Goal: Task Accomplishment & Management: Manage account settings

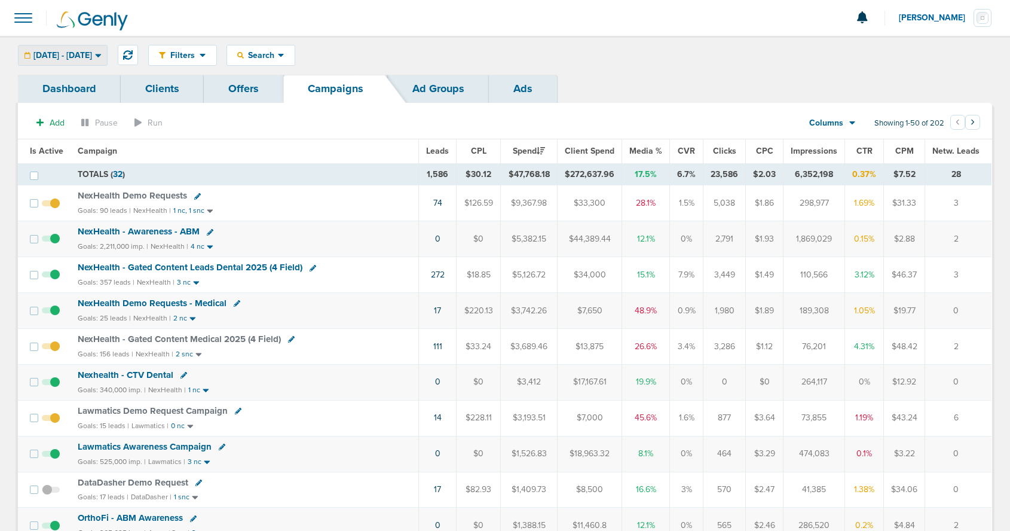
click at [82, 55] on span "08.01.2025 - 08.31.2025" at bounding box center [62, 55] width 59 height 8
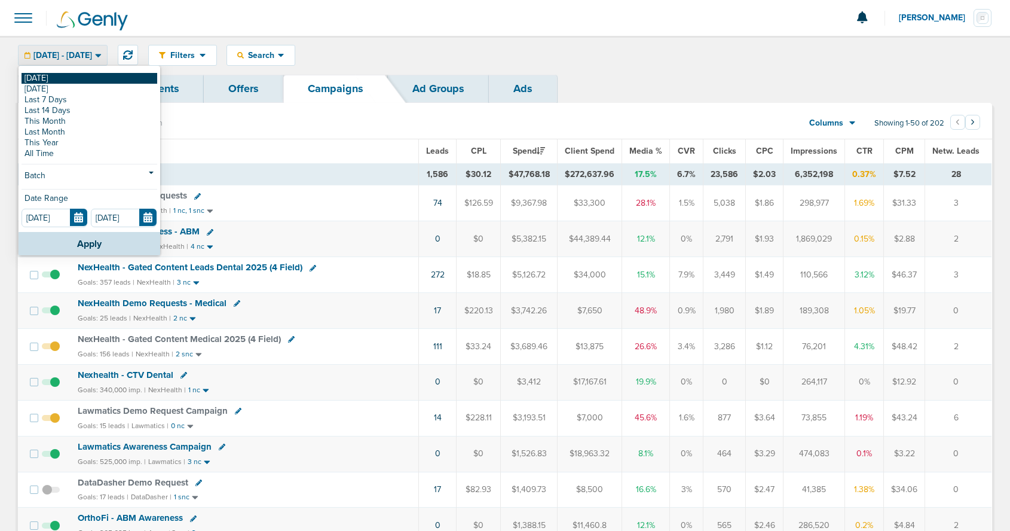
click at [68, 75] on link "[DATE]" at bounding box center [90, 78] width 136 height 11
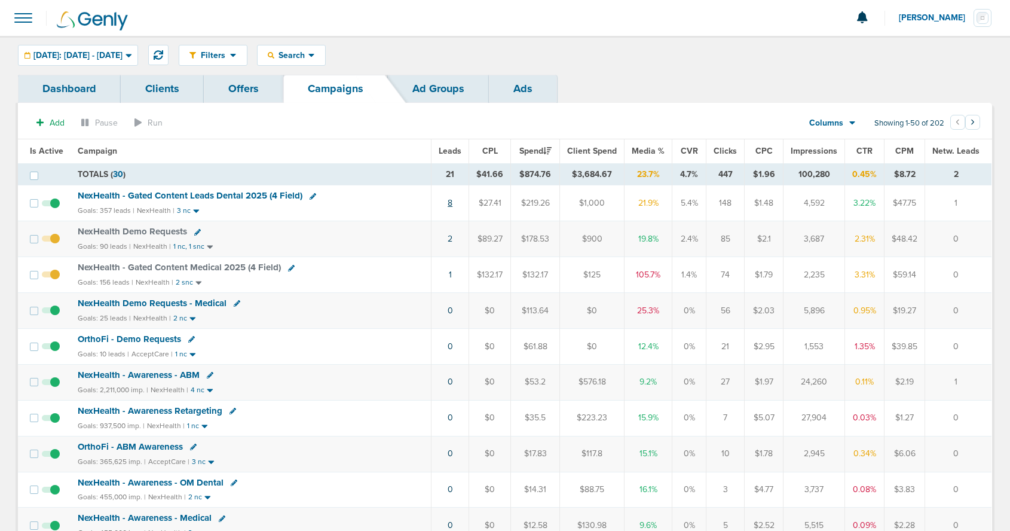
click at [453, 207] on link "8" at bounding box center [450, 203] width 5 height 10
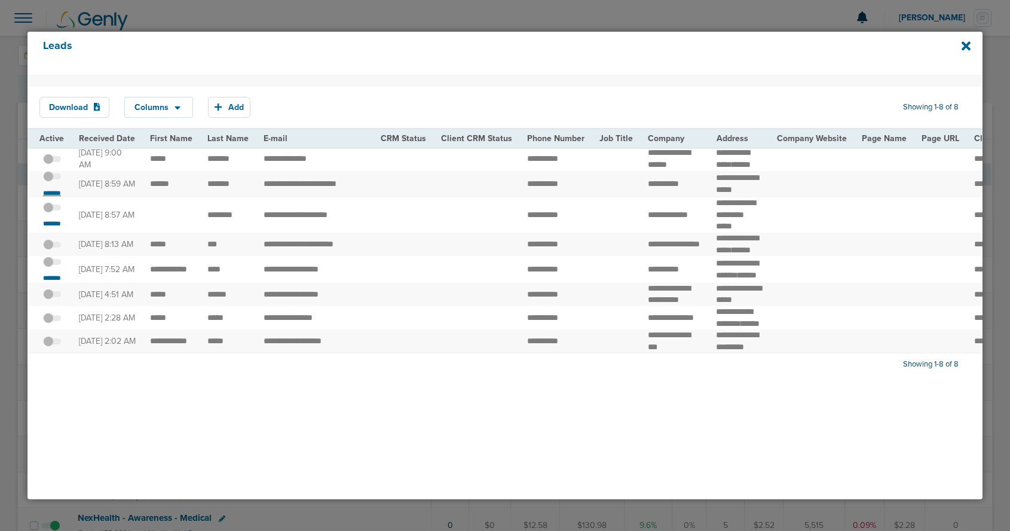
click at [50, 198] on small "*******" at bounding box center [51, 193] width 25 height 10
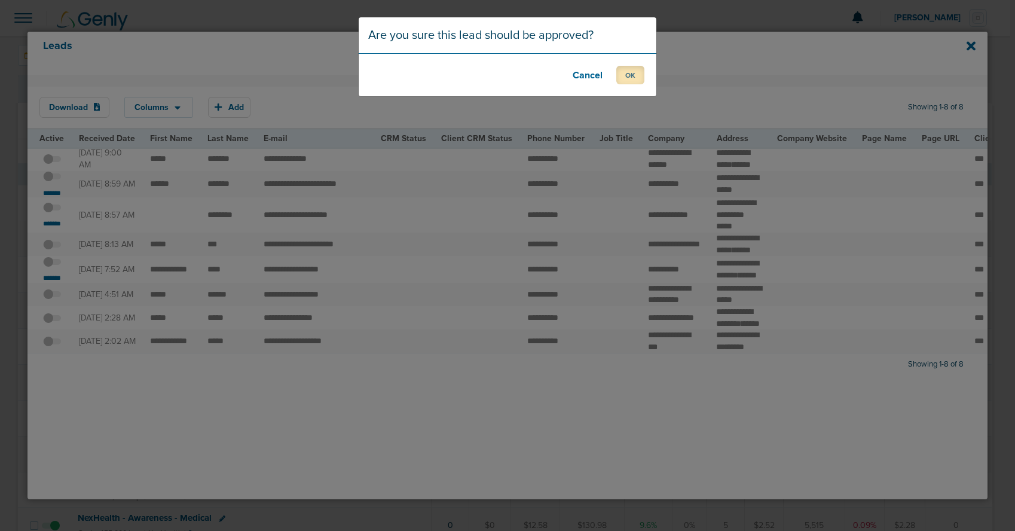
click at [620, 76] on button "OK" at bounding box center [630, 75] width 28 height 19
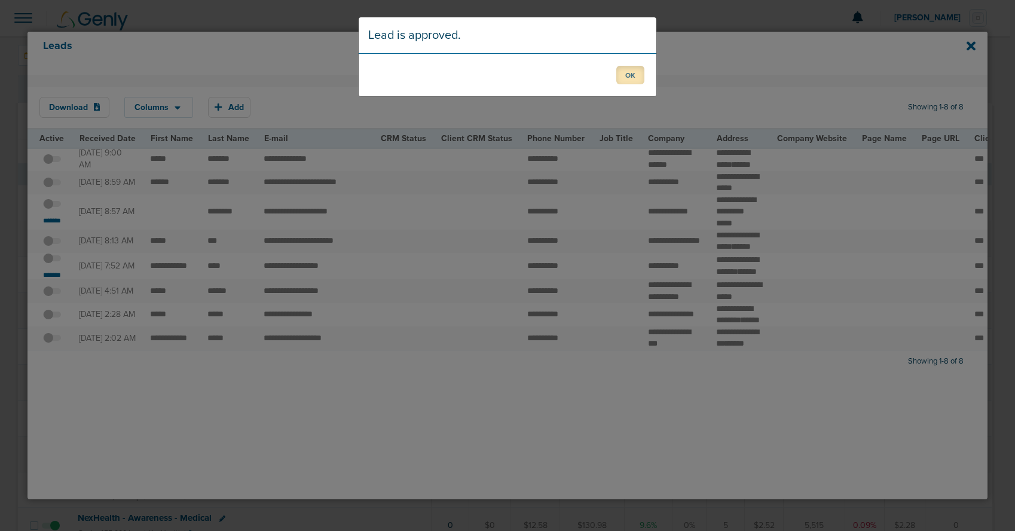
click at [630, 77] on button "OK" at bounding box center [630, 75] width 28 height 19
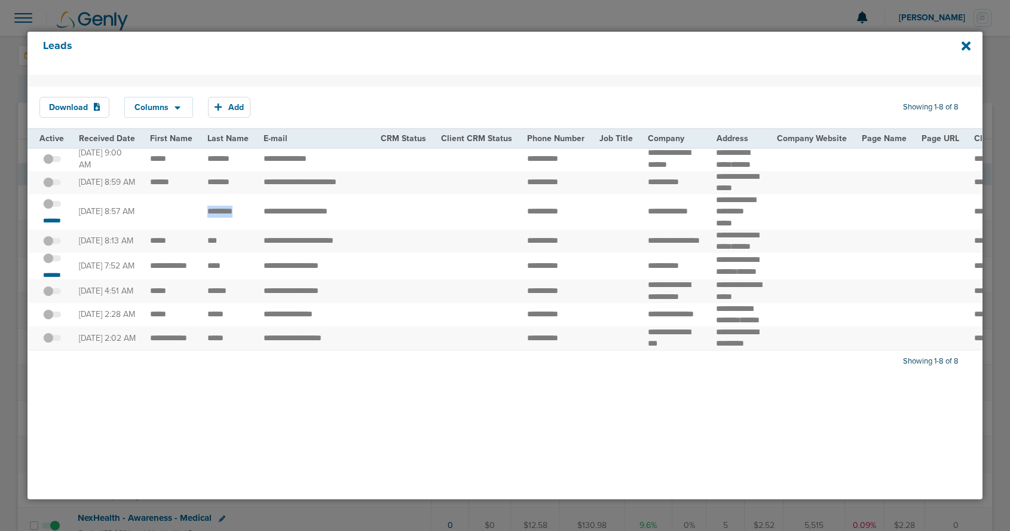
drag, startPoint x: 198, startPoint y: 230, endPoint x: 240, endPoint y: 230, distance: 42.4
click at [240, 230] on td "********" at bounding box center [228, 211] width 56 height 35
drag, startPoint x: 633, startPoint y: 228, endPoint x: 745, endPoint y: 236, distance: 112.1
copy tr "**********"
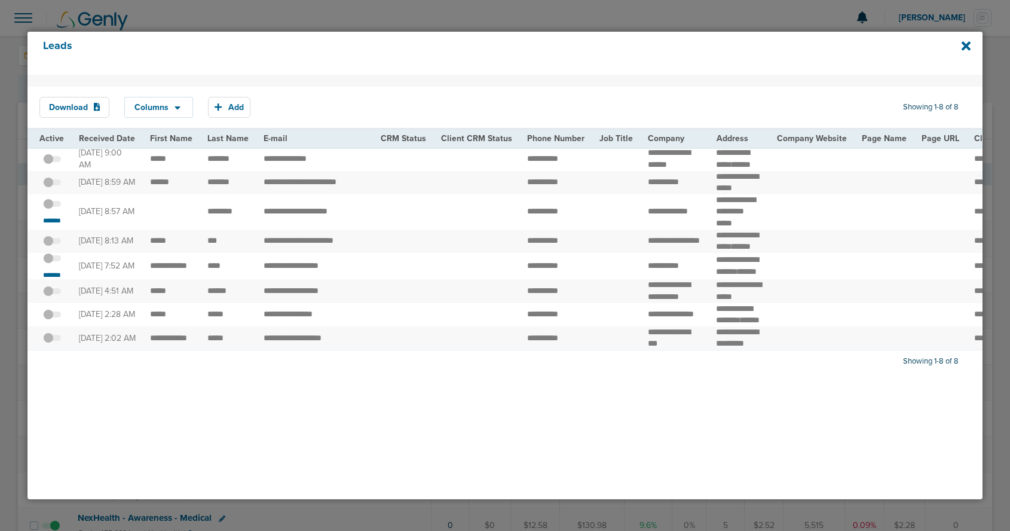
click at [53, 210] on span at bounding box center [52, 210] width 18 height 0
click at [52, 206] on input "checkbox" at bounding box center [52, 206] width 0 height 0
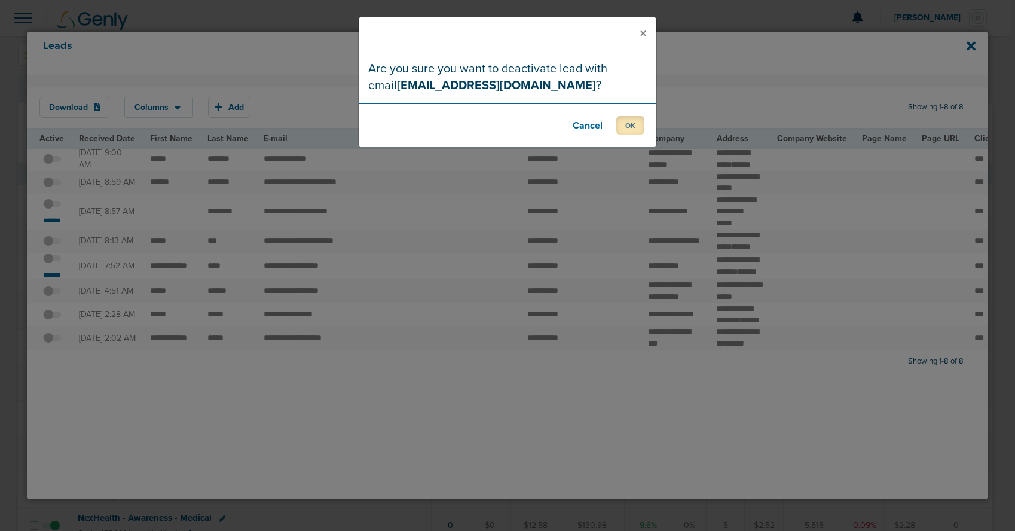
click at [624, 127] on button "OK" at bounding box center [630, 125] width 28 height 19
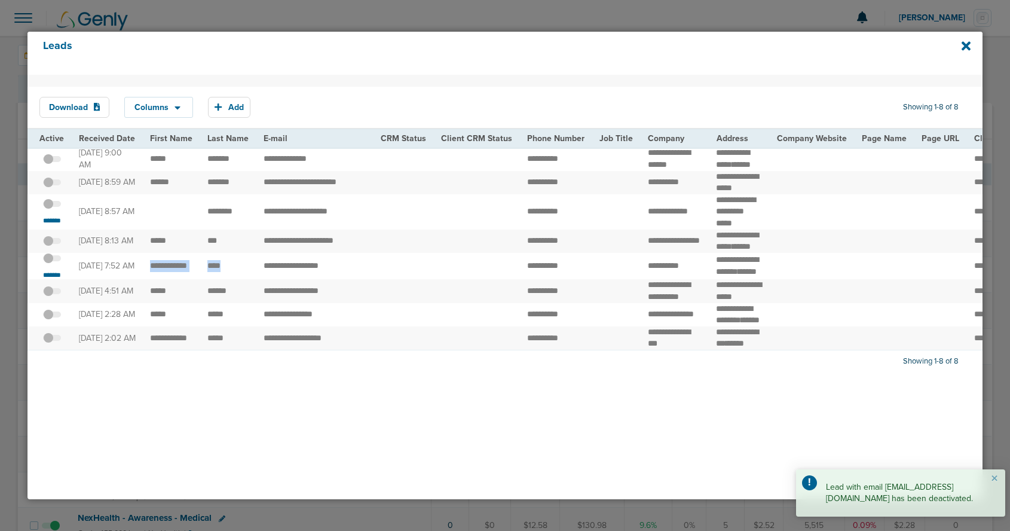
drag, startPoint x: 148, startPoint y: 305, endPoint x: 224, endPoint y: 319, distance: 77.3
copy td "***"
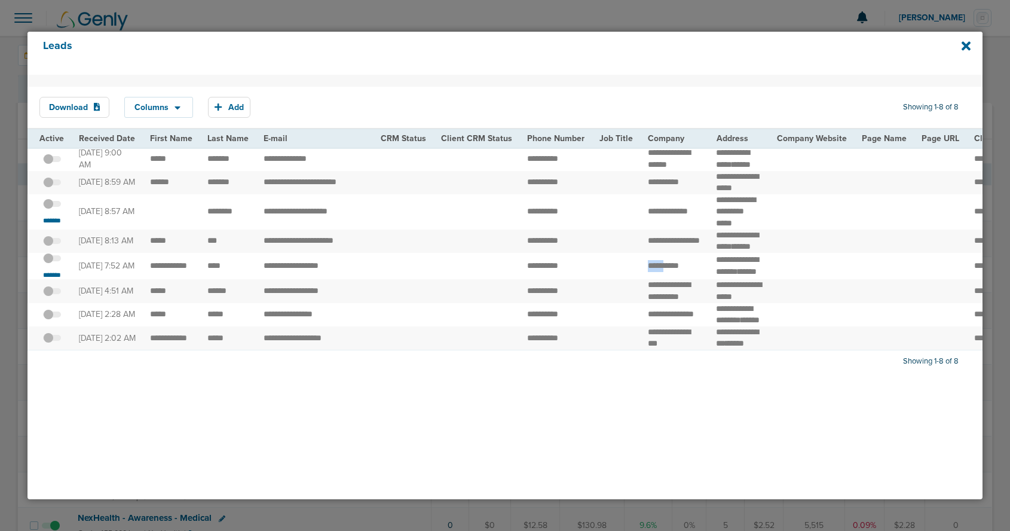
drag, startPoint x: 638, startPoint y: 311, endPoint x: 663, endPoint y: 310, distance: 25.1
click at [663, 280] on td "**********" at bounding box center [675, 266] width 69 height 27
drag, startPoint x: 704, startPoint y: 297, endPoint x: 746, endPoint y: 318, distance: 47.3
click at [746, 280] on td "**********" at bounding box center [739, 266] width 60 height 27
copy td "**********"
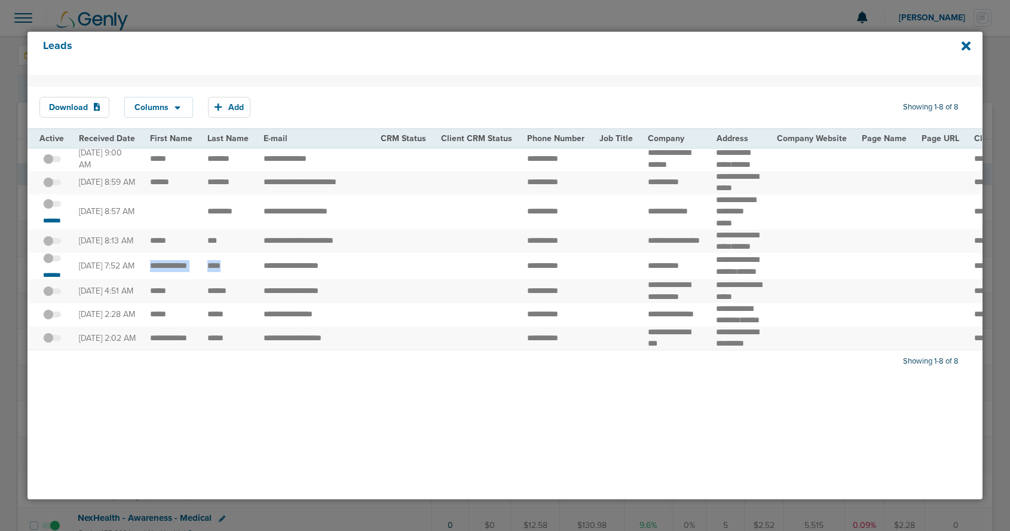
drag, startPoint x: 146, startPoint y: 302, endPoint x: 251, endPoint y: 319, distance: 105.8
click at [259, 280] on td "**********" at bounding box center [314, 266] width 117 height 27
drag, startPoint x: 636, startPoint y: 312, endPoint x: 687, endPoint y: 314, distance: 51.5
click at [687, 280] on td "**********" at bounding box center [675, 266] width 69 height 27
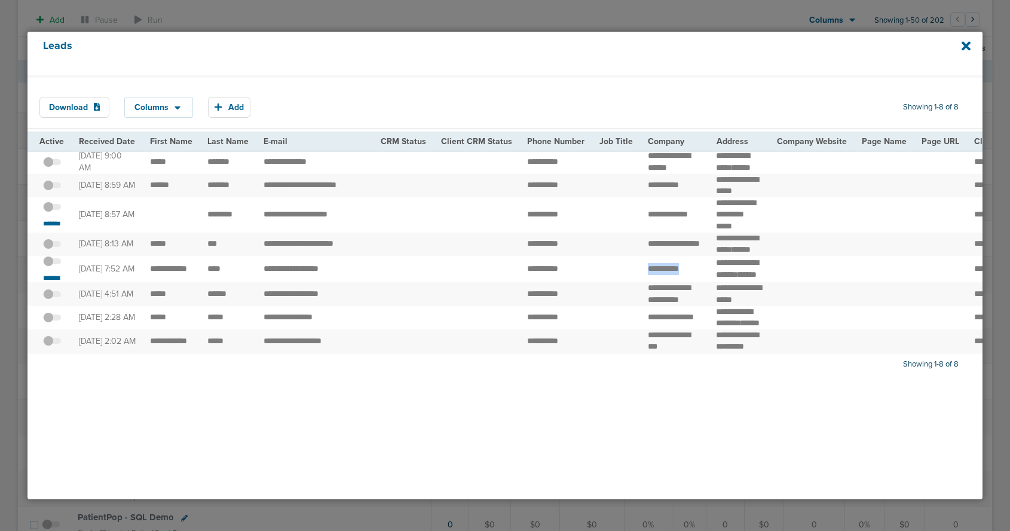
scroll to position [414, 0]
click at [56, 267] on span at bounding box center [52, 267] width 18 height 0
click at [52, 264] on input "checkbox" at bounding box center [52, 264] width 0 height 0
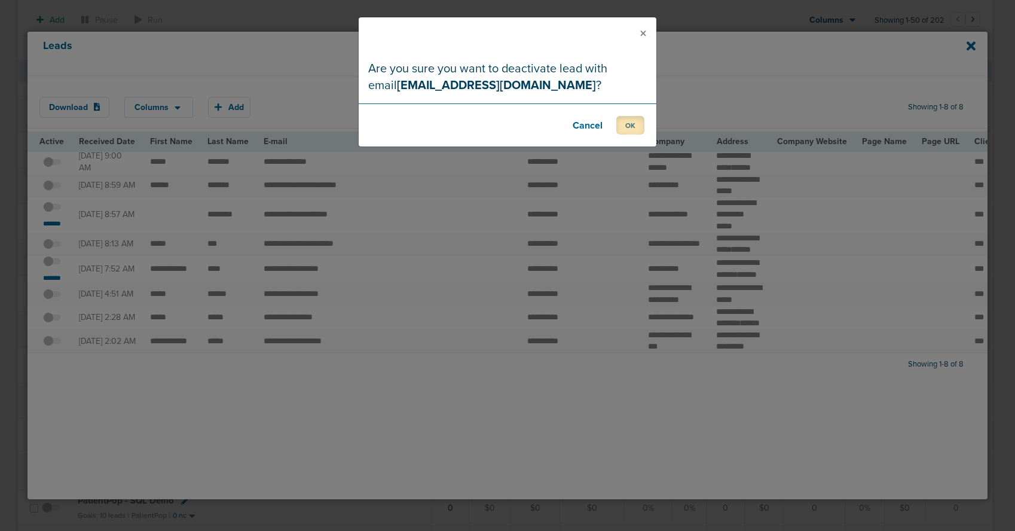
click at [634, 129] on button "OK" at bounding box center [630, 125] width 28 height 19
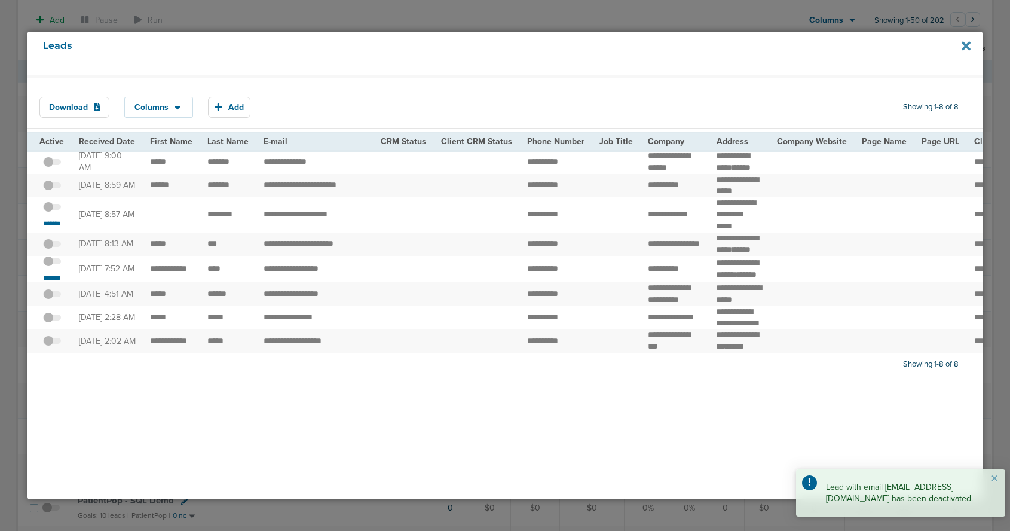
click at [964, 47] on icon at bounding box center [966, 45] width 9 height 9
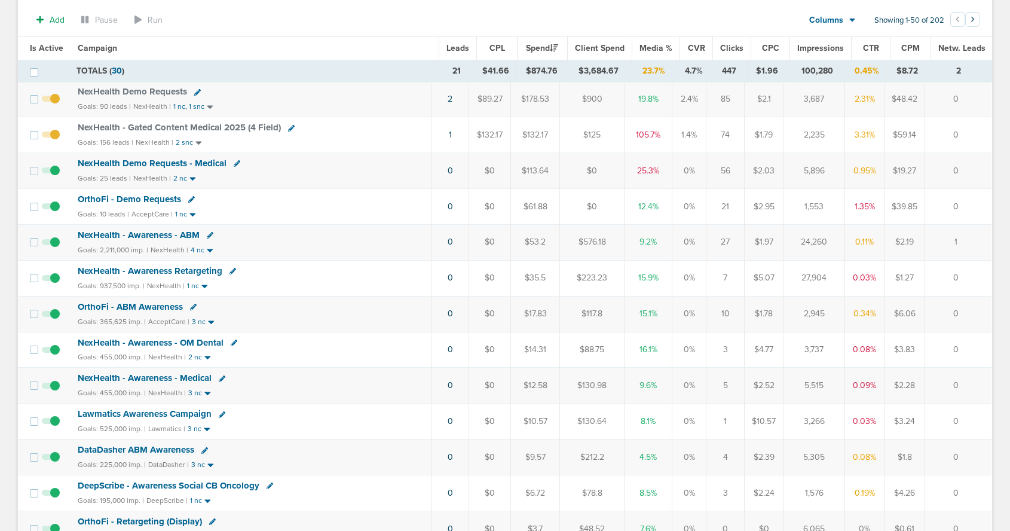
scroll to position [0, 0]
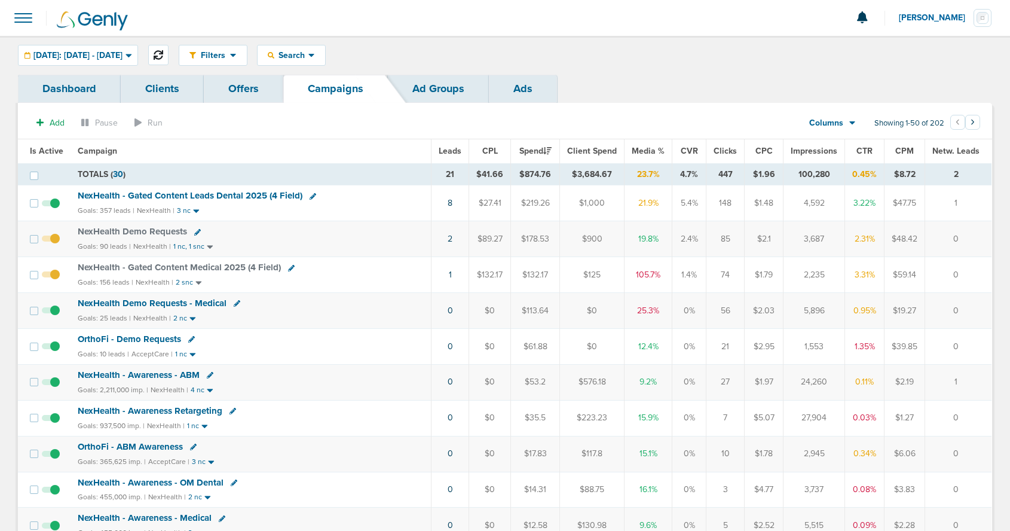
click at [163, 57] on icon at bounding box center [159, 55] width 10 height 10
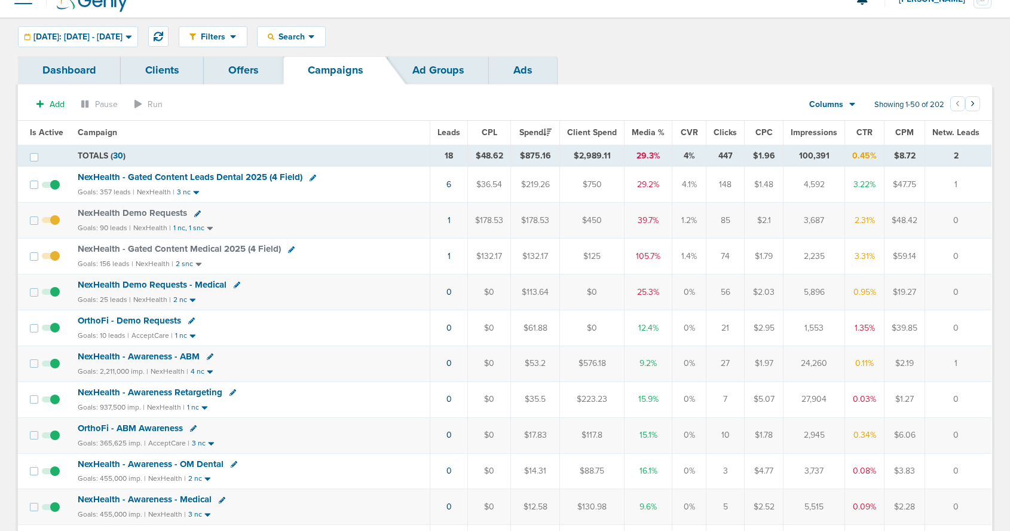
click at [194, 214] on icon at bounding box center [197, 213] width 7 height 7
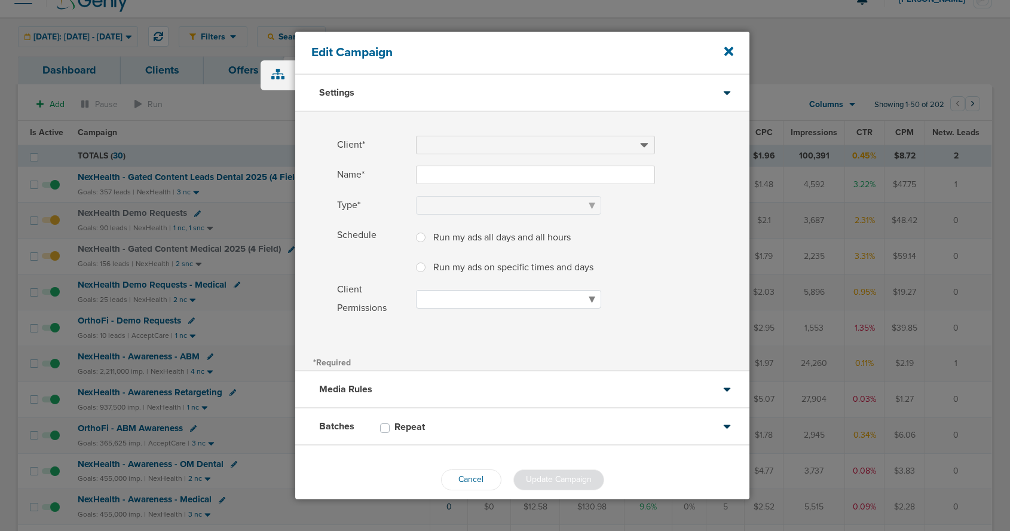
type input "NexHealth Demo Requests"
select select "Leads"
radio input "true"
select select "readWrite"
click at [728, 57] on icon at bounding box center [728, 51] width 9 height 13
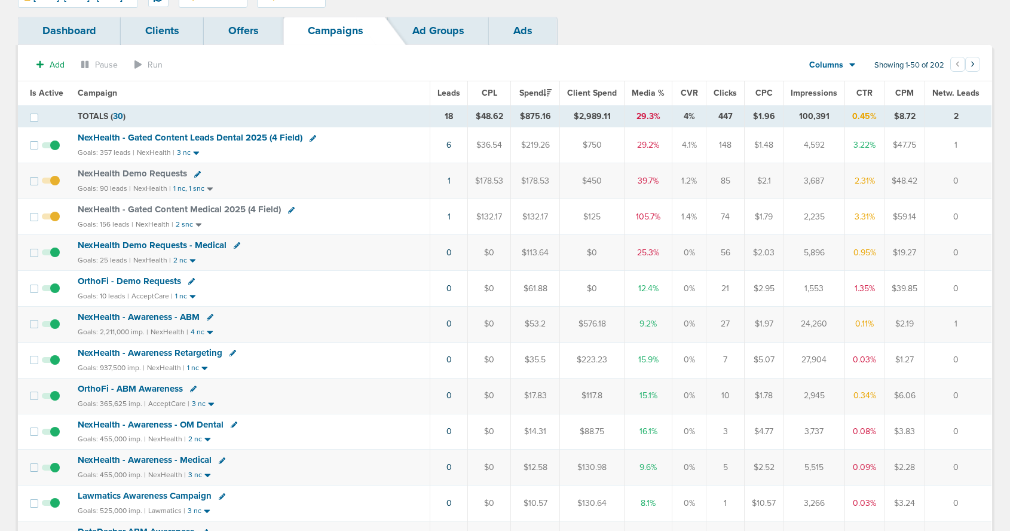
scroll to position [63, 0]
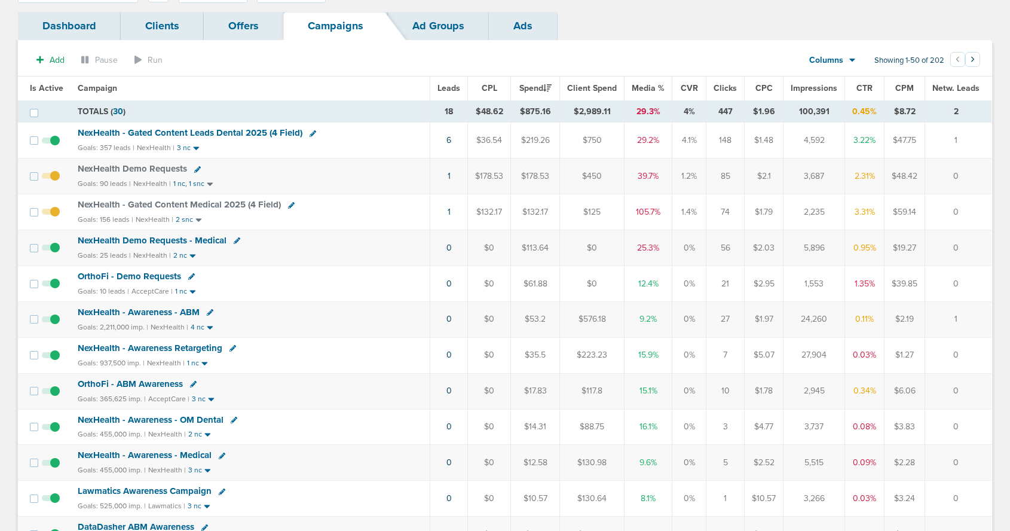
click at [221, 136] on span "NexHealth - Gated Content Leads Dental 2025 (4 Field)" at bounding box center [190, 132] width 225 height 11
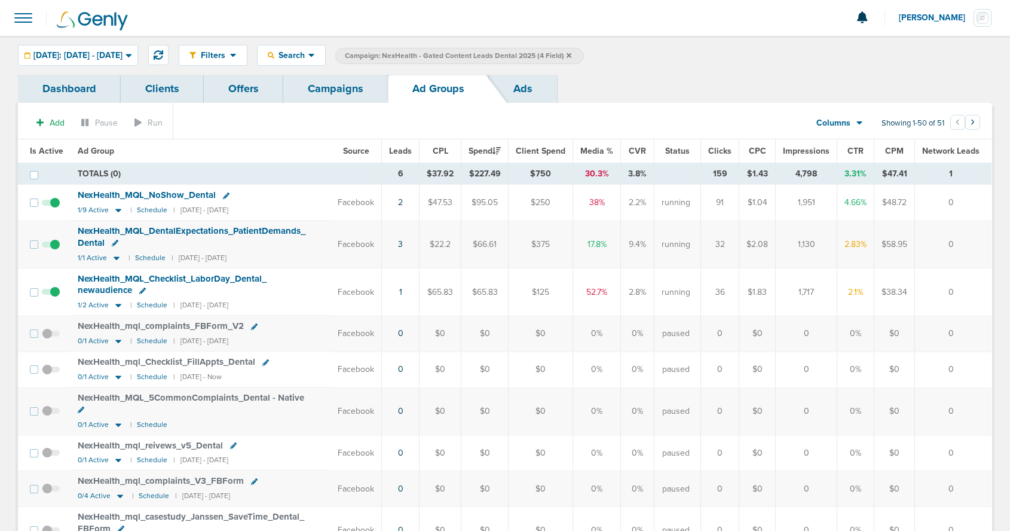
click at [56, 298] on span at bounding box center [51, 298] width 18 height 0
click at [51, 295] on input "checkbox" at bounding box center [51, 295] width 0 height 0
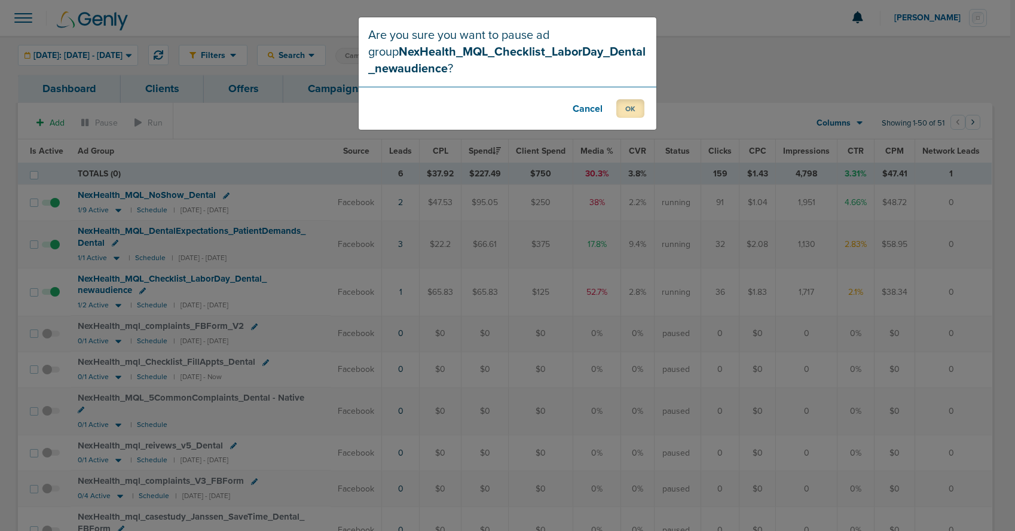
click at [625, 110] on button "OK" at bounding box center [630, 108] width 28 height 19
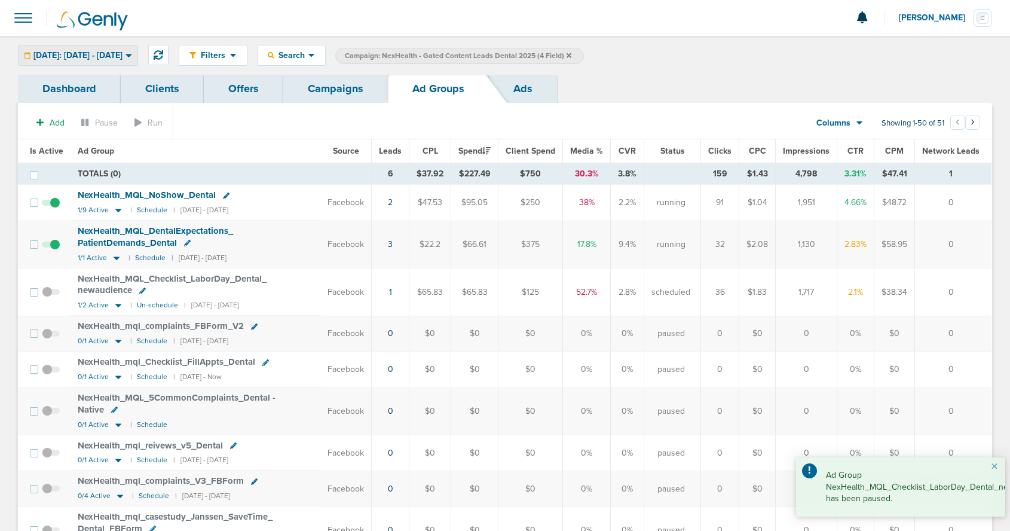
click at [101, 52] on span "[DATE]: [DATE] - [DATE]" at bounding box center [77, 55] width 89 height 8
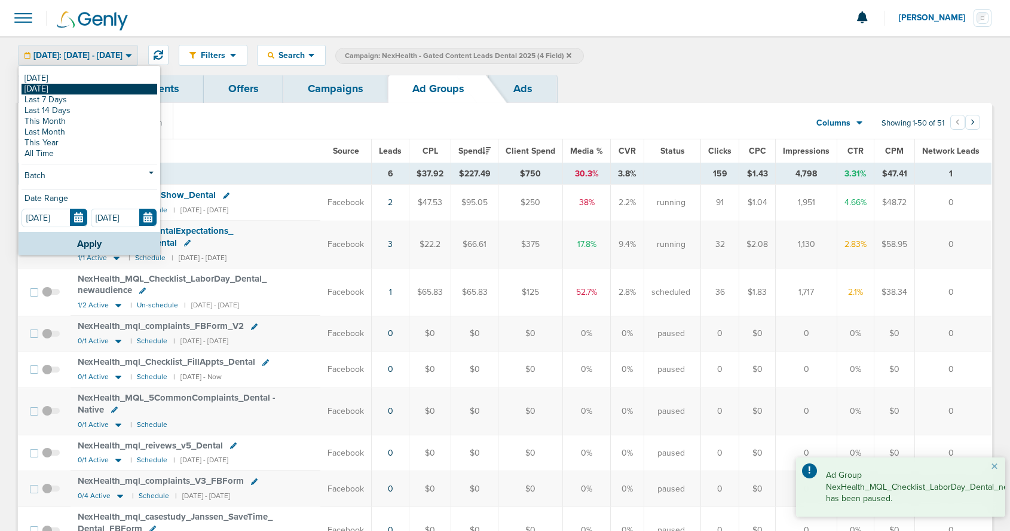
click at [79, 87] on link "[DATE]" at bounding box center [90, 89] width 136 height 11
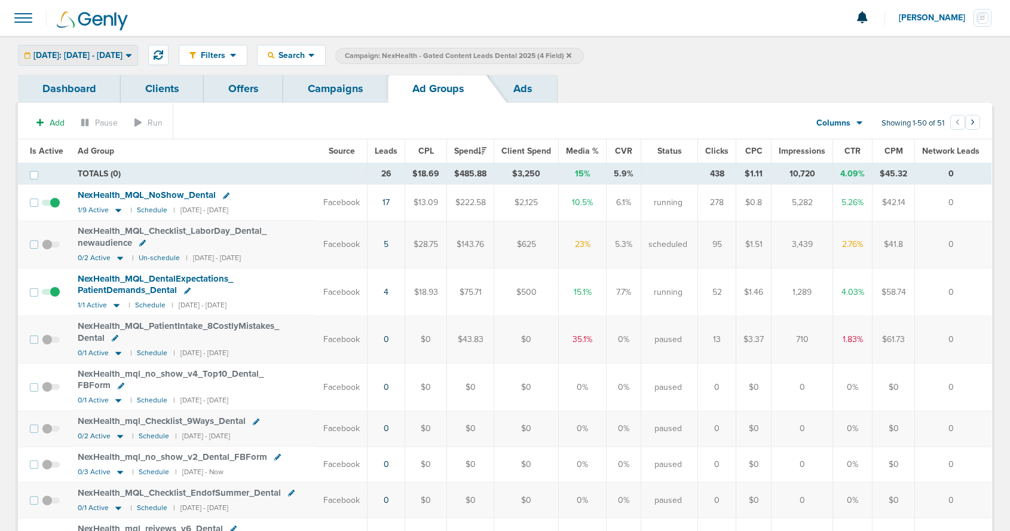
click at [92, 54] on span "[DATE]: [DATE] - [DATE]" at bounding box center [77, 55] width 89 height 8
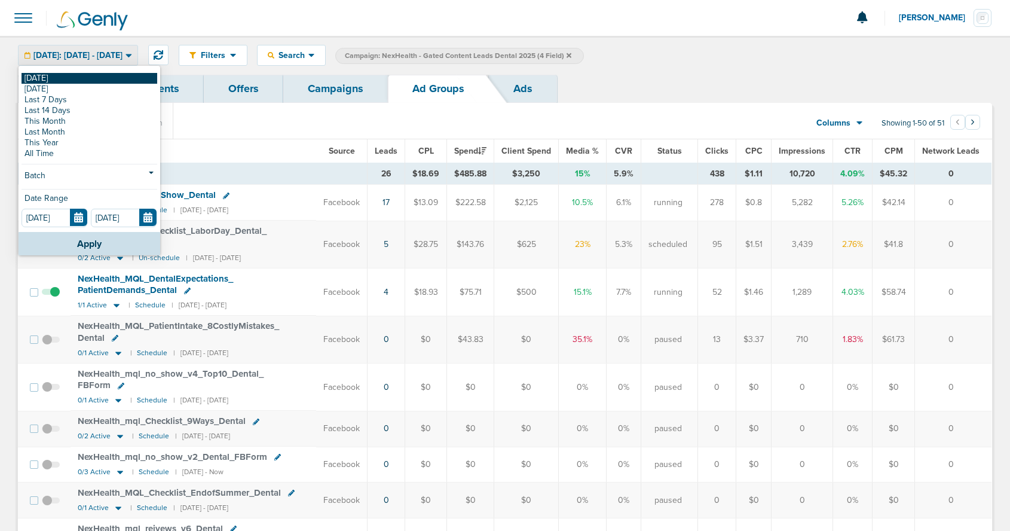
click at [87, 77] on link "[DATE]" at bounding box center [90, 78] width 136 height 11
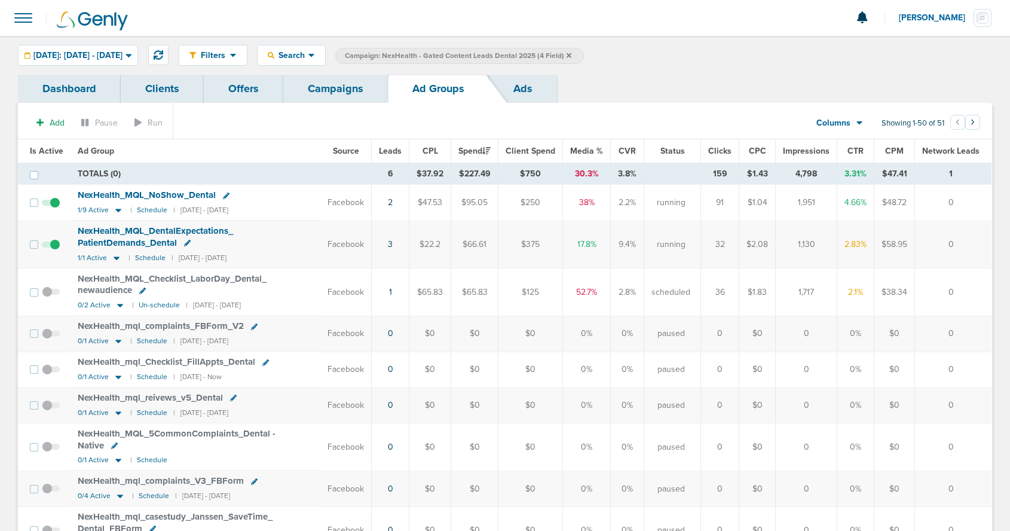
click at [329, 91] on link "Campaigns" at bounding box center [335, 89] width 105 height 28
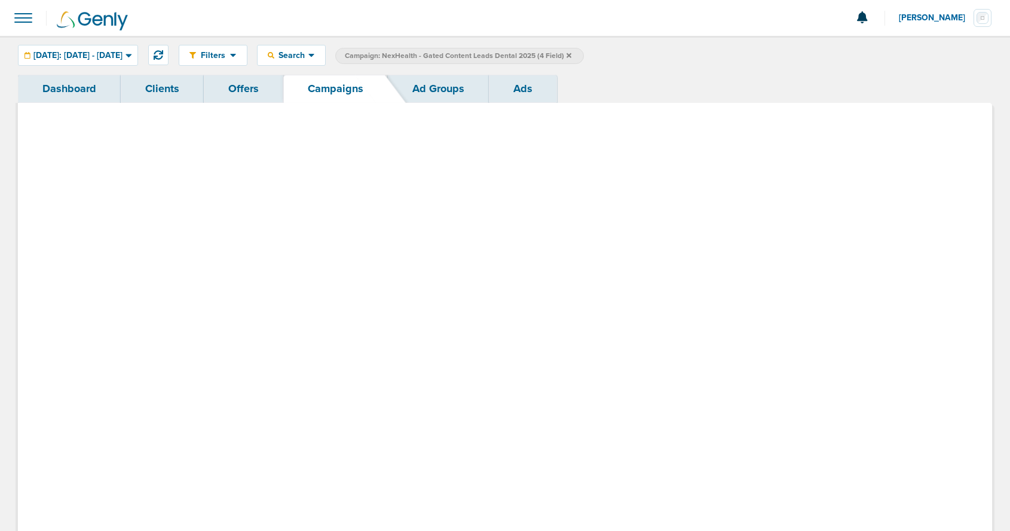
click at [329, 91] on link "Campaigns" at bounding box center [335, 89] width 105 height 28
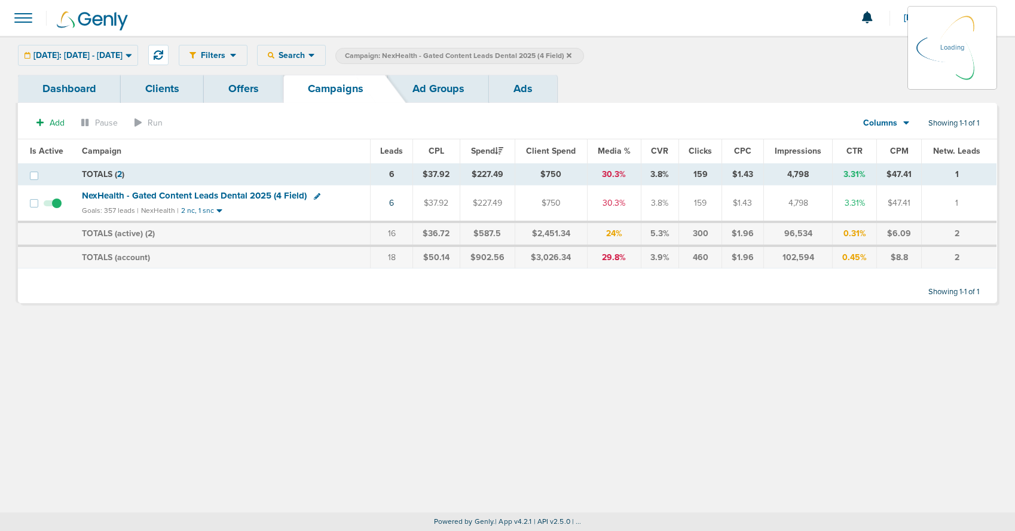
click at [571, 56] on icon at bounding box center [569, 55] width 5 height 5
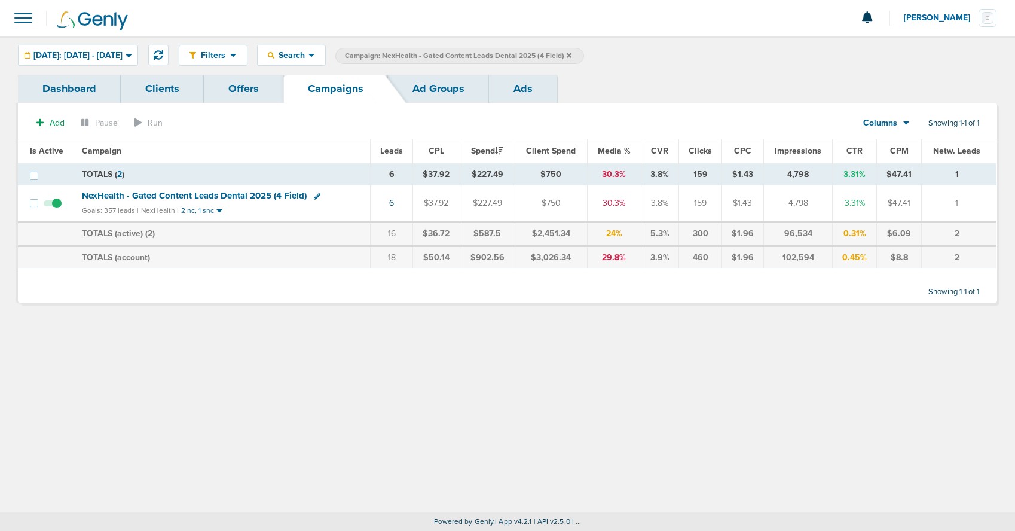
click at [584, 54] on label "Campaign: NexHealth - Gated Content Leads Dental 2025 (4 Field)" at bounding box center [459, 56] width 249 height 16
click at [571, 54] on icon at bounding box center [569, 55] width 5 height 5
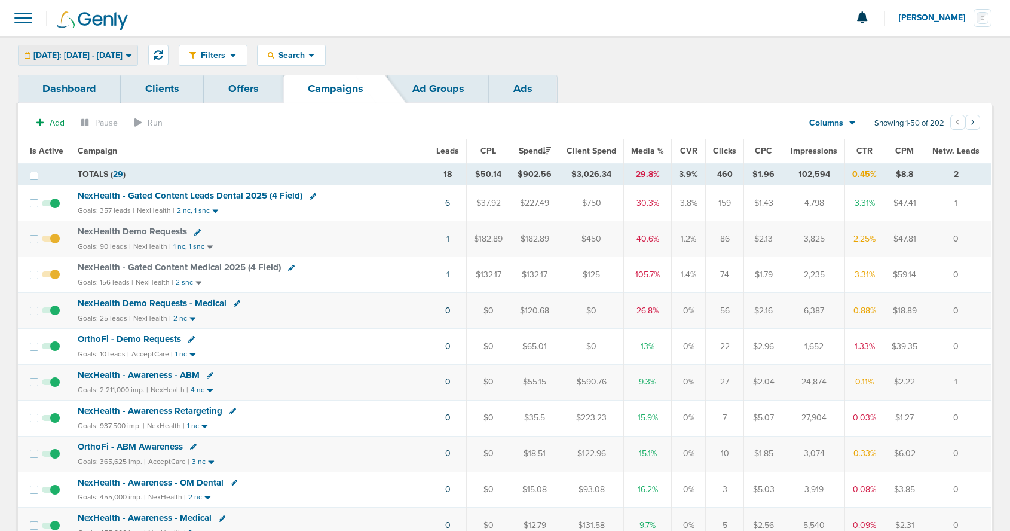
click at [123, 55] on span "[DATE]: [DATE] - [DATE]" at bounding box center [77, 55] width 89 height 8
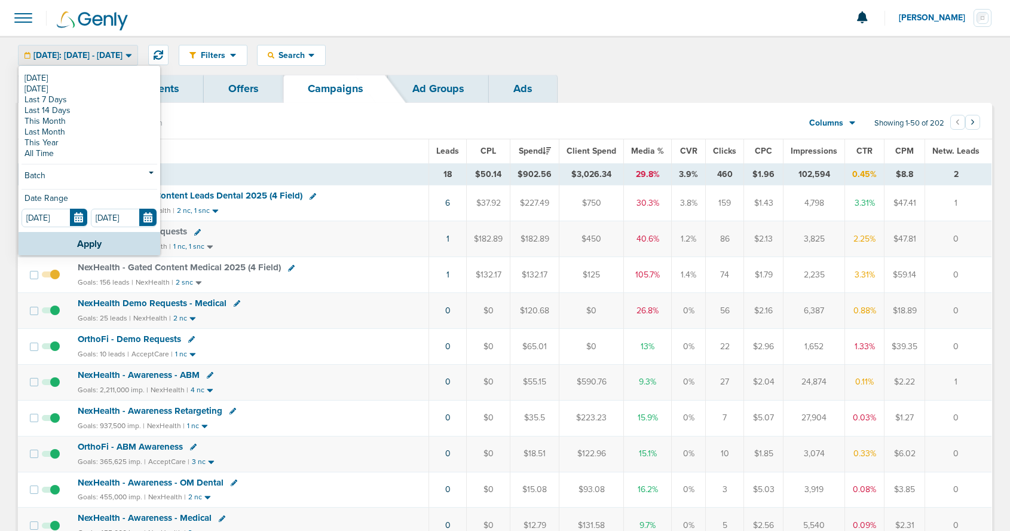
click at [123, 55] on span "[DATE]: [DATE] - [DATE]" at bounding box center [77, 55] width 89 height 8
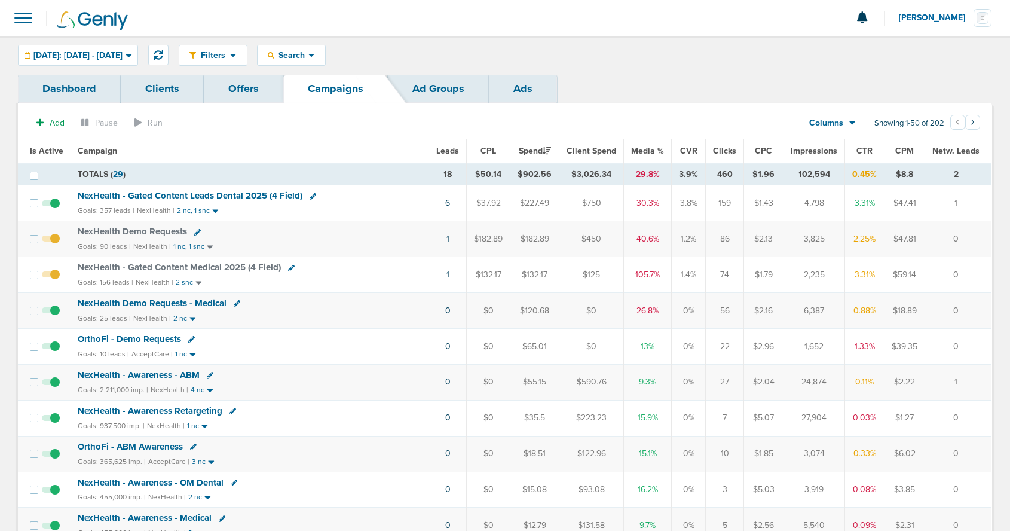
click at [231, 189] on td "NexHealth - Gated Content Leads Dental 2025 (4 Field) Goals: 357 leads | NexHea…" at bounding box center [250, 203] width 359 height 36
click at [228, 193] on span "NexHealth - Gated Content Leads Dental 2025 (4 Field)" at bounding box center [190, 195] width 225 height 11
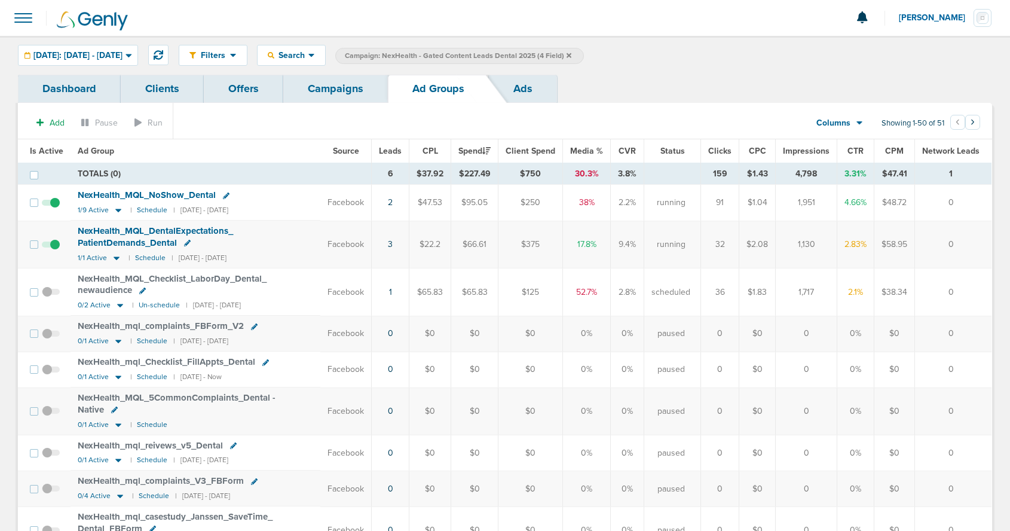
click at [326, 100] on link "Campaigns" at bounding box center [335, 89] width 105 height 28
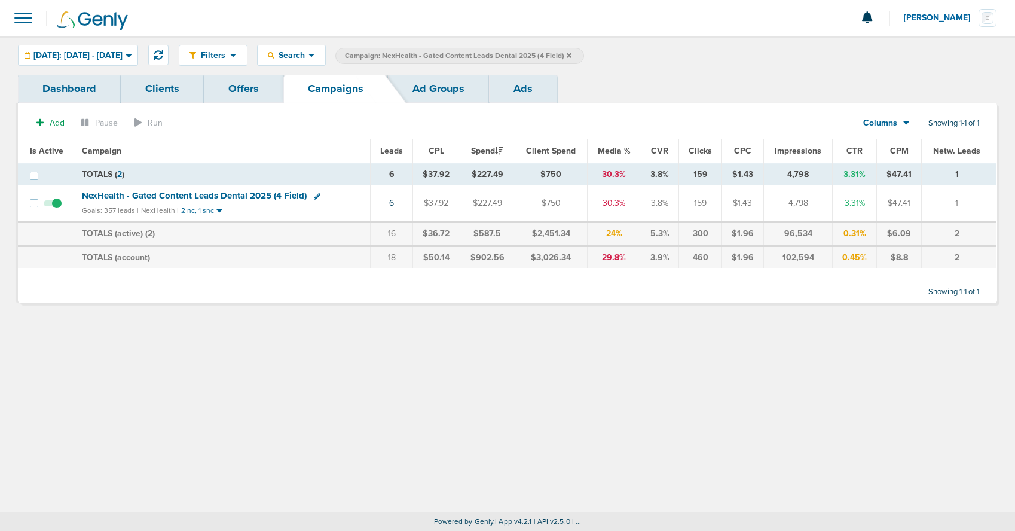
click at [571, 54] on icon at bounding box center [569, 55] width 5 height 5
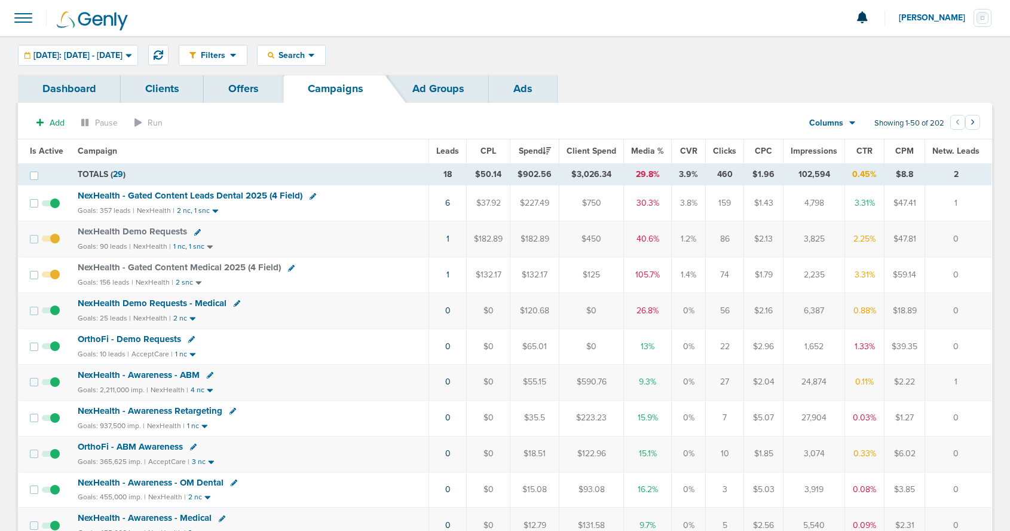
click at [161, 304] on span "NexHealth Demo Requests - Medical" at bounding box center [152, 303] width 149 height 11
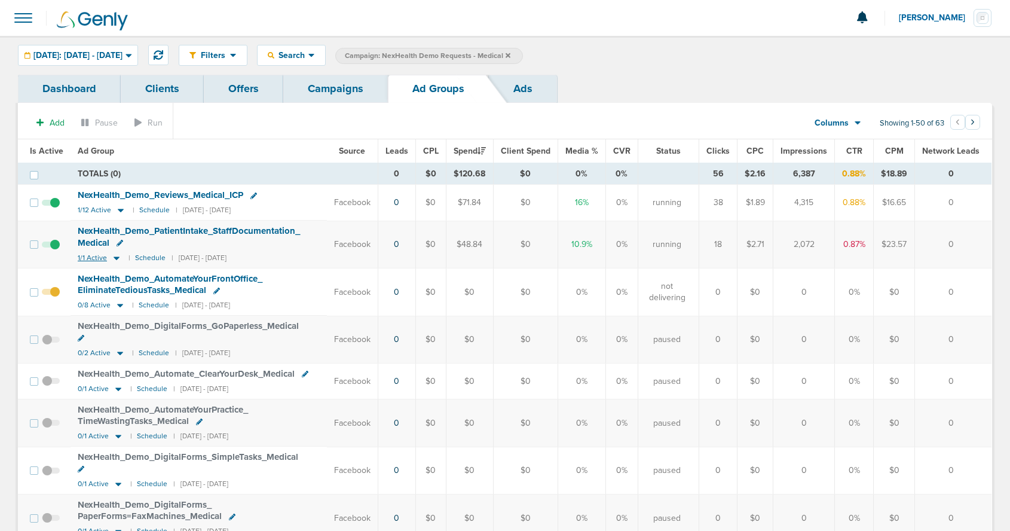
click at [115, 258] on icon at bounding box center [117, 258] width 12 height 10
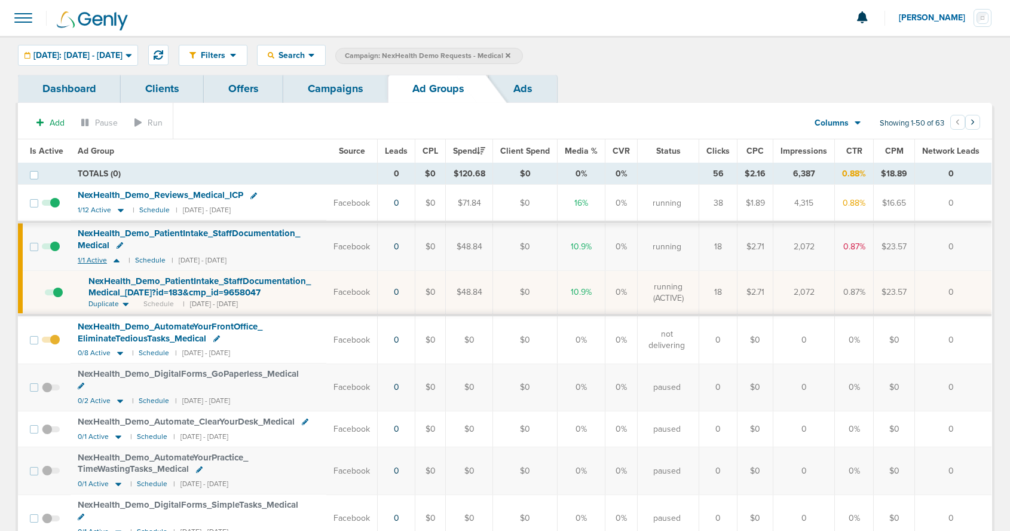
click at [115, 258] on icon at bounding box center [117, 260] width 12 height 10
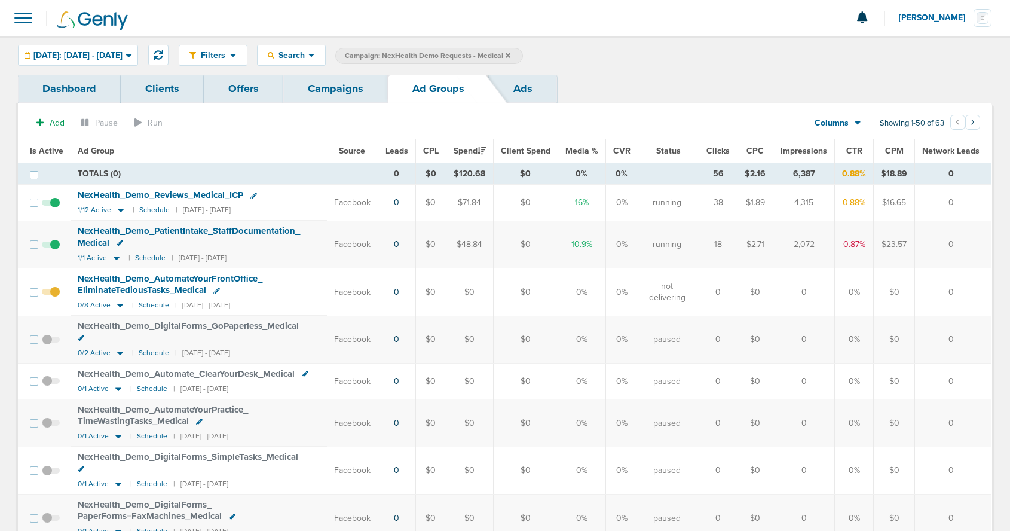
click at [90, 243] on span "NexHealth_ Demo_ PatientIntake_ StaffDocumentation_ Medical" at bounding box center [189, 236] width 222 height 23
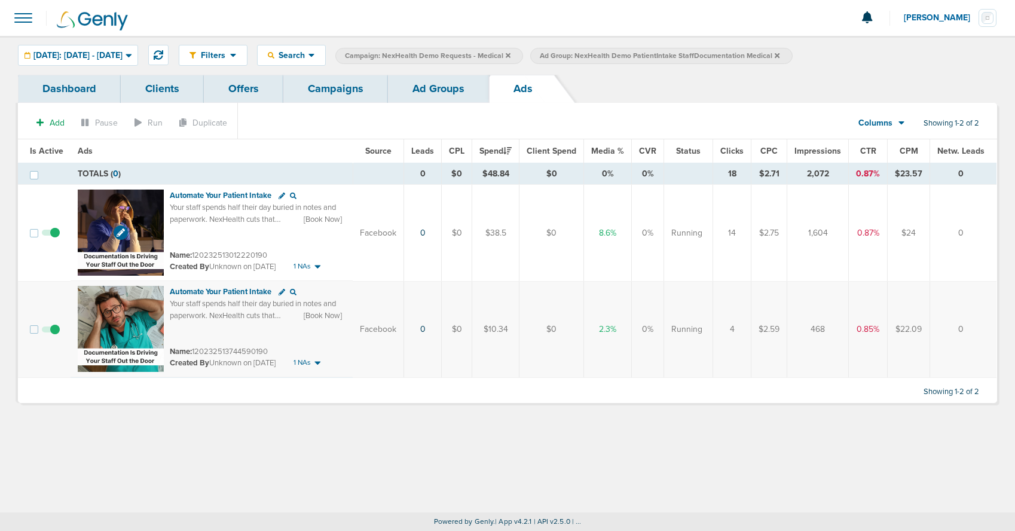
click at [98, 219] on img at bounding box center [121, 232] width 86 height 86
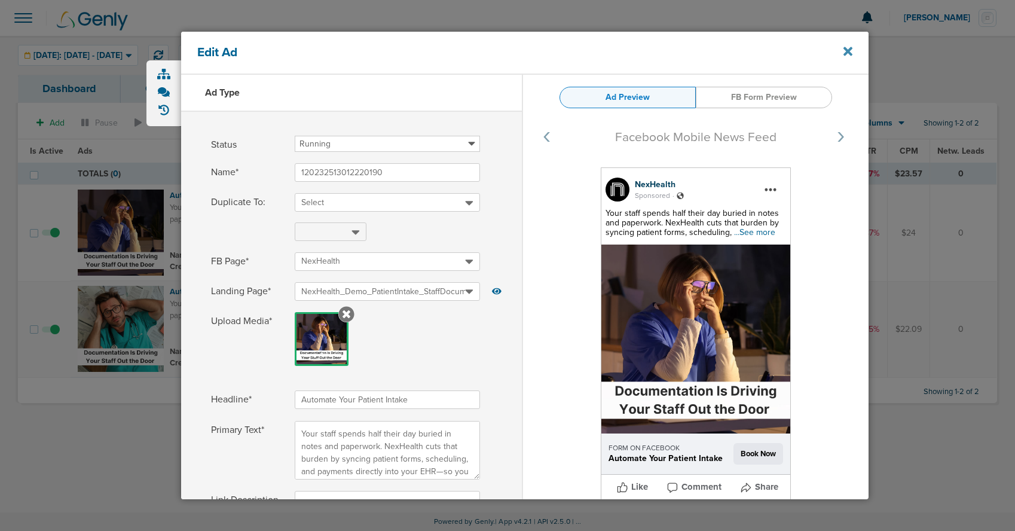
click at [843, 52] on icon at bounding box center [847, 51] width 9 height 13
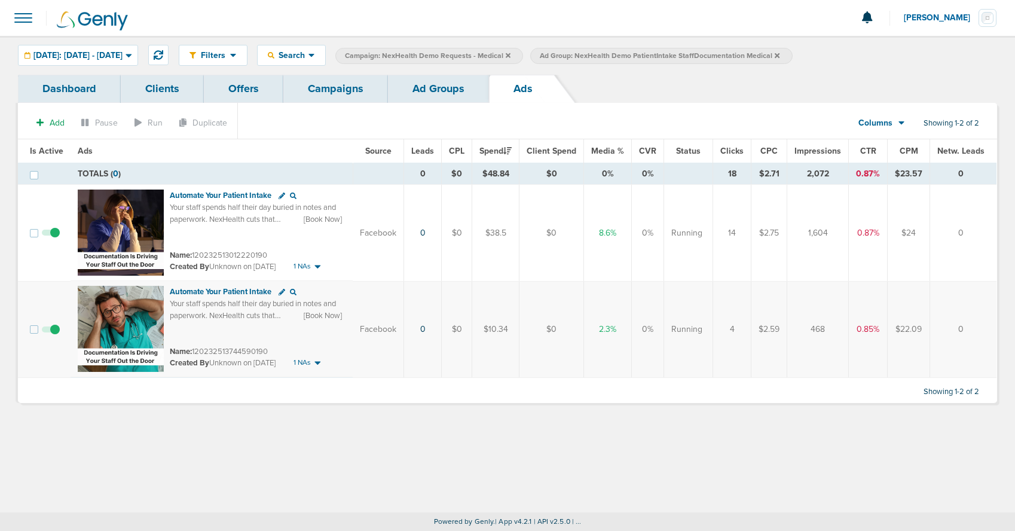
click at [424, 91] on link "Ad Groups" at bounding box center [438, 89] width 101 height 28
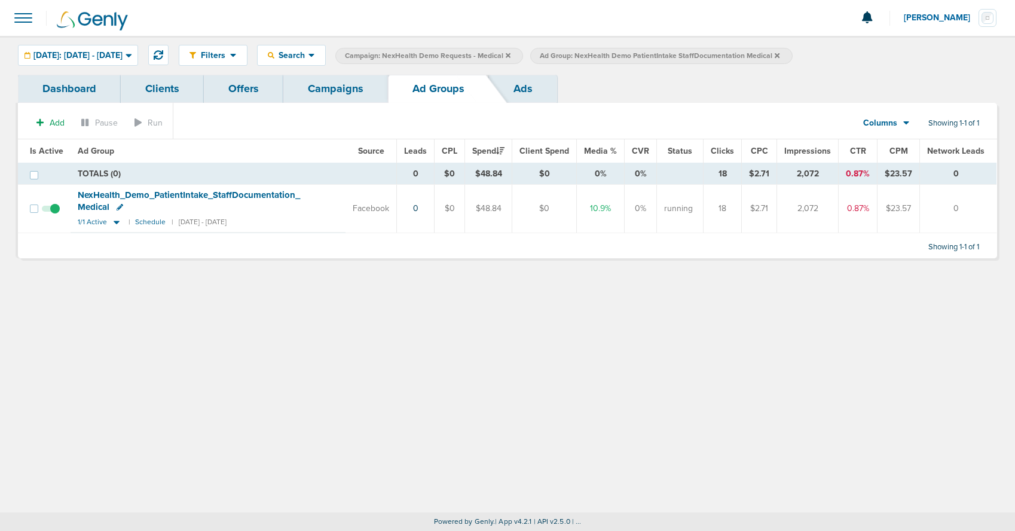
click at [53, 215] on span at bounding box center [51, 215] width 18 height 0
click at [51, 211] on input "checkbox" at bounding box center [51, 211] width 0 height 0
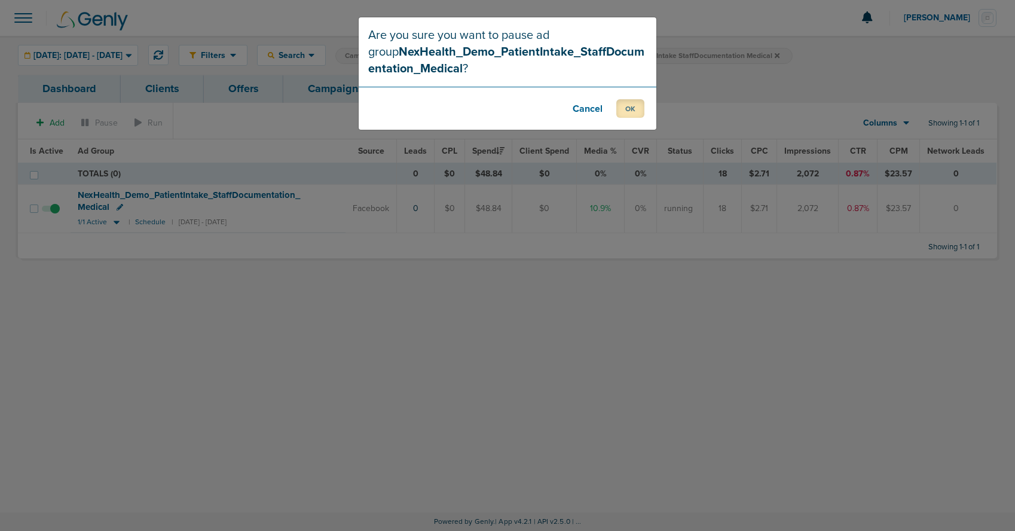
click at [626, 108] on button "OK" at bounding box center [630, 108] width 28 height 19
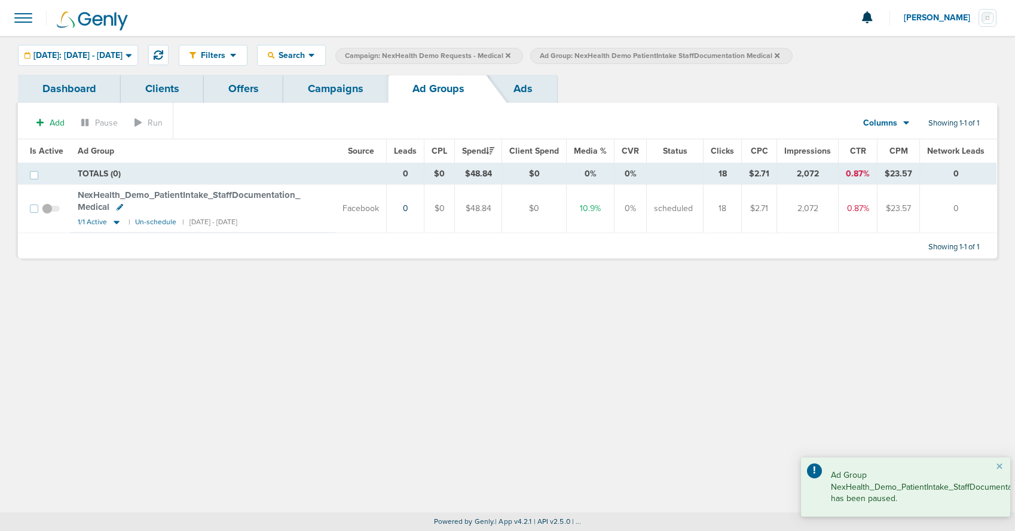
click at [779, 56] on icon at bounding box center [777, 55] width 5 height 7
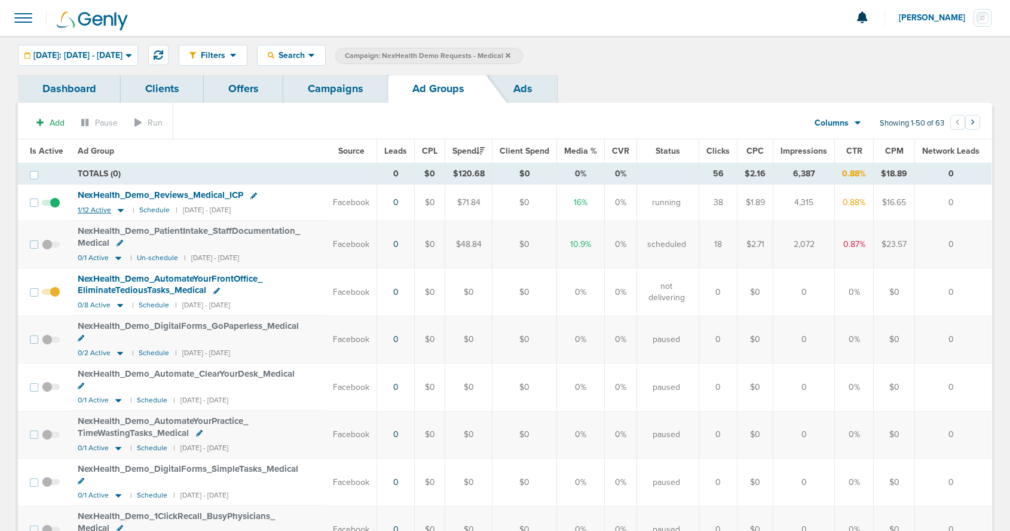
click at [118, 210] on icon at bounding box center [121, 211] width 6 height 4
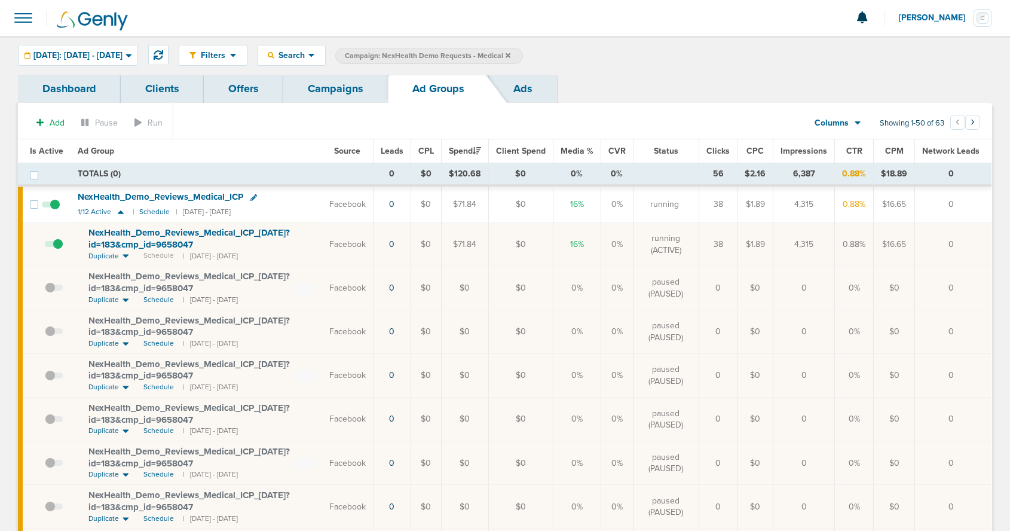
click at [57, 250] on span at bounding box center [54, 250] width 18 height 0
click at [45, 247] on input "checkbox" at bounding box center [45, 247] width 0 height 0
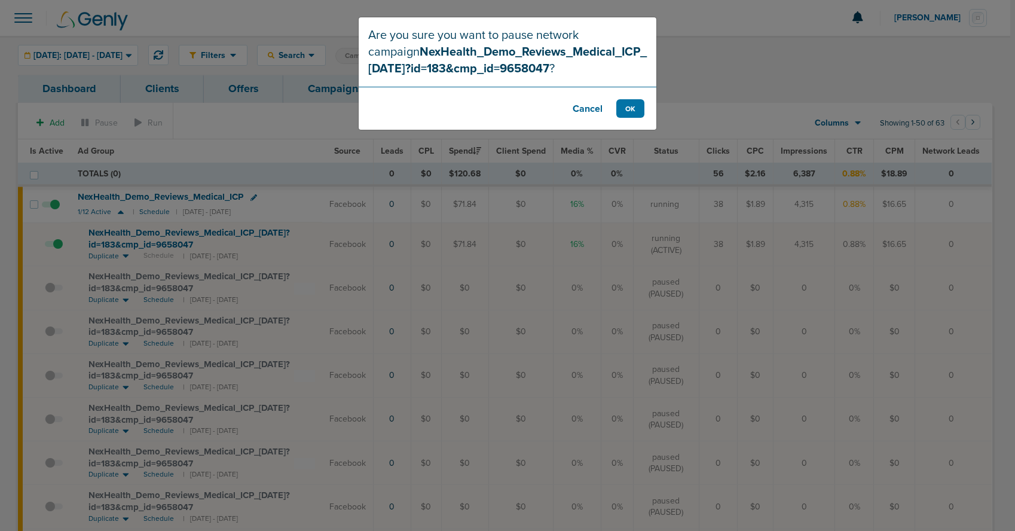
drag, startPoint x: 582, startPoint y: 108, endPoint x: 485, endPoint y: 136, distance: 100.8
click at [582, 108] on button "Cancel" at bounding box center [588, 108] width 48 height 19
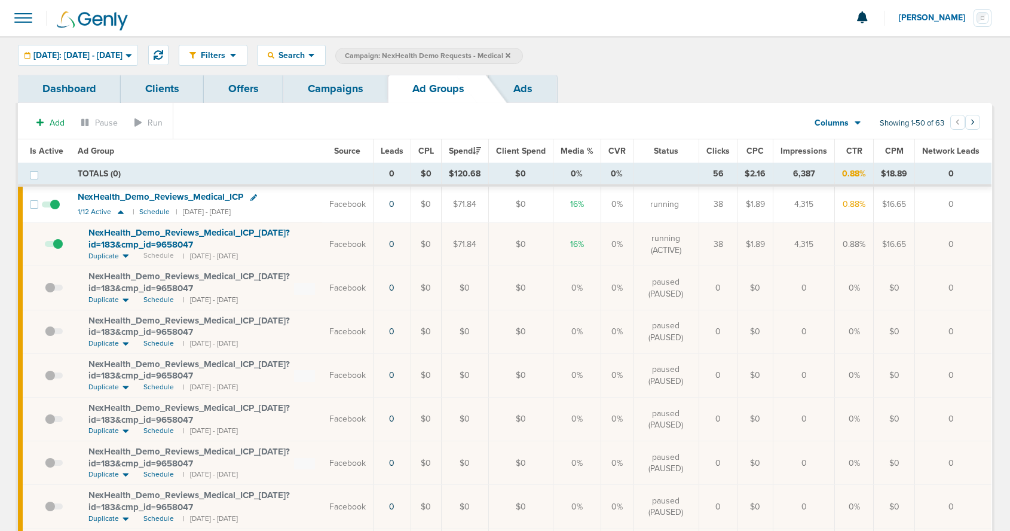
click at [146, 235] on span "NexHealth_ Demo_ Reviews_ Medical_ ICP_ 08.26.25?id=183&cmp_ id=9658047" at bounding box center [188, 238] width 201 height 23
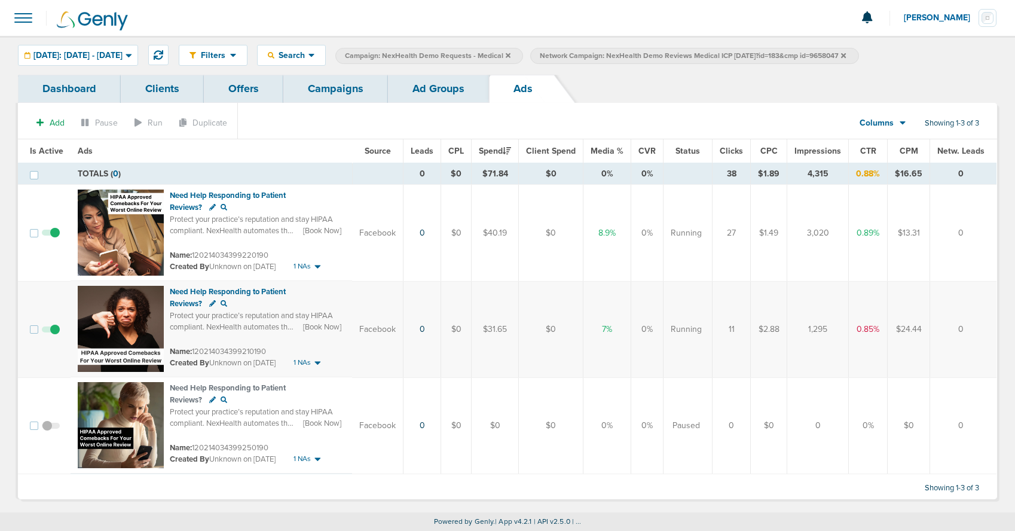
click at [417, 94] on link "Ad Groups" at bounding box center [438, 89] width 101 height 28
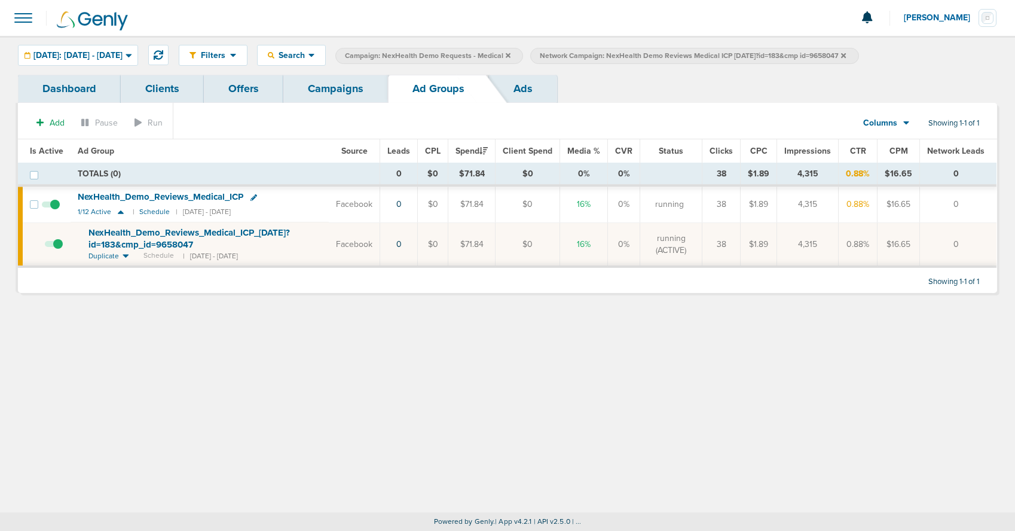
click at [846, 54] on icon at bounding box center [843, 55] width 5 height 5
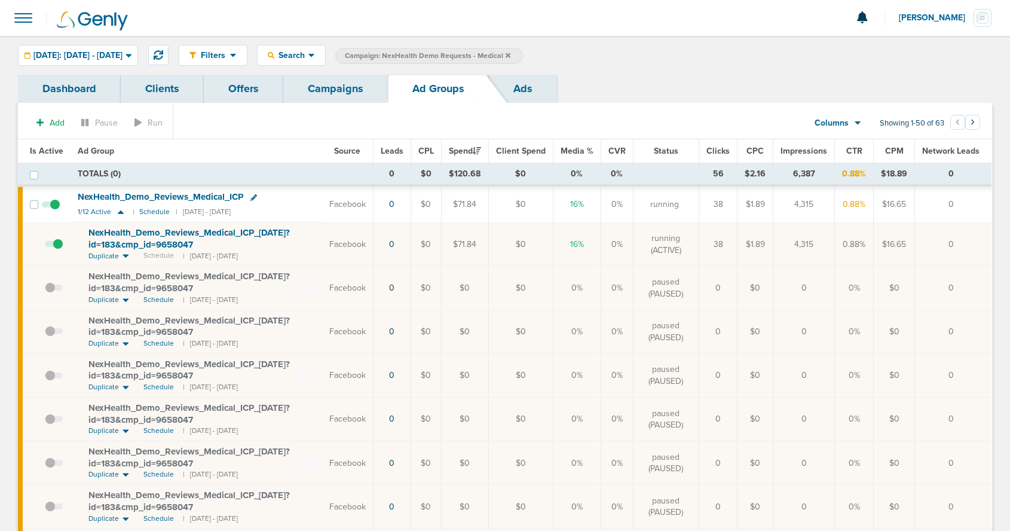
click at [57, 250] on span at bounding box center [54, 250] width 18 height 0
click at [45, 247] on input "checkbox" at bounding box center [45, 247] width 0 height 0
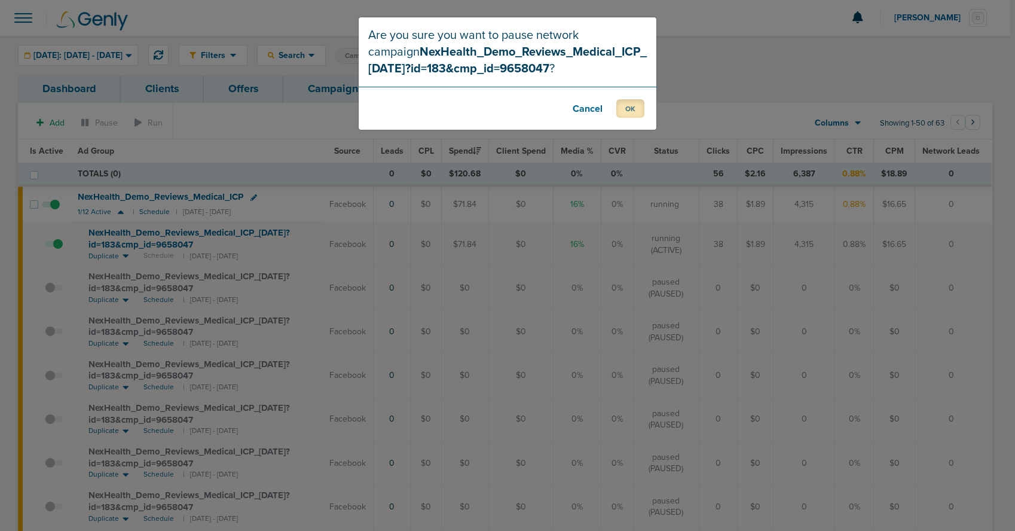
click at [625, 109] on button "OK" at bounding box center [630, 108] width 28 height 19
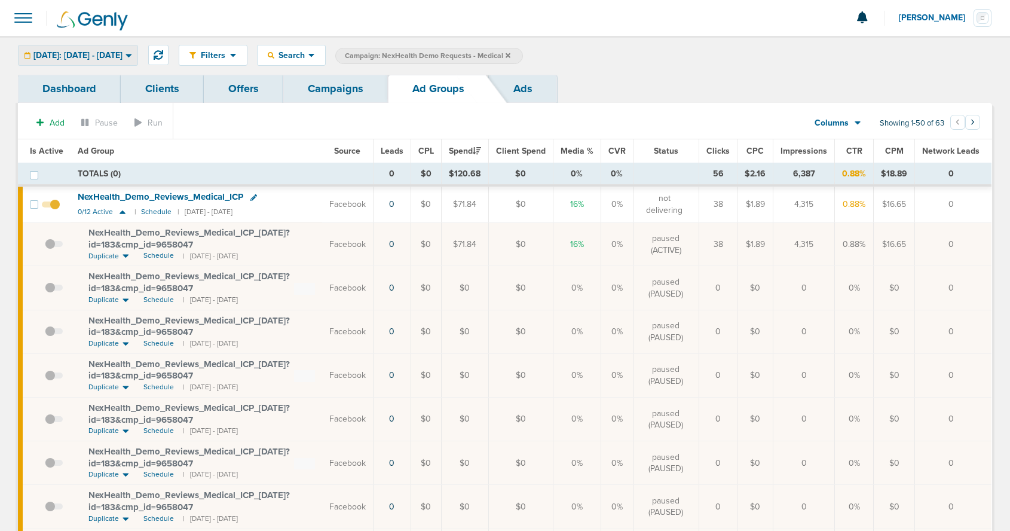
click at [101, 52] on span "[DATE]: [DATE] - [DATE]" at bounding box center [77, 55] width 89 height 8
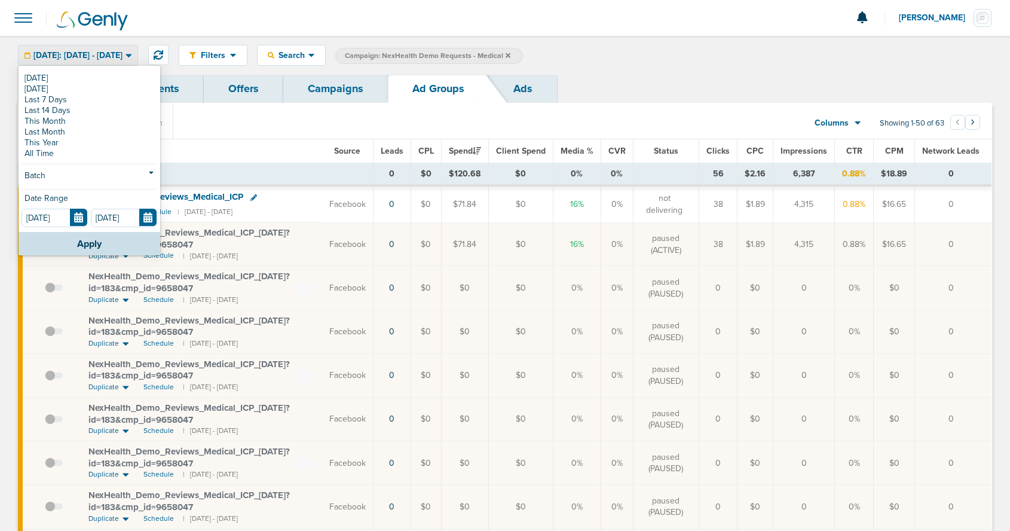
click at [323, 125] on section "Add Pause Run Columns Media Stats Sales Performance Custom Showing 1-50 of 63 ‹…" at bounding box center [505, 125] width 974 height 27
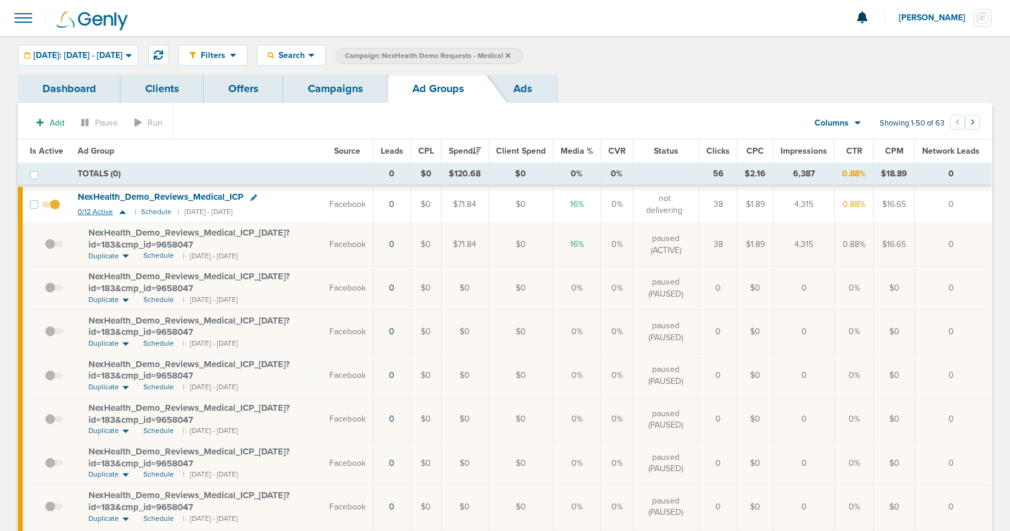
click at [121, 212] on icon at bounding box center [123, 212] width 6 height 4
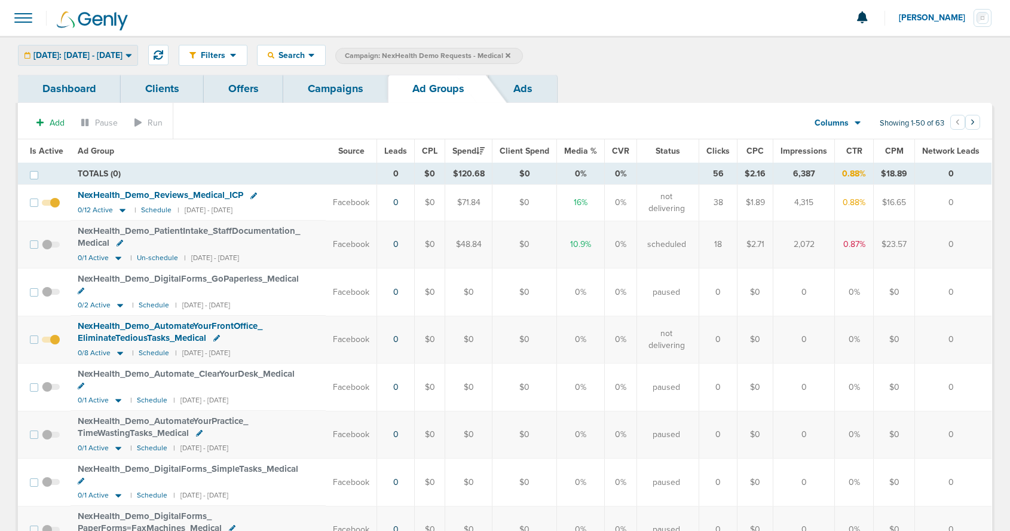
click at [85, 54] on span "[DATE]: [DATE] - [DATE]" at bounding box center [77, 55] width 89 height 8
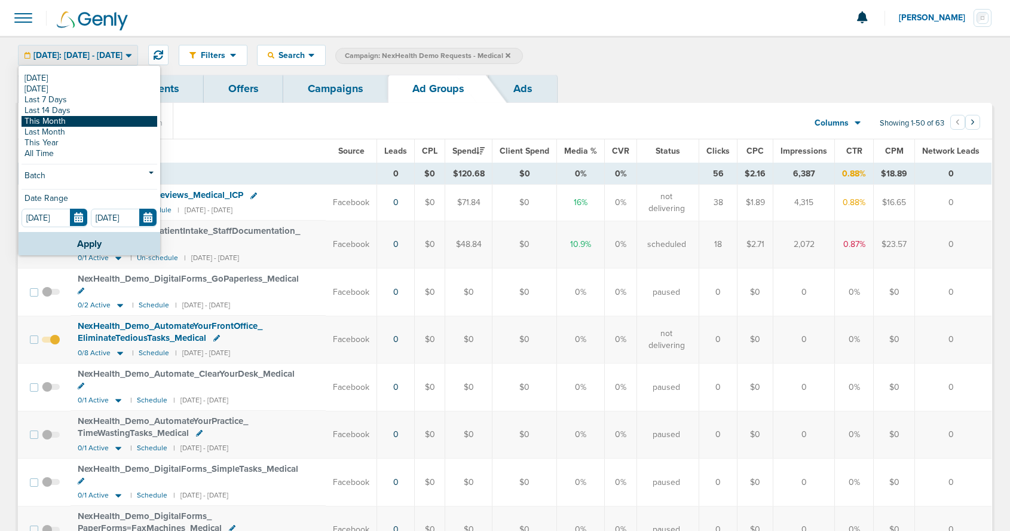
click at [67, 118] on link "This Month" at bounding box center [90, 121] width 136 height 11
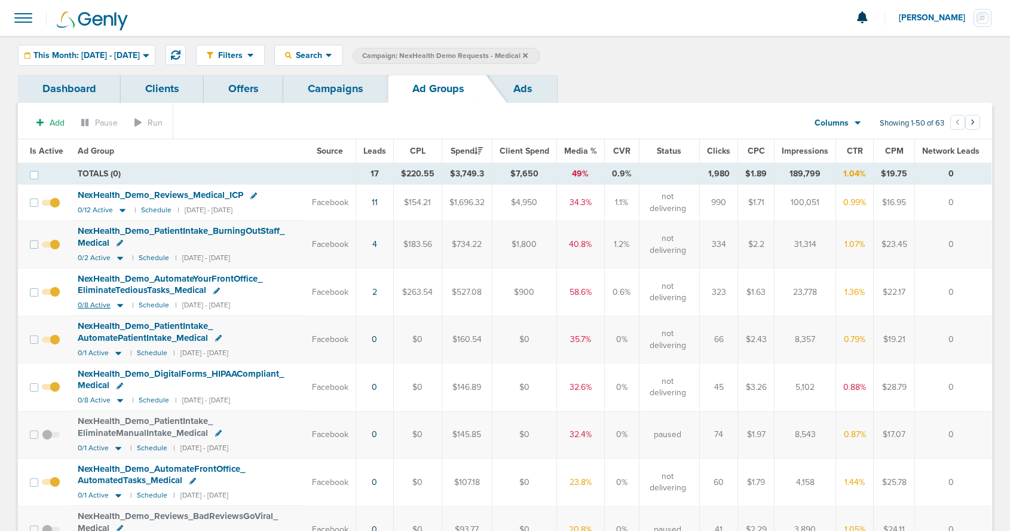
click at [117, 304] on icon at bounding box center [120, 306] width 6 height 4
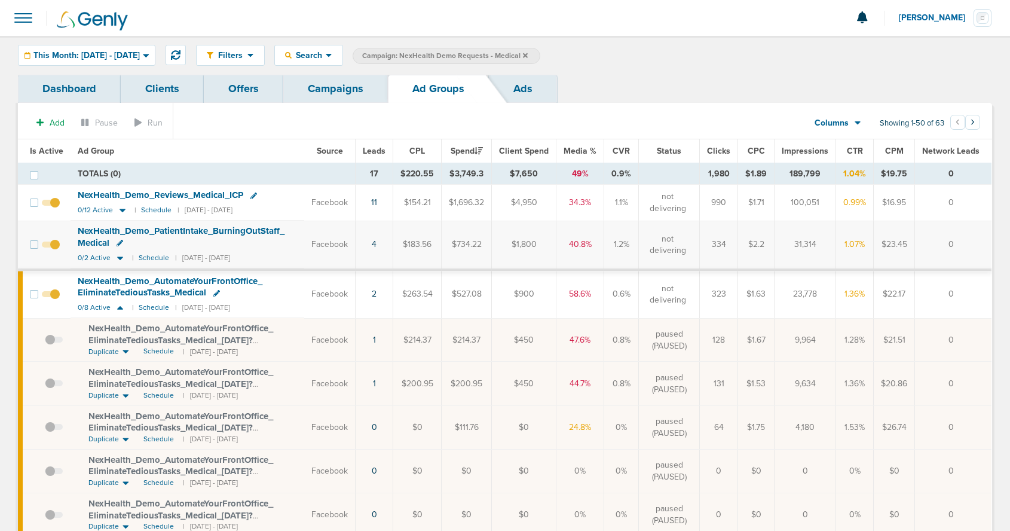
scroll to position [3, 0]
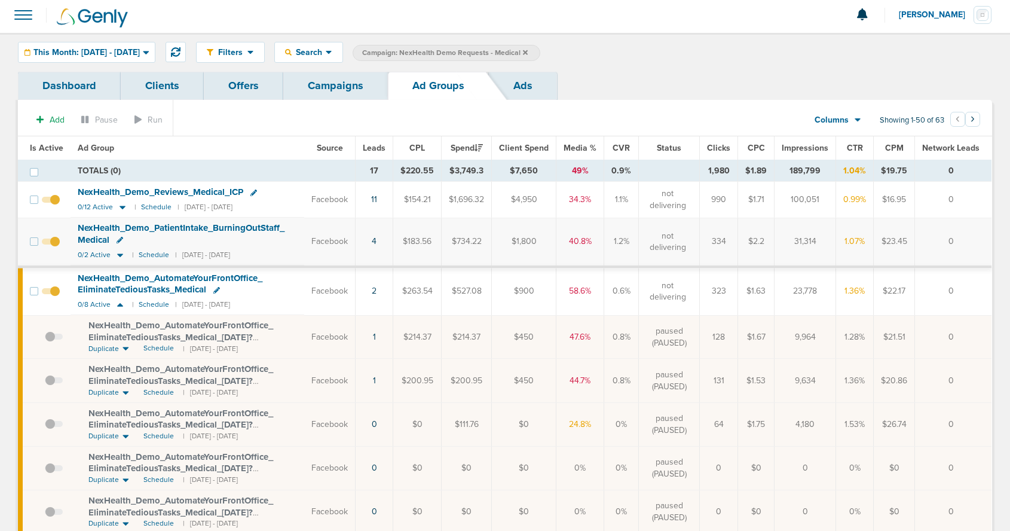
click at [319, 93] on link "Campaigns" at bounding box center [335, 86] width 105 height 28
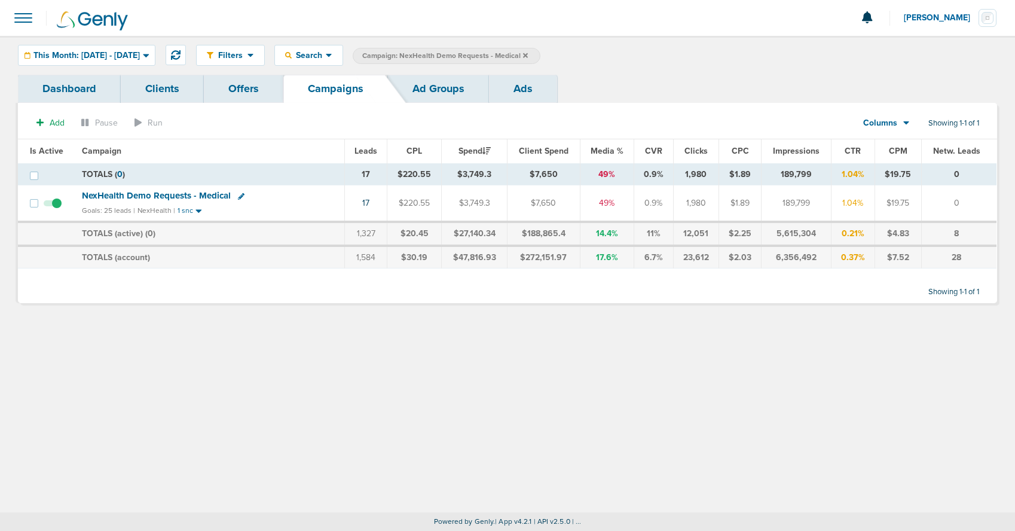
click at [528, 56] on icon at bounding box center [525, 55] width 5 height 7
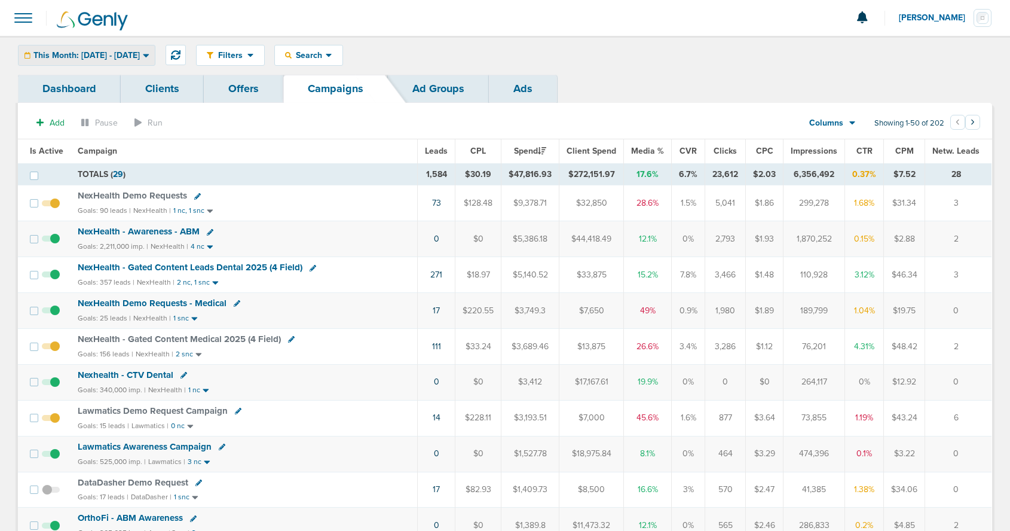
click at [111, 54] on span "This Month: [DATE] - [DATE]" at bounding box center [86, 55] width 106 height 8
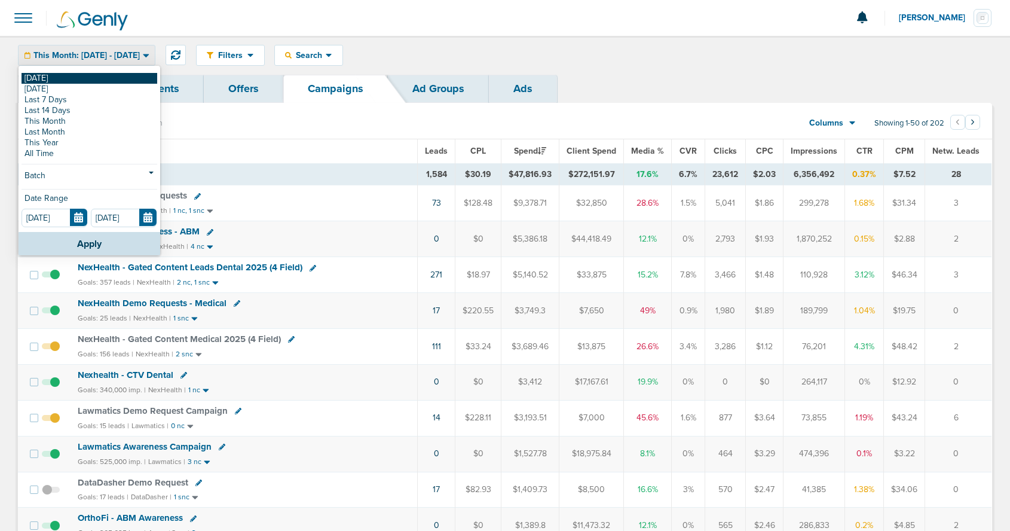
click at [80, 77] on link "[DATE]" at bounding box center [90, 78] width 136 height 11
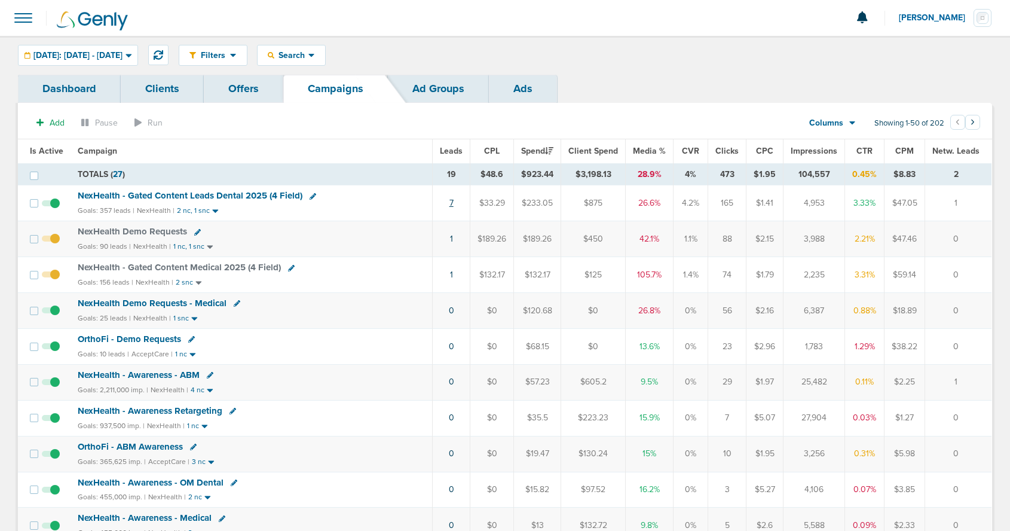
click at [454, 203] on link "7" at bounding box center [452, 203] width 4 height 10
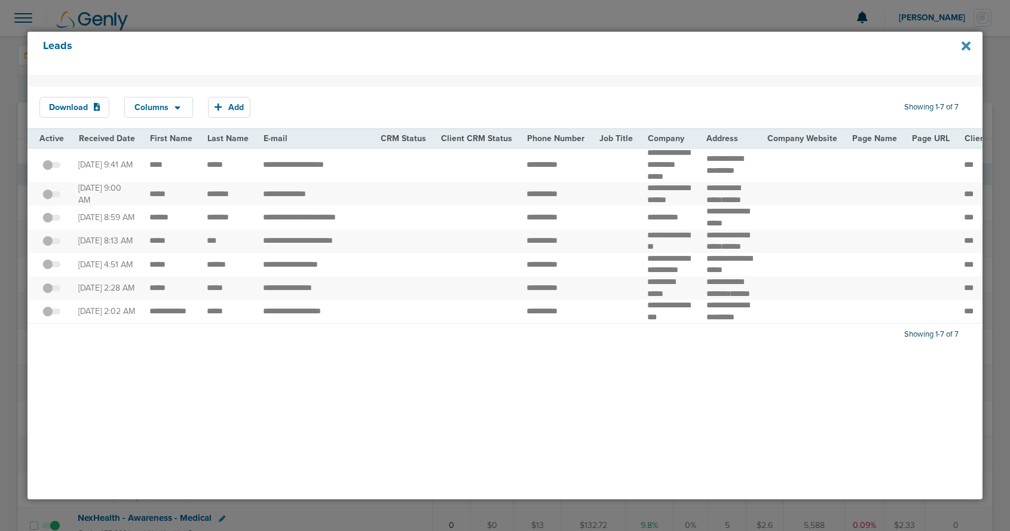
click at [968, 47] on icon at bounding box center [966, 45] width 9 height 9
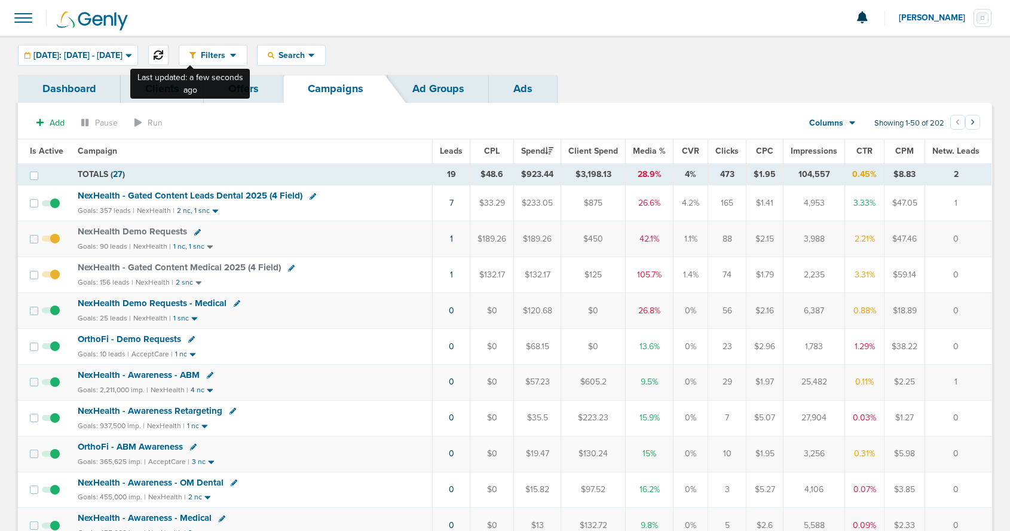
click at [163, 52] on icon at bounding box center [159, 55] width 10 height 10
click at [169, 53] on button at bounding box center [158, 55] width 20 height 20
click at [133, 55] on icon at bounding box center [128, 55] width 10 height 10
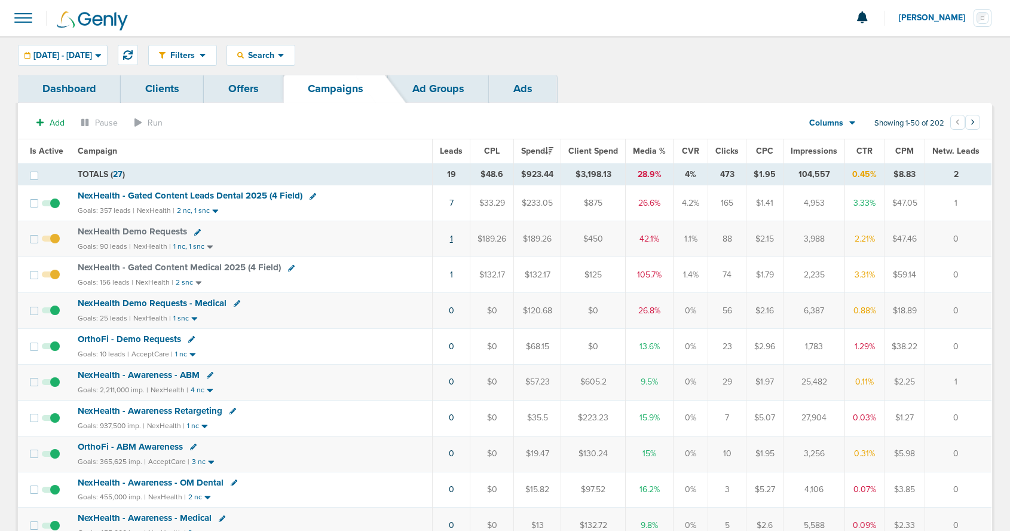
click at [453, 242] on link "1" at bounding box center [451, 239] width 3 height 10
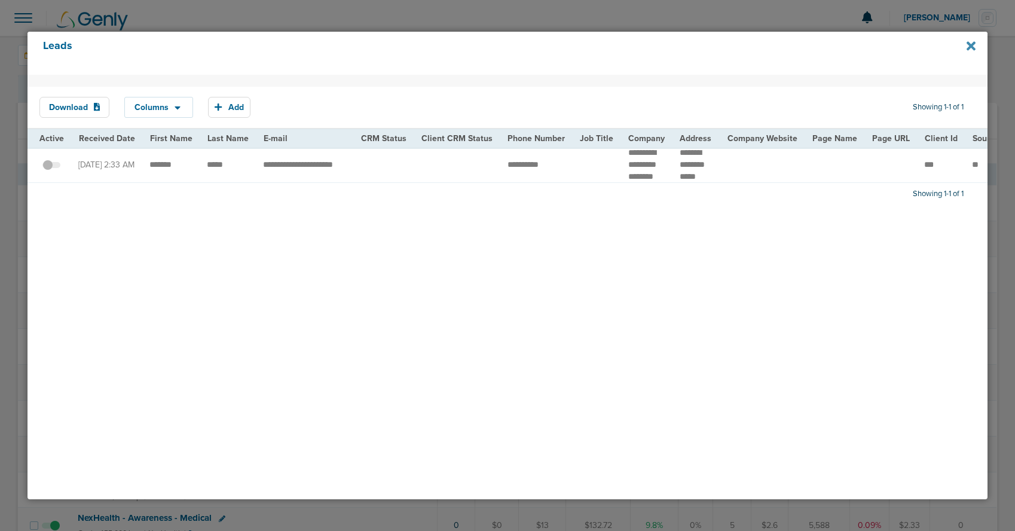
click at [973, 45] on icon at bounding box center [971, 45] width 9 height 9
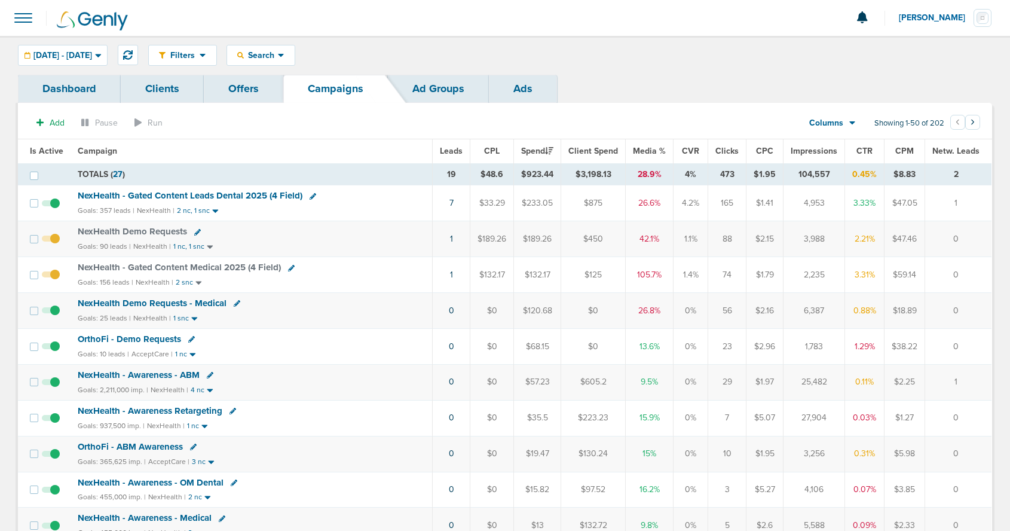
click at [27, 22] on span at bounding box center [23, 18] width 26 height 26
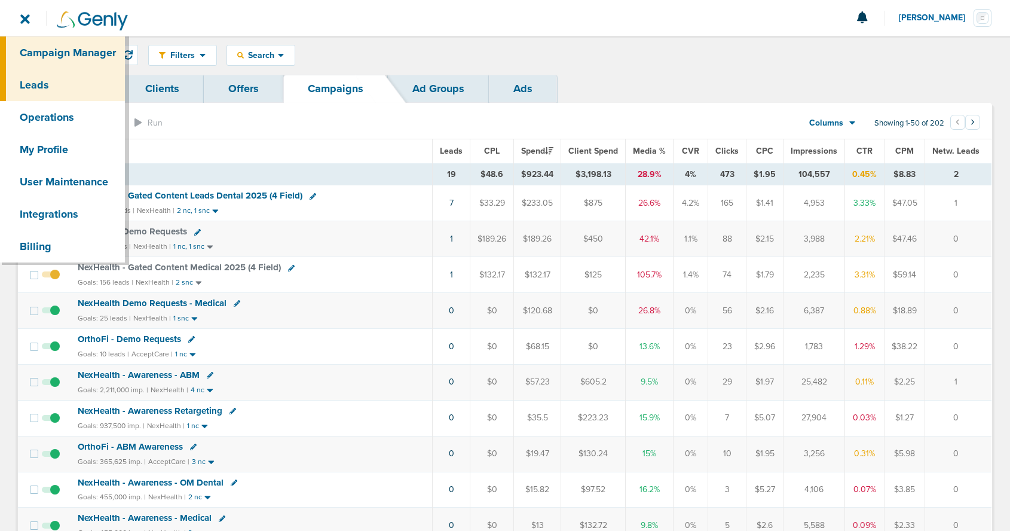
click at [33, 82] on link "Leads" at bounding box center [62, 85] width 125 height 32
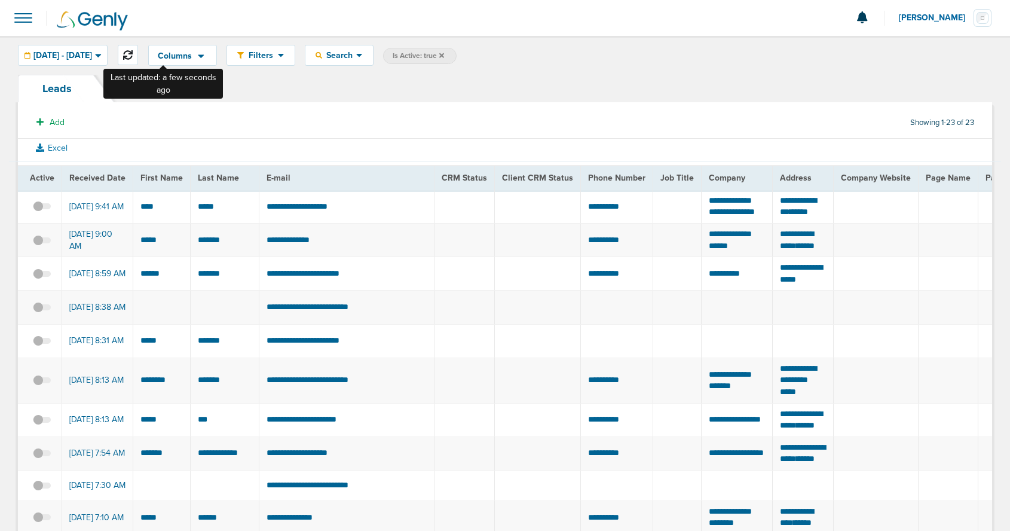
click at [133, 52] on icon at bounding box center [128, 55] width 10 height 10
click at [444, 56] on icon at bounding box center [441, 55] width 5 height 5
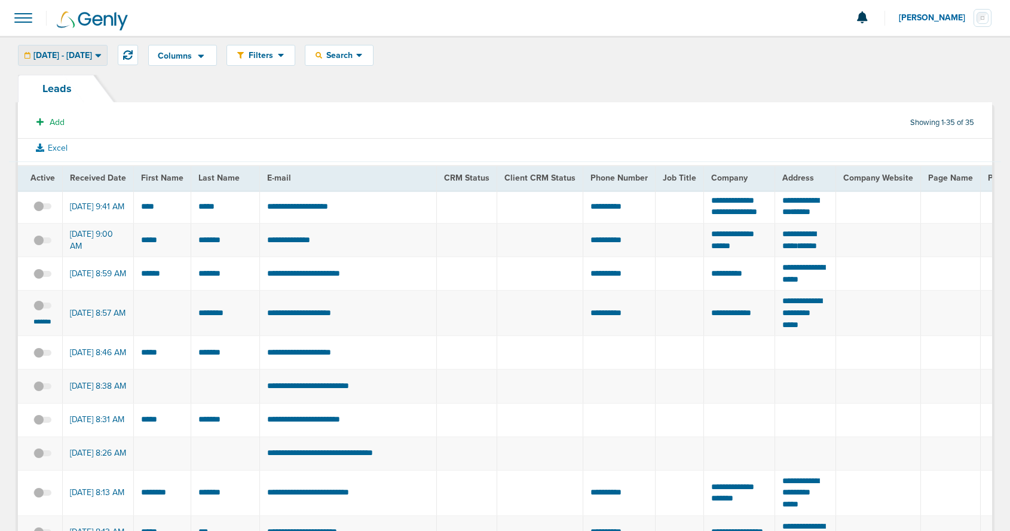
click at [88, 59] on span "08.27.2025 - 08.27.2025" at bounding box center [62, 55] width 59 height 8
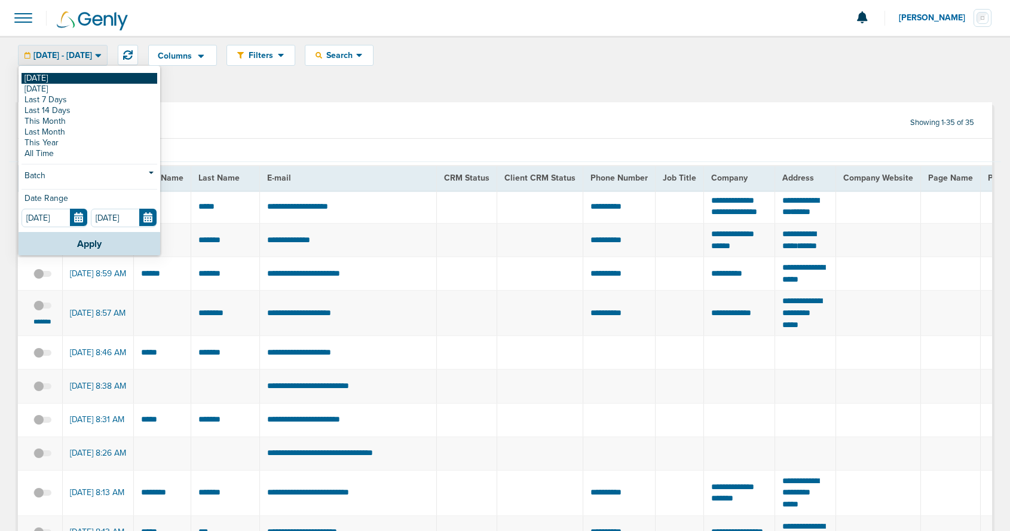
click at [77, 78] on link "[DATE]" at bounding box center [90, 78] width 136 height 11
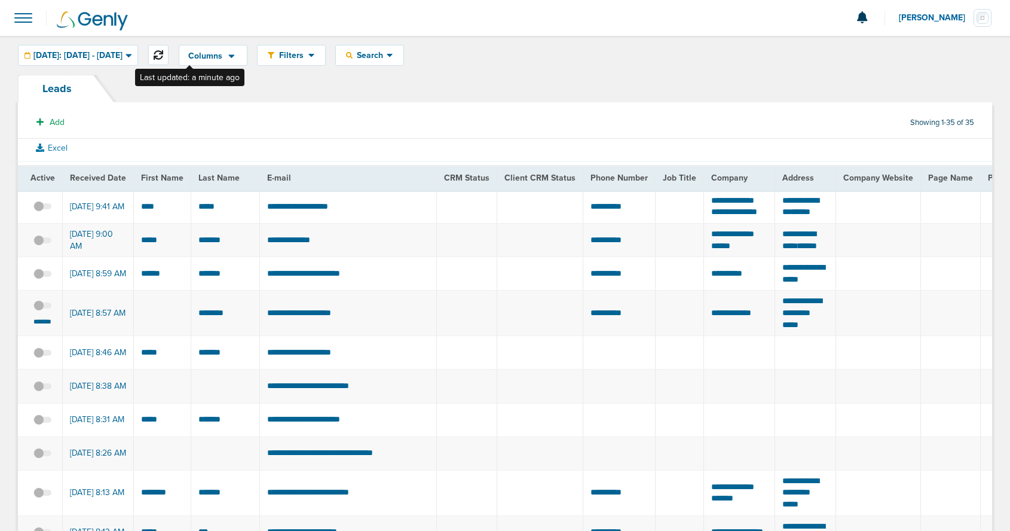
click at [163, 54] on icon at bounding box center [159, 55] width 10 height 10
click at [93, 48] on div "[DATE]: [DATE] - [DATE]" at bounding box center [78, 55] width 119 height 20
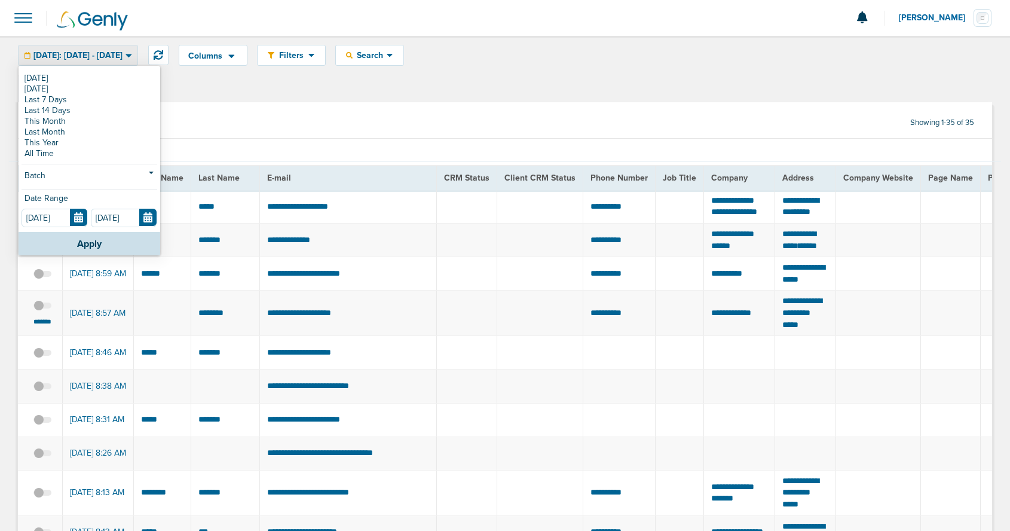
click at [73, 72] on div "Today Yesterday Last 7 Days Last 14 Days This Month Last Month This Year All Ti…" at bounding box center [90, 149] width 142 height 165
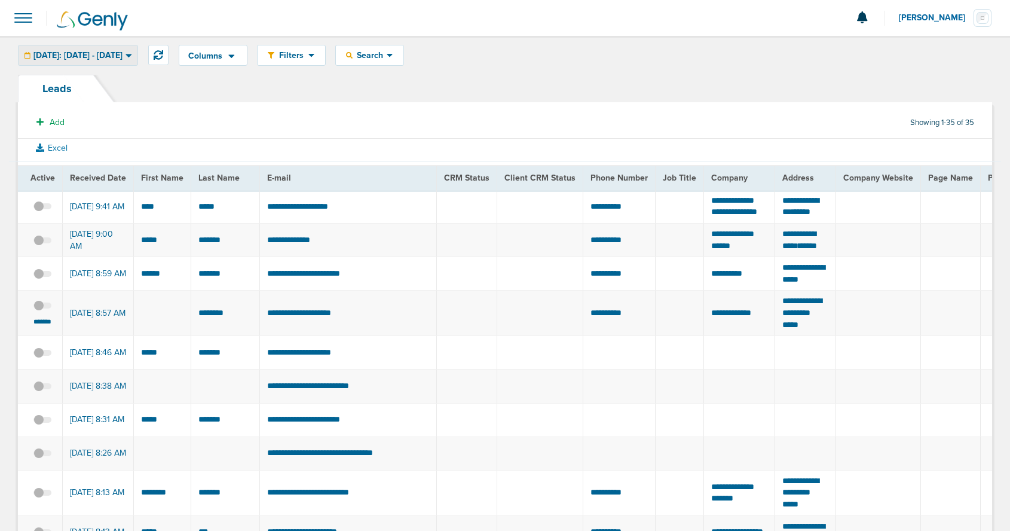
click at [87, 58] on span "[DATE]: [DATE] - [DATE]" at bounding box center [77, 55] width 89 height 8
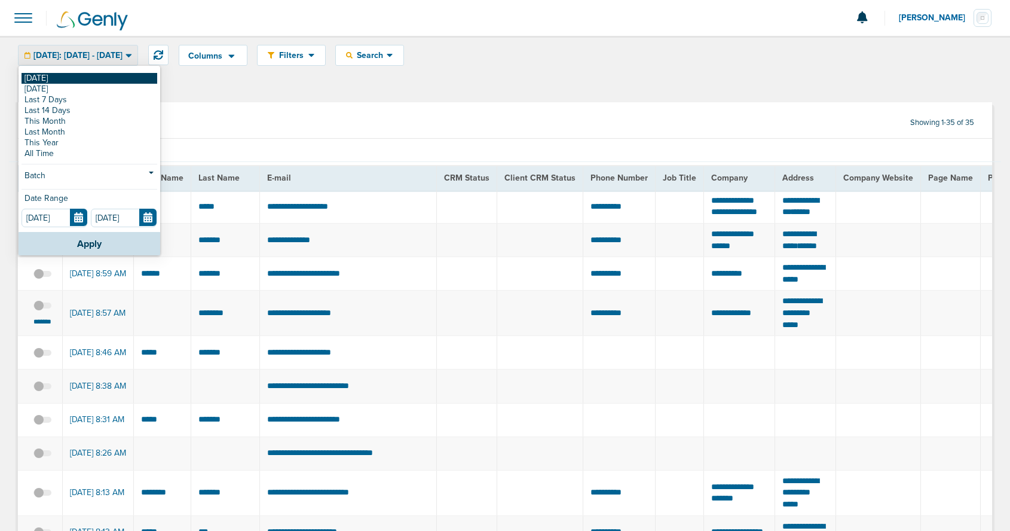
click at [84, 78] on link "[DATE]" at bounding box center [90, 78] width 136 height 11
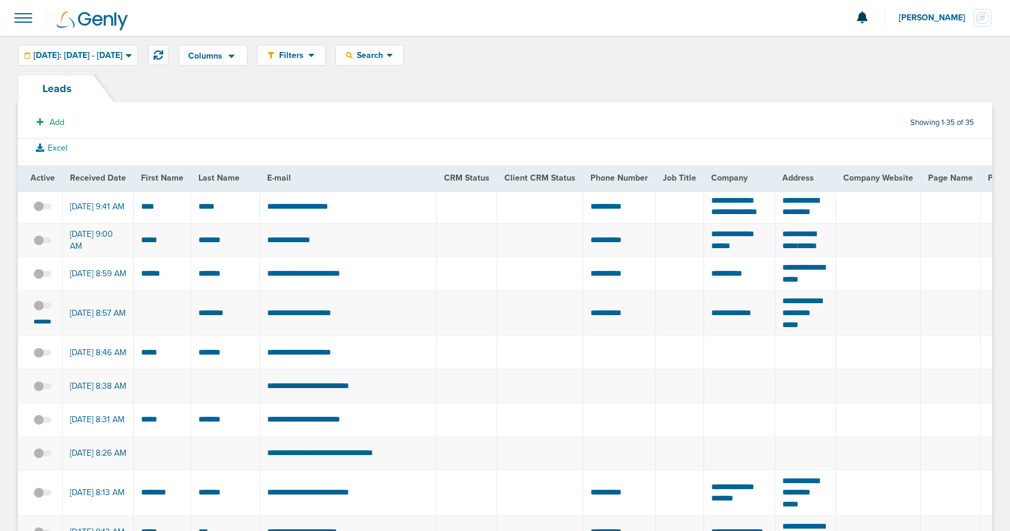
click at [19, 17] on span at bounding box center [23, 18] width 26 height 26
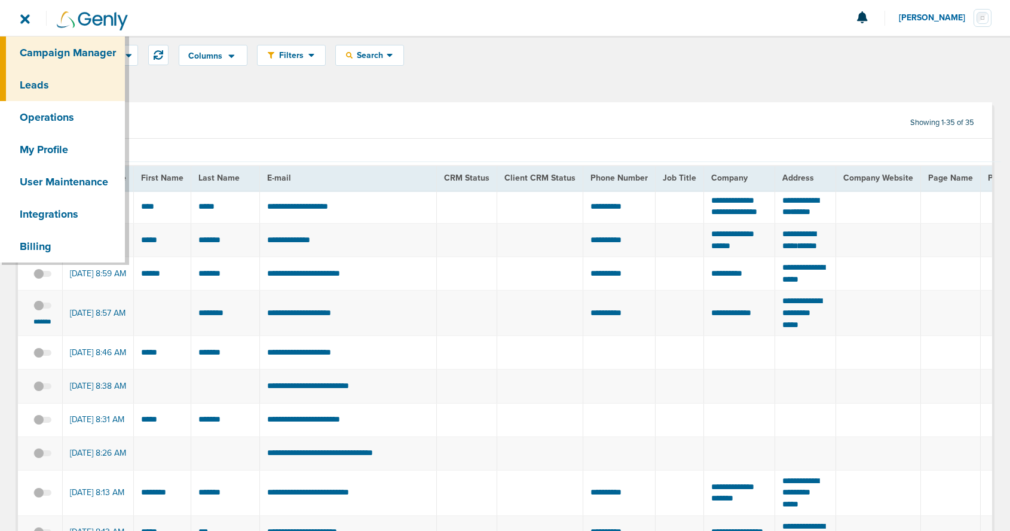
click at [38, 51] on link "Campaign Manager" at bounding box center [62, 52] width 125 height 32
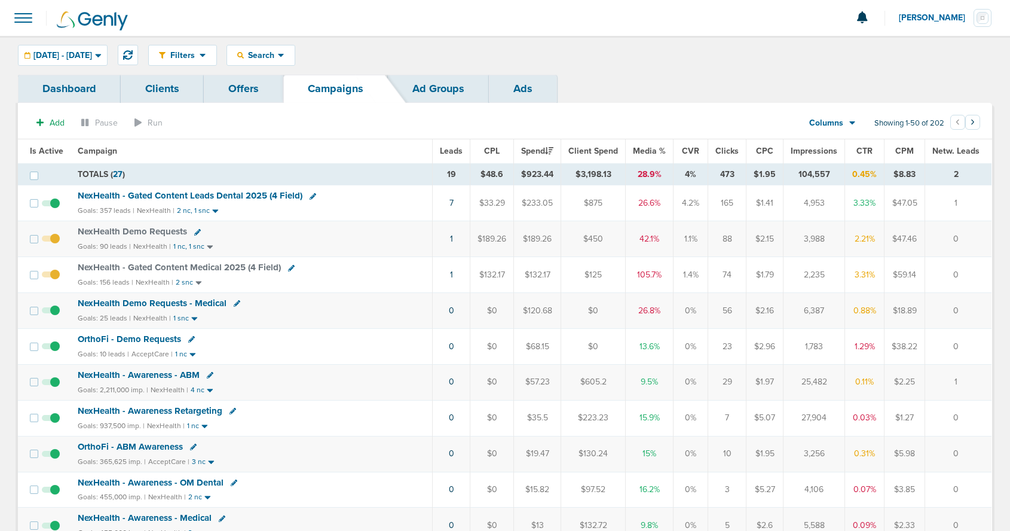
click at [147, 233] on span "NexHealth Demo Requests" at bounding box center [132, 231] width 109 height 11
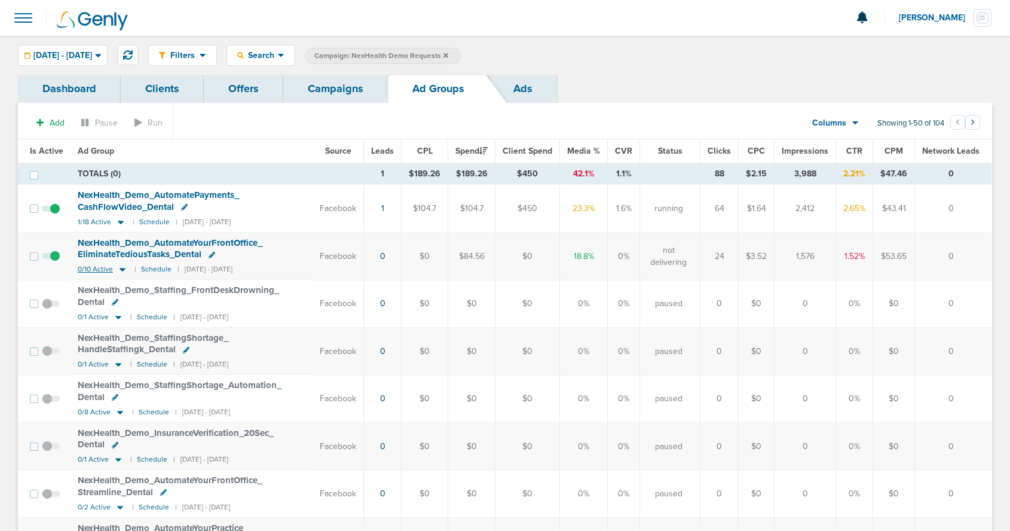
click at [121, 268] on icon at bounding box center [123, 269] width 12 height 10
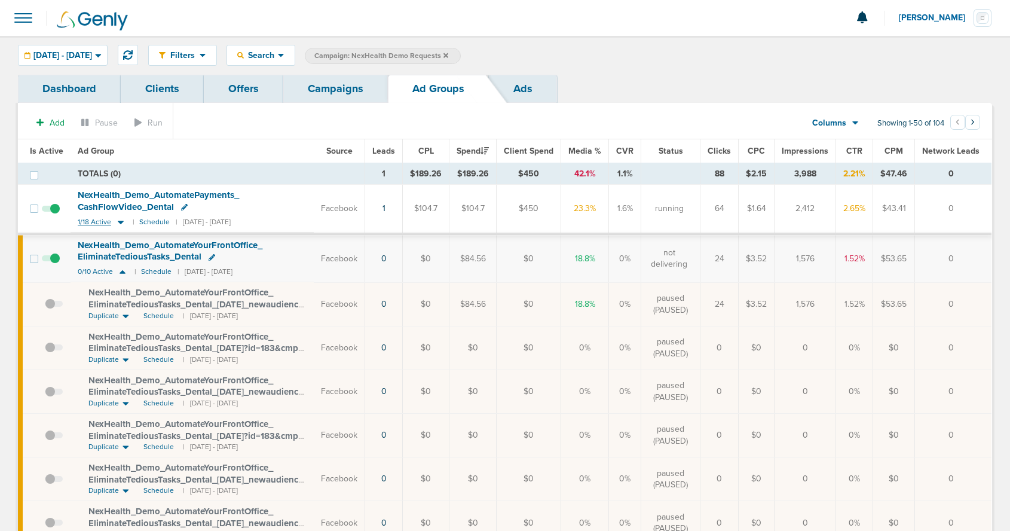
click at [121, 223] on icon at bounding box center [121, 222] width 12 height 10
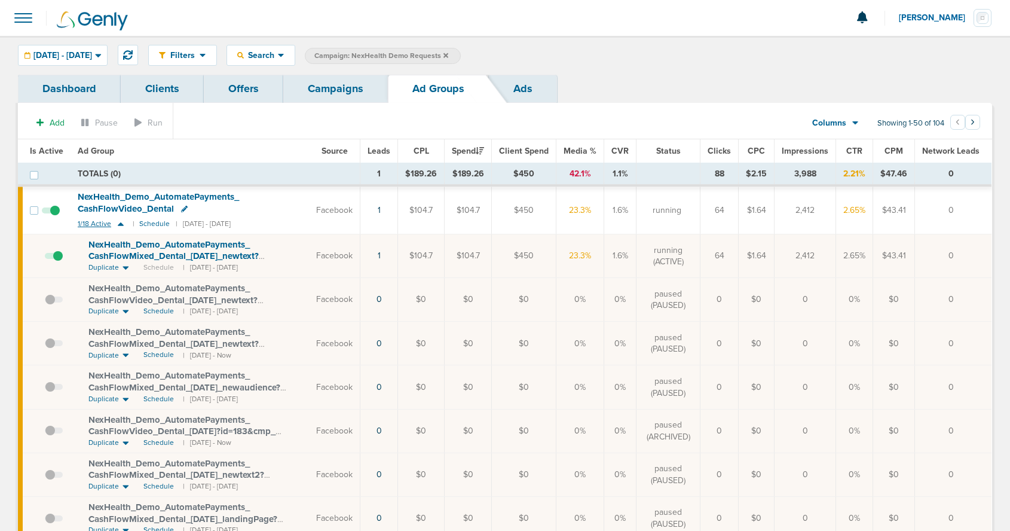
click at [118, 227] on icon at bounding box center [121, 224] width 12 height 10
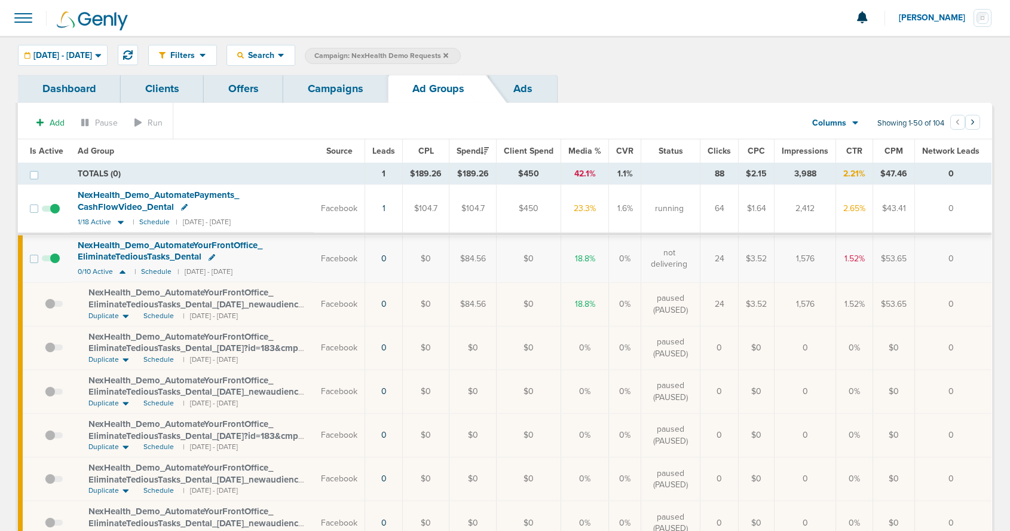
click at [27, 18] on span at bounding box center [23, 18] width 26 height 26
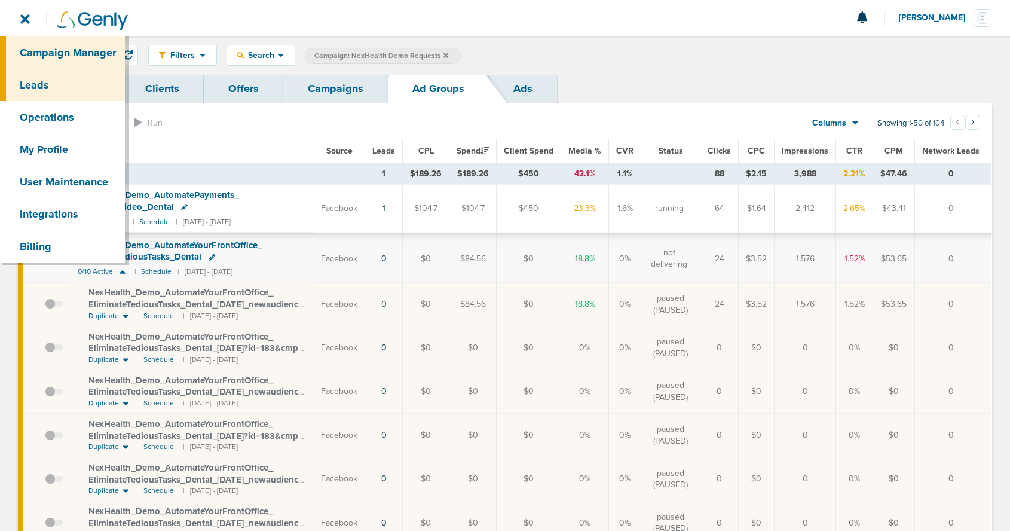
click at [31, 82] on link "Leads" at bounding box center [62, 85] width 125 height 32
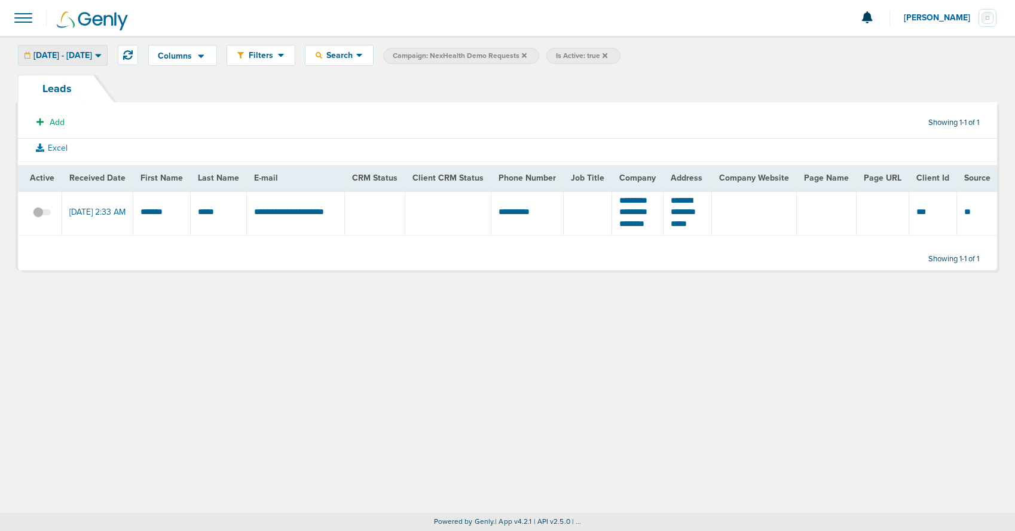
click at [80, 56] on span "08.27.2025 - 08.27.2025" at bounding box center [62, 55] width 59 height 8
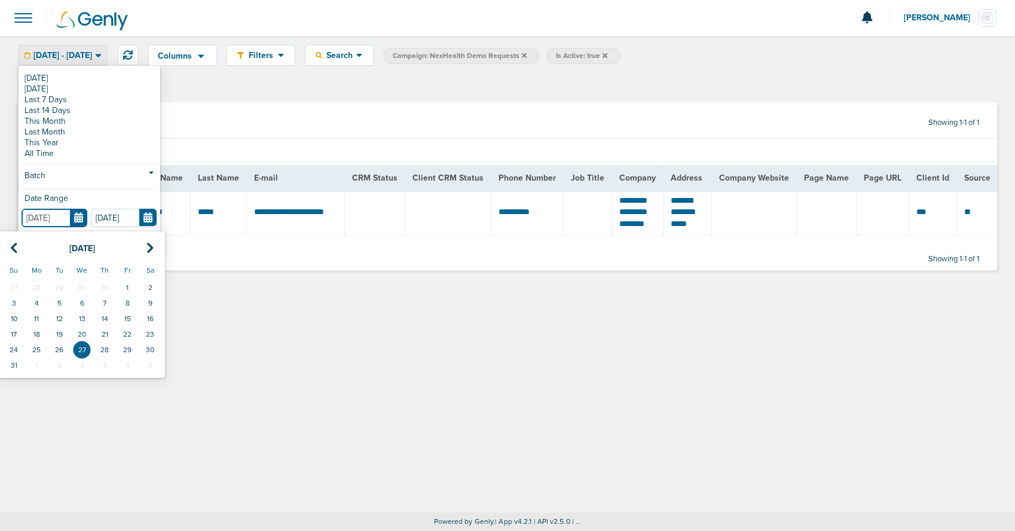
click at [70, 212] on input "[DATE]" at bounding box center [55, 218] width 66 height 19
click at [56, 350] on td "26" at bounding box center [59, 350] width 23 height 16
type input "[DATE]"
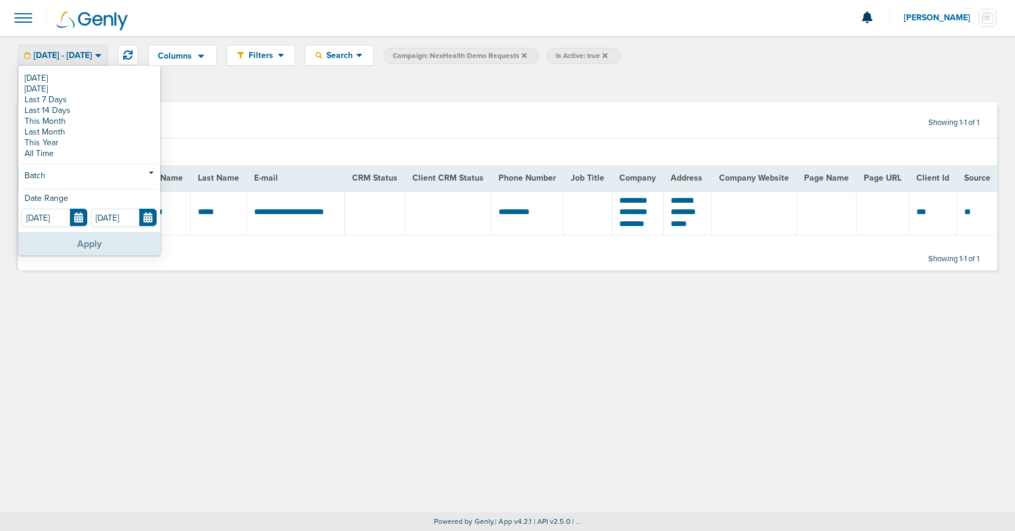
click at [85, 243] on button "Apply" at bounding box center [90, 243] width 142 height 23
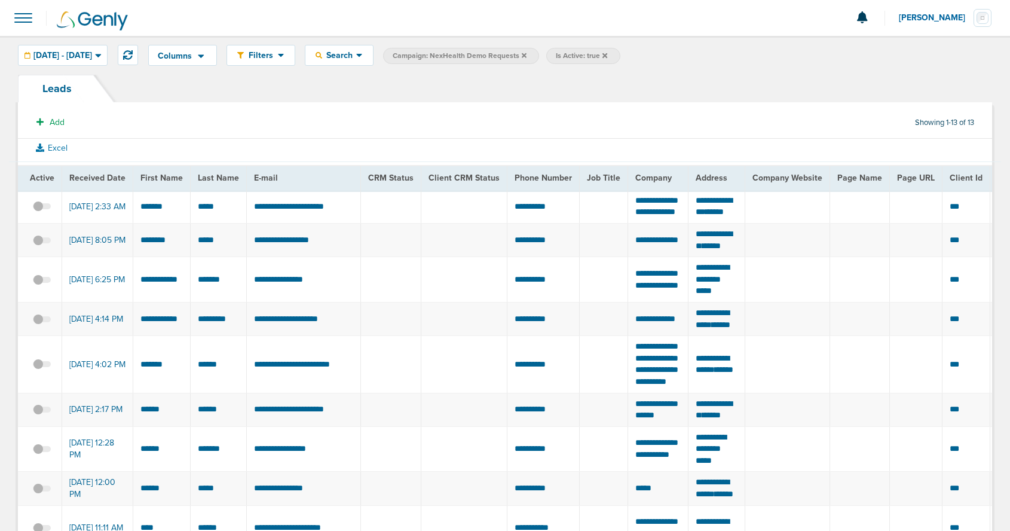
click at [26, 18] on span at bounding box center [23, 18] width 26 height 26
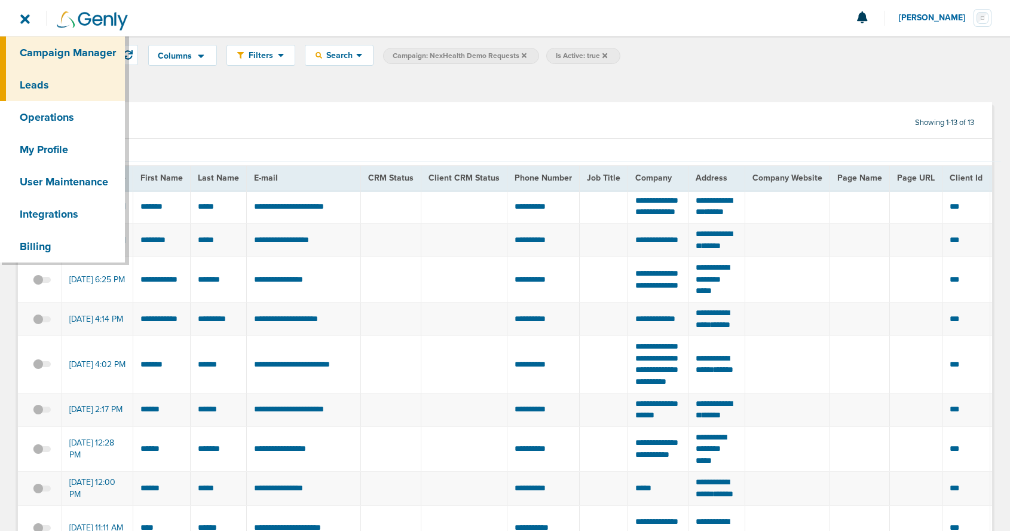
click at [45, 50] on link "Campaign Manager" at bounding box center [62, 52] width 125 height 32
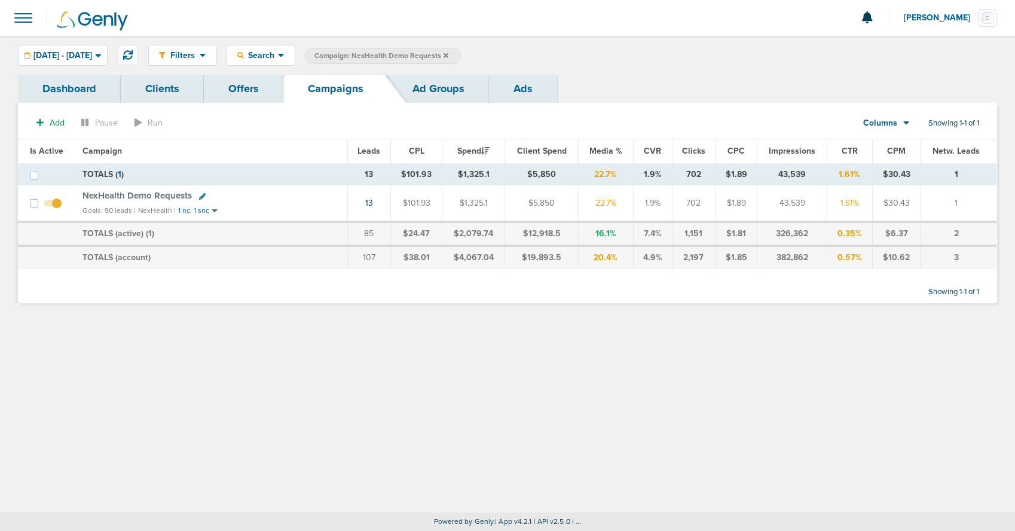
click at [448, 57] on icon at bounding box center [446, 55] width 5 height 7
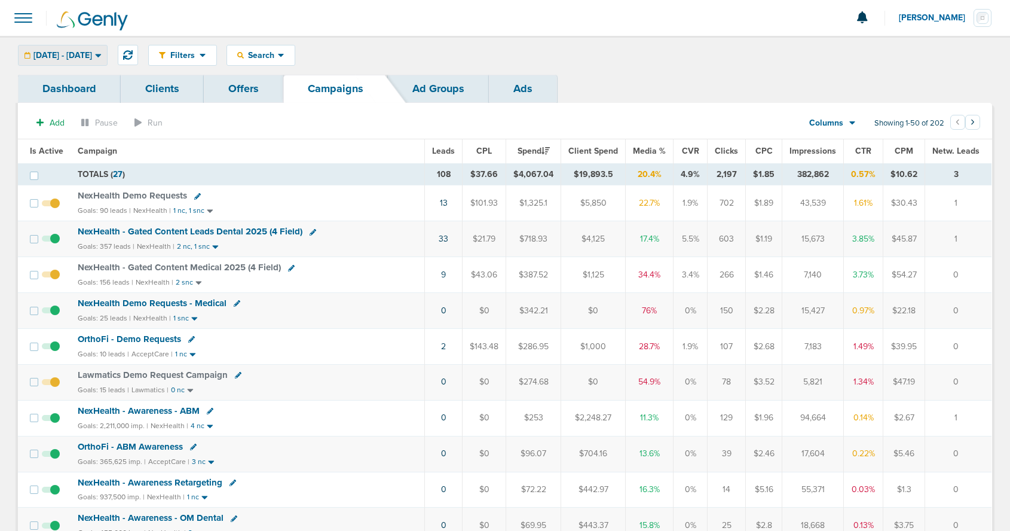
click at [92, 51] on span "08.26.2025 - 08.27.2025" at bounding box center [62, 55] width 59 height 8
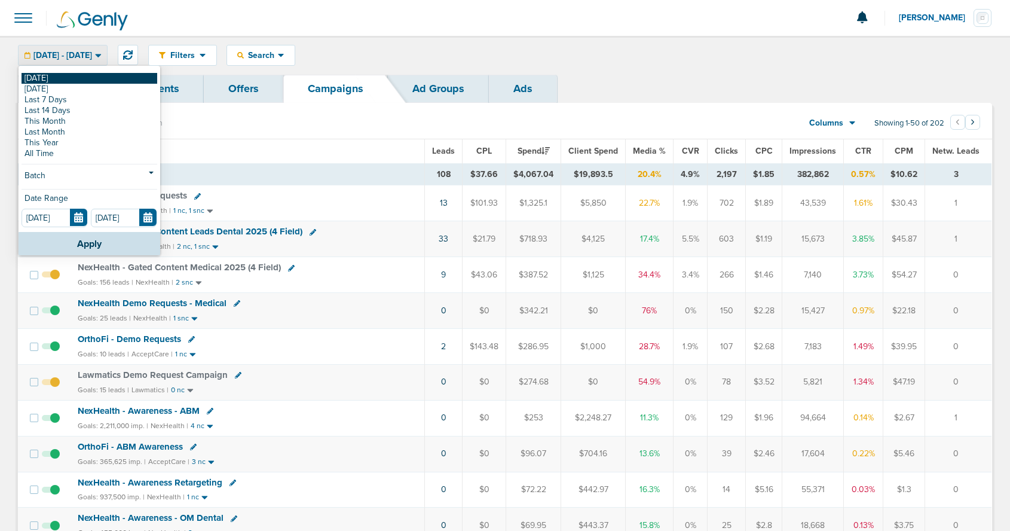
click at [102, 78] on link "[DATE]" at bounding box center [90, 78] width 136 height 11
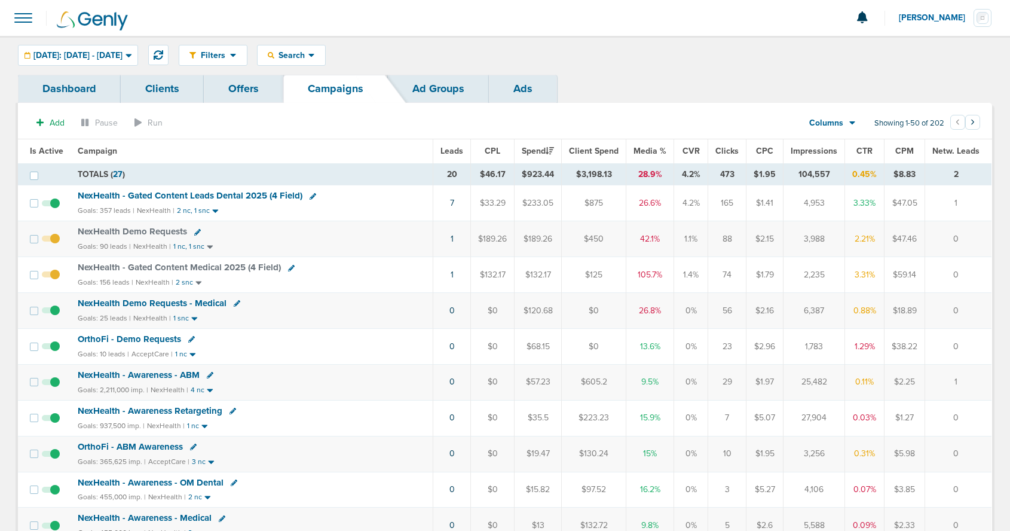
click at [140, 301] on span "NexHealth Demo Requests - Medical" at bounding box center [152, 303] width 149 height 11
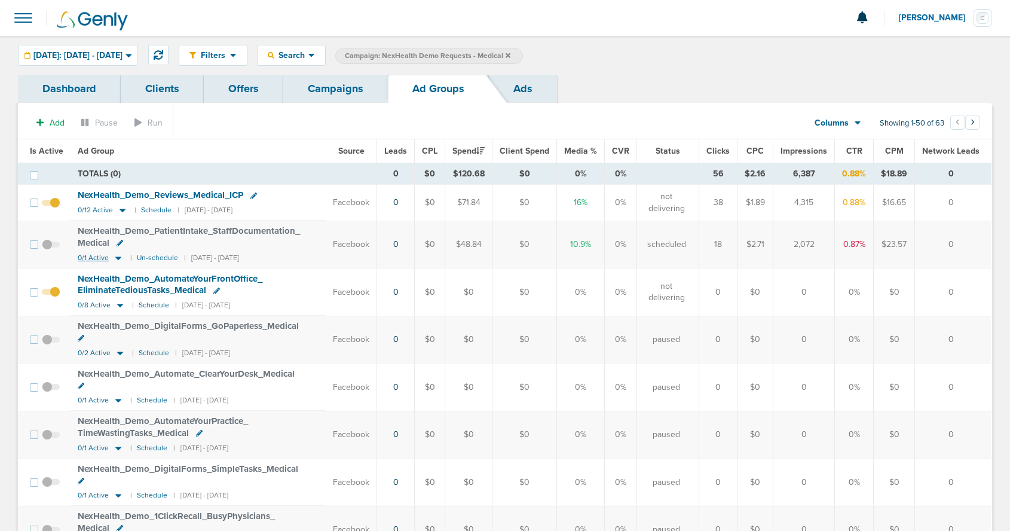
click at [118, 259] on icon at bounding box center [118, 258] width 12 height 10
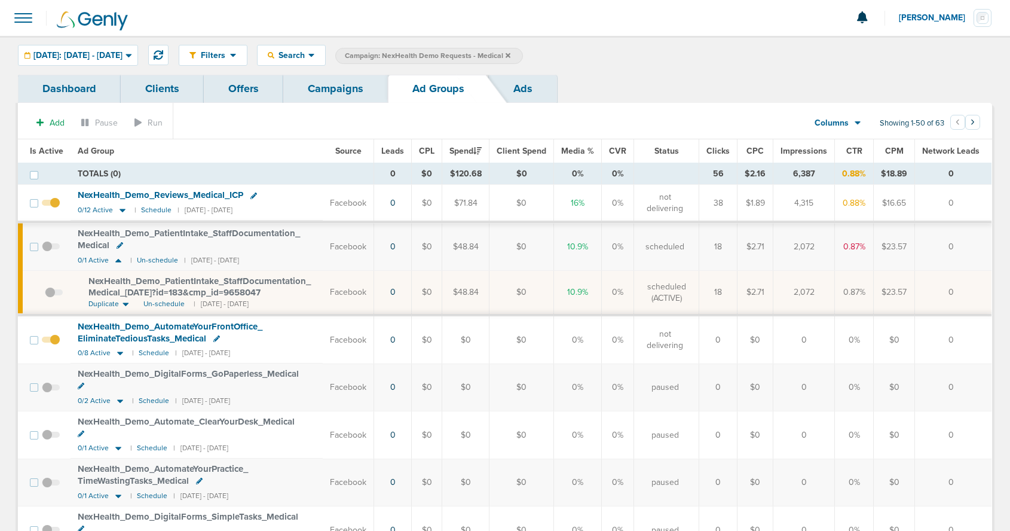
click at [160, 286] on span "NexHealth_ Demo_ PatientIntake_ StaffDocumentation_ Medical_ 08.26.25?id=183&cm…" at bounding box center [199, 287] width 222 height 23
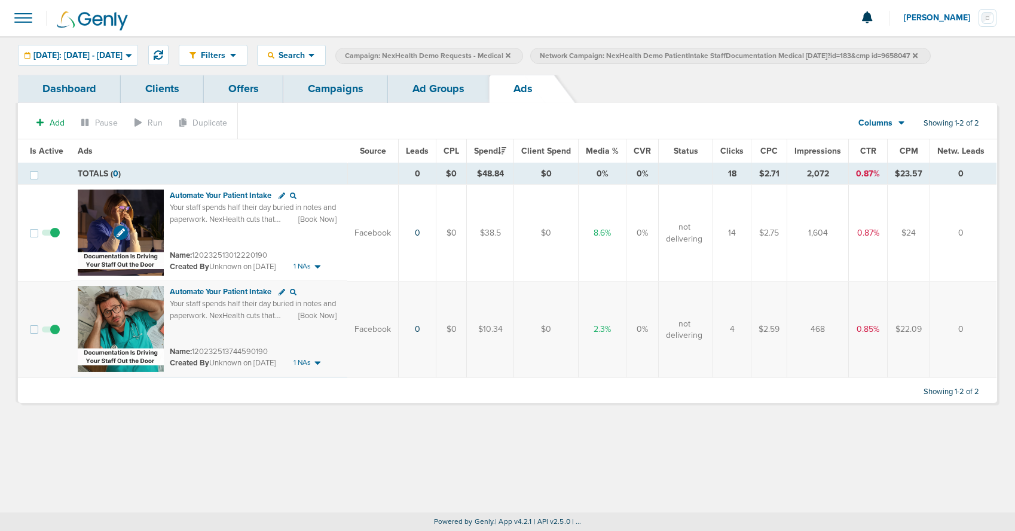
click at [129, 207] on img at bounding box center [121, 232] width 86 height 86
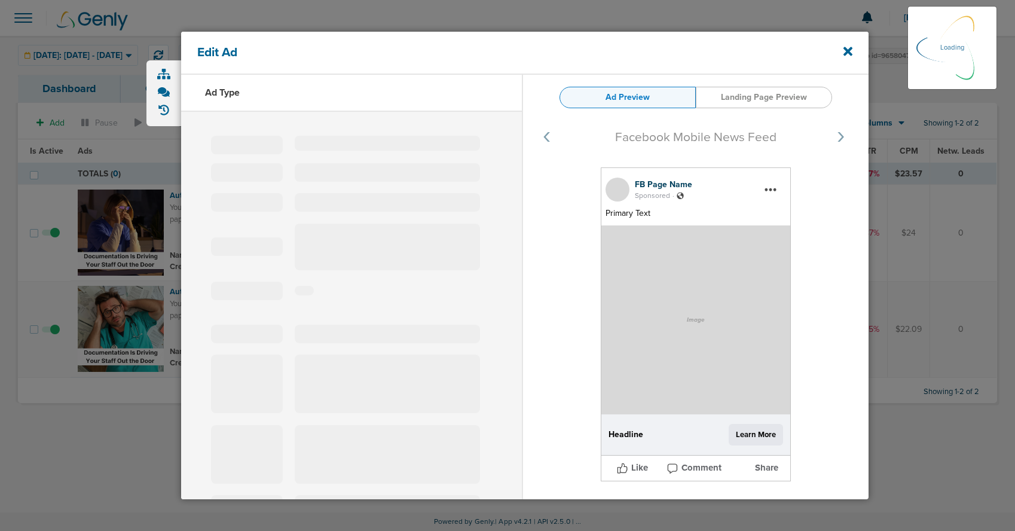
select select "learn_more"
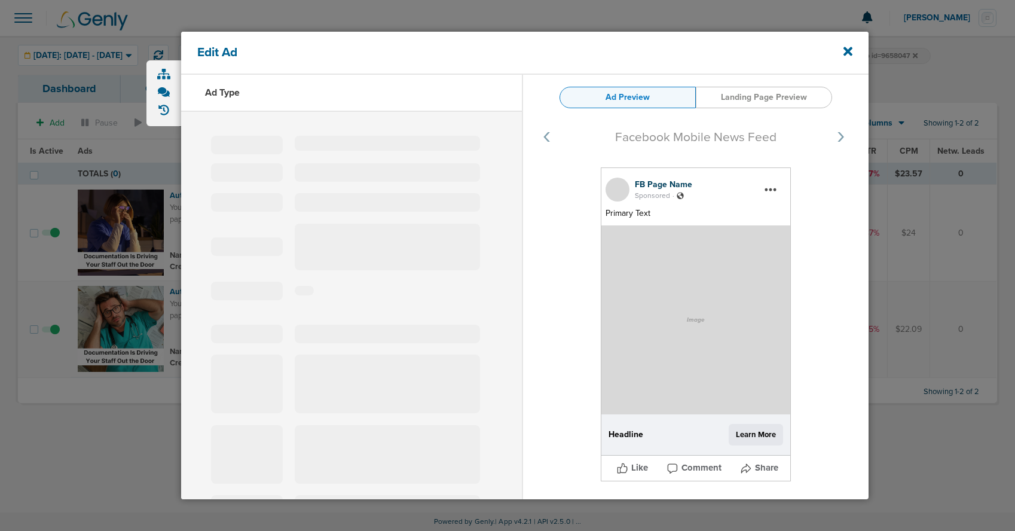
type input "120232513012220190"
type input "Automate Your Patient Intake"
type textarea "Your staff spends half their day buried in notes and paperwork. NexHealth cuts …"
select select "book_travel"
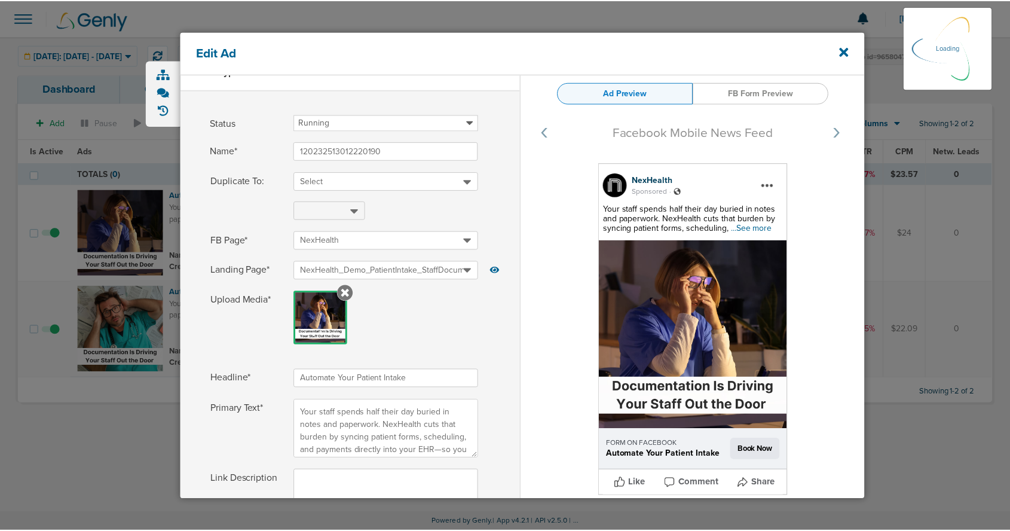
scroll to position [23, 0]
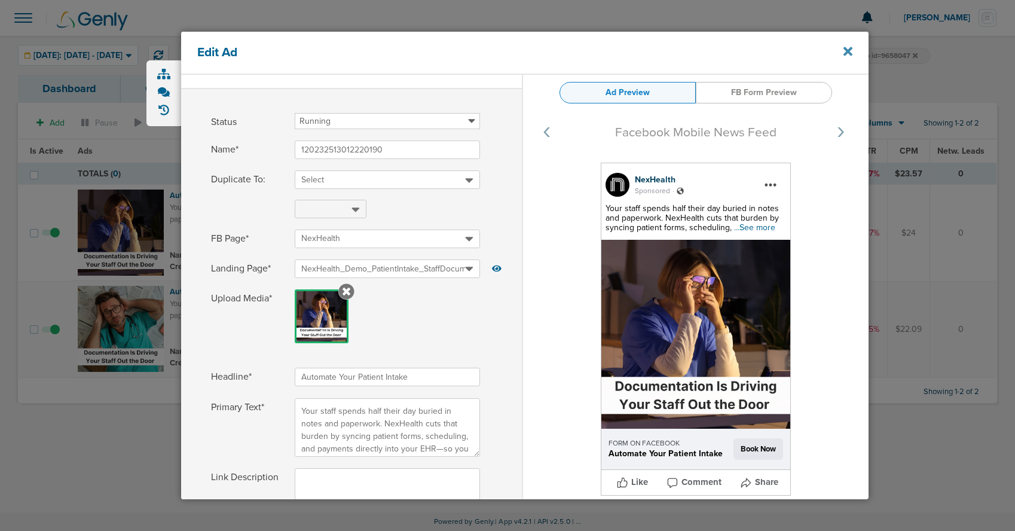
click at [846, 50] on icon at bounding box center [847, 51] width 9 height 9
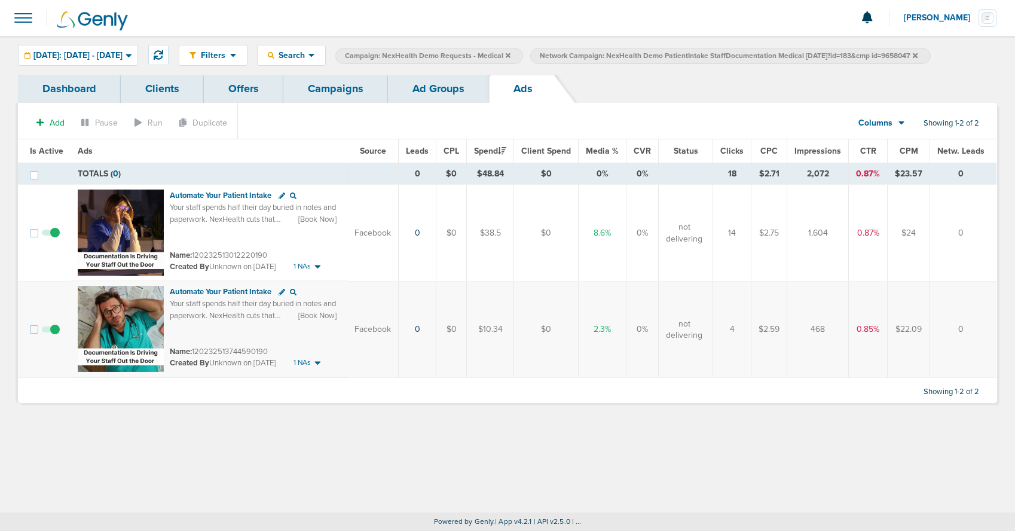
click at [428, 91] on link "Ad Groups" at bounding box center [438, 89] width 101 height 28
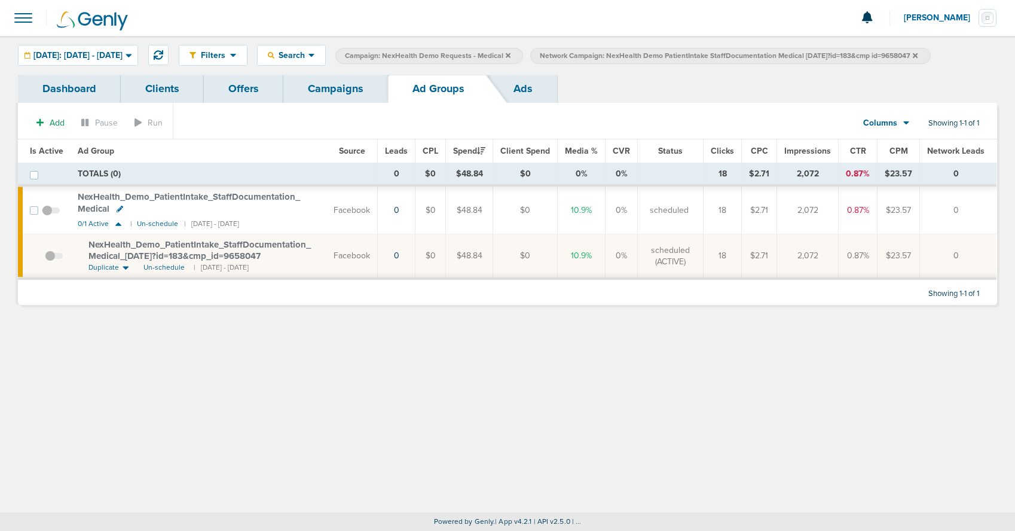
click at [918, 53] on icon at bounding box center [915, 55] width 5 height 7
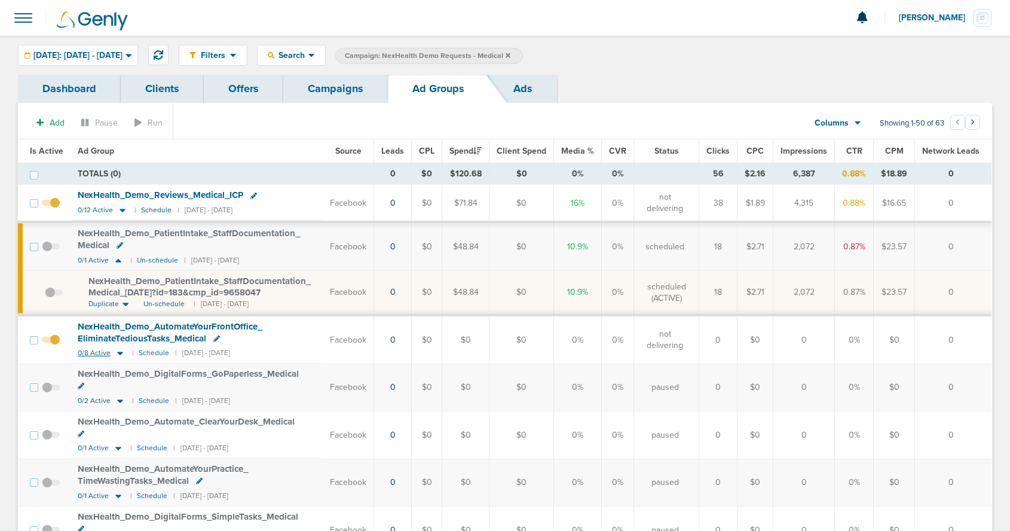
click at [118, 354] on icon at bounding box center [120, 354] width 6 height 4
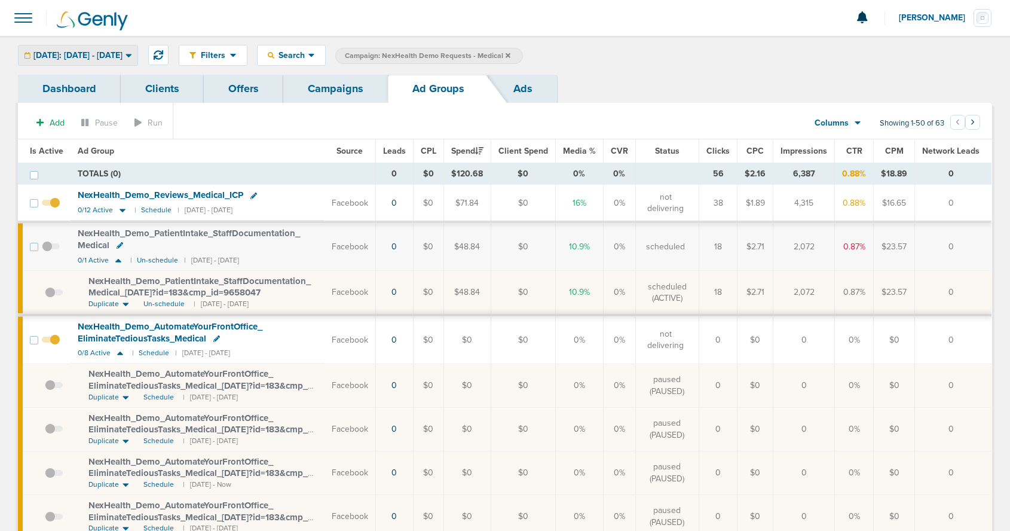
click at [84, 57] on span "[DATE]: [DATE] - [DATE]" at bounding box center [77, 55] width 89 height 8
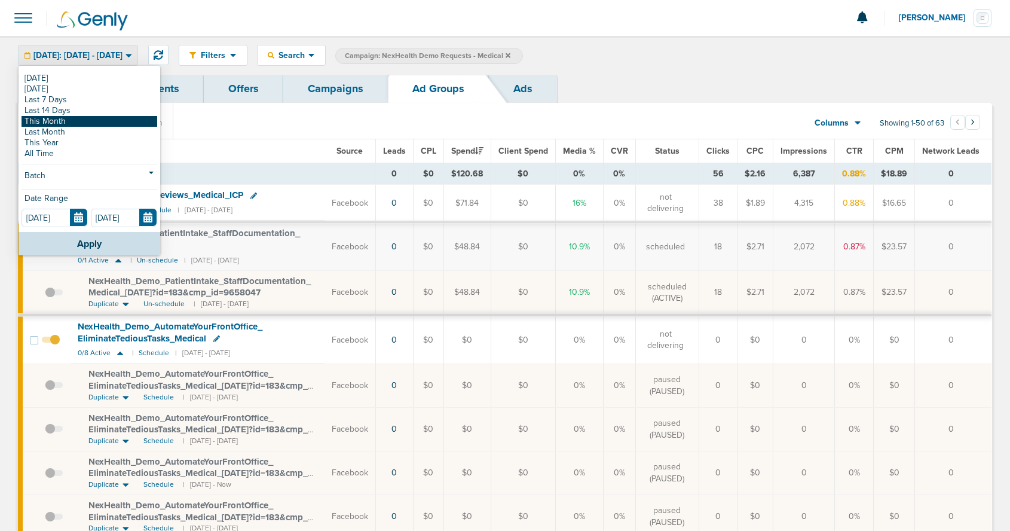
click at [70, 116] on link "This Month" at bounding box center [90, 121] width 136 height 11
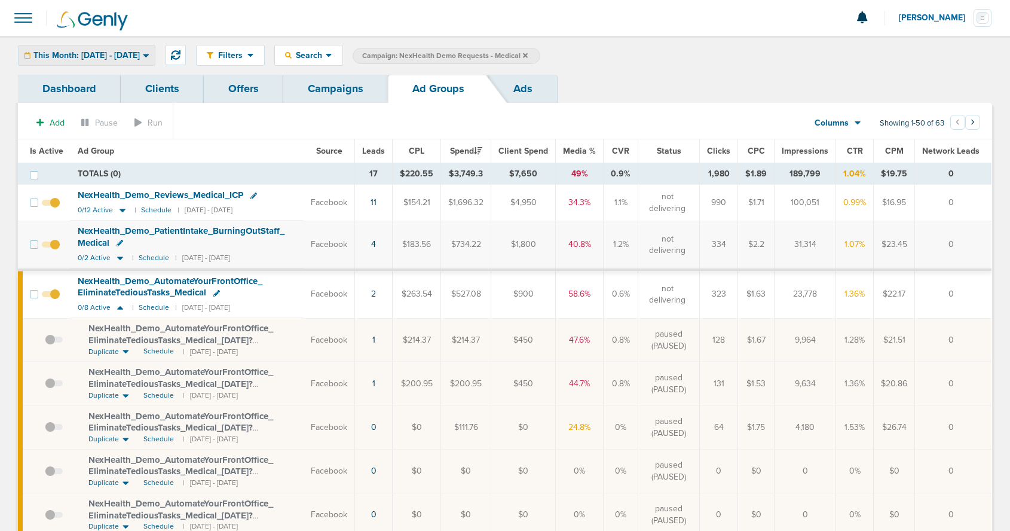
drag, startPoint x: 105, startPoint y: 50, endPoint x: 104, endPoint y: 68, distance: 17.3
click at [105, 51] on span "This Month: [DATE] - [DATE]" at bounding box center [86, 55] width 106 height 8
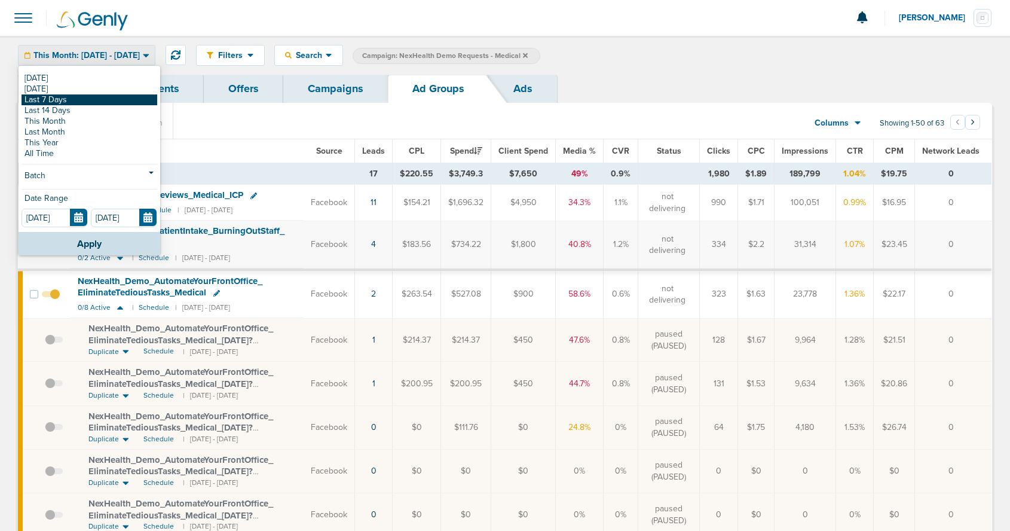
click at [82, 99] on link "Last 7 Days" at bounding box center [90, 99] width 136 height 11
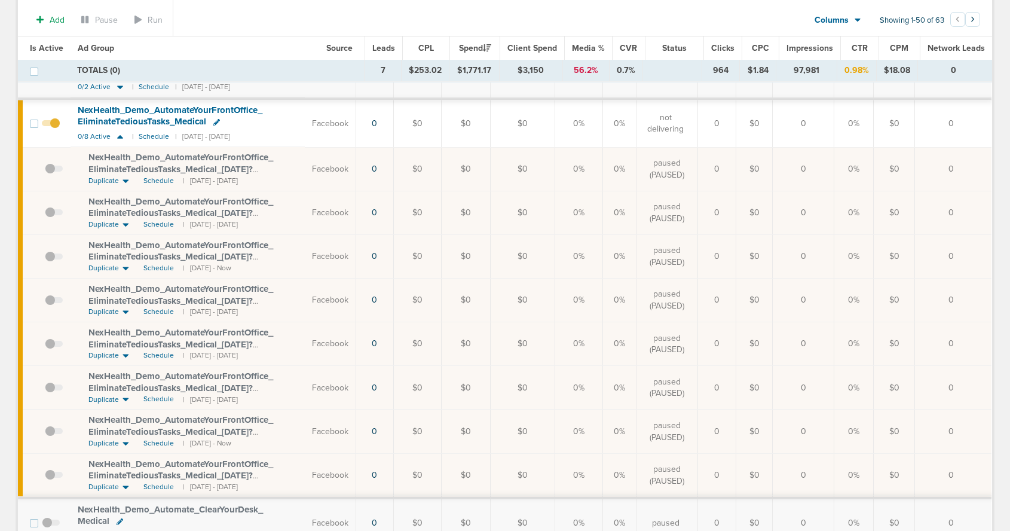
scroll to position [405, 0]
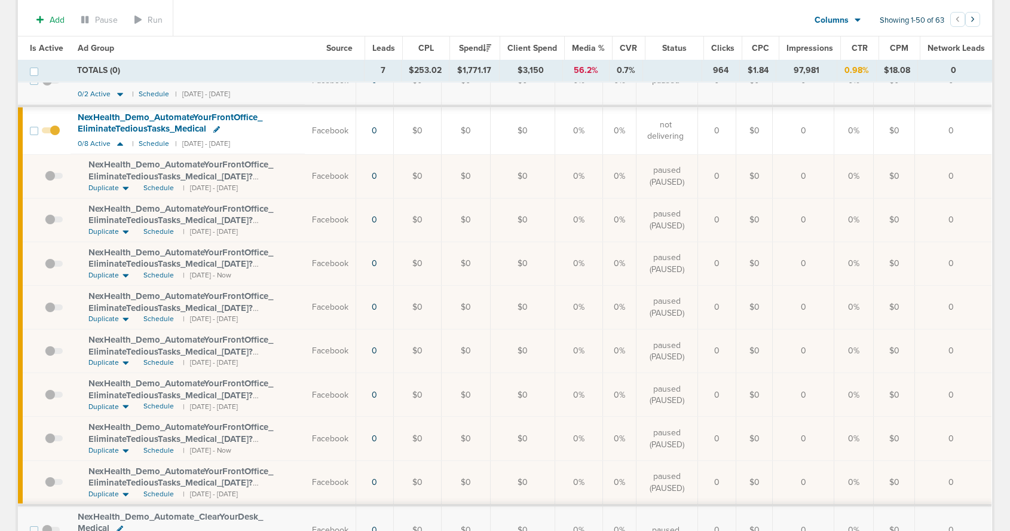
click at [154, 262] on span "NexHealth_ Demo_ AutomateYourFrontOffice_ EliminateTediousTasks_ Medical_ 08.25…" at bounding box center [180, 264] width 185 height 34
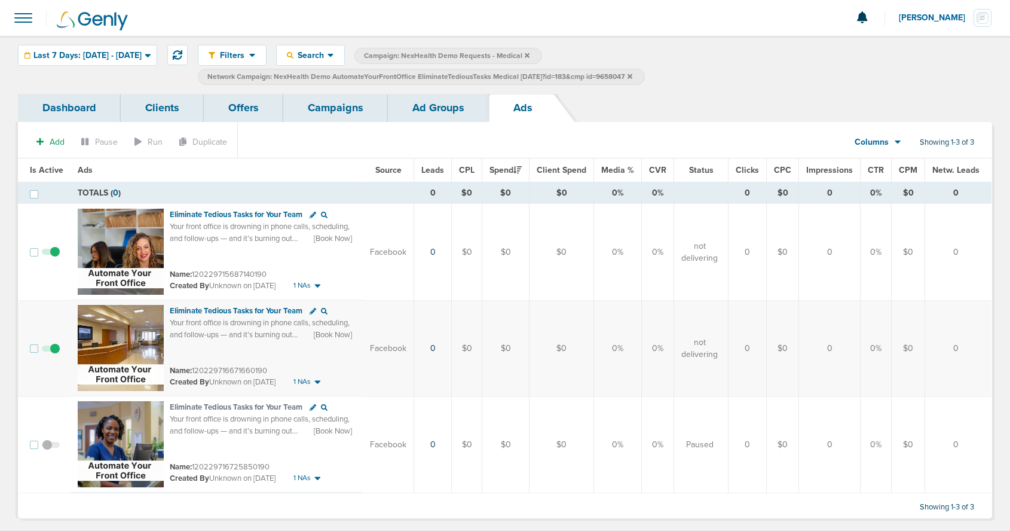
scroll to position [2, 0]
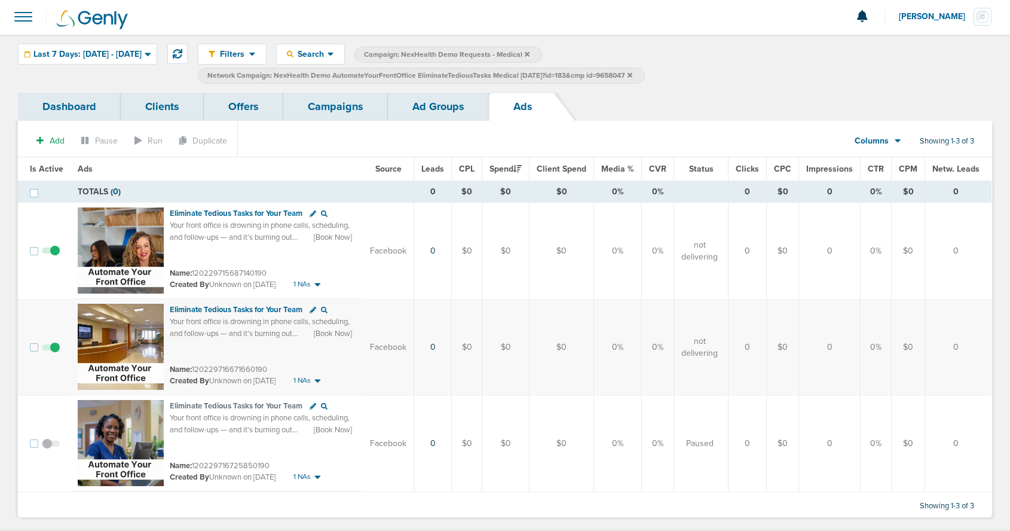
click at [437, 110] on link "Ad Groups" at bounding box center [438, 107] width 101 height 28
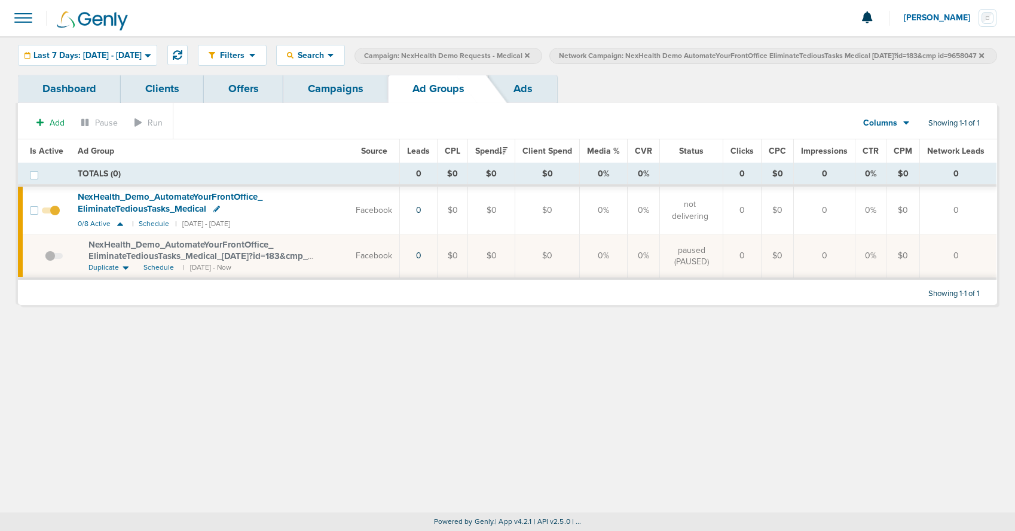
click at [510, 103] on link "Ads" at bounding box center [523, 89] width 68 height 28
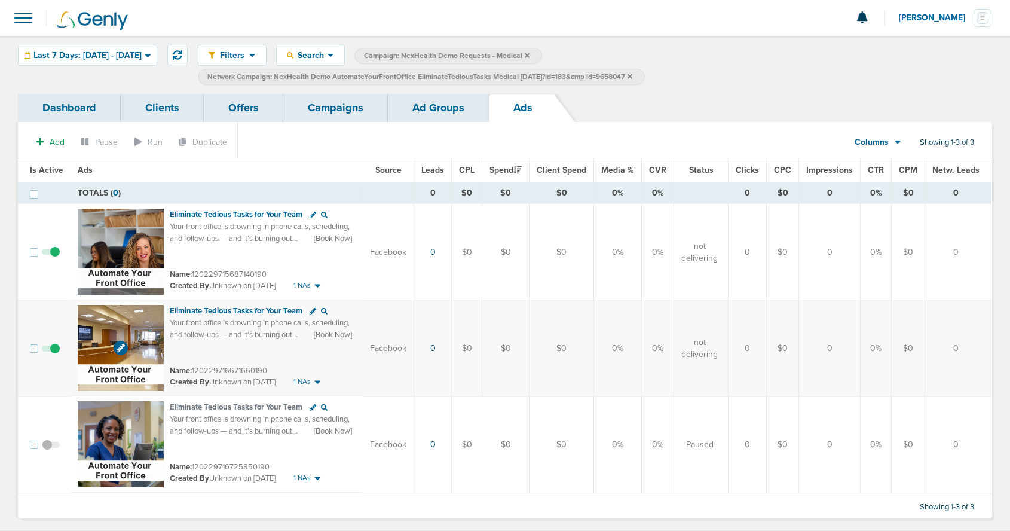
scroll to position [1, 0]
click at [441, 109] on link "Ad Groups" at bounding box center [438, 107] width 101 height 28
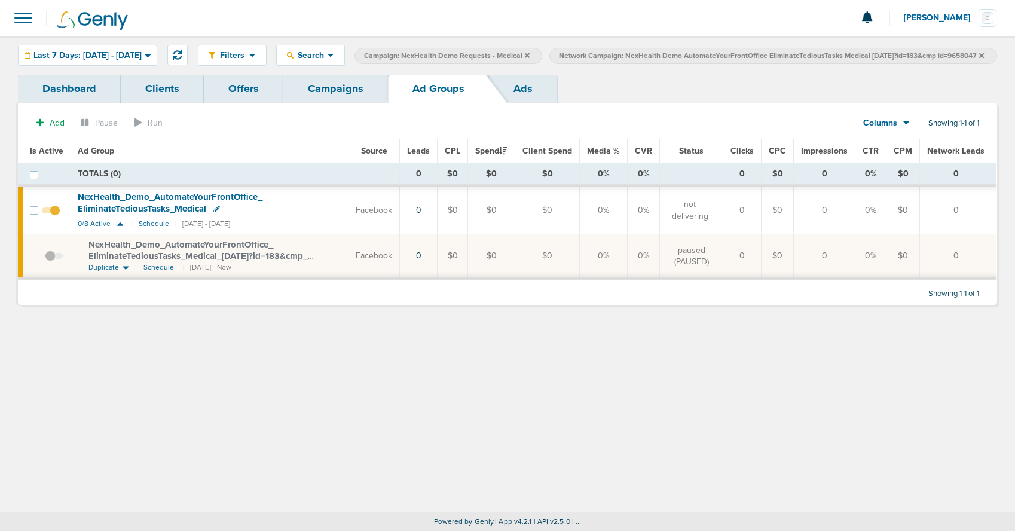
click at [979, 57] on icon at bounding box center [981, 55] width 5 height 5
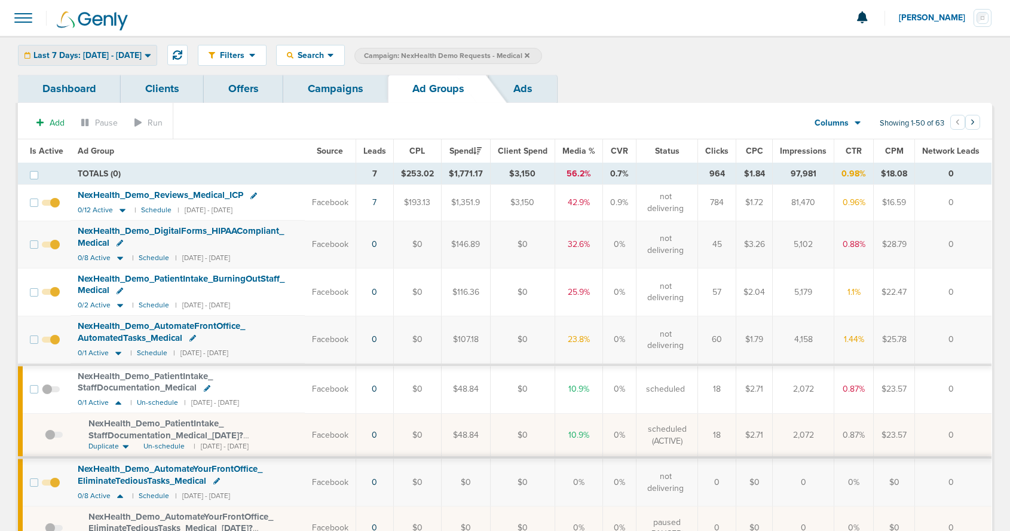
click at [87, 60] on div "Last 7 Days: 08.20.2025 - 08.27.2025" at bounding box center [88, 55] width 138 height 20
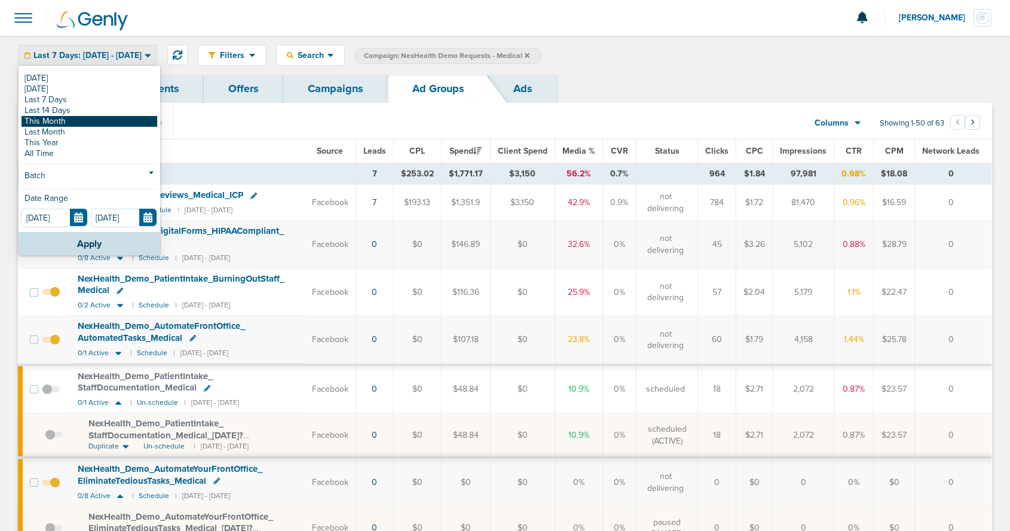
click at [74, 120] on link "This Month" at bounding box center [90, 121] width 136 height 11
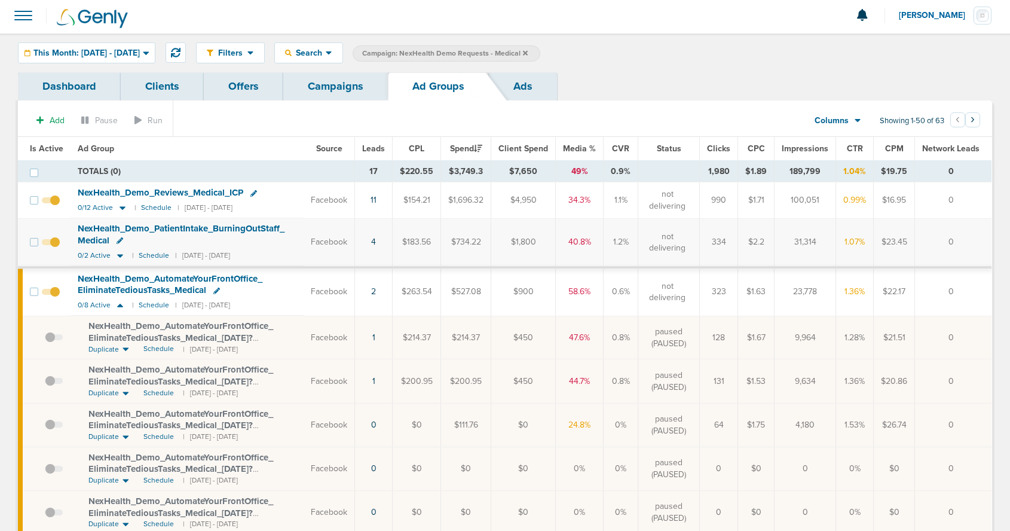
scroll to position [4, 0]
click at [114, 49] on span "This Month: [DATE] - [DATE]" at bounding box center [86, 52] width 106 height 8
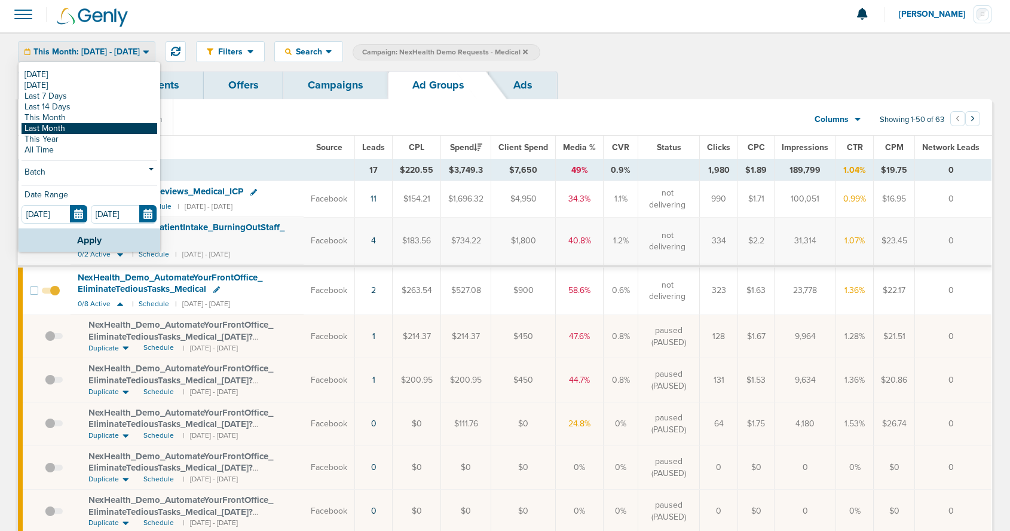
click at [90, 127] on link "Last Month" at bounding box center [90, 128] width 136 height 11
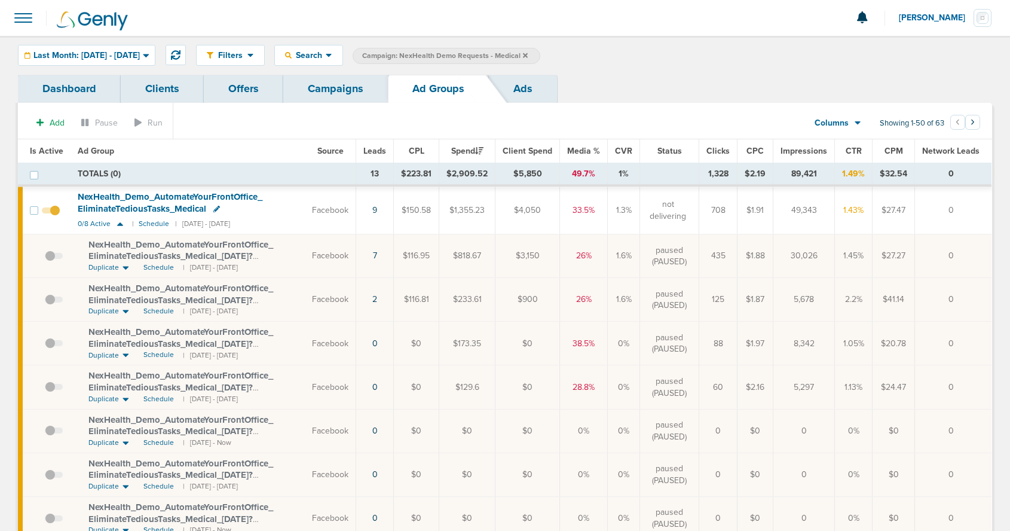
click at [163, 256] on span "NexHealth_ Demo_ AutomateYourFrontOffice_ EliminateTediousTasks_ Medical_ 07.09…" at bounding box center [180, 256] width 185 height 34
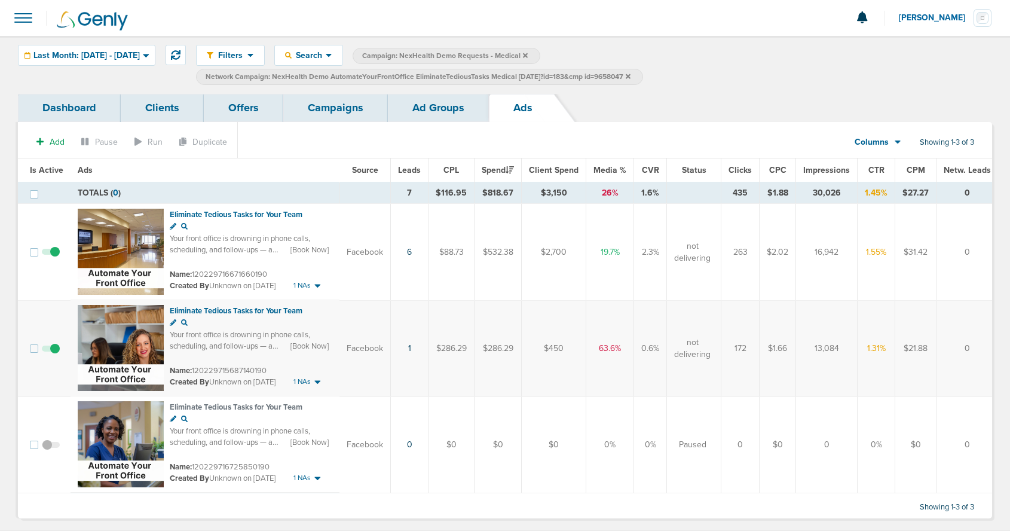
click at [421, 110] on link "Ad Groups" at bounding box center [438, 108] width 101 height 28
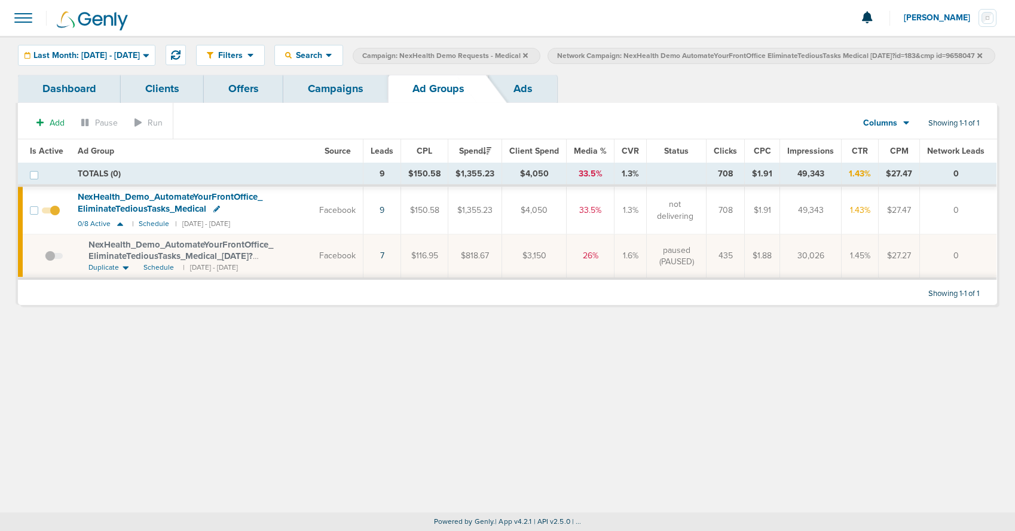
click at [331, 103] on link "Campaigns" at bounding box center [335, 89] width 105 height 28
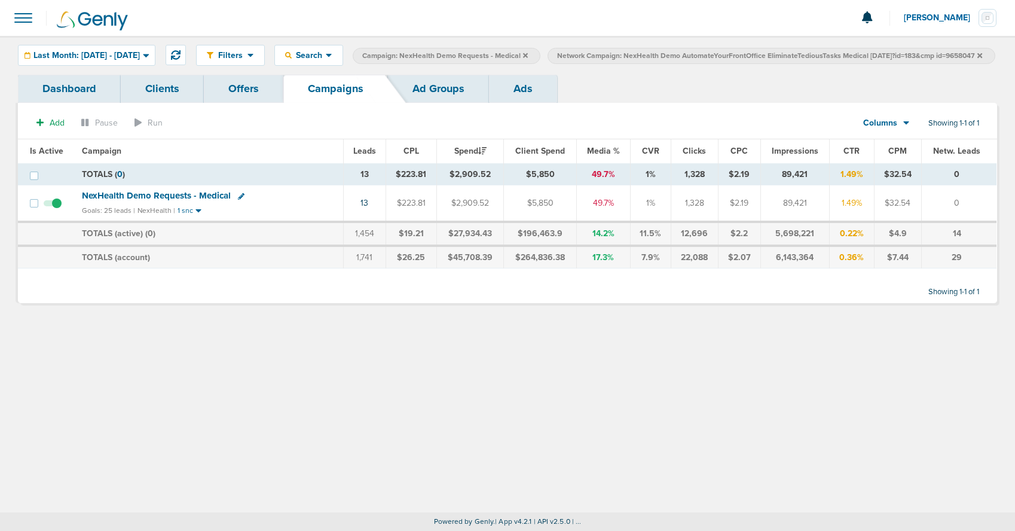
click at [181, 201] on span "NexHealth Demo Requests - Medical" at bounding box center [156, 195] width 149 height 11
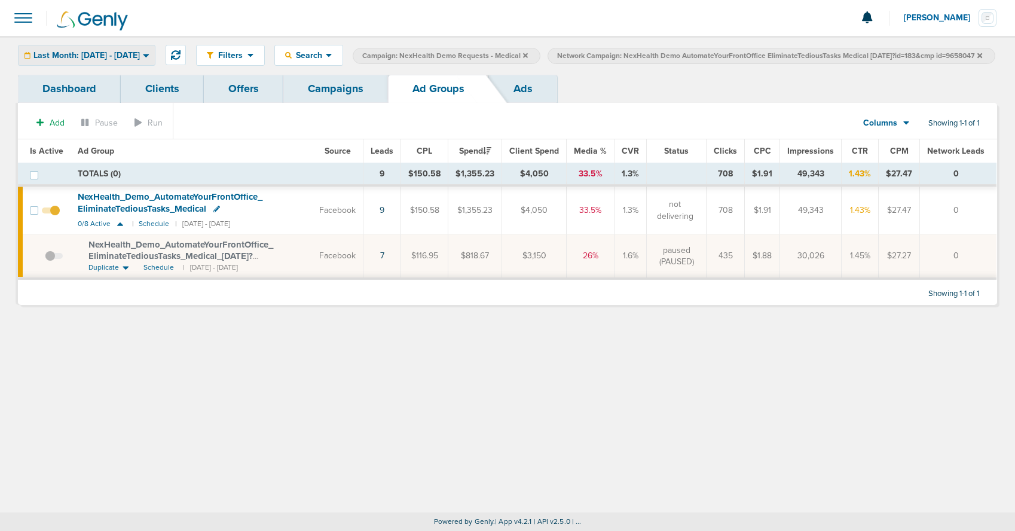
click at [123, 51] on span "Last Month: [DATE] - [DATE]" at bounding box center [86, 55] width 106 height 8
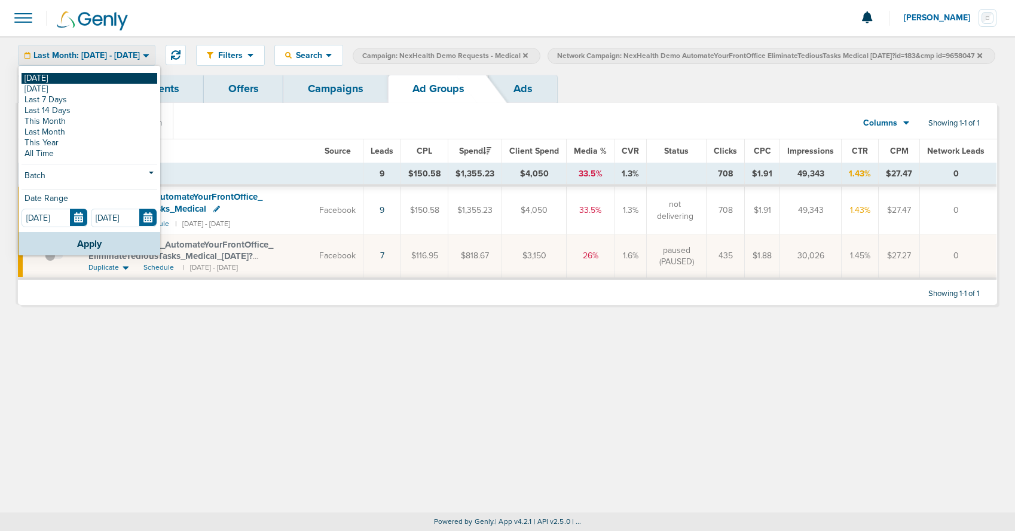
click at [92, 78] on link "[DATE]" at bounding box center [90, 78] width 136 height 11
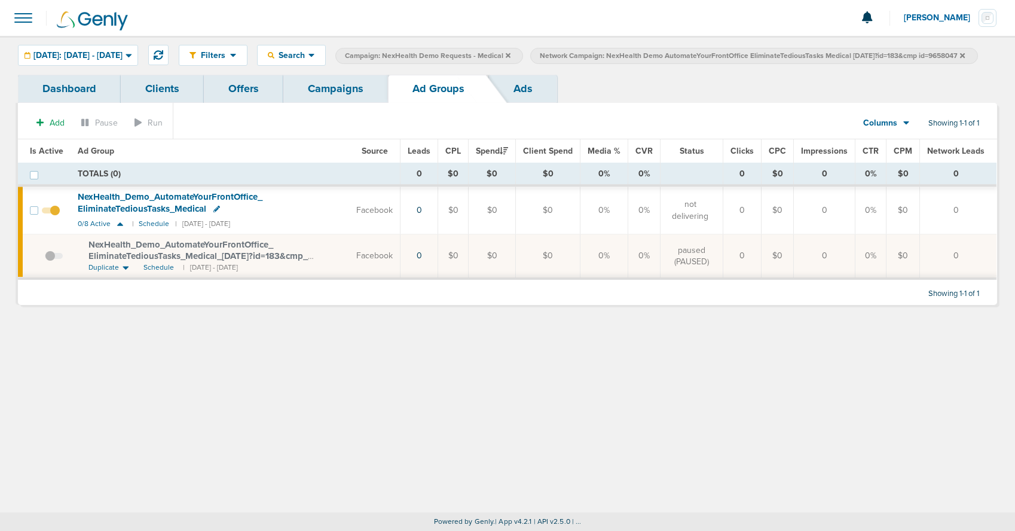
click at [960, 57] on icon at bounding box center [962, 55] width 5 height 5
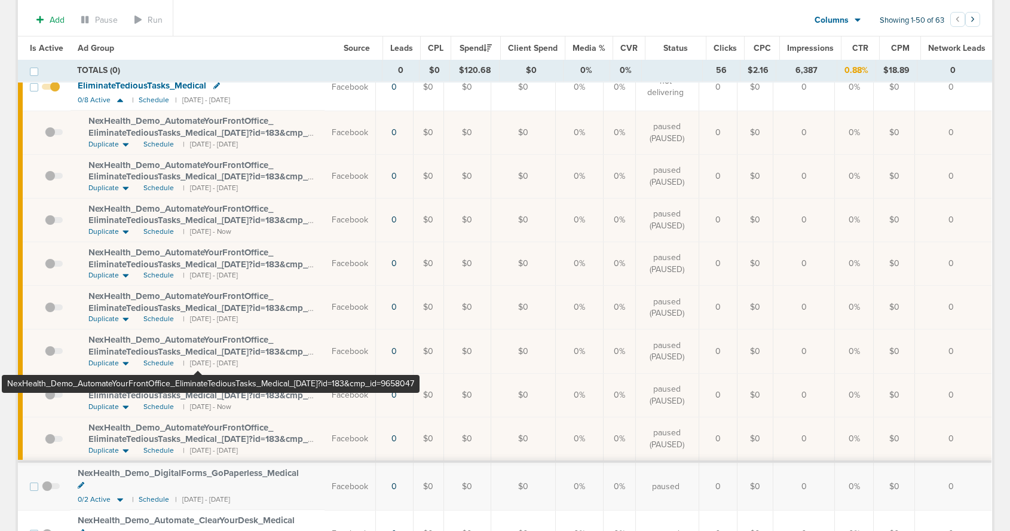
scroll to position [255, 0]
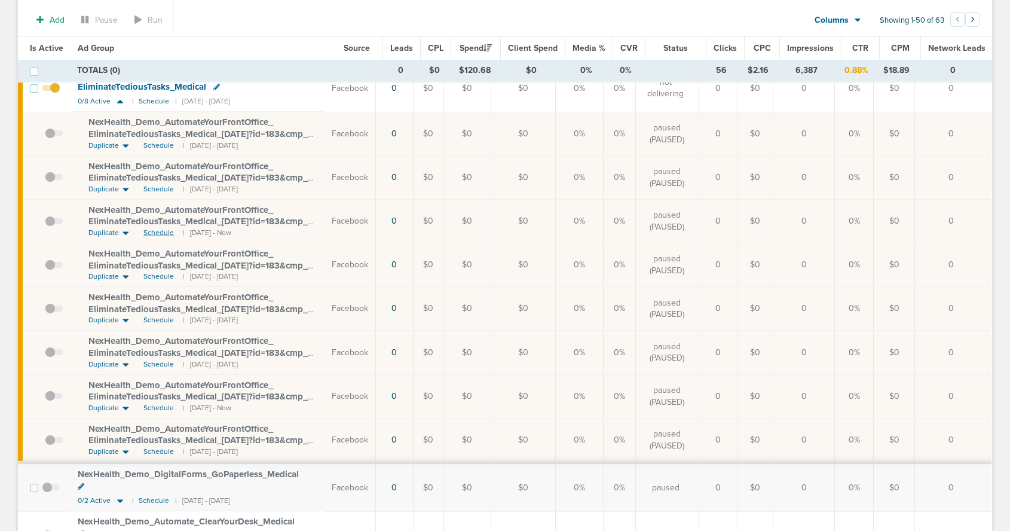
click at [160, 233] on span "Schedule" at bounding box center [158, 233] width 30 height 10
click at [51, 229] on span at bounding box center [54, 229] width 18 height 0
click at [45, 225] on input "checkbox" at bounding box center [45, 225] width 0 height 0
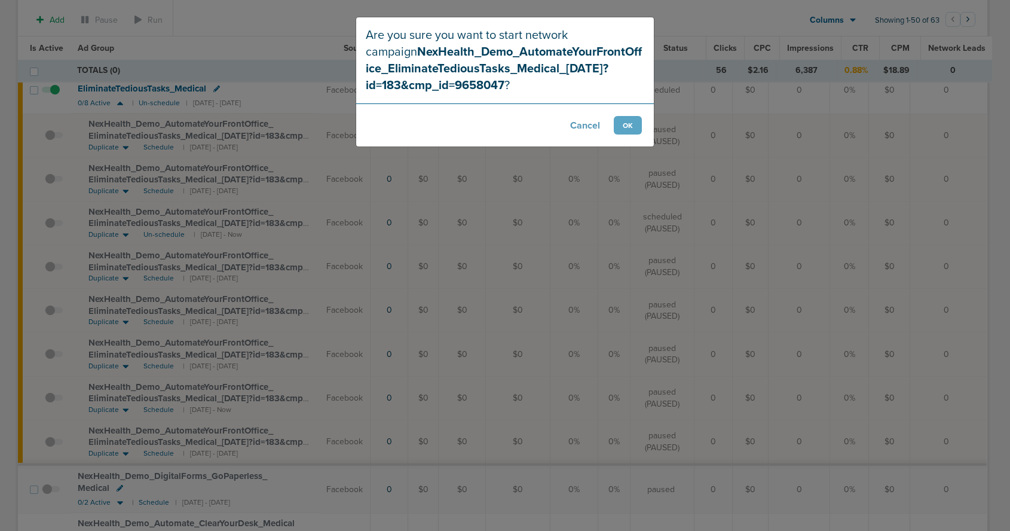
scroll to position [256, 0]
click at [629, 126] on button "OK" at bounding box center [630, 125] width 28 height 19
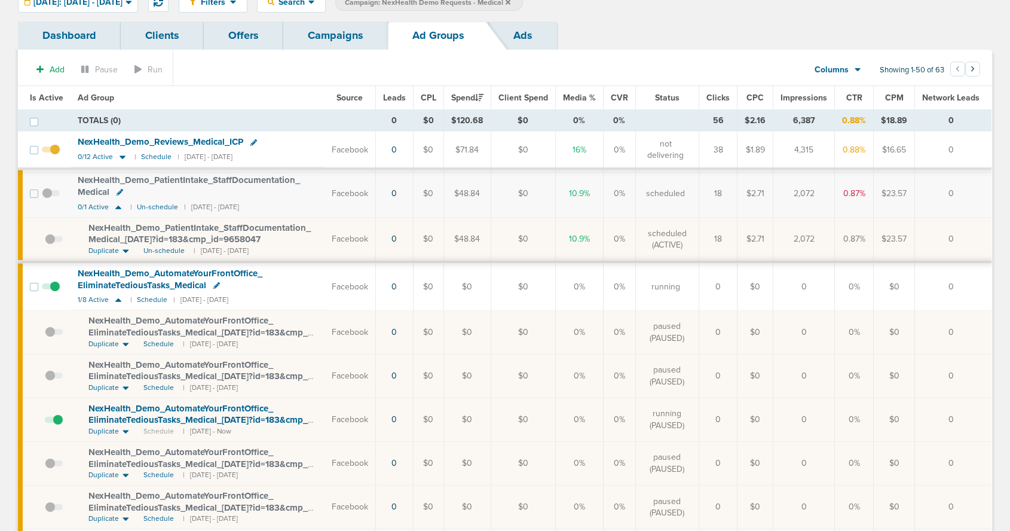
scroll to position [47, 0]
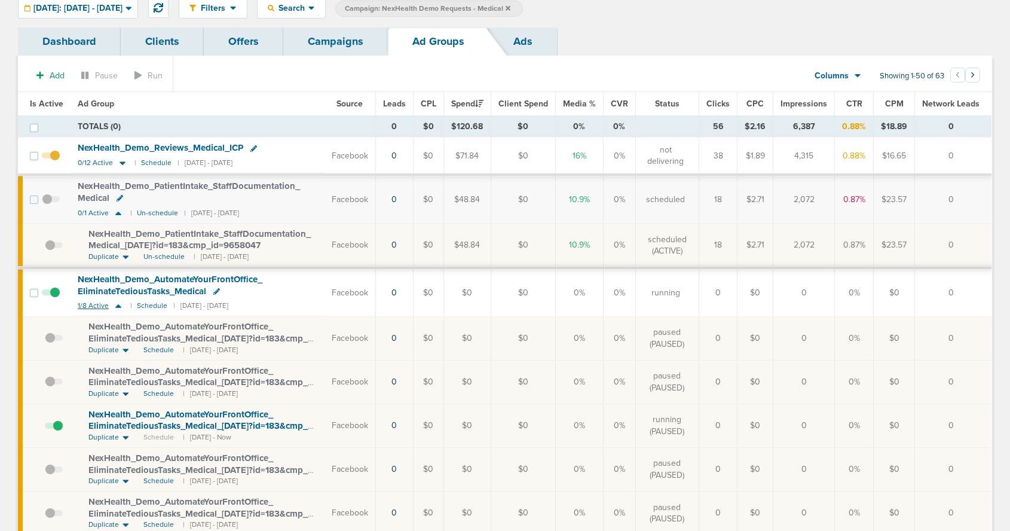
click at [117, 304] on icon at bounding box center [118, 306] width 12 height 10
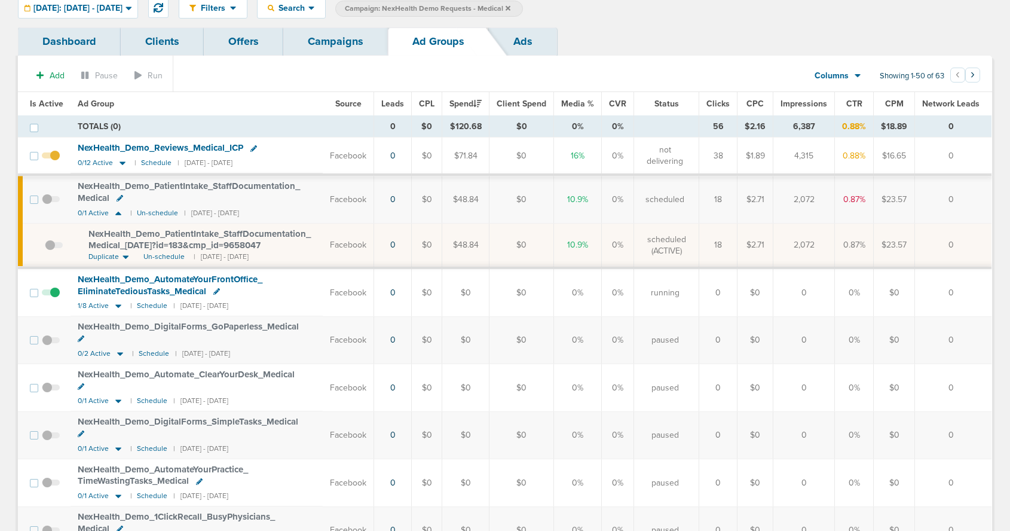
click at [346, 44] on link "Campaigns" at bounding box center [335, 41] width 105 height 28
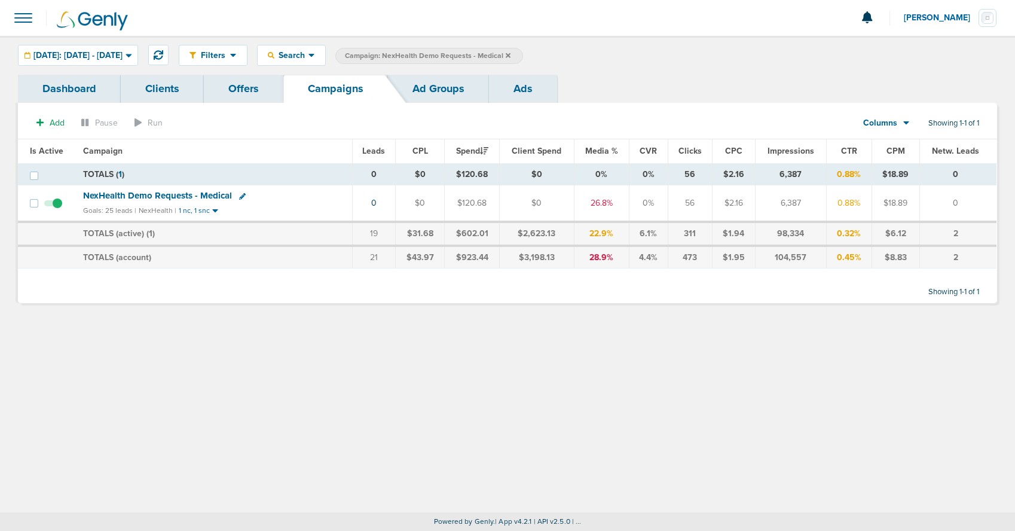
click at [510, 56] on icon at bounding box center [508, 55] width 5 height 7
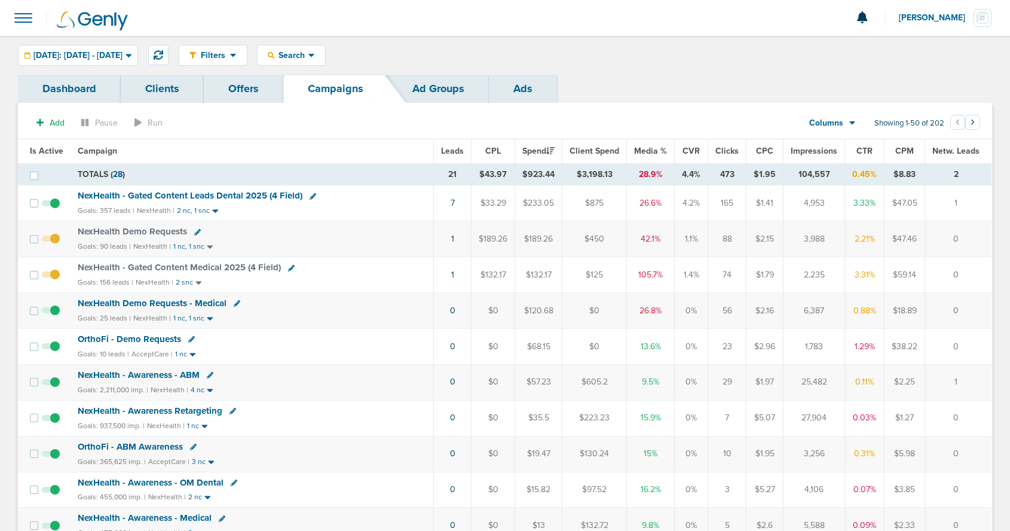
click at [154, 228] on span "NexHealth Demo Requests" at bounding box center [132, 231] width 109 height 11
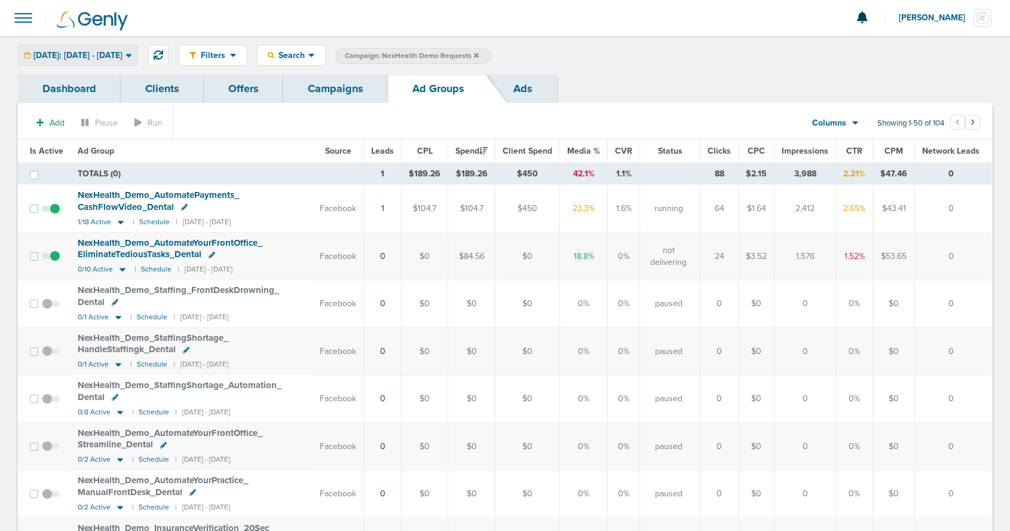
click at [85, 56] on span "[DATE]: [DATE] - [DATE]" at bounding box center [77, 55] width 89 height 8
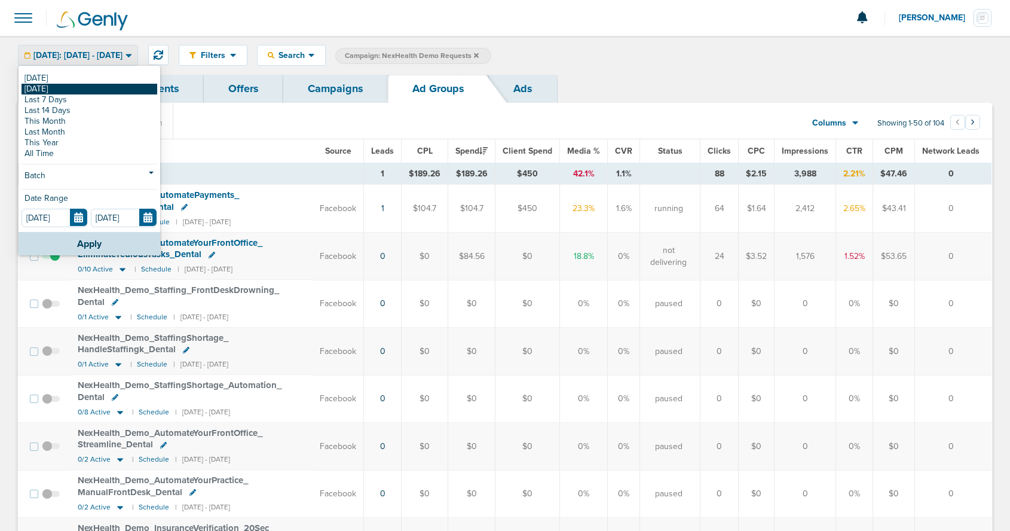
click at [79, 89] on link "[DATE]" at bounding box center [90, 89] width 136 height 11
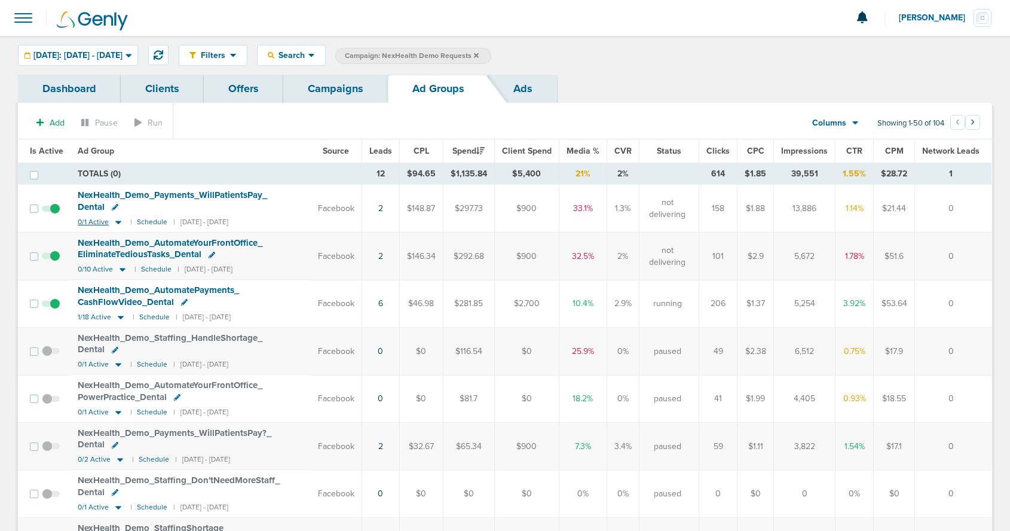
click at [119, 224] on icon at bounding box center [118, 222] width 12 height 10
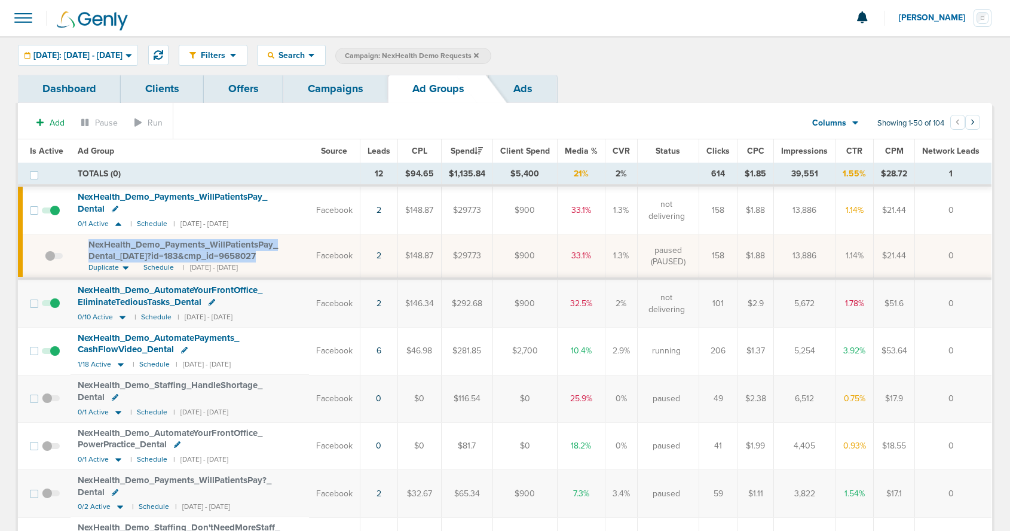
drag, startPoint x: 86, startPoint y: 240, endPoint x: 237, endPoint y: 255, distance: 152.0
click at [237, 255] on td "NexHealth_ Demo_ Payments_ WillPatientsPay_ Dental_ 08.26.25?id=183&cmp_ id=965…" at bounding box center [190, 256] width 239 height 44
copy span "NexHealth_ Demo_ Payments_ WillPatientsPay_ Dental_ [DATE]?id=183&cmp_ id=96580…"
click at [121, 364] on icon at bounding box center [121, 365] width 6 height 4
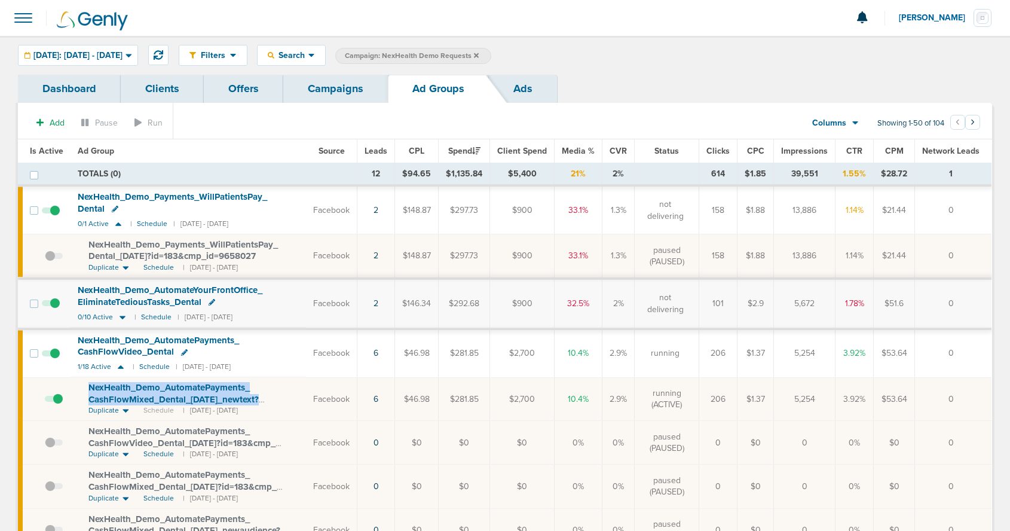
drag, startPoint x: 77, startPoint y: 386, endPoint x: 309, endPoint y: 396, distance: 232.8
click at [306, 396] on td "NexHealth_ Demo_ AutomatePayments_ CashFlowMixed_ Dental_ 08.26.25_ newtext?id=…" at bounding box center [189, 399] width 236 height 44
copy span "NexHealth_ Demo_ AutomatePayments_ CashFlowMixed_ Dental_ 08.26.25_ newtext?"
click at [119, 366] on icon at bounding box center [121, 367] width 6 height 4
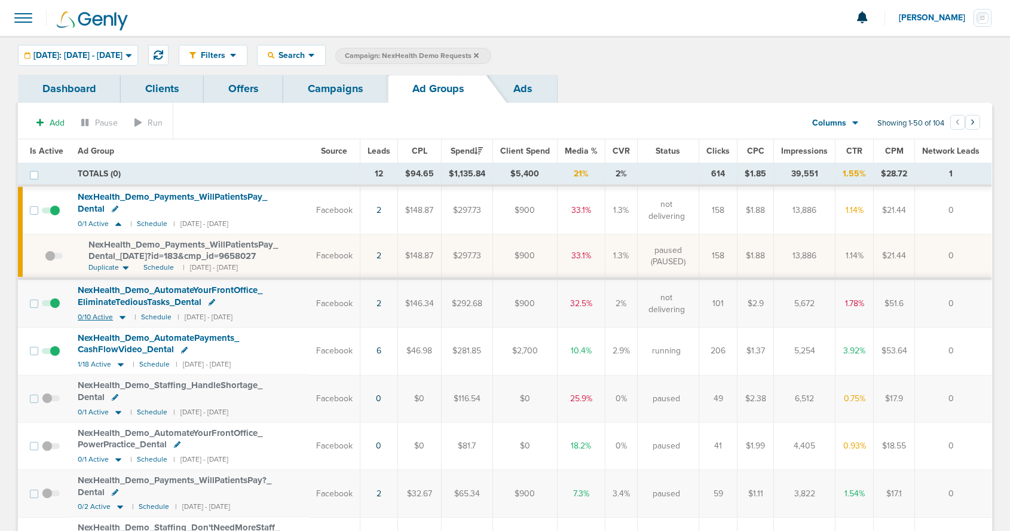
click at [121, 315] on icon at bounding box center [123, 317] width 12 height 10
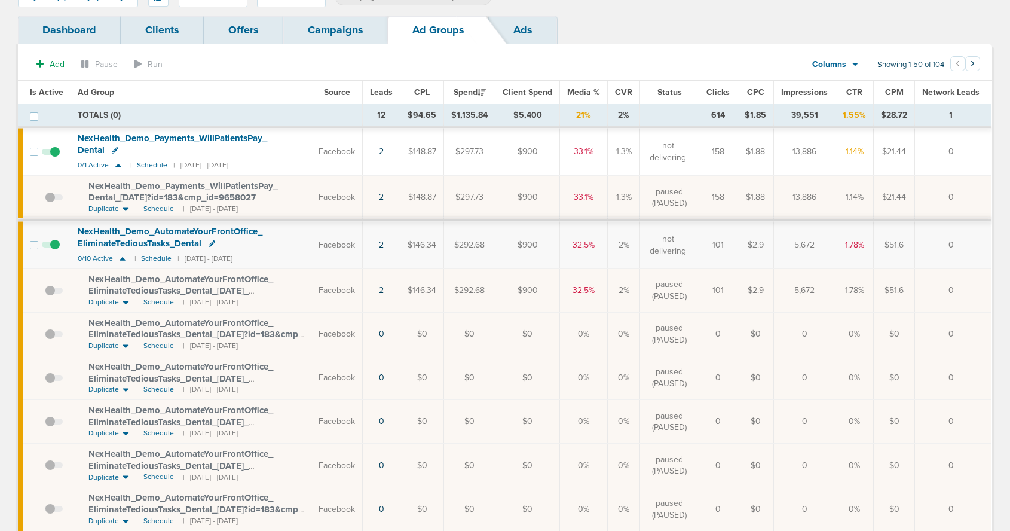
scroll to position [62, 0]
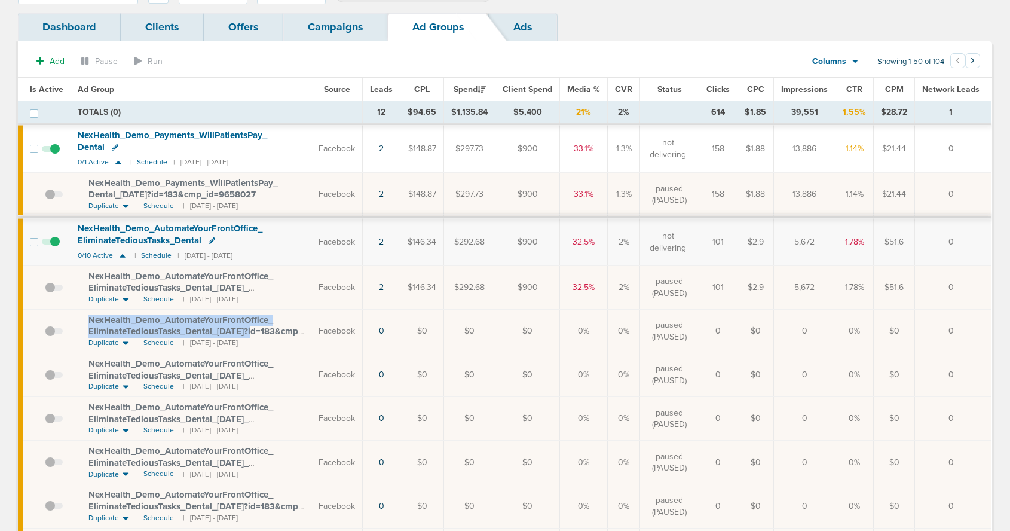
drag, startPoint x: 82, startPoint y: 314, endPoint x: 248, endPoint y: 331, distance: 166.4
click at [248, 331] on td "NexHealth_ Demo_ AutomateYourFrontOffice_ EliminateTediousTasks_ Dental_ 07.10.…" at bounding box center [191, 331] width 241 height 44
copy span "NexHealth_ Demo_ AutomateYourFrontOffice_ EliminateTediousTasks_ Dental_ 07.10.…"
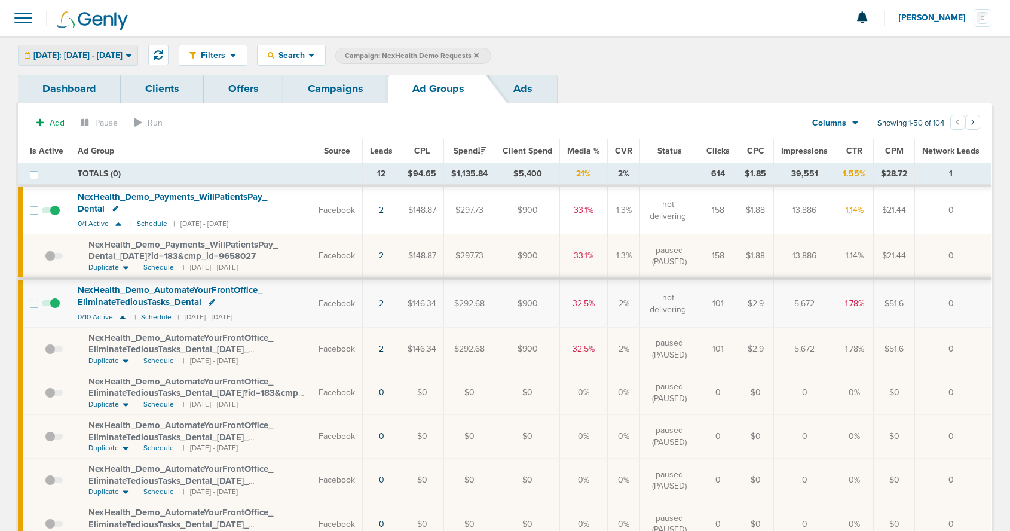
click at [88, 58] on span "[DATE]: [DATE] - [DATE]" at bounding box center [77, 55] width 89 height 8
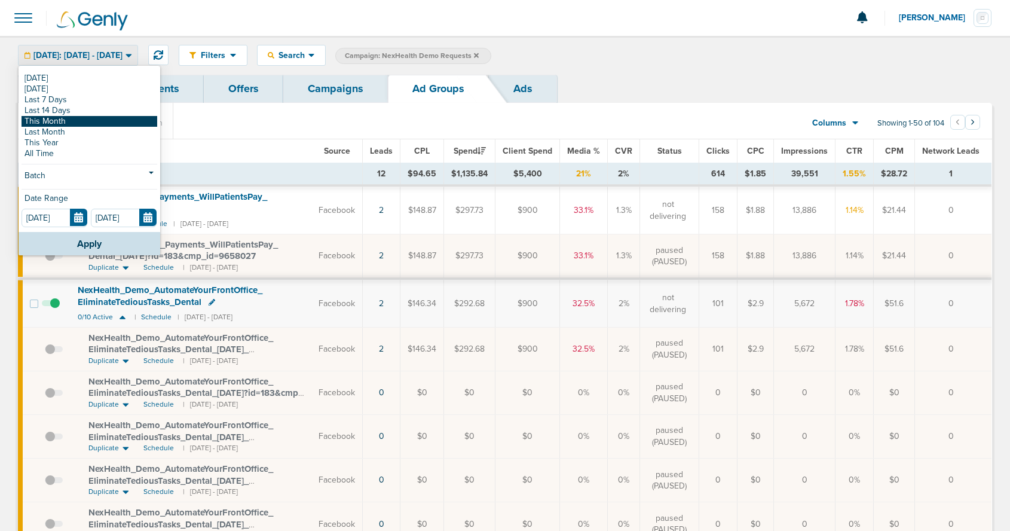
click at [68, 121] on link "This Month" at bounding box center [90, 121] width 136 height 11
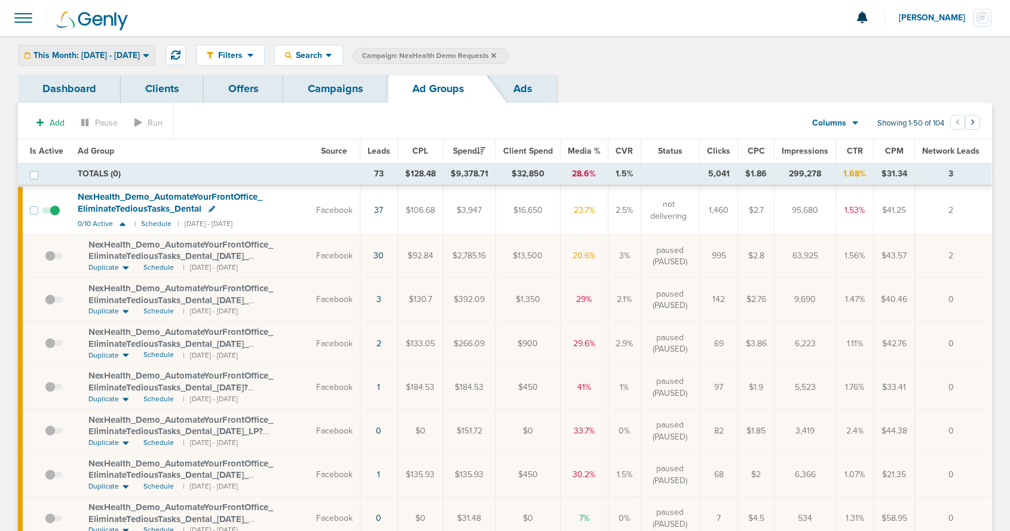
click at [127, 56] on span "This Month: [DATE] - [DATE]" at bounding box center [86, 55] width 106 height 8
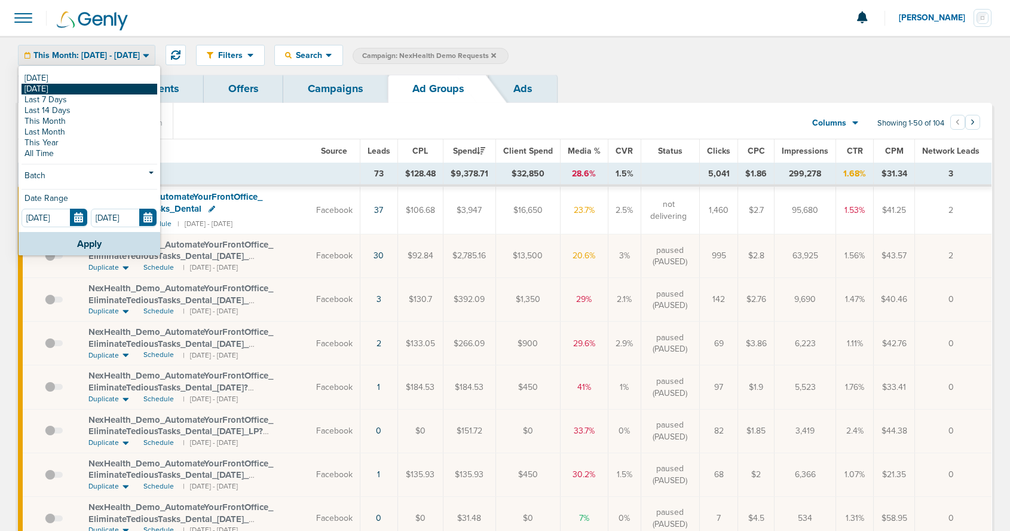
drag, startPoint x: 103, startPoint y: 90, endPoint x: 103, endPoint y: 113, distance: 22.7
click at [103, 91] on link "[DATE]" at bounding box center [90, 89] width 136 height 11
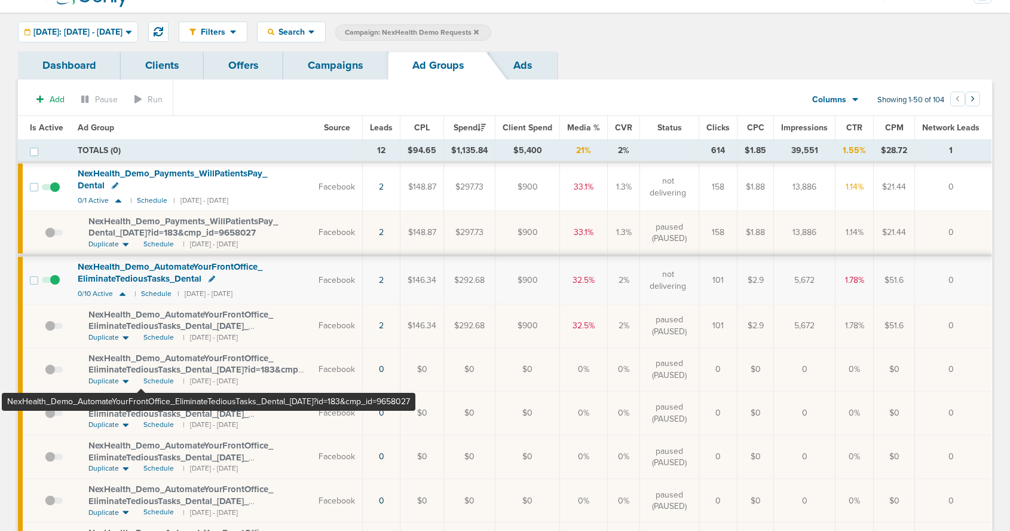
scroll to position [29, 0]
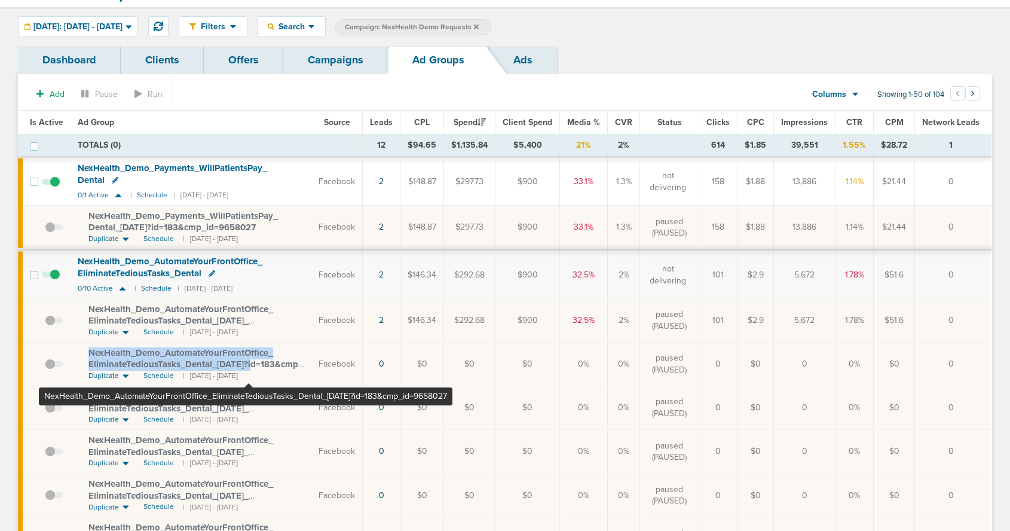
drag, startPoint x: 85, startPoint y: 347, endPoint x: 249, endPoint y: 363, distance: 164.5
click at [249, 363] on td "NexHealth_ Demo_ AutomateYourFrontOffice_ EliminateTediousTasks_ Dental_ 07.10.…" at bounding box center [191, 364] width 241 height 44
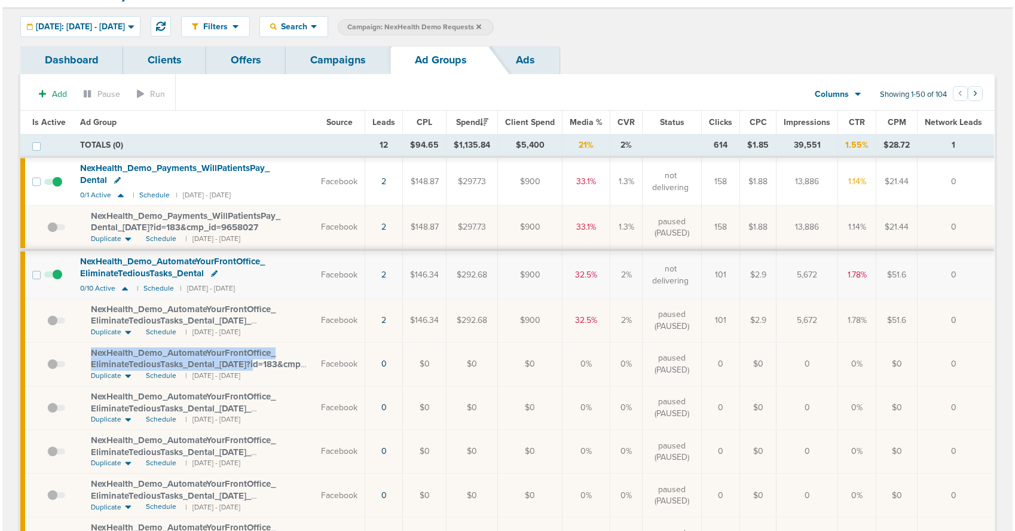
scroll to position [0, 0]
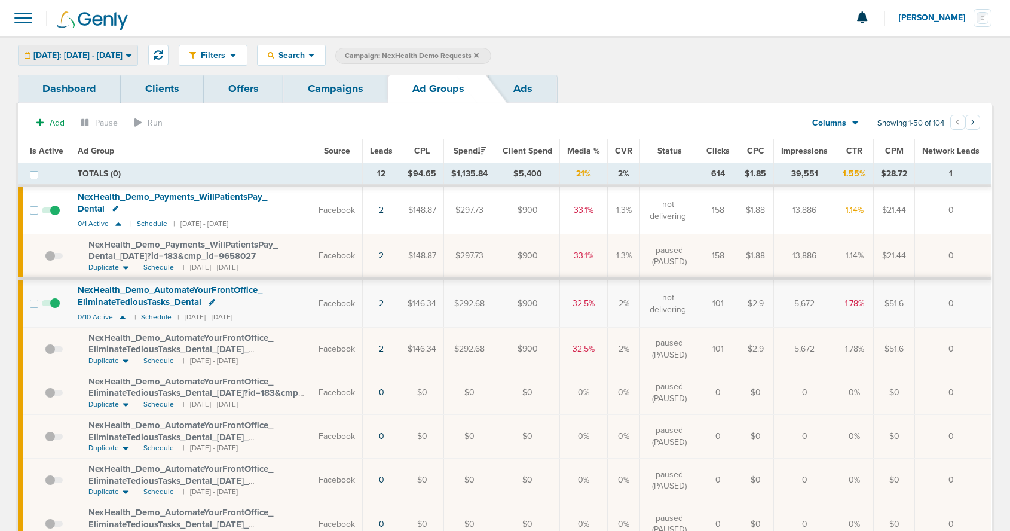
click at [101, 57] on span "[DATE]: [DATE] - [DATE]" at bounding box center [77, 55] width 89 height 8
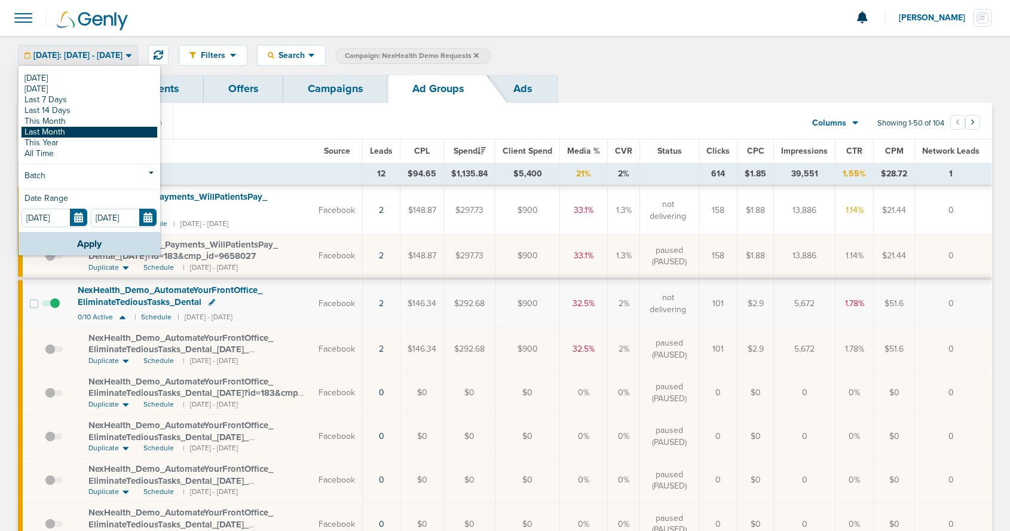
click at [85, 131] on link "Last Month" at bounding box center [90, 132] width 136 height 11
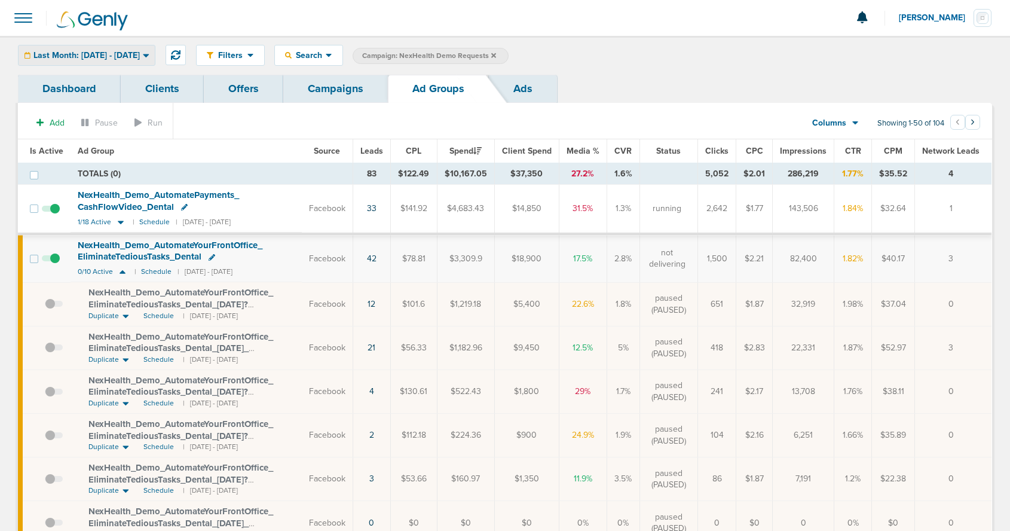
click at [57, 57] on span "Last Month: [DATE] - [DATE]" at bounding box center [86, 55] width 106 height 8
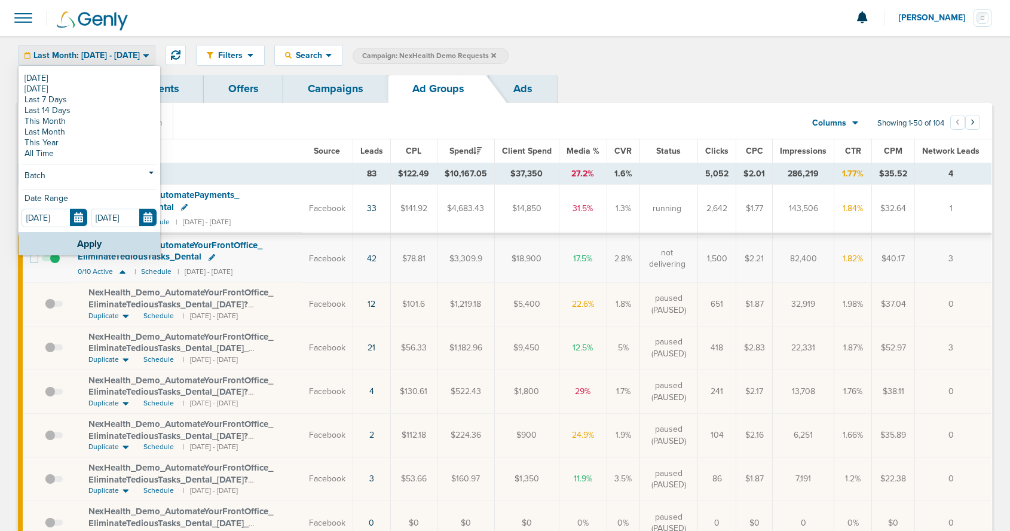
click at [75, 58] on span "Last Month: [DATE] - [DATE]" at bounding box center [86, 55] width 106 height 8
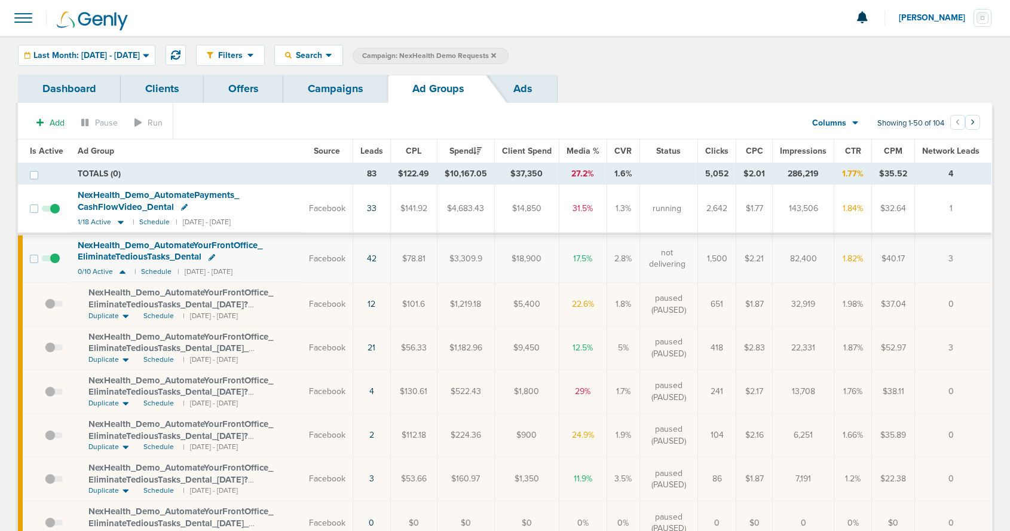
click at [326, 94] on link "Campaigns" at bounding box center [335, 89] width 105 height 28
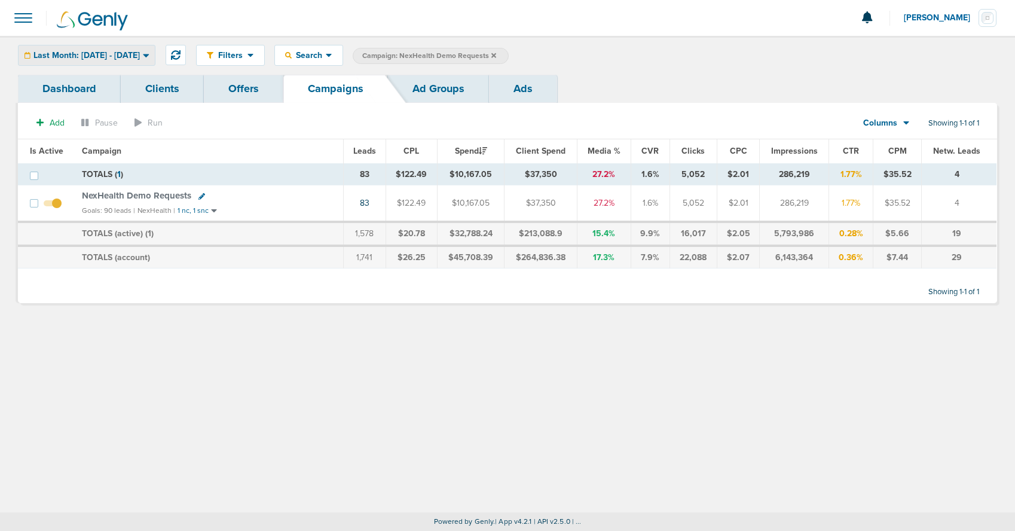
click at [119, 53] on span "Last Month: [DATE] - [DATE]" at bounding box center [86, 55] width 106 height 8
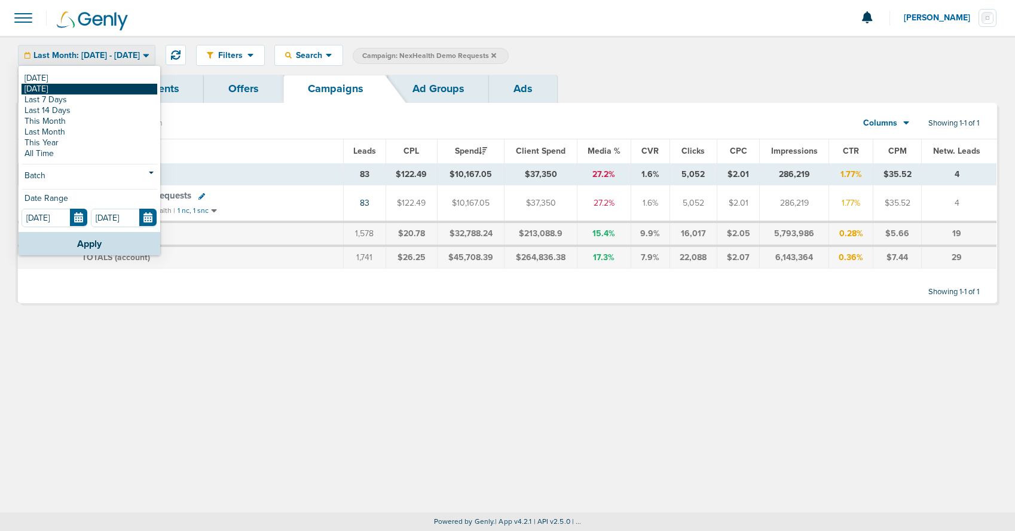
click at [80, 84] on link "[DATE]" at bounding box center [90, 89] width 136 height 11
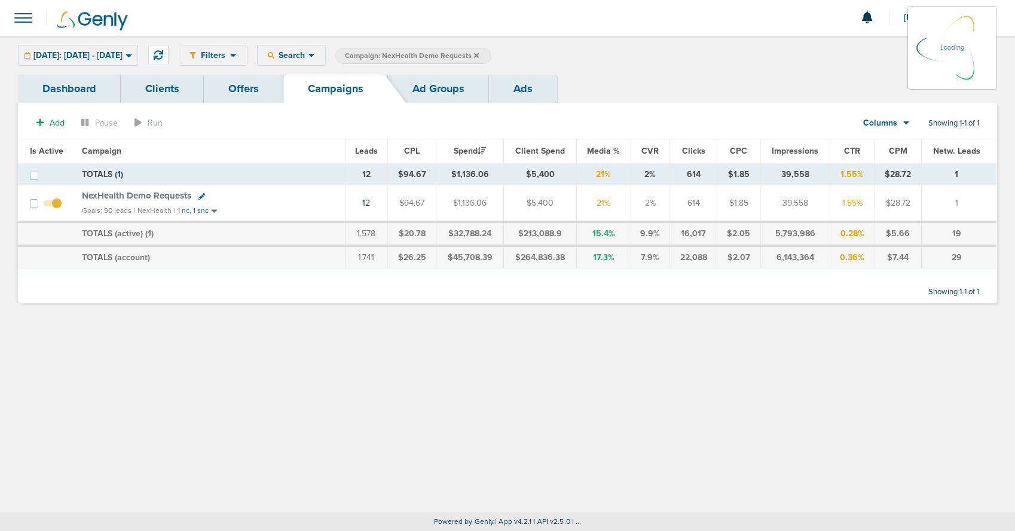
click at [103, 54] on div "Yesterday: 08.26.2025 - 08.26.2025 Today Yesterday Last 7 Days Last 14 Days Thi…" at bounding box center [78, 55] width 120 height 21
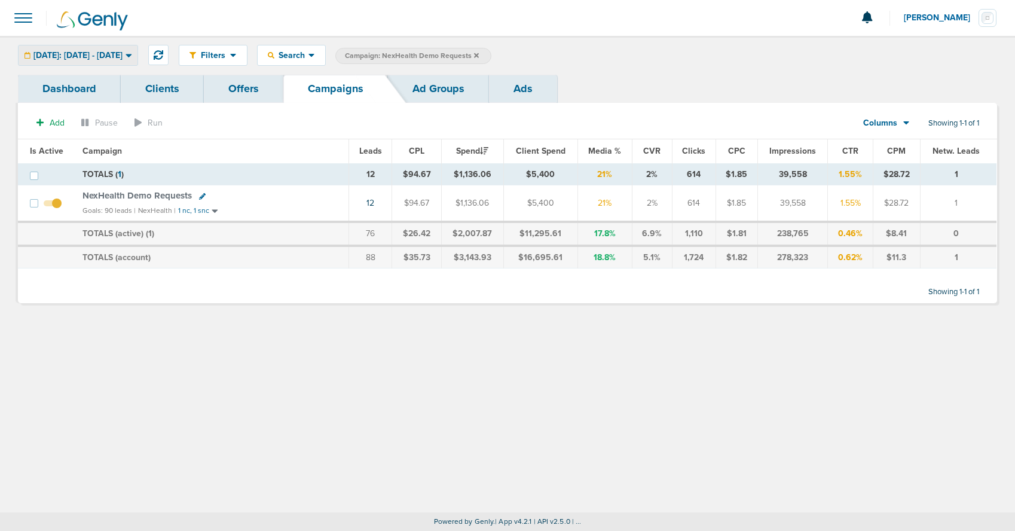
click at [109, 59] on span "[DATE]: [DATE] - [DATE]" at bounding box center [77, 55] width 89 height 8
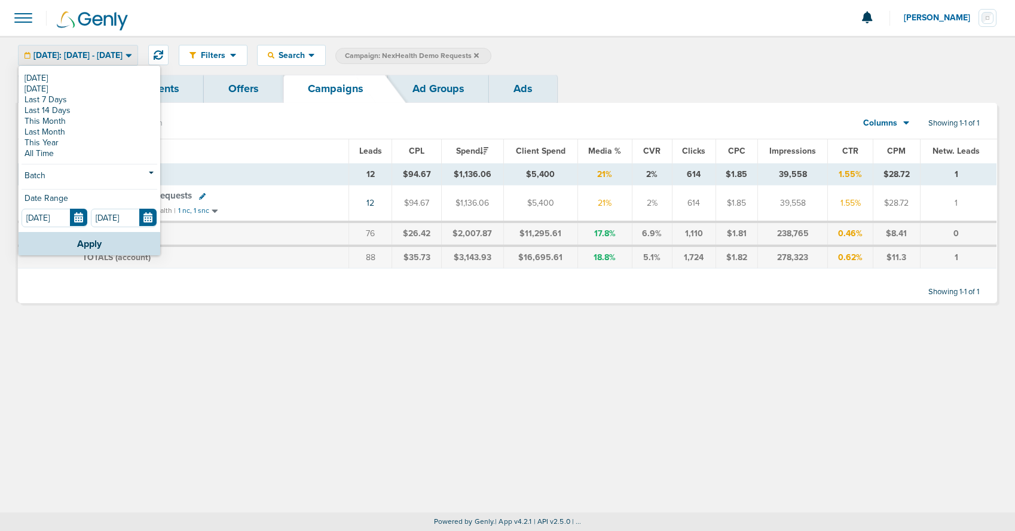
click at [65, 82] on link "[DATE]" at bounding box center [90, 78] width 136 height 11
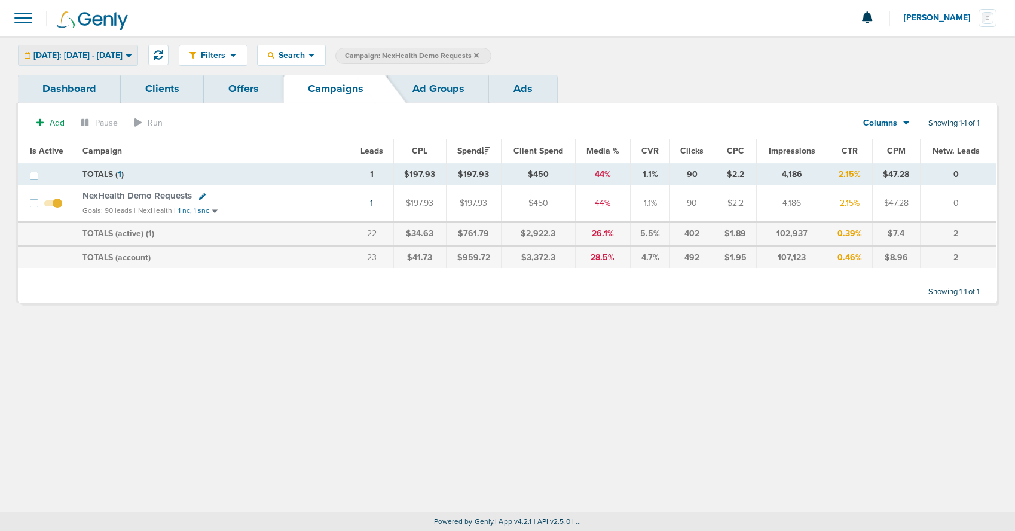
click at [105, 53] on span "[DATE]: [DATE] - [DATE]" at bounding box center [77, 55] width 89 height 8
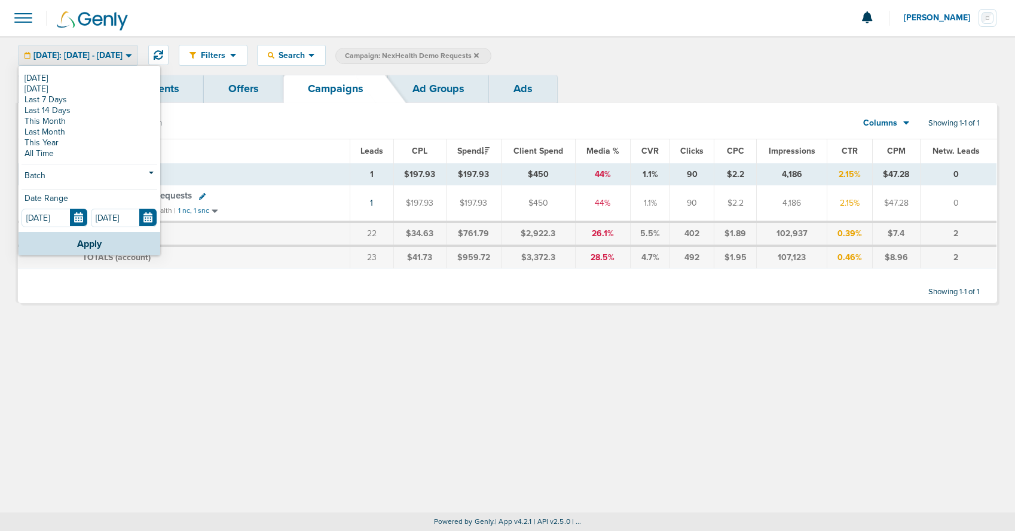
click at [90, 79] on link "[DATE]" at bounding box center [90, 78] width 136 height 11
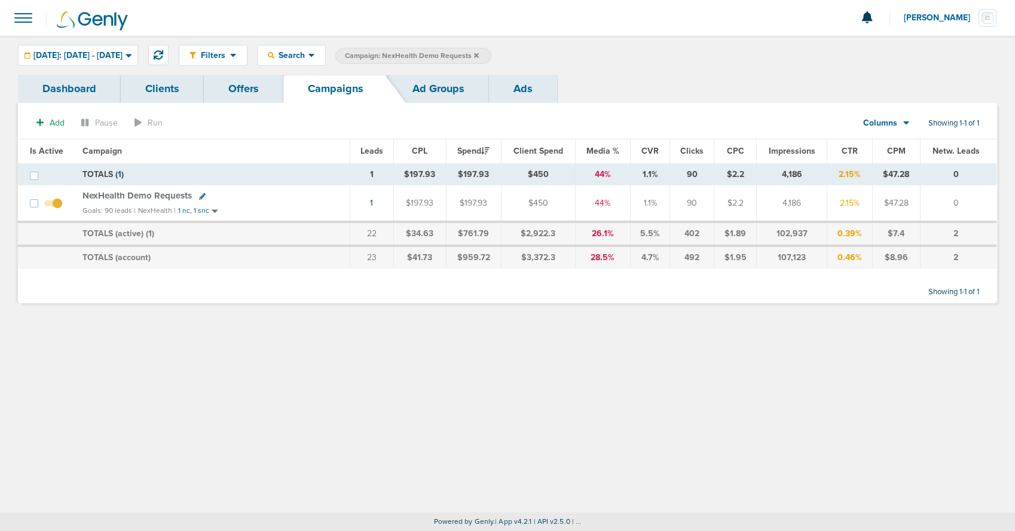
click at [479, 54] on icon at bounding box center [476, 55] width 5 height 5
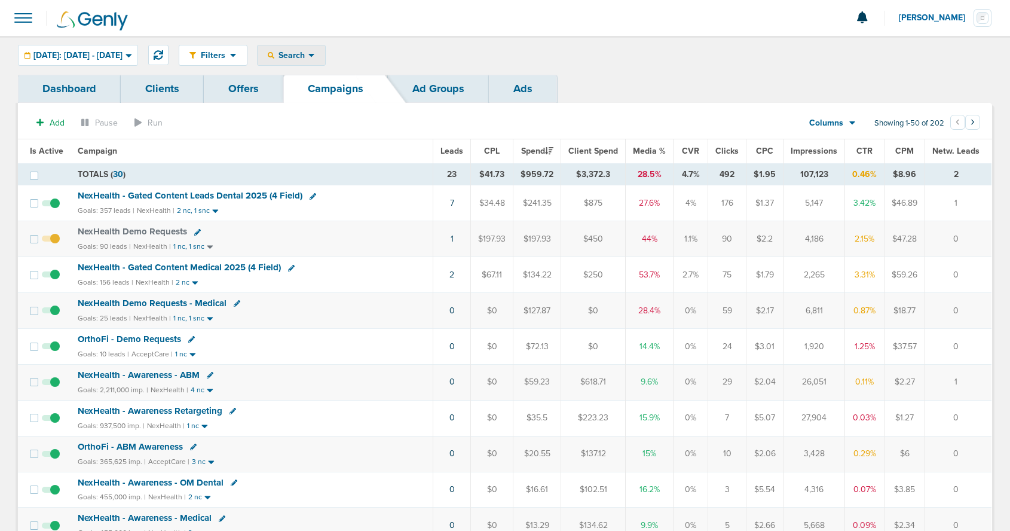
click at [298, 55] on div "Search" at bounding box center [292, 55] width 68 height 20
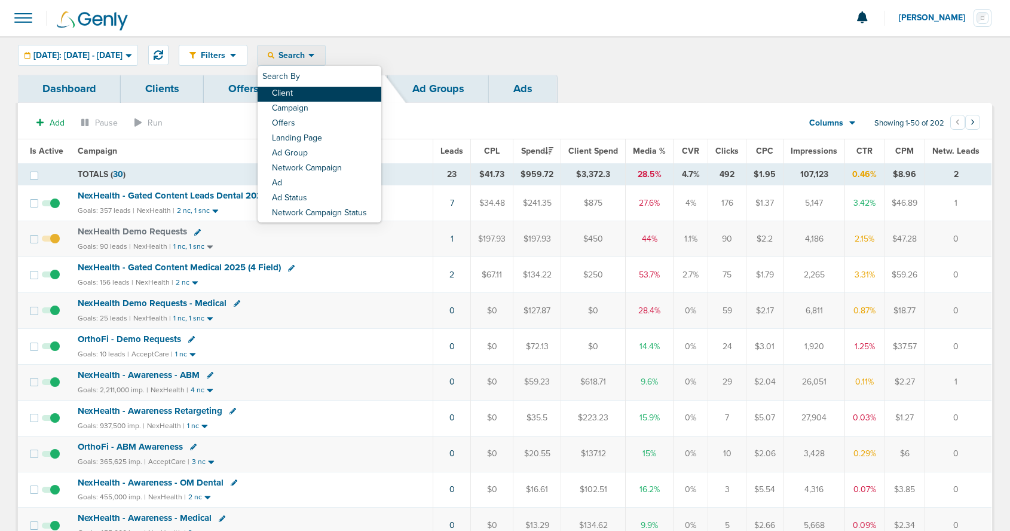
click at [309, 94] on link "Client" at bounding box center [320, 94] width 124 height 15
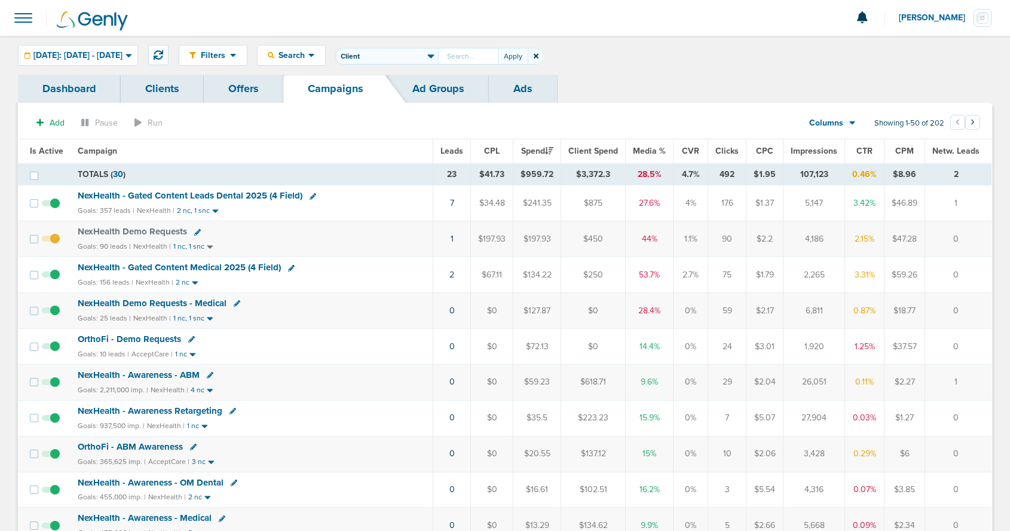
type input "V"
type input "Y"
type input "V"
type input "N"
type input "A"
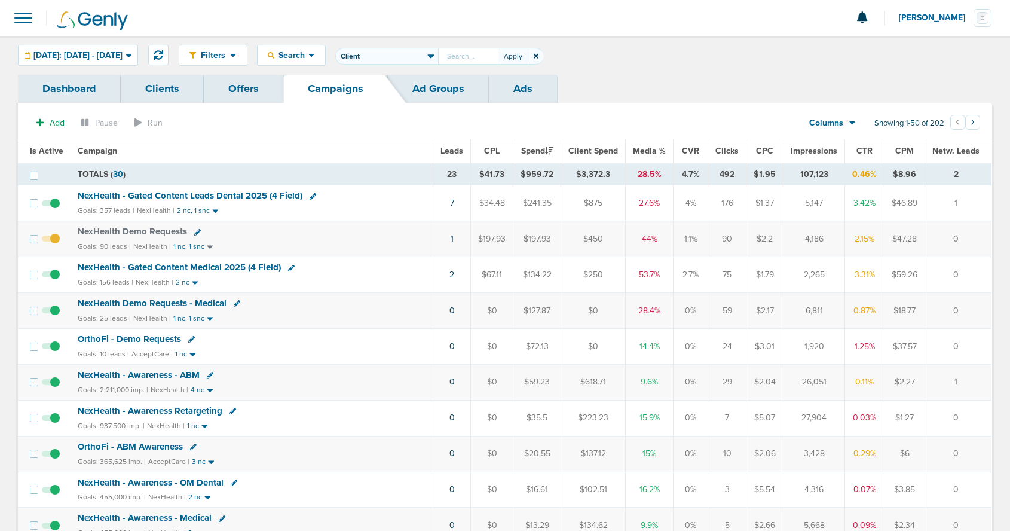
type input "U"
type input "Data"
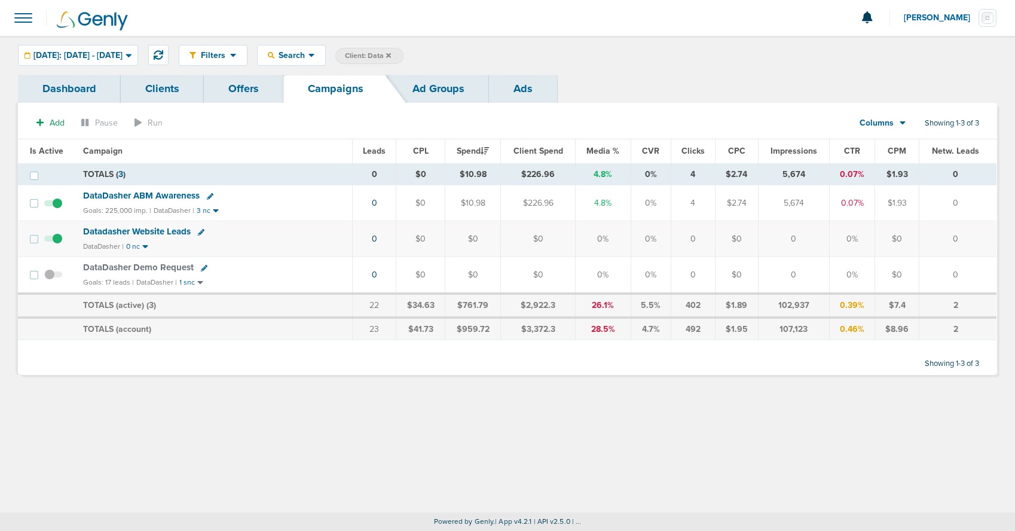
click at [116, 268] on span "DataDasher Demo Request" at bounding box center [138, 267] width 111 height 11
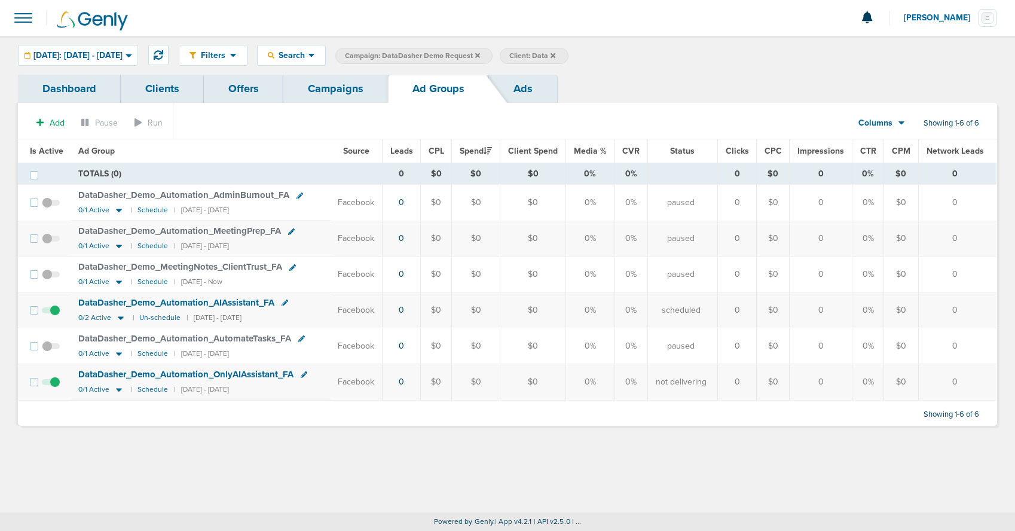
click at [316, 94] on link "Campaigns" at bounding box center [335, 89] width 105 height 28
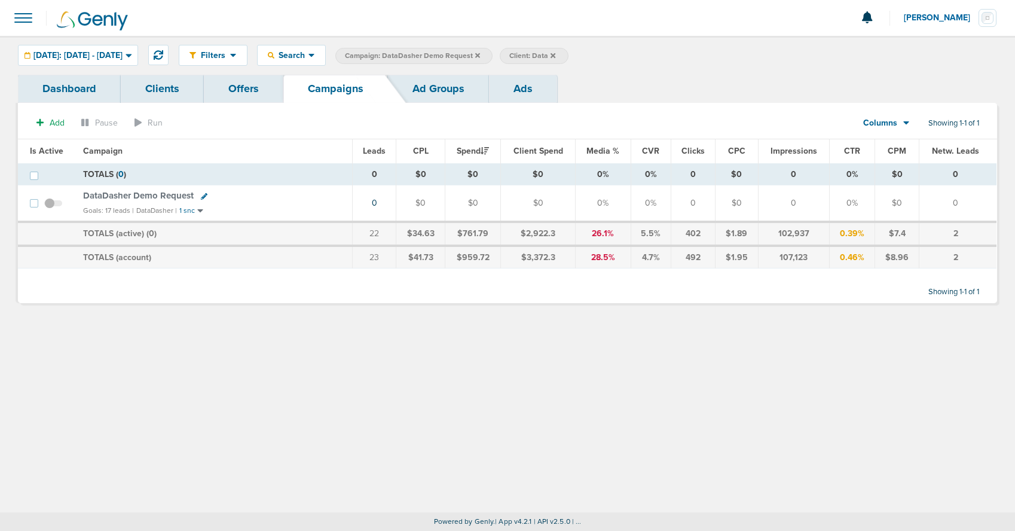
click at [53, 209] on span at bounding box center [53, 209] width 18 height 0
click at [53, 206] on input "checkbox" at bounding box center [53, 206] width 0 height 0
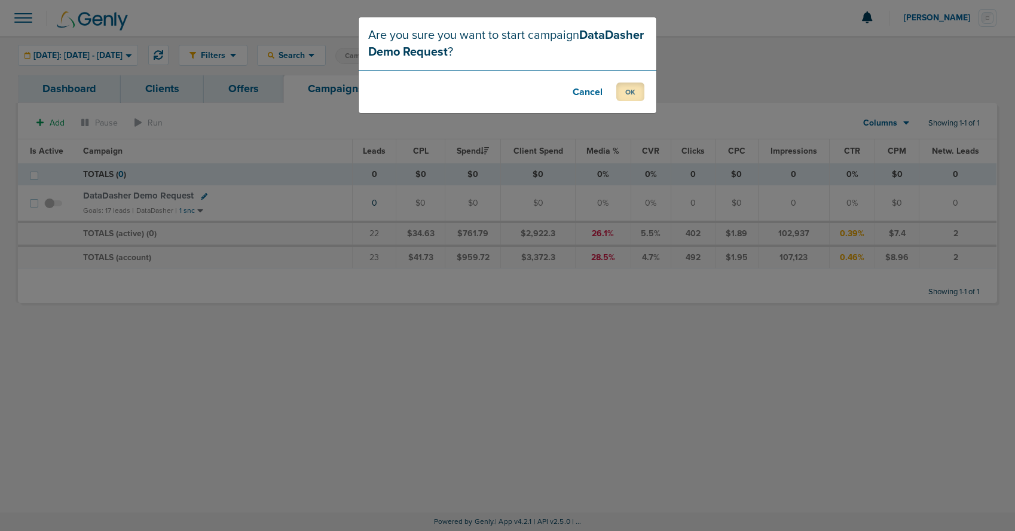
click at [631, 94] on button "OK" at bounding box center [630, 91] width 28 height 19
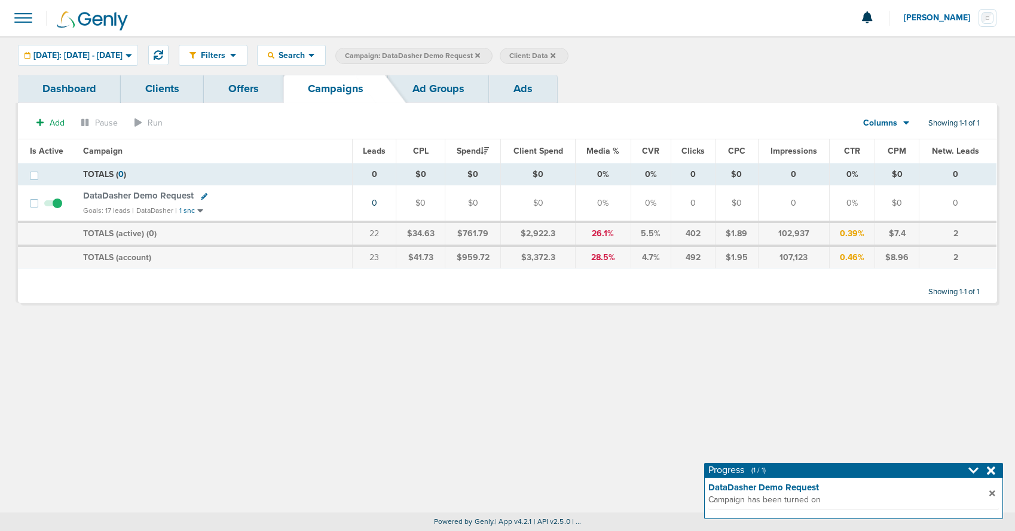
click at [158, 195] on span "DataDasher Demo Request" at bounding box center [138, 195] width 111 height 11
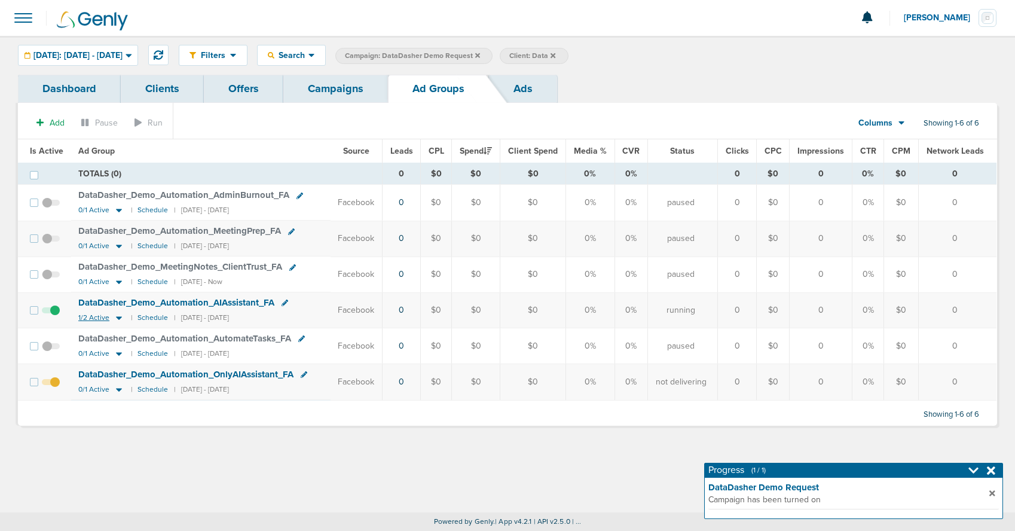
click at [117, 317] on icon at bounding box center [119, 318] width 6 height 4
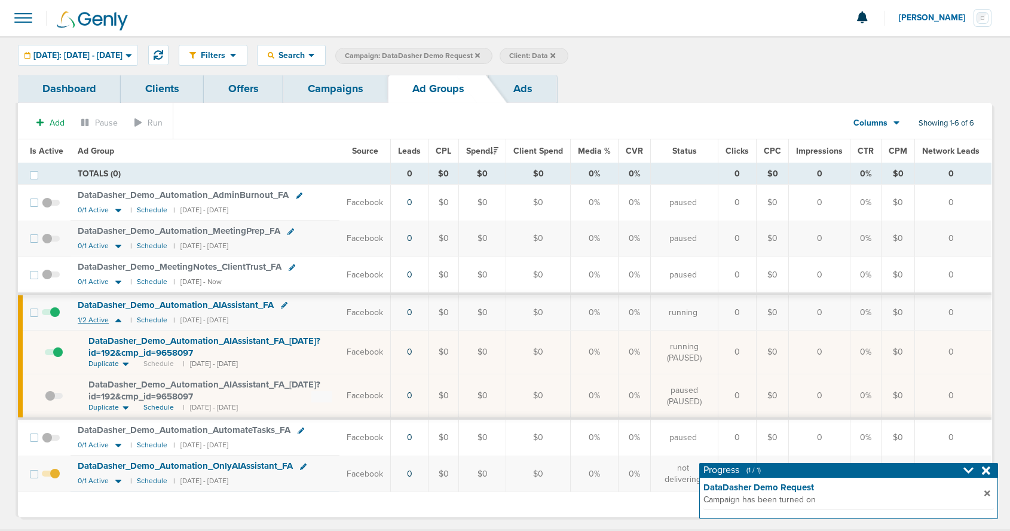
click at [117, 317] on icon at bounding box center [118, 320] width 12 height 10
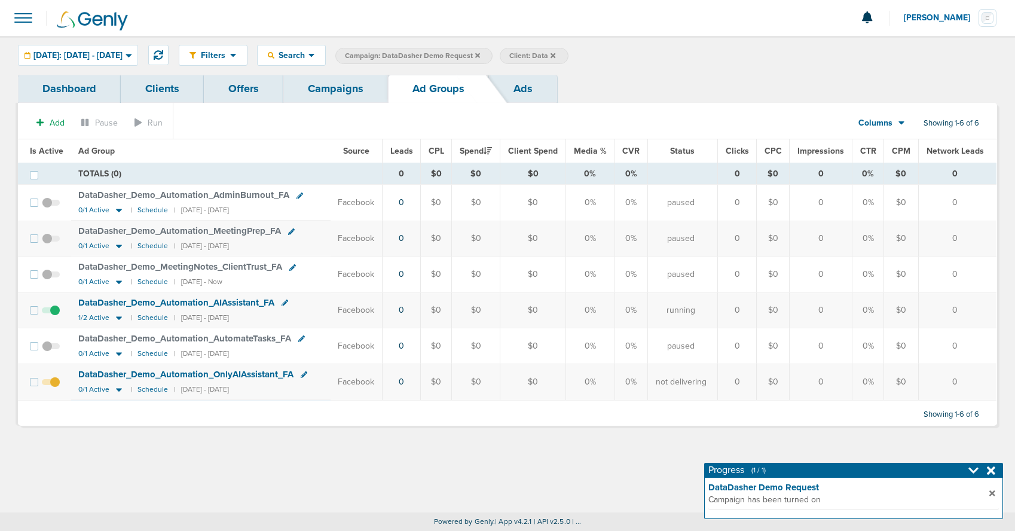
click at [343, 94] on link "Campaigns" at bounding box center [335, 89] width 105 height 28
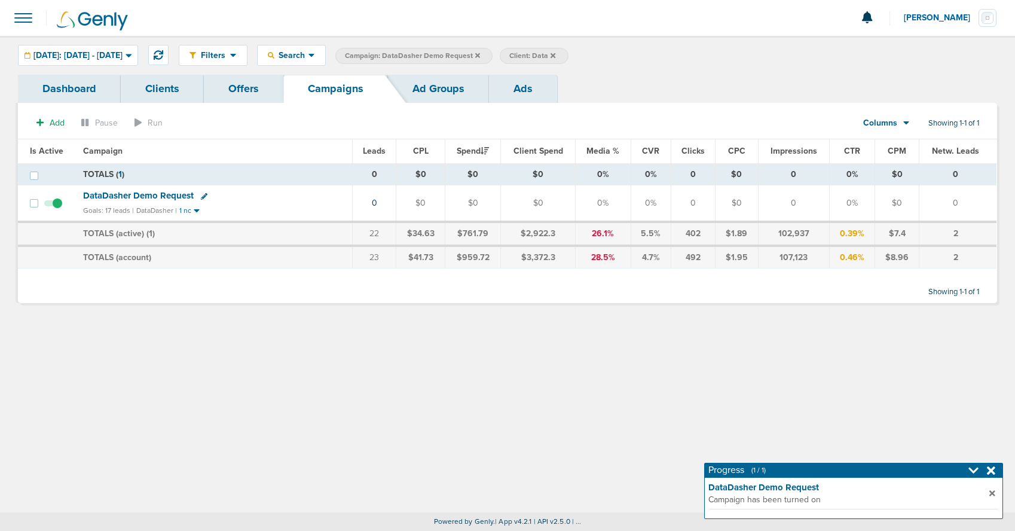
click at [203, 197] on icon at bounding box center [204, 196] width 7 height 7
select select
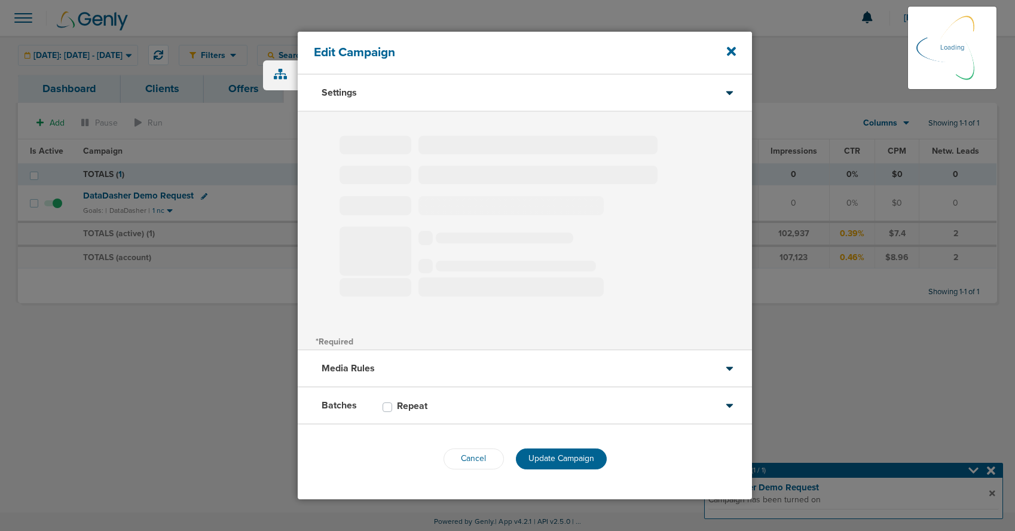
type input "DataDasher Demo Request"
select select "Leads"
radio input "true"
select select "readWrite"
select select "1"
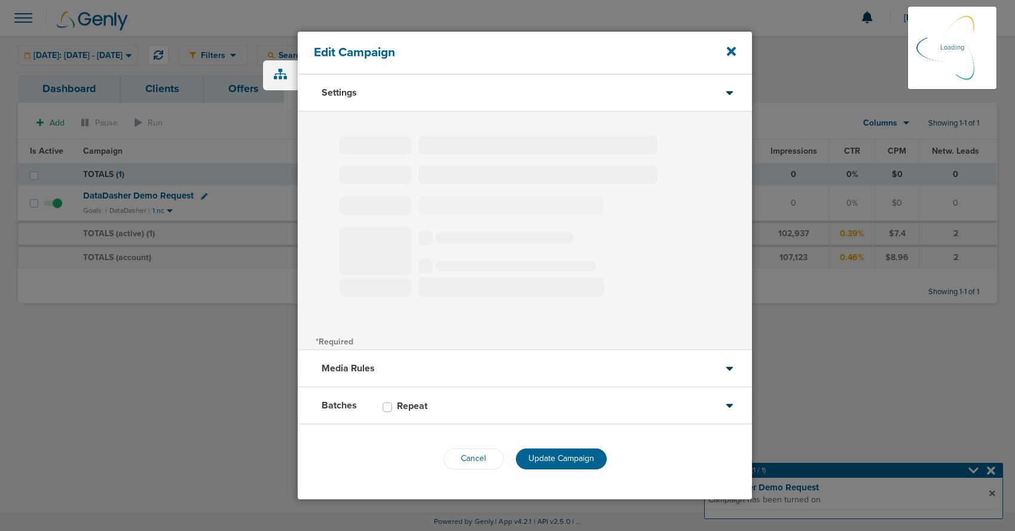
select select "2"
select select "3"
select select "4"
select select "6"
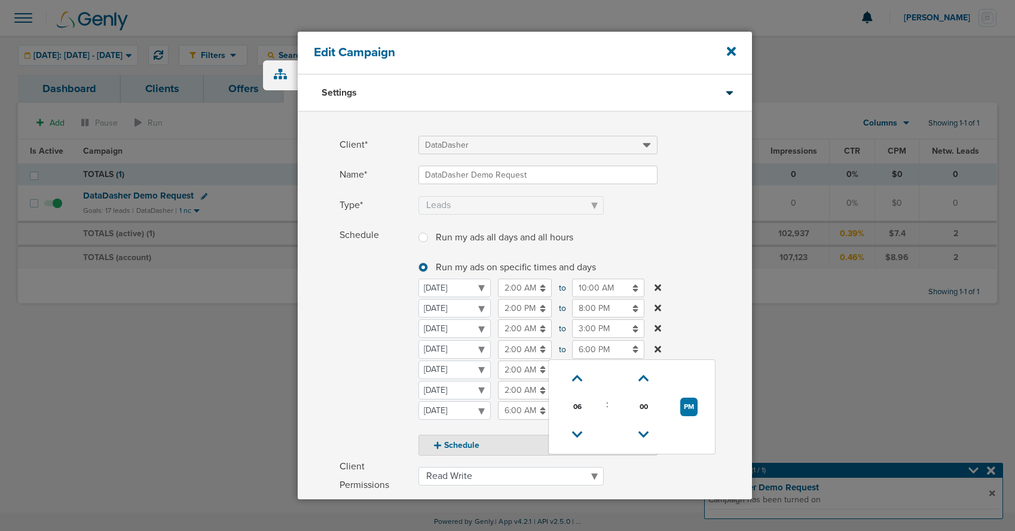
click at [588, 350] on input "6:00 PM" at bounding box center [608, 349] width 72 height 19
click at [573, 377] on icon at bounding box center [577, 378] width 11 height 7
type input "8:00 PM"
click at [358, 373] on span "Schedule" at bounding box center [376, 341] width 72 height 230
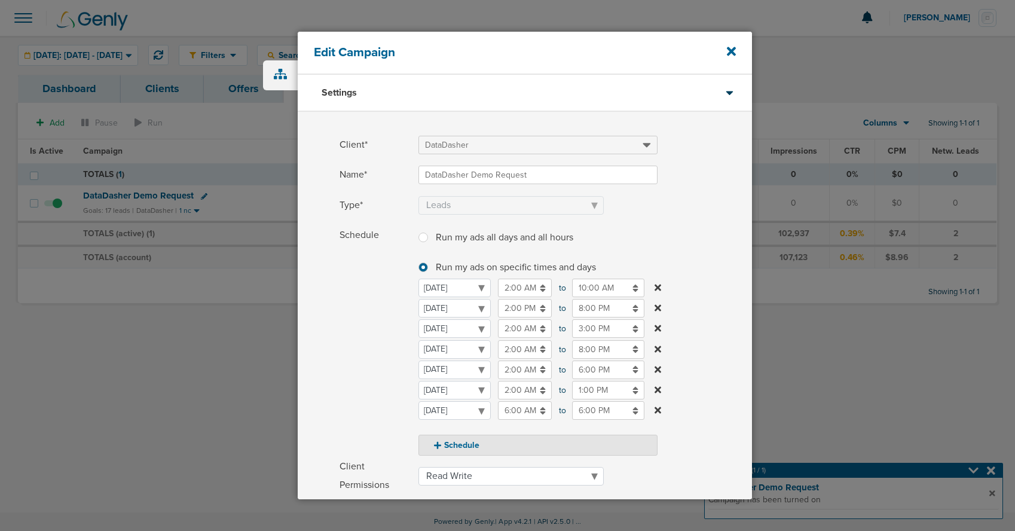
click at [328, 390] on div "Schedule Run my ads all days and all hours Run my ads all days and all hours Ru…" at bounding box center [525, 341] width 454 height 230
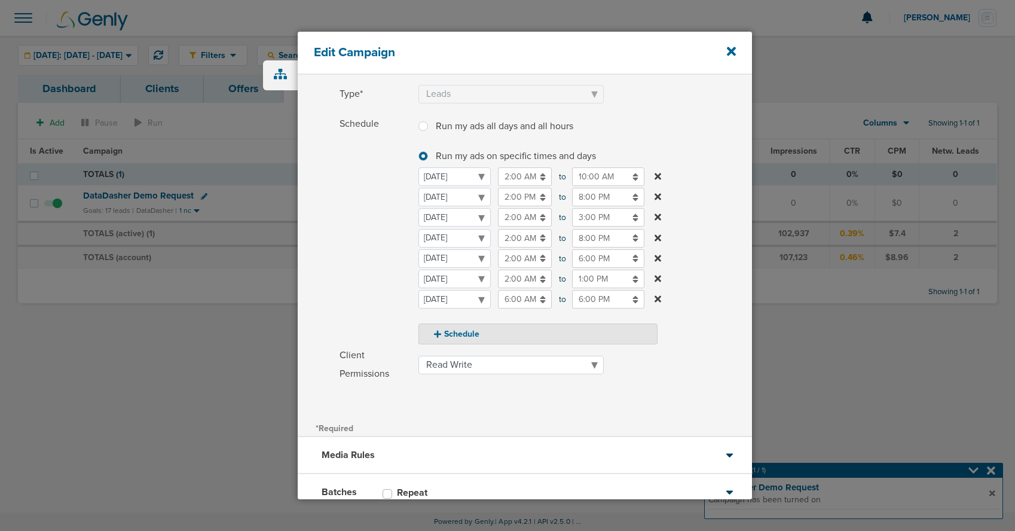
scroll to position [192, 0]
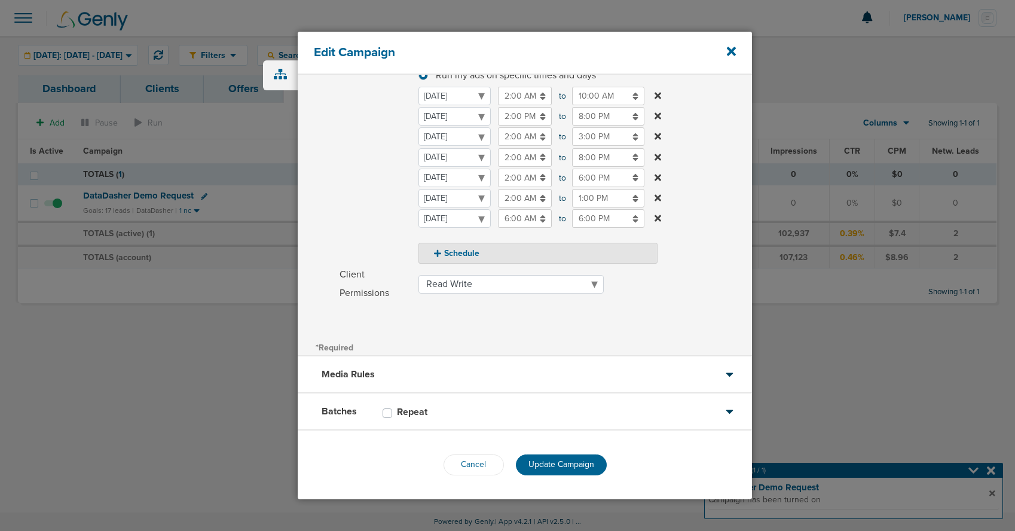
click at [543, 463] on span "Update Campaign" at bounding box center [561, 464] width 66 height 10
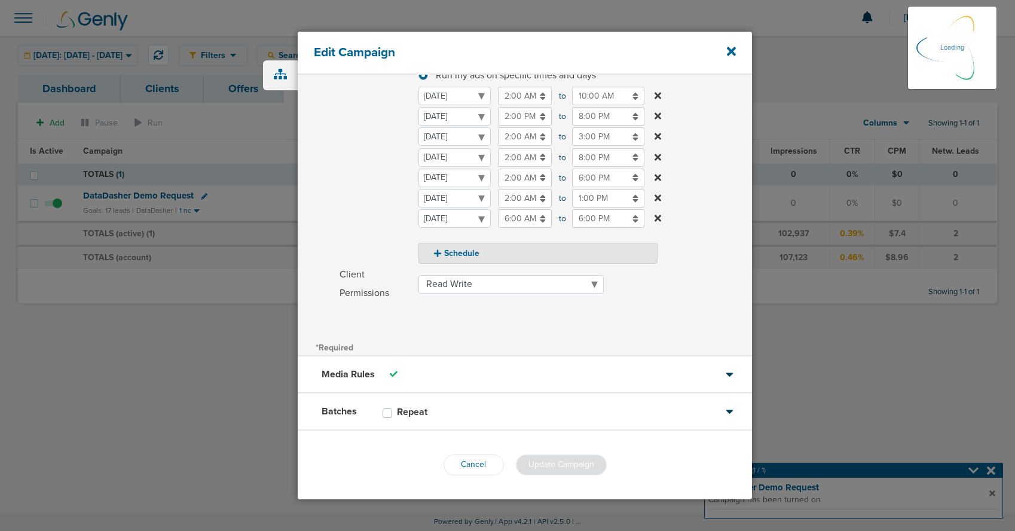
scroll to position [154, 0]
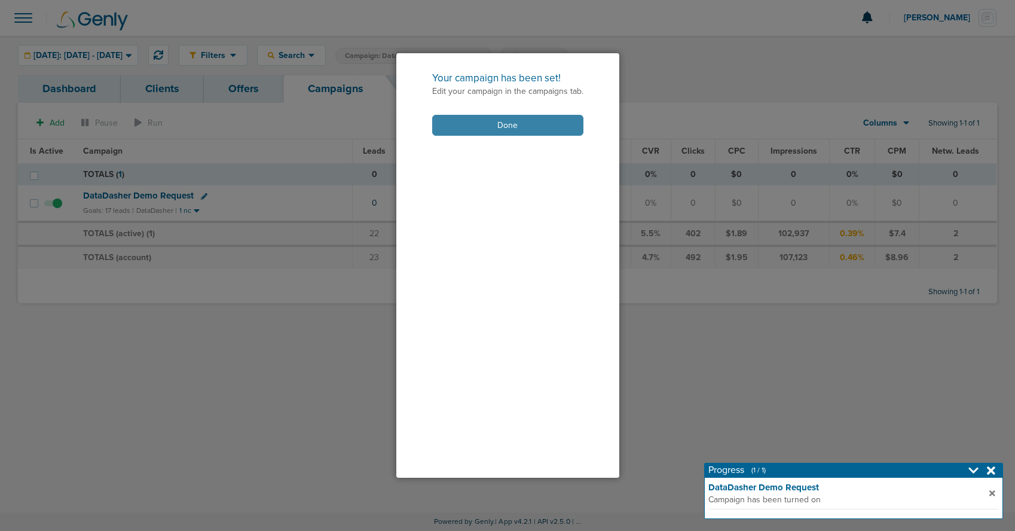
click at [500, 123] on button "Done" at bounding box center [507, 125] width 151 height 21
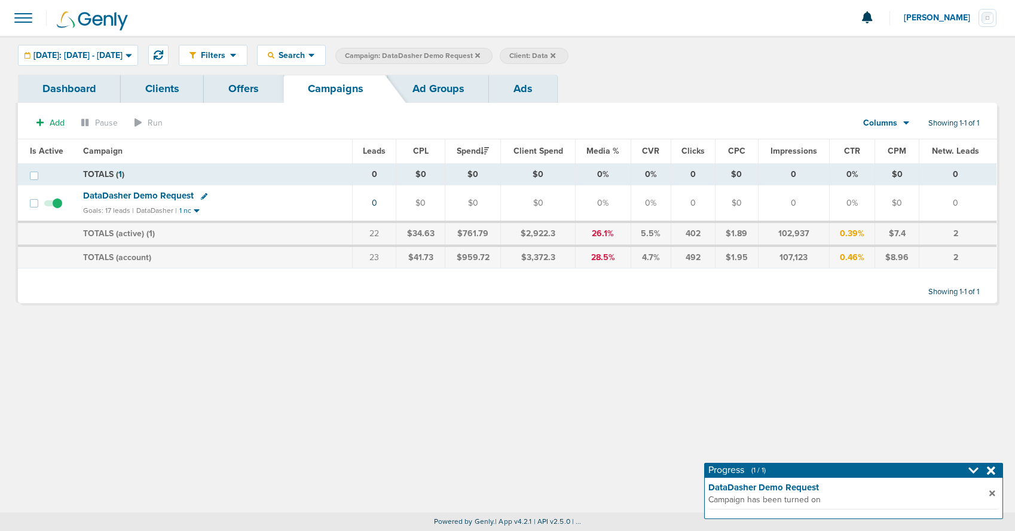
click at [480, 59] on span "Campaign: DataDasher Demo Request" at bounding box center [412, 56] width 135 height 10
click at [480, 54] on icon at bounding box center [477, 55] width 5 height 5
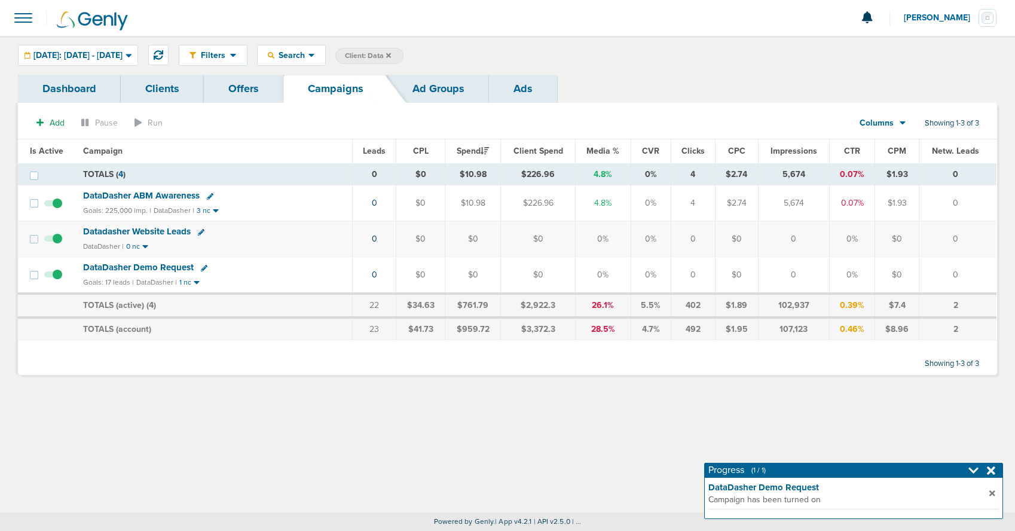
click at [204, 269] on icon at bounding box center [204, 268] width 7 height 7
select select
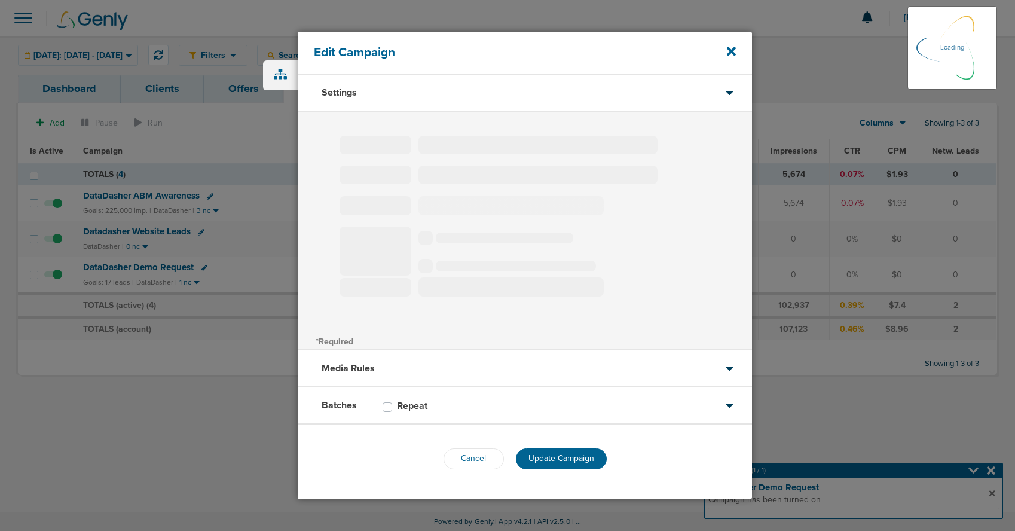
select select
type input "DataDasher Demo Request"
select select "Leads"
radio input "true"
select select "readWrite"
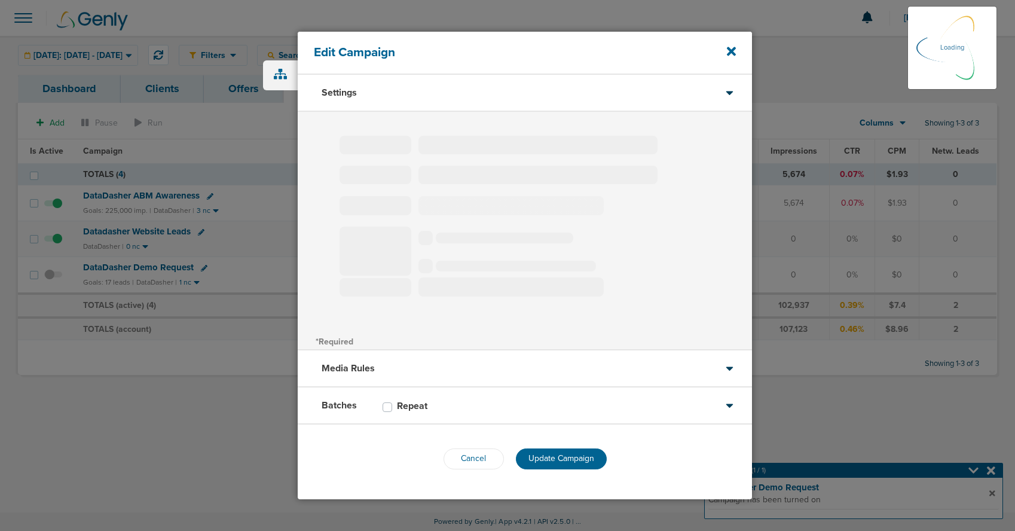
select select "1"
select select "2"
select select "3"
select select "4"
select select "6"
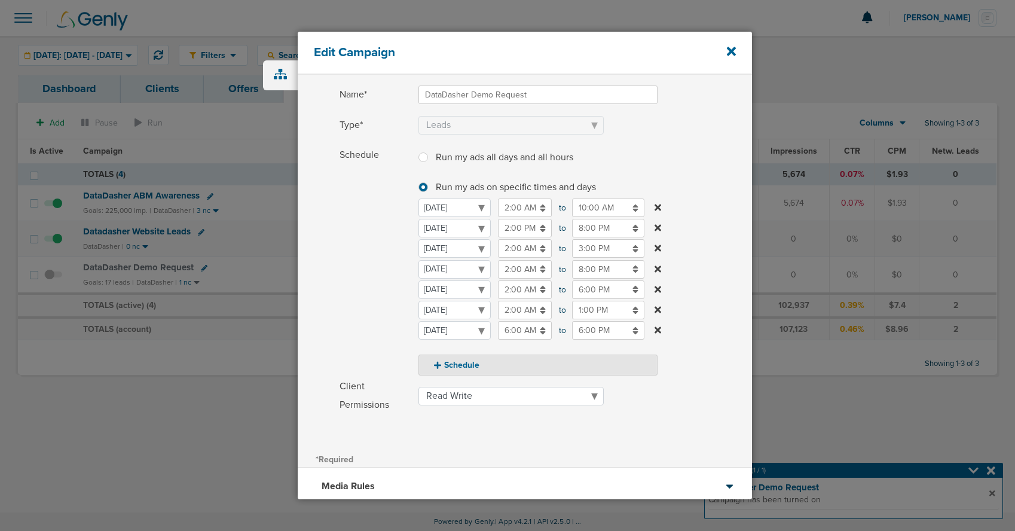
scroll to position [192, 0]
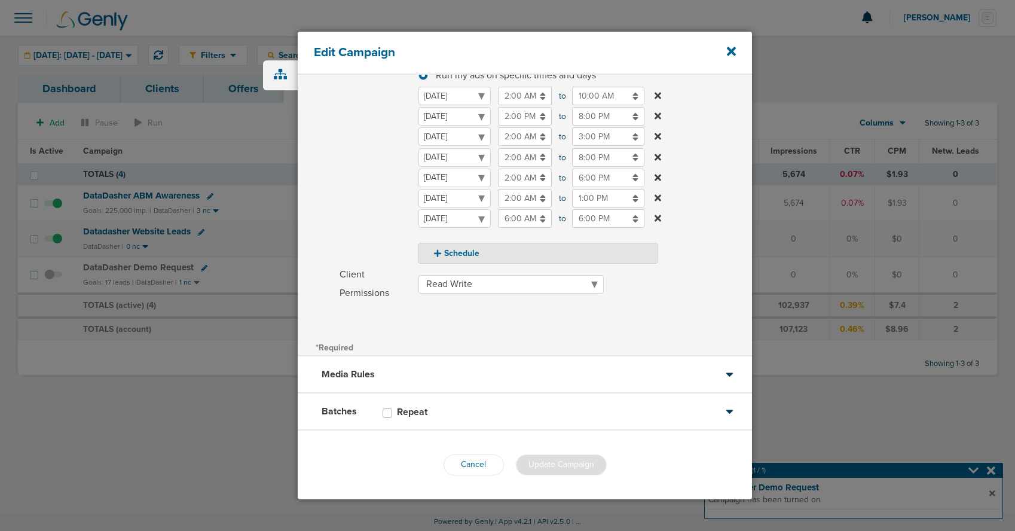
click at [508, 406] on div "Batches Repeat" at bounding box center [525, 411] width 454 height 37
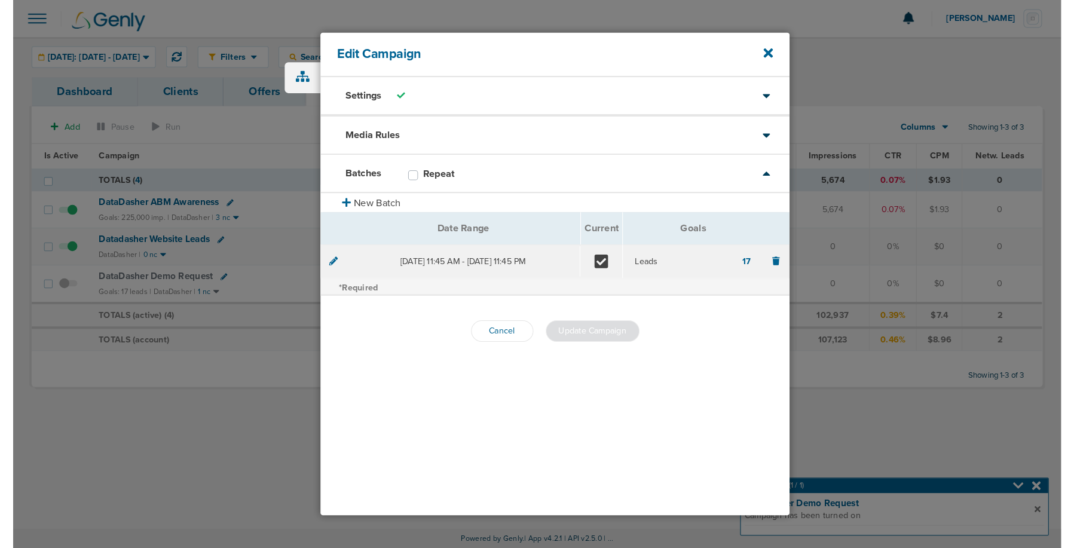
scroll to position [0, 0]
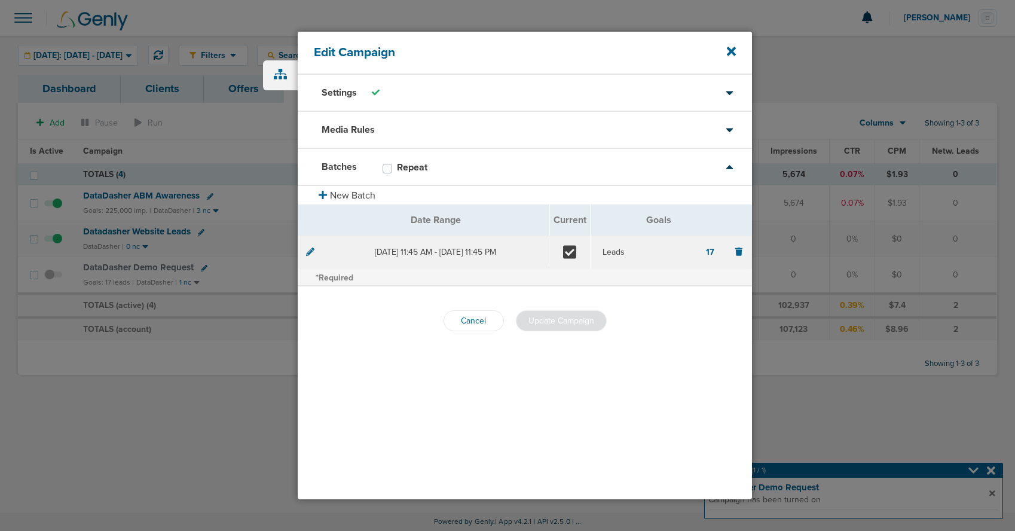
click at [311, 253] on icon at bounding box center [310, 251] width 8 height 8
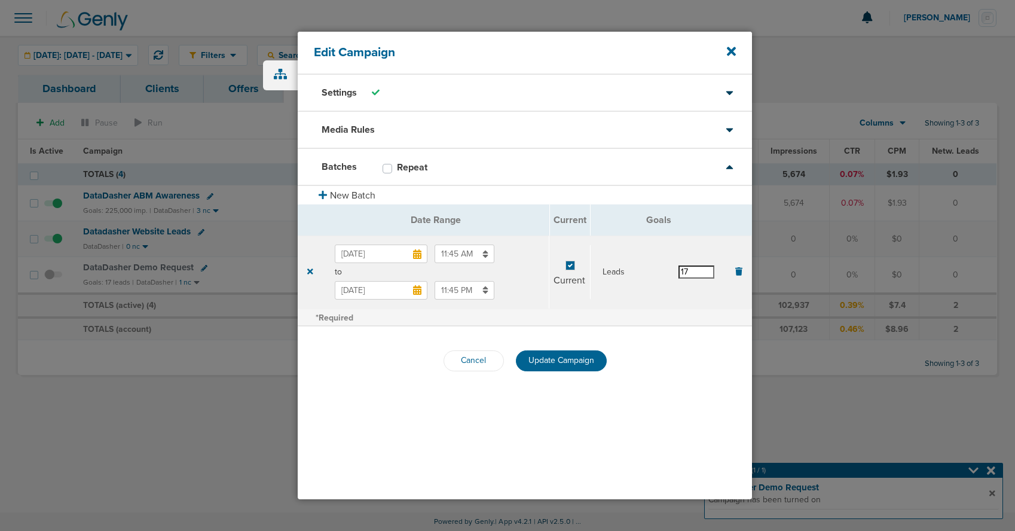
drag, startPoint x: 698, startPoint y: 271, endPoint x: 631, endPoint y: 267, distance: 67.6
click at [631, 267] on div "Leads 17" at bounding box center [659, 271] width 112 height 13
type input "2"
type input "22"
click at [584, 362] on span "Update Campaign" at bounding box center [561, 360] width 66 height 10
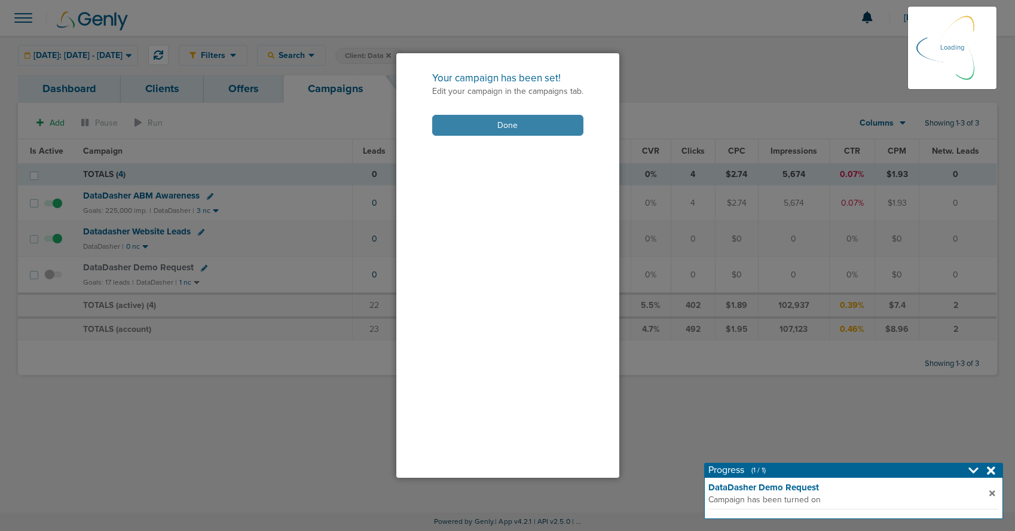
click at [475, 129] on button "Done" at bounding box center [507, 125] width 151 height 21
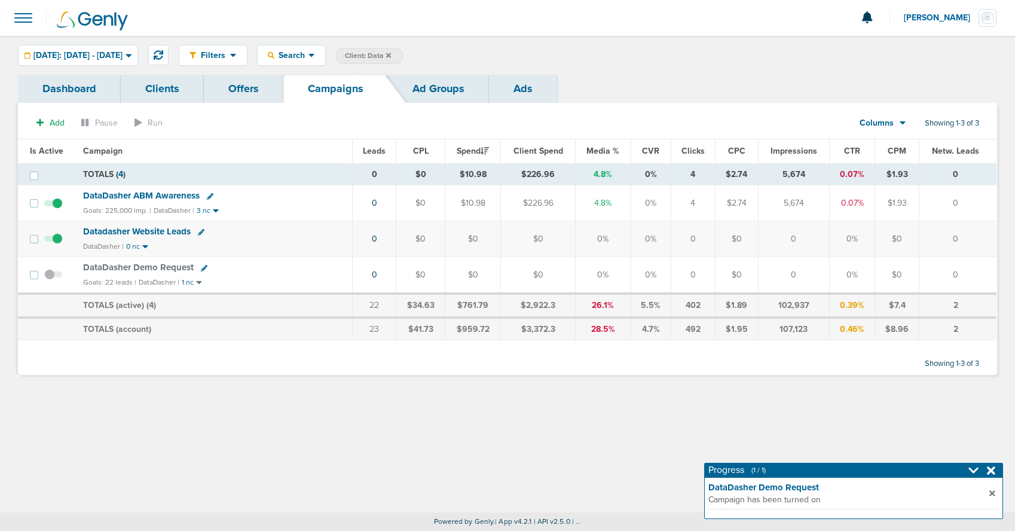
click at [48, 280] on span at bounding box center [53, 280] width 18 height 0
click at [53, 277] on input "checkbox" at bounding box center [53, 277] width 0 height 0
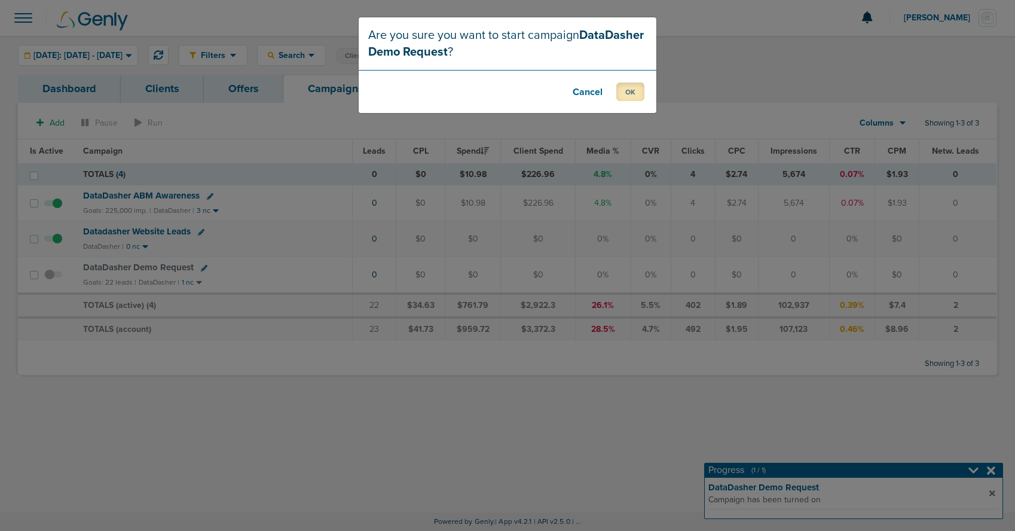
click at [635, 94] on button "OK" at bounding box center [630, 91] width 28 height 19
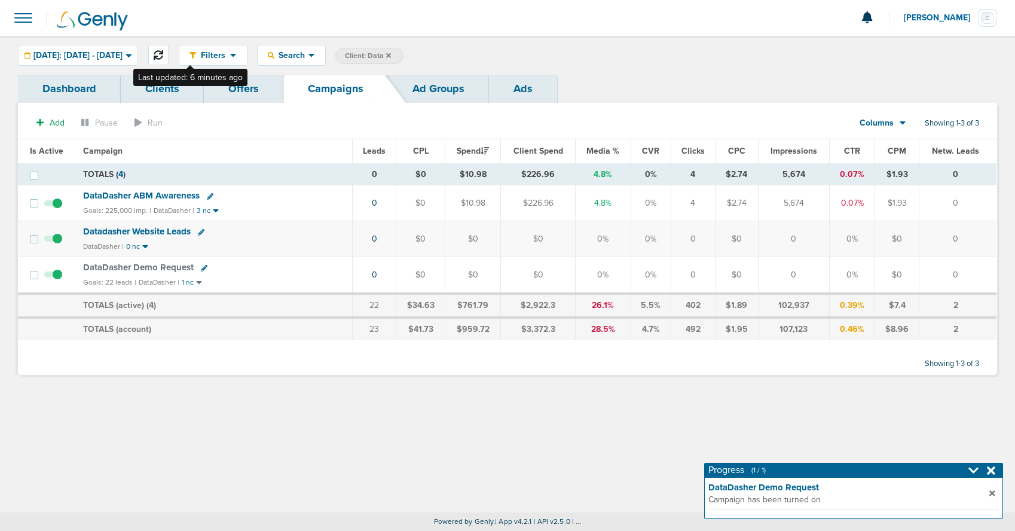
click at [163, 53] on icon at bounding box center [159, 55] width 10 height 10
click at [159, 268] on span "DataDasher Demo Request" at bounding box center [138, 267] width 111 height 11
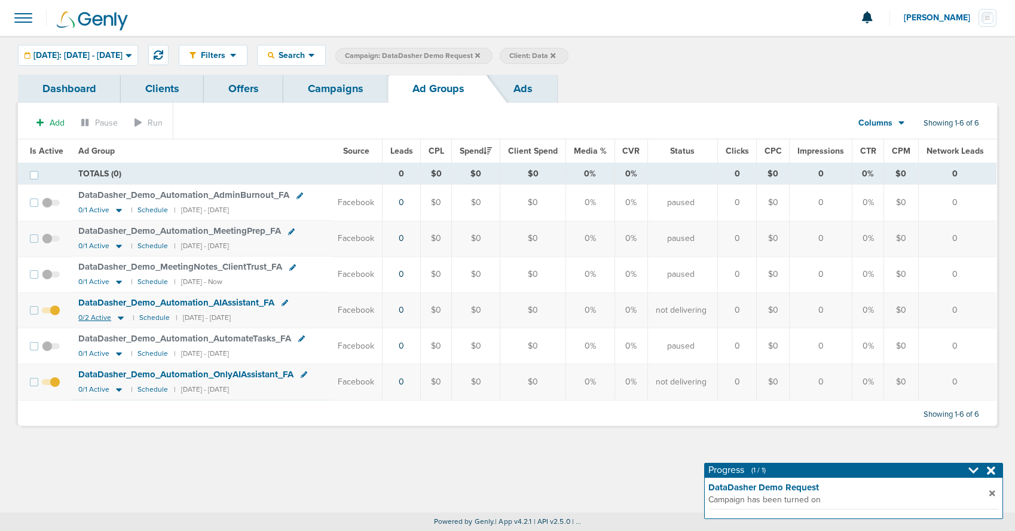
click at [120, 317] on icon at bounding box center [121, 318] width 6 height 4
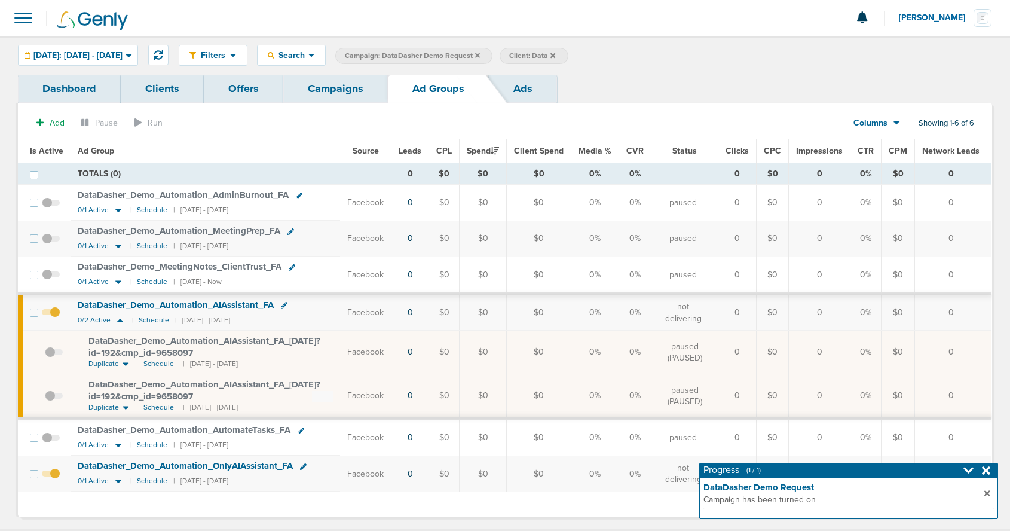
click at [49, 358] on span at bounding box center [54, 358] width 18 height 0
click at [45, 354] on input "checkbox" at bounding box center [45, 354] width 0 height 0
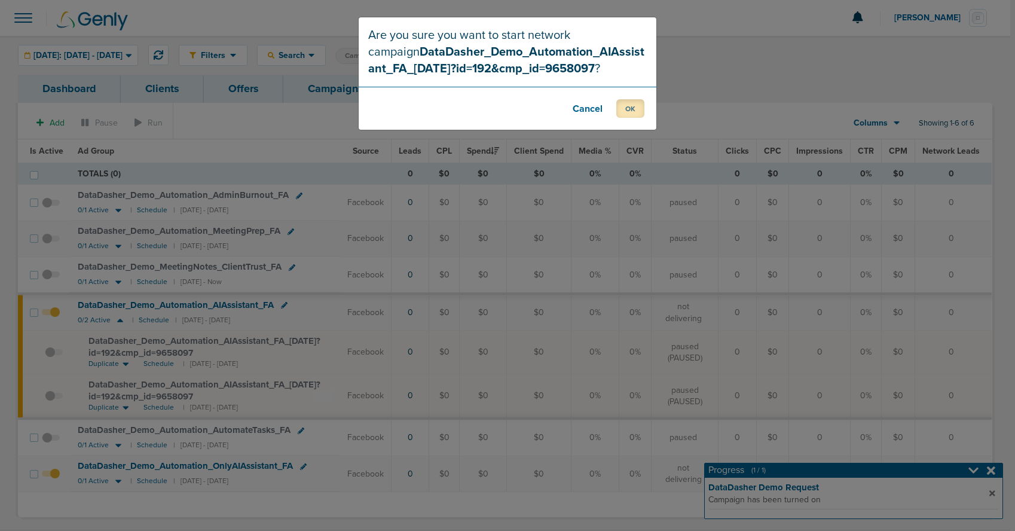
click at [623, 112] on button "OK" at bounding box center [630, 108] width 28 height 19
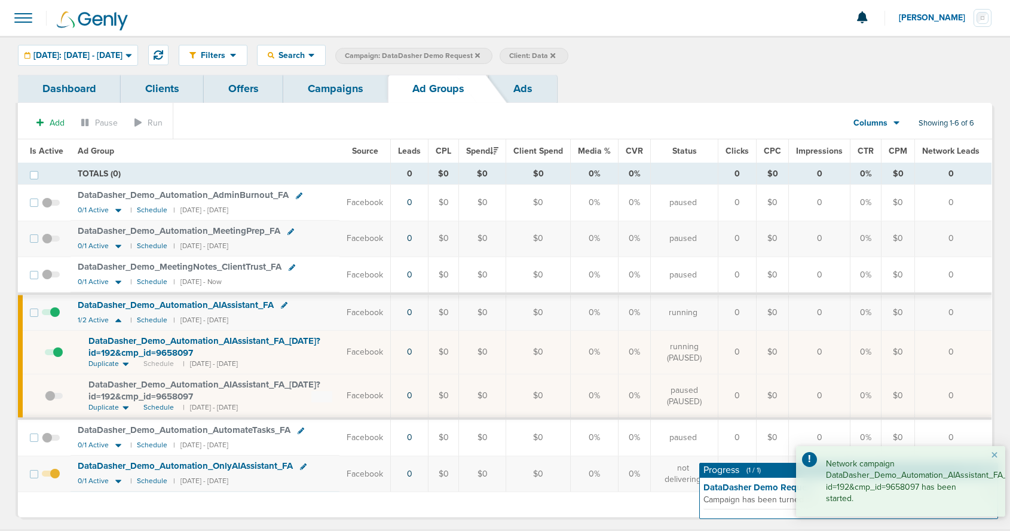
click at [350, 90] on link "Campaigns" at bounding box center [335, 89] width 105 height 28
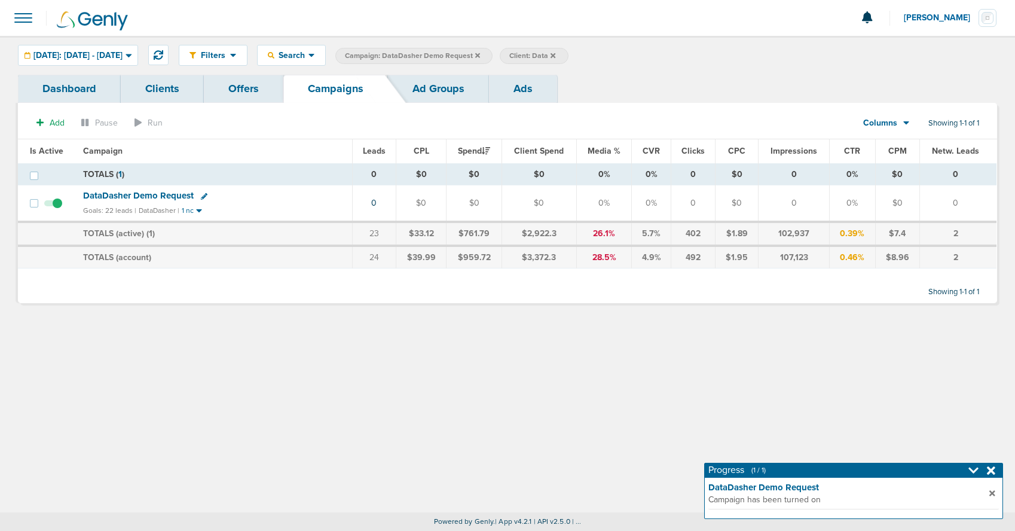
click at [480, 56] on icon at bounding box center [477, 55] width 5 height 5
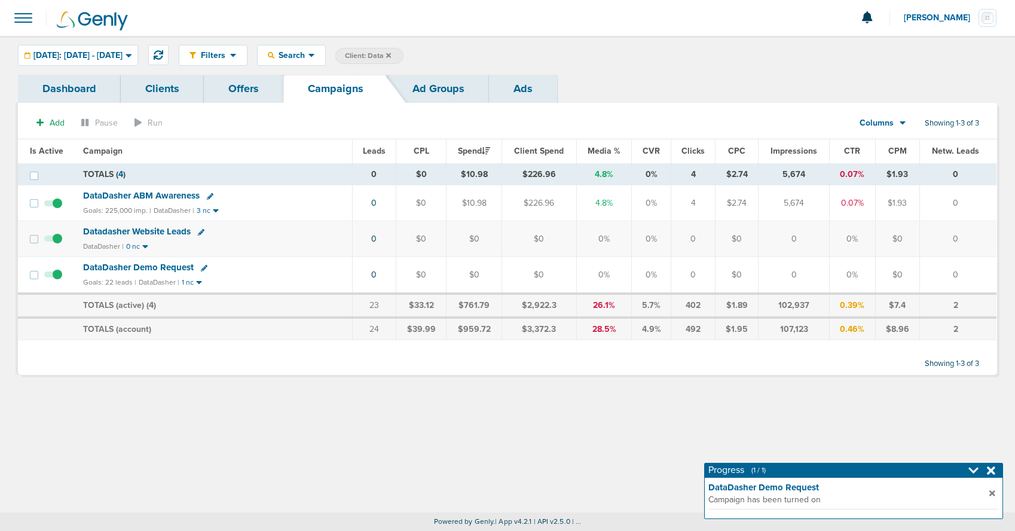
click at [391, 57] on icon at bounding box center [388, 55] width 5 height 5
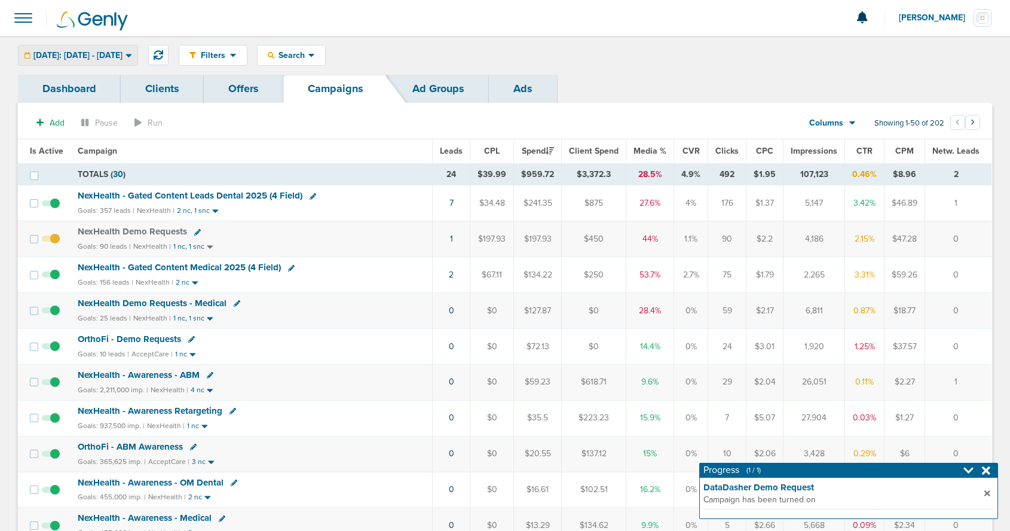
click at [117, 51] on span "[DATE]: [DATE] - [DATE]" at bounding box center [77, 55] width 89 height 8
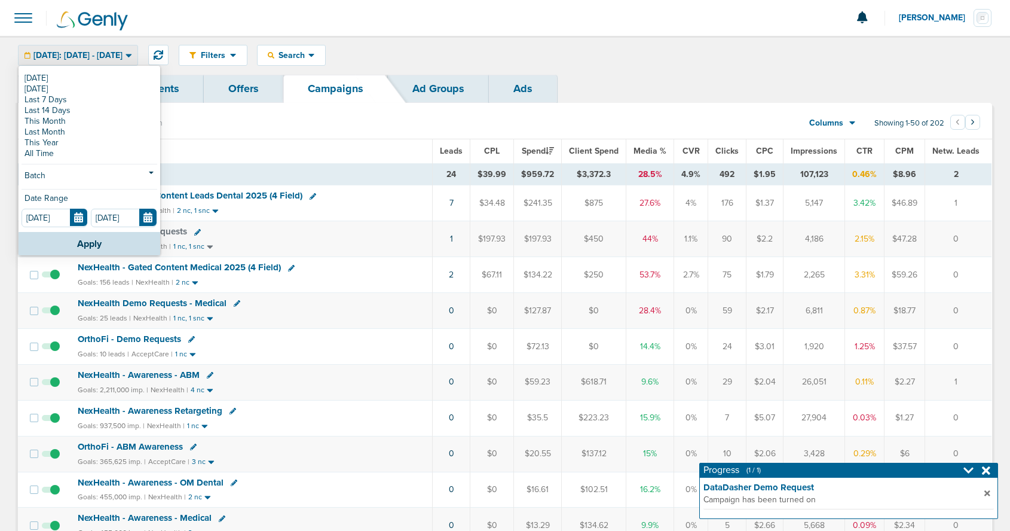
click at [82, 78] on link "[DATE]" at bounding box center [90, 78] width 136 height 11
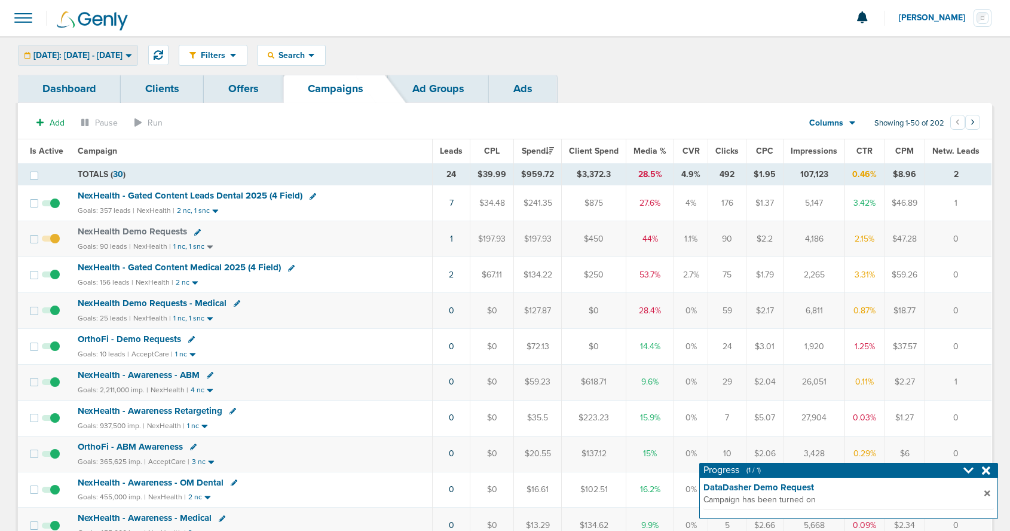
click at [123, 56] on span "[DATE]: [DATE] - [DATE]" at bounding box center [77, 55] width 89 height 8
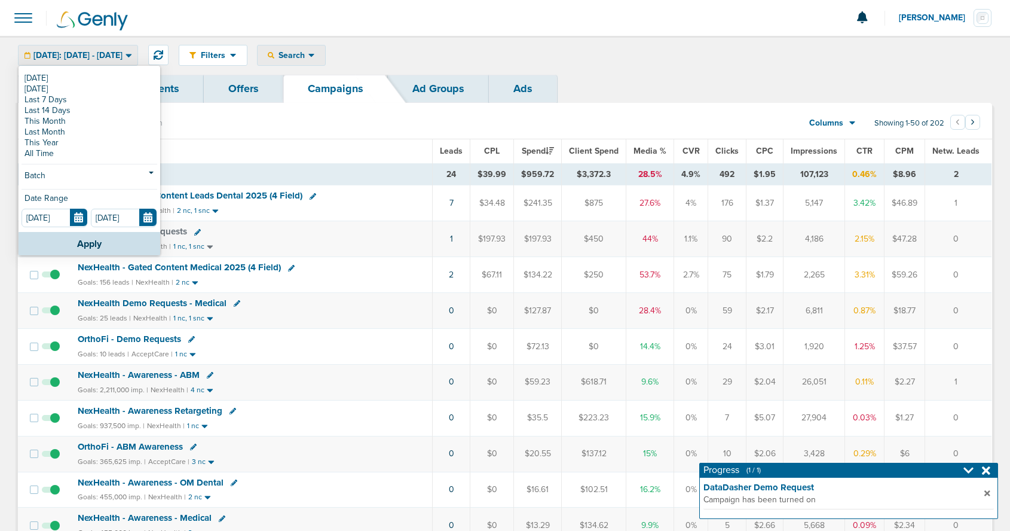
click at [308, 54] on span "Search" at bounding box center [291, 55] width 34 height 10
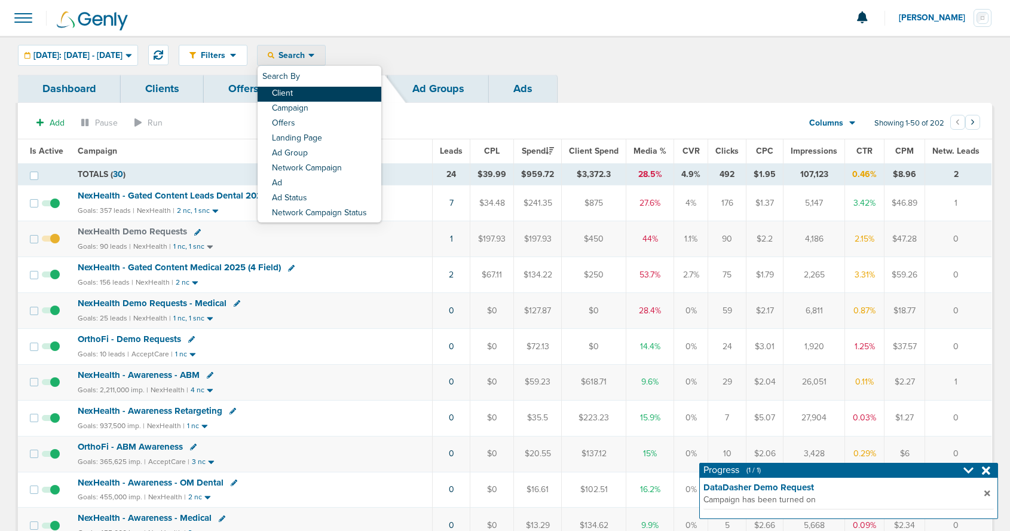
click at [318, 90] on link "Client" at bounding box center [320, 94] width 124 height 15
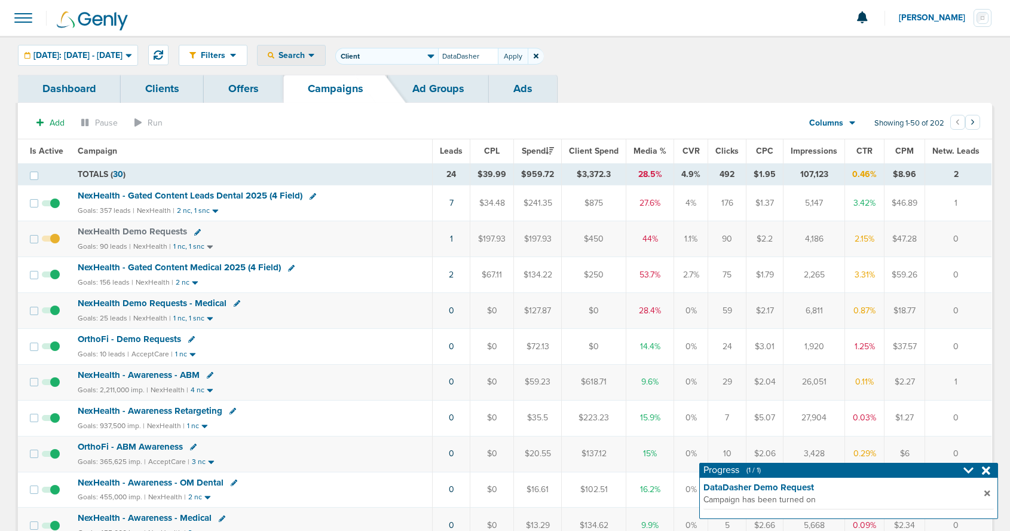
type input "DataDasher"
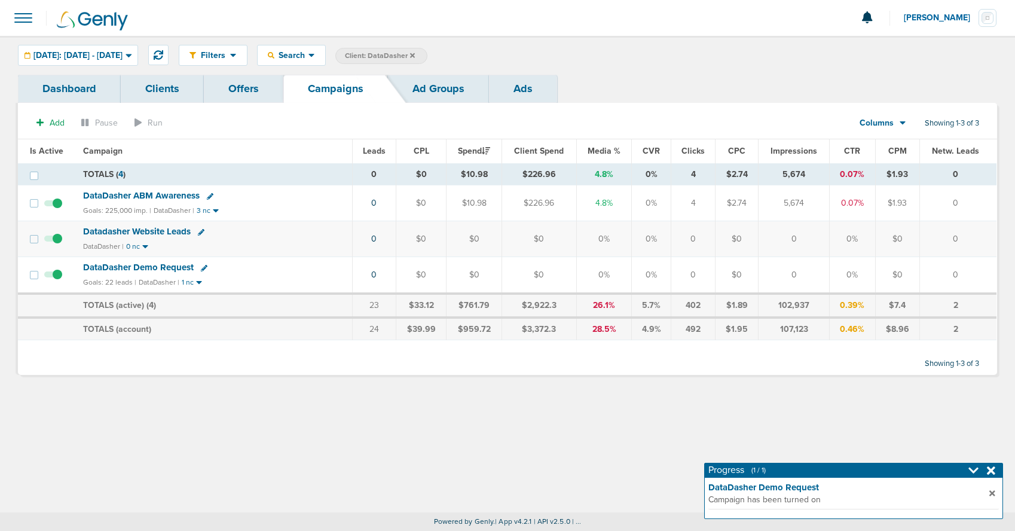
click at [154, 265] on span "DataDasher Demo Request" at bounding box center [138, 267] width 111 height 11
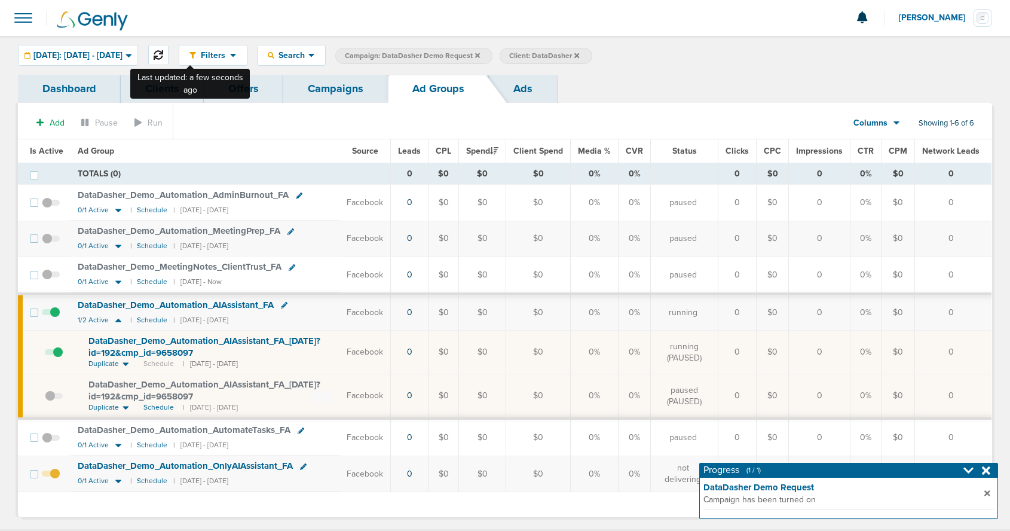
click at [163, 54] on icon at bounding box center [159, 55] width 10 height 10
click at [338, 94] on link "Campaigns" at bounding box center [335, 89] width 105 height 28
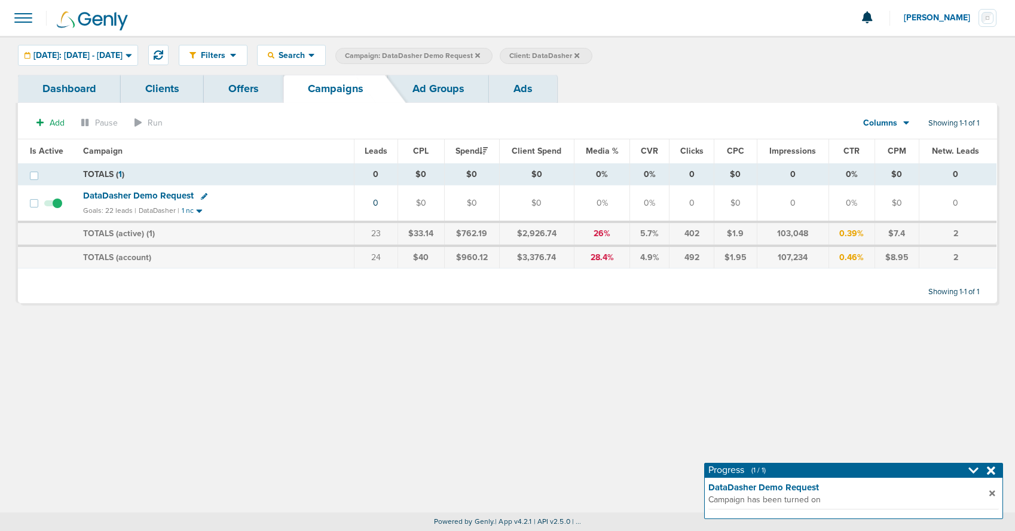
click at [480, 56] on icon at bounding box center [477, 55] width 5 height 7
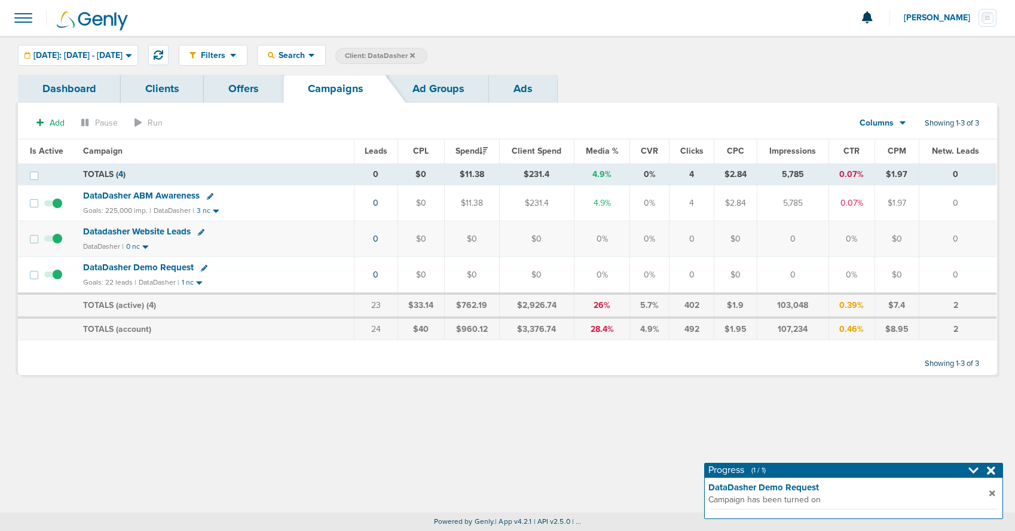
click at [415, 56] on icon at bounding box center [412, 55] width 5 height 5
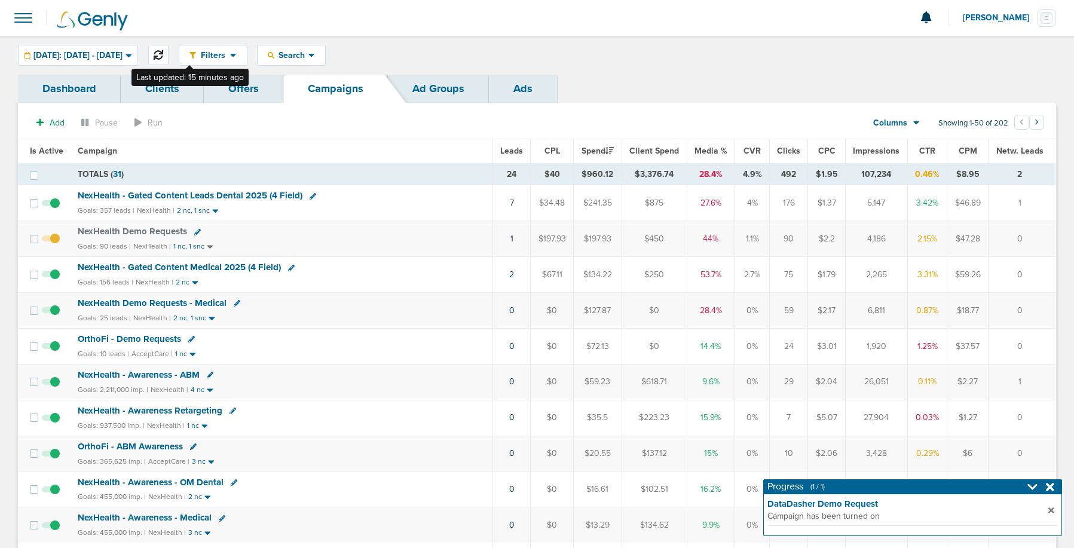
click at [163, 52] on icon at bounding box center [159, 55] width 10 height 10
click at [125, 233] on span "NexHealth Demo Requests" at bounding box center [132, 231] width 109 height 11
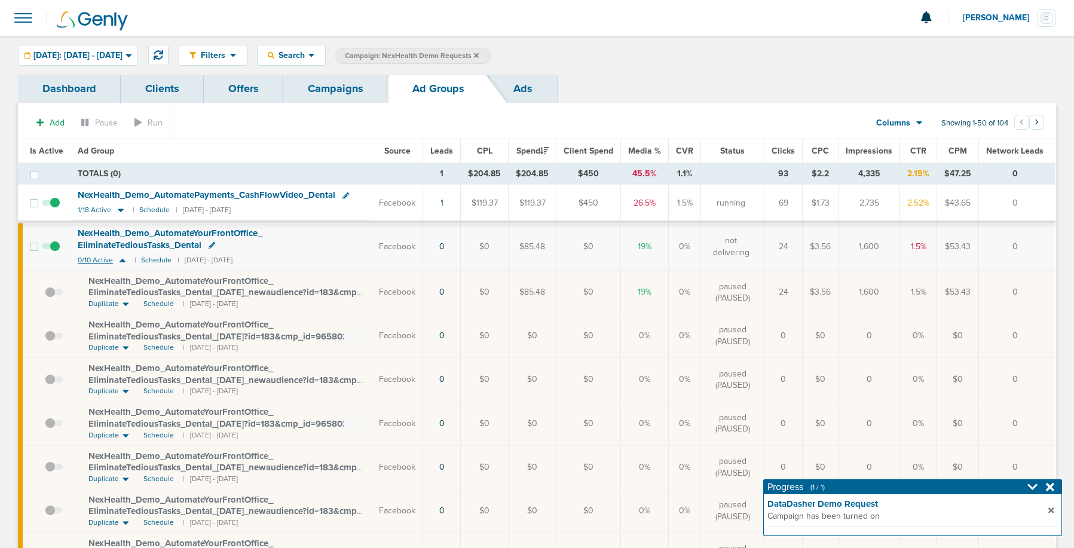
click at [123, 261] on icon at bounding box center [123, 261] width 6 height 4
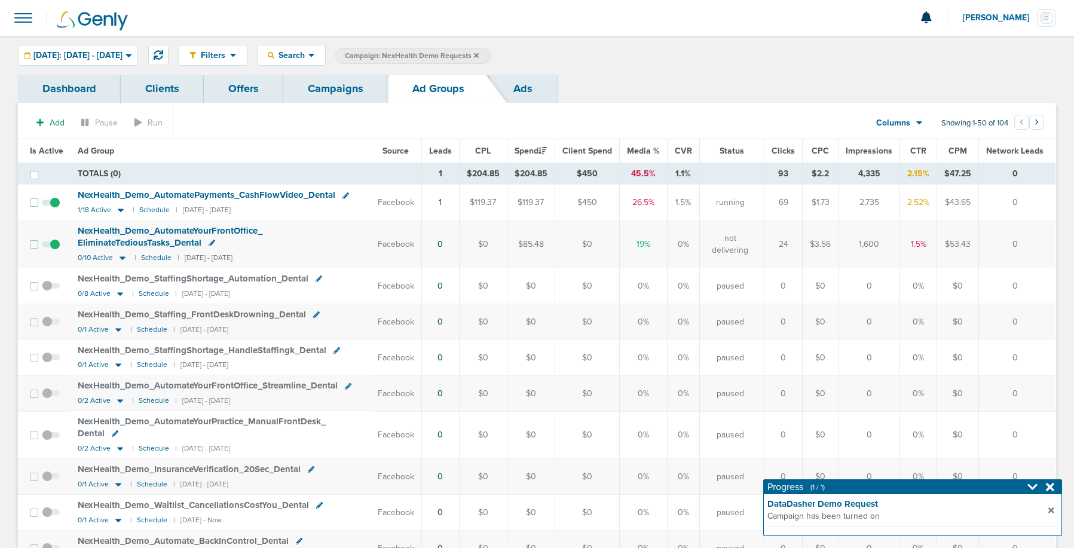
click at [346, 91] on link "Campaigns" at bounding box center [335, 89] width 105 height 28
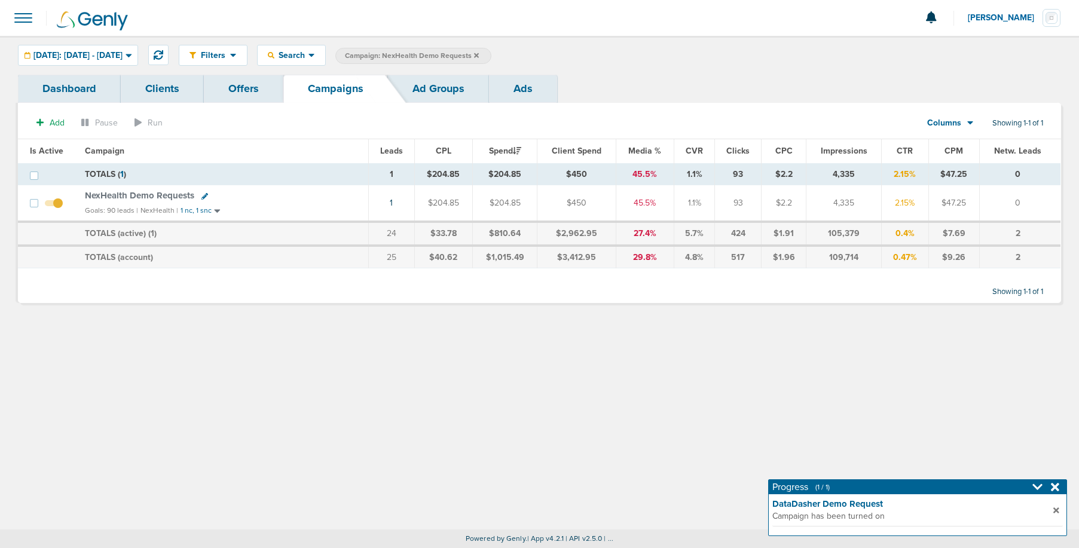
click at [479, 57] on icon at bounding box center [476, 55] width 5 height 7
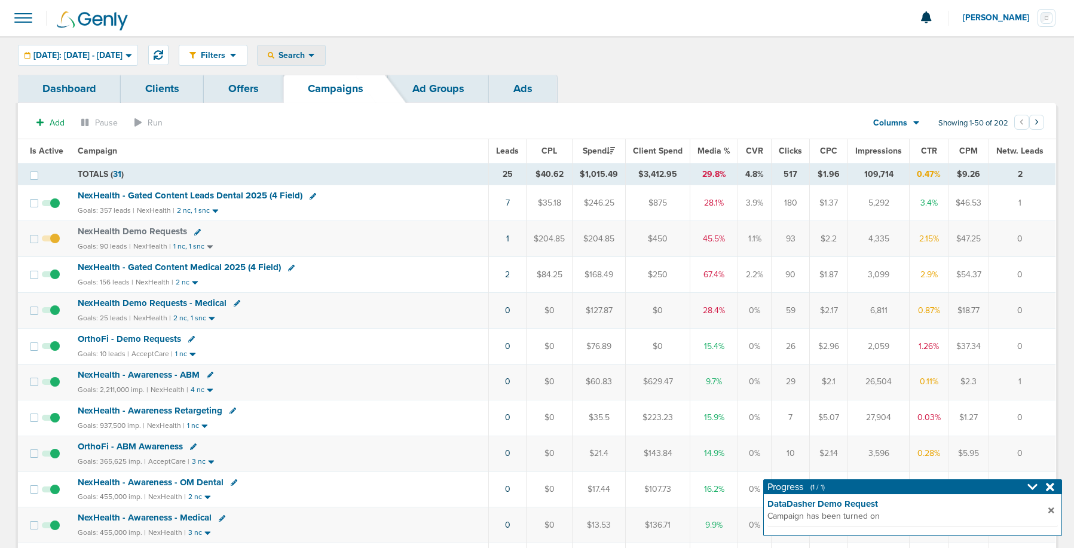
click at [308, 51] on span "Search" at bounding box center [291, 55] width 34 height 10
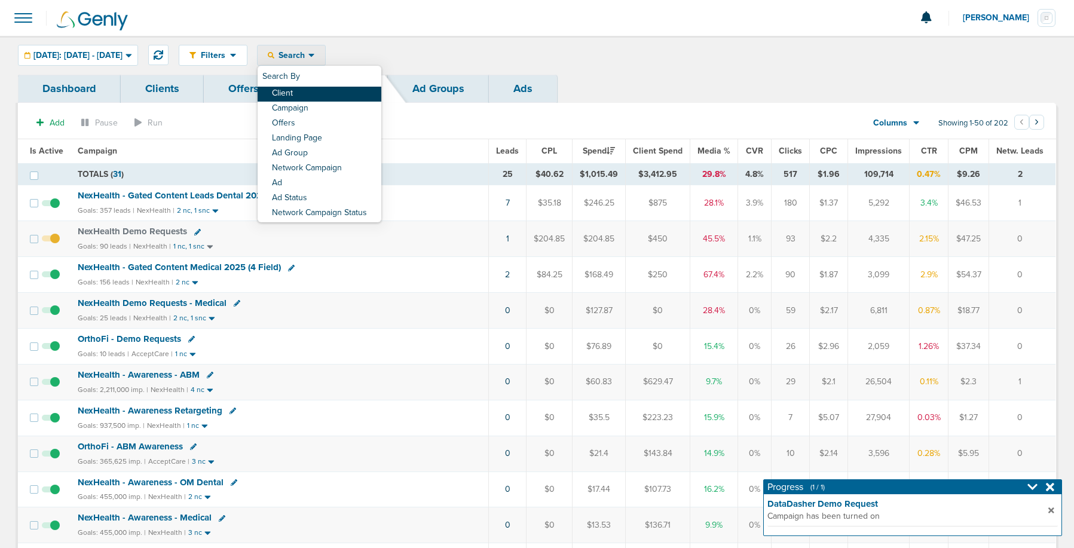
click at [315, 96] on link "Client" at bounding box center [320, 94] width 124 height 15
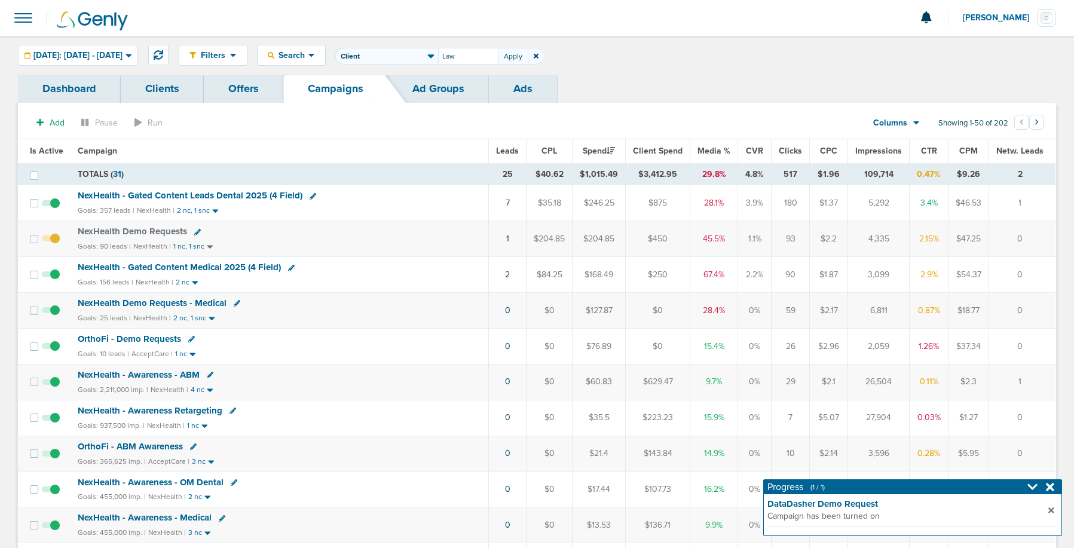
type input "Law"
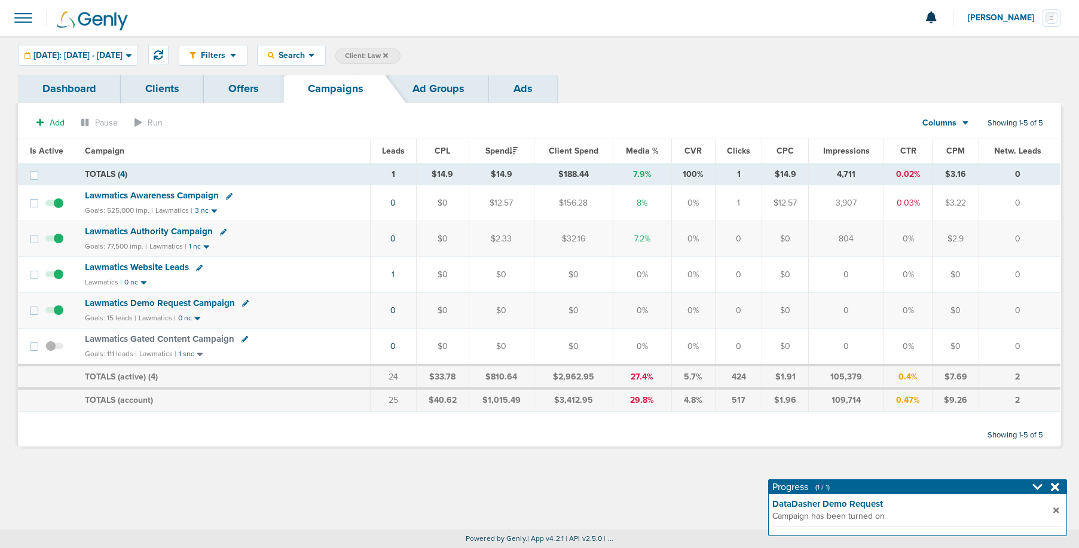
click at [111, 303] on span "Lawmatics Demo Request Campaign" at bounding box center [160, 303] width 150 height 11
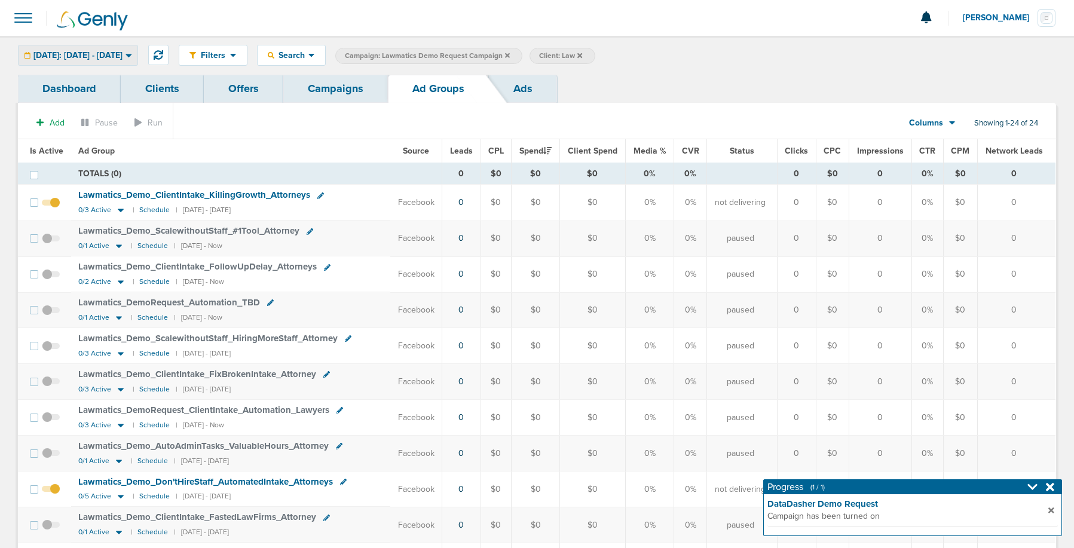
click at [97, 54] on span "[DATE]: [DATE] - [DATE]" at bounding box center [77, 55] width 89 height 8
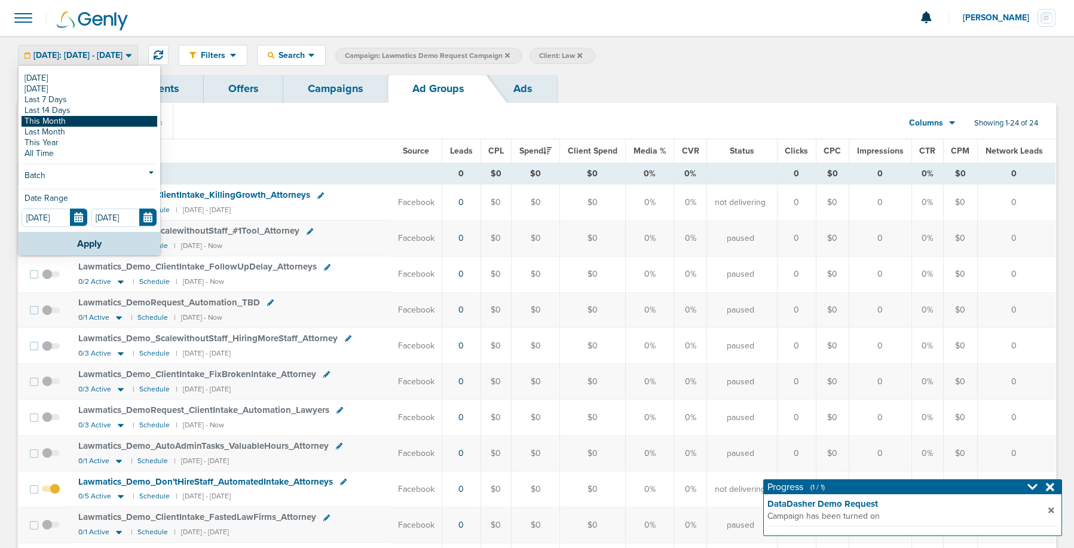
click at [72, 120] on link "This Month" at bounding box center [90, 121] width 136 height 11
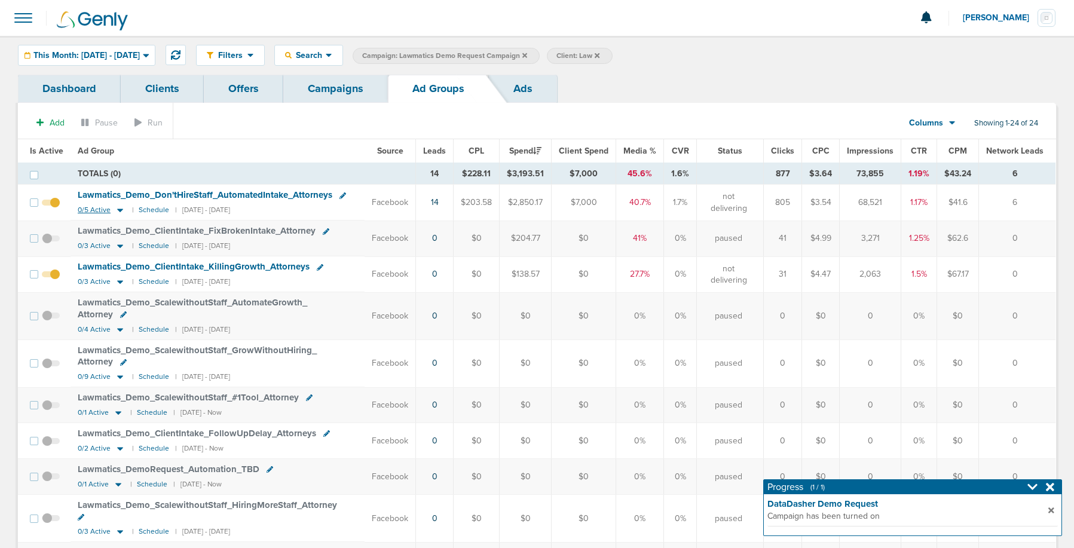
click at [117, 210] on icon at bounding box center [120, 211] width 6 height 4
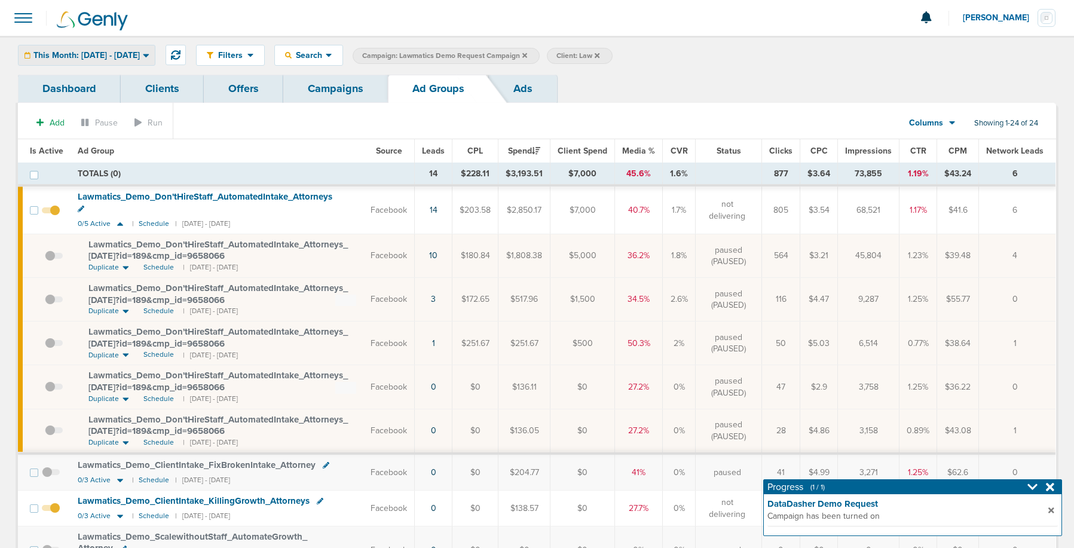
click at [126, 53] on span "This Month: [DATE] - [DATE]" at bounding box center [86, 55] width 106 height 8
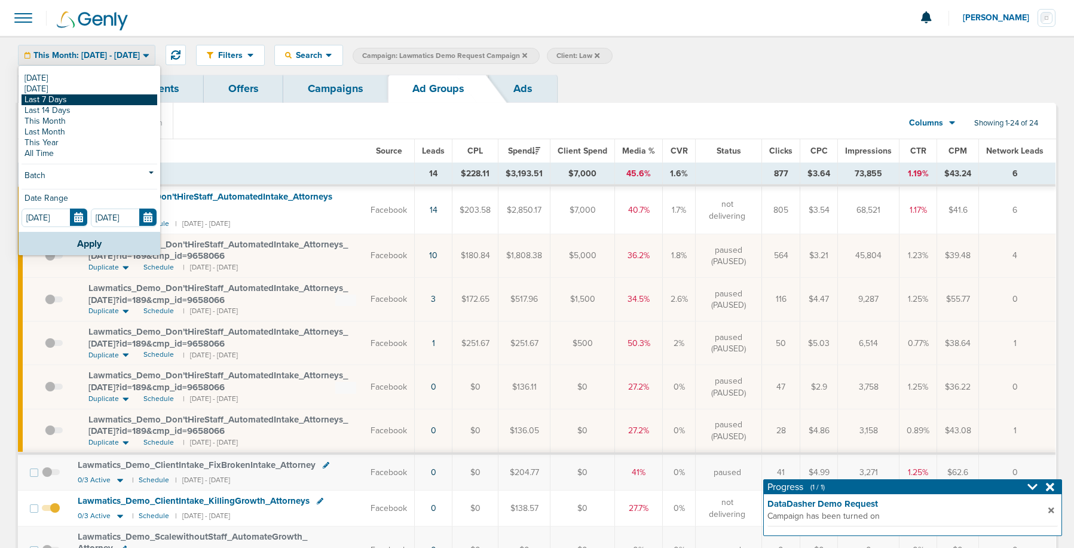
click at [97, 97] on link "Last 7 Days" at bounding box center [90, 99] width 136 height 11
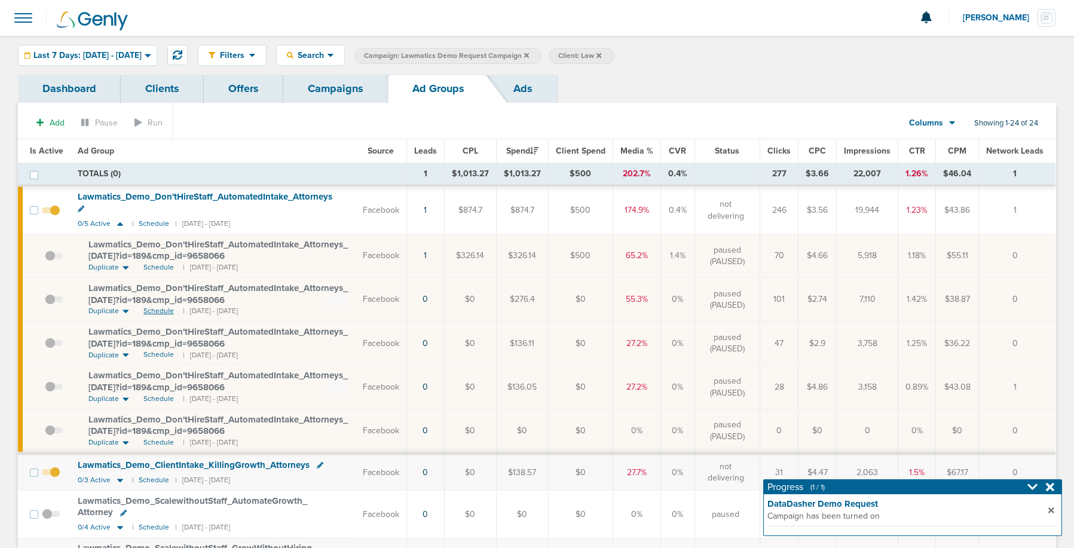
click at [158, 306] on span "Schedule" at bounding box center [158, 311] width 30 height 10
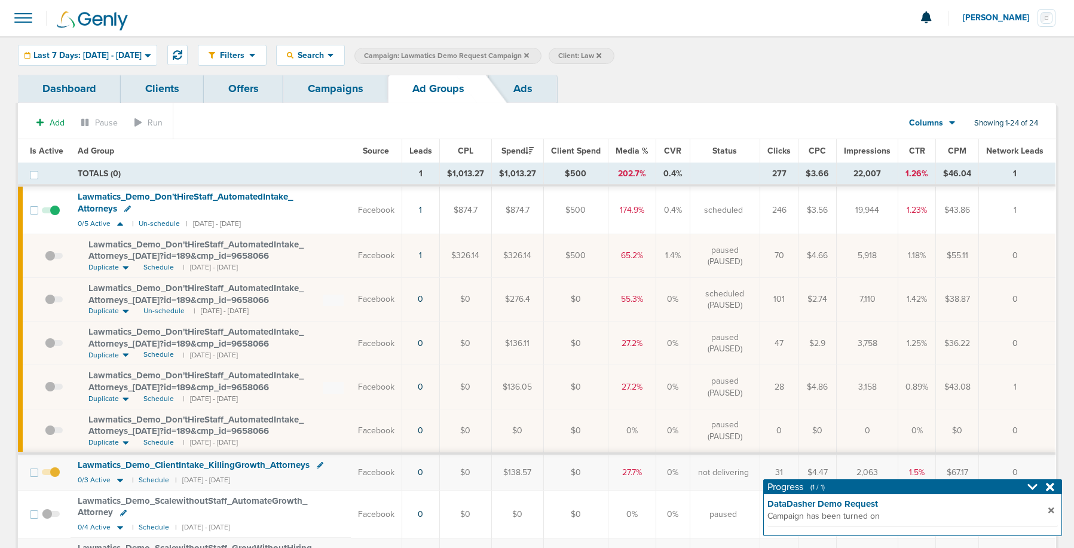
click at [49, 305] on span at bounding box center [54, 305] width 18 height 0
click at [45, 302] on input "checkbox" at bounding box center [45, 302] width 0 height 0
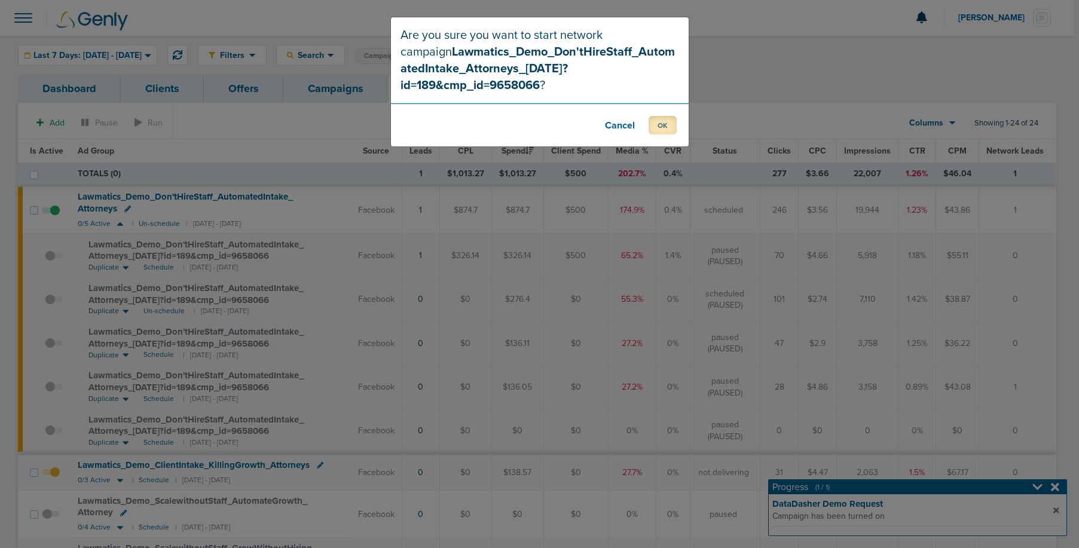
click at [667, 116] on button "OK" at bounding box center [663, 125] width 28 height 19
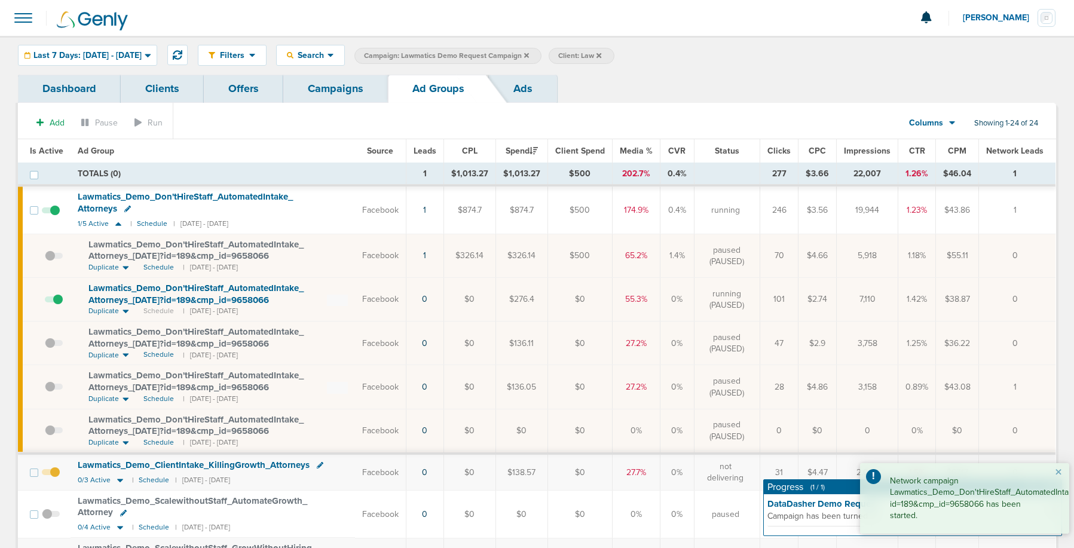
click at [324, 86] on link "Campaigns" at bounding box center [335, 89] width 105 height 28
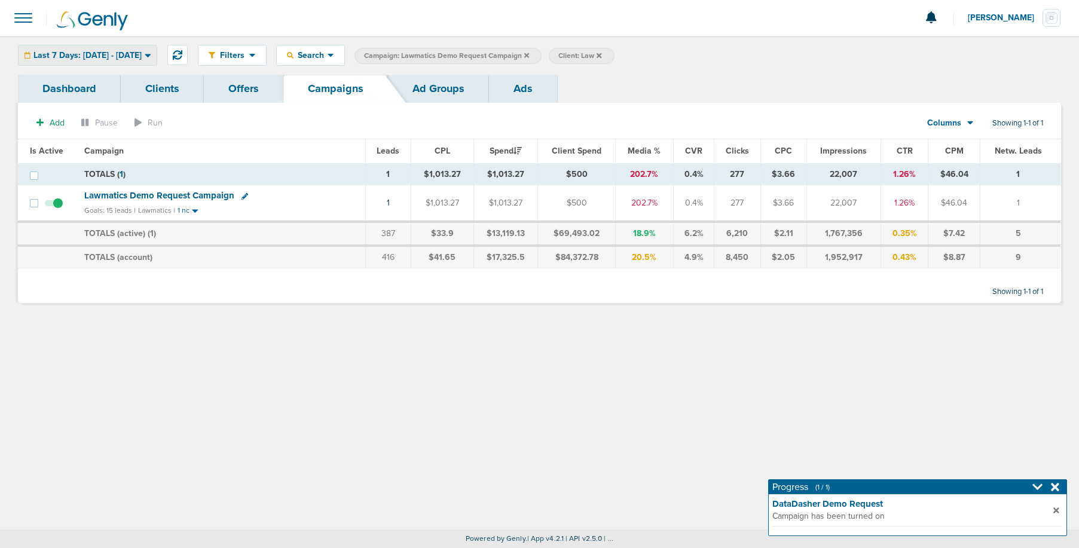
click at [116, 51] on span "Last 7 Days: 08.20.2025 - 08.27.2025" at bounding box center [87, 55] width 108 height 8
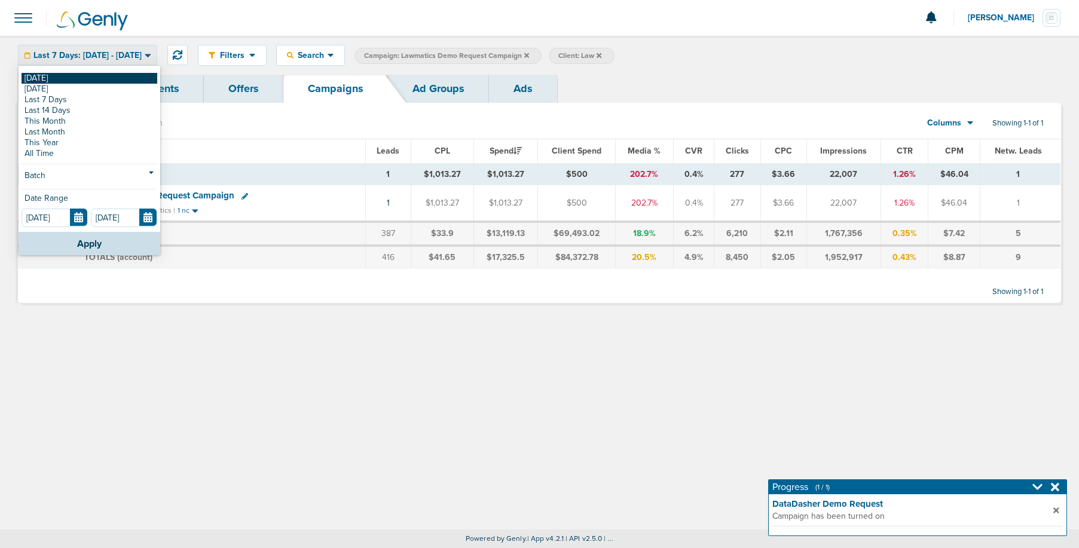
click at [103, 73] on link "[DATE]" at bounding box center [90, 78] width 136 height 11
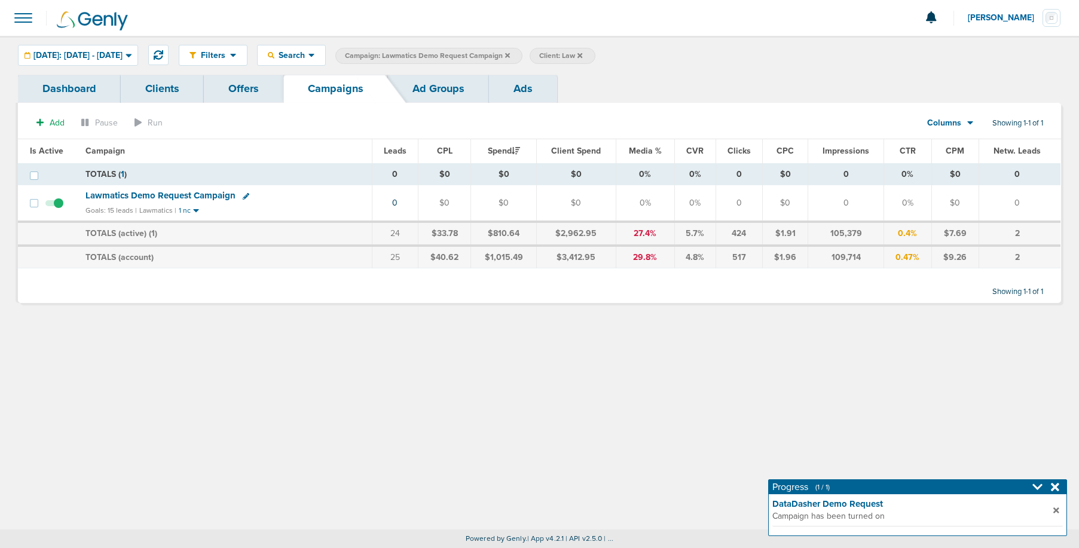
click at [522, 53] on label "Campaign: Lawmatics Demo Request Campaign" at bounding box center [428, 56] width 187 height 16
click at [510, 54] on icon at bounding box center [507, 55] width 5 height 5
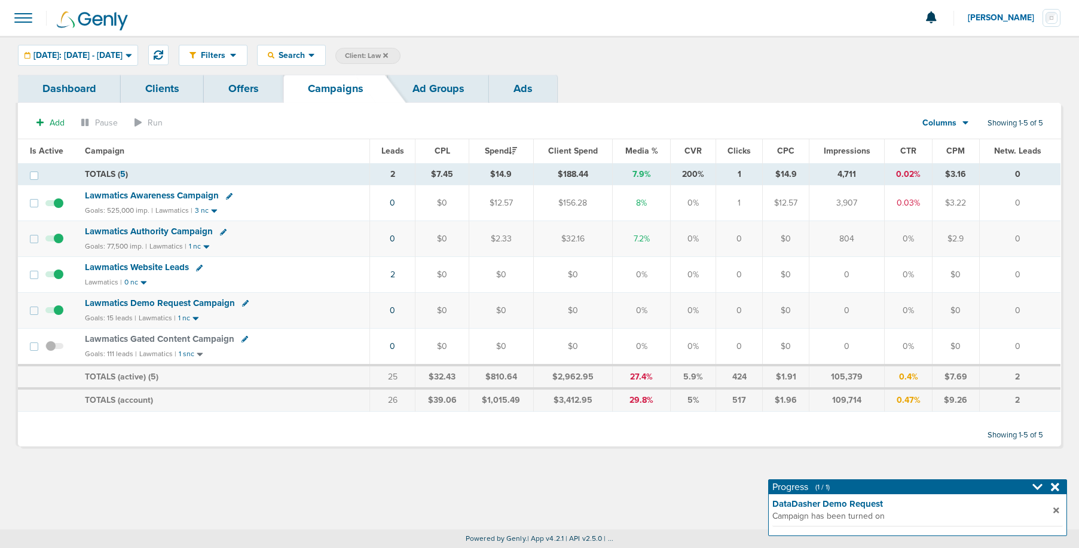
click at [388, 54] on icon at bounding box center [385, 55] width 5 height 7
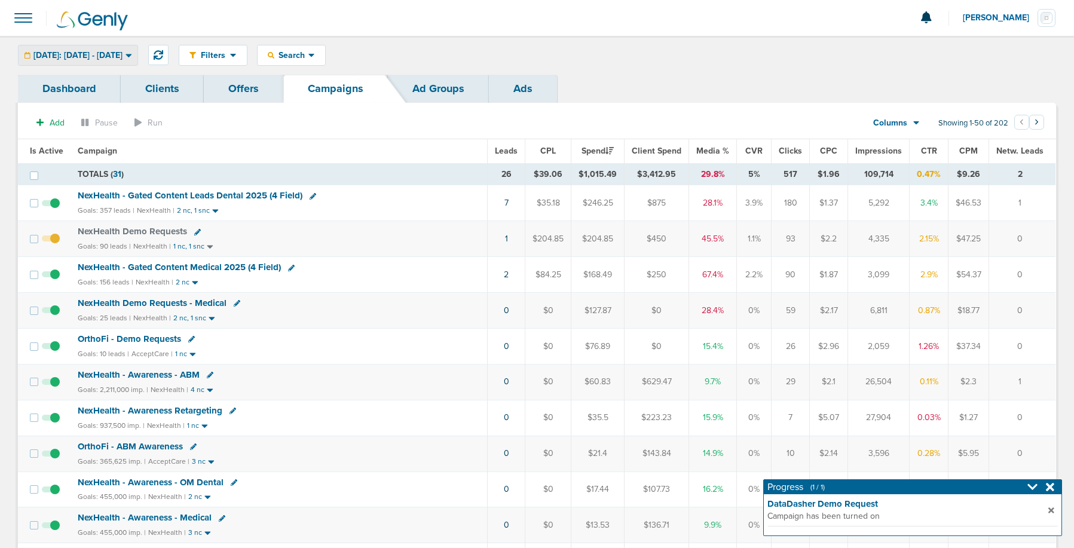
click at [123, 52] on span "[DATE]: [DATE] - [DATE]" at bounding box center [77, 55] width 89 height 8
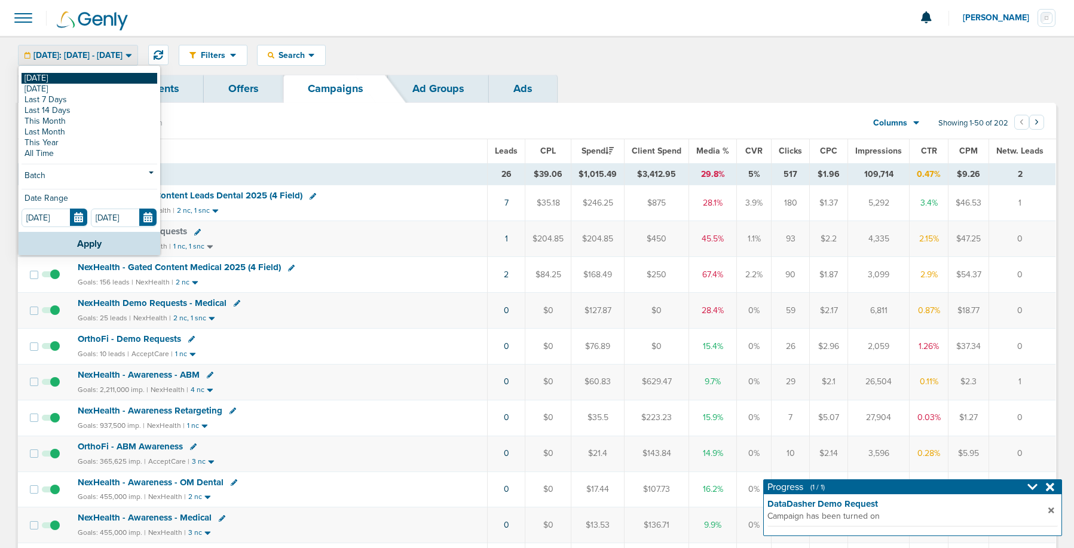
click at [115, 76] on link "[DATE]" at bounding box center [90, 78] width 136 height 11
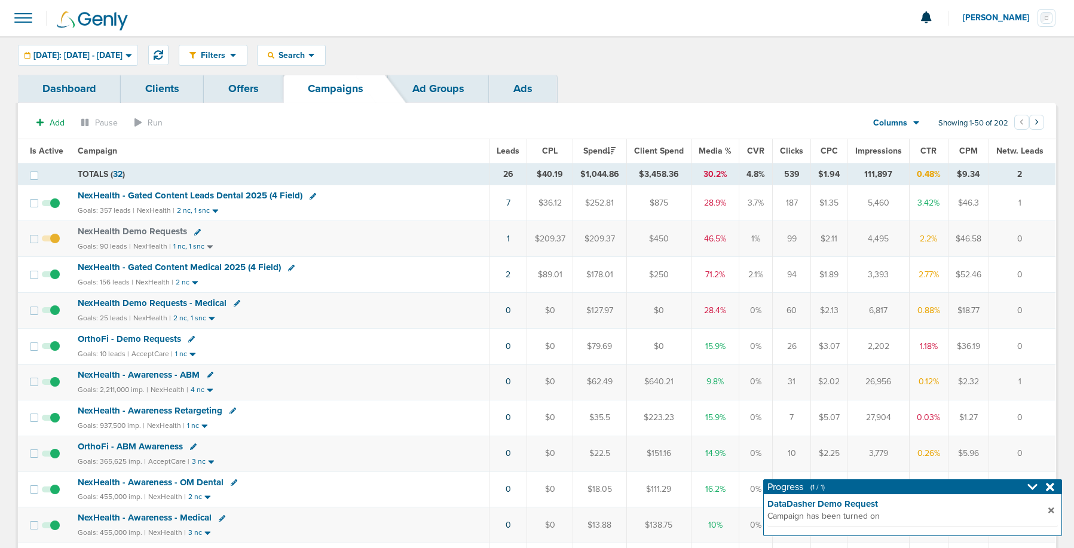
click at [187, 301] on span "NexHealth Demo Requests - Medical" at bounding box center [152, 303] width 149 height 11
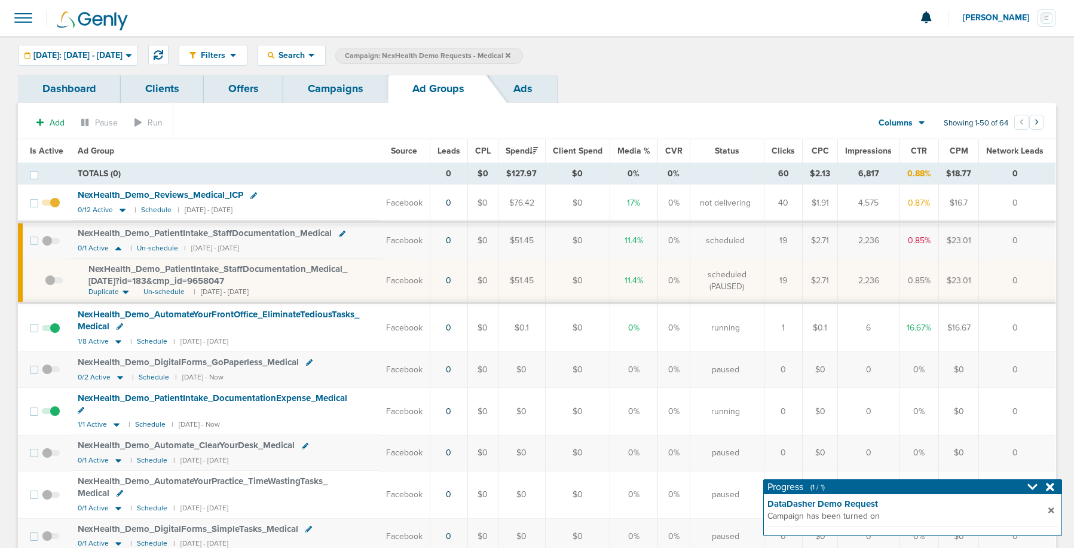
click at [310, 90] on link "Campaigns" at bounding box center [335, 89] width 105 height 28
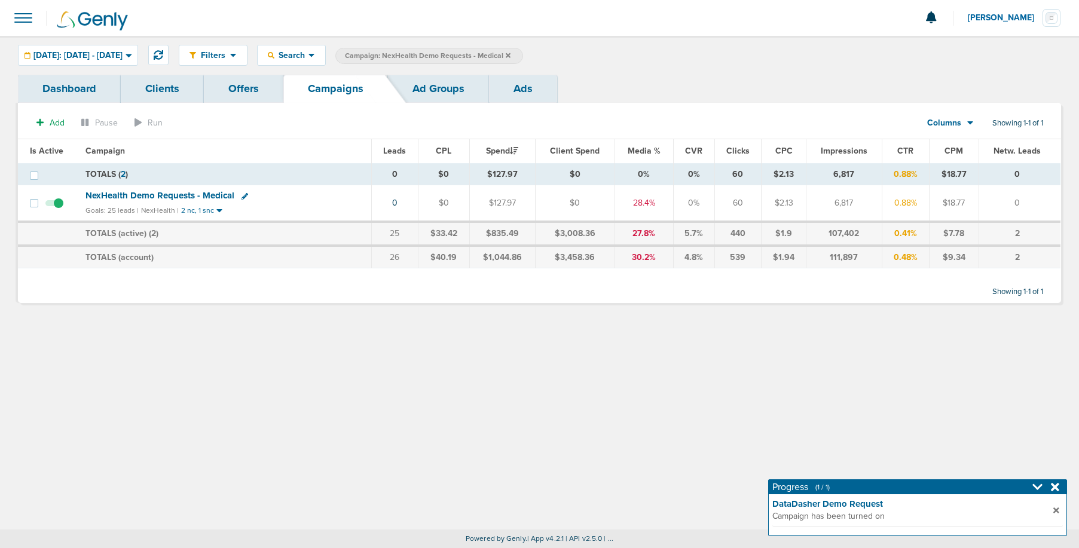
click at [510, 54] on icon at bounding box center [508, 55] width 5 height 5
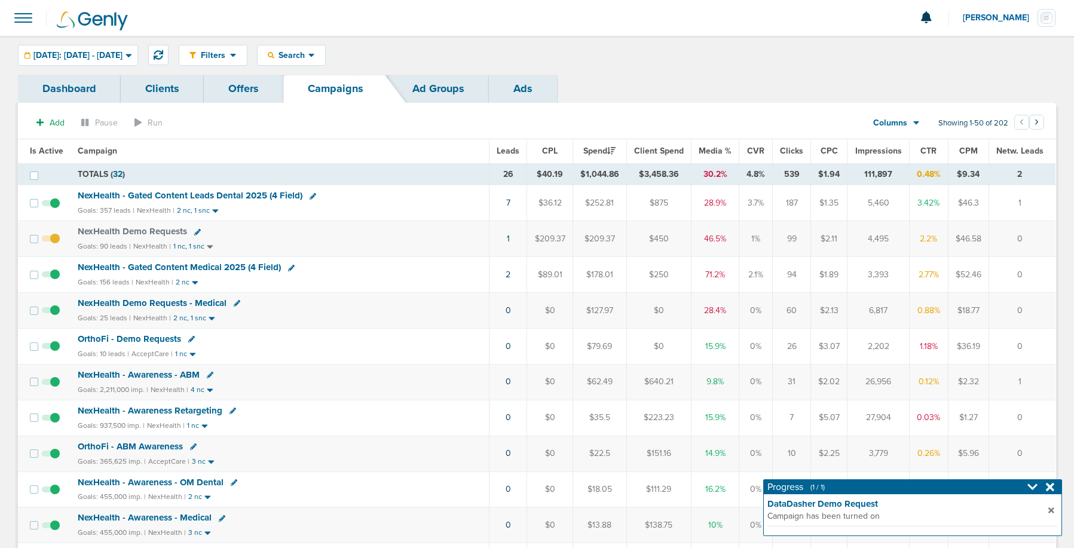
click at [152, 229] on span "NexHealth Demo Requests" at bounding box center [132, 231] width 109 height 11
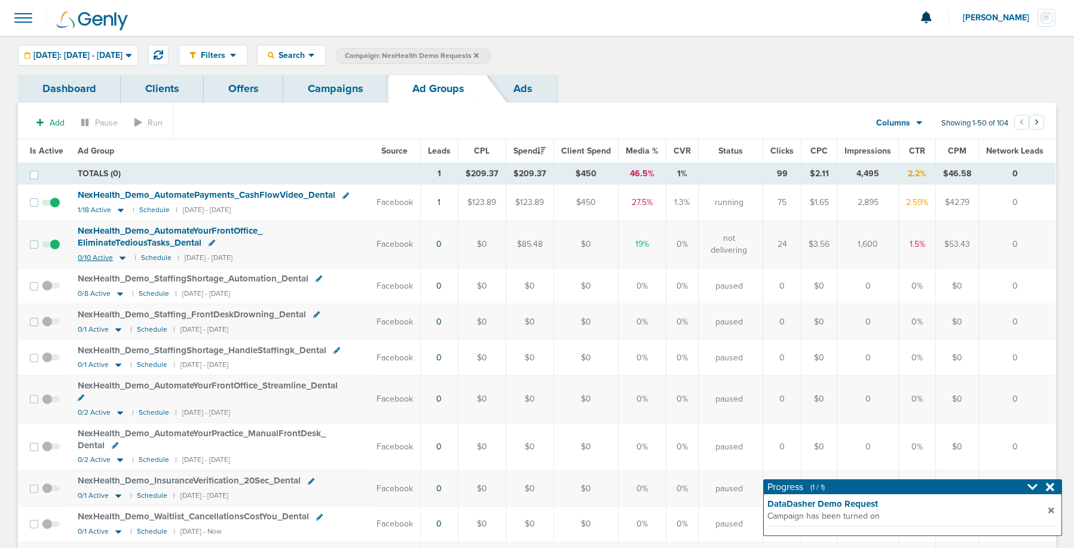
click at [120, 258] on icon at bounding box center [123, 258] width 6 height 4
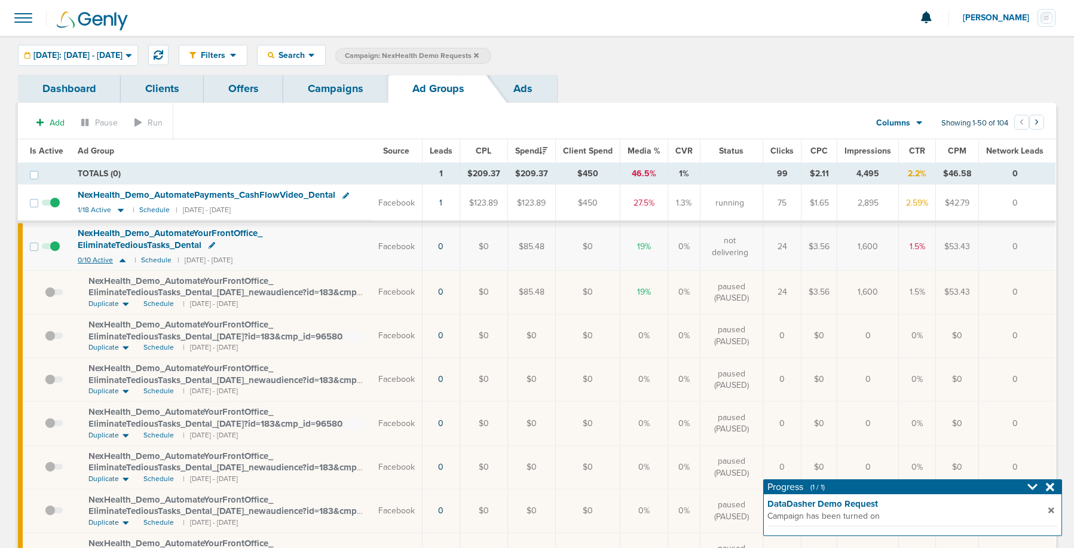
click at [123, 261] on icon at bounding box center [123, 261] width 6 height 4
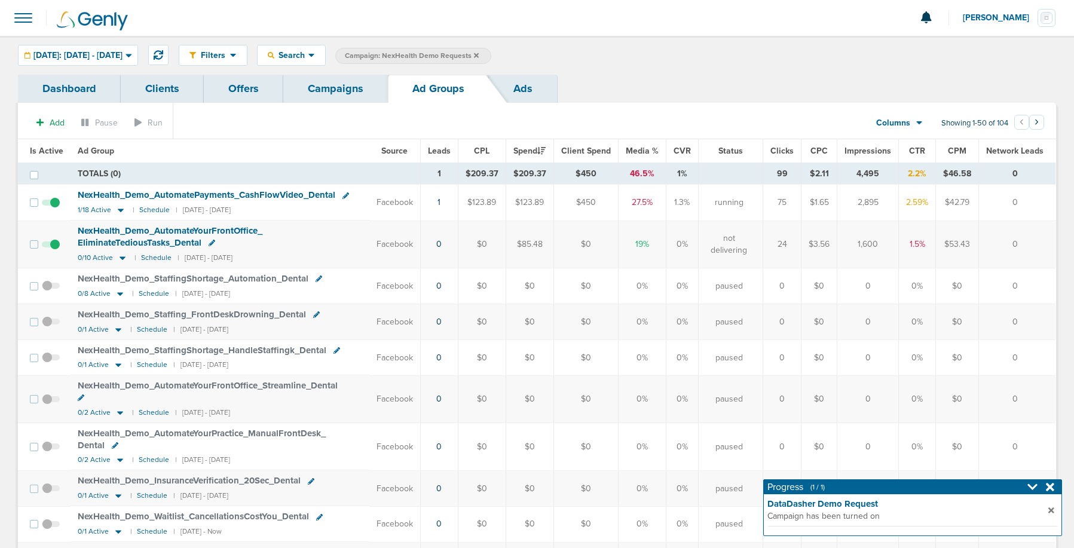
click at [309, 97] on link "Campaigns" at bounding box center [335, 89] width 105 height 28
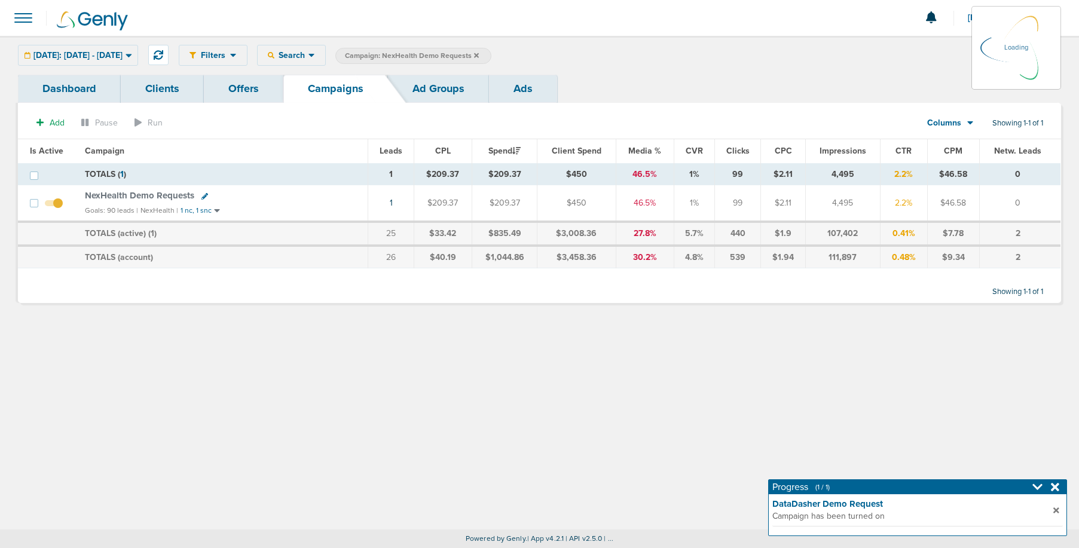
click at [479, 53] on icon at bounding box center [476, 55] width 5 height 7
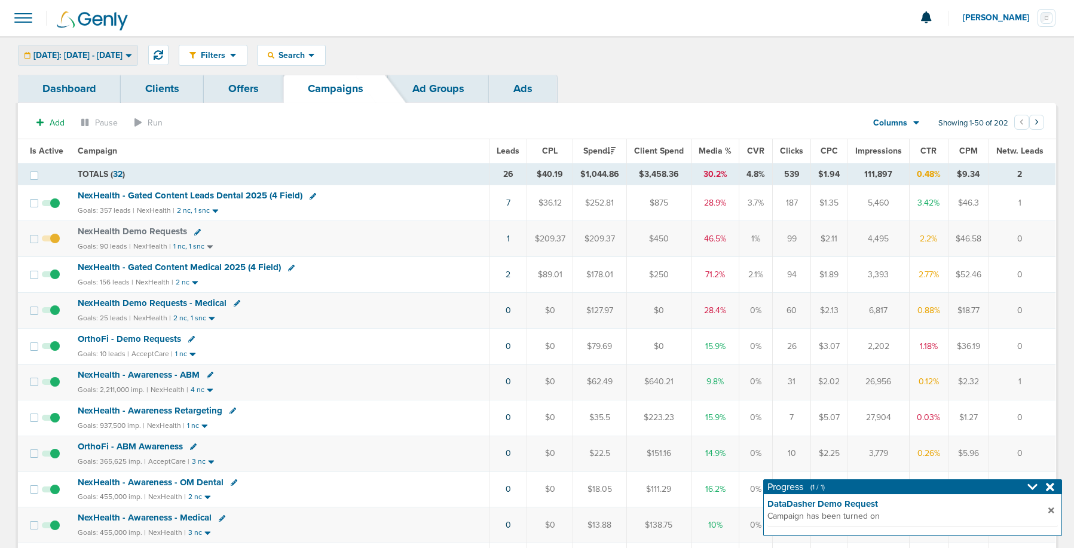
click at [65, 54] on span "[DATE]: [DATE] - [DATE]" at bounding box center [77, 55] width 89 height 8
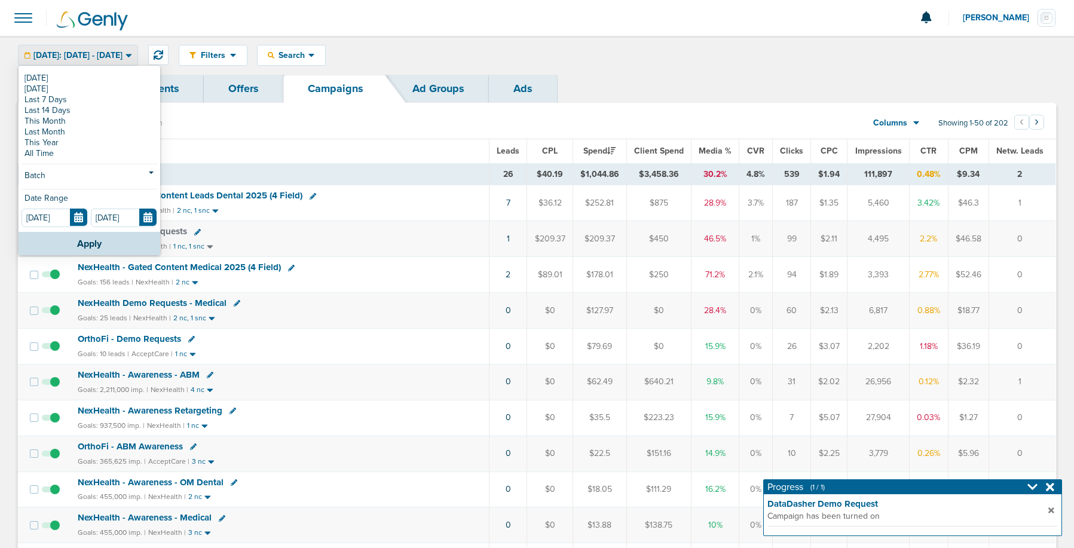
click at [71, 65] on div "[DATE]: [DATE] - [DATE]" at bounding box center [78, 55] width 119 height 20
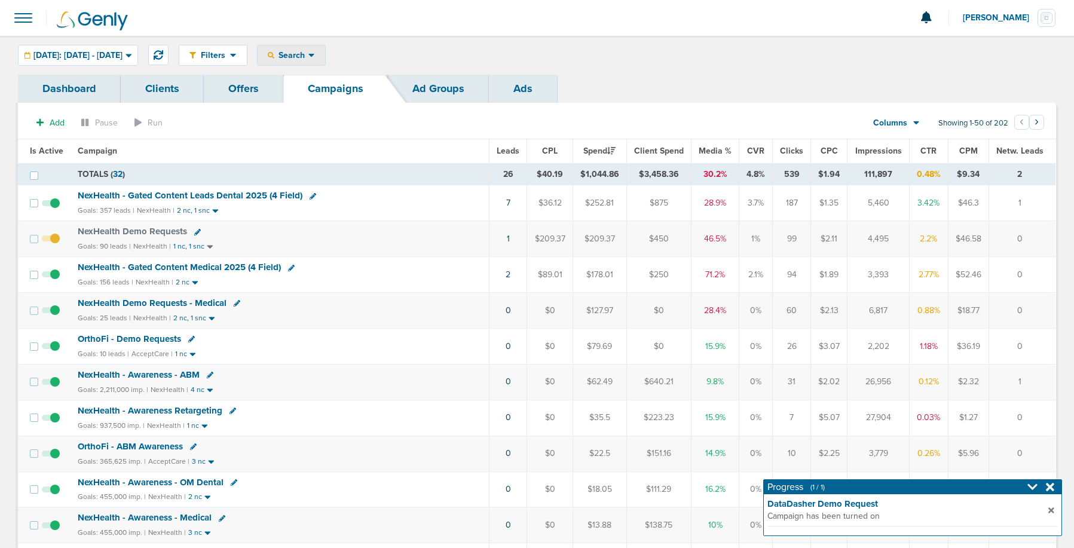
click at [308, 56] on span "Search" at bounding box center [291, 55] width 34 height 10
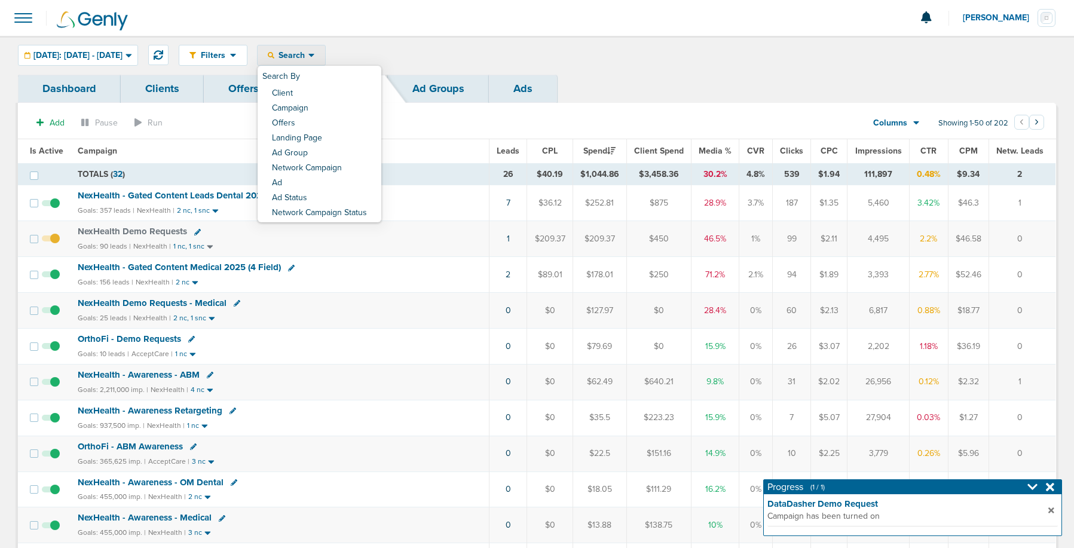
click at [27, 29] on span at bounding box center [23, 18] width 26 height 26
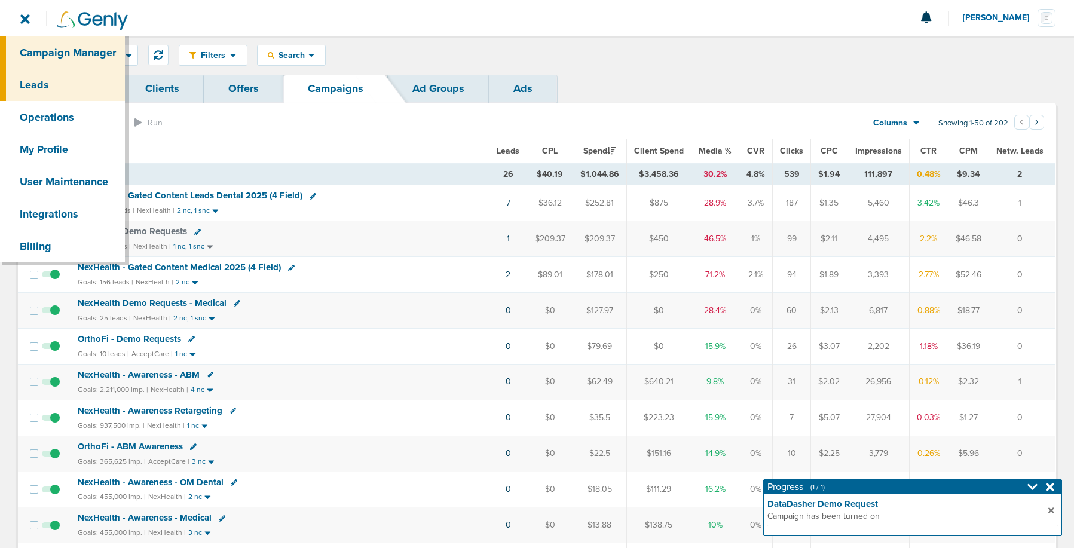
click at [40, 82] on link "Leads" at bounding box center [62, 85] width 125 height 32
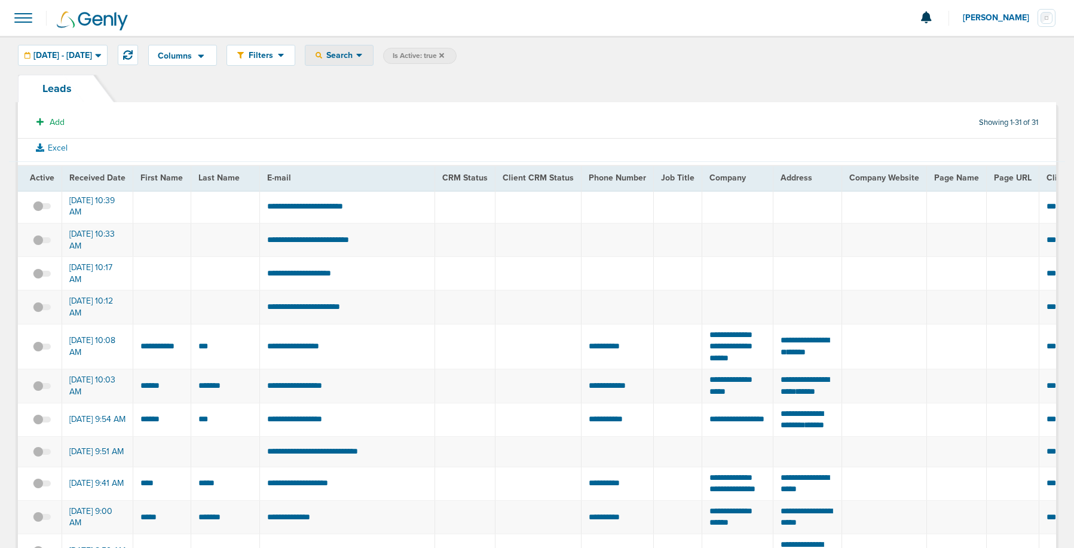
click at [356, 57] on span "Search" at bounding box center [339, 55] width 34 height 10
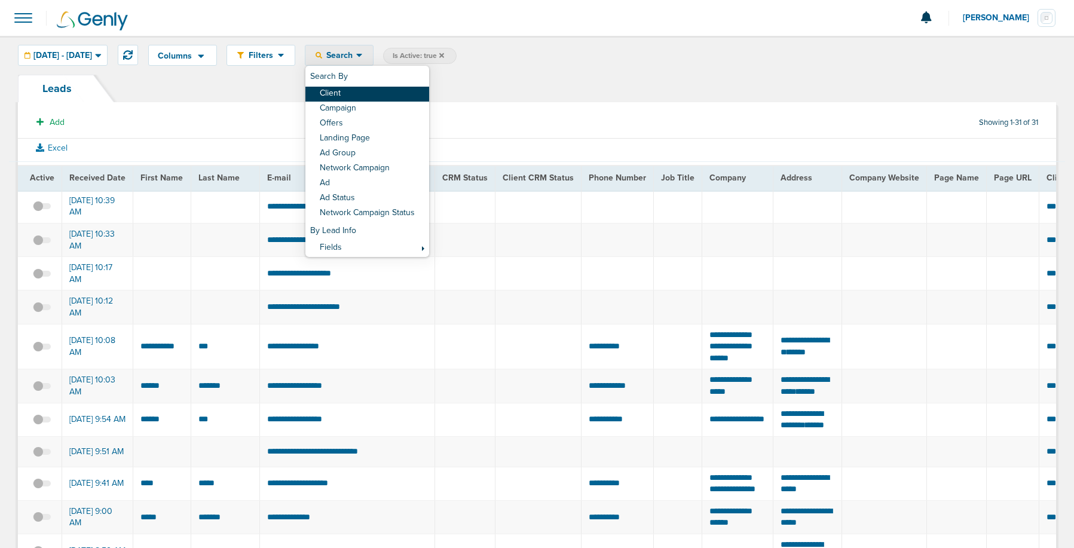
click at [369, 92] on link "Client" at bounding box center [367, 94] width 124 height 15
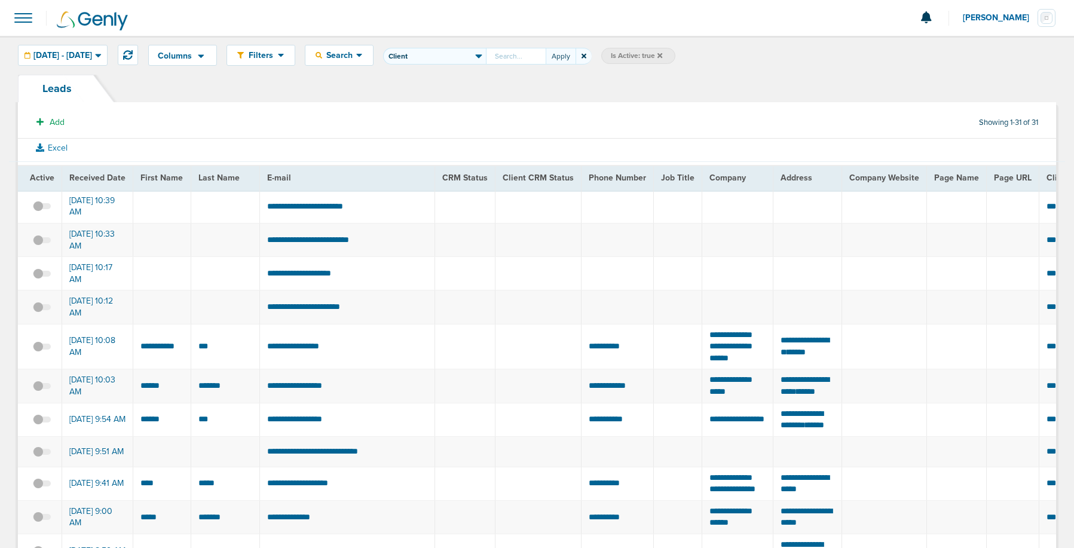
click at [586, 56] on icon at bounding box center [584, 56] width 5 height 7
click at [356, 53] on span "Search" at bounding box center [339, 55] width 34 height 10
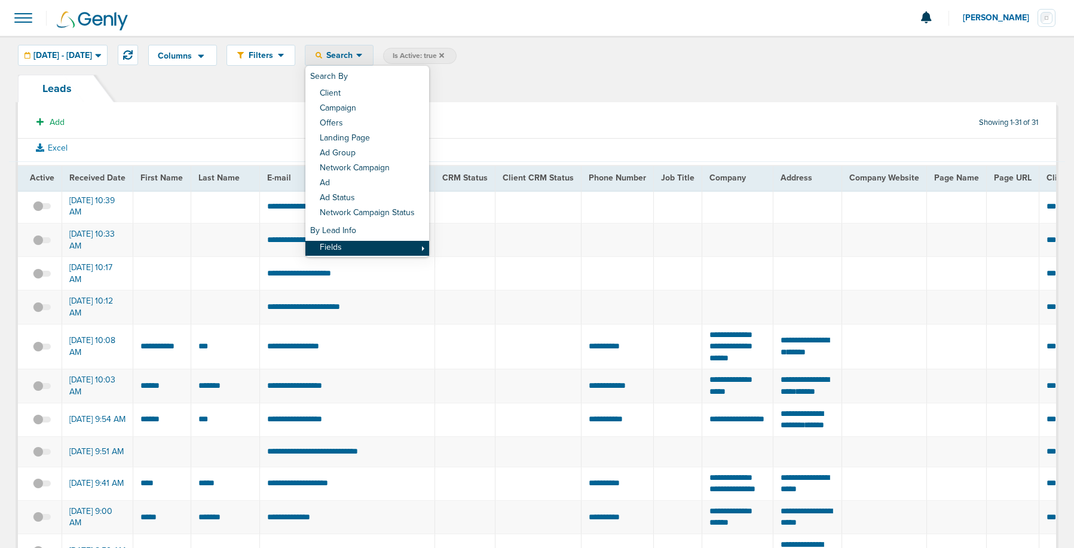
click at [392, 245] on link "Fields" at bounding box center [367, 248] width 124 height 15
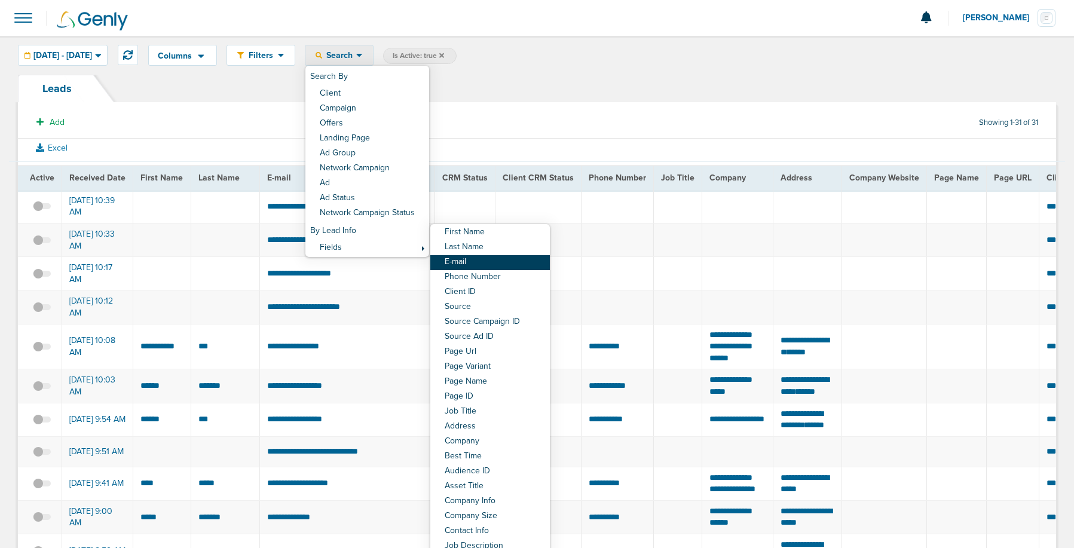
click at [485, 263] on link "E-mail" at bounding box center [490, 262] width 120 height 15
select select "email"
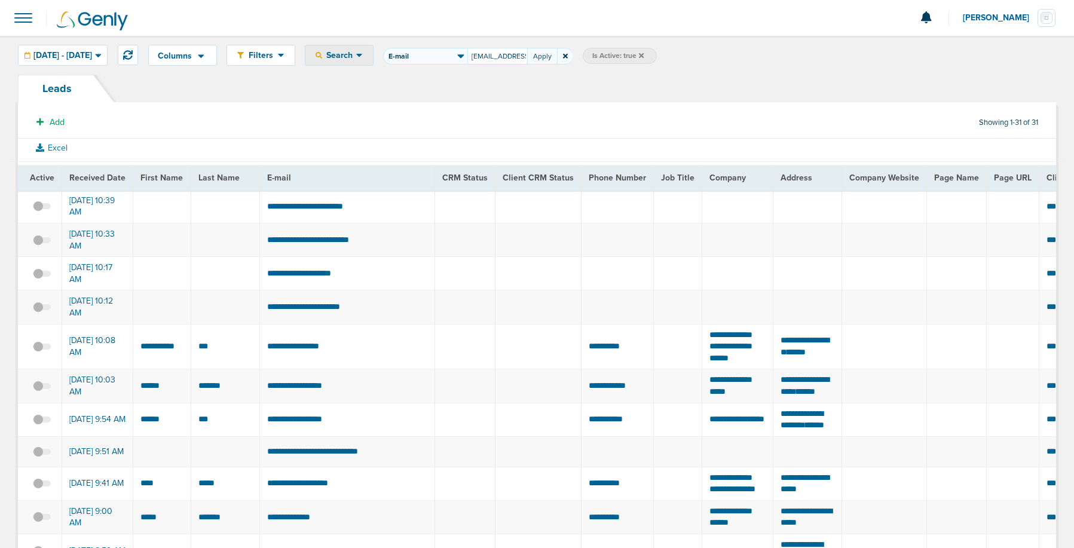
scroll to position [0, 13]
type input "westga61@gmail.com"
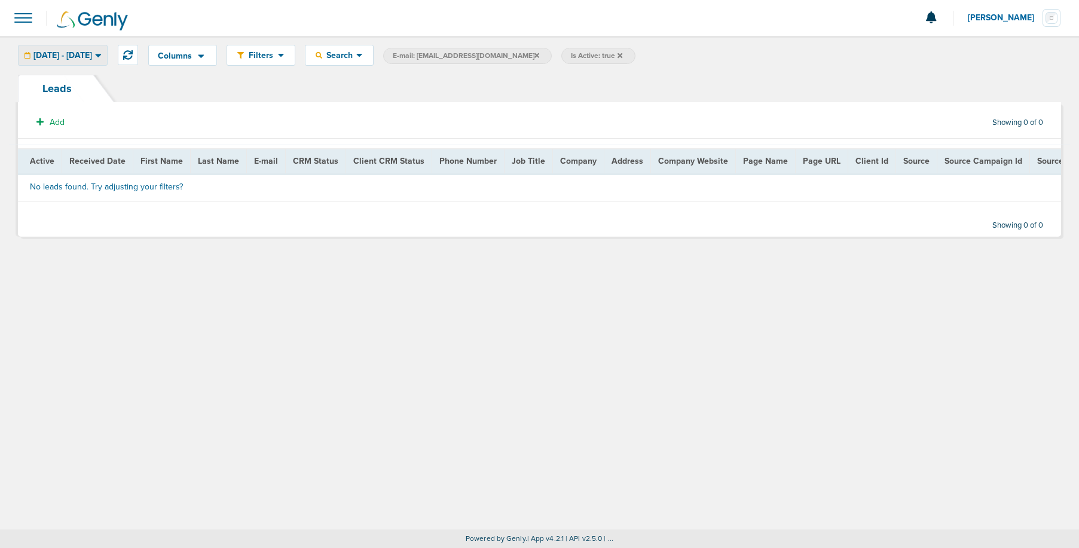
click at [44, 58] on span "08.27.2025 - 08.27.2025" at bounding box center [62, 55] width 59 height 8
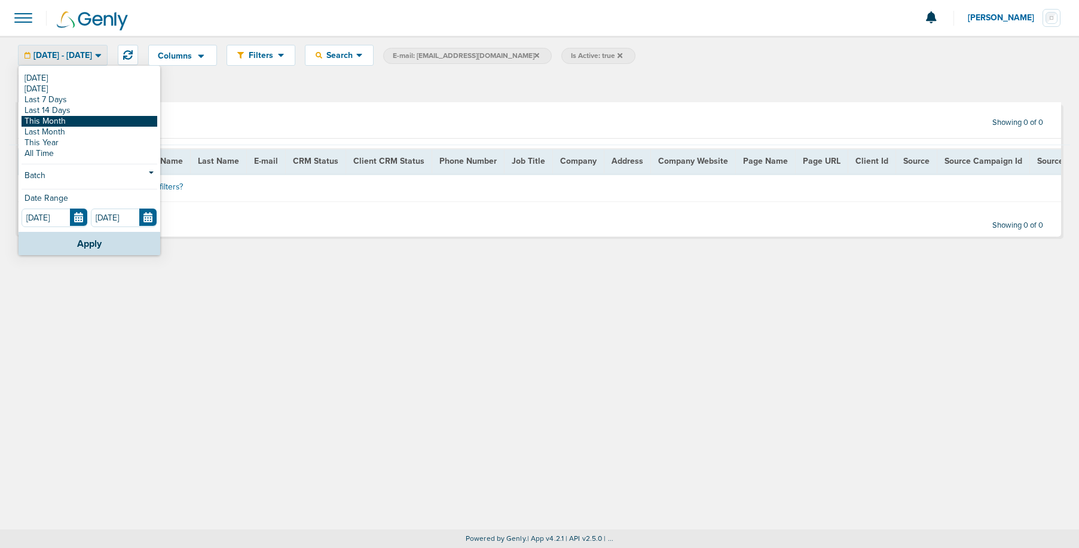
click at [42, 121] on link "This Month" at bounding box center [90, 121] width 136 height 11
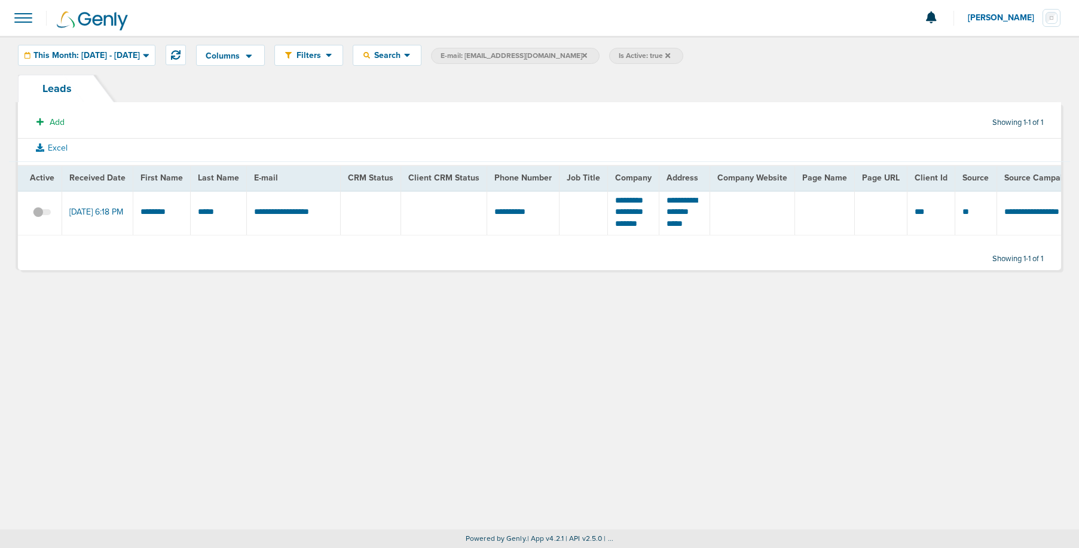
click at [45, 218] on span at bounding box center [42, 218] width 18 height 0
click at [42, 215] on input "checkbox" at bounding box center [42, 215] width 0 height 0
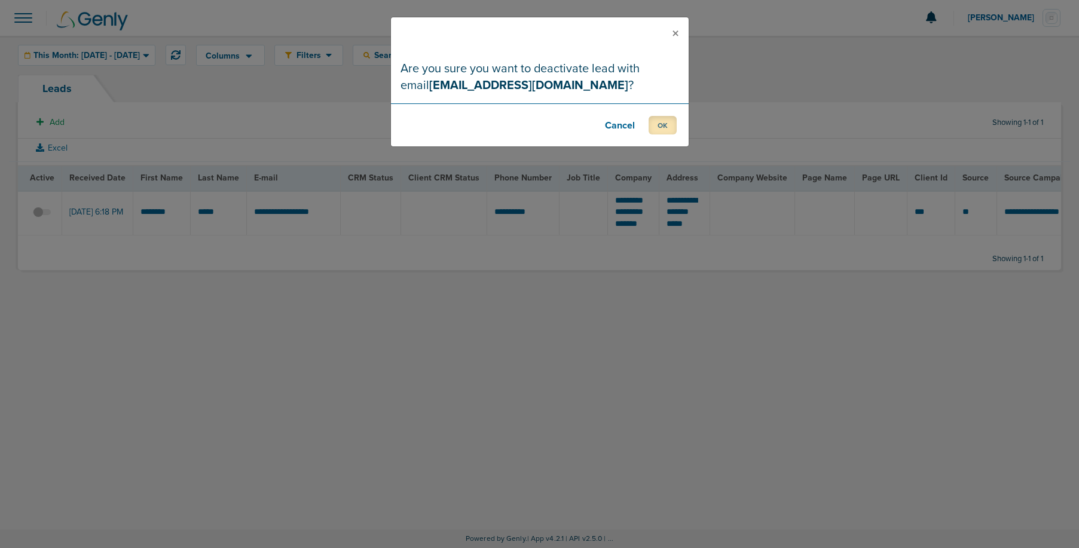
click at [655, 132] on button "OK" at bounding box center [663, 125] width 28 height 19
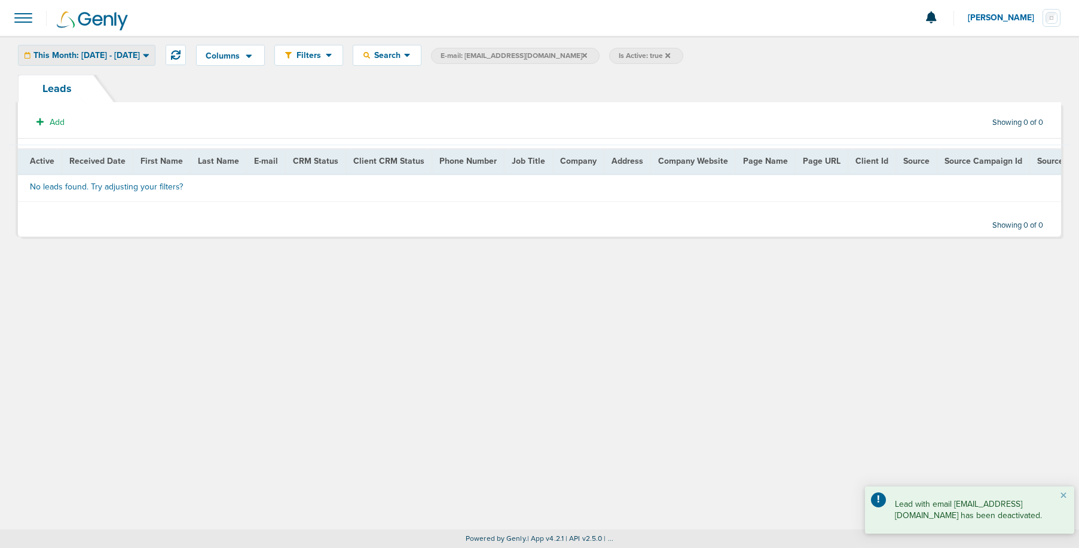
click at [57, 56] on span "This Month: [DATE] - [DATE]" at bounding box center [86, 55] width 106 height 8
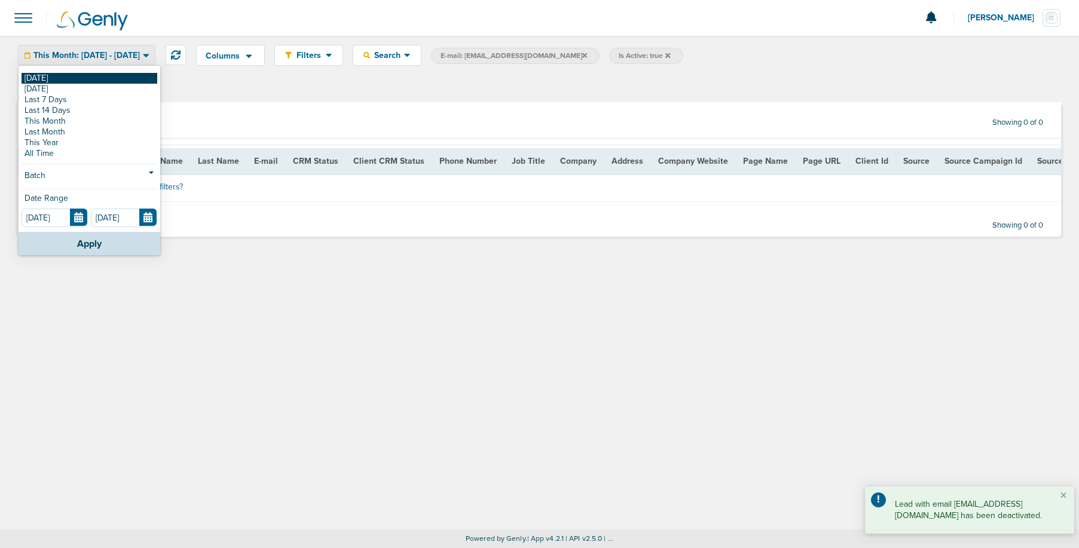
click at [57, 73] on link "[DATE]" at bounding box center [90, 78] width 136 height 11
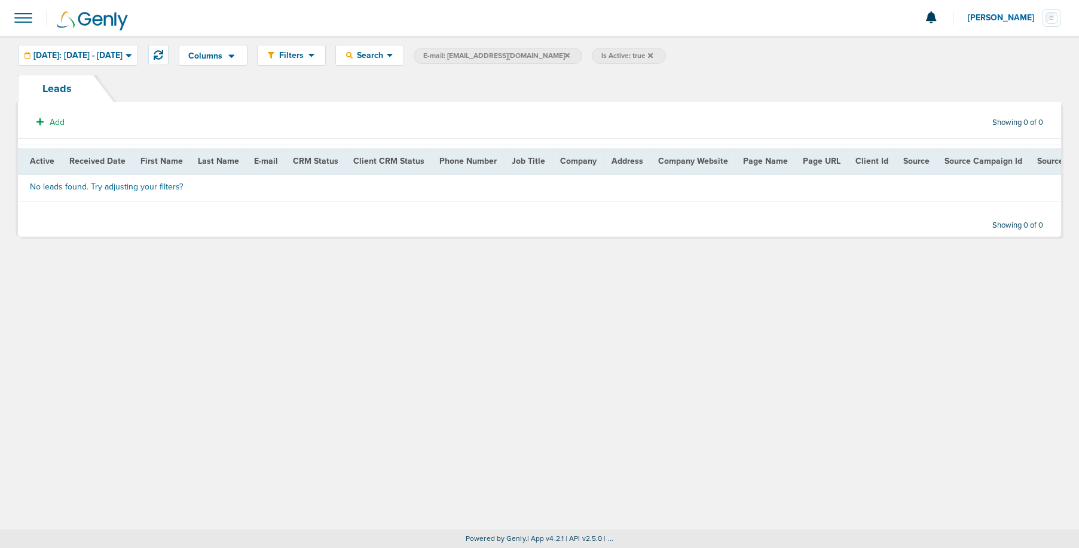
click at [25, 19] on span at bounding box center [23, 18] width 26 height 26
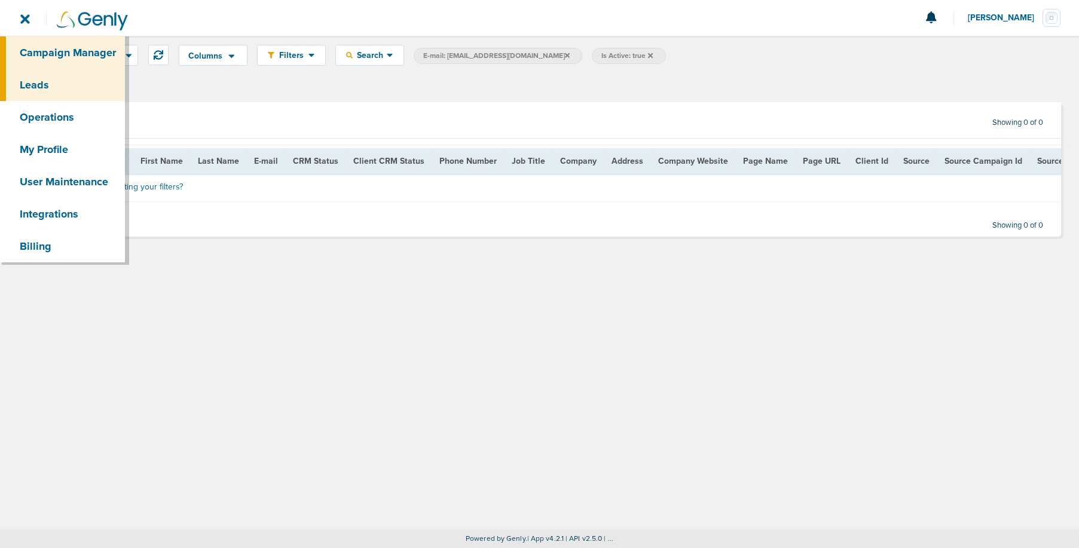
click at [44, 51] on link "Campaign Manager" at bounding box center [62, 52] width 125 height 32
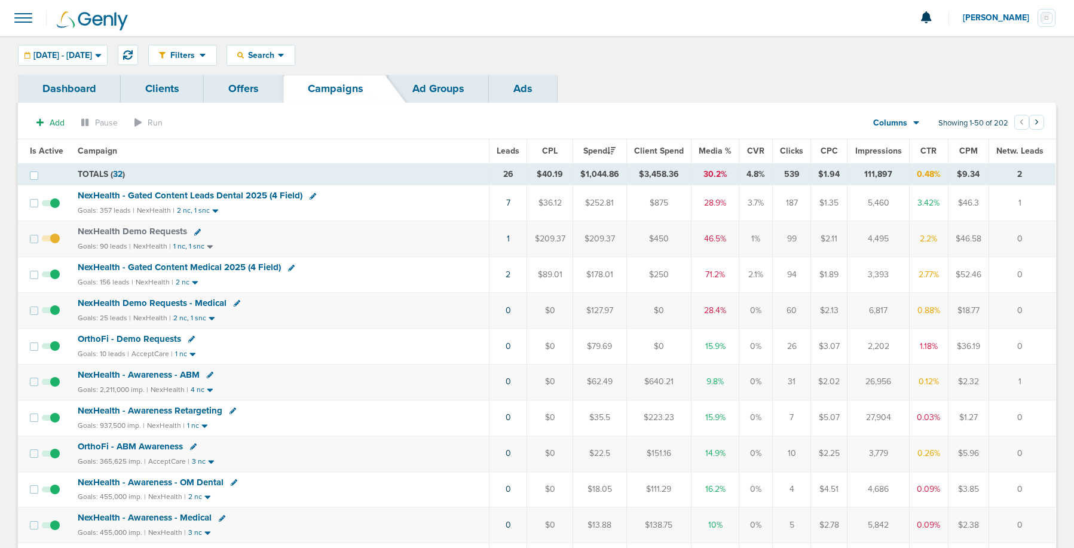
click at [133, 300] on span "NexHealth Demo Requests - Medical" at bounding box center [152, 303] width 149 height 11
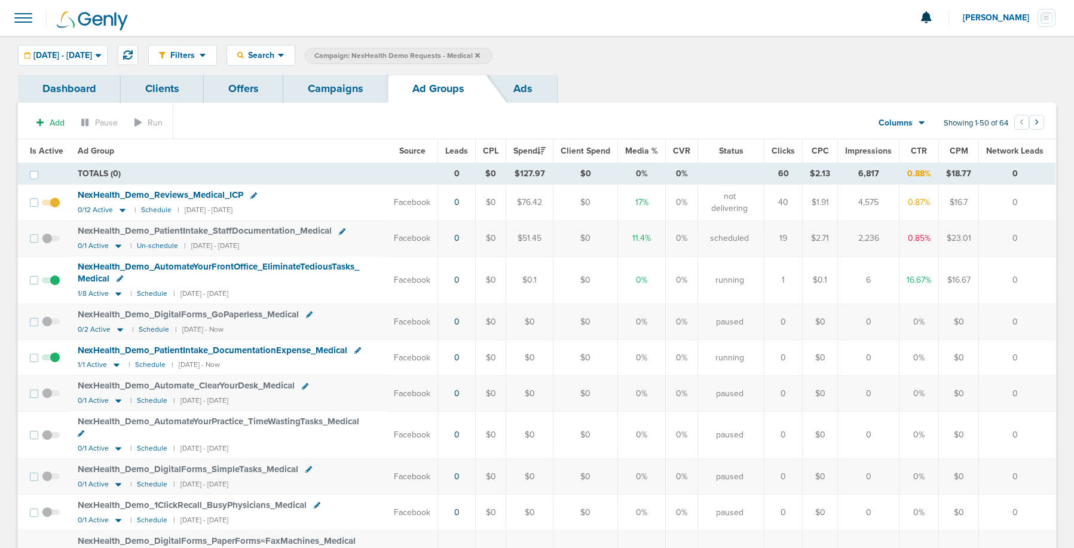
click at [311, 93] on link "Campaigns" at bounding box center [335, 89] width 105 height 28
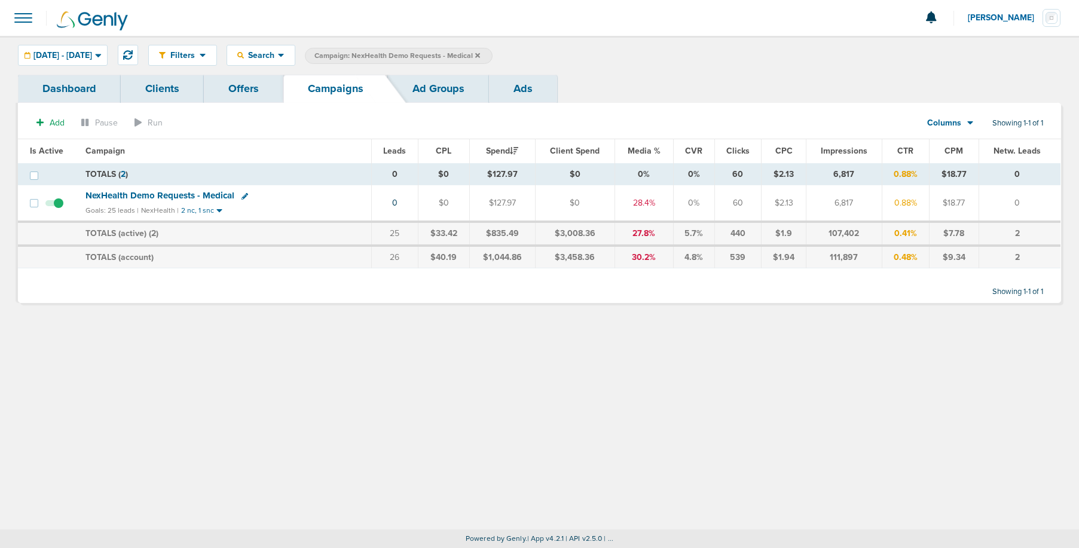
click at [480, 54] on icon at bounding box center [477, 55] width 5 height 5
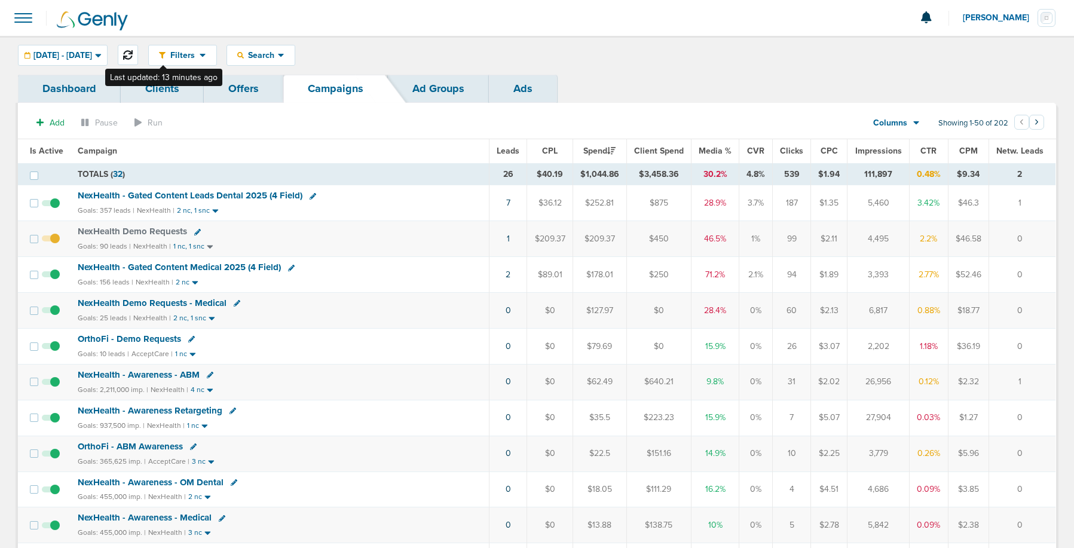
click at [138, 49] on button at bounding box center [128, 55] width 20 height 20
click at [133, 53] on icon at bounding box center [128, 55] width 10 height 10
click at [27, 57] on icon at bounding box center [28, 55] width 6 height 7
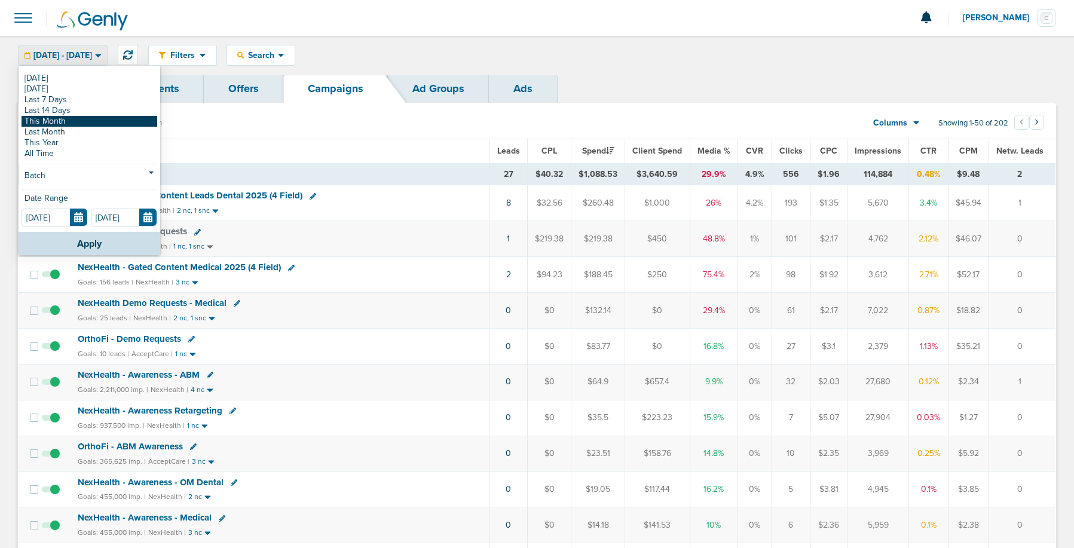
click at [33, 123] on link "This Month" at bounding box center [90, 121] width 136 height 11
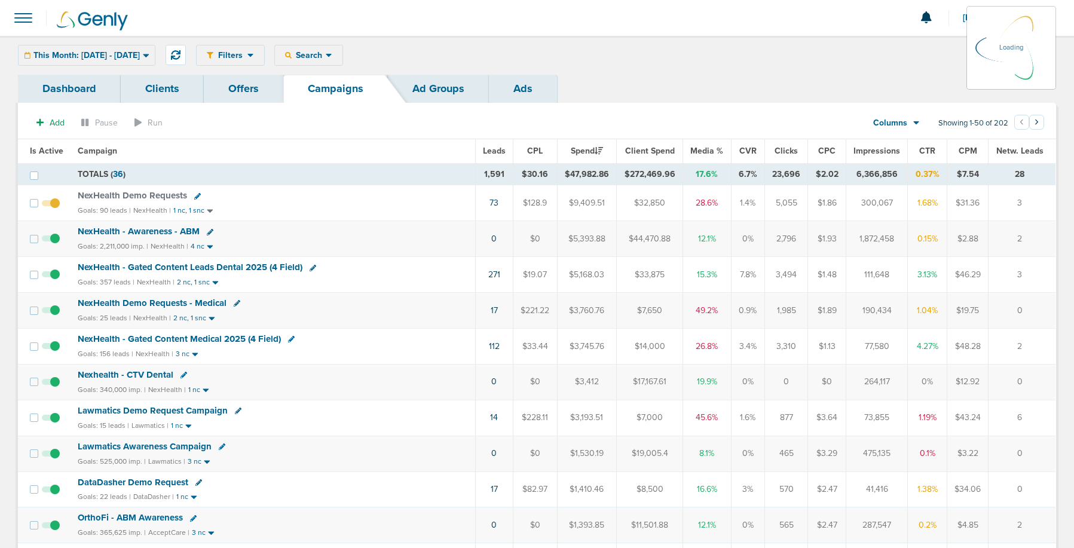
click at [42, 54] on div "This Month: 08.01.2025 - 08.31.2025 Today Yesterday Last 7 Days Last 14 Days Th…" at bounding box center [86, 55] width 137 height 21
click at [64, 56] on div "This Month: 08.01.2025 - 08.31.2025 Today Yesterday Last 7 Days Last 14 Days Th…" at bounding box center [86, 55] width 137 height 21
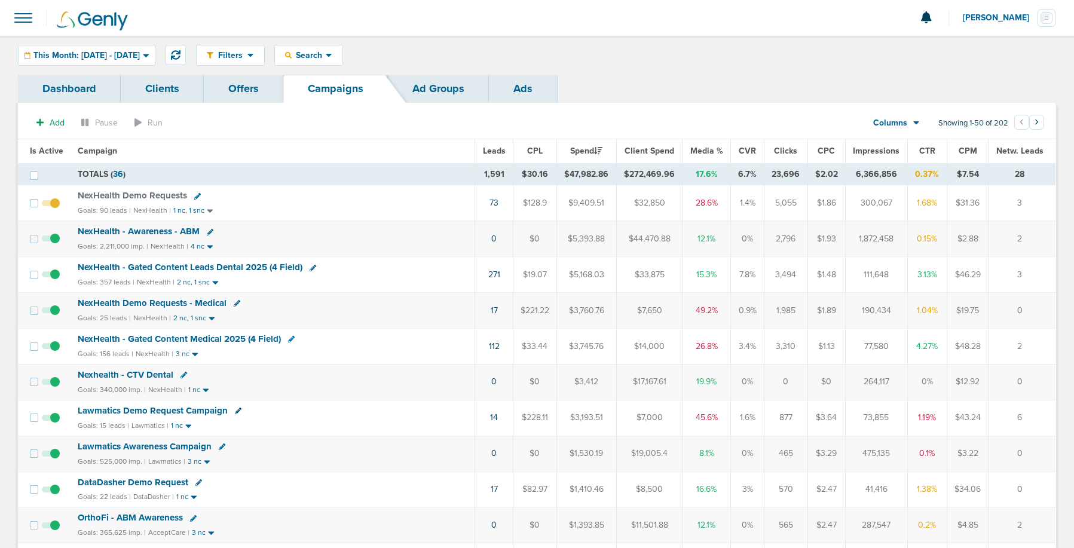
click at [109, 54] on span "This Month: [DATE] - [DATE]" at bounding box center [86, 55] width 106 height 8
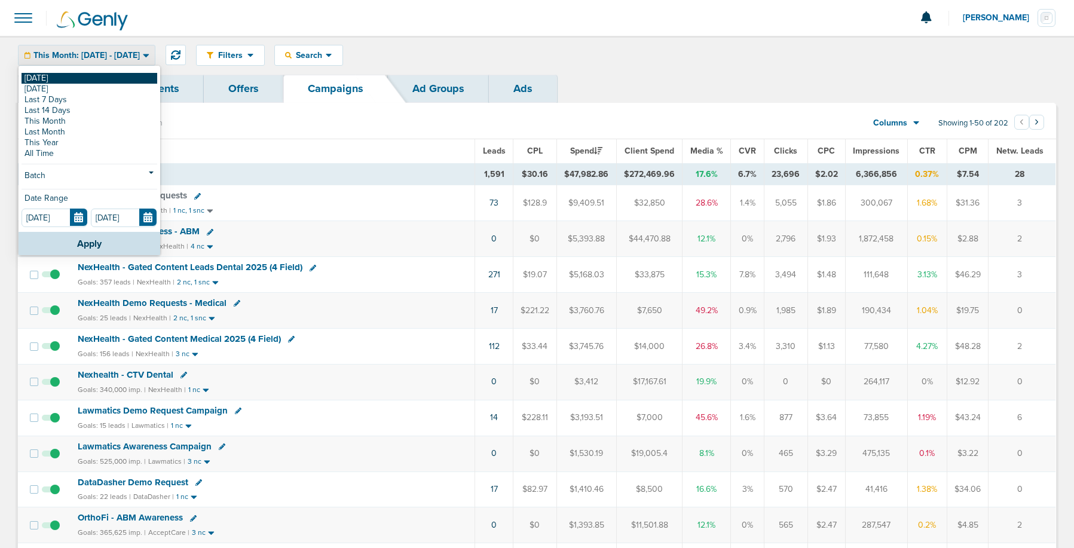
click at [76, 77] on link "[DATE]" at bounding box center [90, 78] width 136 height 11
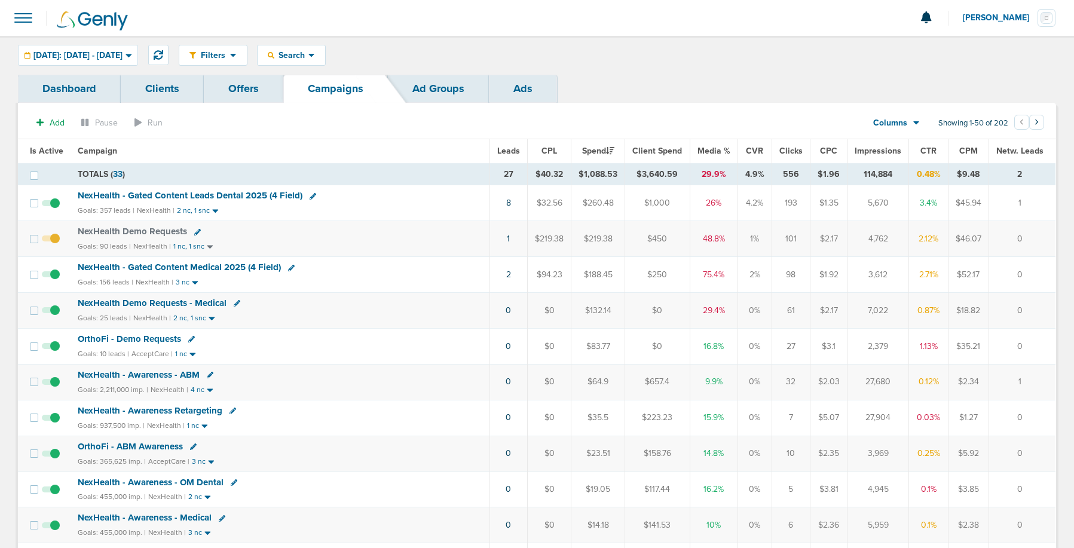
click at [142, 341] on span "OrthoFi - Demo Requests" at bounding box center [129, 339] width 103 height 11
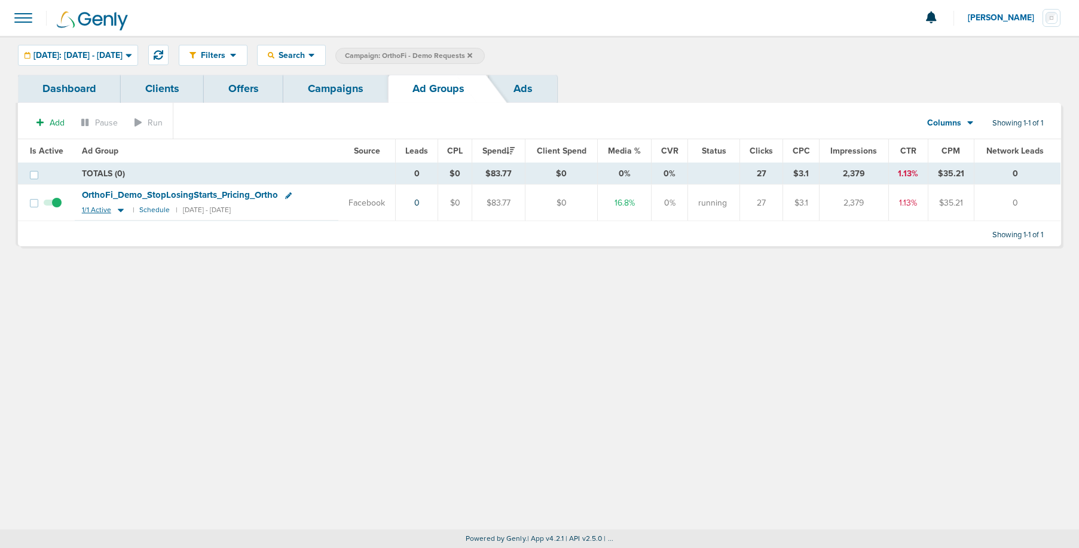
click at [120, 211] on icon at bounding box center [121, 211] width 6 height 4
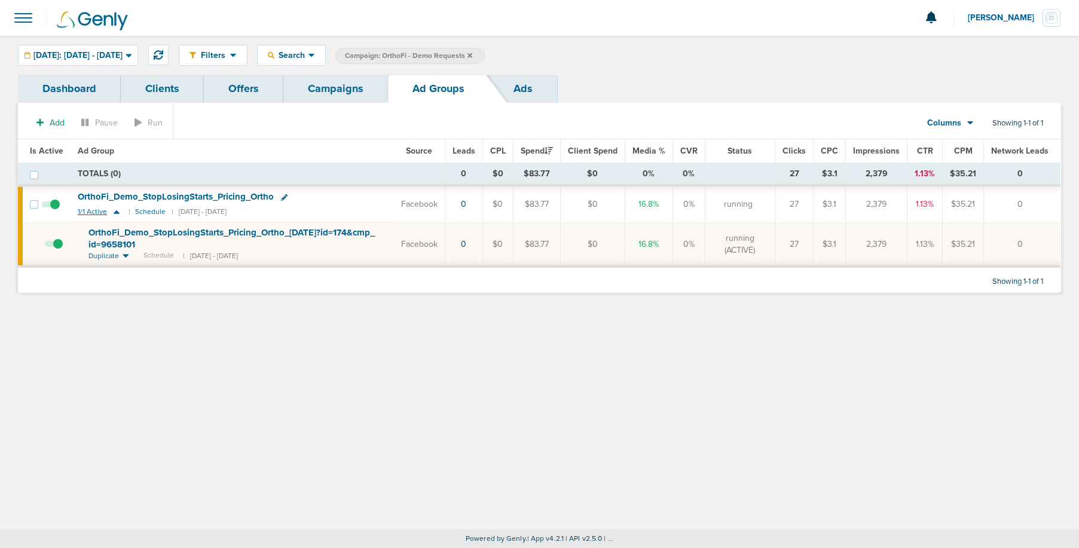
click at [120, 211] on icon at bounding box center [117, 212] width 12 height 10
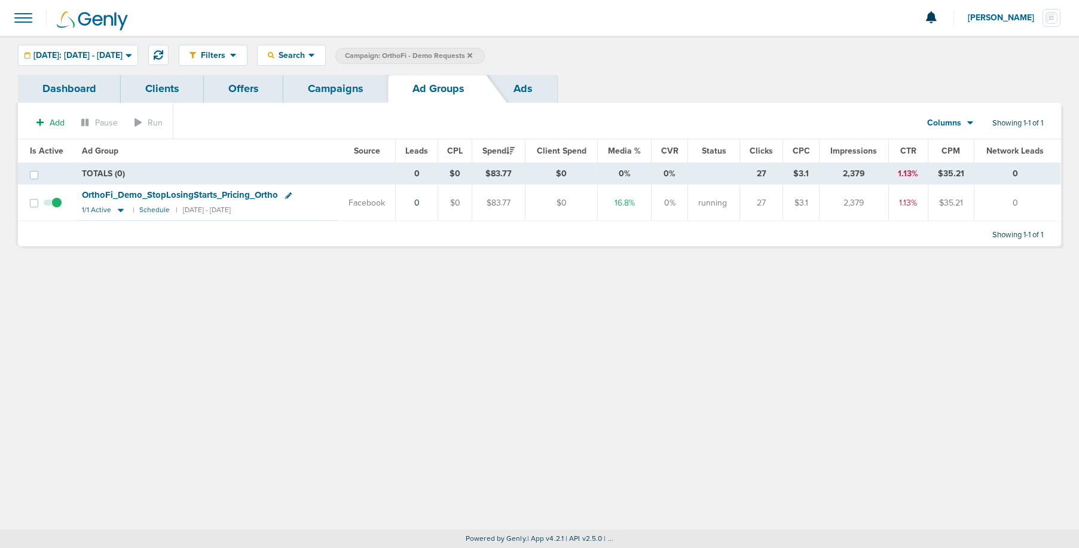
click at [349, 88] on link "Campaigns" at bounding box center [335, 89] width 105 height 28
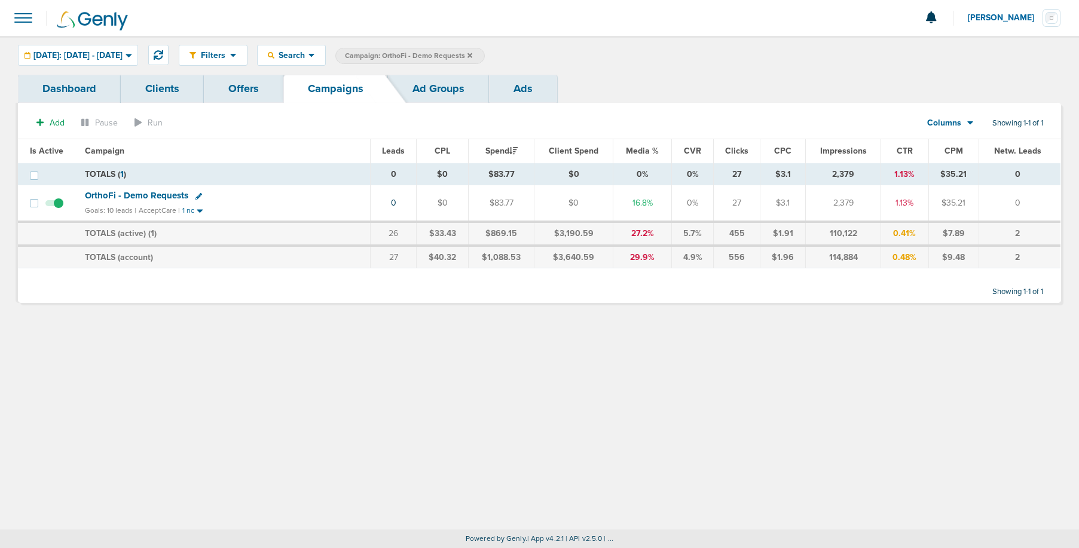
click at [472, 56] on icon at bounding box center [469, 55] width 5 height 7
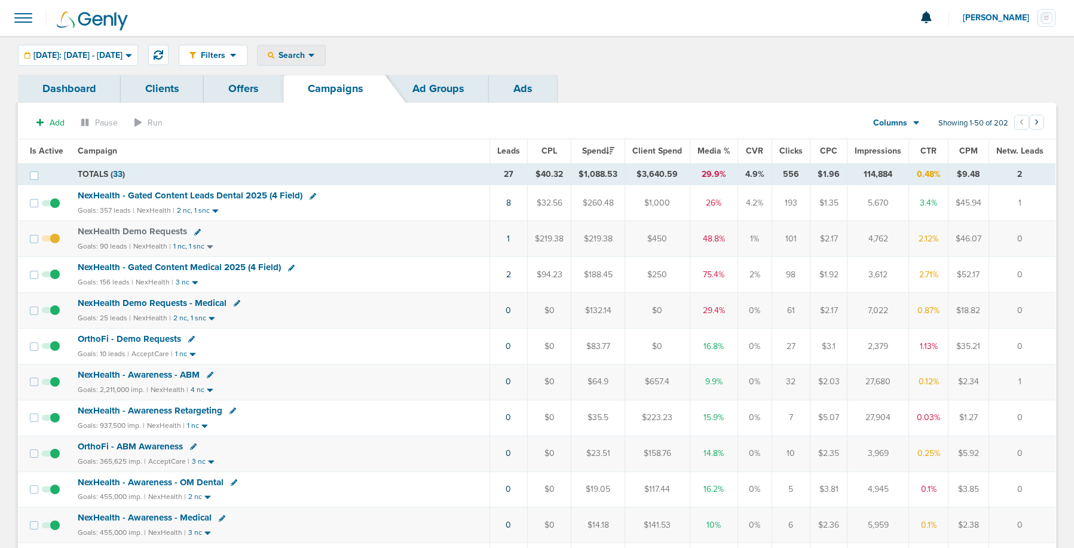
drag, startPoint x: 306, startPoint y: 52, endPoint x: 303, endPoint y: 68, distance: 16.4
click at [305, 54] on div "Search" at bounding box center [292, 55] width 68 height 20
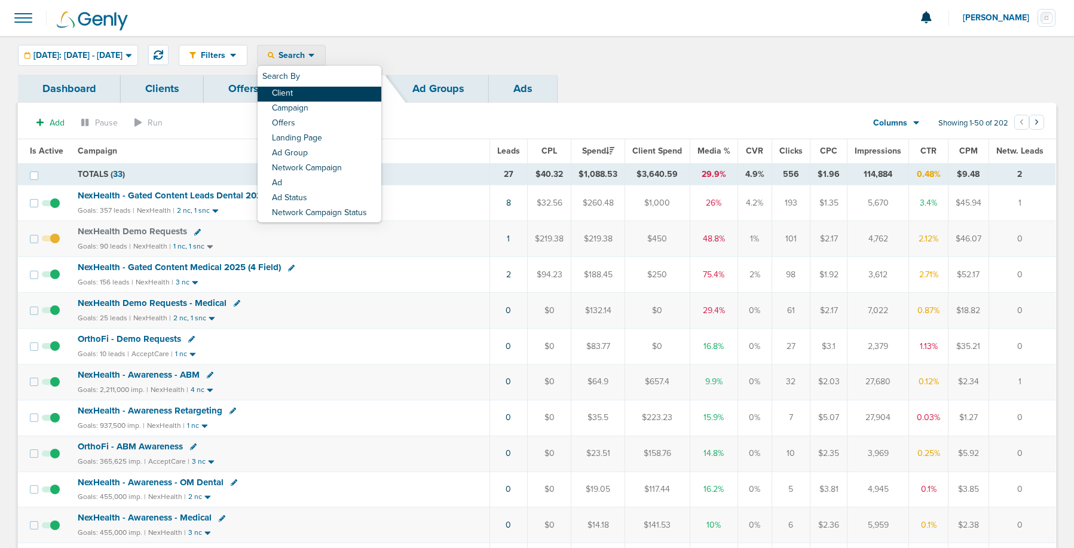
click at [320, 94] on link "Client" at bounding box center [320, 94] width 124 height 15
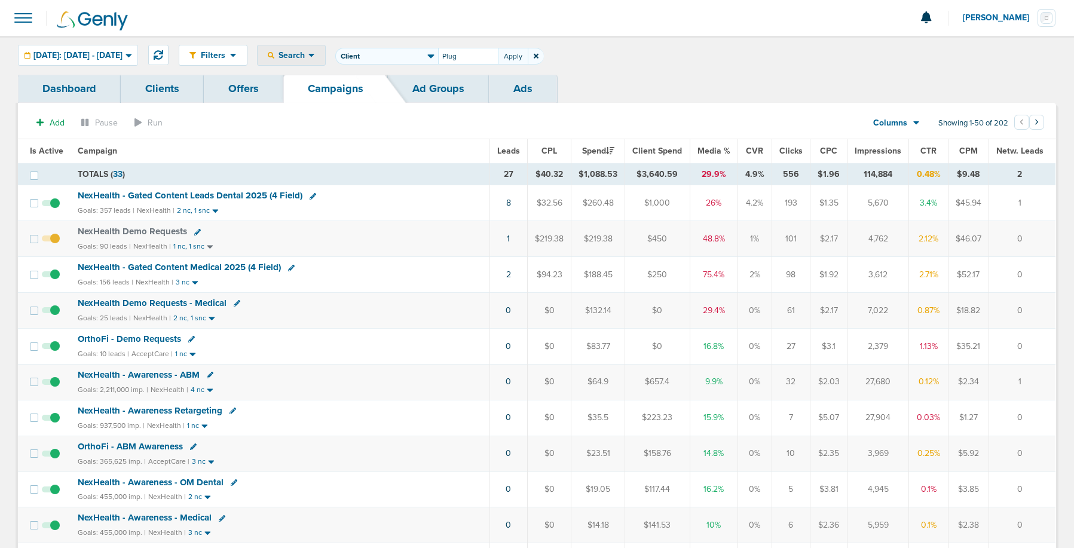
type input "Plug"
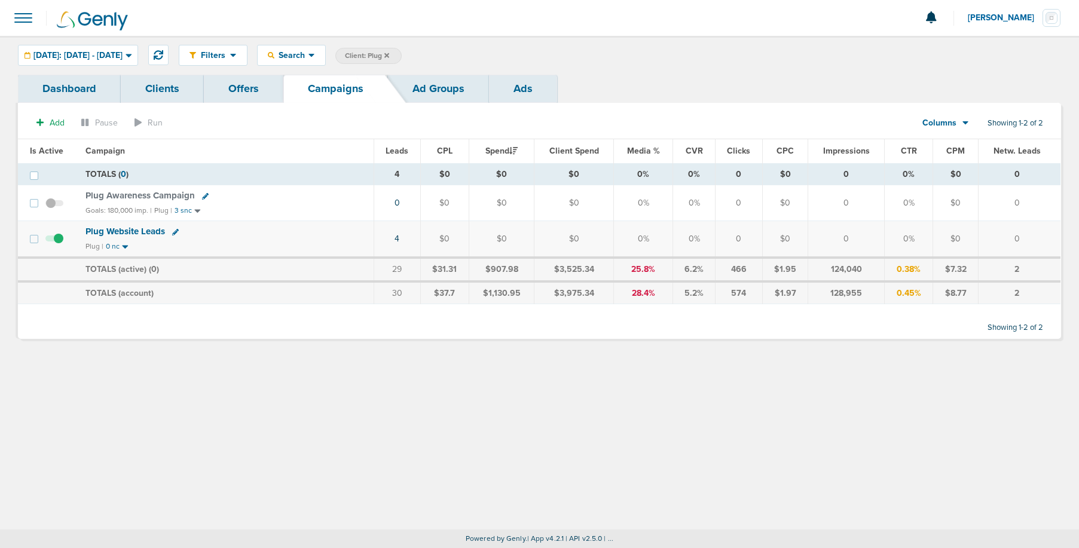
click at [117, 195] on span "Plug Awareness Campaign" at bounding box center [139, 195] width 109 height 11
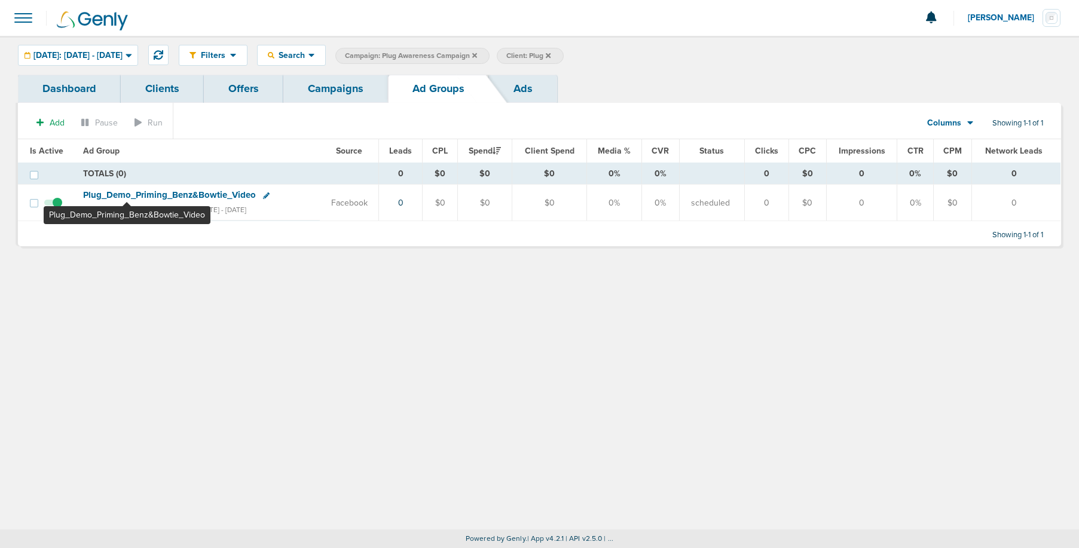
click at [127, 196] on span "Plug_ Demo_ Priming_ Benz&Bowtie_ Video" at bounding box center [169, 194] width 173 height 11
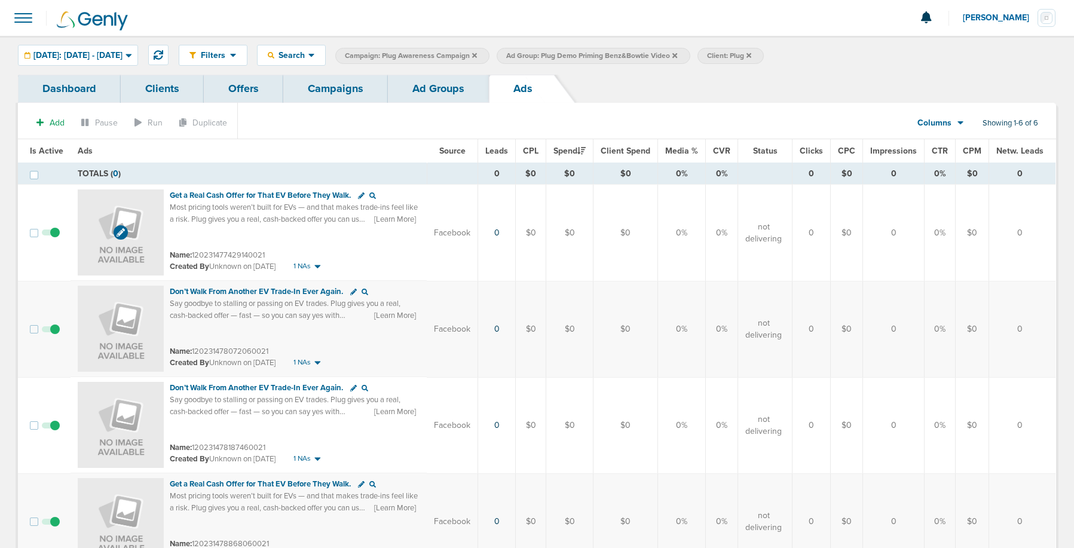
click at [155, 209] on img at bounding box center [121, 232] width 86 height 86
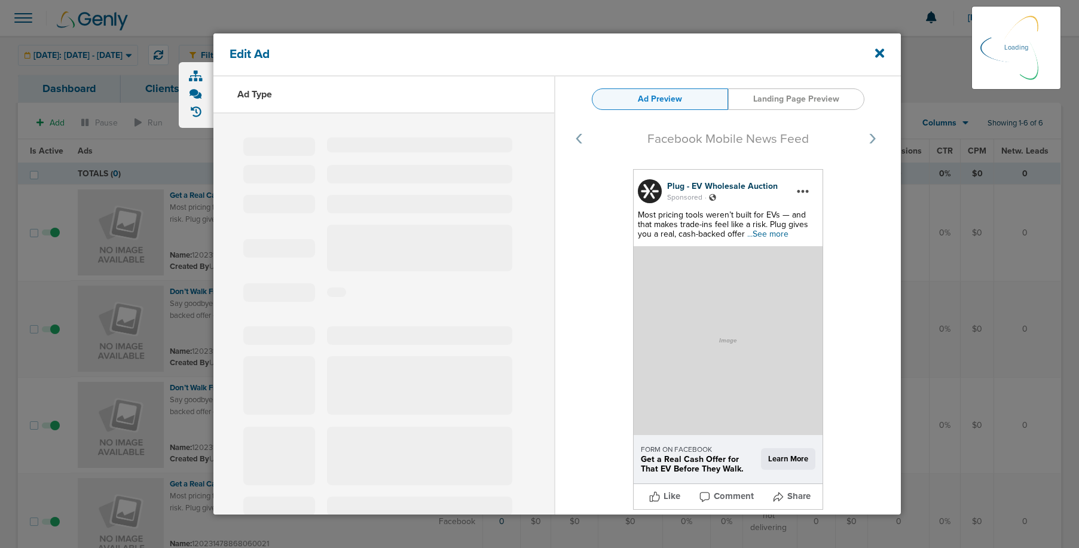
select select "learn_more"
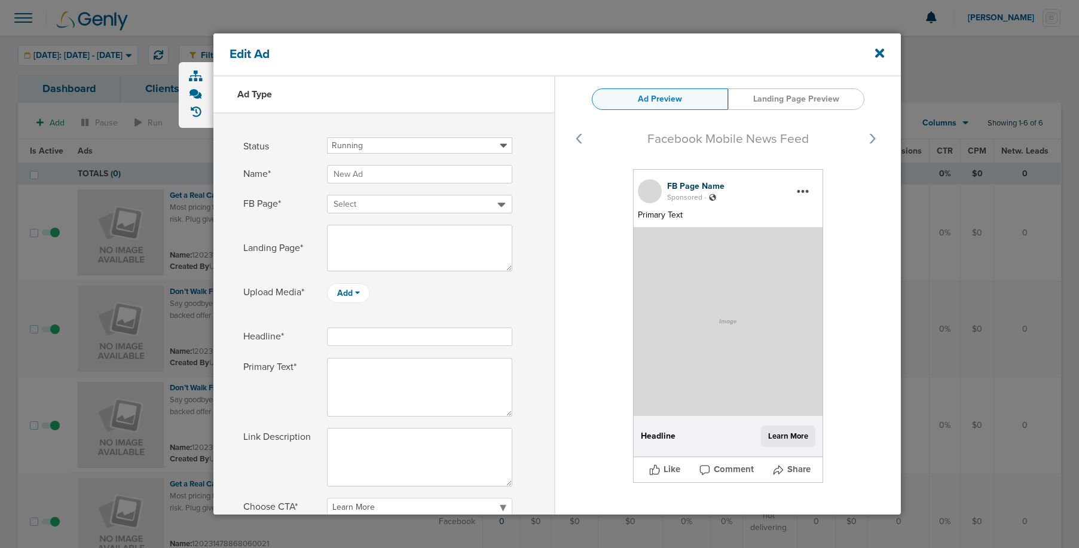
click at [757, 234] on div at bounding box center [728, 321] width 189 height 189
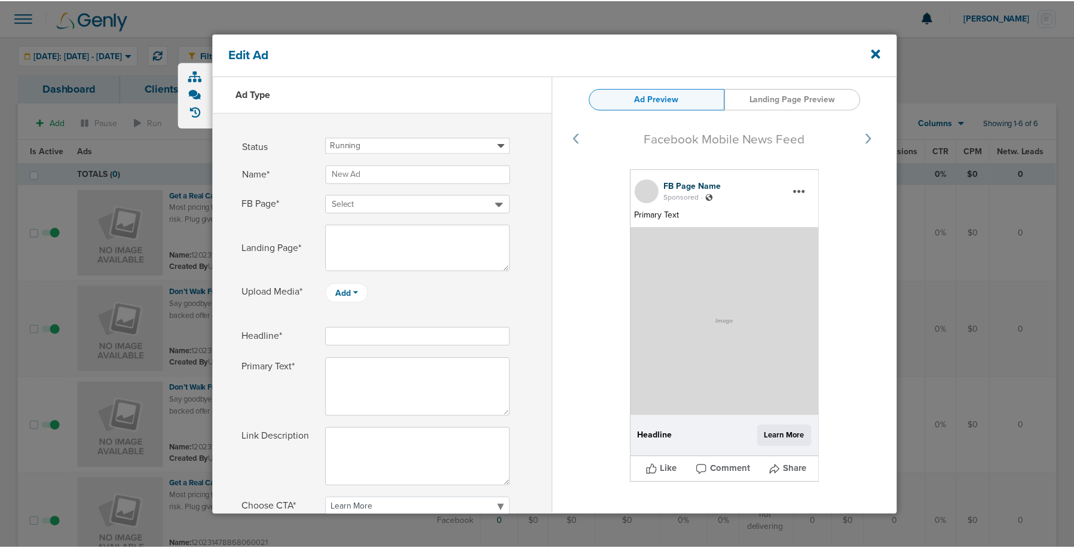
scroll to position [1, 0]
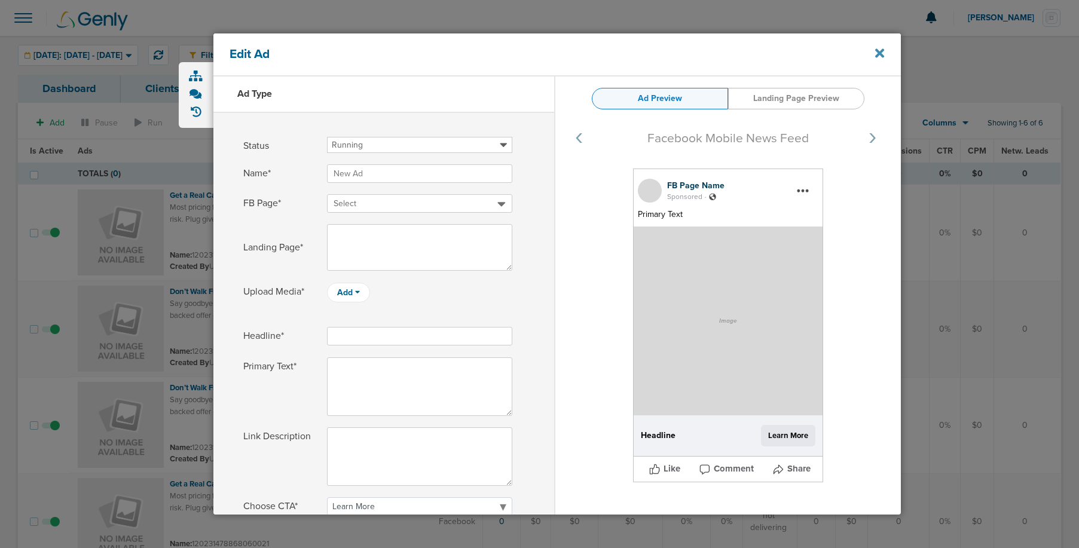
click at [877, 56] on icon at bounding box center [879, 53] width 9 height 9
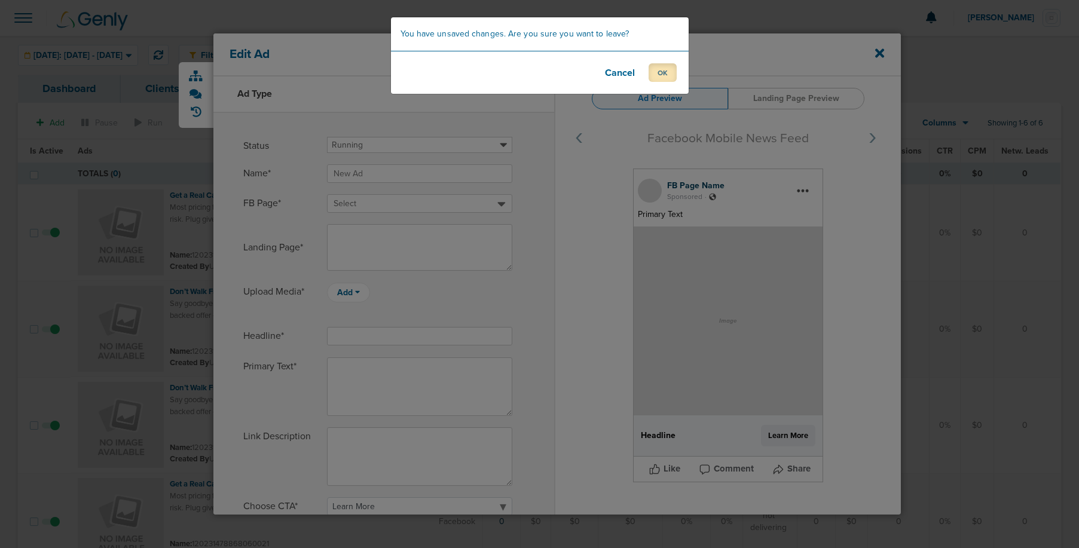
click at [667, 70] on button "OK" at bounding box center [663, 72] width 28 height 19
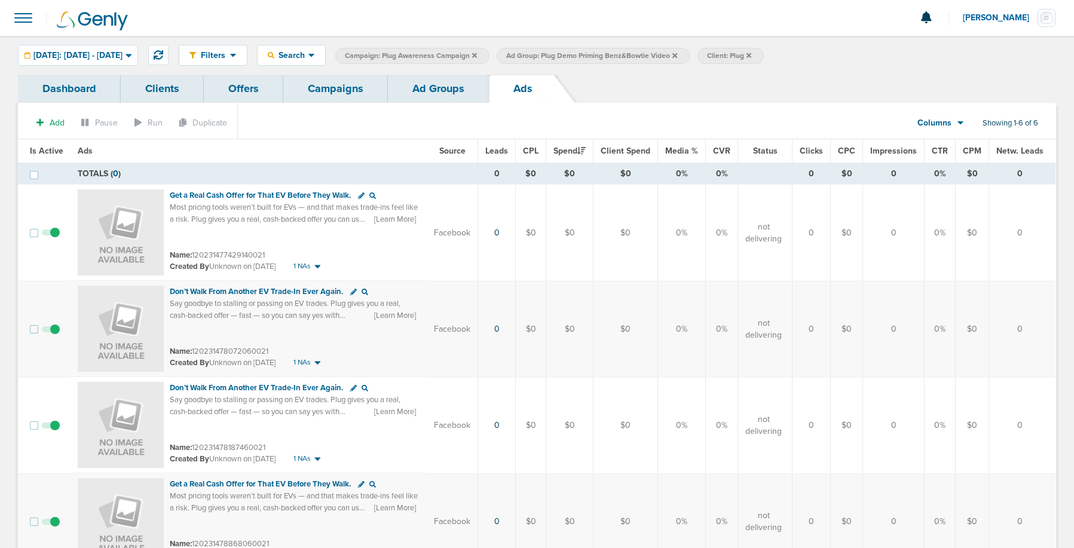
click at [328, 196] on span "Get a Real Cash Offer for That EV Before They Walk." at bounding box center [260, 196] width 181 height 10
click at [209, 210] on span "Most pricing tools weren’t built for EVs — and that makes trade-ins feel like a…" at bounding box center [294, 236] width 248 height 68
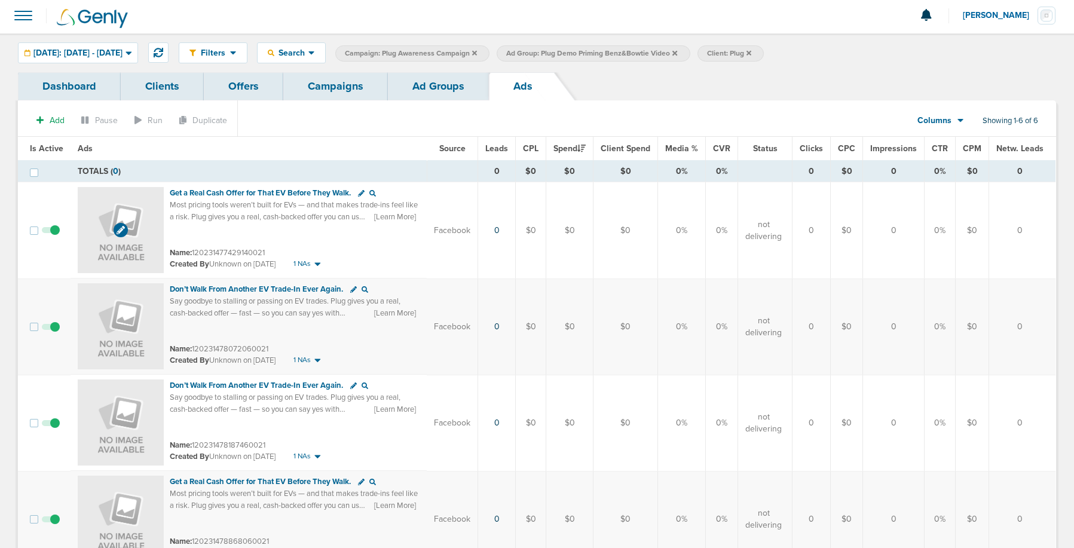
click at [141, 219] on img at bounding box center [121, 230] width 86 height 86
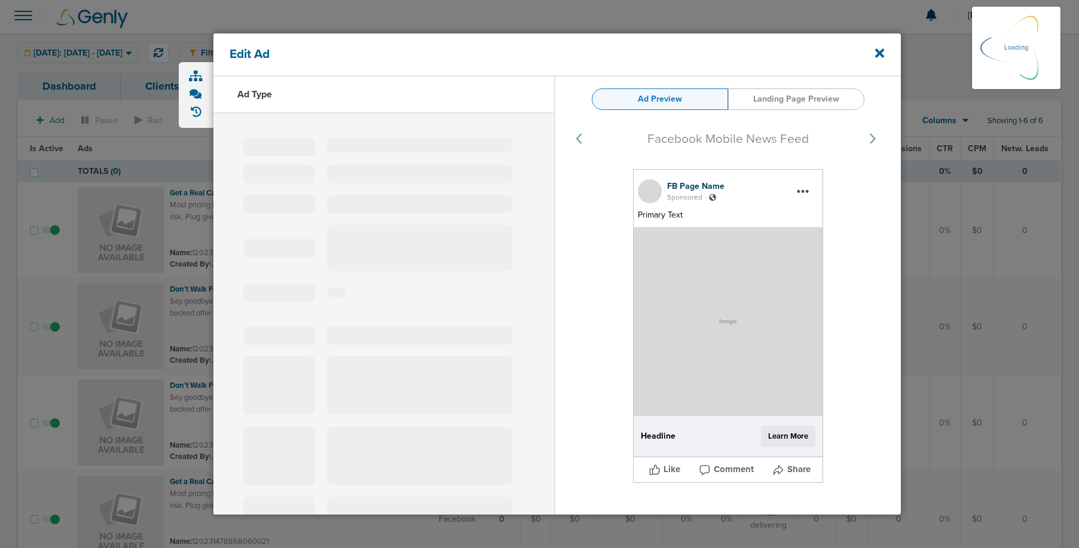
type input "120231477429140021"
type input "Get a Real Cash Offer for That EV Before They Walk."
type textarea "Most pricing tools weren’t built for EVs — and that makes trade-ins feel like a…"
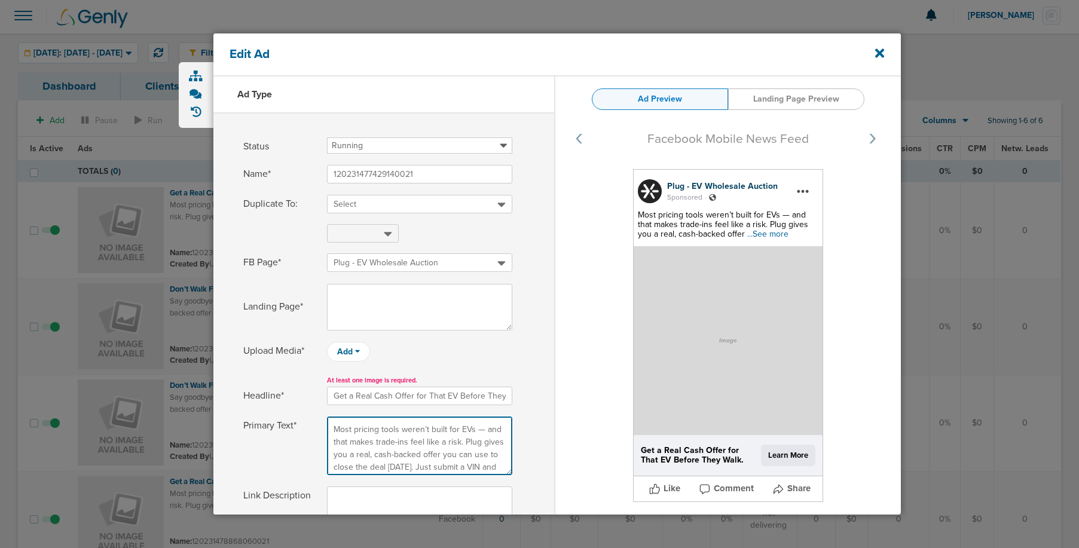
click at [359, 460] on textarea "Most pricing tools weren’t built for EVs — and that makes trade-ins feel like a…" at bounding box center [419, 446] width 185 height 59
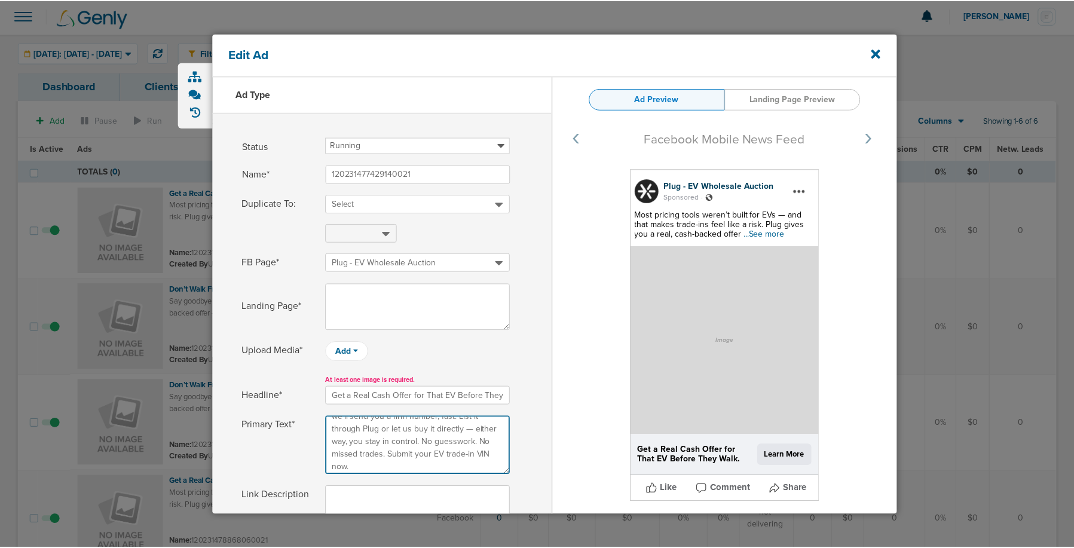
scroll to position [68, 0]
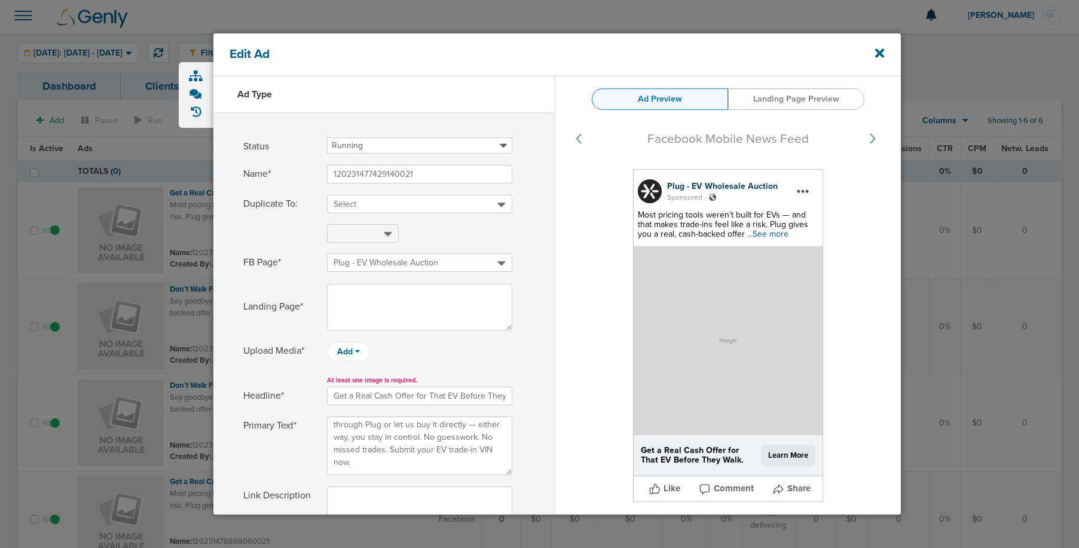
click at [884, 57] on div "Edit Ad" at bounding box center [556, 54] width 687 height 43
click at [879, 52] on icon at bounding box center [879, 53] width 9 height 9
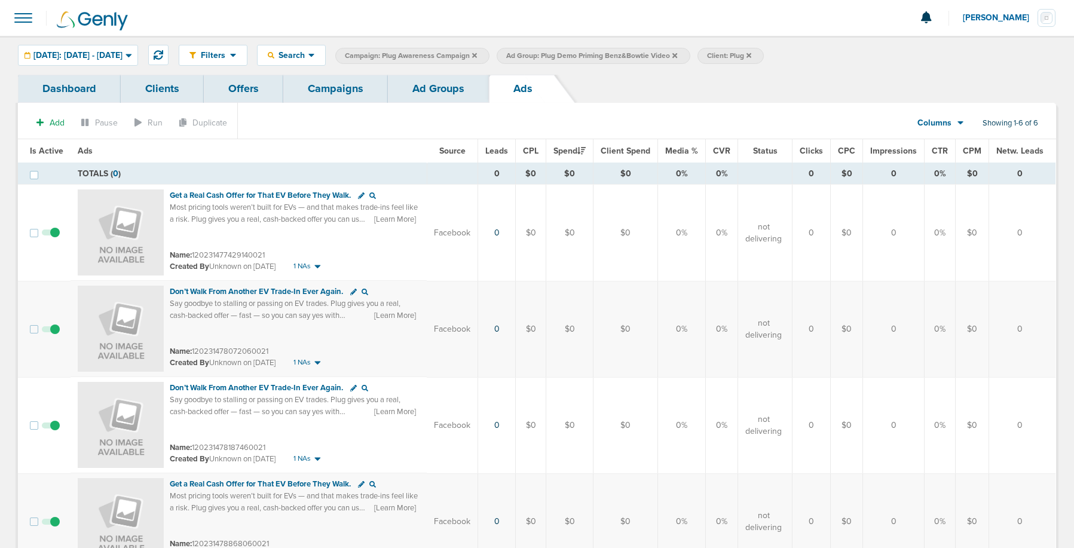
click at [342, 85] on link "Campaigns" at bounding box center [335, 89] width 105 height 28
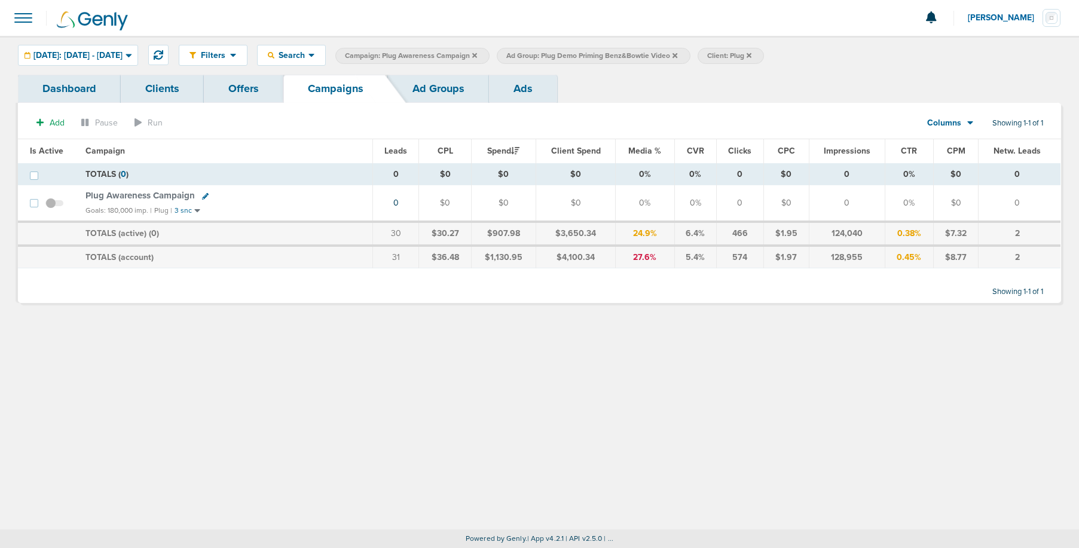
click at [148, 194] on span "Plug Awareness Campaign" at bounding box center [139, 195] width 109 height 11
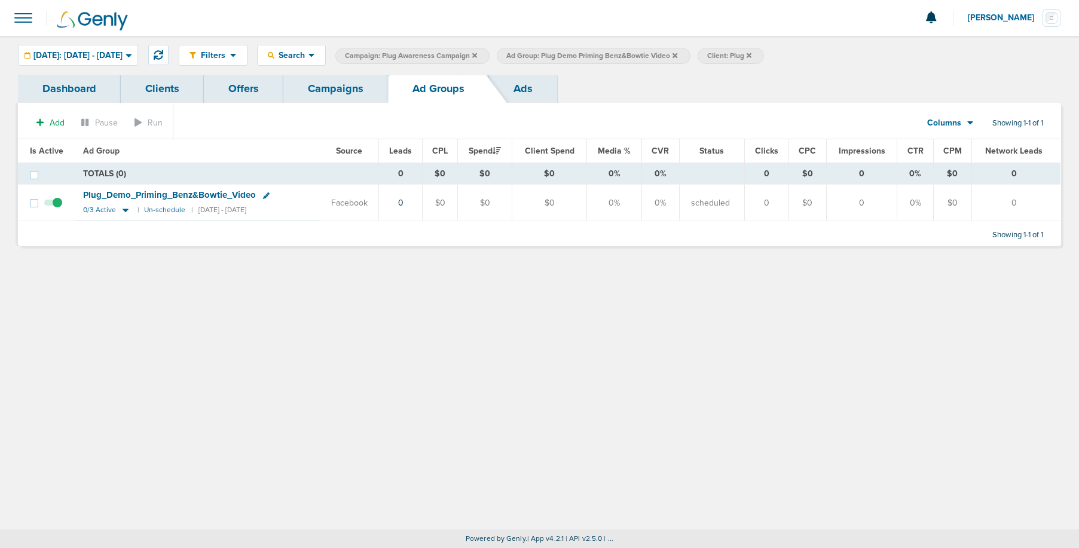
click at [148, 194] on span "Plug_ Demo_ Priming_ Benz&Bowtie_ Video" at bounding box center [169, 194] width 173 height 11
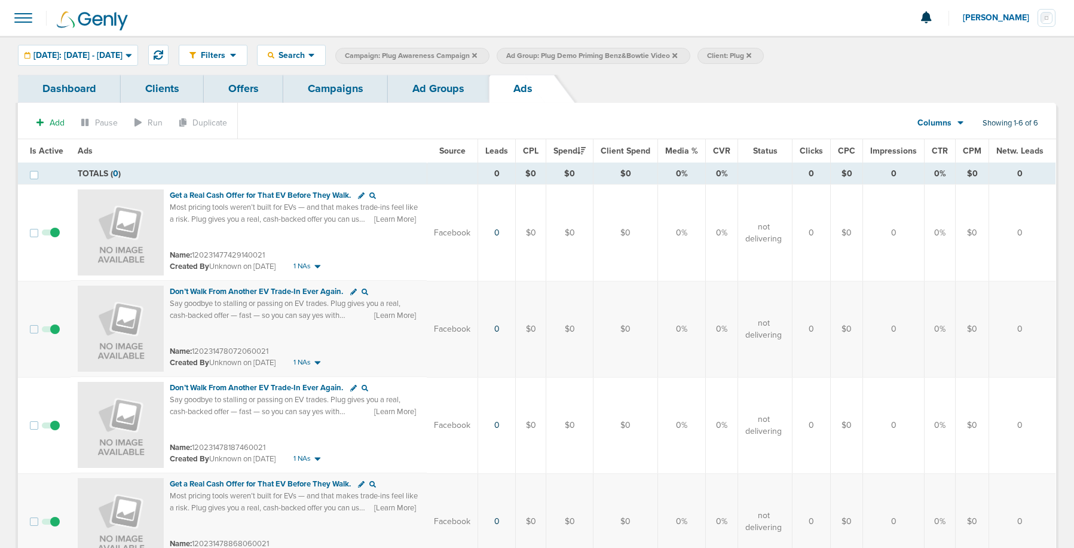
click at [308, 85] on link "Campaigns" at bounding box center [335, 89] width 105 height 28
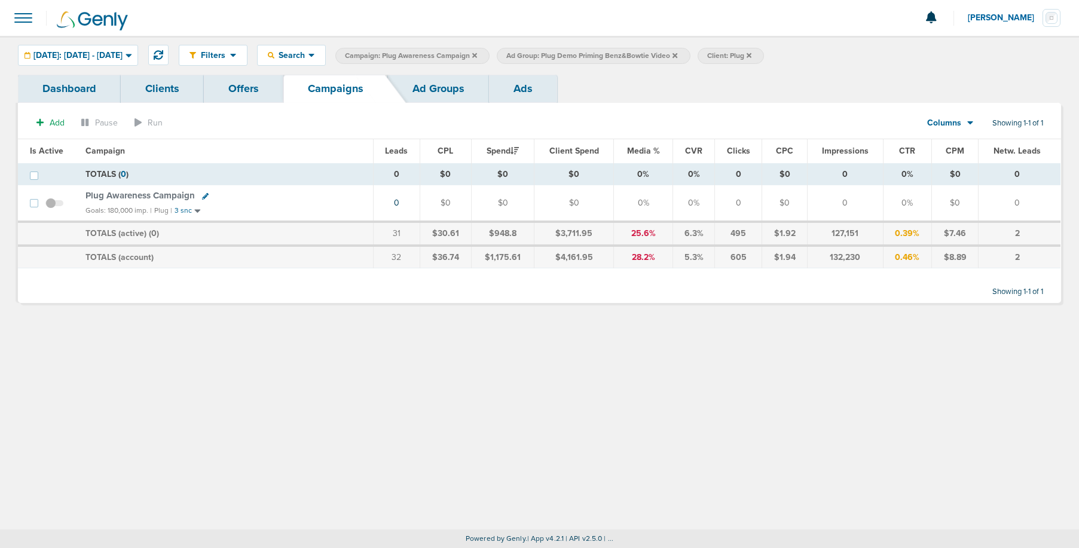
click at [477, 54] on icon at bounding box center [474, 55] width 5 height 5
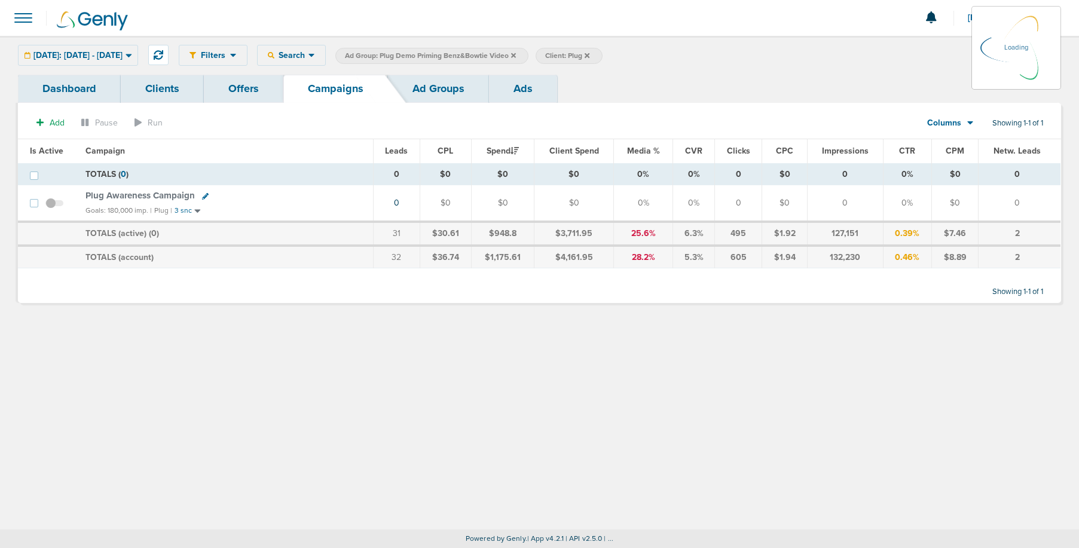
click at [516, 56] on icon at bounding box center [513, 55] width 5 height 5
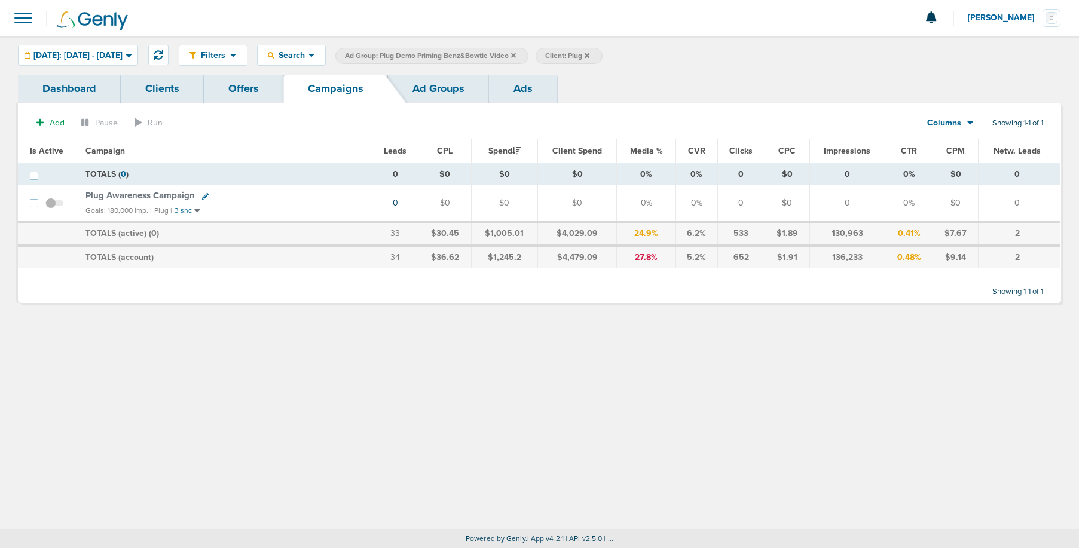
click at [516, 55] on icon at bounding box center [513, 55] width 5 height 5
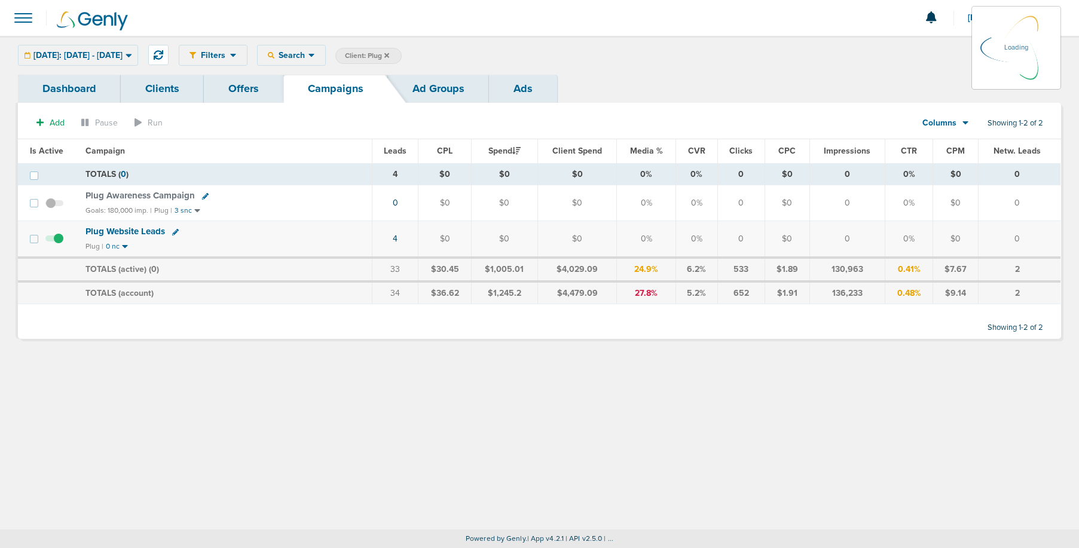
click at [389, 57] on icon at bounding box center [386, 55] width 5 height 5
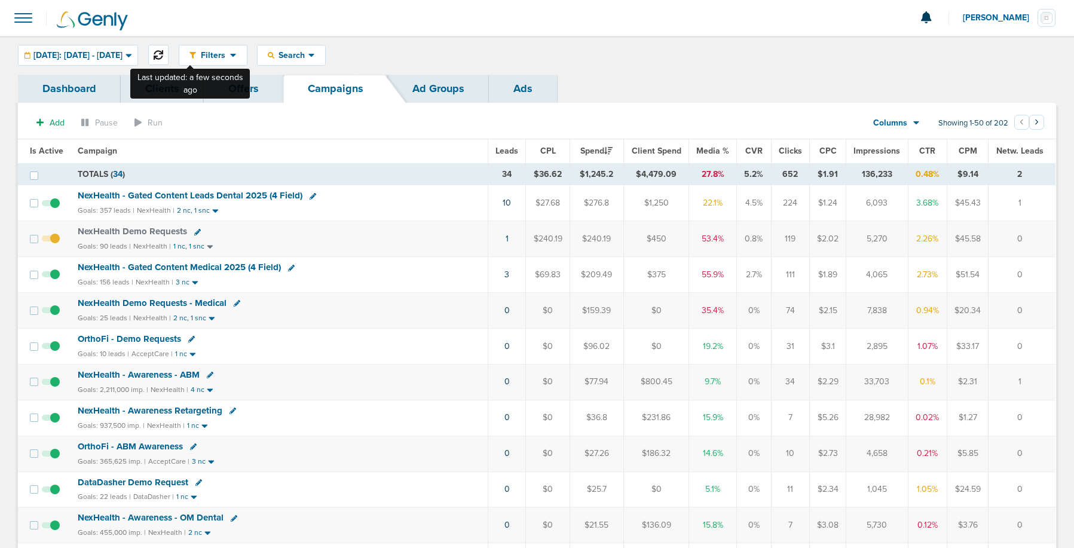
click at [163, 54] on icon at bounding box center [159, 55] width 10 height 10
click at [509, 203] on link "10" at bounding box center [507, 203] width 8 height 10
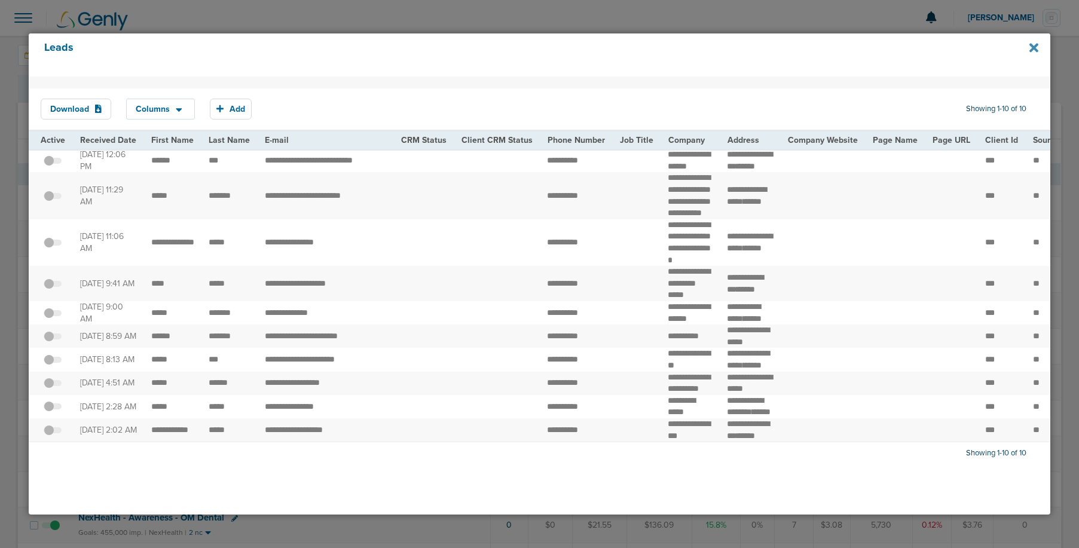
click at [1035, 48] on icon at bounding box center [1033, 47] width 9 height 9
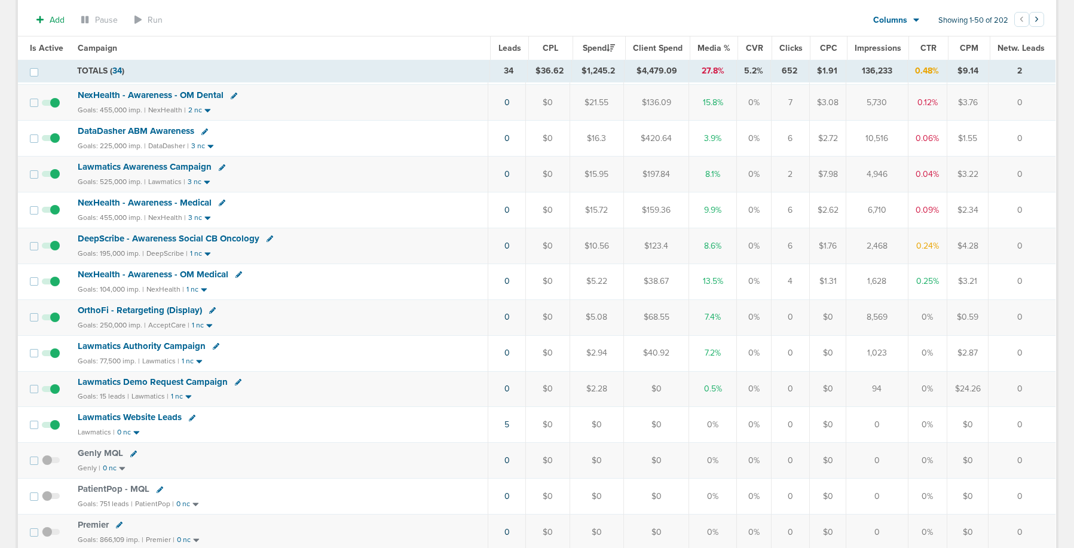
scroll to position [433, 0]
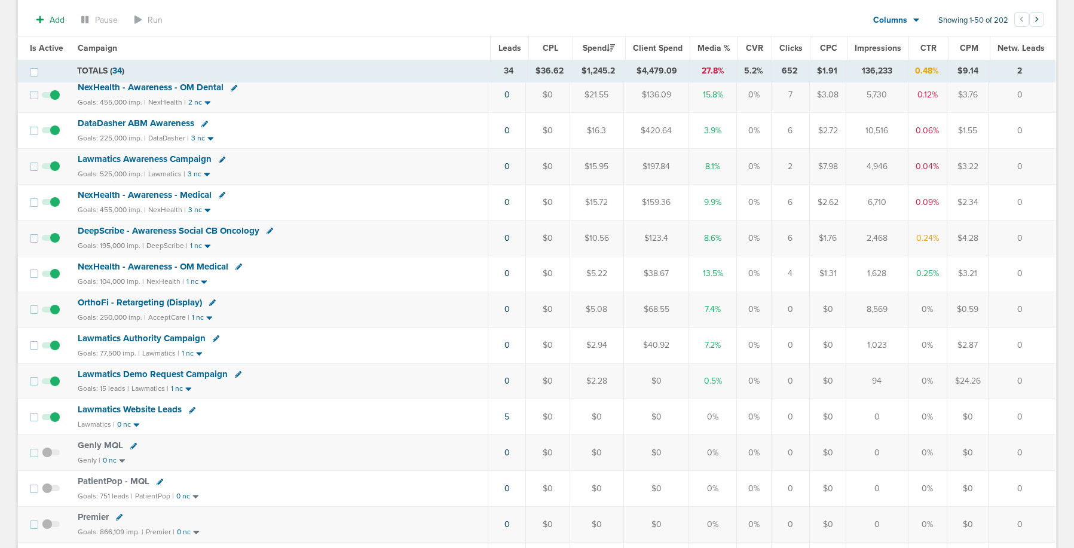
click at [134, 374] on span "Lawmatics Demo Request Campaign" at bounding box center [153, 374] width 150 height 11
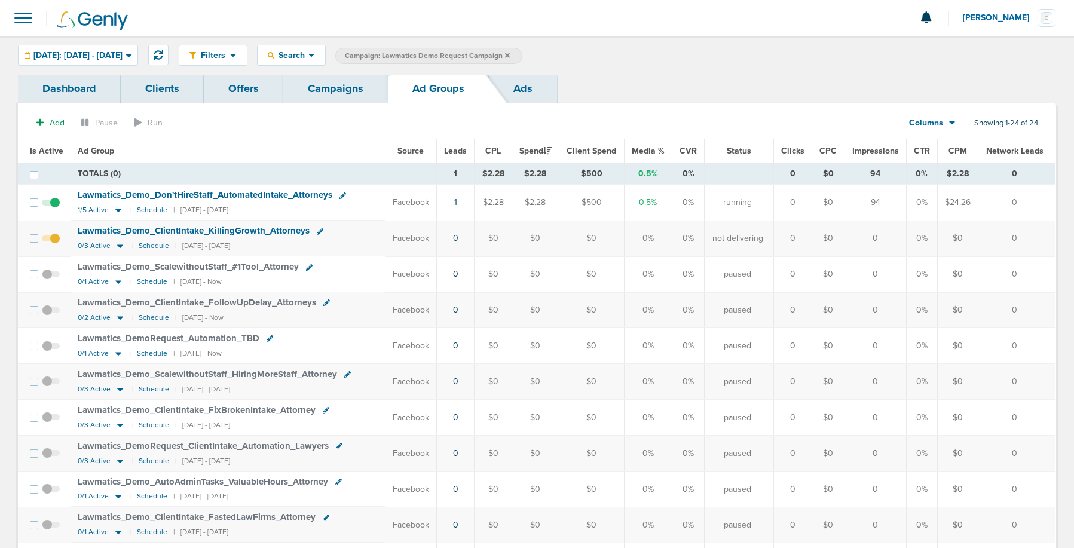
click at [118, 210] on icon at bounding box center [118, 210] width 12 height 10
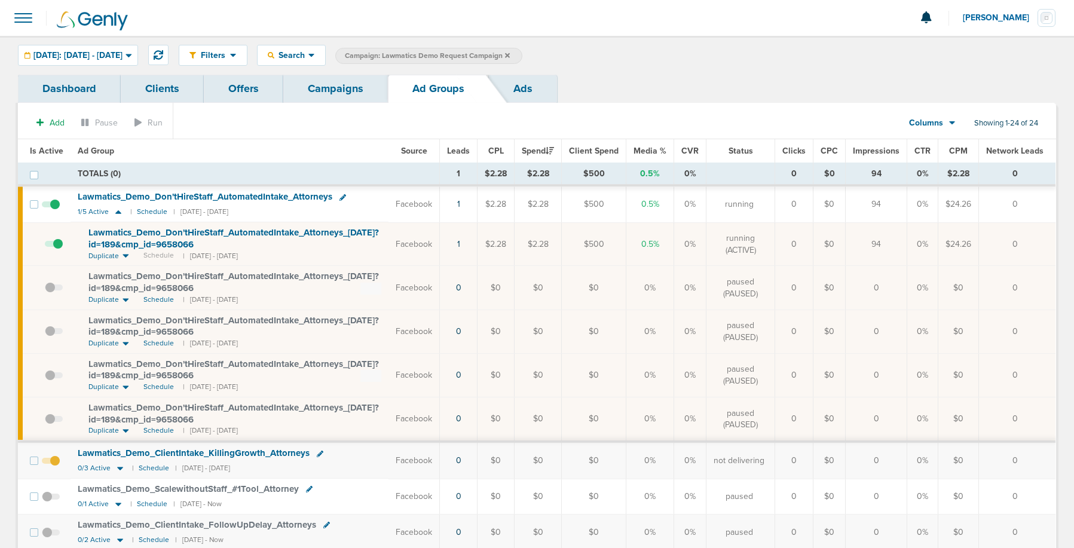
click at [341, 99] on link "Campaigns" at bounding box center [335, 89] width 105 height 28
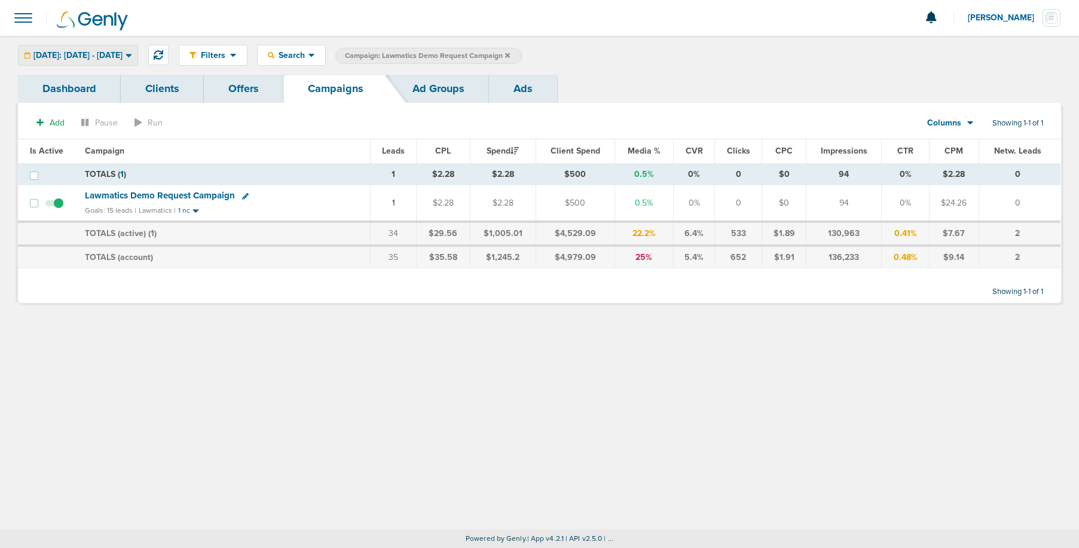
click at [100, 47] on div "[DATE]: [DATE] - [DATE]" at bounding box center [78, 55] width 119 height 20
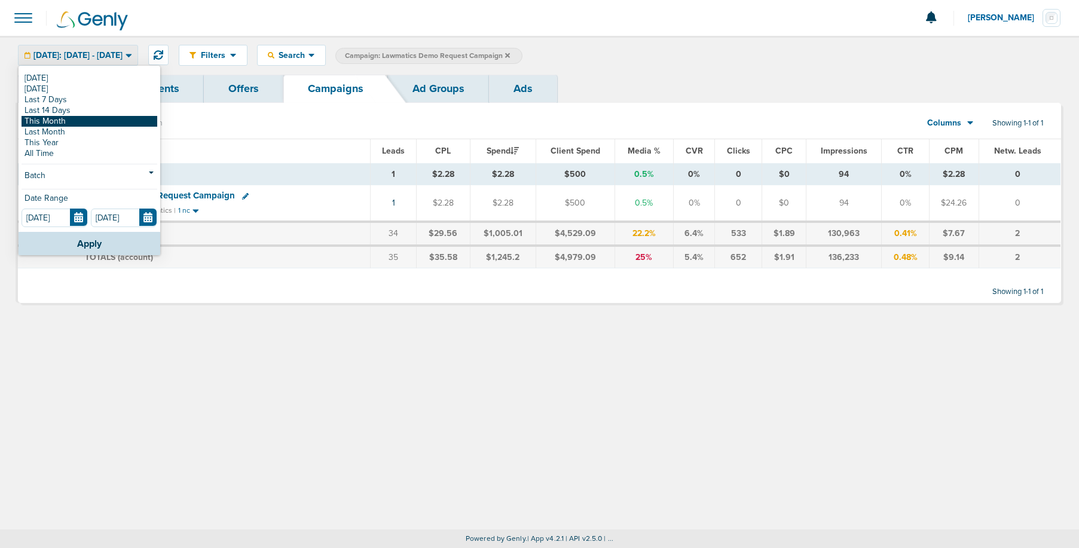
click at [84, 119] on link "This Month" at bounding box center [90, 121] width 136 height 11
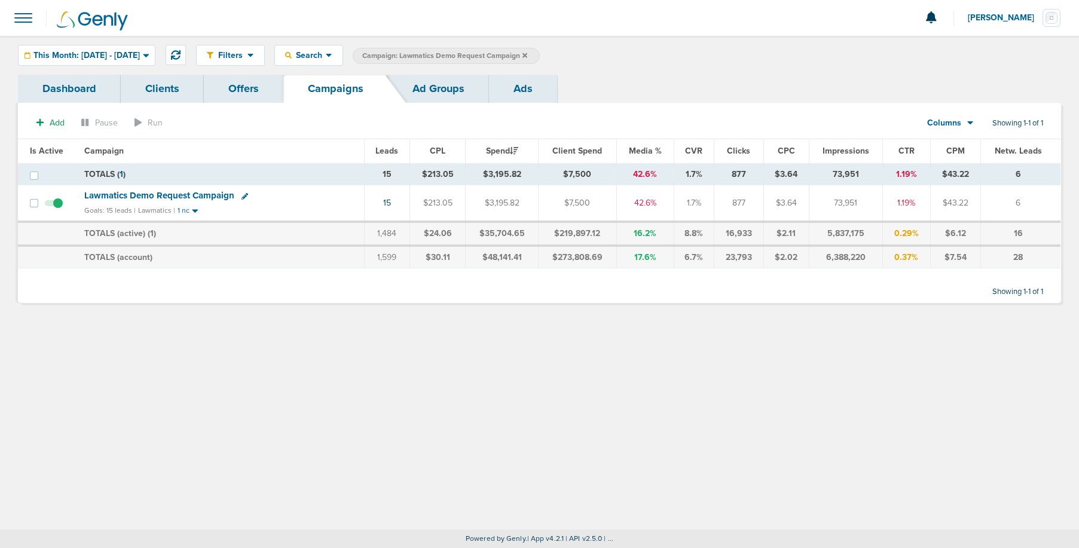
click at [54, 209] on span at bounding box center [54, 209] width 18 height 0
click at [54, 206] on input "checkbox" at bounding box center [54, 206] width 0 height 0
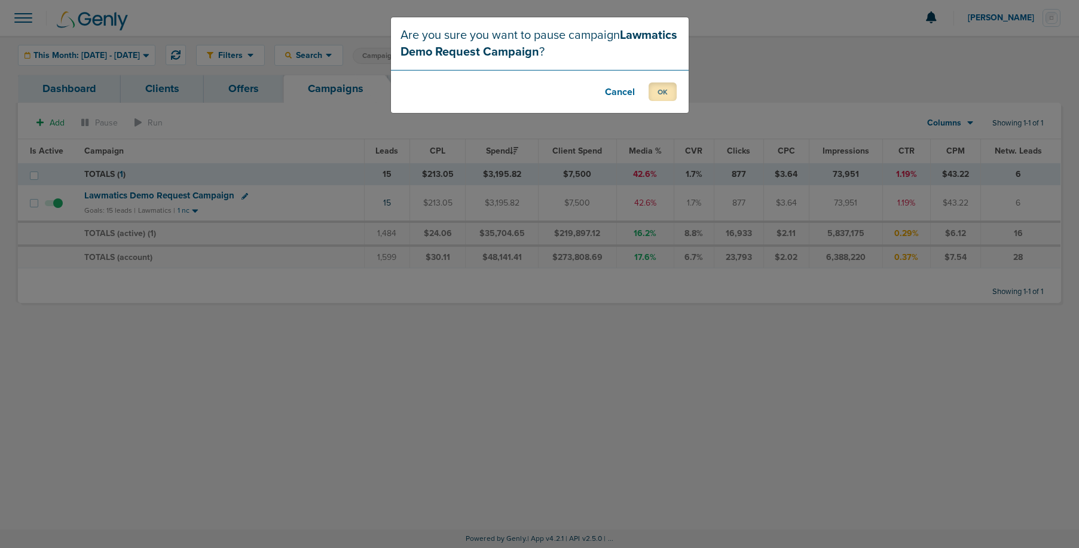
click at [661, 87] on button "OK" at bounding box center [663, 91] width 28 height 19
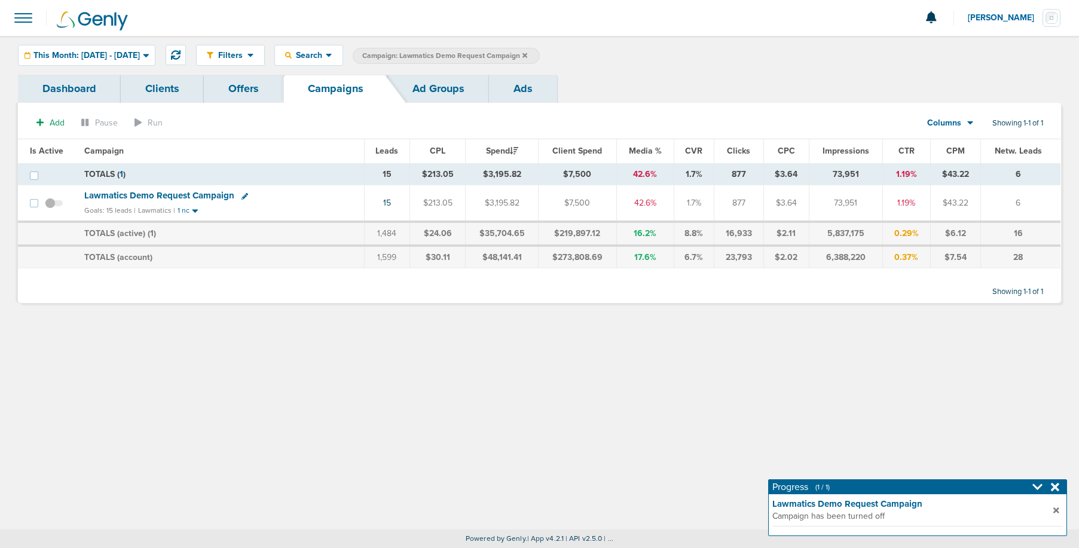
click at [527, 54] on icon at bounding box center [524, 55] width 5 height 7
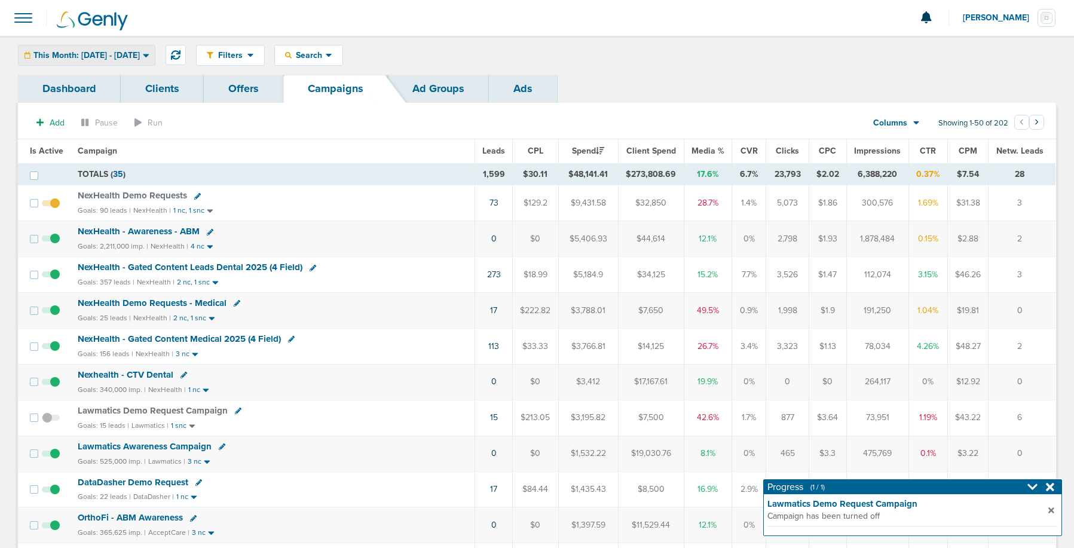
click at [85, 51] on span "This Month: [DATE] - [DATE]" at bounding box center [86, 55] width 106 height 8
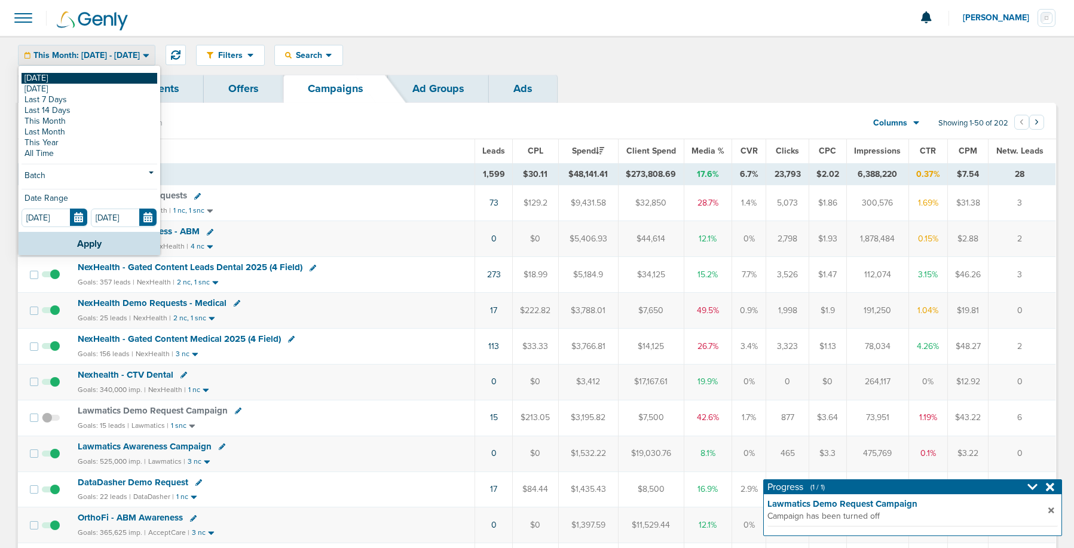
click at [88, 73] on link "[DATE]" at bounding box center [90, 78] width 136 height 11
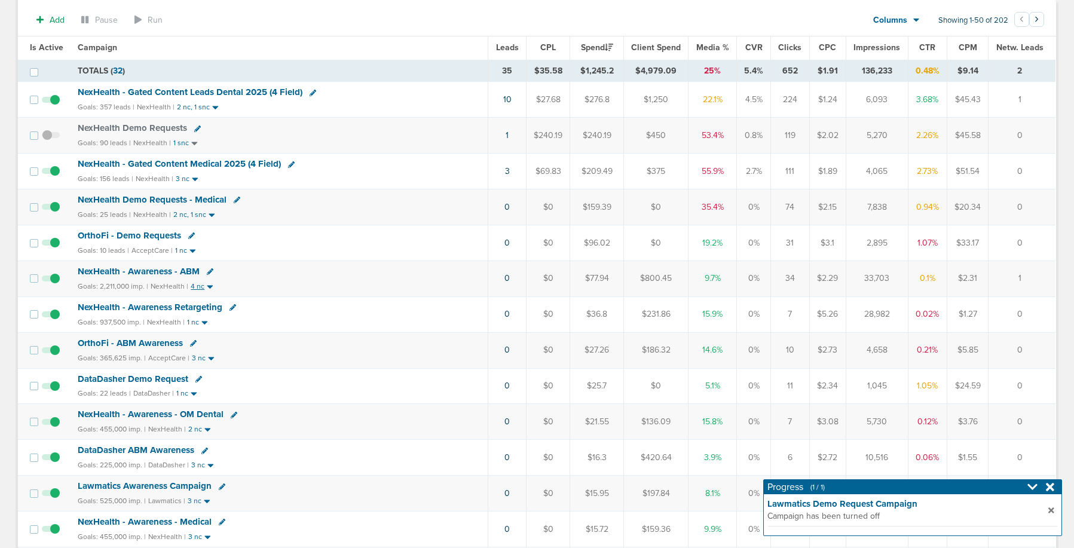
scroll to position [154, 0]
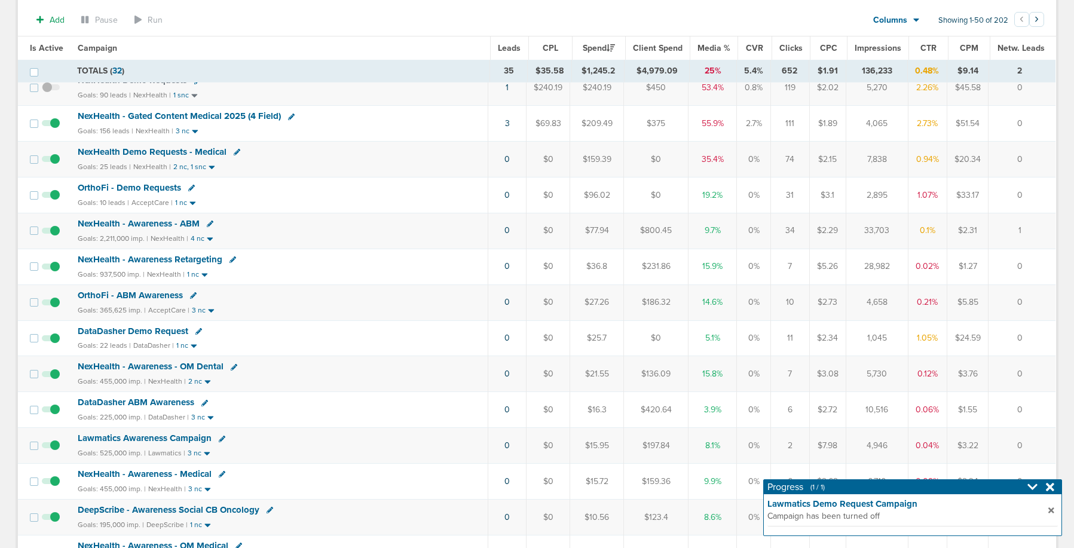
click at [130, 331] on span "DataDasher Demo Request" at bounding box center [133, 331] width 111 height 11
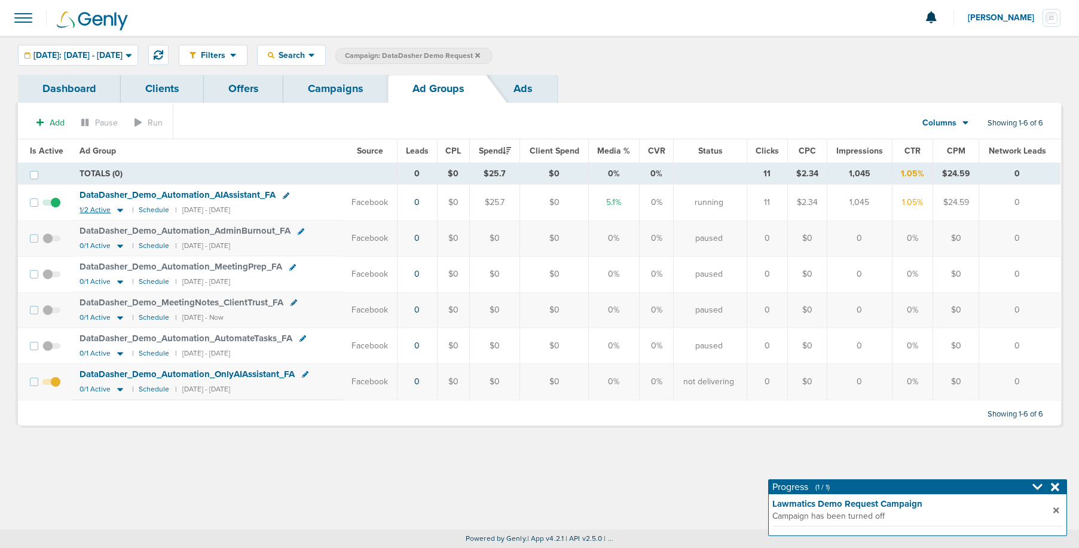
click at [118, 211] on icon at bounding box center [121, 211] width 6 height 4
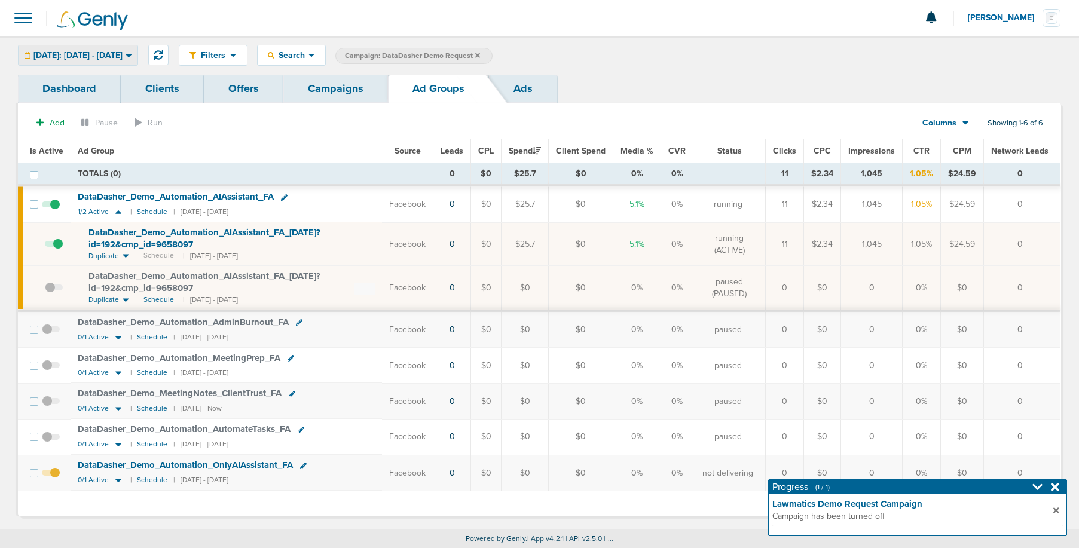
click at [123, 59] on span "[DATE]: [DATE] - [DATE]" at bounding box center [77, 55] width 89 height 8
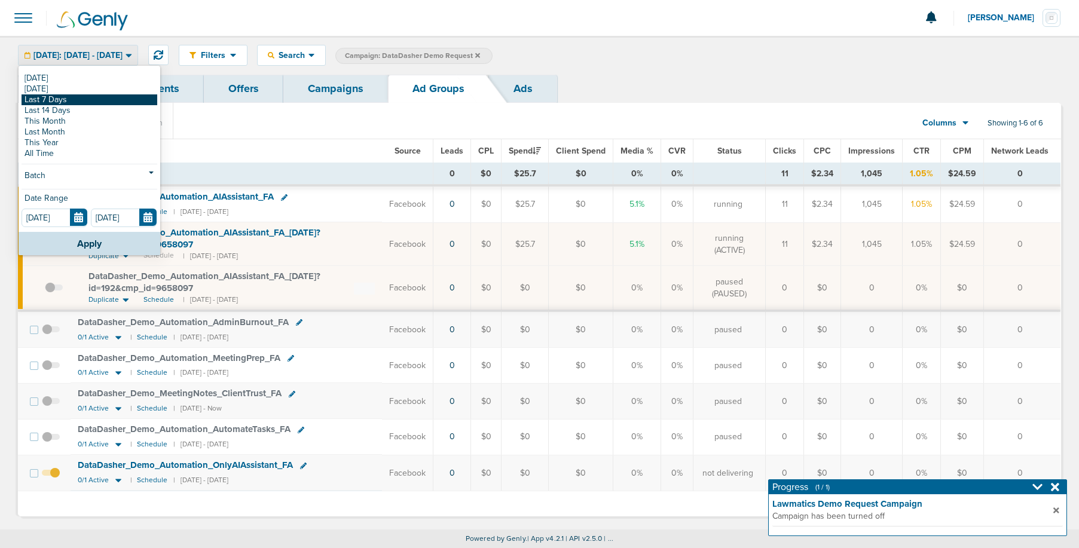
click at [109, 96] on link "Last 7 Days" at bounding box center [90, 99] width 136 height 11
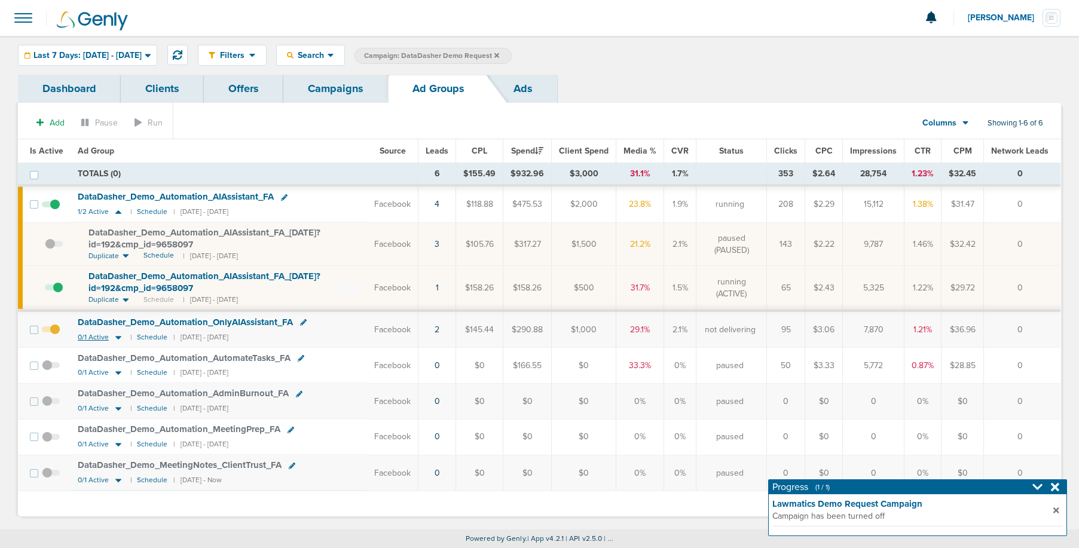
click at [121, 340] on icon at bounding box center [118, 337] width 12 height 10
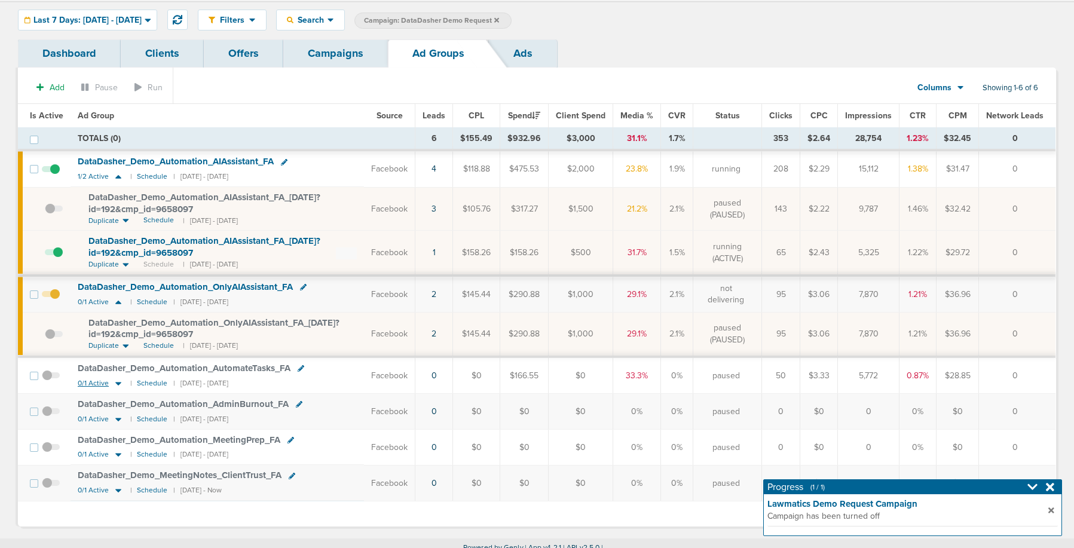
scroll to position [44, 0]
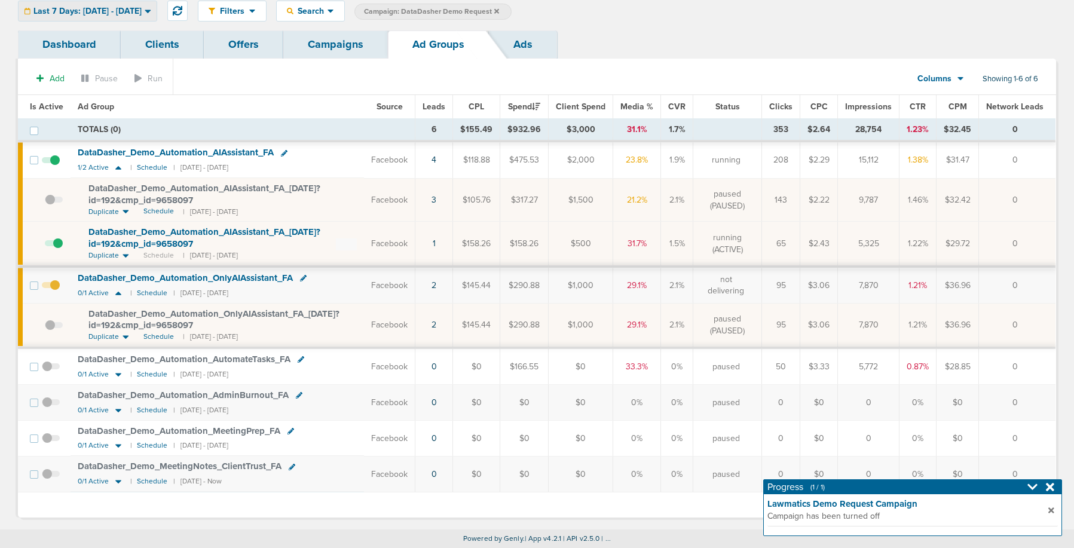
click at [100, 5] on div "Last 7 Days: 08.20.2025 - 08.27.2025" at bounding box center [88, 11] width 138 height 20
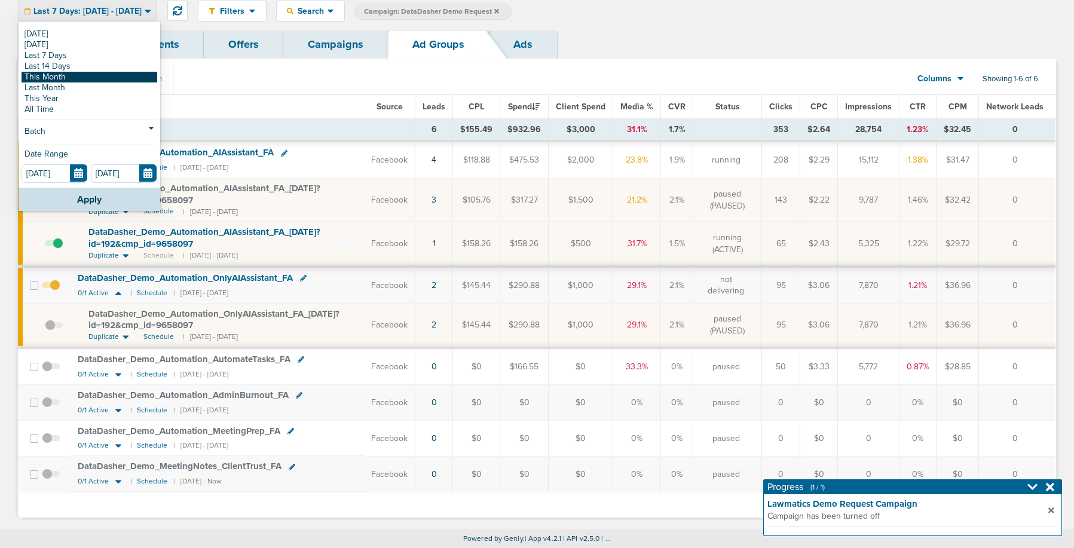
click at [90, 77] on link "This Month" at bounding box center [90, 77] width 136 height 11
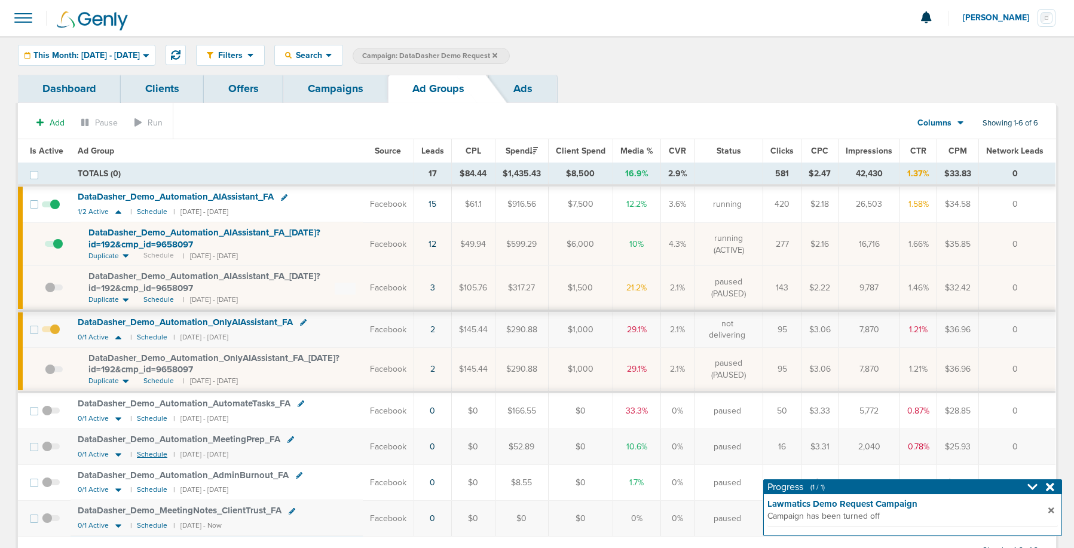
scroll to position [44, 0]
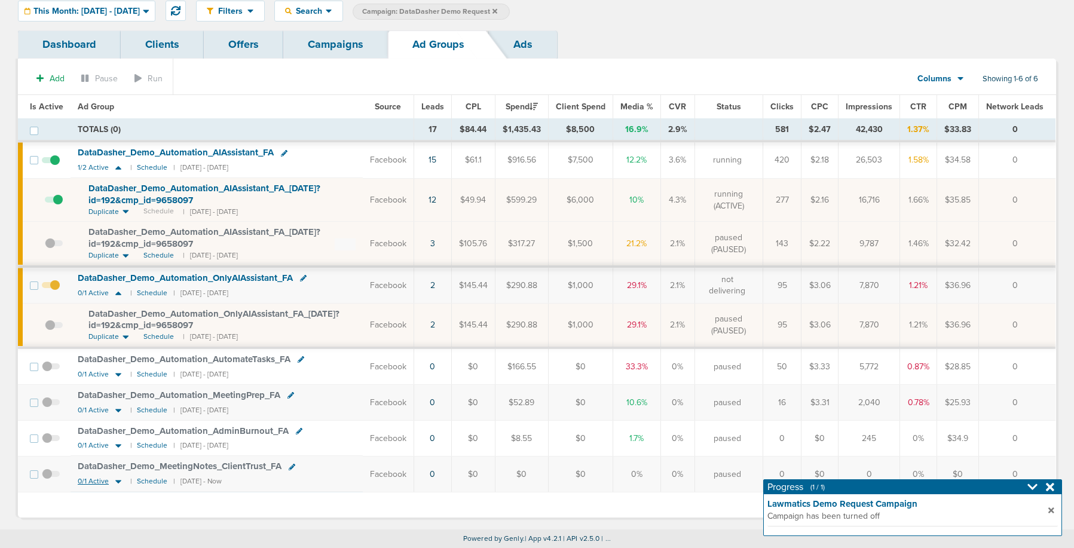
click at [120, 483] on icon at bounding box center [118, 481] width 12 height 10
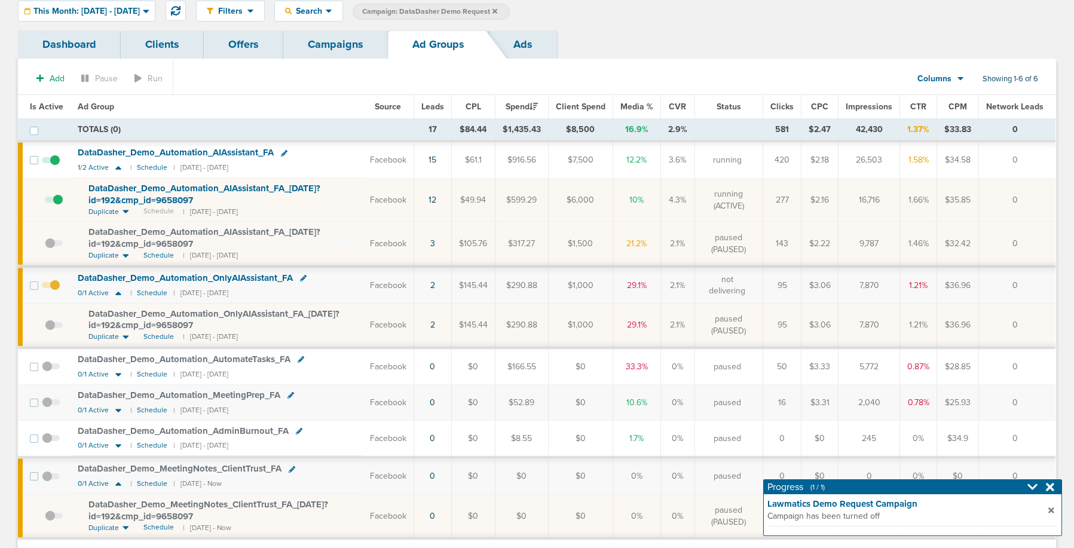
click at [158, 503] on span "DataDasher_ Demo_ MeetingNotes_ ClientTrust_ FA_ 08.11.25?id=192&cmp_ id=9658097" at bounding box center [208, 510] width 240 height 23
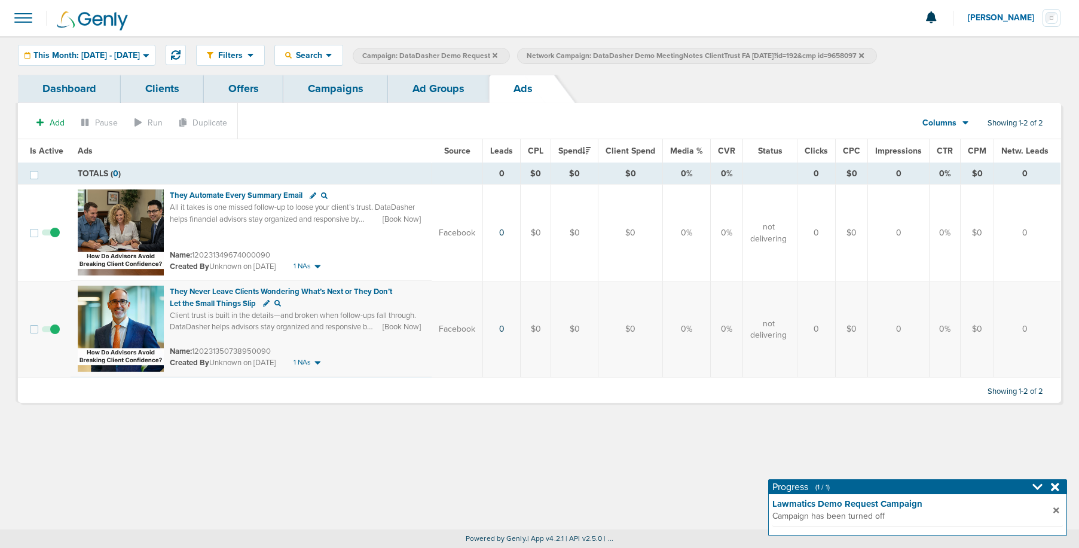
click at [53, 335] on span at bounding box center [51, 335] width 18 height 0
click at [51, 332] on input "checkbox" at bounding box center [51, 332] width 0 height 0
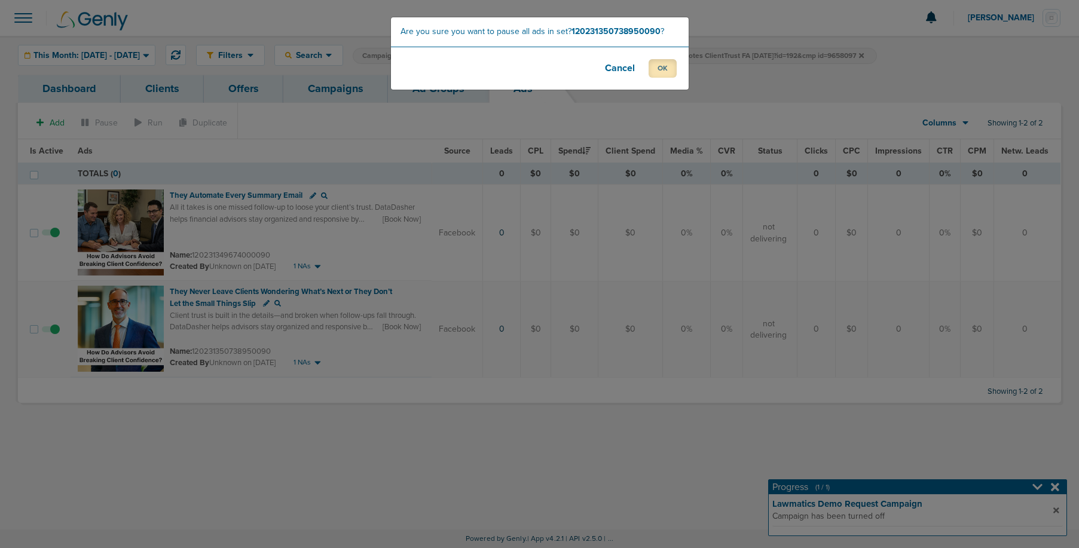
click at [661, 70] on button "OK" at bounding box center [663, 68] width 28 height 19
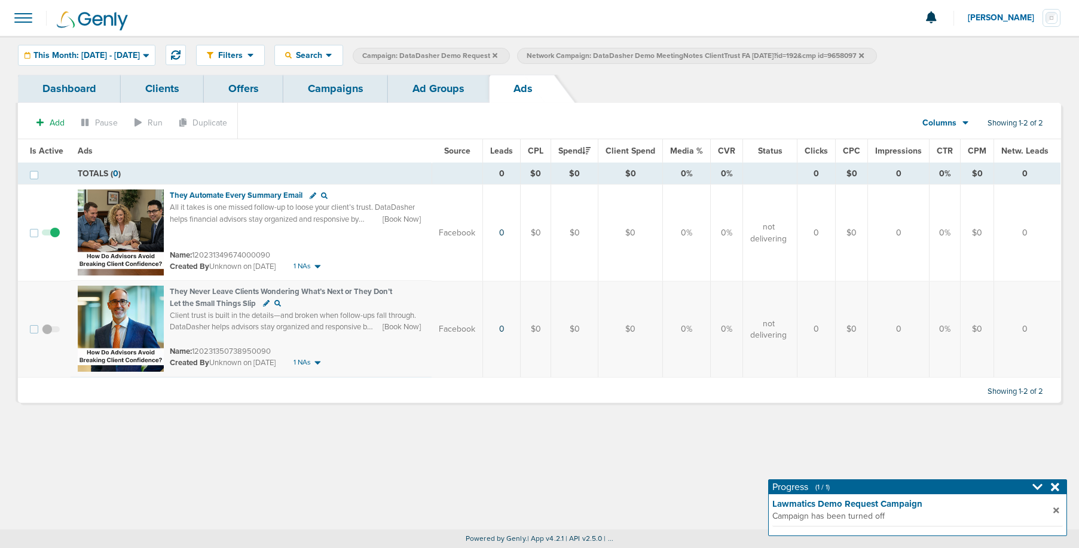
click at [436, 94] on link "Ad Groups" at bounding box center [438, 89] width 101 height 28
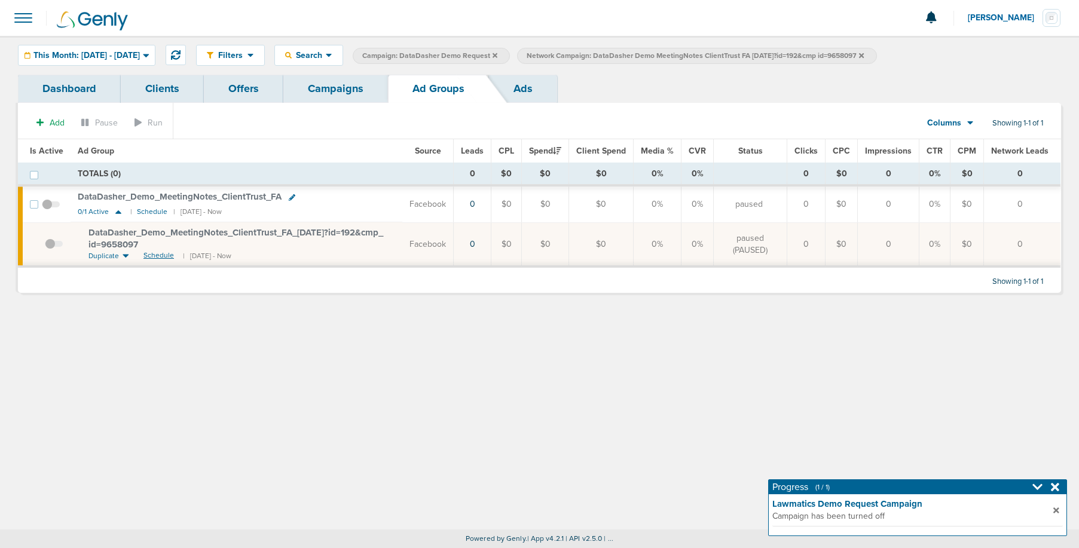
click at [159, 253] on span "Schedule" at bounding box center [158, 255] width 30 height 10
click at [45, 210] on span at bounding box center [51, 210] width 18 height 0
click at [51, 207] on input "checkbox" at bounding box center [51, 207] width 0 height 0
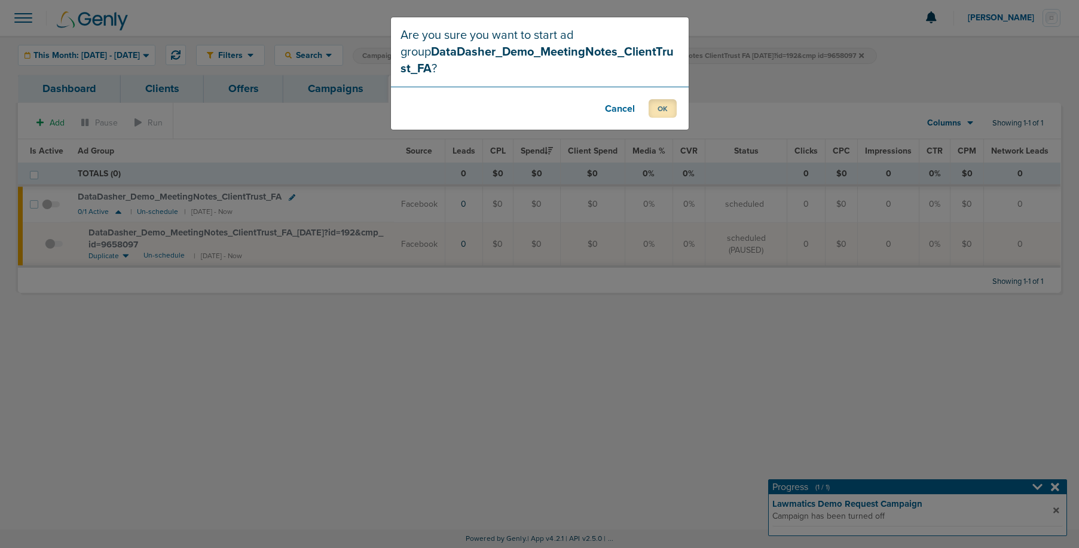
click at [667, 99] on button "OK" at bounding box center [663, 108] width 28 height 19
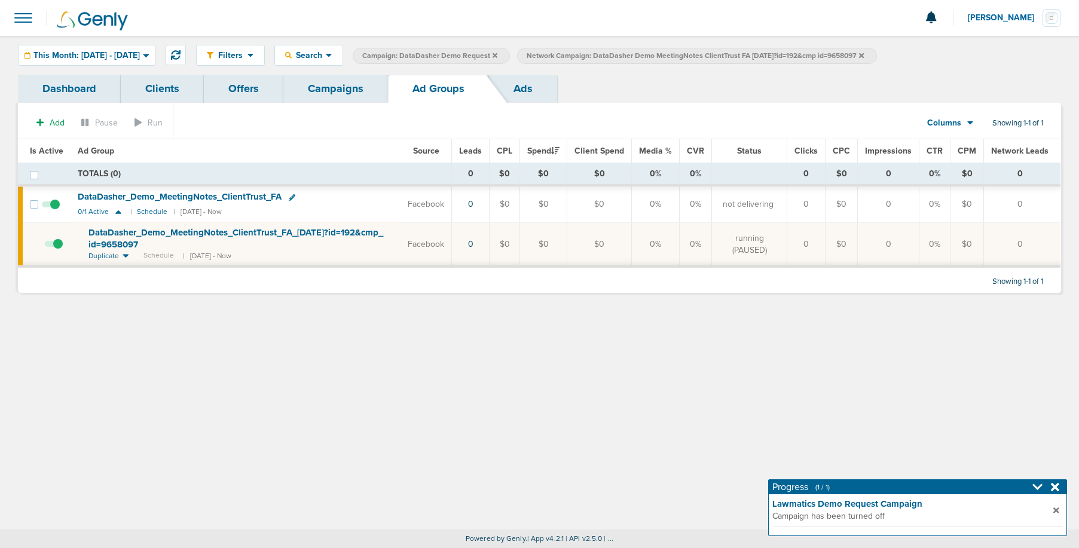
click at [334, 89] on link "Campaigns" at bounding box center [335, 89] width 105 height 28
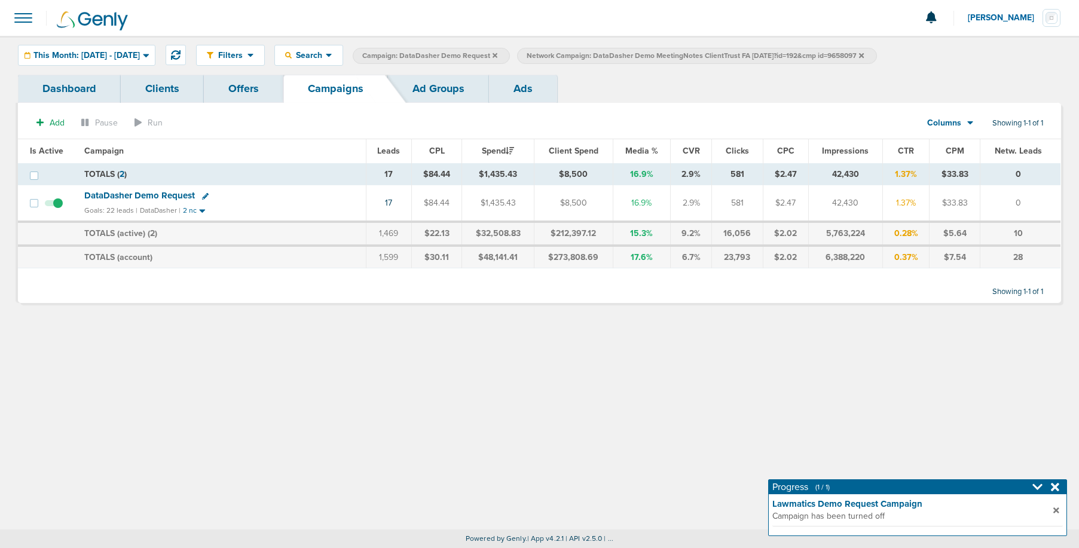
click at [154, 194] on span "DataDasher Demo Request" at bounding box center [139, 195] width 111 height 11
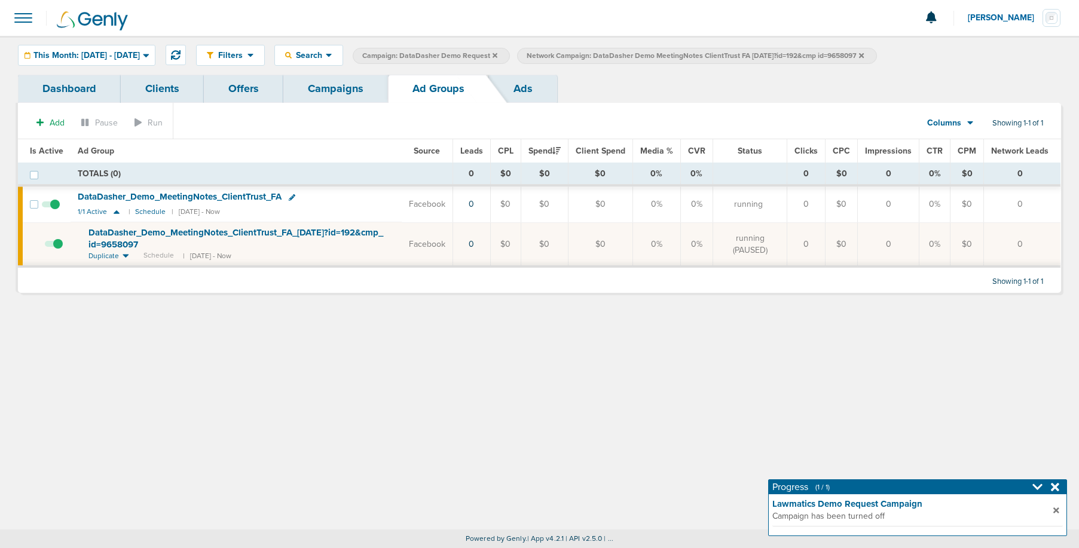
click at [864, 54] on icon at bounding box center [861, 55] width 5 height 5
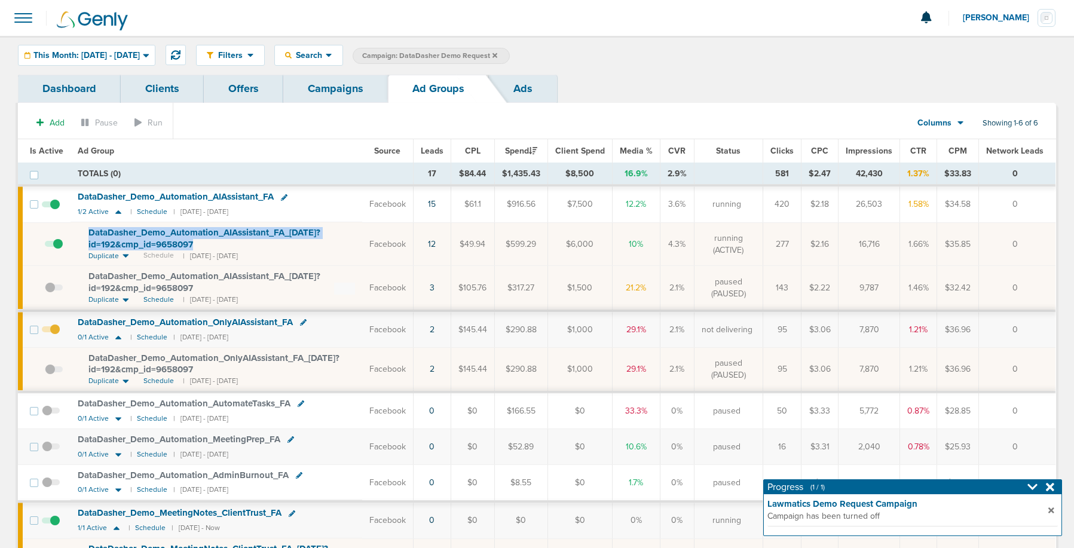
drag, startPoint x: 83, startPoint y: 229, endPoint x: 199, endPoint y: 242, distance: 116.7
click at [199, 242] on td "DataDasher_ Demo_ Automation_ AIAssistant_ FA_ 08.15.25?id=192&cmp_ id=9658097 …" at bounding box center [217, 244] width 292 height 44
click at [183, 237] on span "DataDasher_ Demo_ Automation_ AIAssistant_ FA_ [DATE]?id=192&cmp_ id=9658097" at bounding box center [204, 238] width 232 height 23
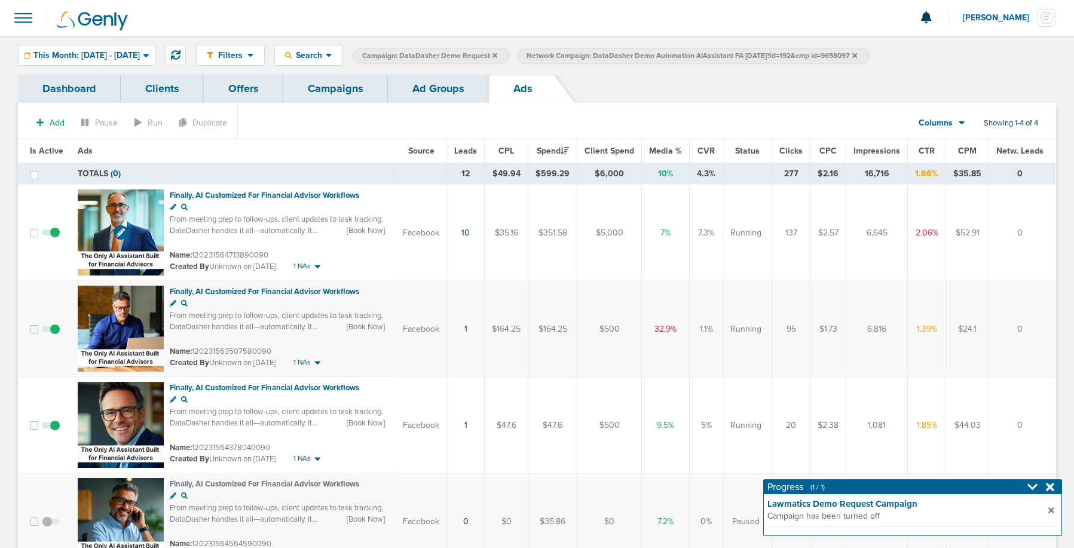
click at [140, 215] on img at bounding box center [121, 232] width 86 height 86
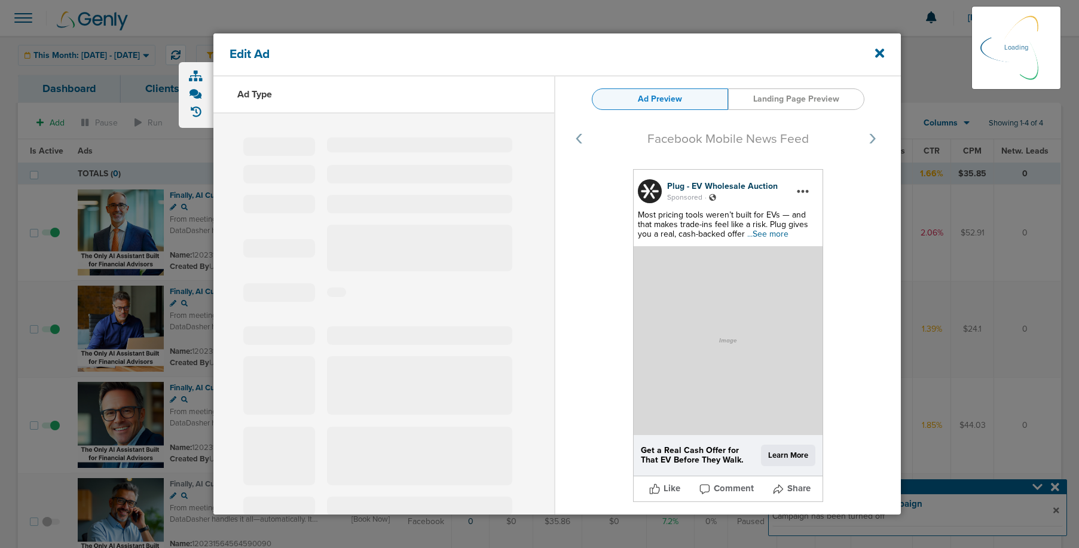
select select "learn_more"
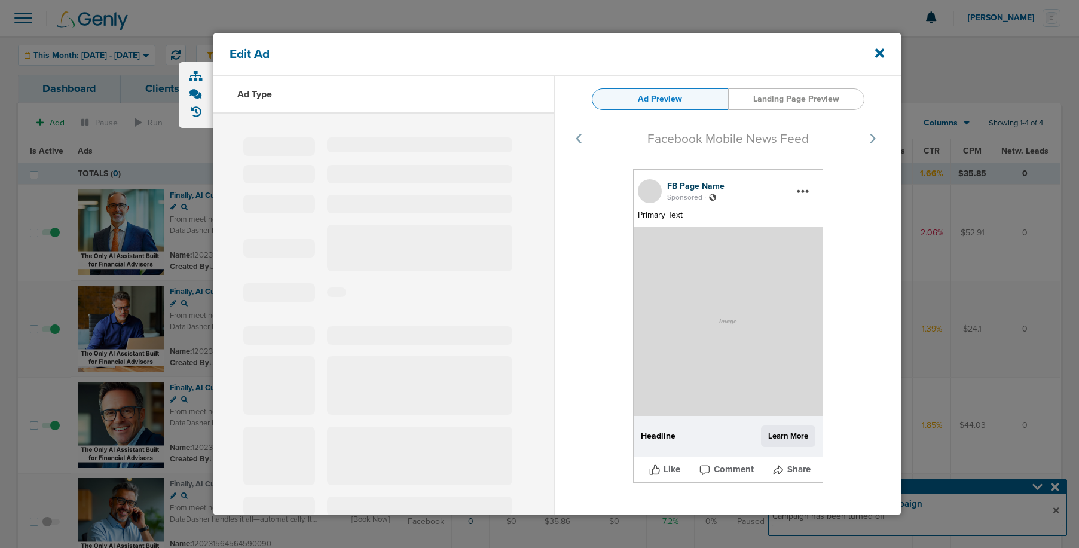
type input "120231564713890090"
type input "Finally, AI Customized For Financial Advisor Workflows"
type textarea "From meeting prep to follow-ups, client updates to task tracking, DataDasher ha…"
select select "book_travel"
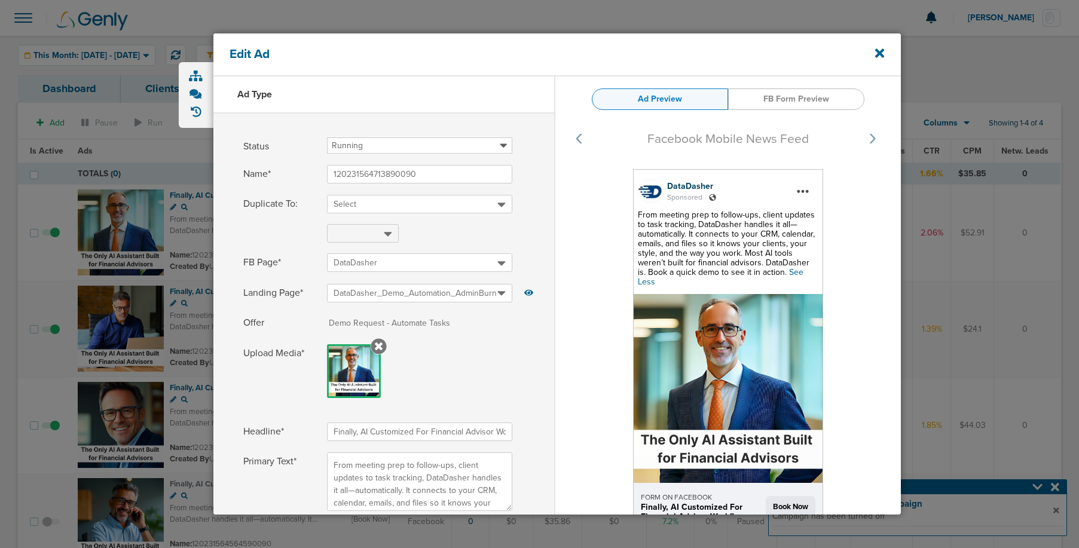
select select "book_travel"
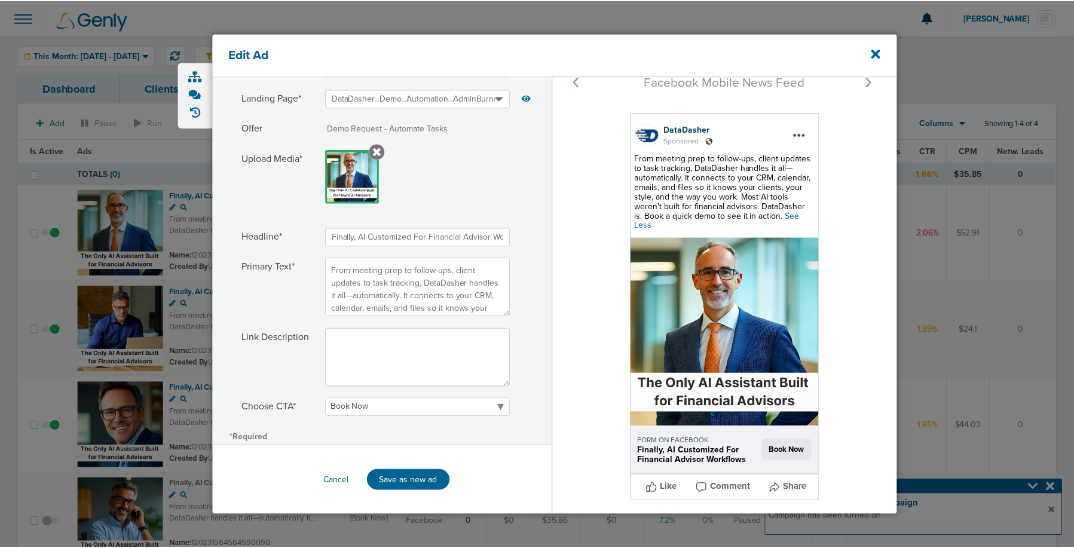
scroll to position [195, 0]
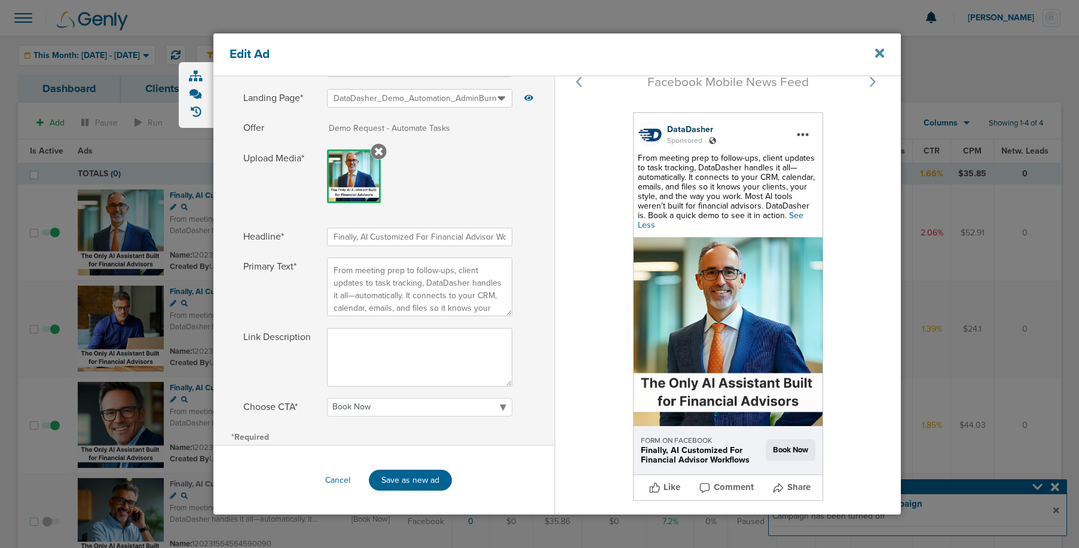
click at [875, 54] on icon at bounding box center [879, 53] width 9 height 13
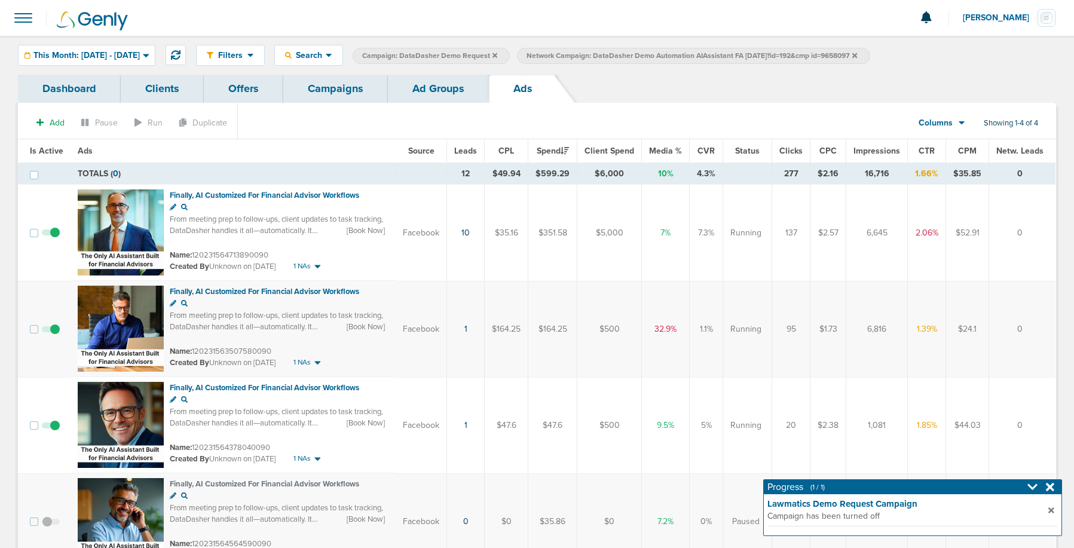
click at [331, 87] on link "Campaigns" at bounding box center [335, 89] width 105 height 28
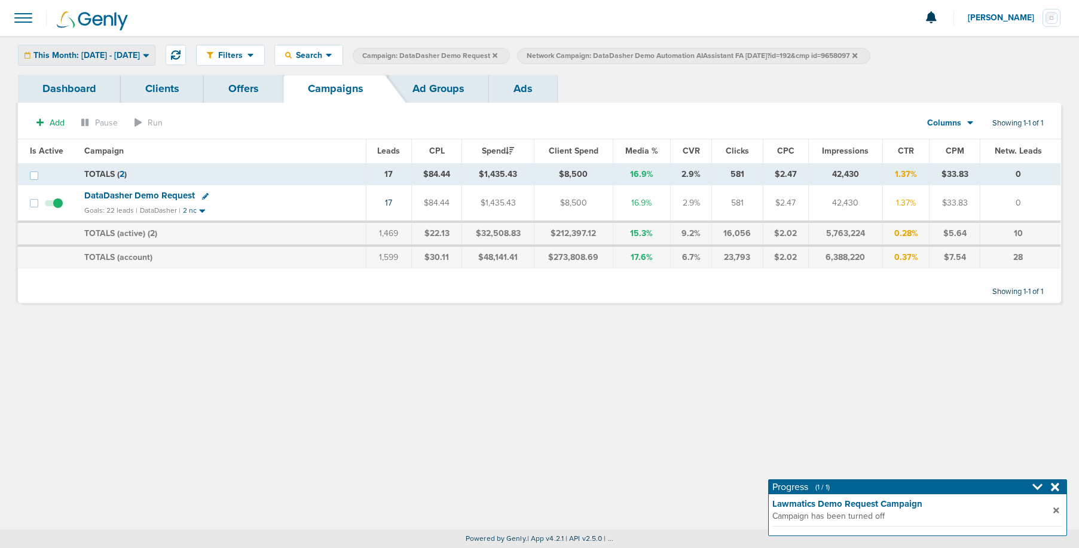
click at [129, 59] on span "This Month: [DATE] - [DATE]" at bounding box center [86, 55] width 106 height 8
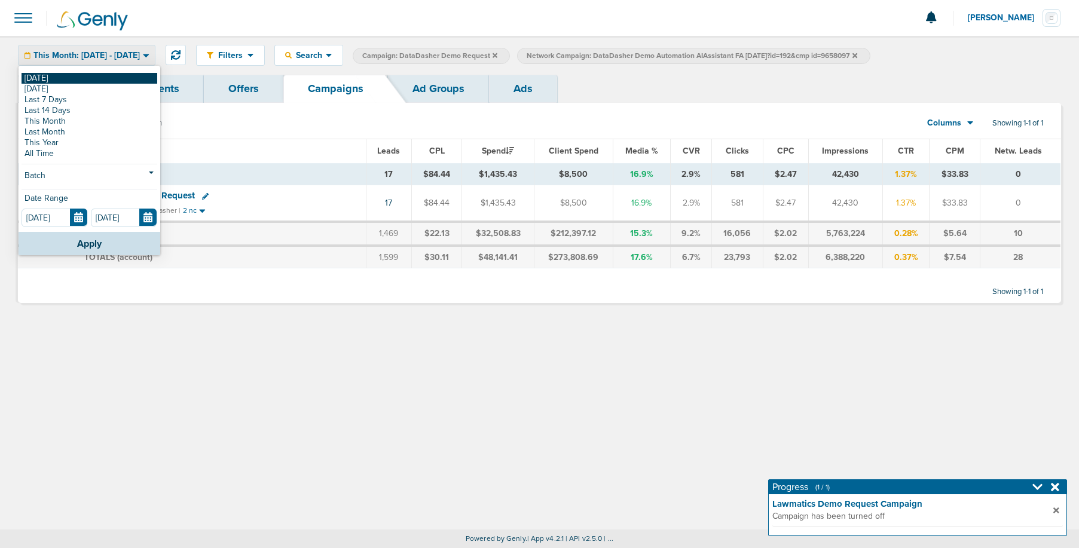
click at [85, 80] on link "[DATE]" at bounding box center [90, 78] width 136 height 11
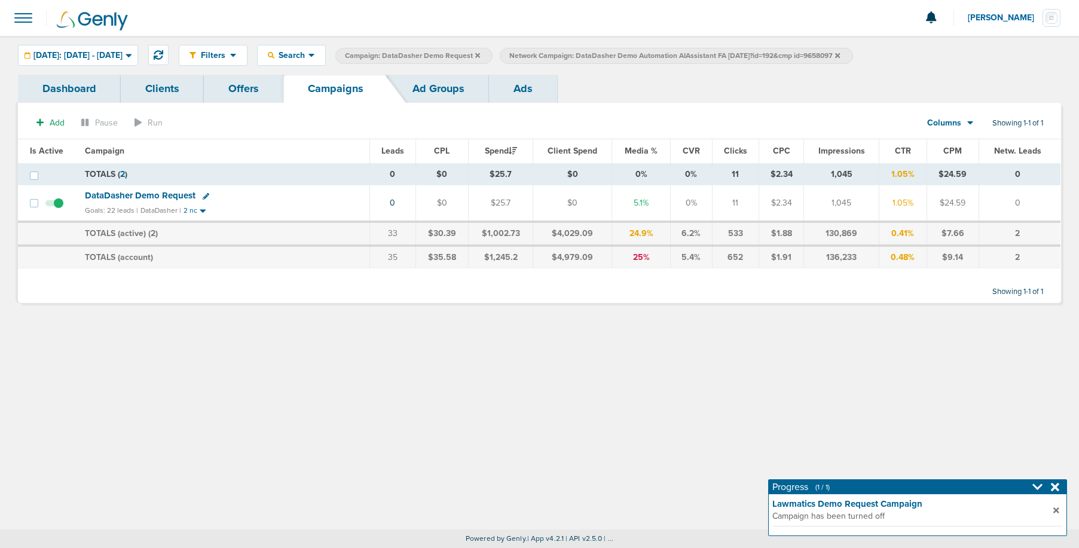
click at [133, 192] on span "DataDasher Demo Request" at bounding box center [140, 195] width 111 height 11
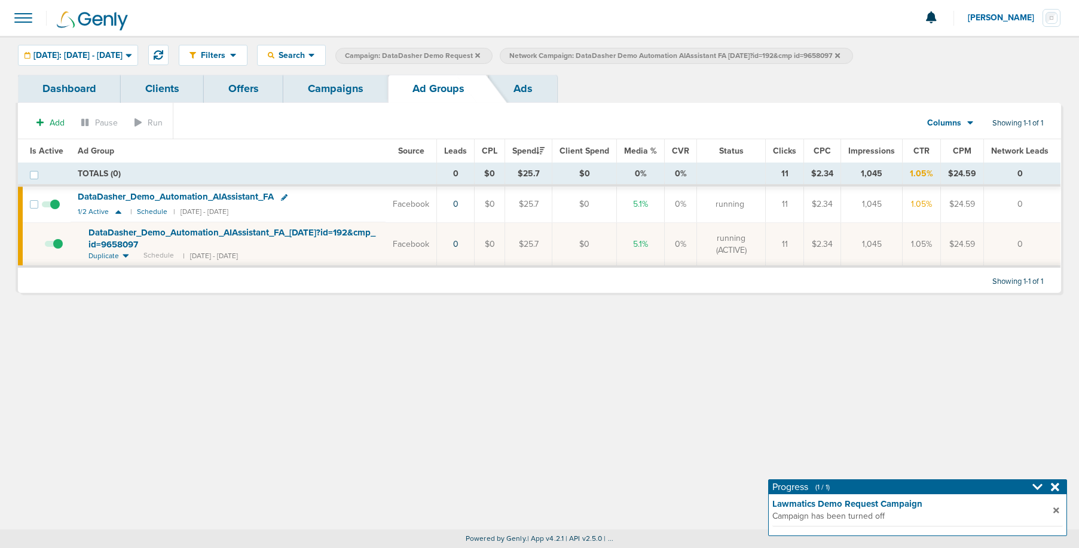
click at [840, 56] on icon at bounding box center [837, 55] width 5 height 5
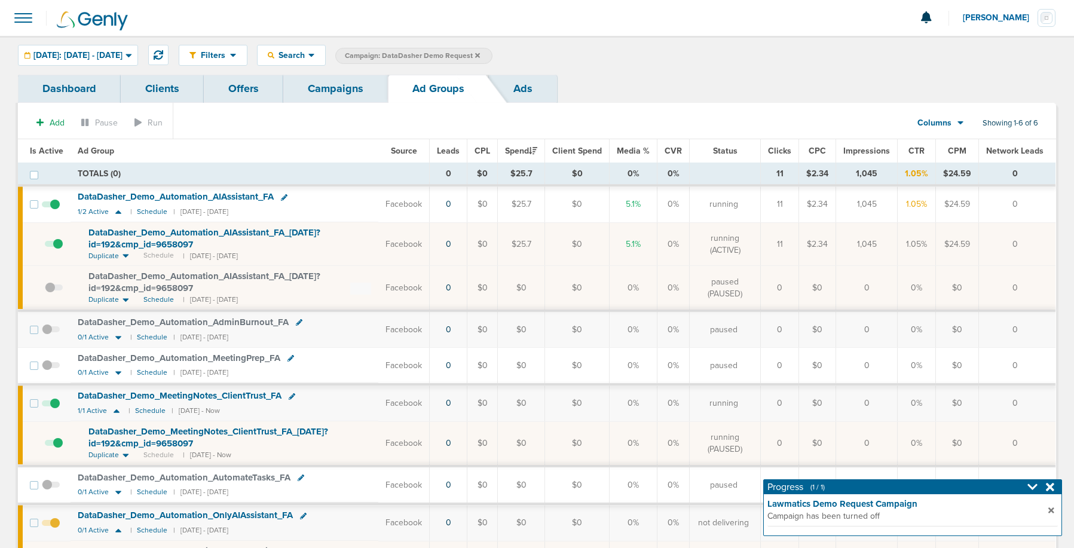
click at [335, 93] on link "Campaigns" at bounding box center [335, 89] width 105 height 28
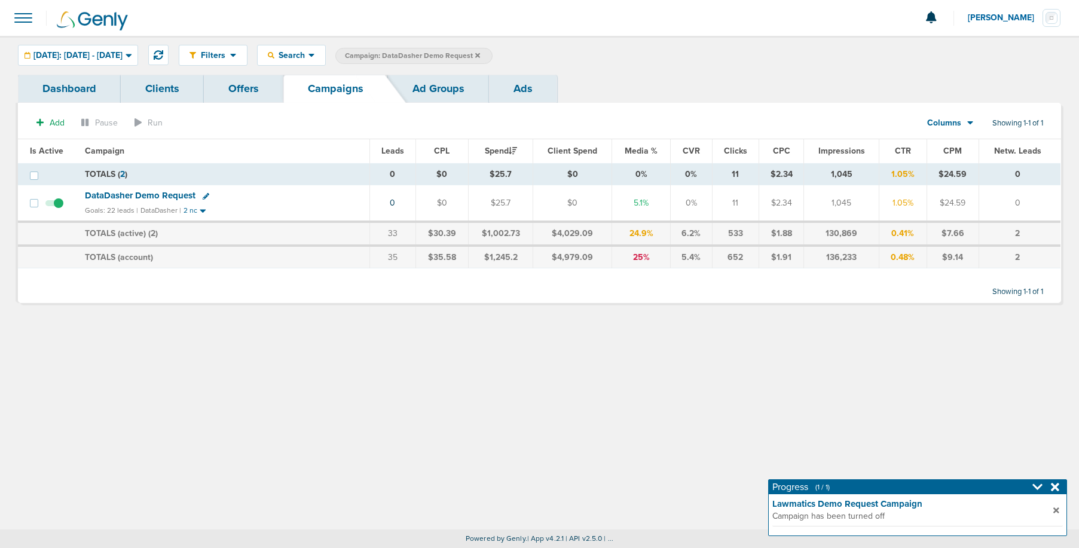
click at [480, 56] on icon at bounding box center [477, 55] width 5 height 5
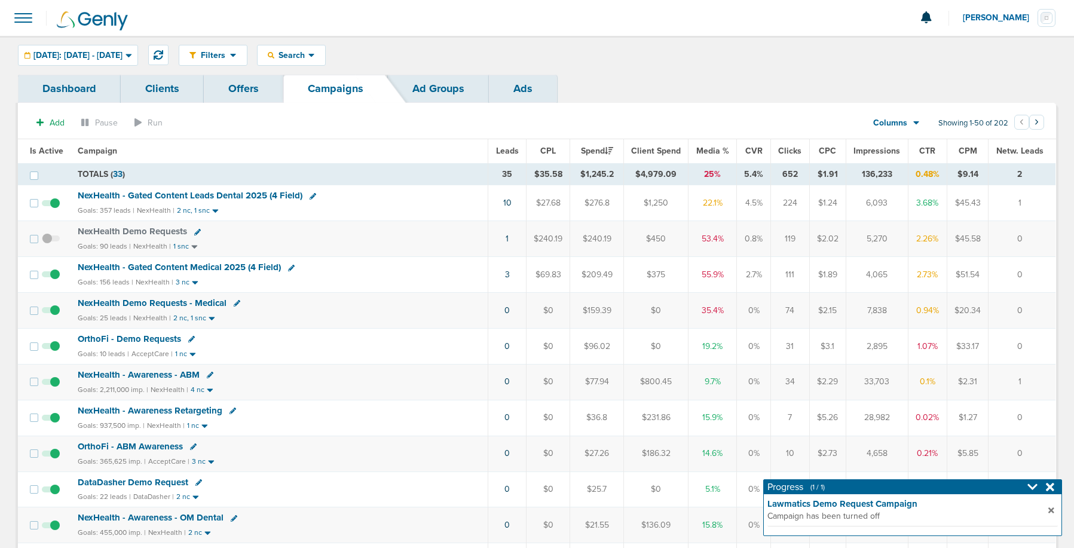
click at [161, 265] on span "NexHealth - Gated Content Medical 2025 (4 Field)" at bounding box center [179, 267] width 203 height 11
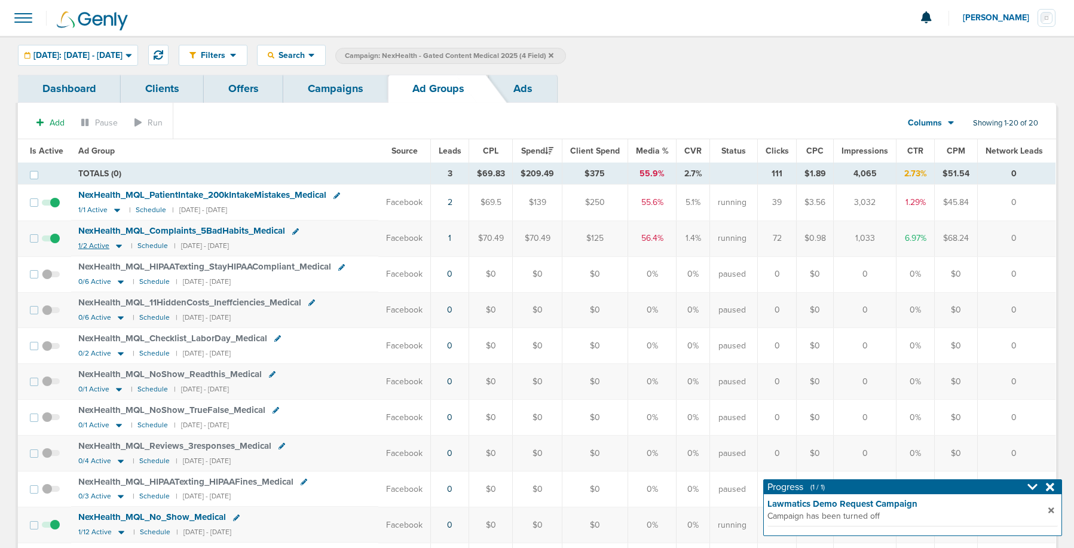
click at [120, 246] on icon at bounding box center [119, 246] width 12 height 10
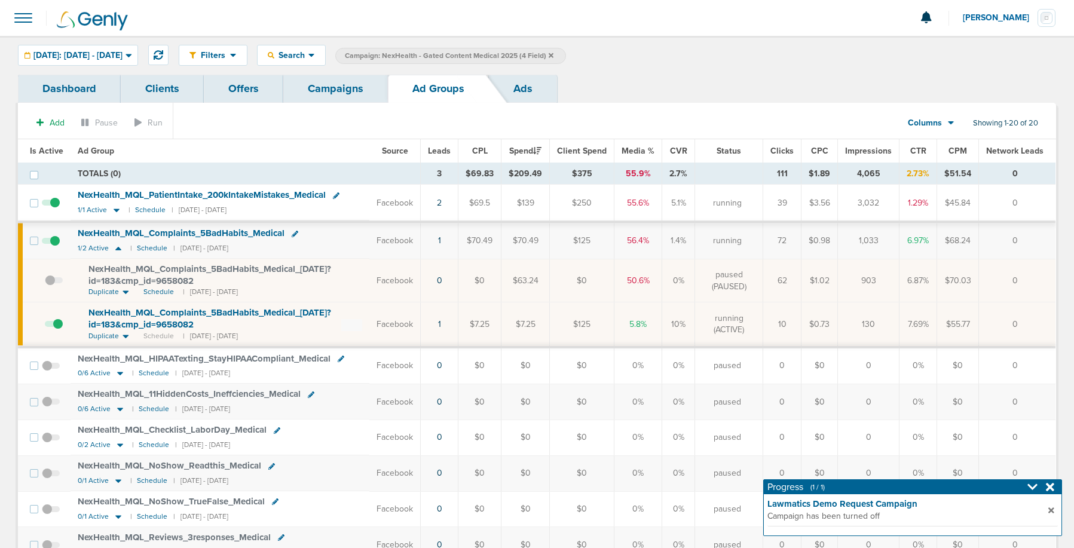
click at [293, 233] on icon at bounding box center [295, 234] width 7 height 7
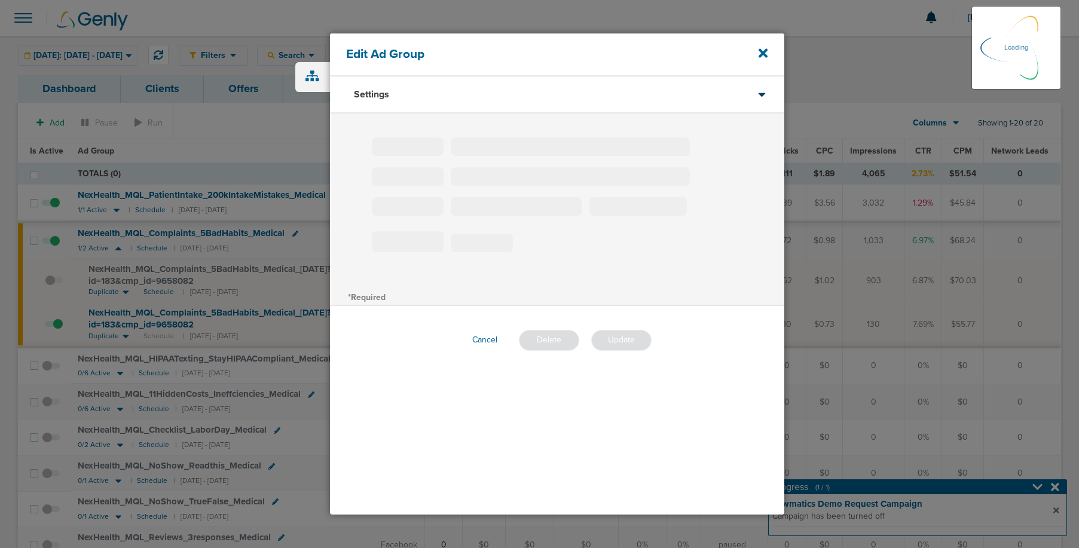
type input "NexHealth_MQL_Complaints_5BadHabits_Medical"
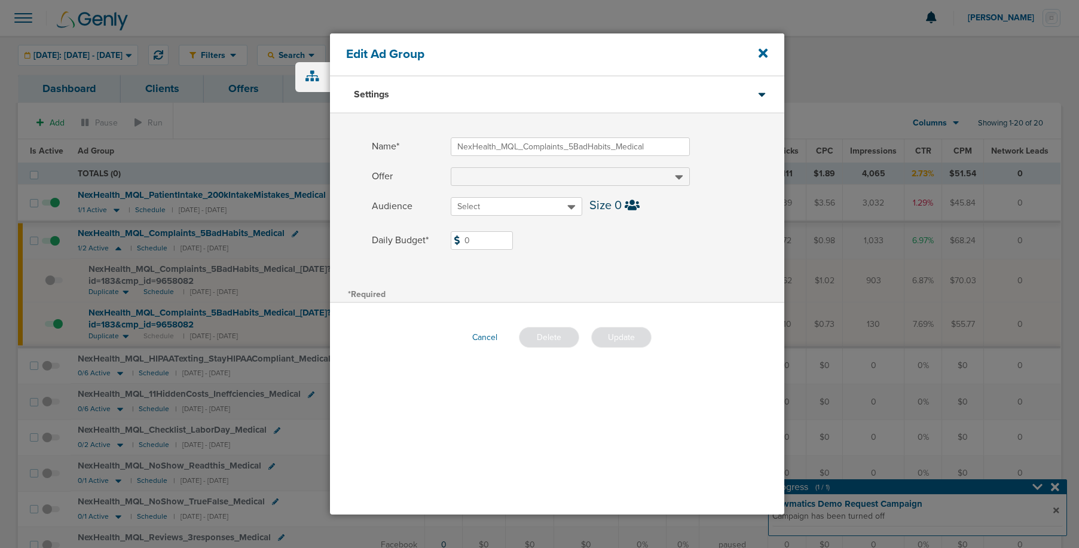
click at [466, 239] on input "0" at bounding box center [482, 240] width 62 height 19
type input "180"
click at [621, 343] on button "Update" at bounding box center [621, 337] width 60 height 21
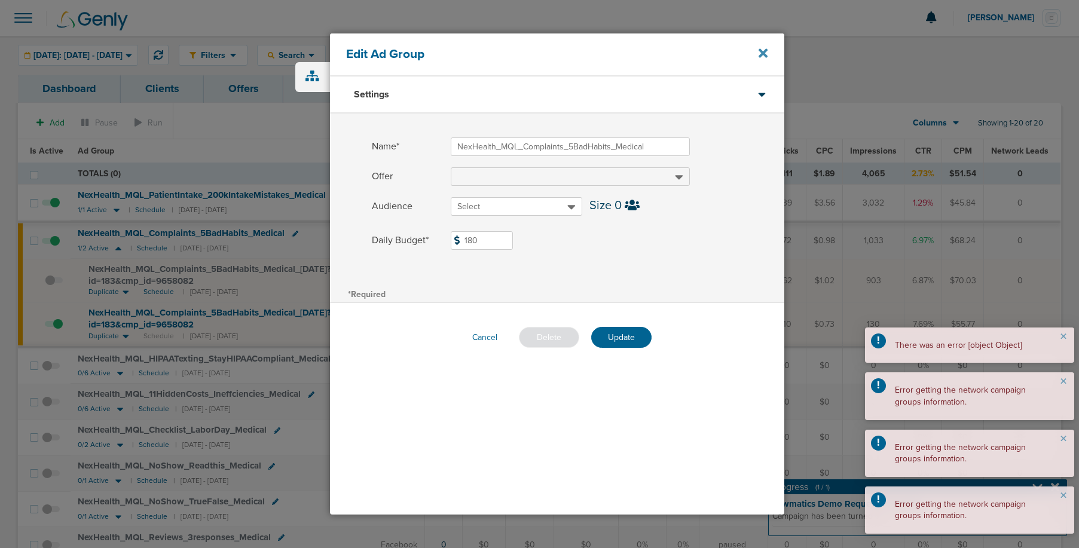
click at [763, 53] on icon at bounding box center [763, 53] width 9 height 9
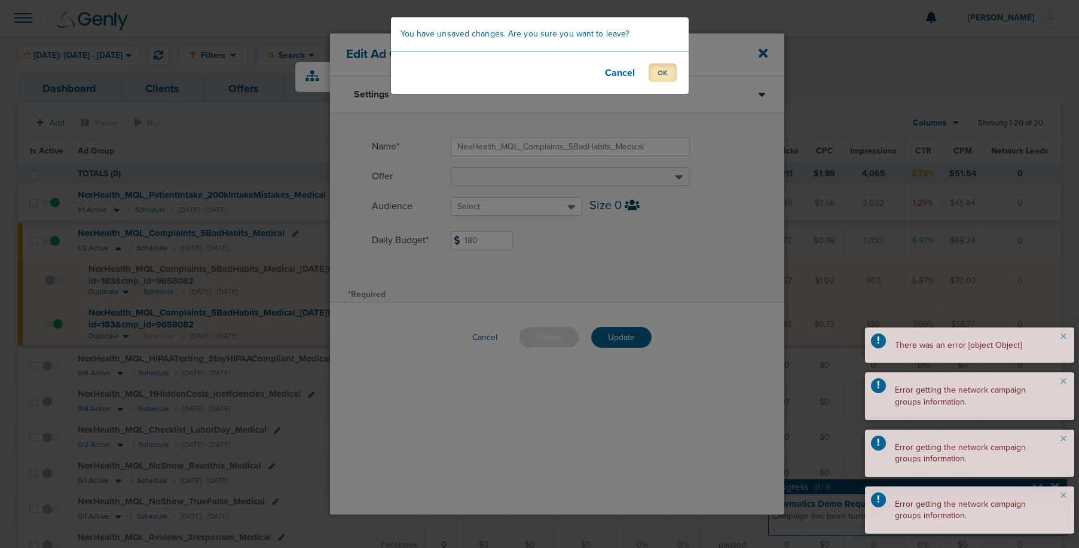
click at [661, 77] on button "OK" at bounding box center [663, 72] width 28 height 19
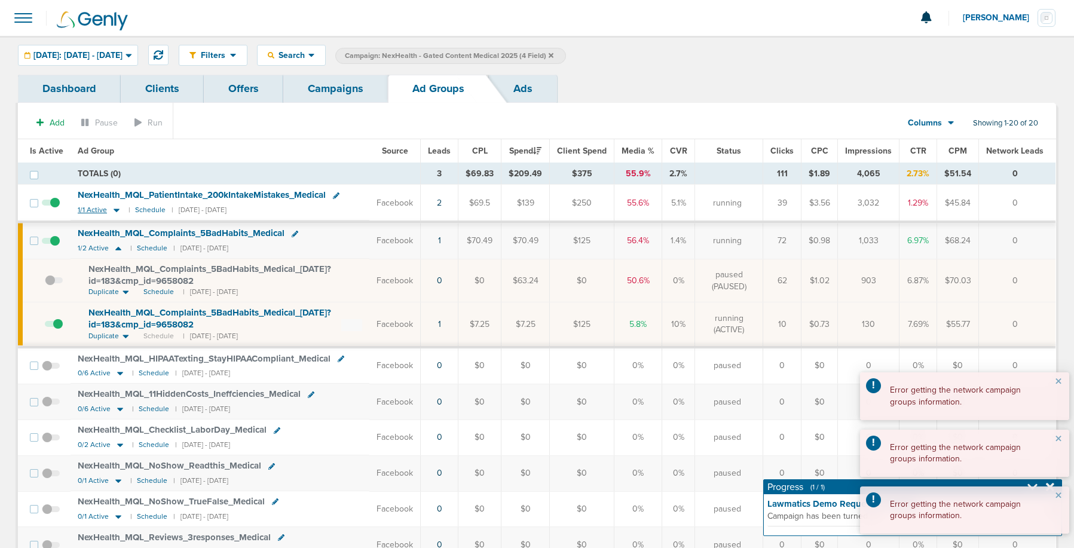
click at [116, 210] on icon at bounding box center [117, 211] width 6 height 4
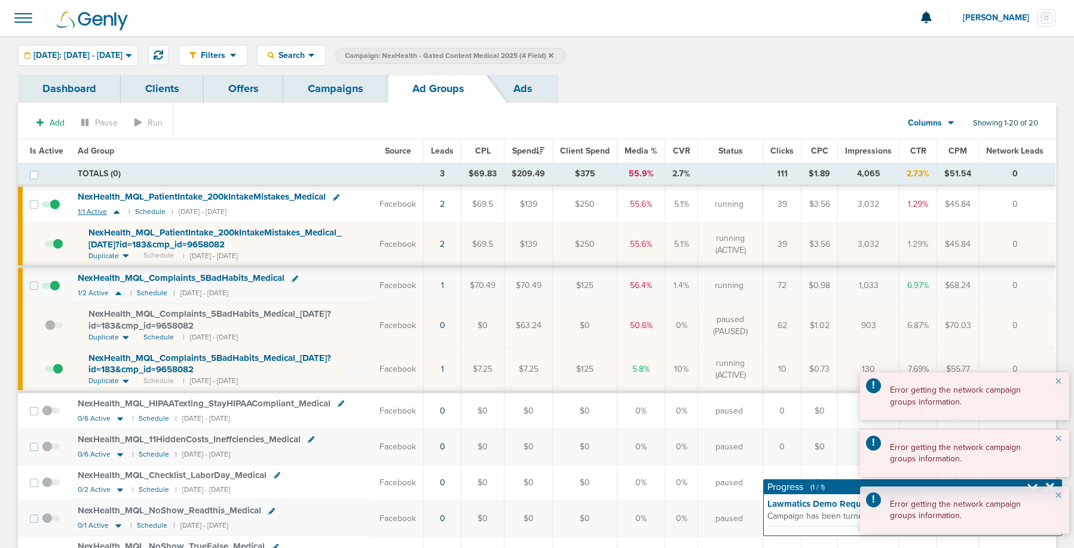
click at [116, 210] on icon at bounding box center [117, 212] width 12 height 10
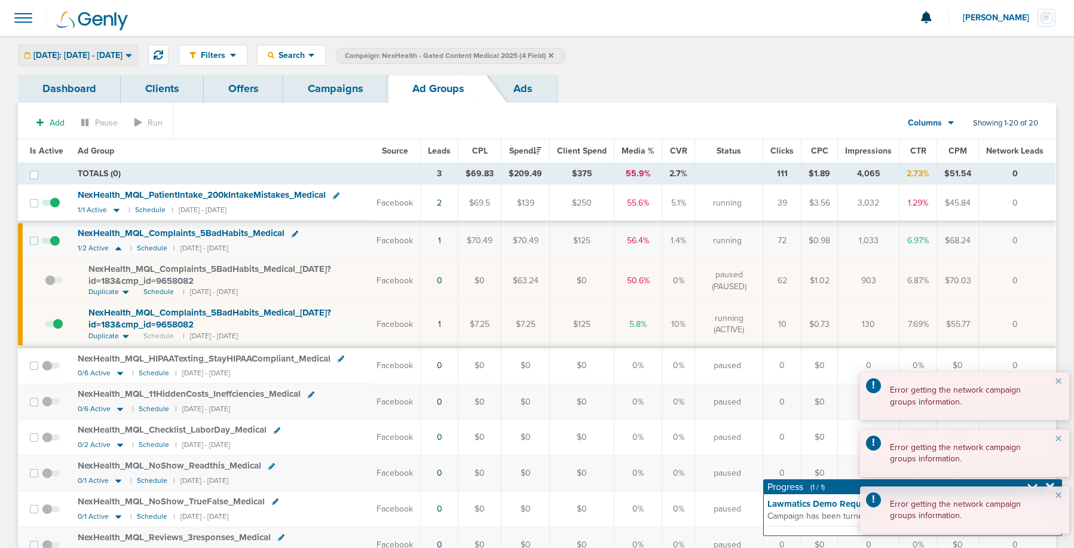
drag, startPoint x: 93, startPoint y: 55, endPoint x: 85, endPoint y: 68, distance: 15.0
click at [93, 56] on span "[DATE]: [DATE] - [DATE]" at bounding box center [77, 55] width 89 height 8
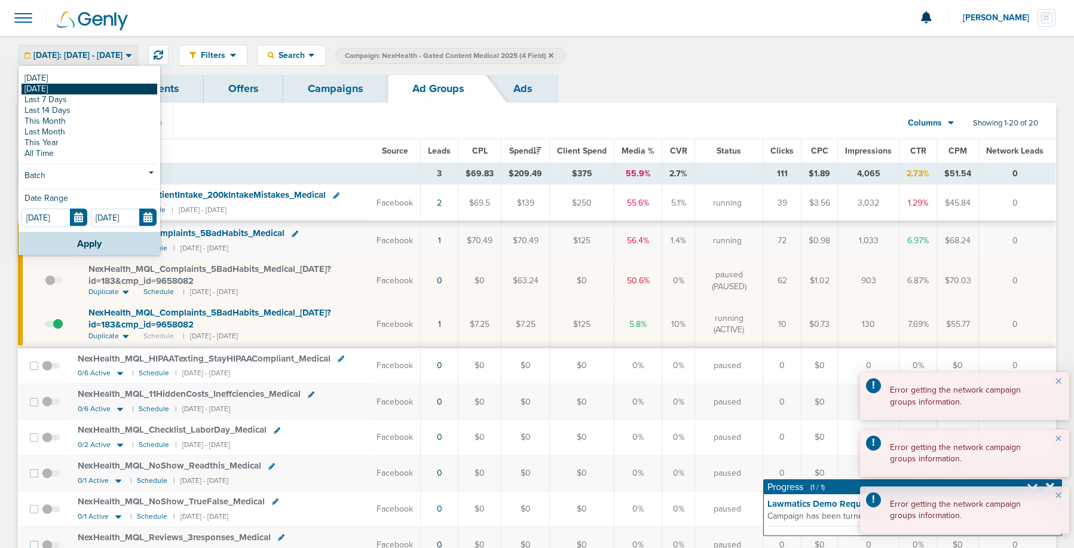
click at [77, 91] on link "[DATE]" at bounding box center [90, 89] width 136 height 11
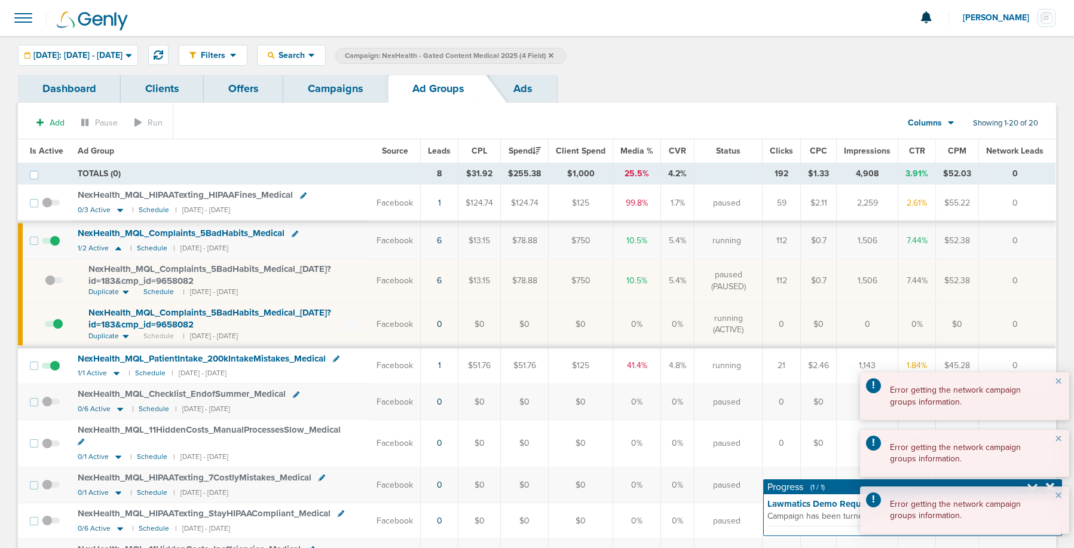
click at [325, 86] on link "Campaigns" at bounding box center [335, 89] width 105 height 28
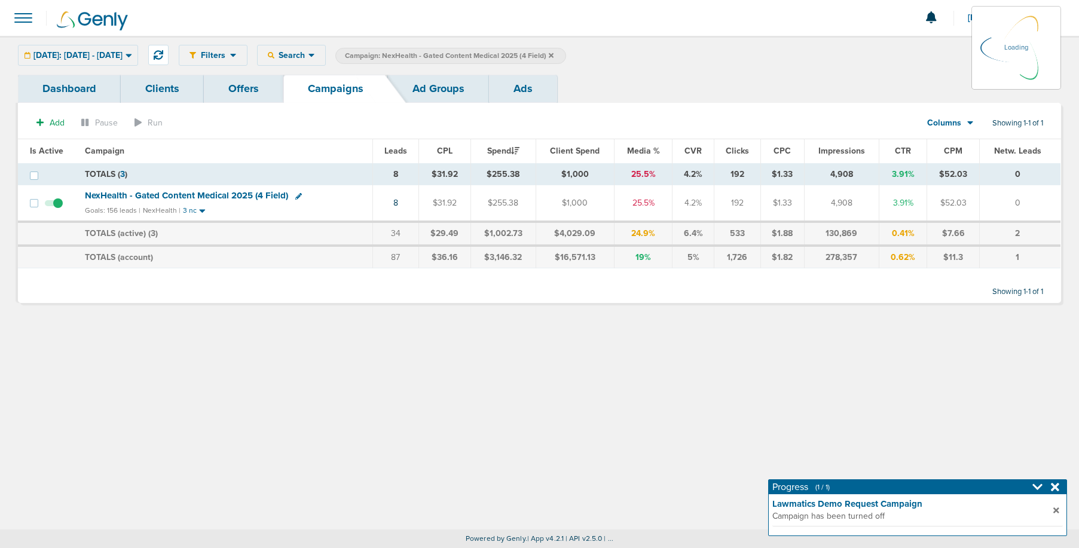
click at [566, 54] on label "Campaign: NexHealth - Gated Content Medical 2025 (4 Field)" at bounding box center [450, 56] width 231 height 16
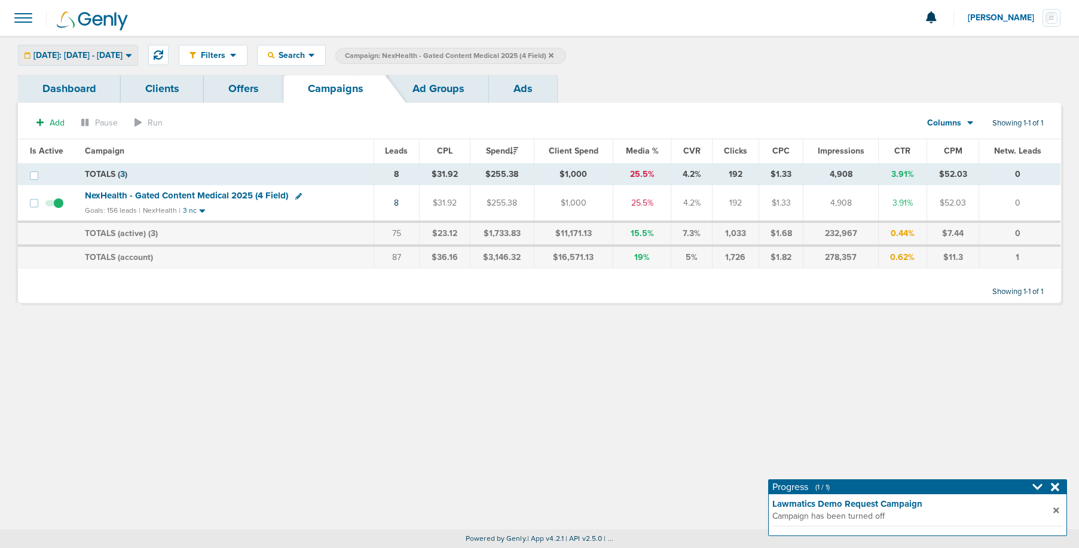
drag, startPoint x: 113, startPoint y: 50, endPoint x: 111, endPoint y: 62, distance: 12.1
click at [113, 51] on span "[DATE]: [DATE] - [DATE]" at bounding box center [77, 55] width 89 height 8
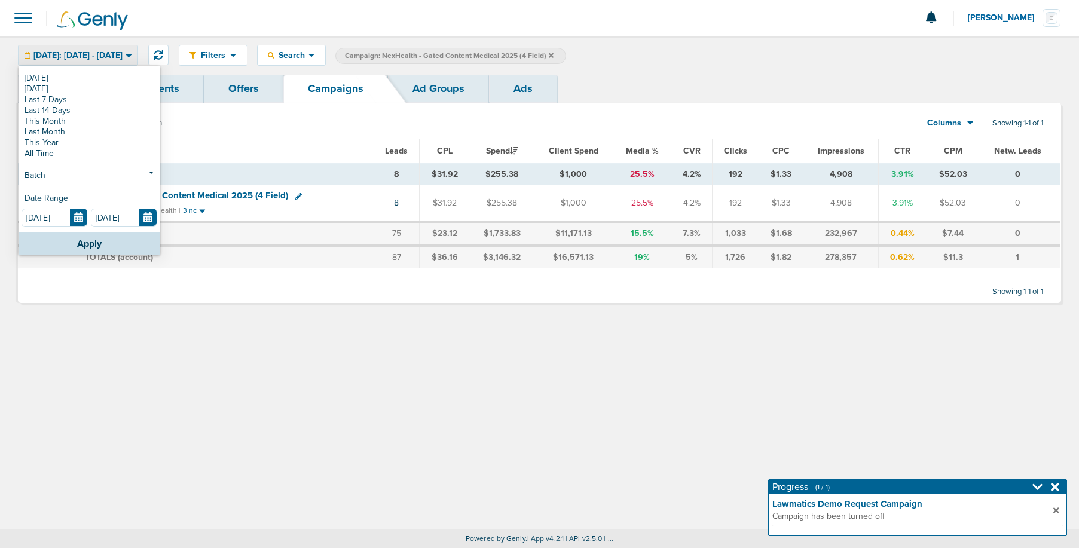
click at [107, 75] on link "[DATE]" at bounding box center [90, 78] width 136 height 11
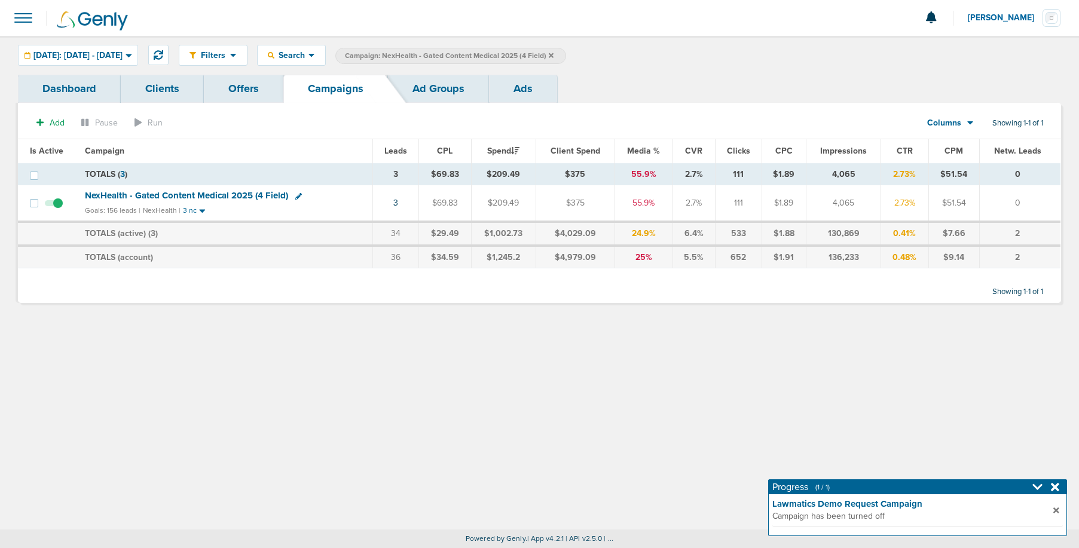
click at [554, 54] on icon at bounding box center [551, 55] width 5 height 5
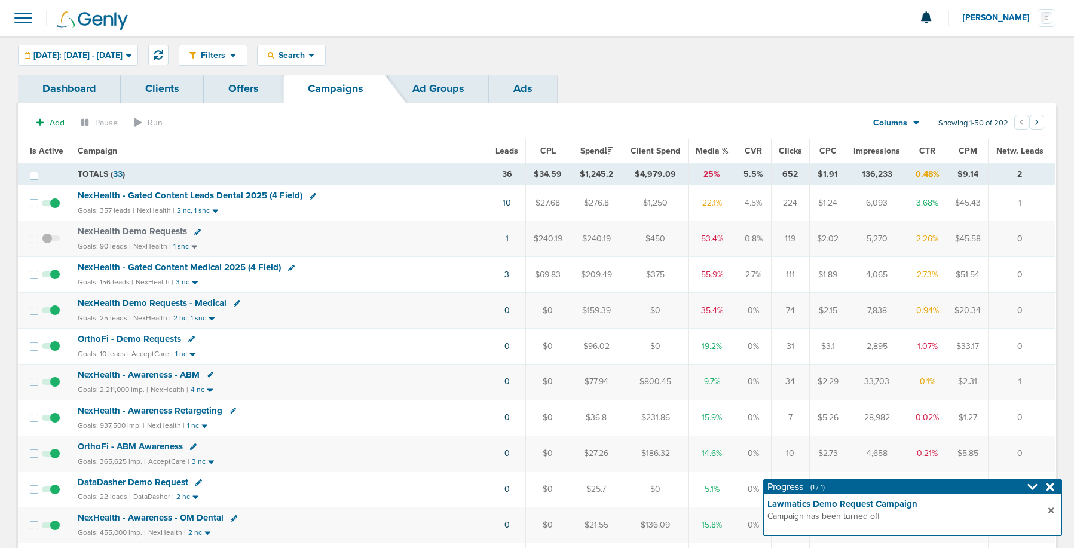
scroll to position [1, 0]
click at [168, 302] on span "NexHealth Demo Requests - Medical" at bounding box center [152, 302] width 149 height 11
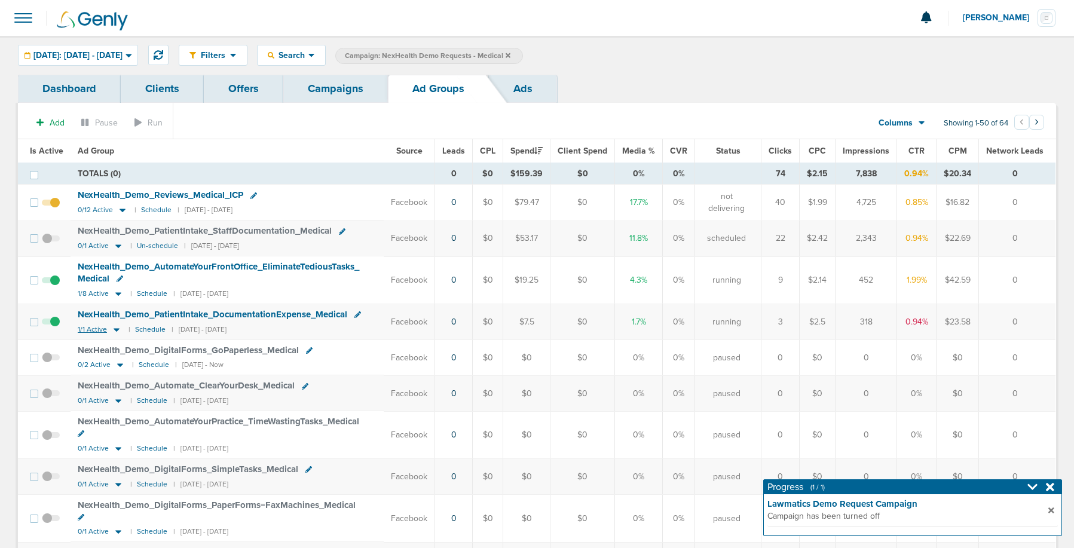
click at [115, 329] on icon at bounding box center [117, 330] width 6 height 4
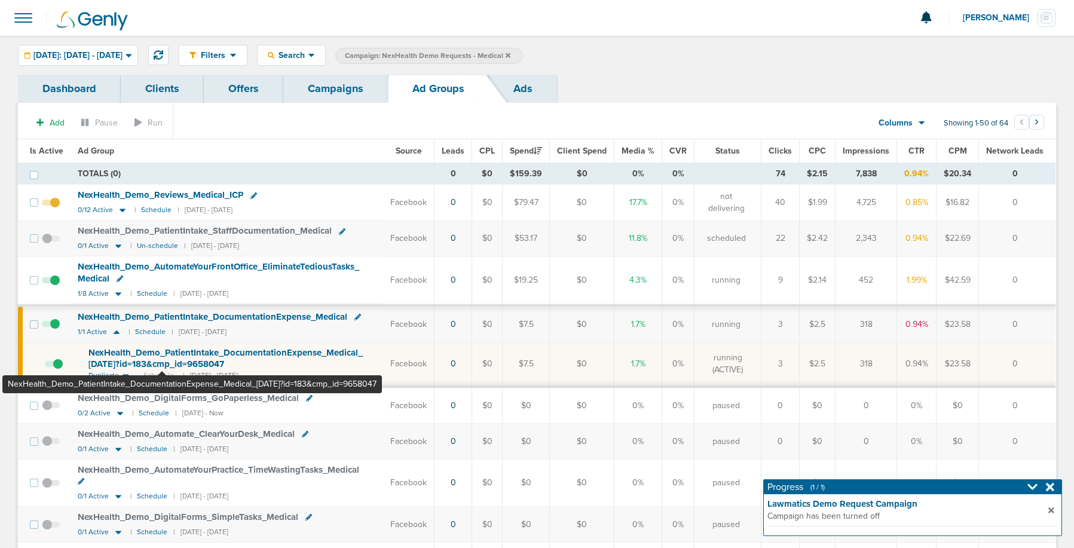
click at [162, 360] on span "NexHealth_ Demo_ PatientIntake_ DocumentationExpense_ Medical_ [DATE]?id=183&cm…" at bounding box center [225, 358] width 274 height 23
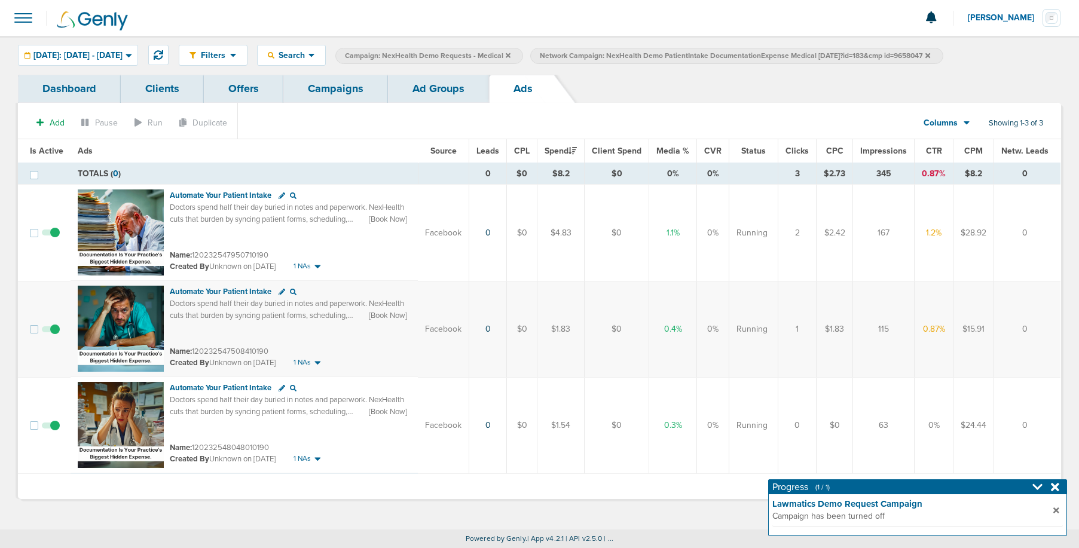
click at [56, 432] on span at bounding box center [51, 432] width 18 height 0
click at [51, 428] on input "checkbox" at bounding box center [51, 428] width 0 height 0
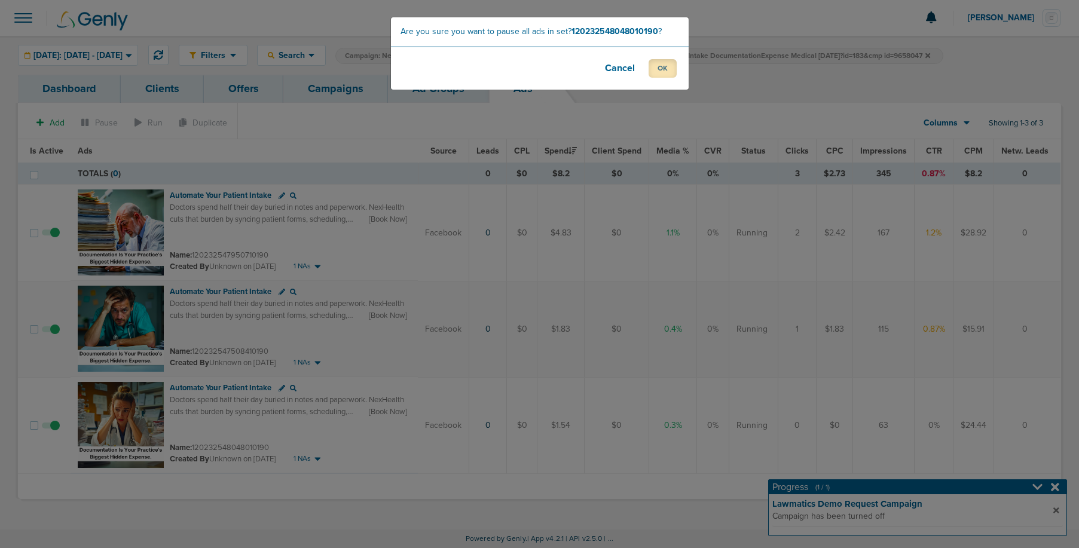
click at [664, 69] on button "OK" at bounding box center [663, 68] width 28 height 19
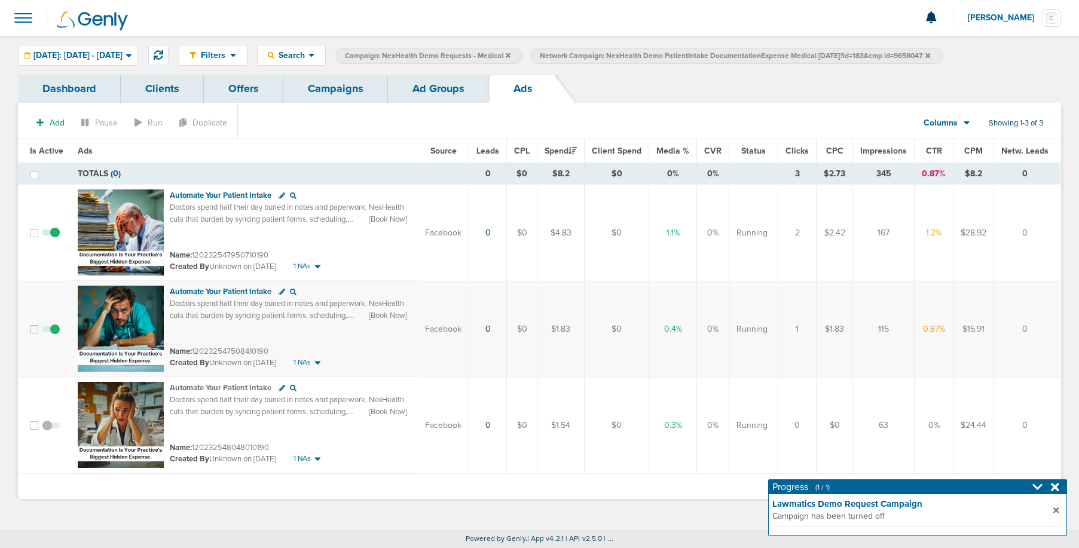
click at [409, 90] on link "Ad Groups" at bounding box center [438, 89] width 101 height 28
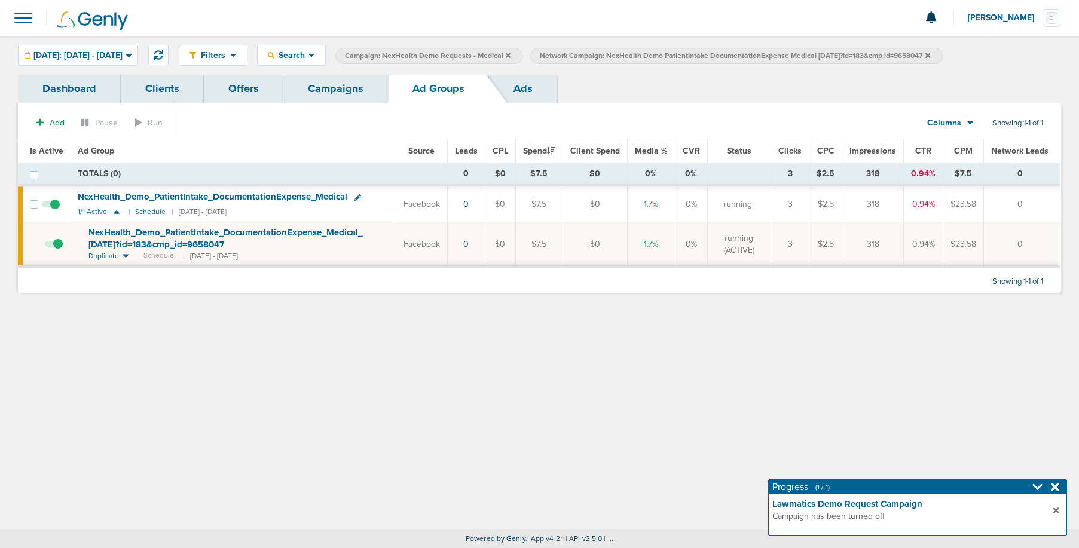
click at [337, 93] on link "Campaigns" at bounding box center [335, 89] width 105 height 28
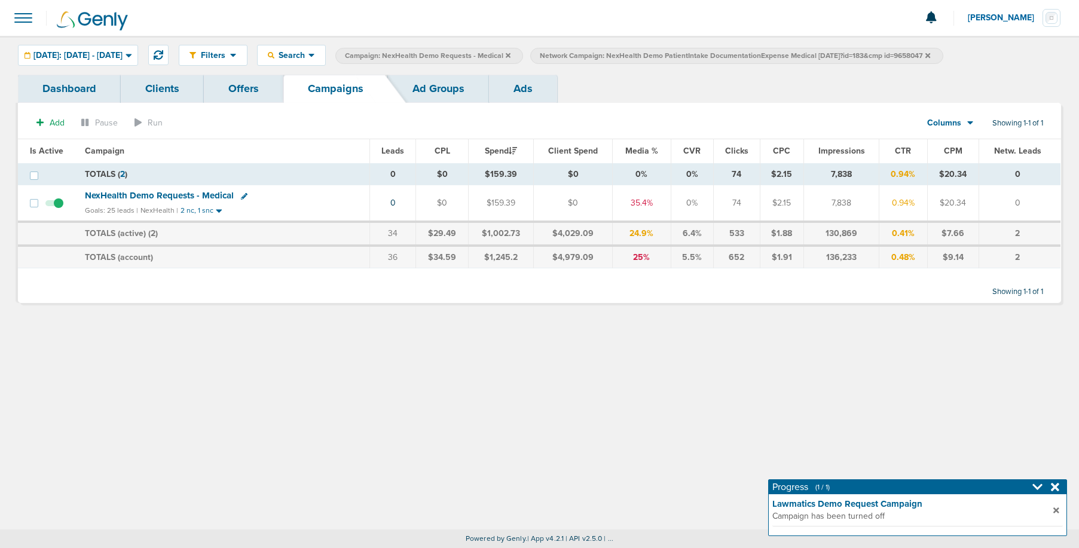
click at [930, 56] on span "Network Campaign: NexHealth Demo PatientIntake DocumentationExpense Medical [DA…" at bounding box center [735, 56] width 390 height 10
click at [930, 54] on icon at bounding box center [927, 55] width 5 height 5
click at [510, 54] on icon at bounding box center [508, 55] width 5 height 5
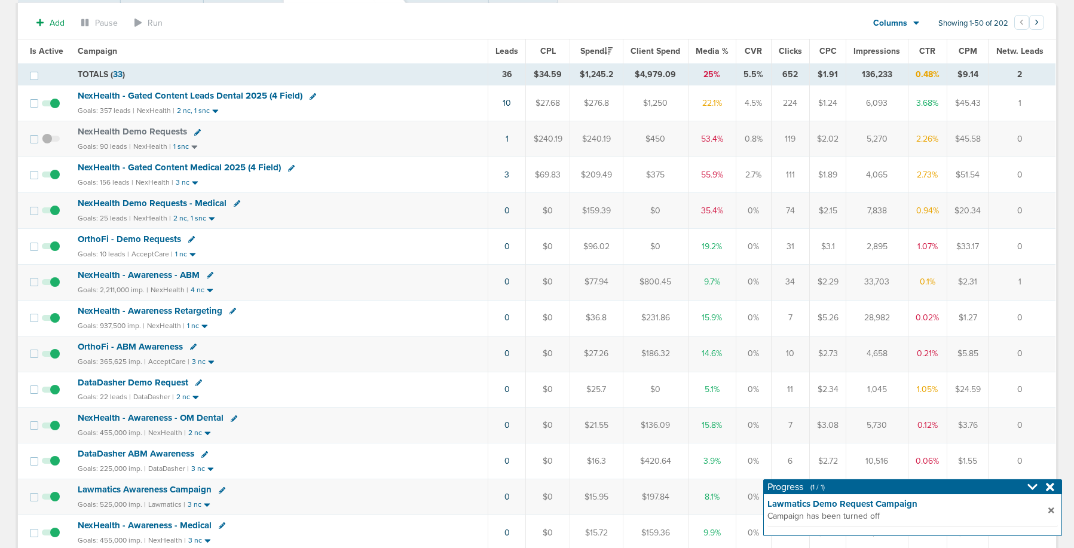
scroll to position [102, 0]
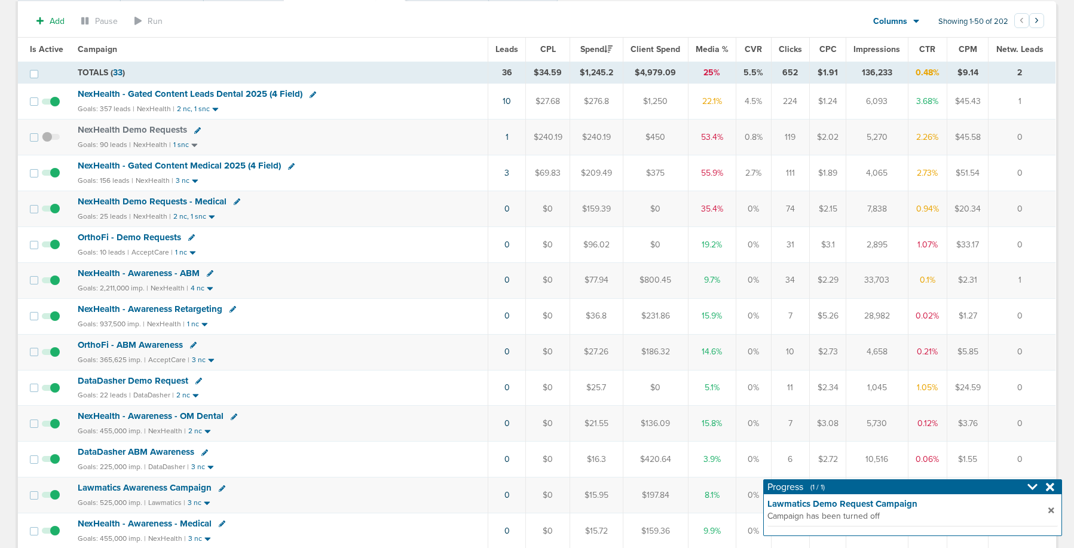
click at [110, 383] on span "DataDasher Demo Request" at bounding box center [133, 380] width 111 height 11
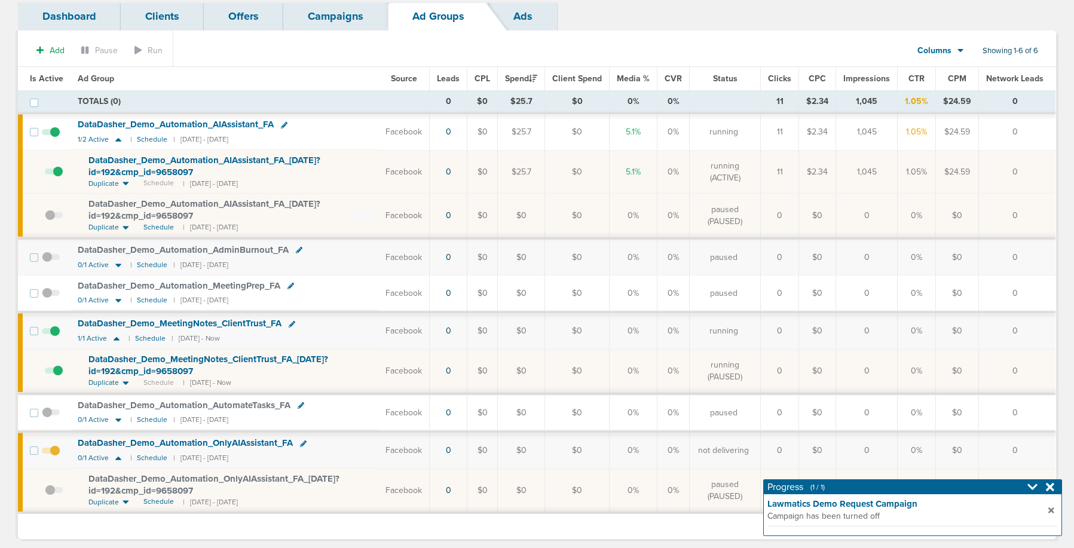
scroll to position [82, 0]
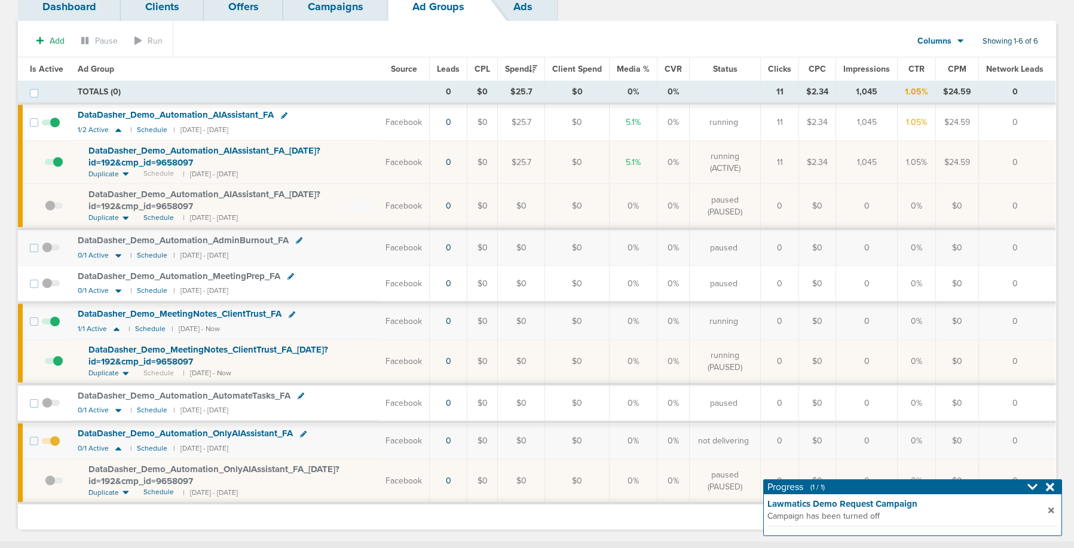
click at [53, 447] on span at bounding box center [51, 447] width 18 height 0
click at [51, 444] on input "checkbox" at bounding box center [51, 444] width 0 height 0
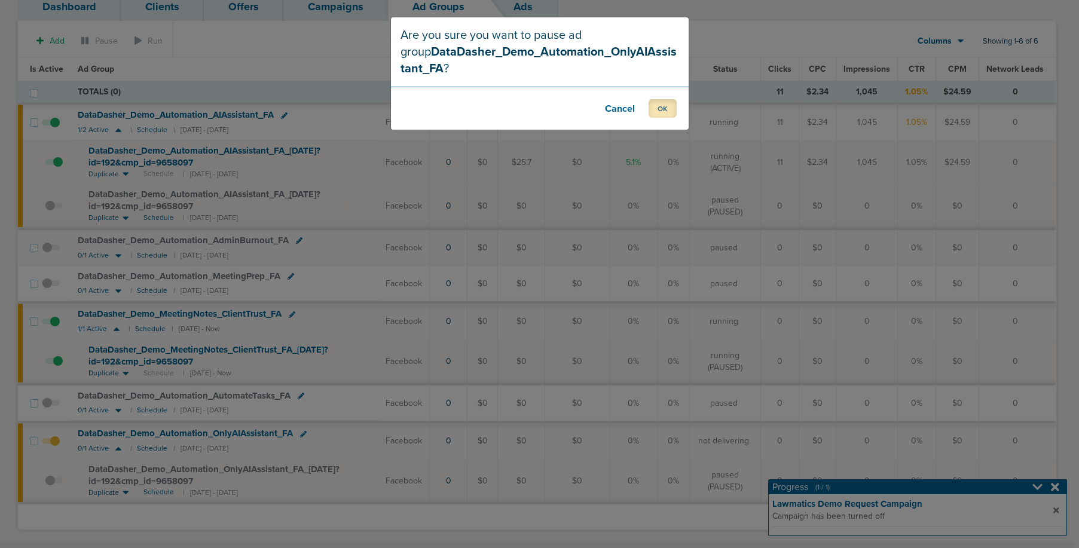
click at [662, 107] on button "OK" at bounding box center [663, 108] width 28 height 19
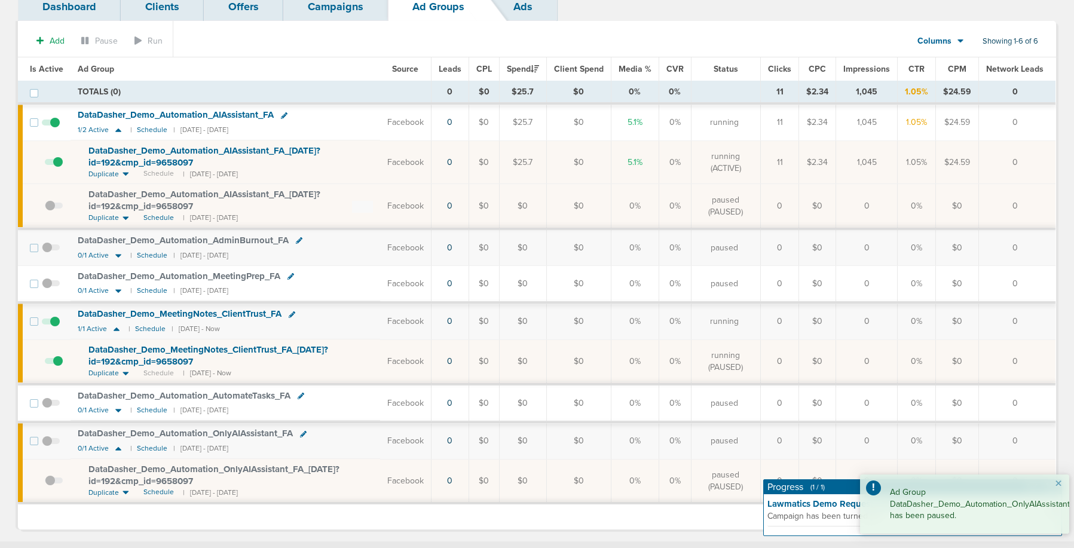
scroll to position [0, 0]
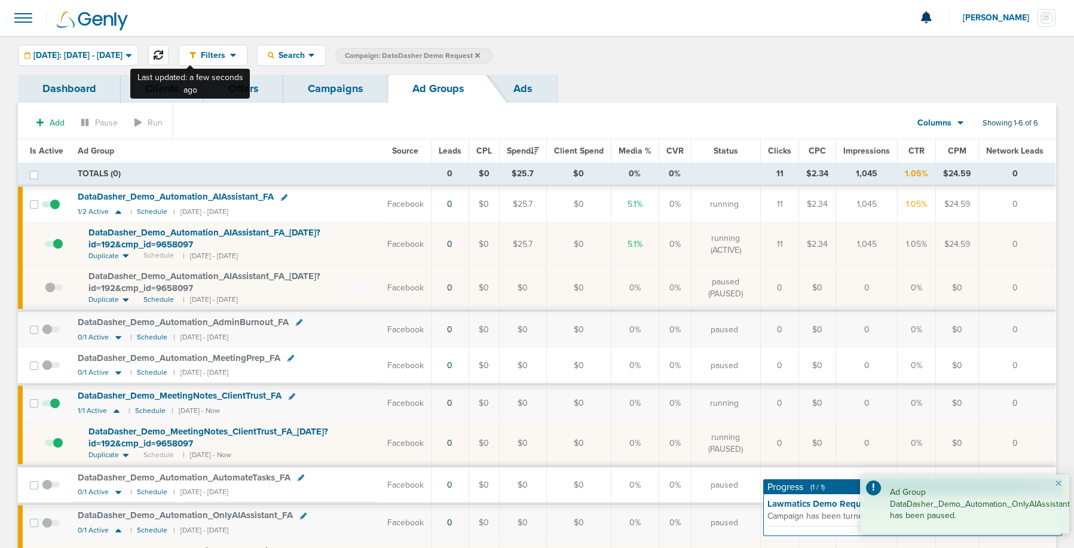
click at [169, 61] on button at bounding box center [158, 55] width 20 height 20
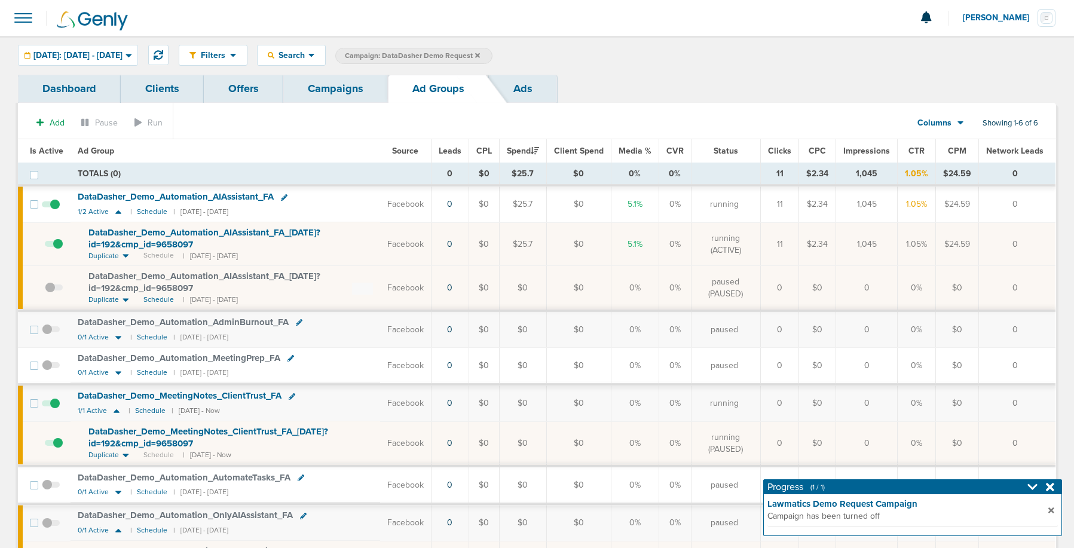
click at [342, 93] on link "Campaigns" at bounding box center [335, 89] width 105 height 28
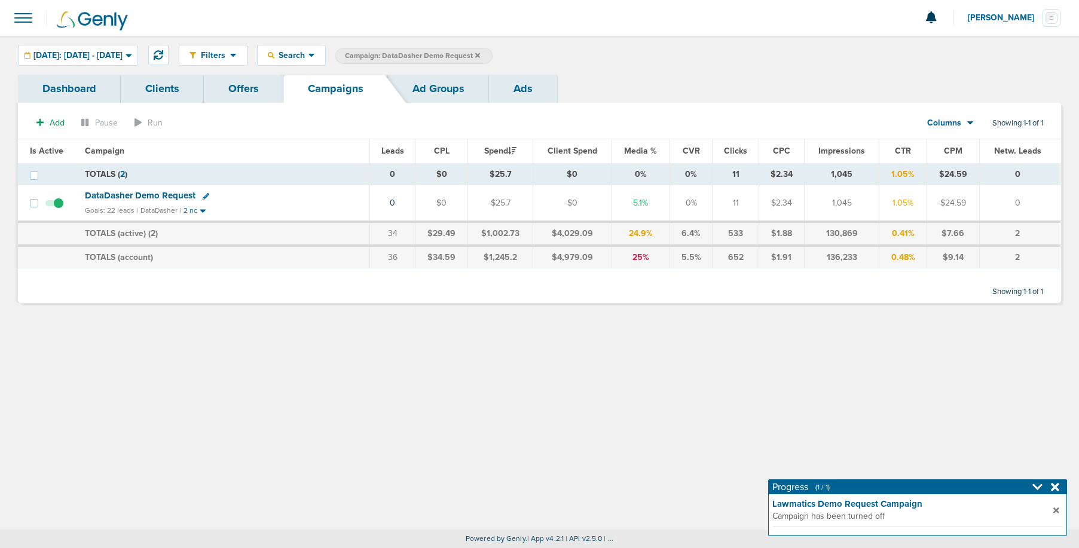
click at [480, 54] on icon at bounding box center [477, 55] width 5 height 5
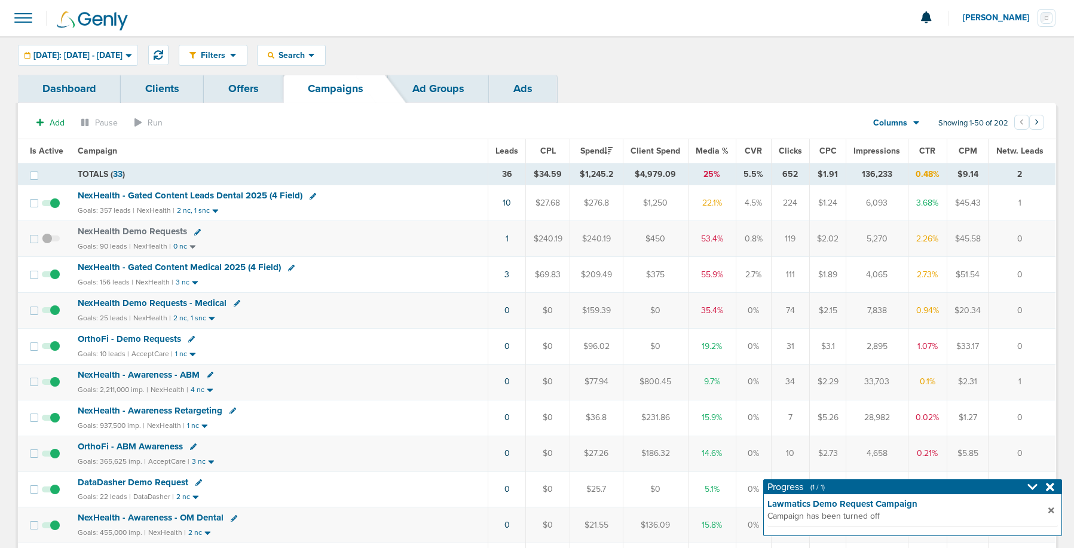
click at [141, 302] on span "NexHealth Demo Requests - Medical" at bounding box center [152, 303] width 149 height 11
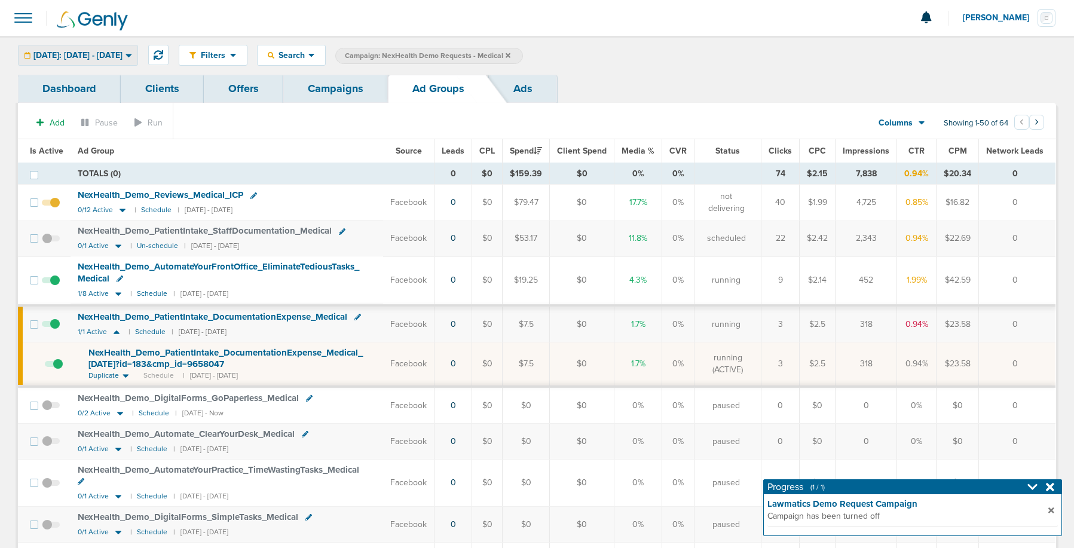
drag, startPoint x: 118, startPoint y: 53, endPoint x: 116, endPoint y: 63, distance: 9.7
click at [118, 54] on span "[DATE]: [DATE] - [DATE]" at bounding box center [77, 55] width 89 height 8
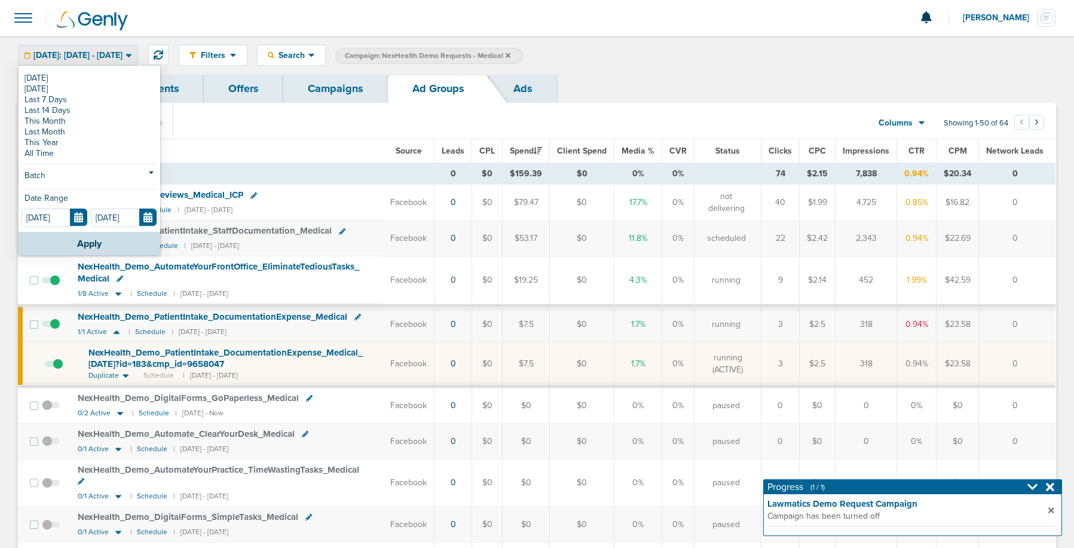
click at [102, 123] on link "This Month" at bounding box center [90, 121] width 136 height 11
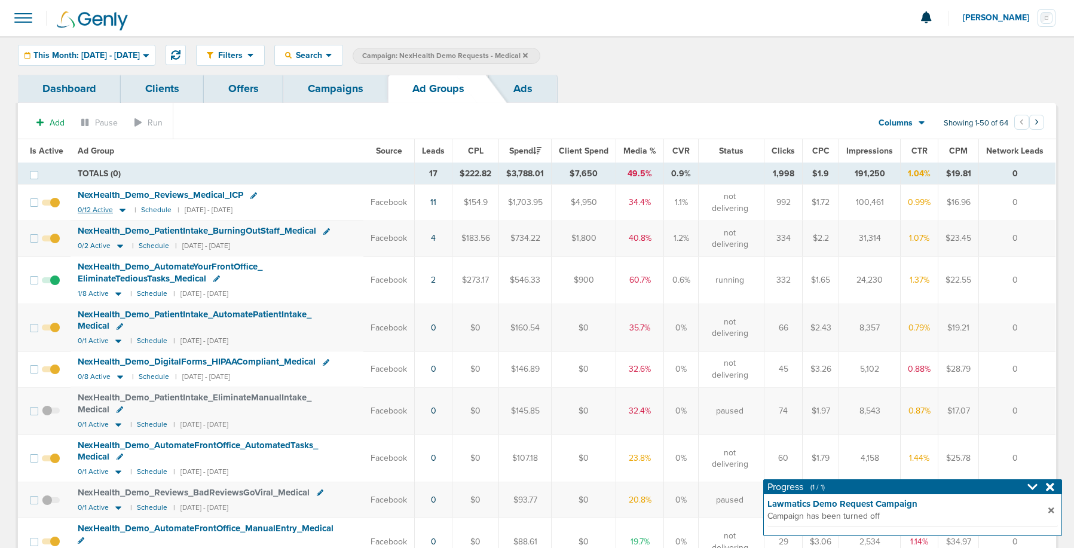
click at [125, 212] on icon at bounding box center [123, 210] width 12 height 10
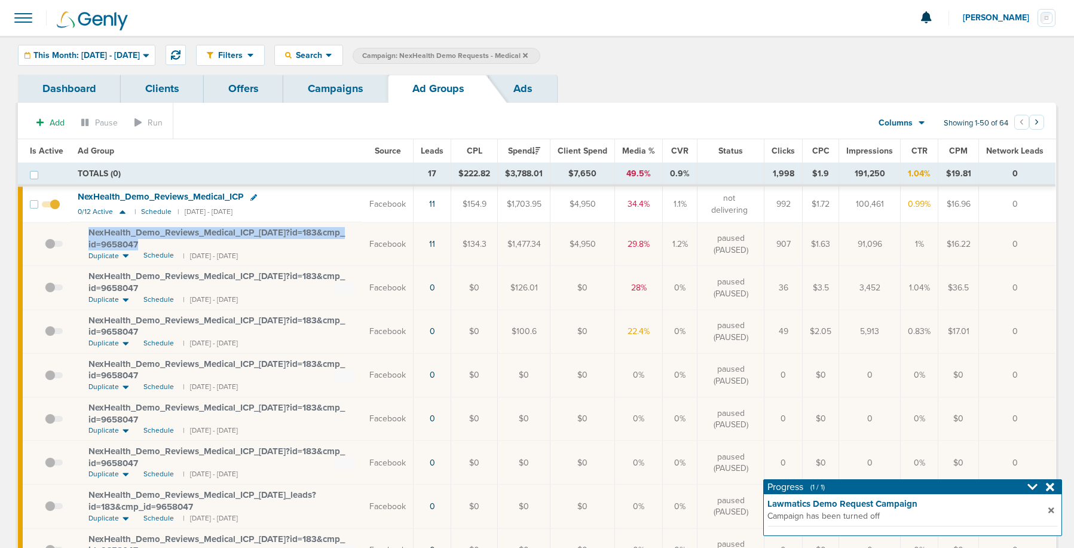
drag, startPoint x: 82, startPoint y: 230, endPoint x: 154, endPoint y: 247, distance: 73.2
click at [154, 247] on td "NexHealth_ Demo_ Reviews_ Medical_ ICP_ [DATE]?id=183&cmp_ id=9658047 Duplicate…" at bounding box center [217, 244] width 292 height 44
copy span "NexHealth_ Demo_ Reviews_ Medical_ ICP_ [DATE]?id=183&cmp_ id=9658047"
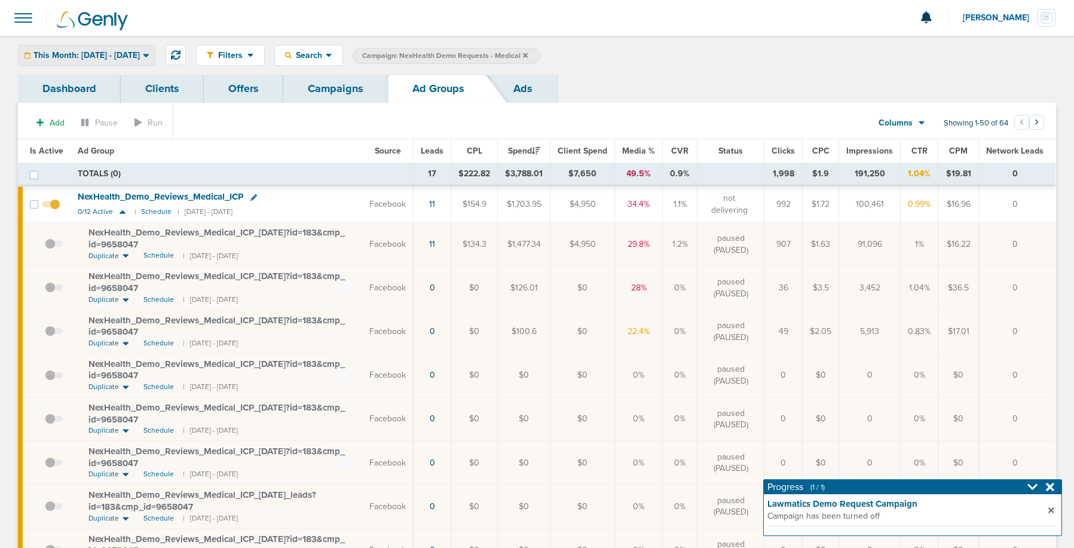
click at [58, 54] on span "This Month: [DATE] - [DATE]" at bounding box center [86, 55] width 106 height 8
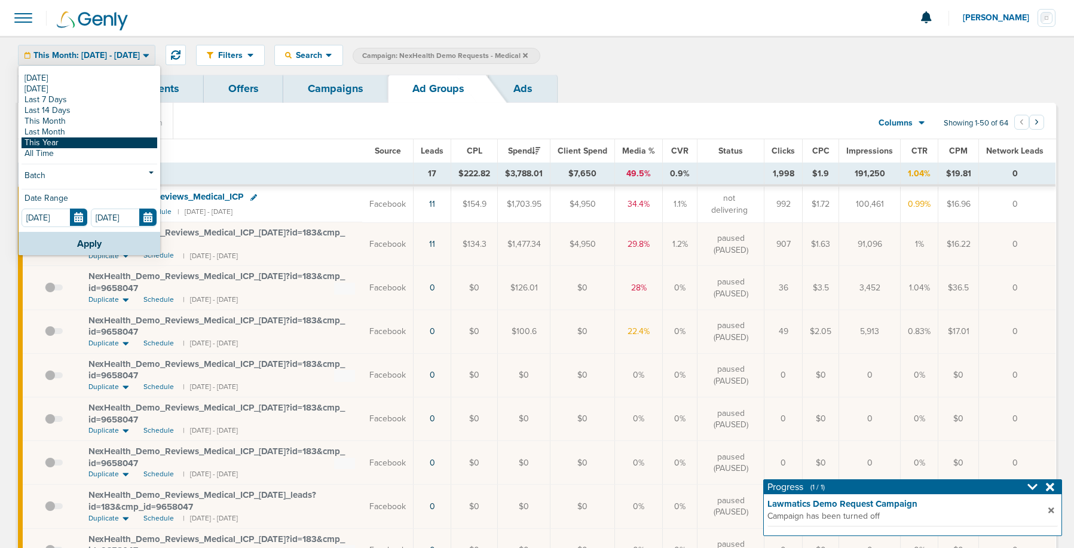
click at [70, 142] on link "This Year" at bounding box center [90, 142] width 136 height 11
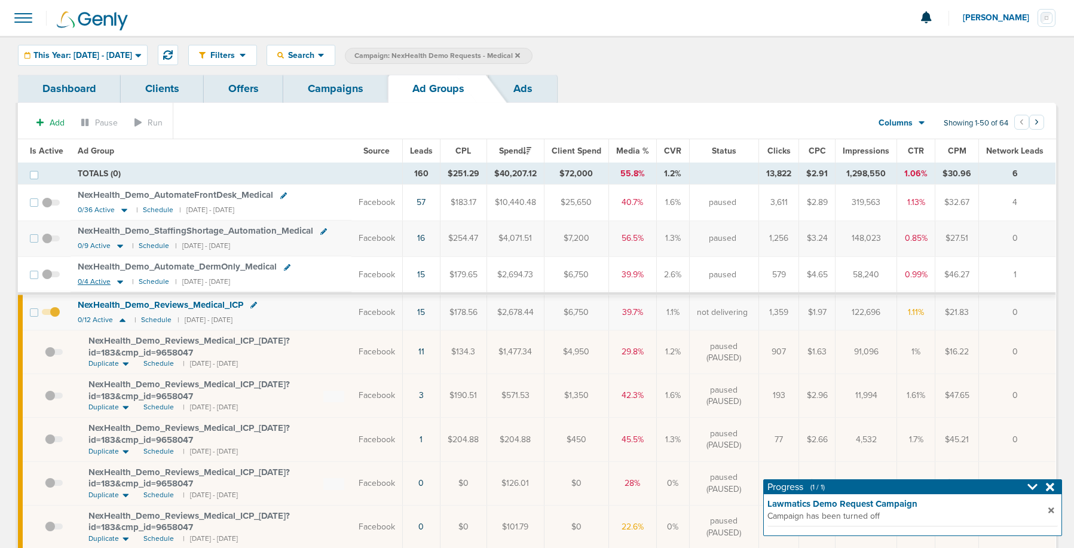
click at [121, 281] on icon at bounding box center [120, 282] width 6 height 4
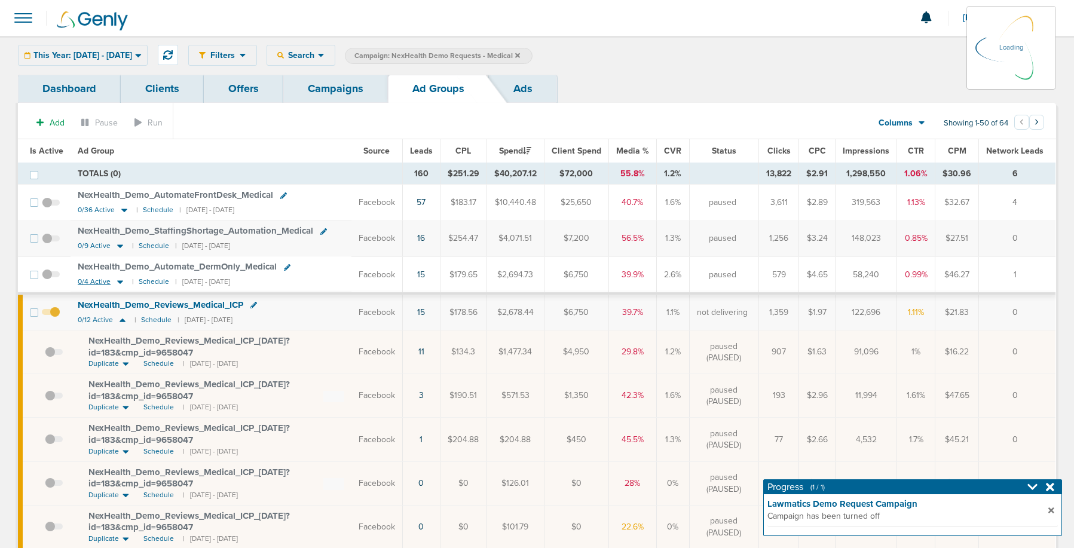
click at [119, 282] on icon at bounding box center [120, 282] width 6 height 4
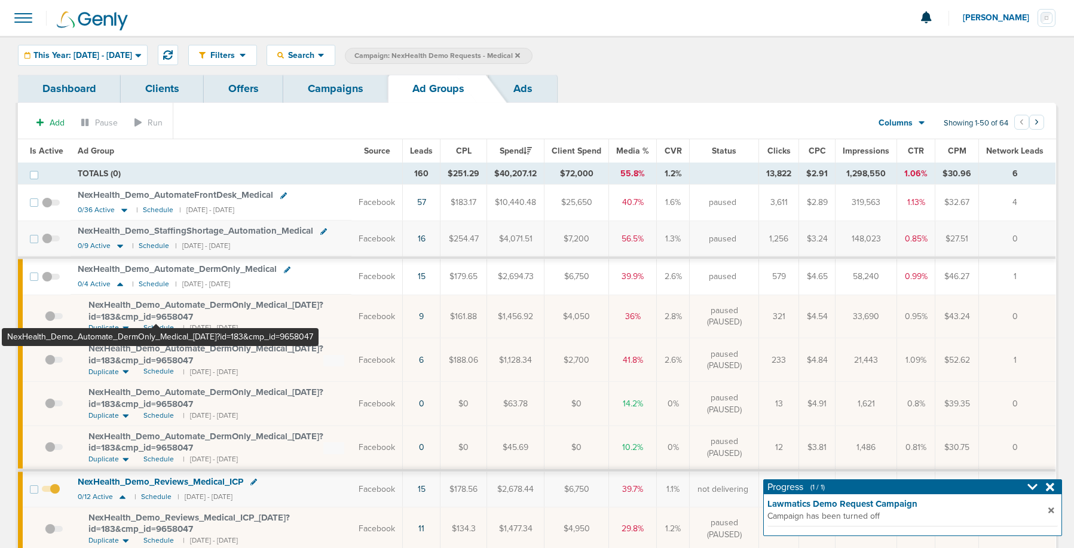
click at [157, 314] on span "NexHealth_ Demo_ Automate_ DermOnly_ Medical_ [DATE]?id=183&cmp_ id=9658047" at bounding box center [205, 310] width 235 height 23
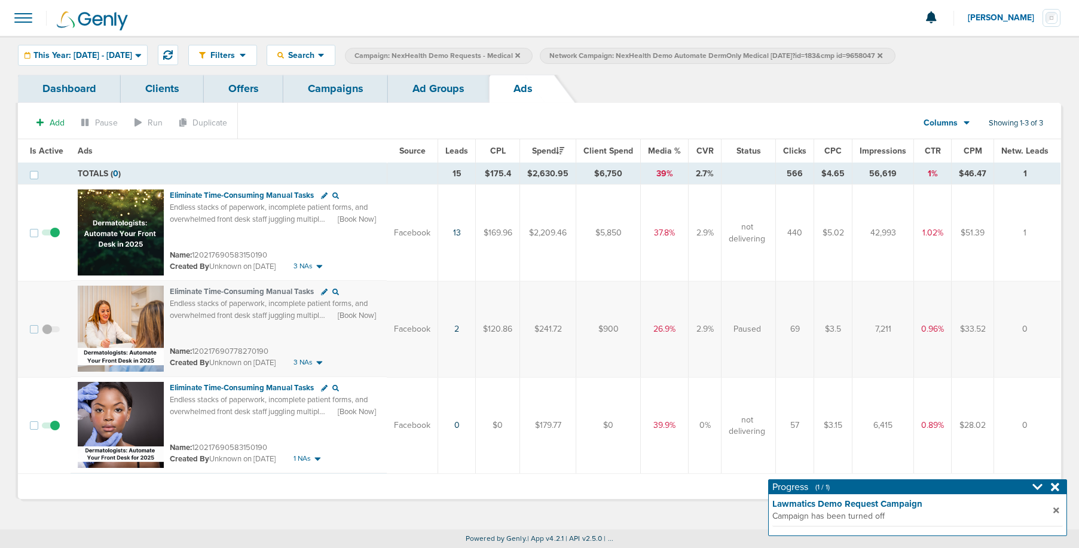
click at [56, 432] on span at bounding box center [51, 432] width 18 height 0
click at [51, 428] on input "checkbox" at bounding box center [51, 428] width 0 height 0
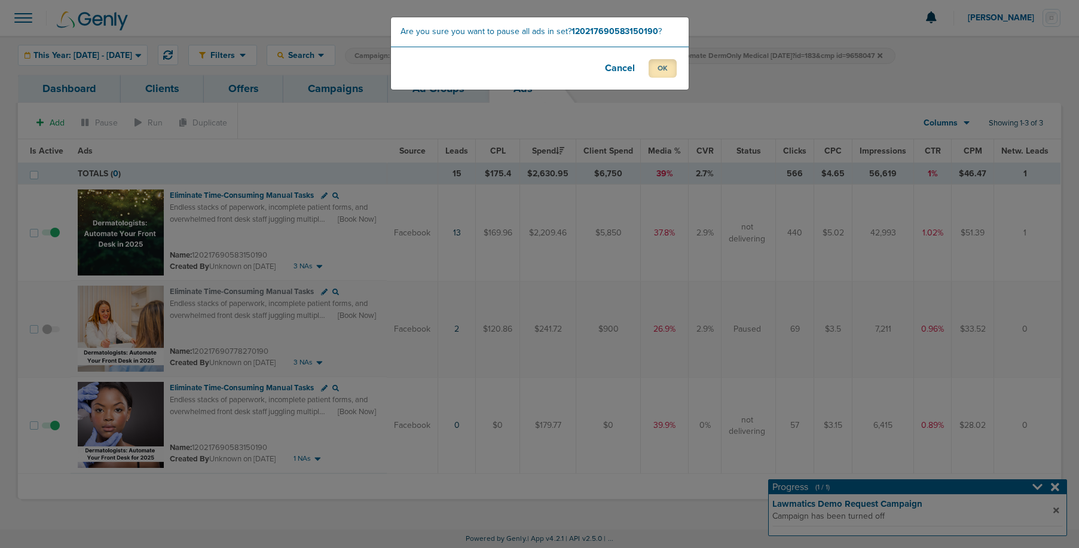
click at [662, 70] on button "OK" at bounding box center [663, 68] width 28 height 19
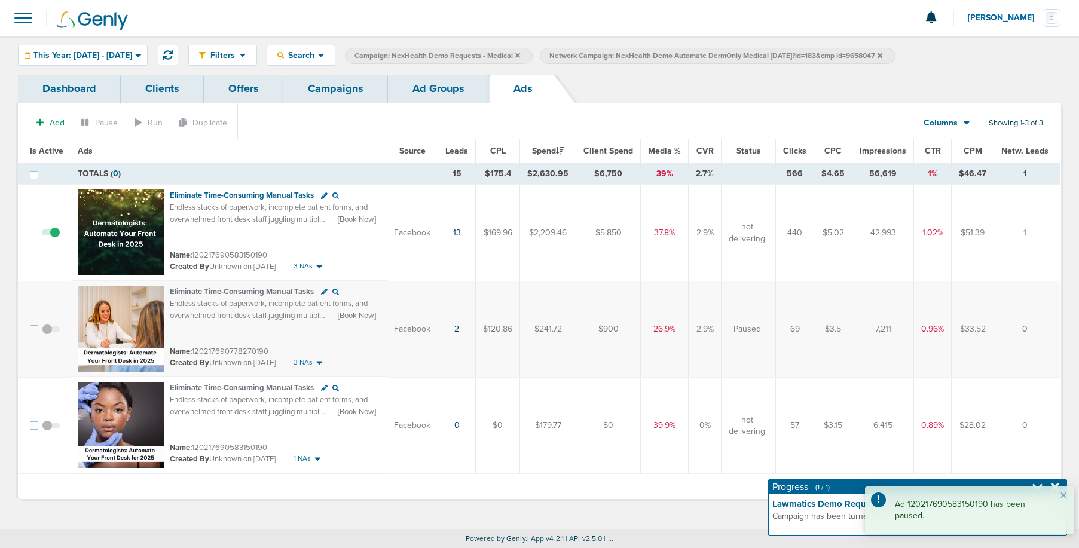
click at [414, 90] on link "Ad Groups" at bounding box center [438, 89] width 101 height 28
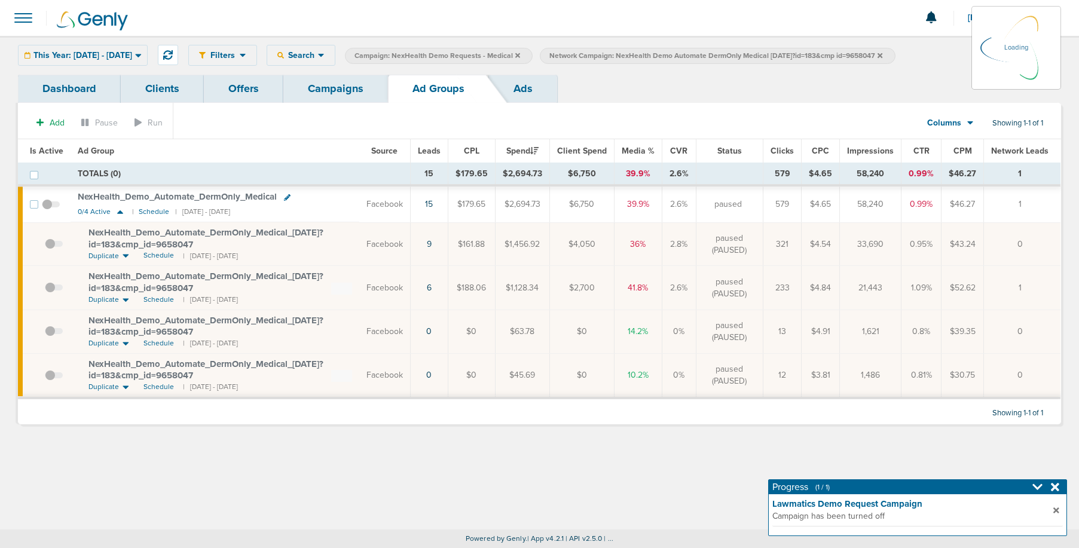
click at [1052, 487] on icon at bounding box center [1055, 487] width 8 height 12
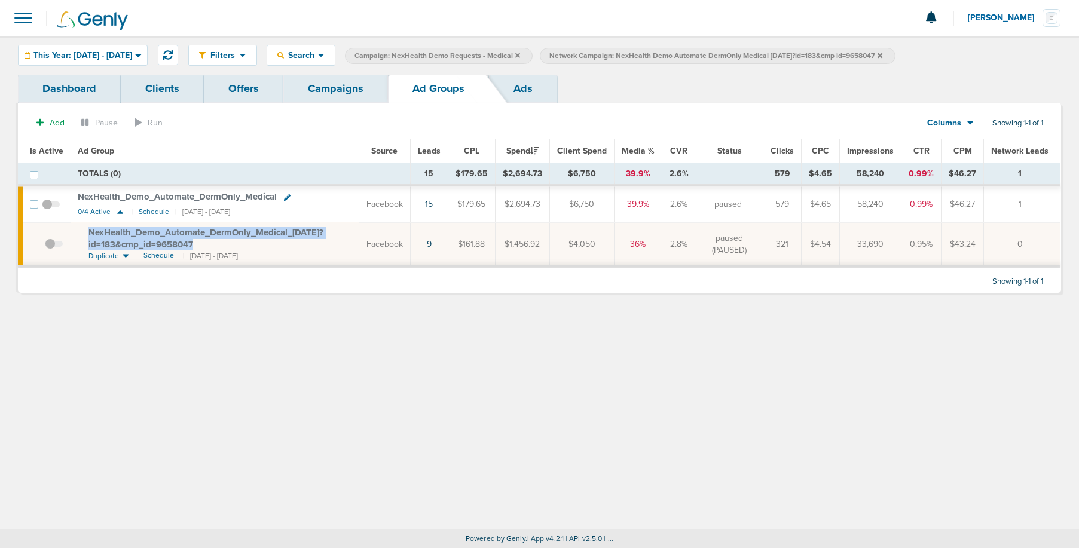
drag, startPoint x: 81, startPoint y: 228, endPoint x: 203, endPoint y: 246, distance: 123.3
click at [203, 246] on td "NexHealth_ Demo_ Automate_ DermOnly_ Medical_ [DATE]?id=183&cmp_ id=9658047 Dup…" at bounding box center [215, 244] width 289 height 44
copy span "NexHealth_ Demo_ Automate_ DermOnly_ Medical_ [DATE]?id=183&cmp_ id=9658047"
click at [177, 88] on link "Clients" at bounding box center [162, 89] width 83 height 28
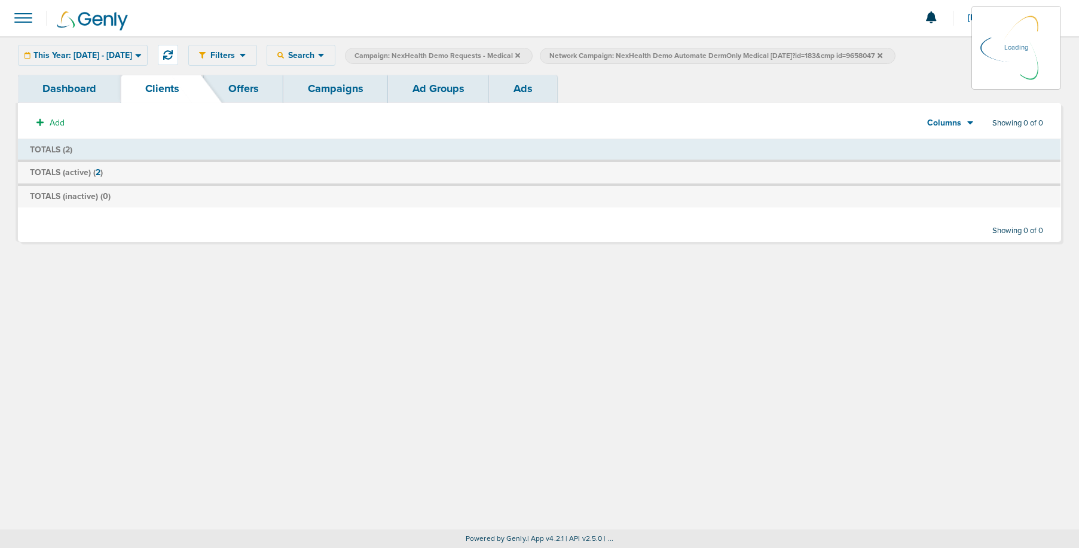
click at [520, 53] on icon at bounding box center [517, 55] width 5 height 5
click at [882, 56] on icon at bounding box center [880, 55] width 5 height 5
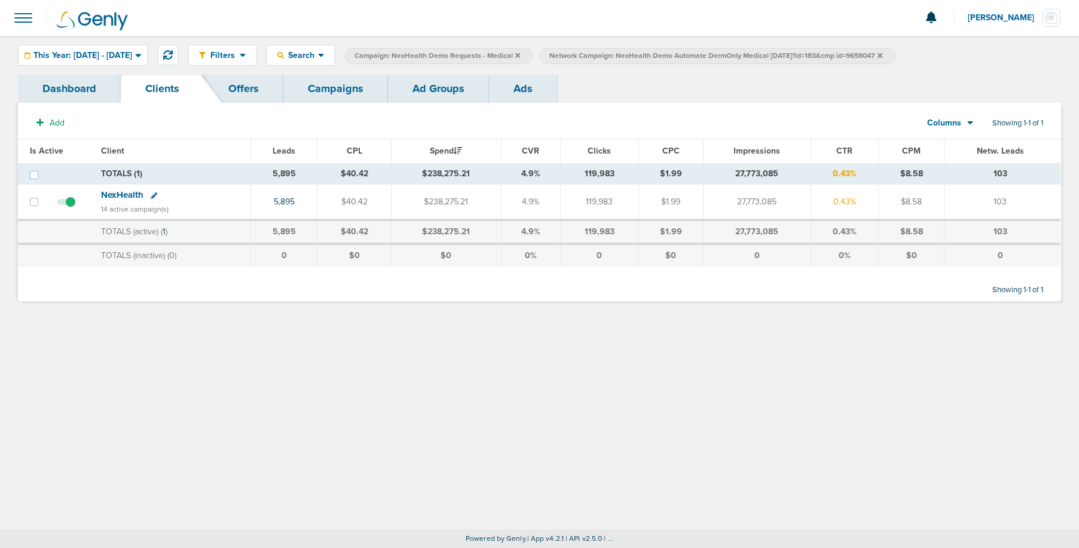
click at [882, 57] on icon at bounding box center [880, 55] width 5 height 7
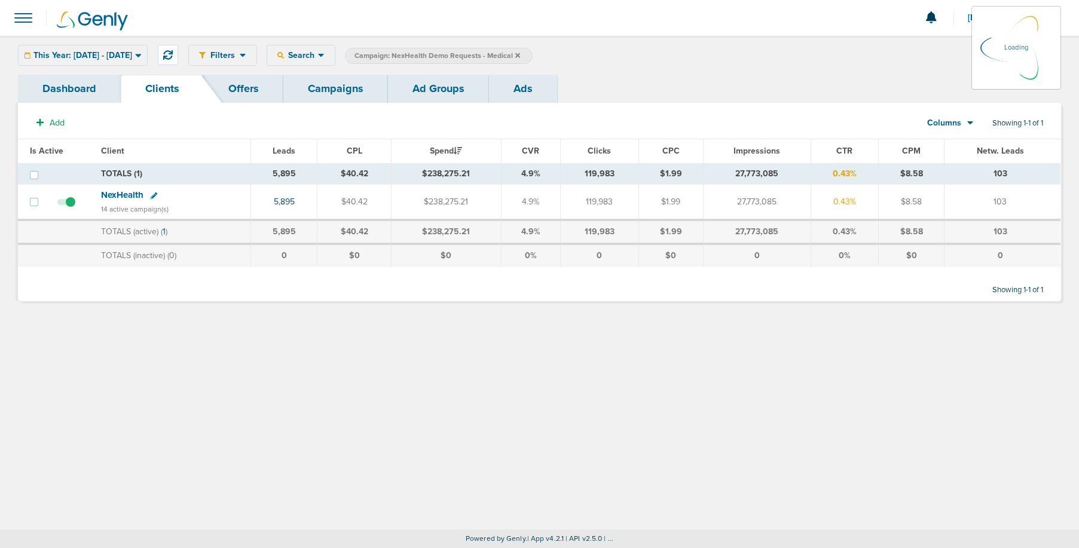
click at [315, 96] on link "Campaigns" at bounding box center [335, 89] width 105 height 28
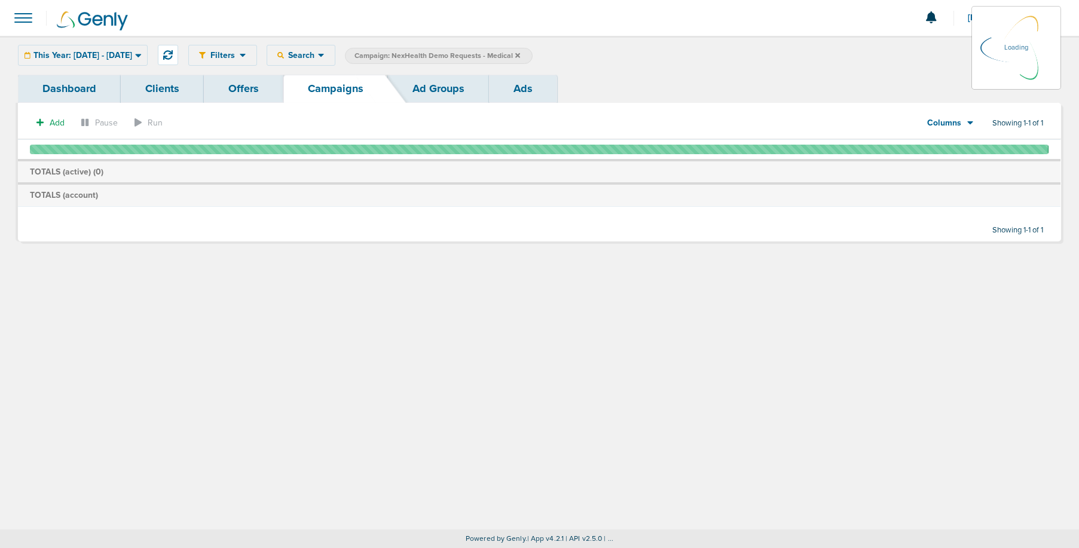
click at [520, 57] on icon at bounding box center [517, 55] width 5 height 7
click at [520, 55] on icon at bounding box center [517, 55] width 5 height 5
click at [520, 55] on icon at bounding box center [517, 55] width 5 height 7
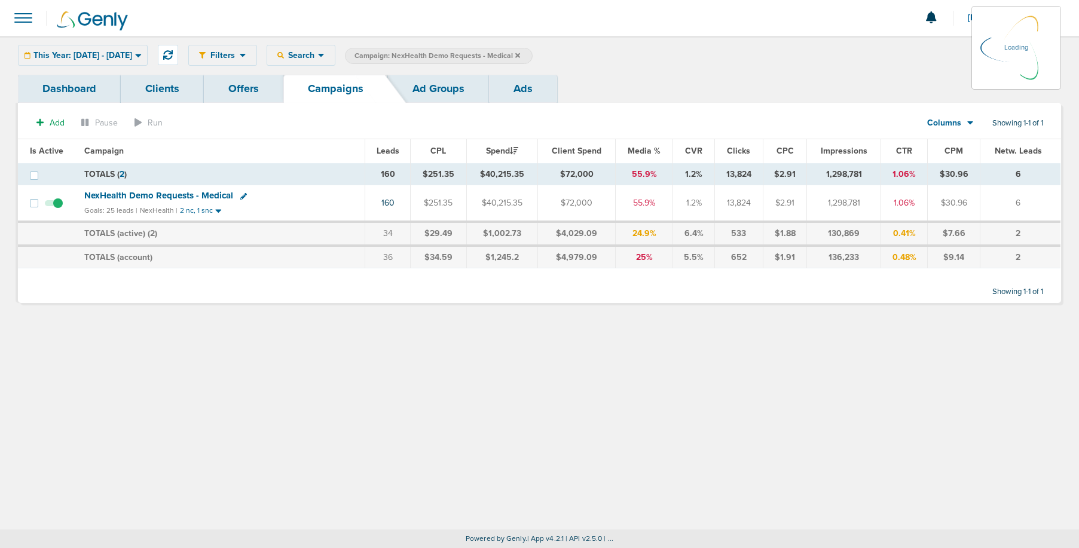
click at [520, 56] on icon at bounding box center [517, 55] width 5 height 7
click at [123, 55] on div "This Year: [DATE] - [DATE] [DATE] [DATE] Last 7 Days Last 14 Days This Month La…" at bounding box center [83, 55] width 130 height 21
click at [148, 52] on div "This Year: [DATE] - [DATE] [DATE] [DATE] Last 7 Days Last 14 Days This Month La…" at bounding box center [83, 55] width 130 height 21
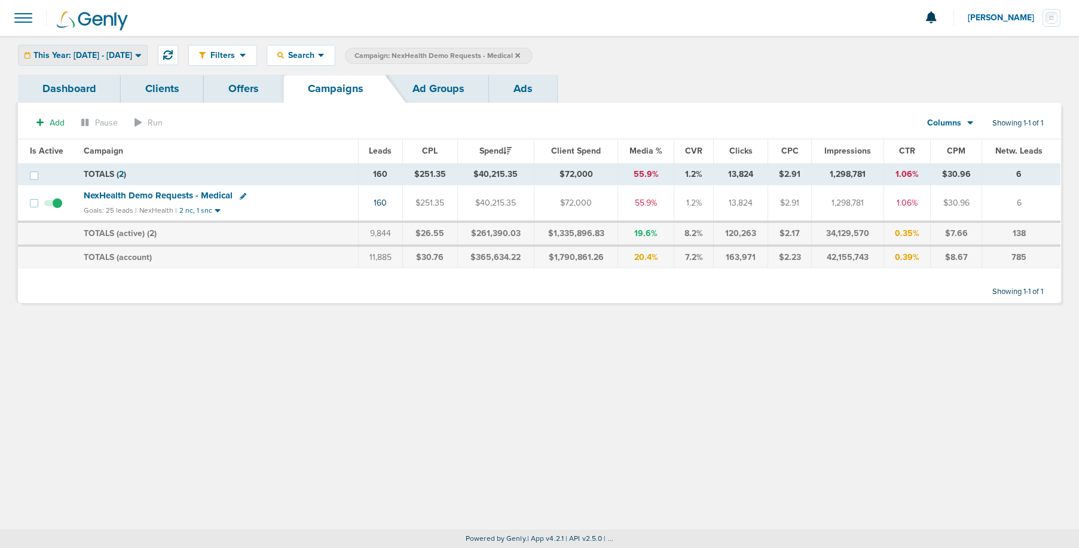
click at [142, 56] on icon at bounding box center [138, 55] width 7 height 10
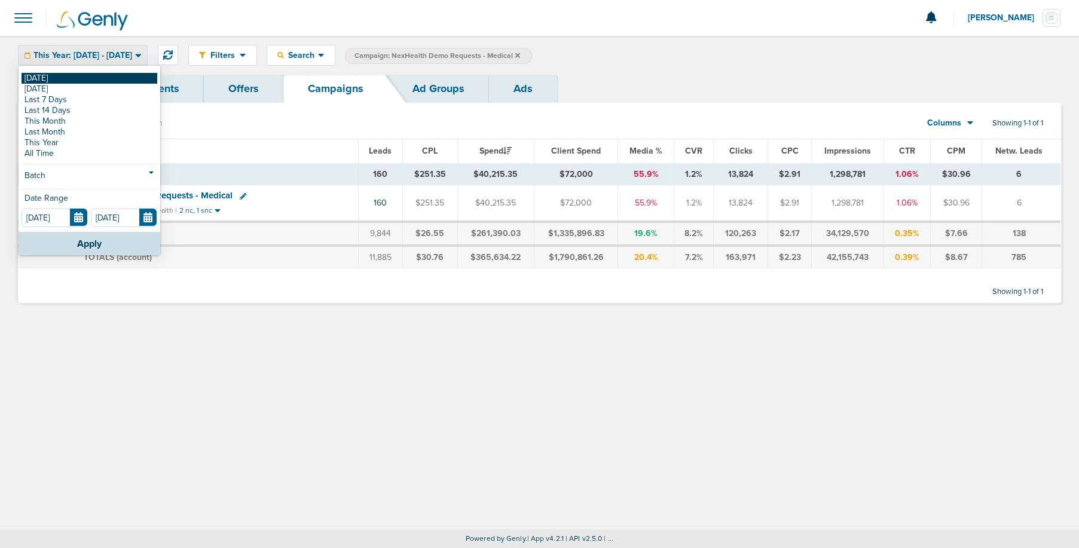
click at [103, 80] on link "[DATE]" at bounding box center [90, 78] width 136 height 11
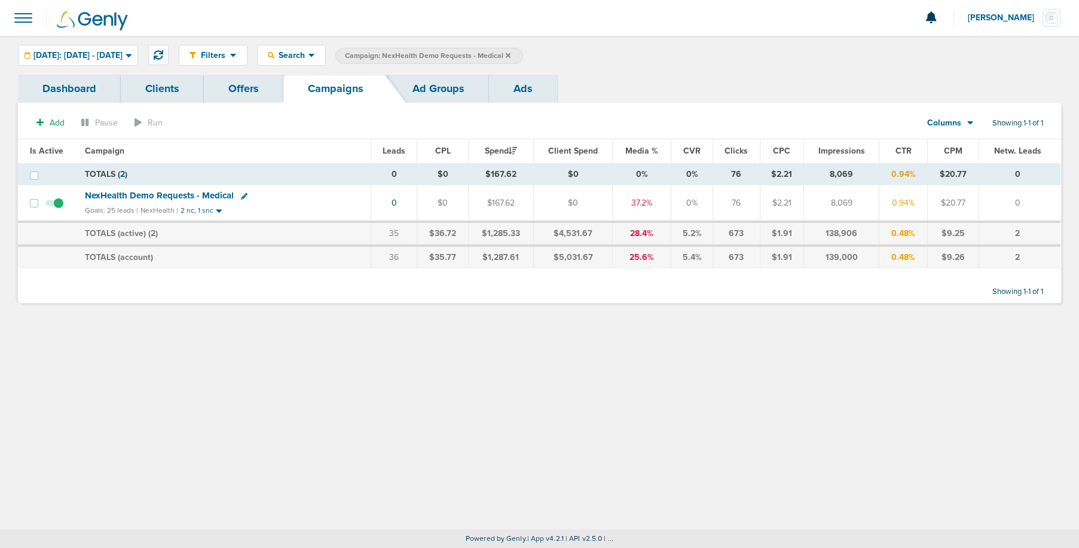
click at [510, 56] on span "Campaign: NexHealth Demo Requests - Medical" at bounding box center [428, 56] width 166 height 10
click at [510, 55] on icon at bounding box center [508, 55] width 5 height 5
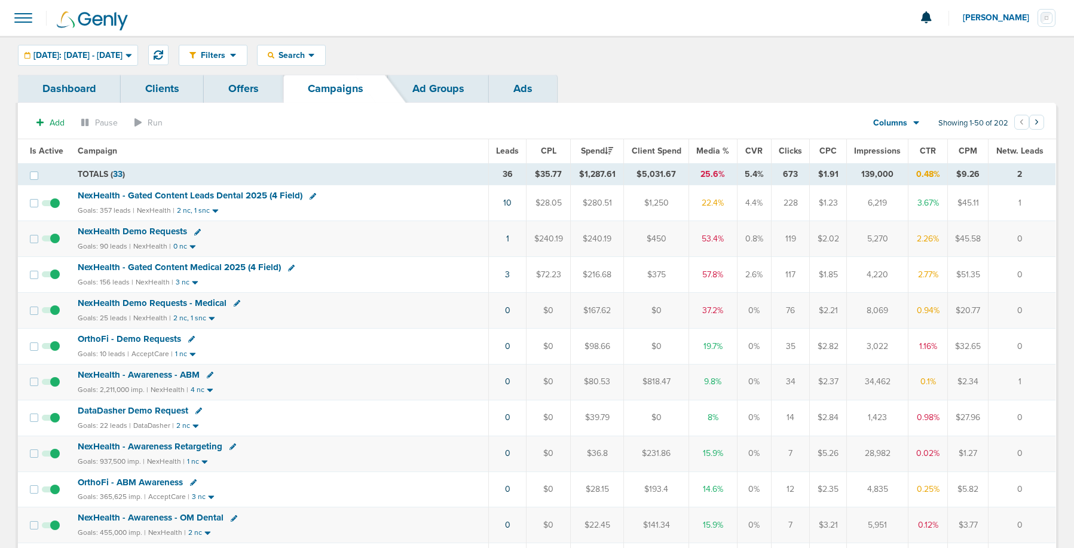
click at [129, 231] on span "NexHealth Demo Requests" at bounding box center [132, 231] width 109 height 11
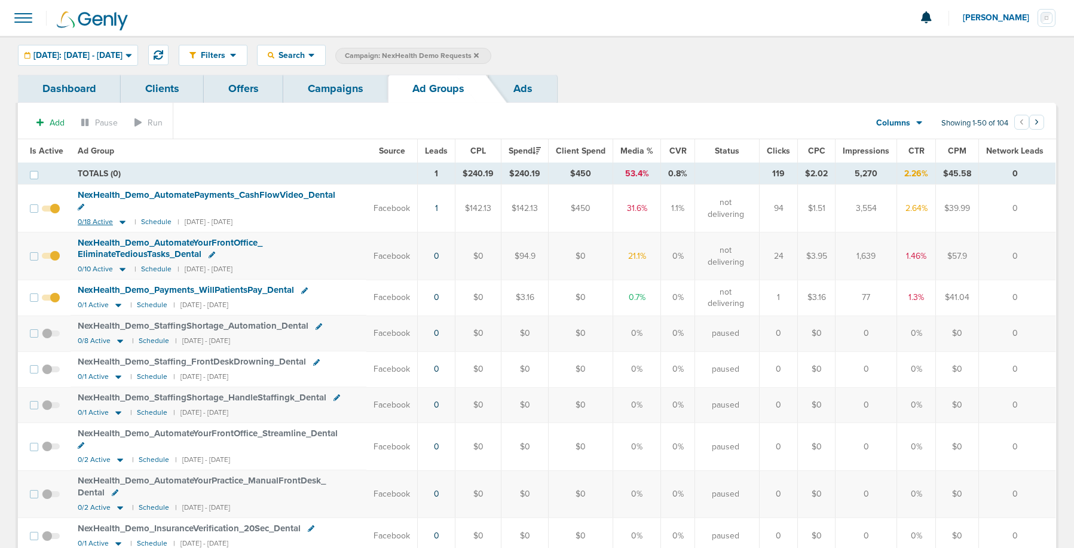
click at [123, 221] on icon at bounding box center [123, 223] width 6 height 4
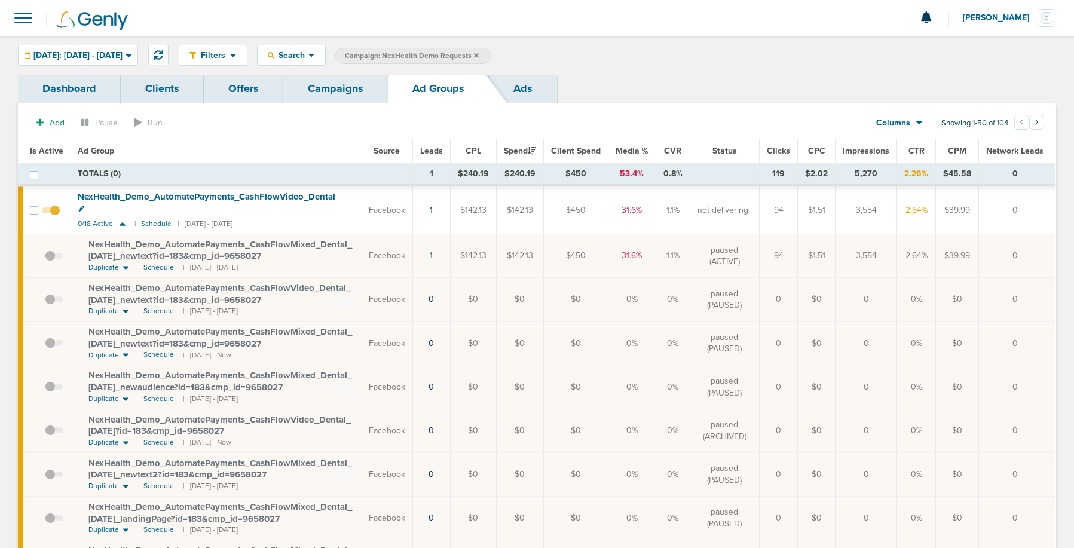
click at [51, 262] on span at bounding box center [54, 262] width 18 height 0
click at [45, 258] on input "checkbox" at bounding box center [45, 258] width 0 height 0
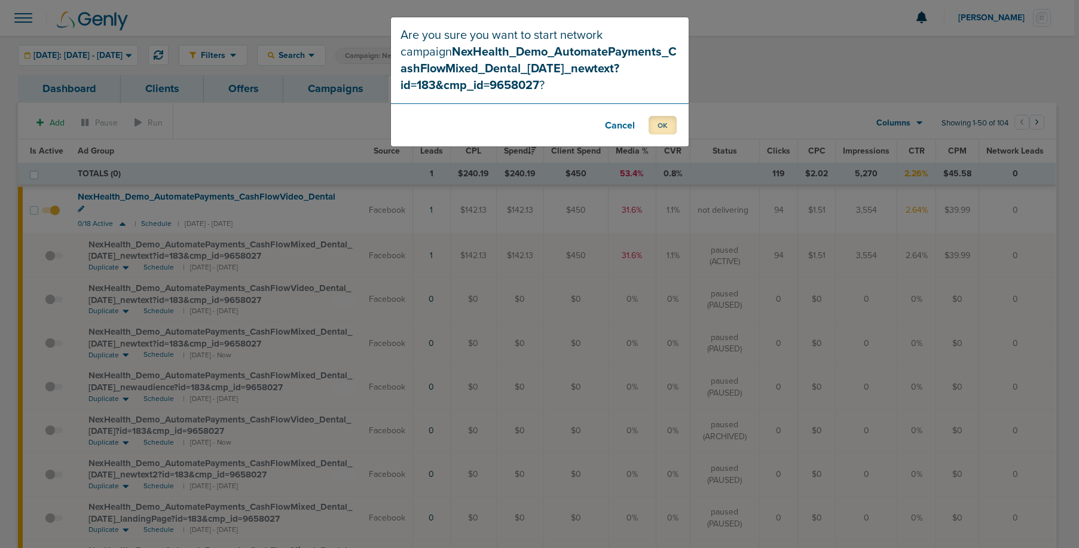
click at [650, 127] on button "OK" at bounding box center [663, 125] width 28 height 19
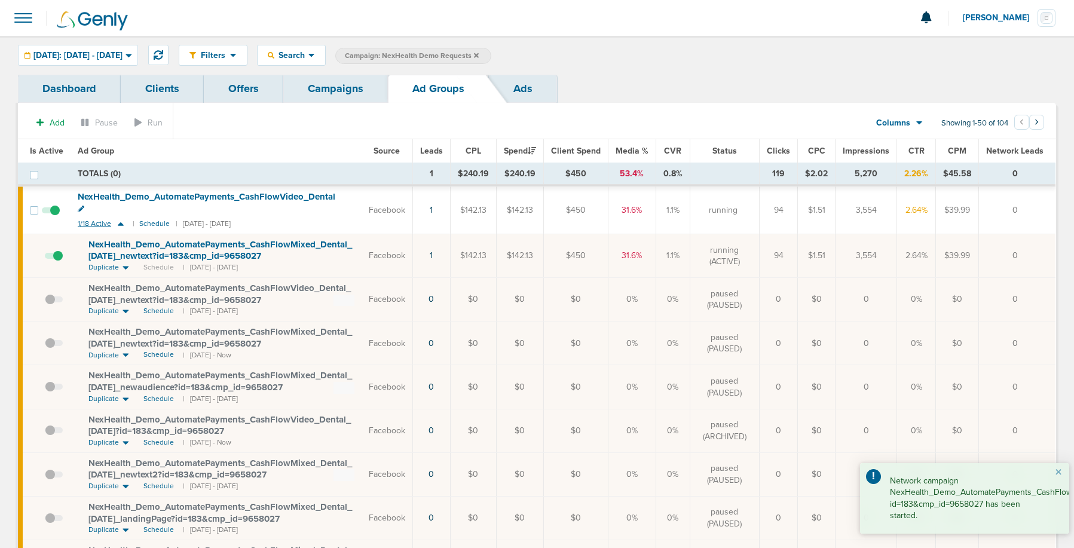
click at [122, 219] on icon at bounding box center [121, 224] width 12 height 10
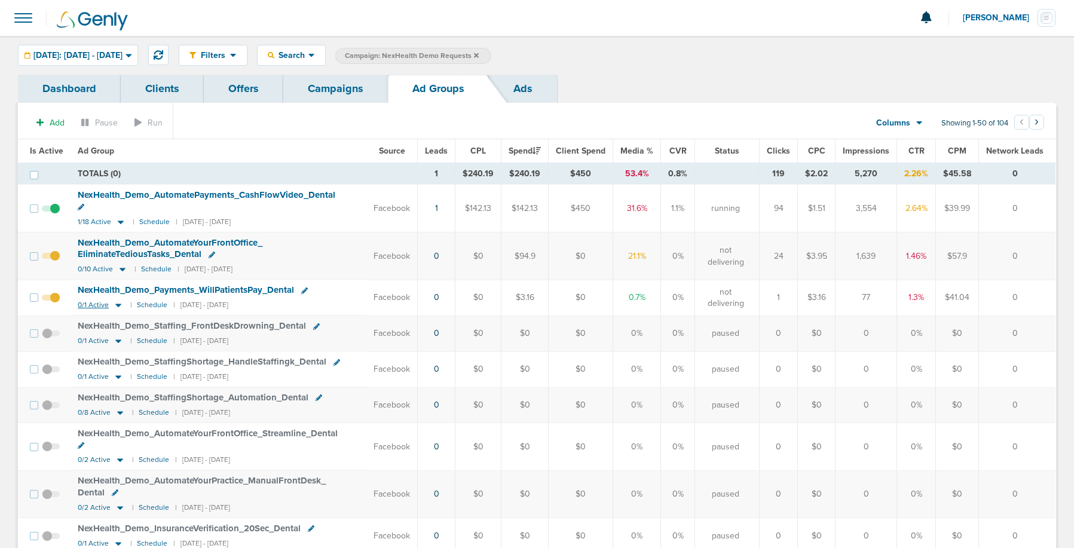
click at [115, 304] on icon at bounding box center [118, 306] width 6 height 4
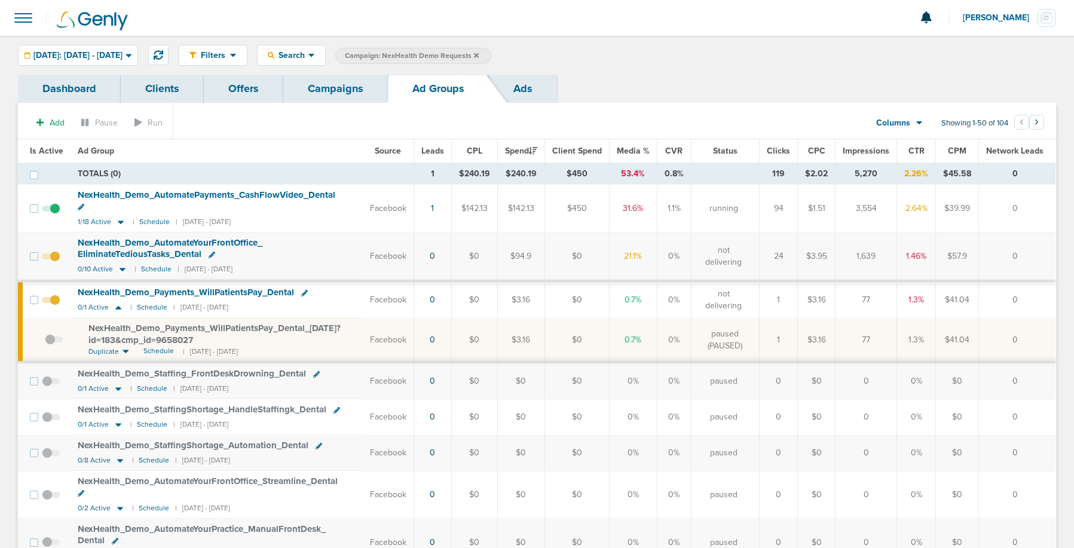
click at [52, 346] on span at bounding box center [54, 346] width 18 height 0
click at [45, 343] on input "checkbox" at bounding box center [45, 343] width 0 height 0
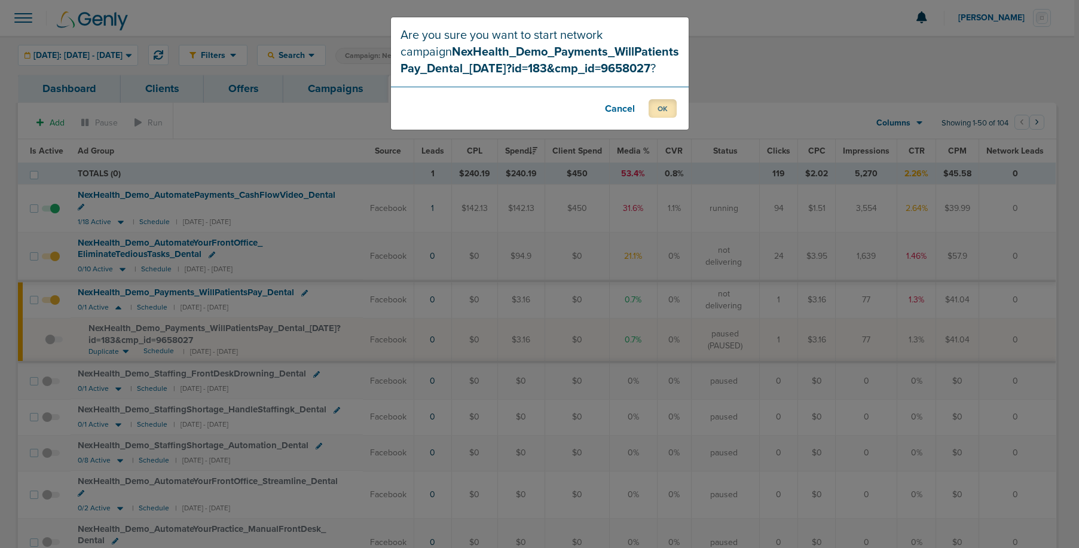
click at [659, 110] on button "OK" at bounding box center [663, 108] width 28 height 19
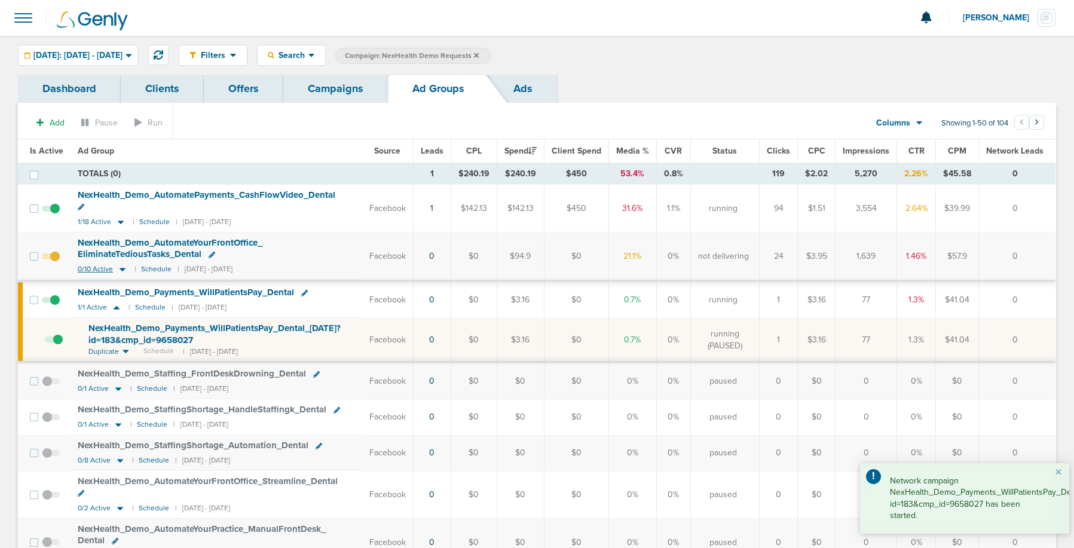
click at [124, 264] on icon at bounding box center [123, 269] width 12 height 10
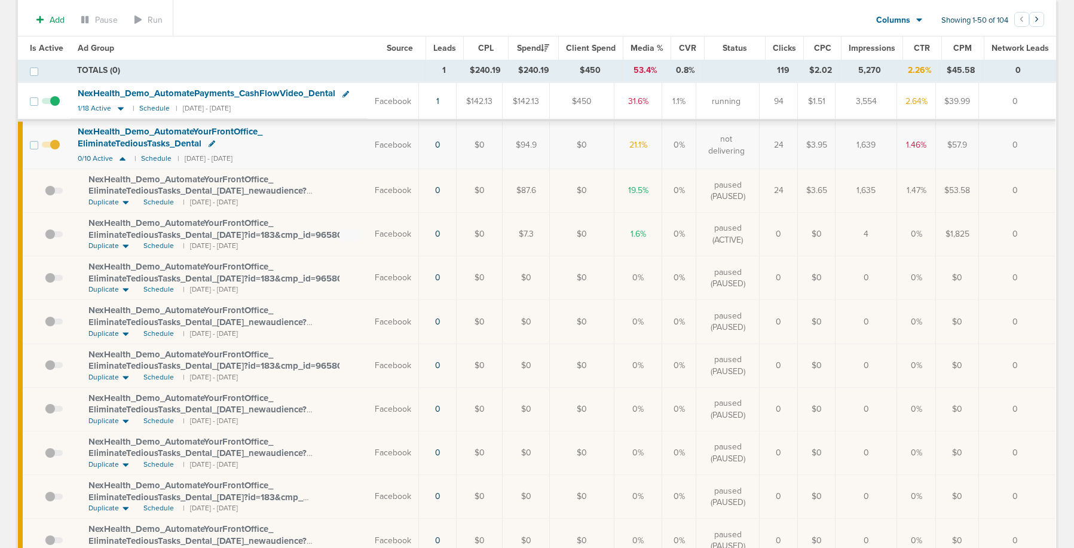
scroll to position [108, 0]
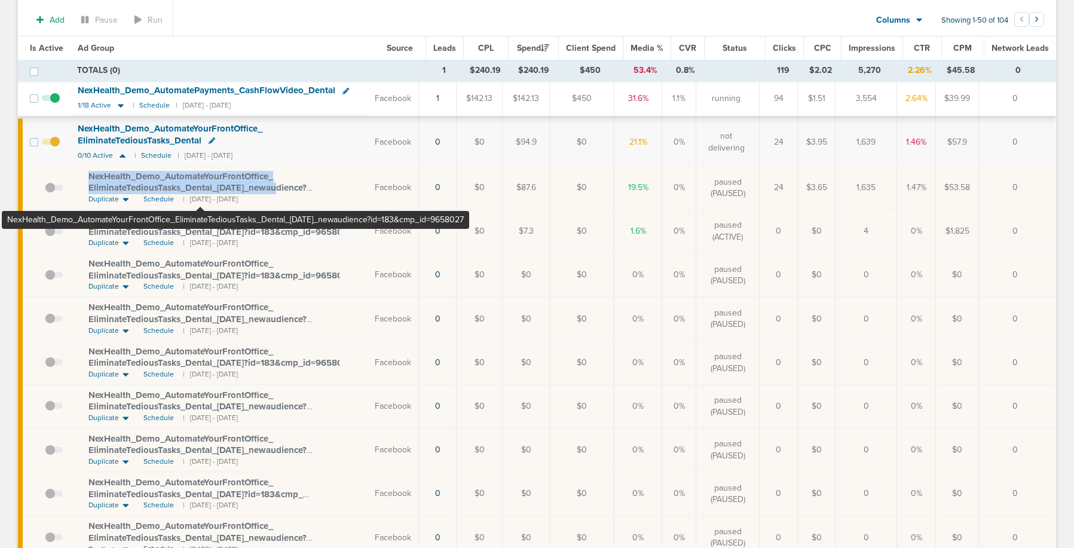
drag, startPoint x: 87, startPoint y: 172, endPoint x: 283, endPoint y: 185, distance: 196.5
click at [283, 185] on span "NexHealth_ Demo_ AutomateYourFrontOffice_ EliminateTediousTasks_ Dental_ [DATE]…" at bounding box center [197, 188] width 218 height 34
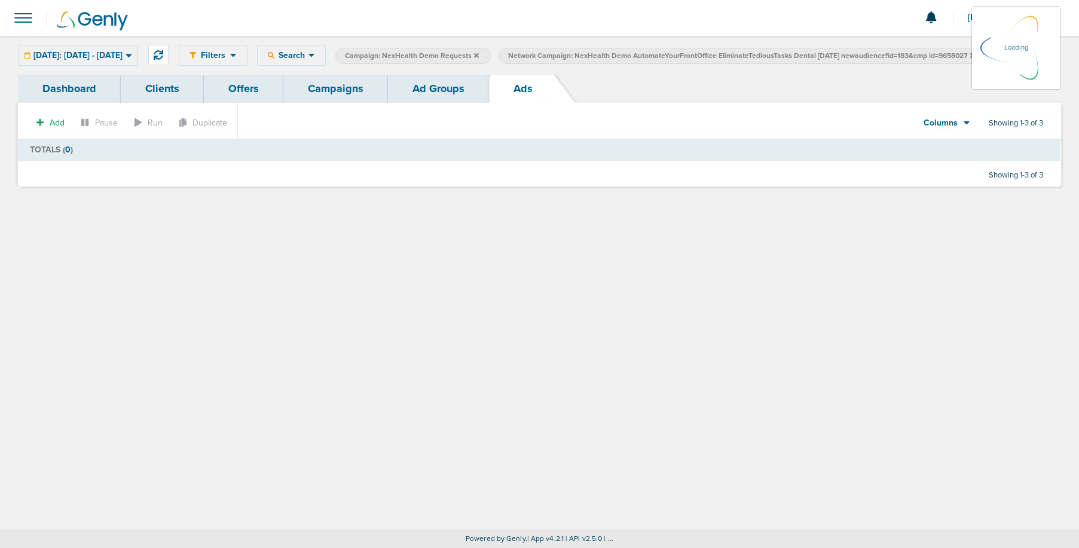
click at [346, 91] on link "Campaigns" at bounding box center [335, 89] width 105 height 28
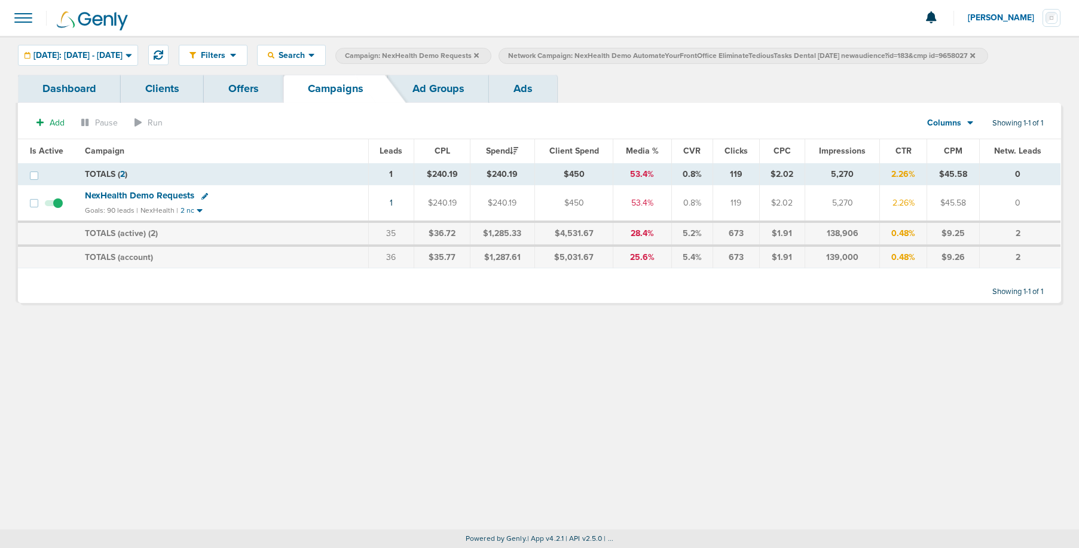
click at [975, 54] on icon at bounding box center [972, 55] width 5 height 5
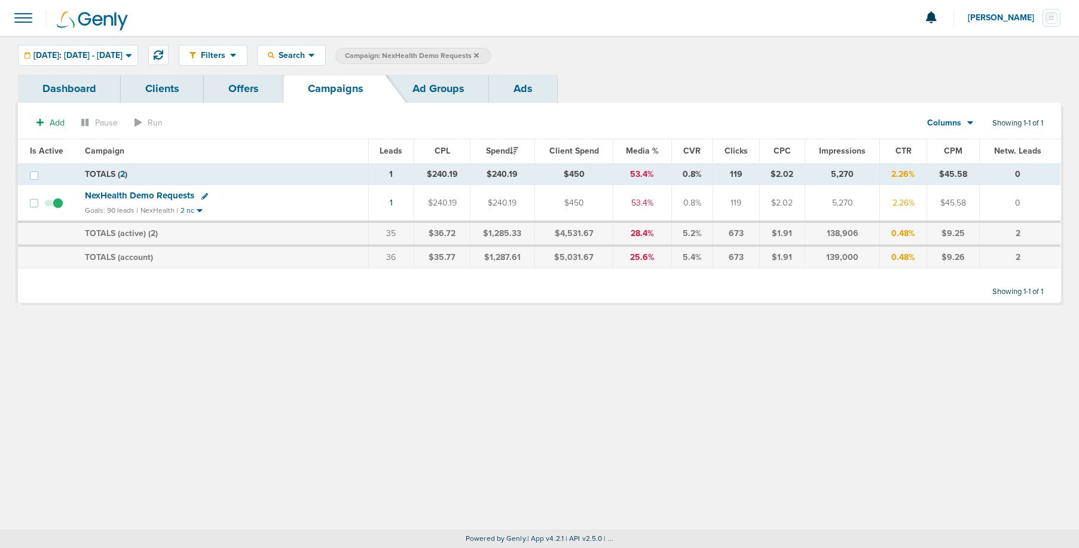
click at [425, 87] on link "Ad Groups" at bounding box center [438, 89] width 101 height 28
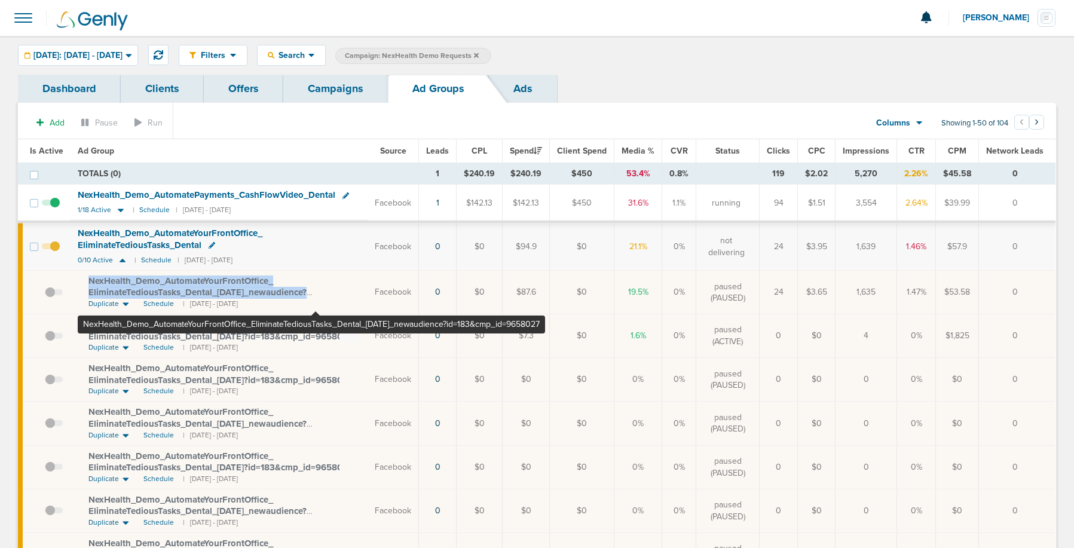
drag, startPoint x: 83, startPoint y: 277, endPoint x: 316, endPoint y: 291, distance: 233.0
click at [316, 291] on td "NexHealth_ Demo_ AutomateYourFrontOffice_ EliminateTediousTasks_ Dental_ [DATE]…" at bounding box center [219, 293] width 297 height 44
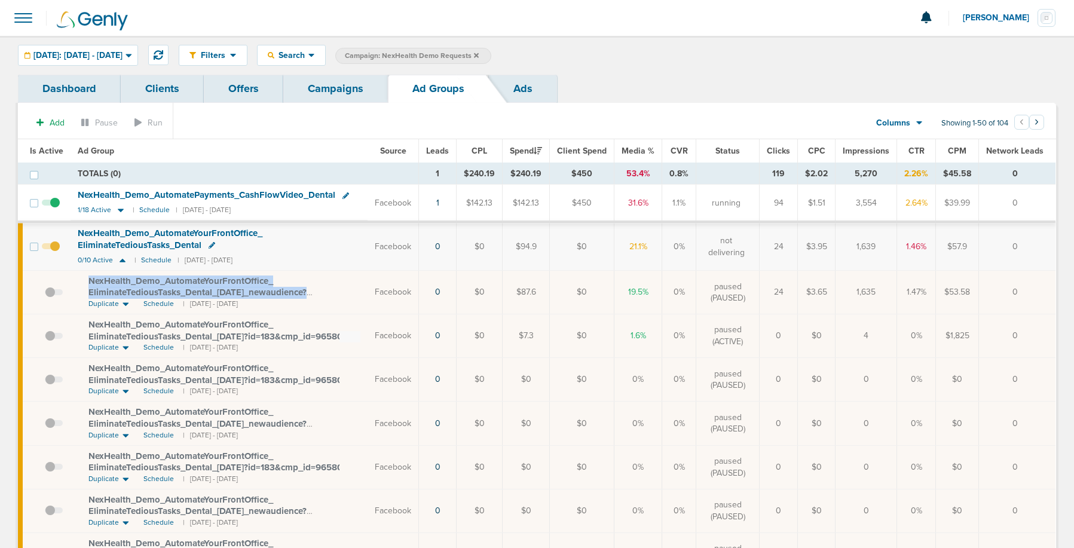
copy span "NexHealth_ Demo_ AutomateYourFrontOffice_ EliminateTediousTasks_ Dental_ [DATE]…"
click at [318, 92] on link "Campaigns" at bounding box center [335, 89] width 105 height 28
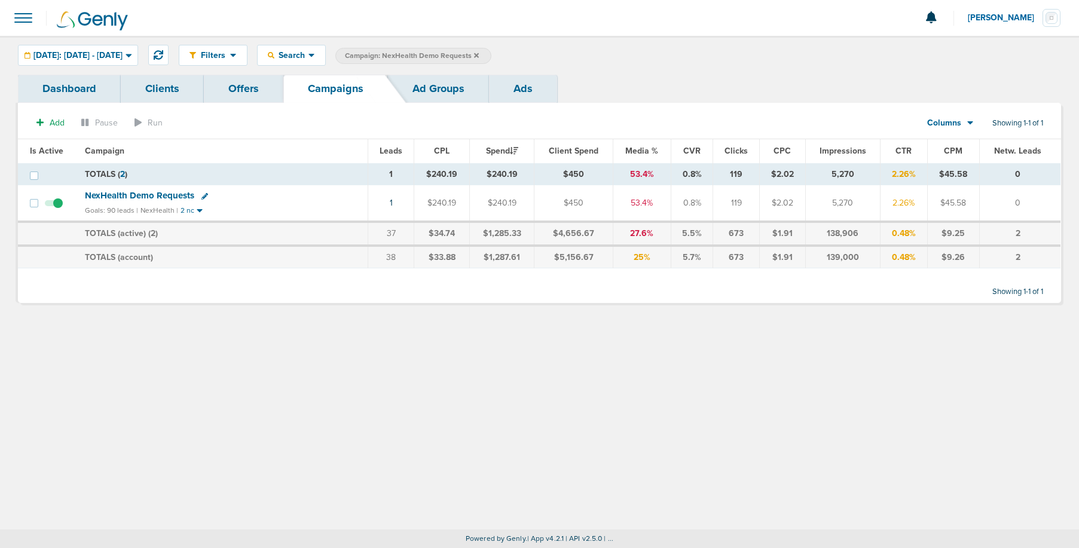
click at [479, 53] on icon at bounding box center [476, 55] width 5 height 7
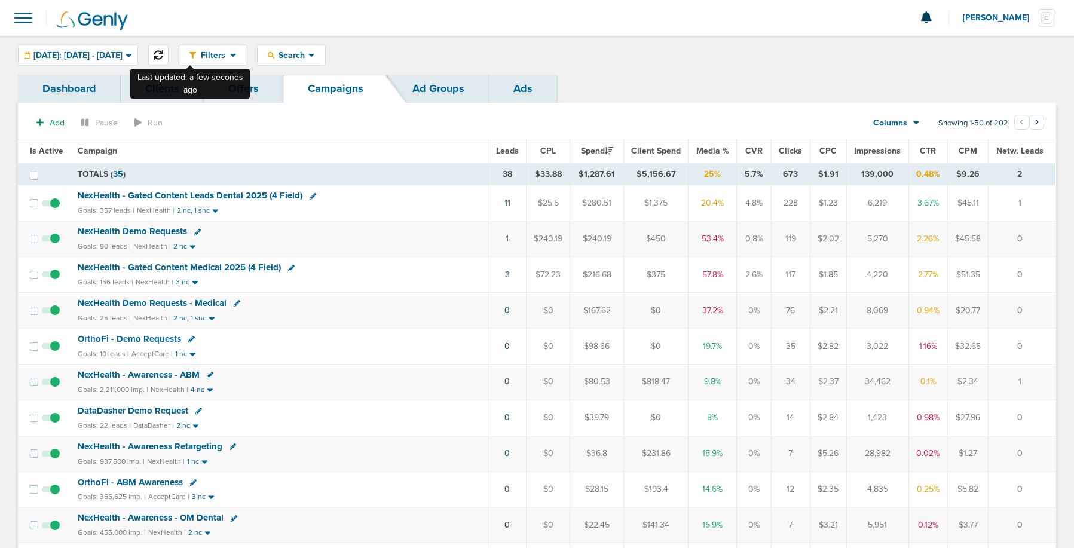
click at [163, 53] on icon at bounding box center [159, 55] width 10 height 10
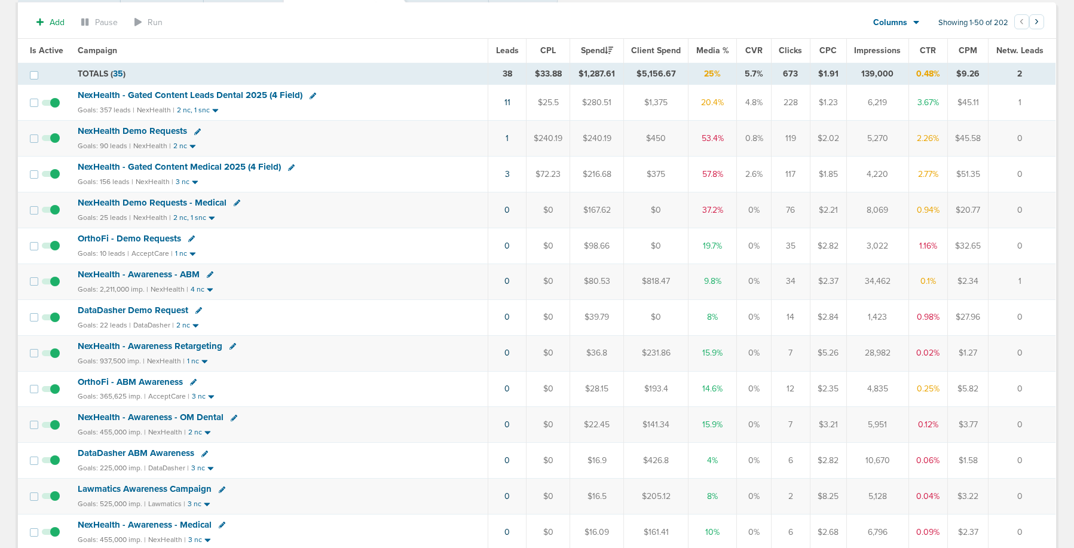
scroll to position [101, 0]
click at [138, 311] on span "DataDasher Demo Request" at bounding box center [133, 309] width 111 height 11
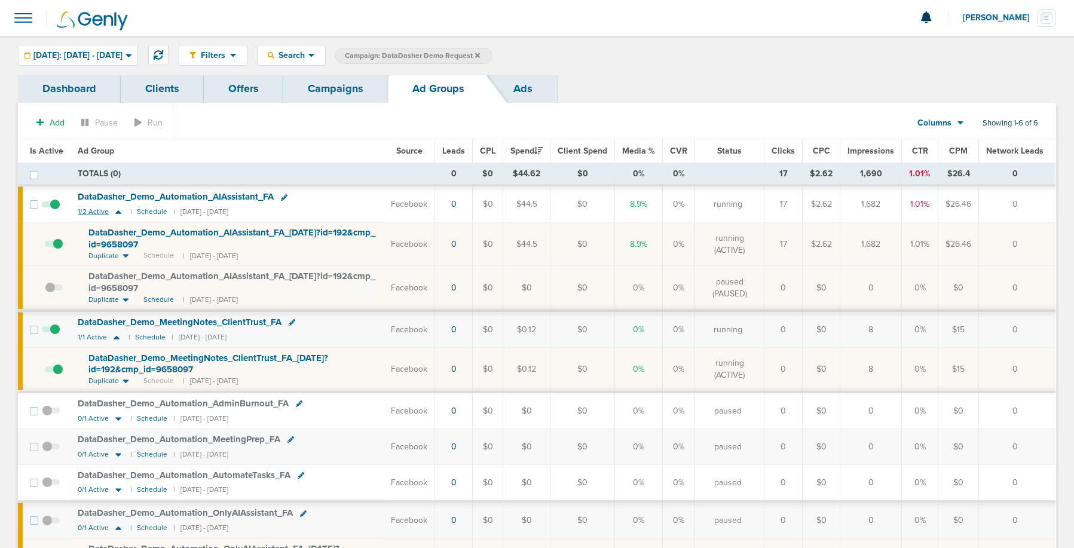
click at [115, 213] on icon at bounding box center [118, 212] width 6 height 4
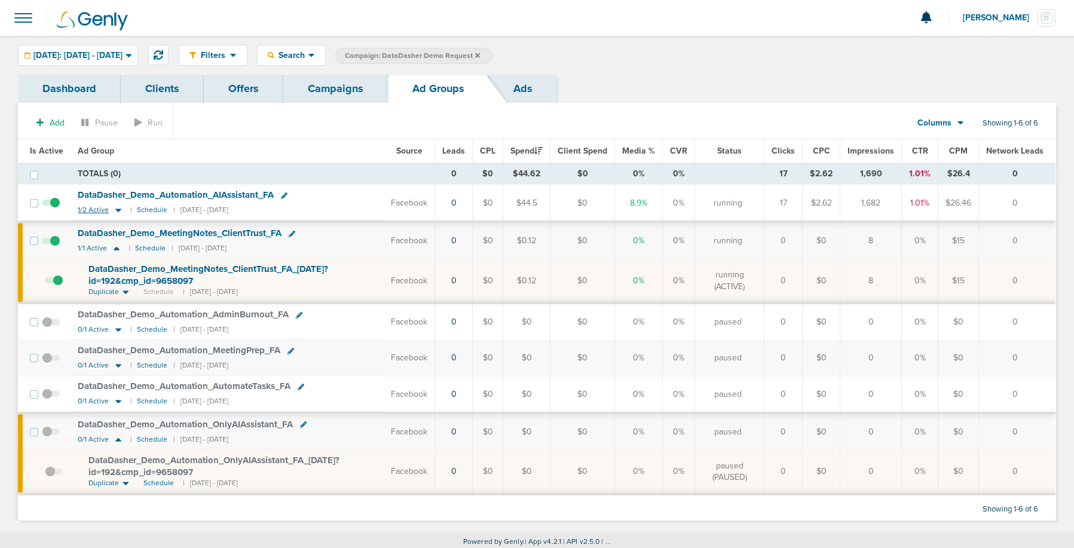
click at [119, 210] on icon at bounding box center [118, 210] width 12 height 10
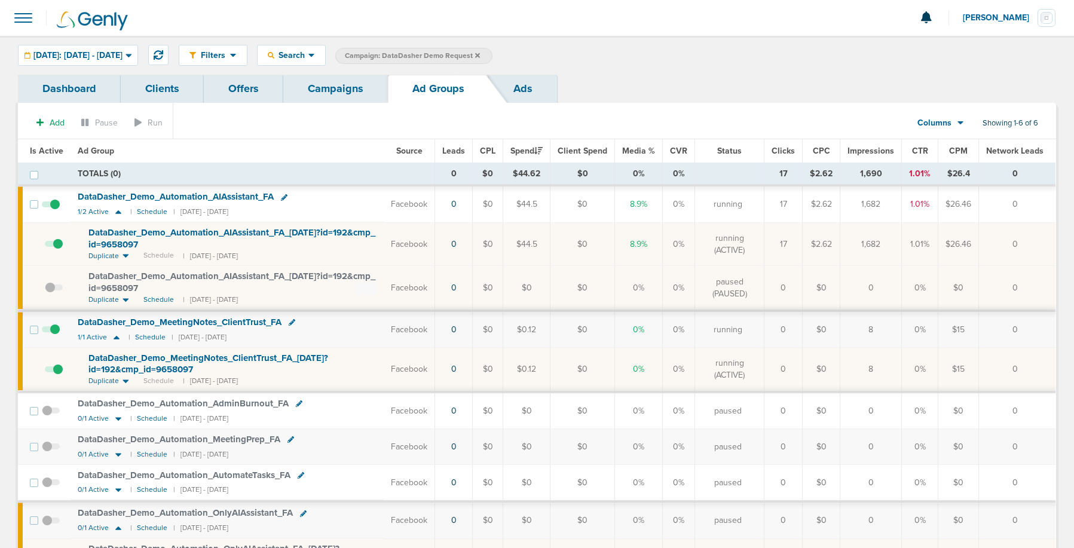
click at [136, 235] on span "DataDasher_ Demo_ Automation_ AIAssistant_ FA_ [DATE]?id=192&cmp_ id=9658097" at bounding box center [231, 238] width 287 height 23
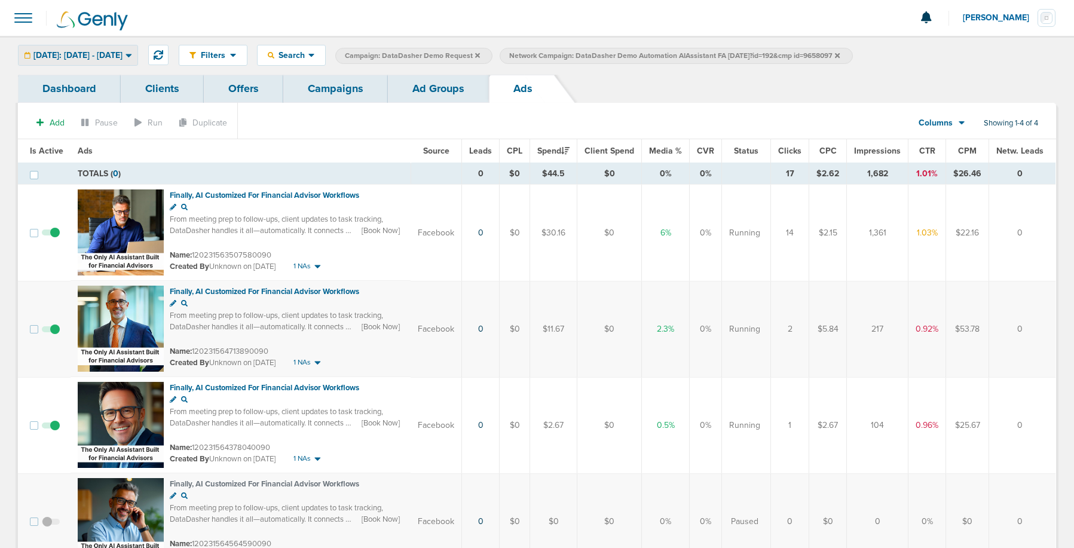
click at [91, 54] on span "[DATE]: [DATE] - [DATE]" at bounding box center [77, 55] width 89 height 8
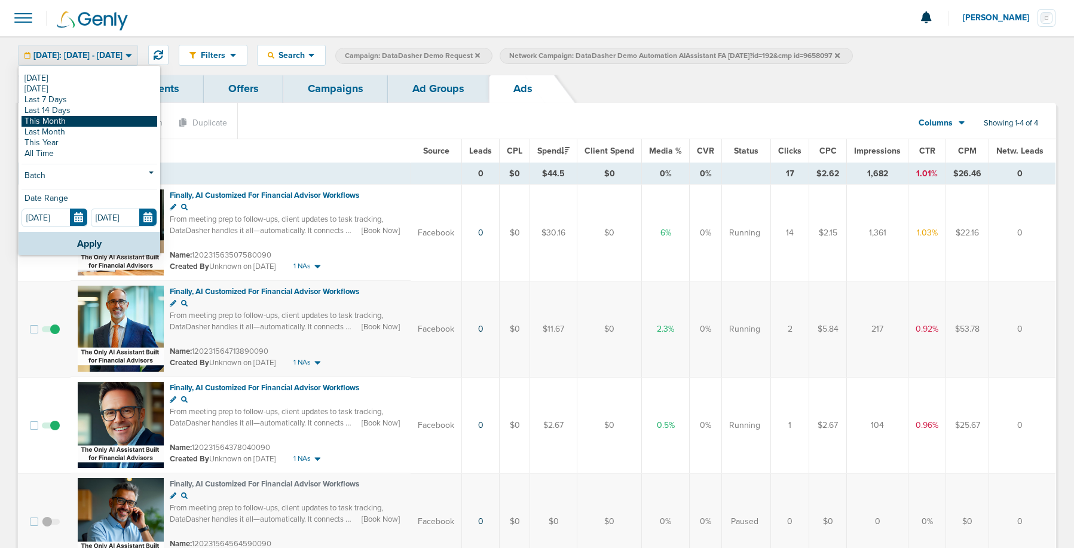
click at [77, 122] on link "This Month" at bounding box center [90, 121] width 136 height 11
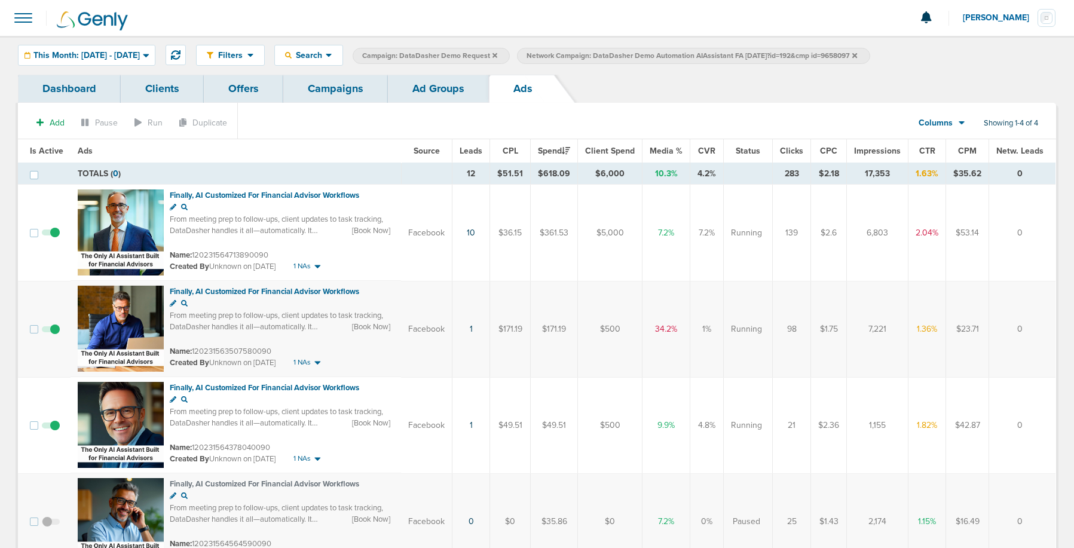
click at [341, 89] on link "Campaigns" at bounding box center [335, 89] width 105 height 28
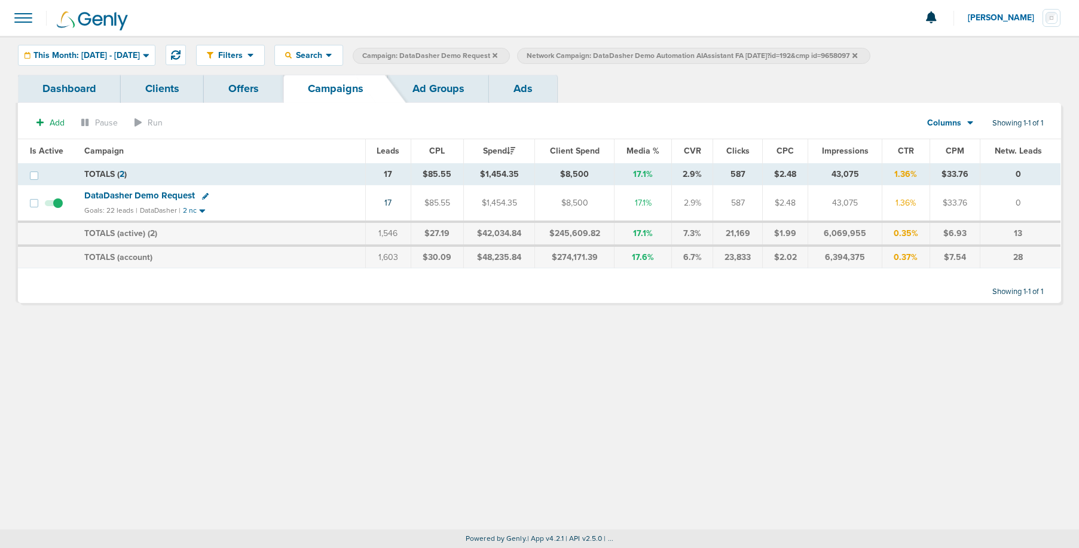
click at [141, 193] on span "DataDasher Demo Request" at bounding box center [139, 195] width 111 height 11
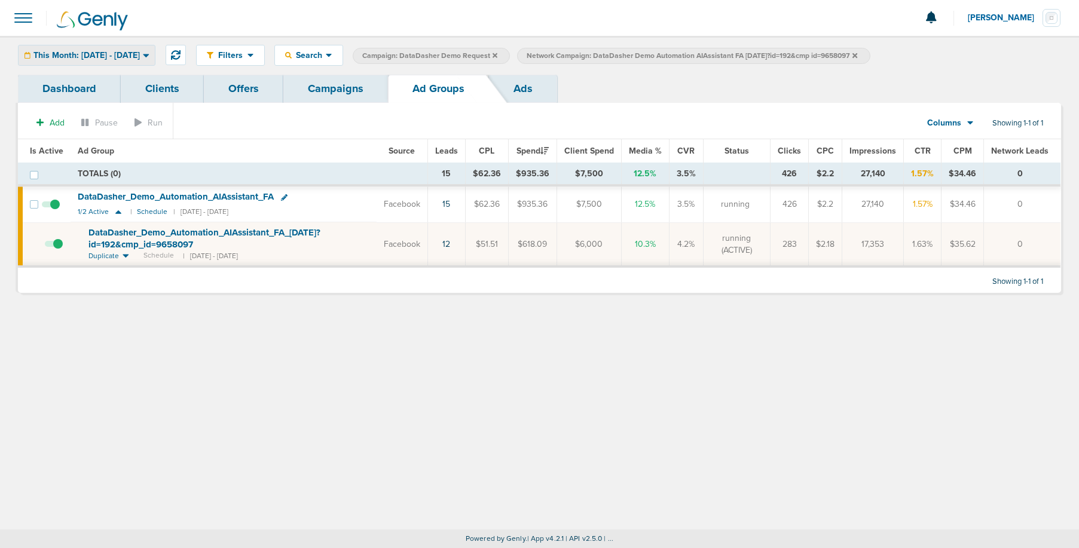
click at [136, 53] on span "This Month: [DATE] - [DATE]" at bounding box center [86, 55] width 106 height 8
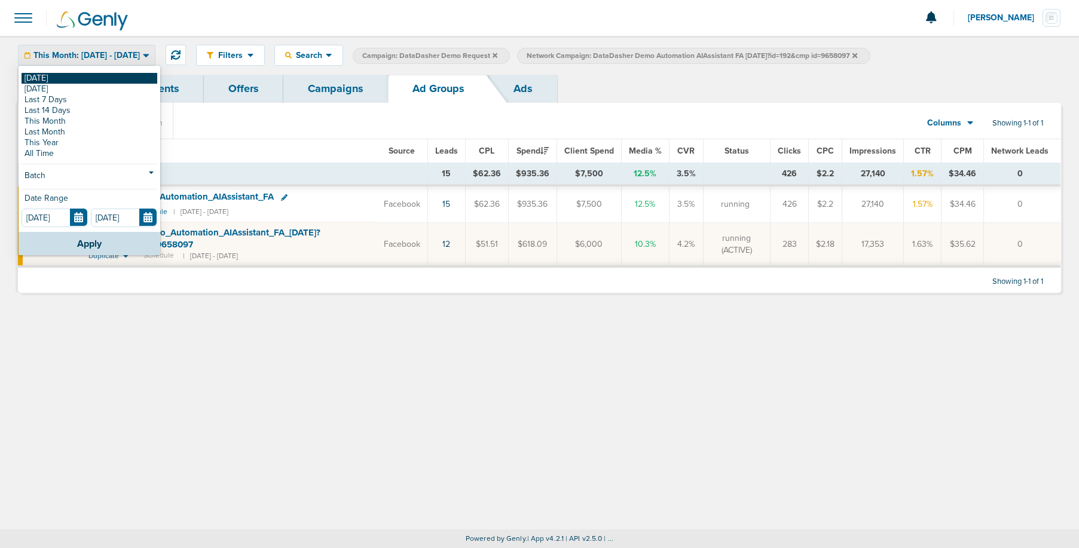
click at [112, 75] on link "[DATE]" at bounding box center [90, 78] width 136 height 11
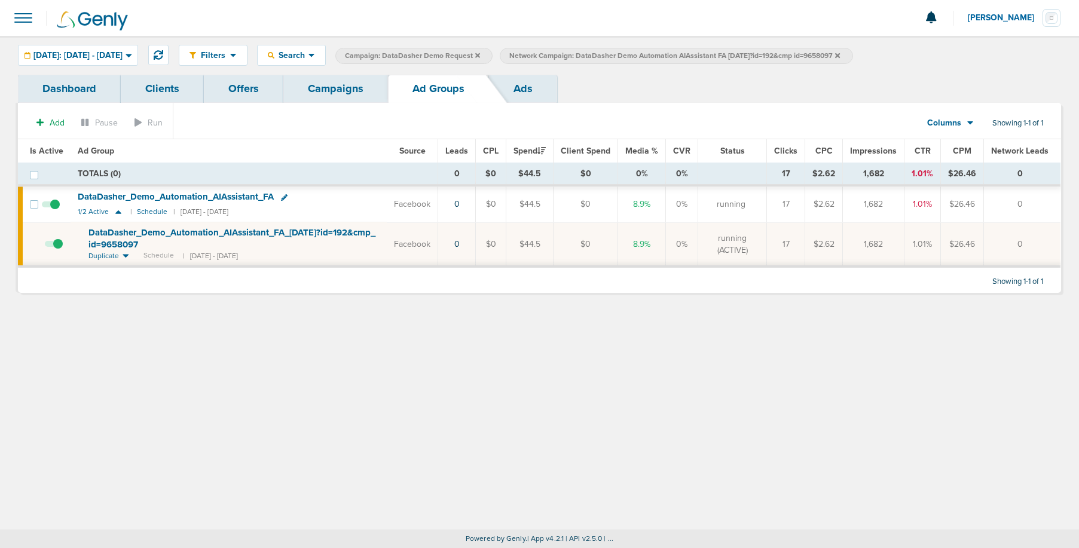
click at [840, 55] on icon at bounding box center [837, 55] width 5 height 7
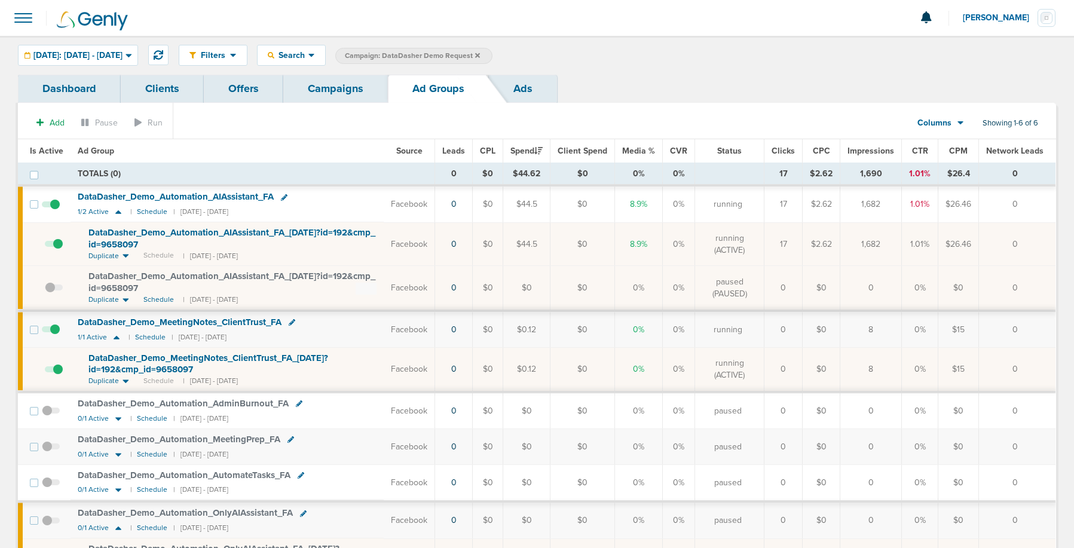
click at [57, 250] on span at bounding box center [54, 250] width 18 height 0
click at [45, 247] on input "checkbox" at bounding box center [45, 247] width 0 height 0
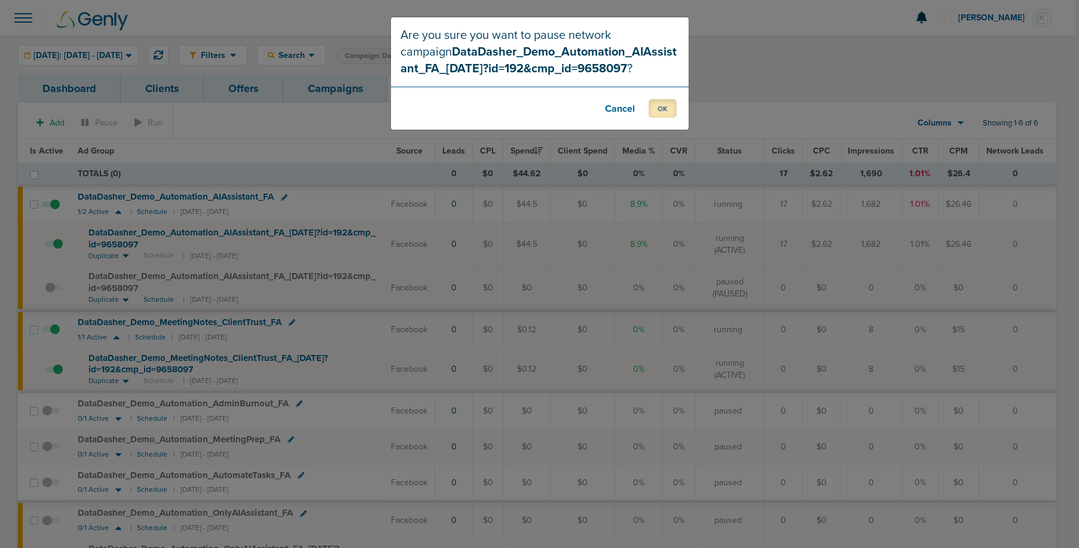
click at [666, 112] on button "OK" at bounding box center [663, 108] width 28 height 19
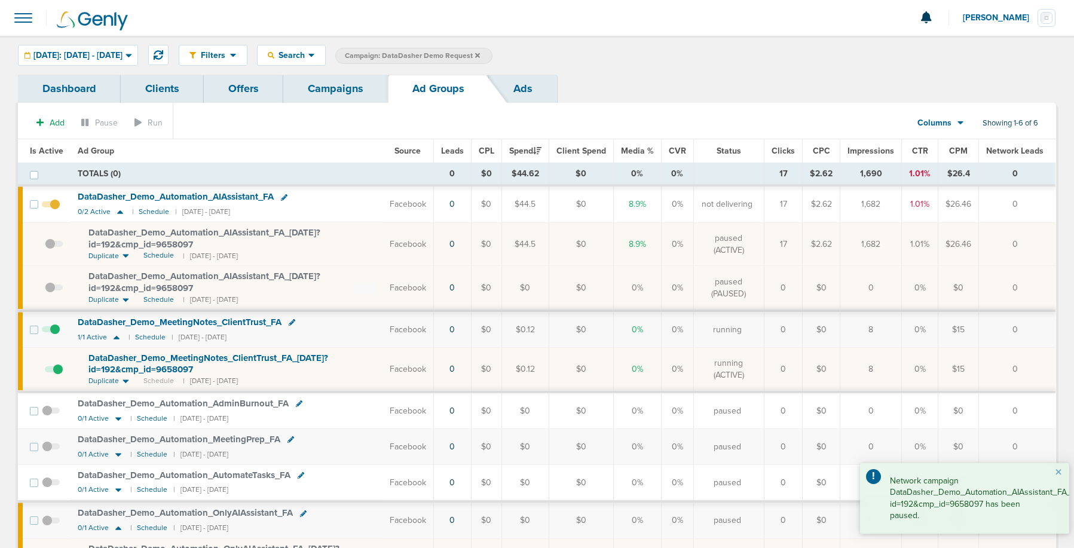
click at [57, 375] on span at bounding box center [54, 375] width 18 height 0
click at [45, 372] on input "checkbox" at bounding box center [45, 372] width 0 height 0
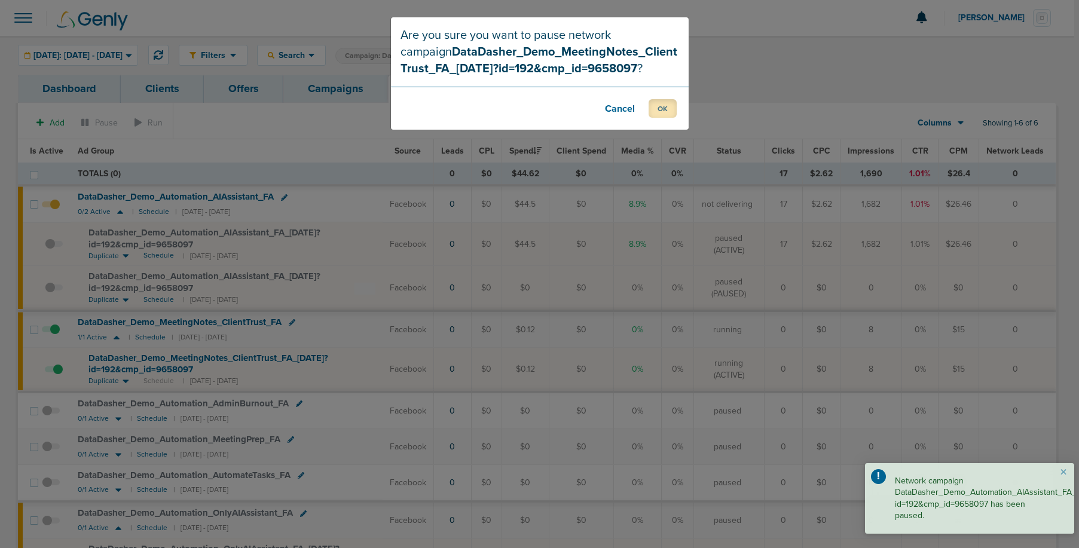
click at [662, 114] on button "OK" at bounding box center [663, 108] width 28 height 19
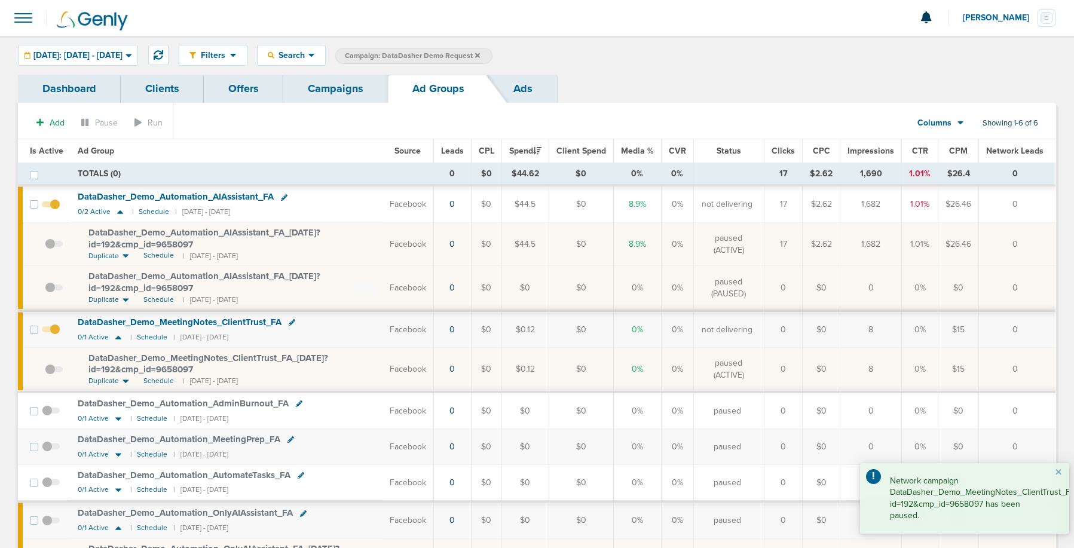
click at [349, 87] on link "Campaigns" at bounding box center [335, 89] width 105 height 28
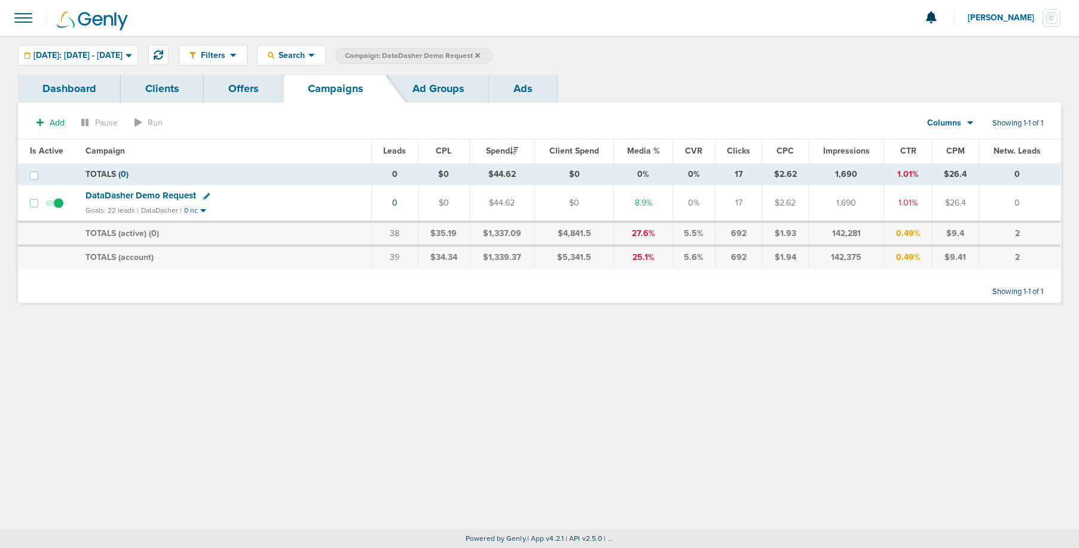
drag, startPoint x: 160, startPoint y: 195, endPoint x: 151, endPoint y: 194, distance: 9.0
click at [160, 195] on span "DataDasher Demo Request" at bounding box center [140, 195] width 111 height 11
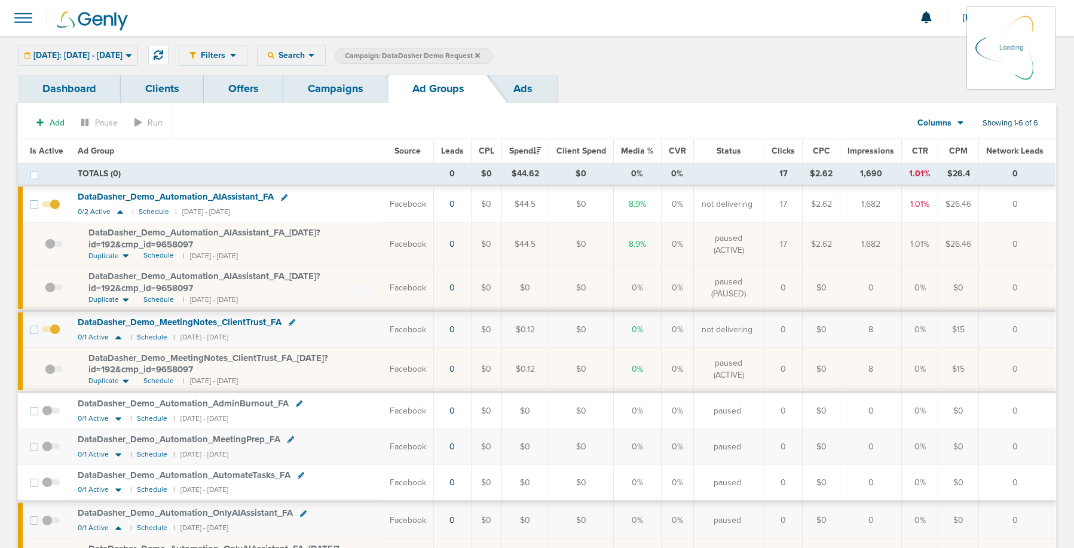
drag, startPoint x: 158, startPoint y: 54, endPoint x: 151, endPoint y: 52, distance: 6.8
click at [138, 53] on div "[DATE]: [DATE] - [DATE] [DATE] [DATE] Last 7 Days Last 14 Days This Month Last …" at bounding box center [78, 55] width 120 height 21
click at [123, 51] on span "[DATE]: [DATE] - [DATE]" at bounding box center [77, 55] width 89 height 8
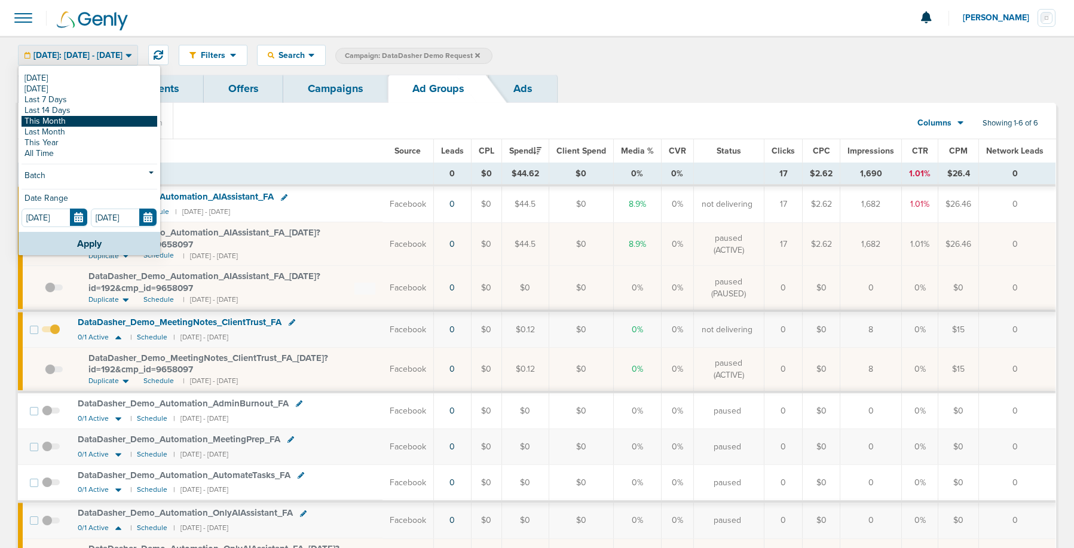
click at [63, 116] on link "This Month" at bounding box center [90, 121] width 136 height 11
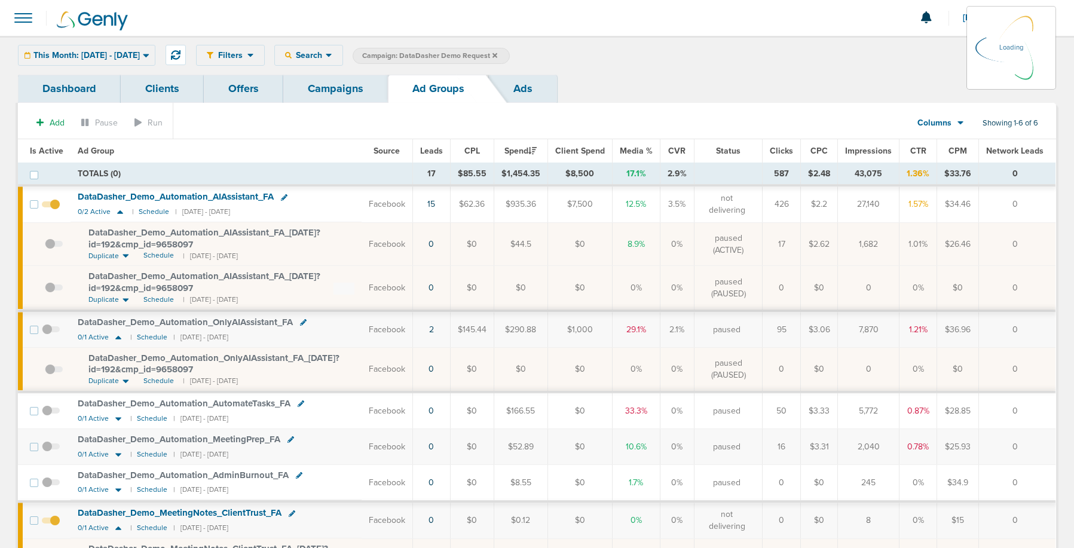
click at [528, 87] on link "Ads" at bounding box center [523, 89] width 68 height 28
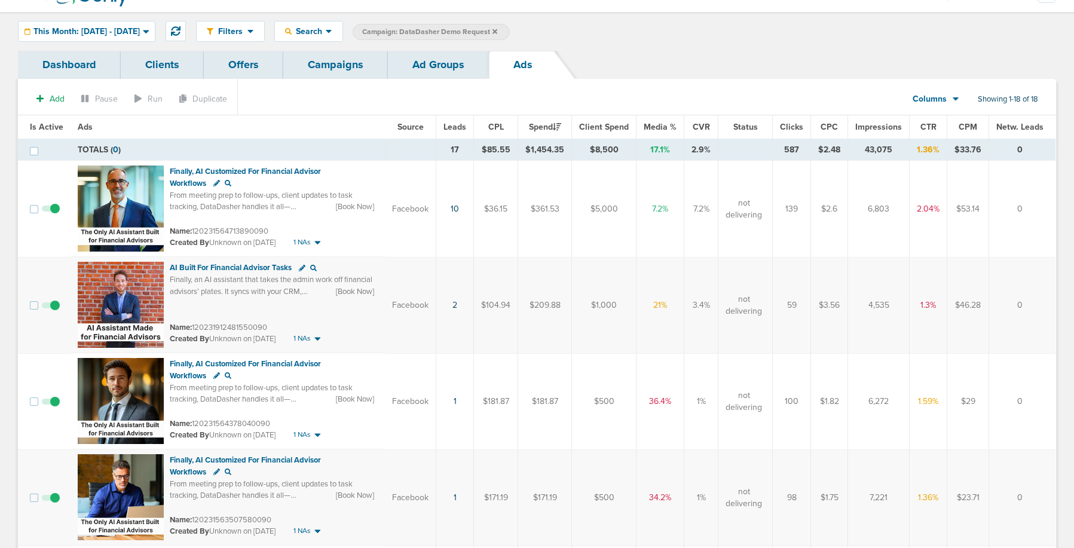
scroll to position [23, 0]
click at [316, 69] on link "Campaigns" at bounding box center [335, 65] width 105 height 28
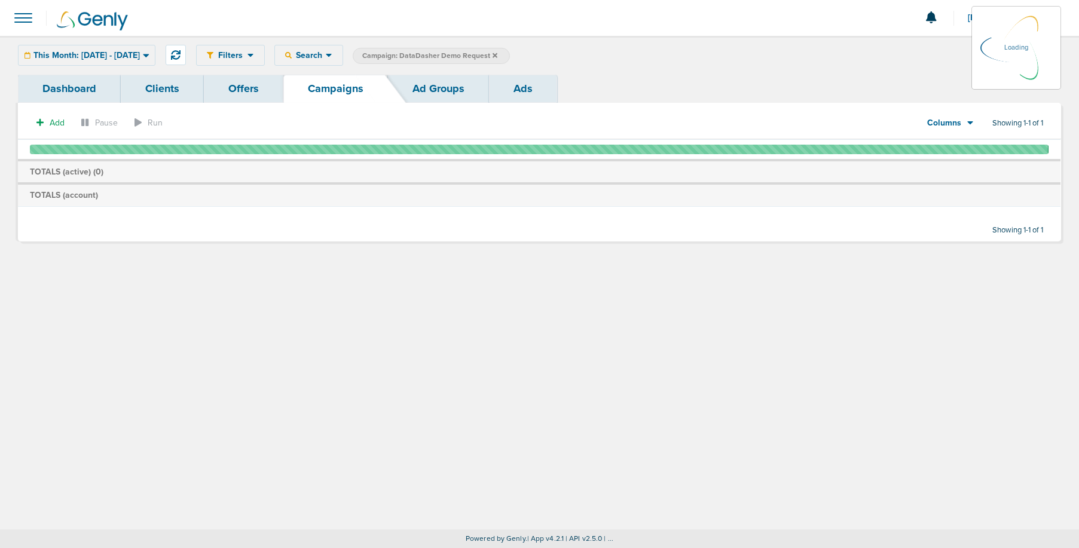
click at [497, 56] on icon at bounding box center [495, 55] width 5 height 7
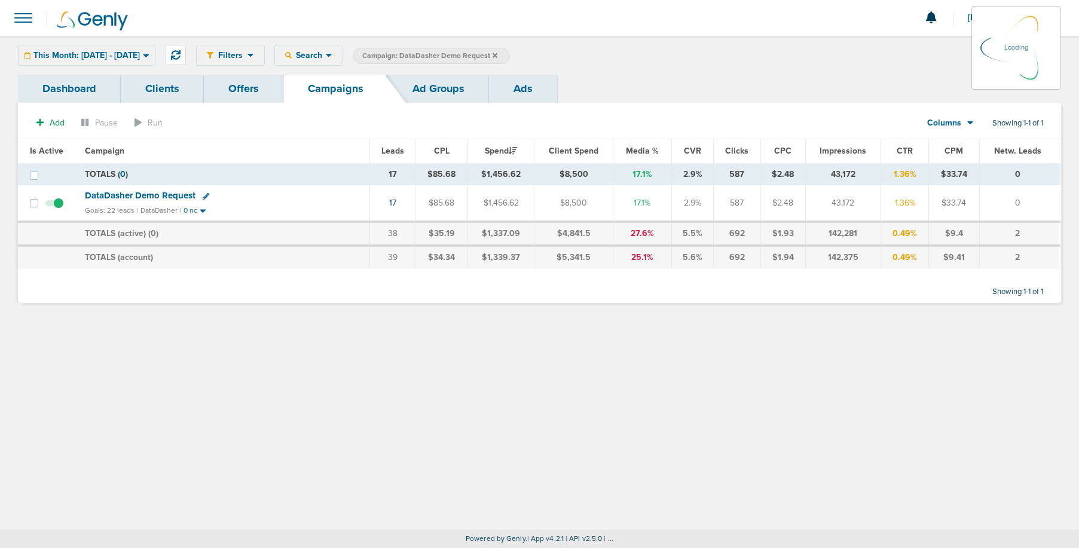
click at [497, 56] on span "Campaign: DataDasher Demo Request" at bounding box center [429, 56] width 135 height 10
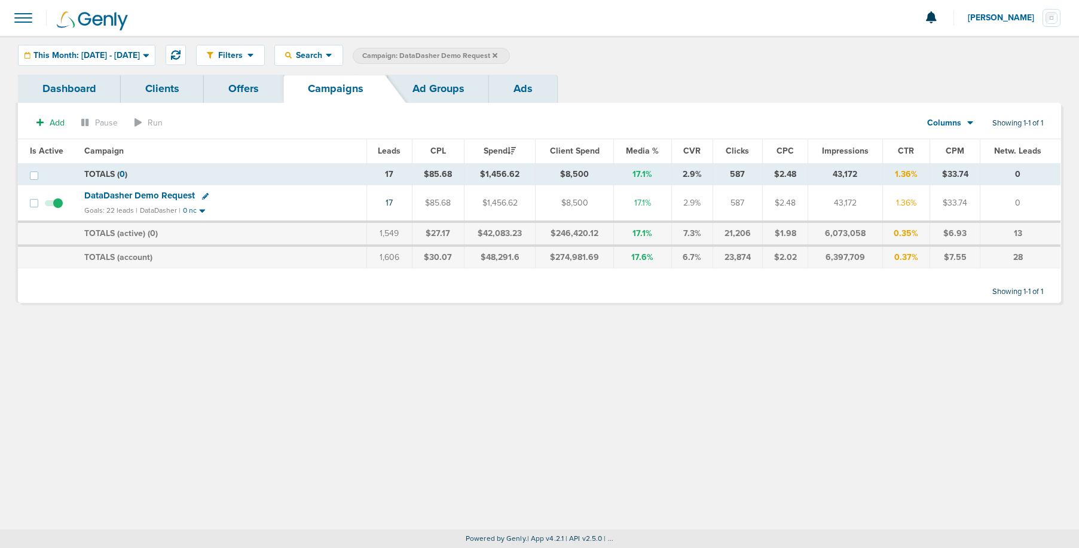
click at [497, 56] on icon at bounding box center [495, 55] width 5 height 7
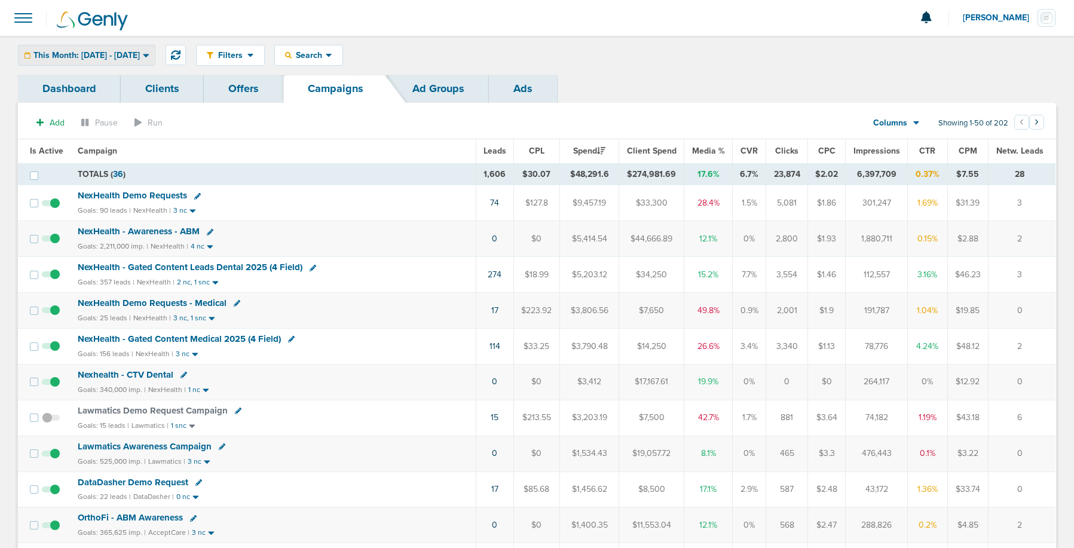
click at [106, 53] on span "This Month: [DATE] - [DATE]" at bounding box center [86, 55] width 106 height 8
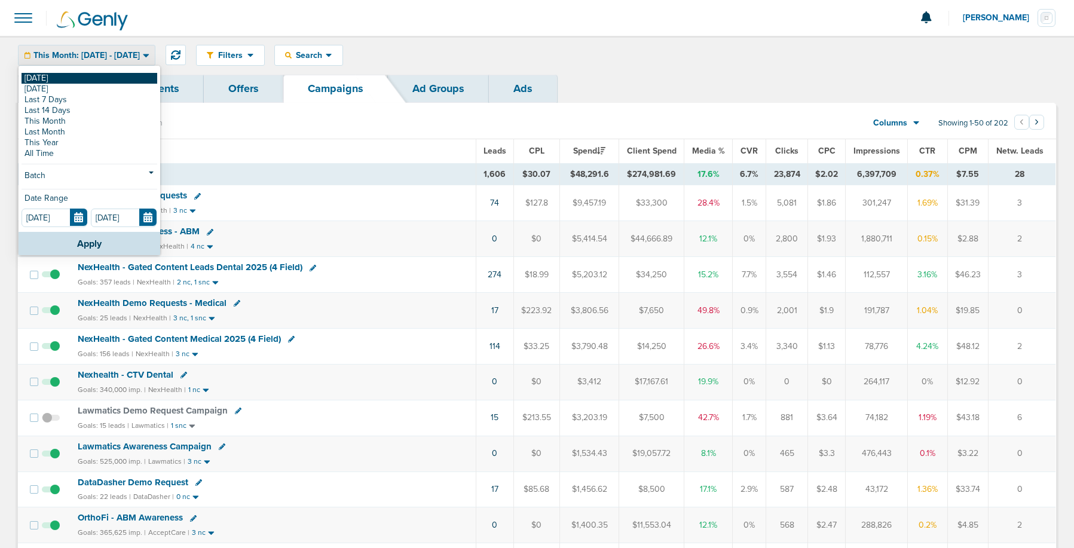
click at [76, 80] on link "[DATE]" at bounding box center [90, 78] width 136 height 11
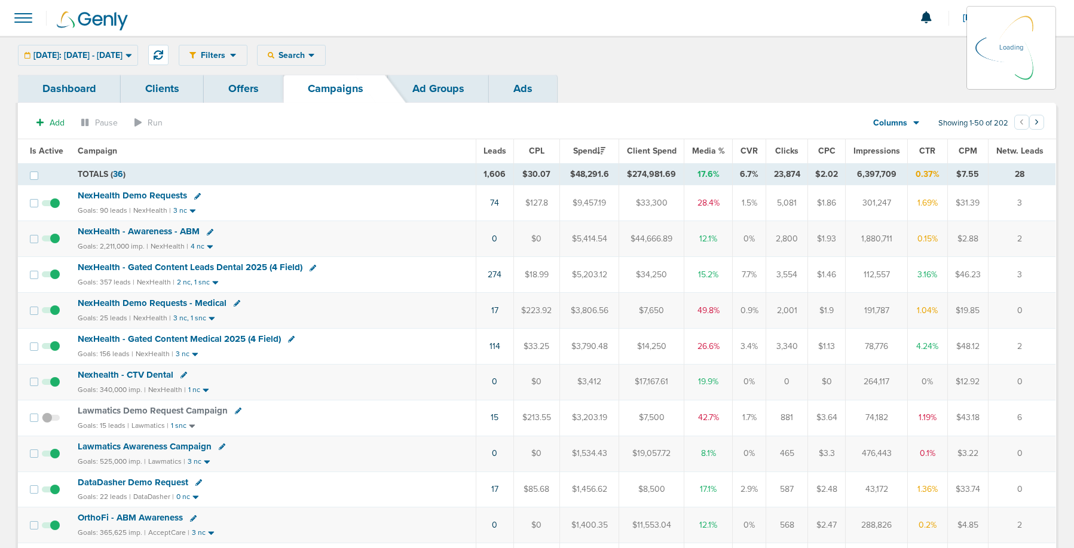
scroll to position [2, 0]
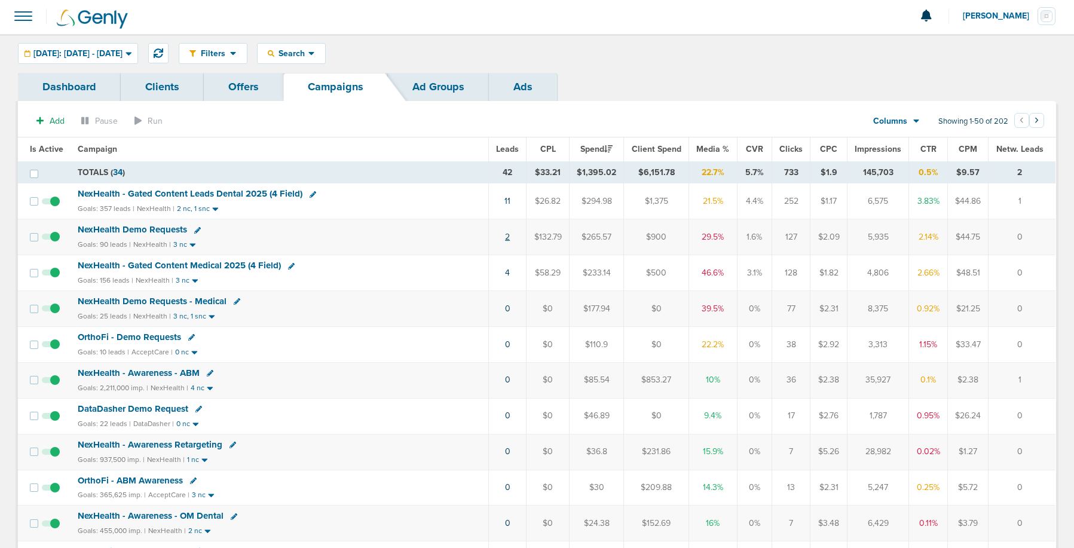
click at [508, 238] on link "2" at bounding box center [507, 237] width 5 height 10
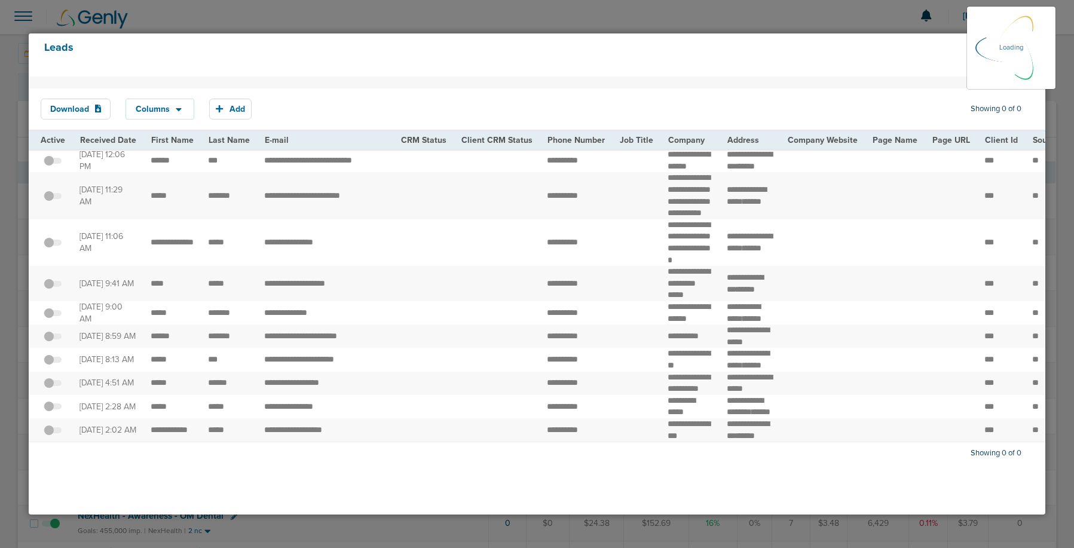
scroll to position [5, 0]
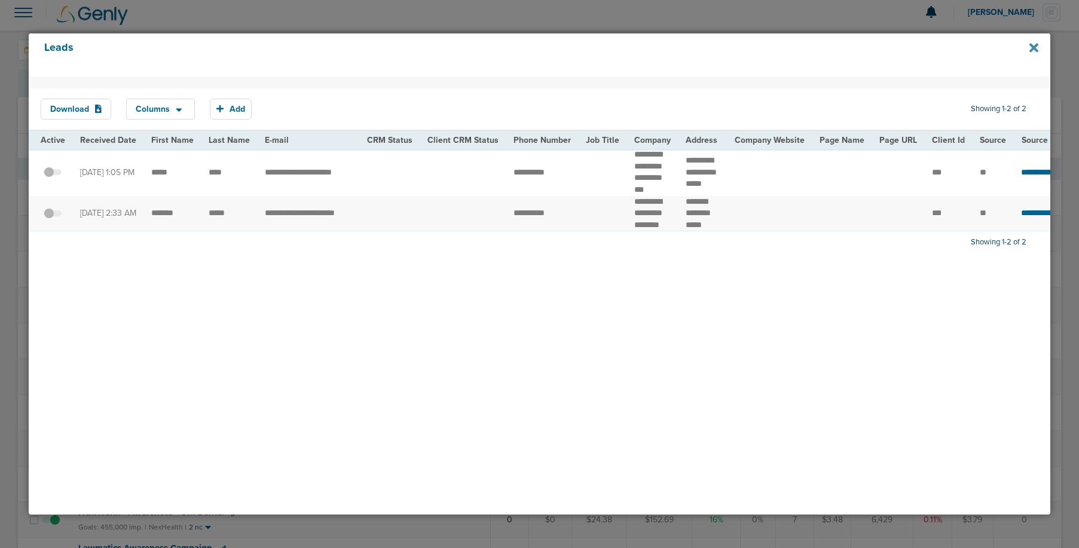
click at [1033, 46] on icon at bounding box center [1033, 47] width 9 height 9
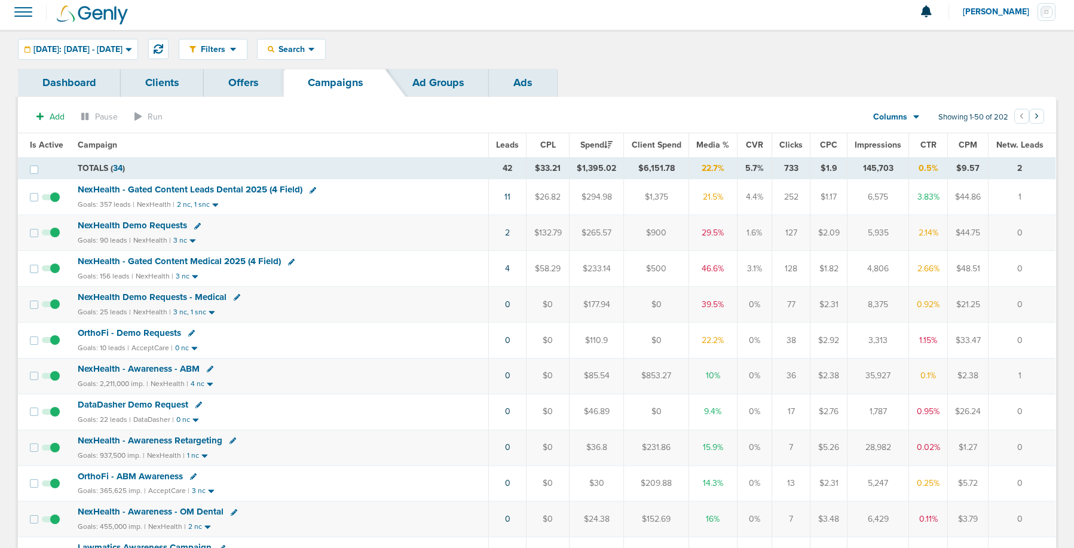
click at [127, 227] on span "NexHealth Demo Requests" at bounding box center [132, 225] width 109 height 11
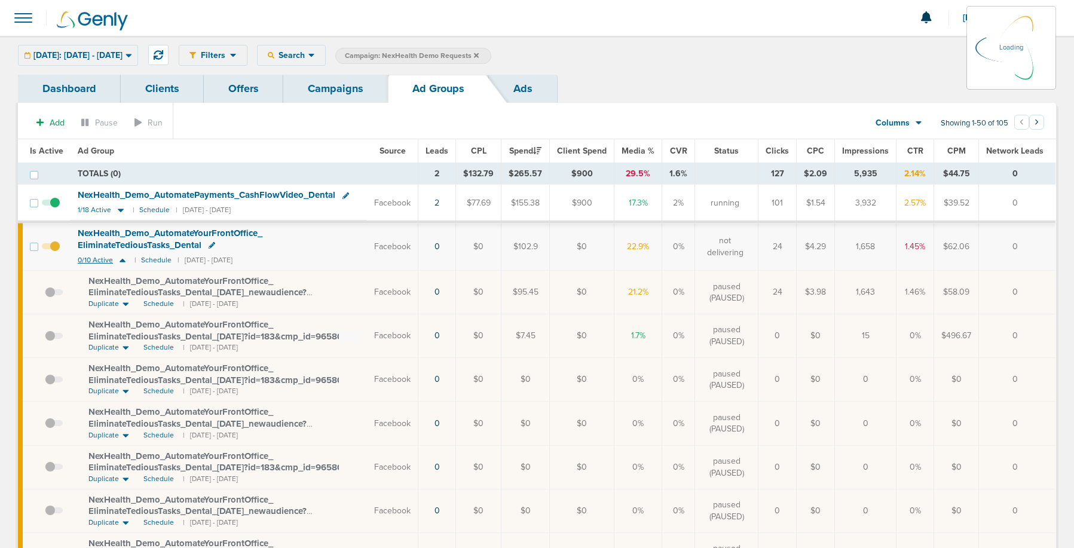
click at [123, 261] on icon at bounding box center [123, 261] width 6 height 4
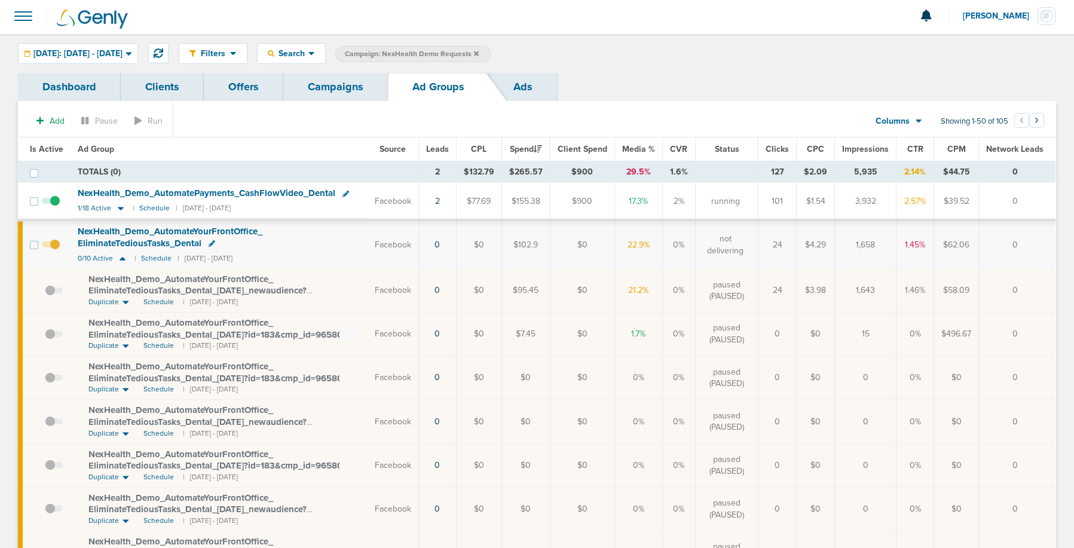
scroll to position [3, 0]
click at [121, 258] on icon at bounding box center [123, 258] width 6 height 4
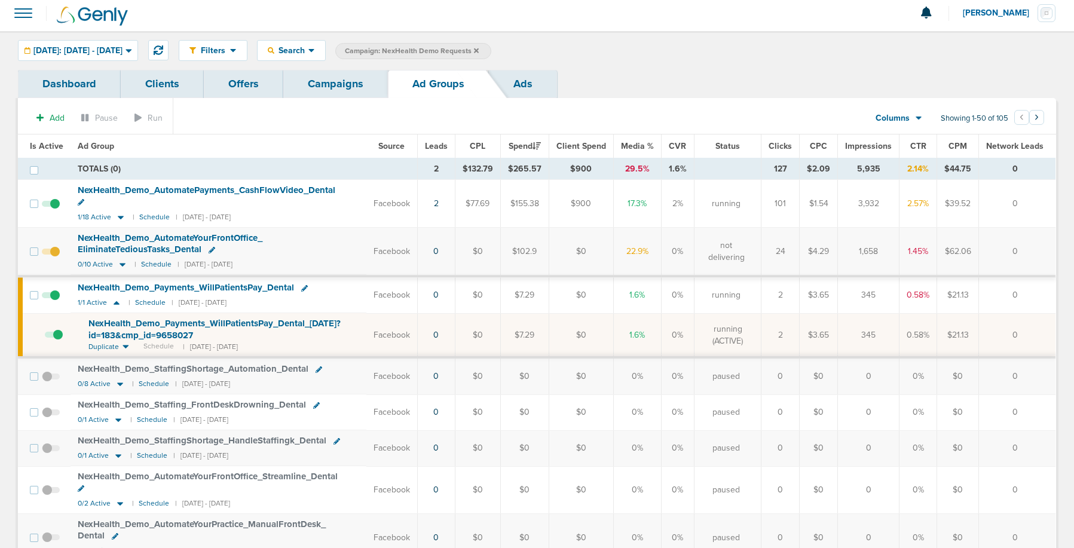
scroll to position [5, 0]
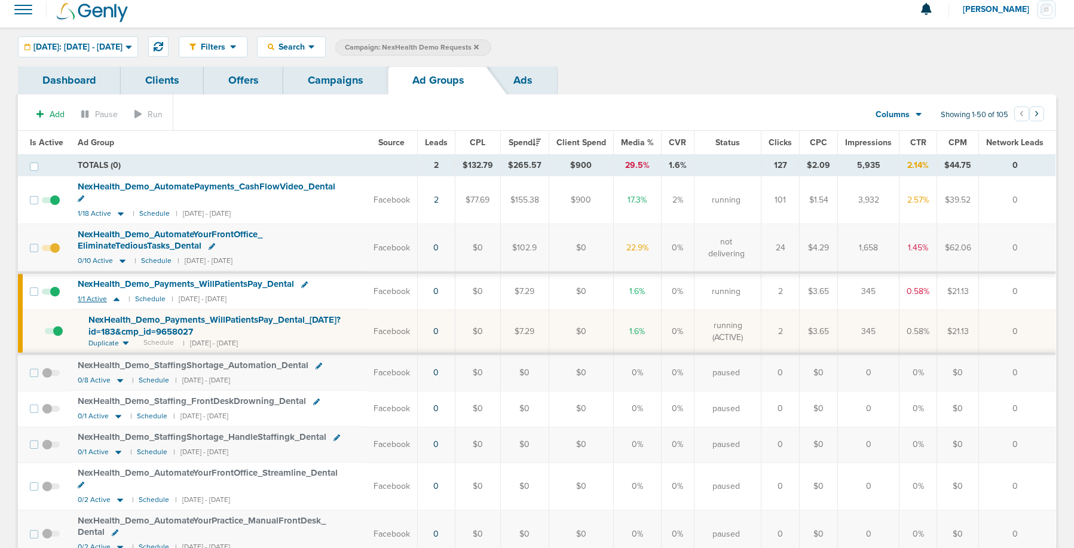
click at [119, 294] on icon at bounding box center [117, 299] width 12 height 10
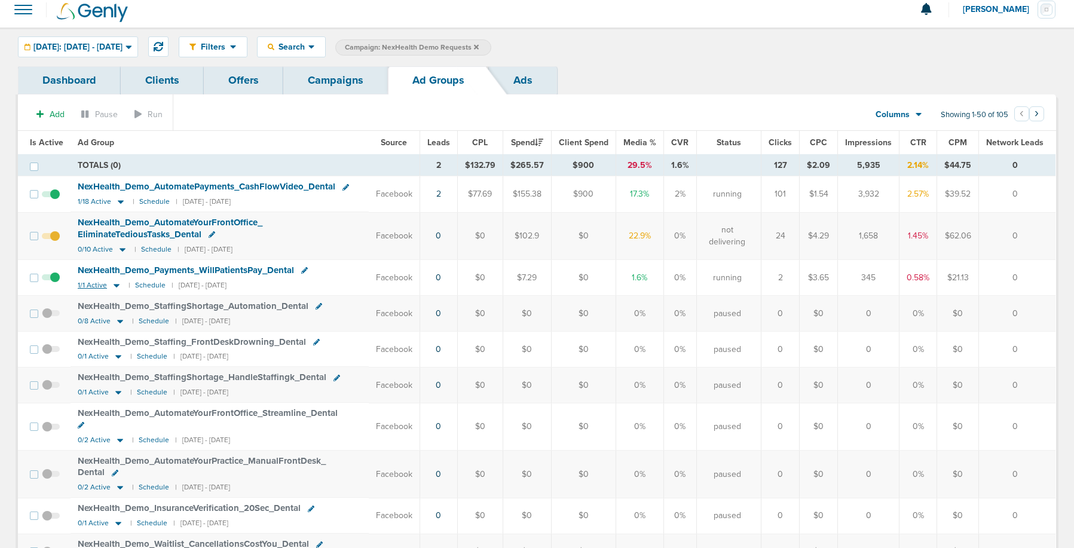
scroll to position [9, 0]
click at [112, 288] on icon at bounding box center [117, 285] width 12 height 10
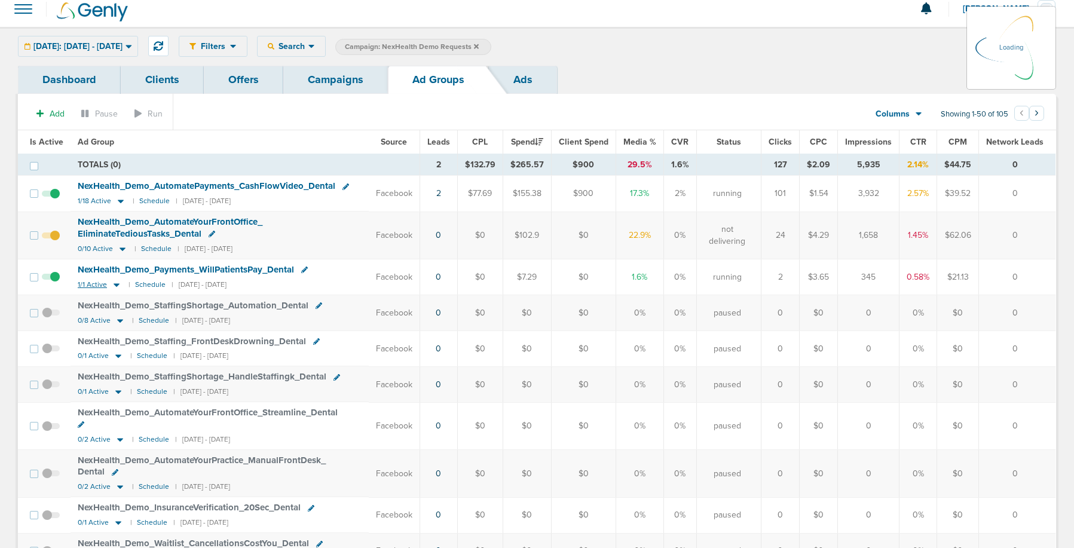
scroll to position [11, 0]
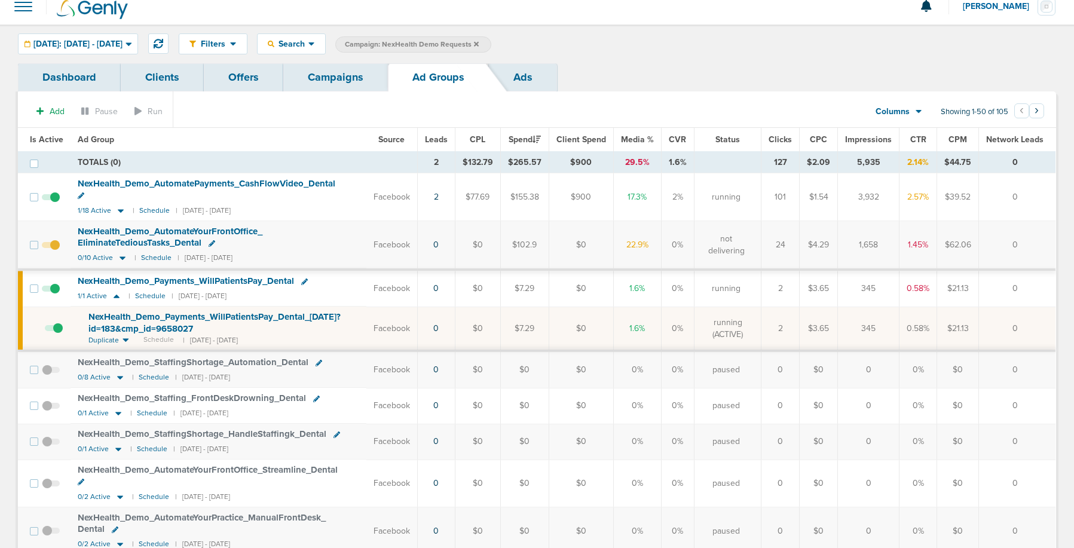
click at [48, 143] on span "Is Active" at bounding box center [46, 139] width 33 height 10
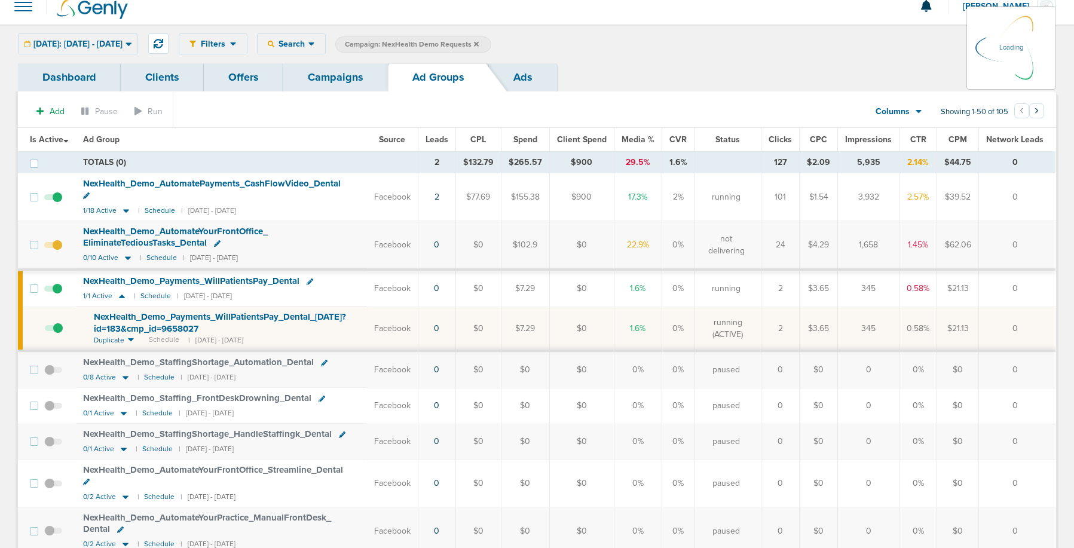
scroll to position [10, 0]
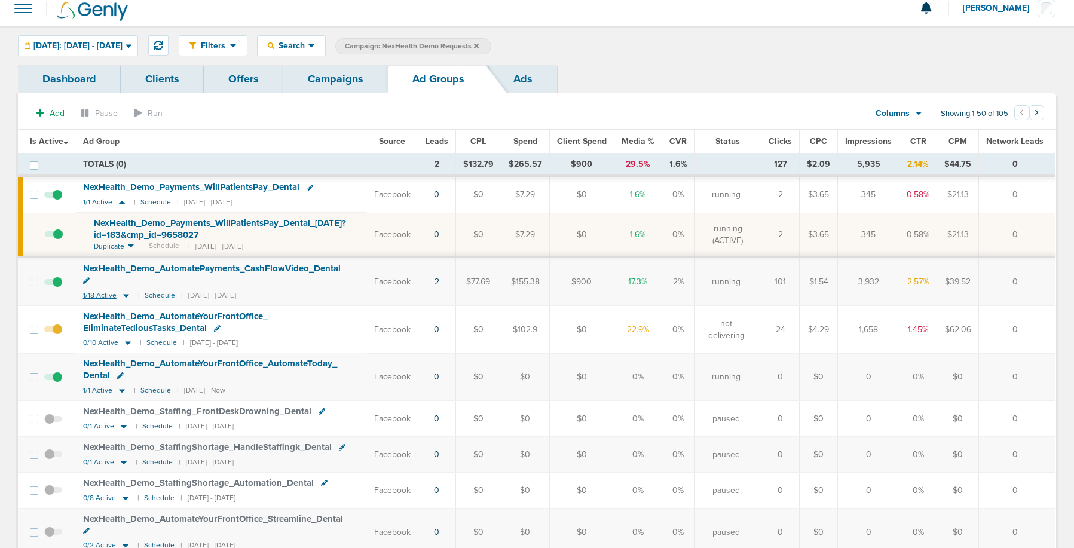
click at [127, 291] on icon at bounding box center [126, 296] width 12 height 10
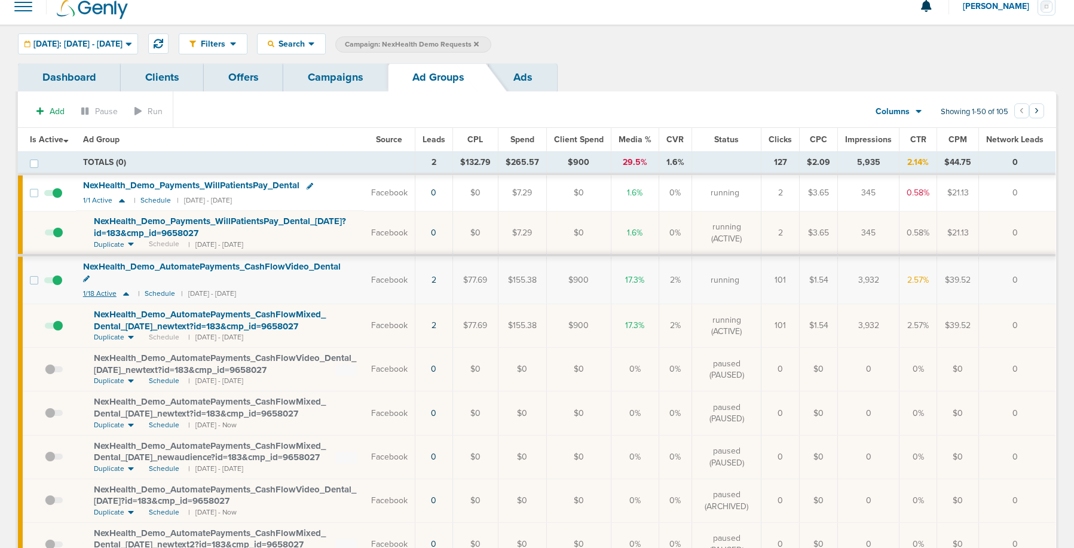
scroll to position [13, 0]
click at [127, 288] on icon at bounding box center [126, 293] width 12 height 10
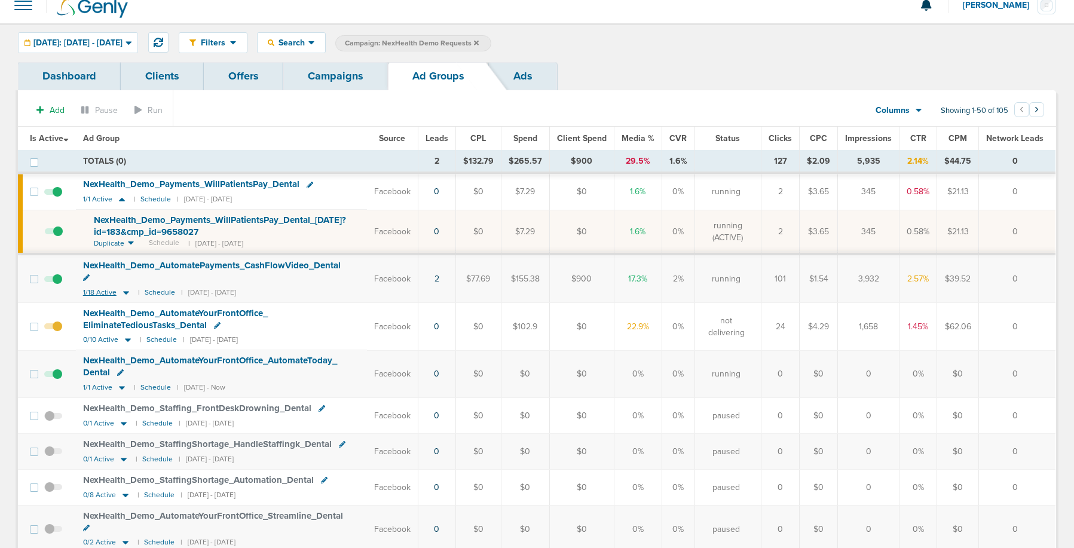
scroll to position [15, 0]
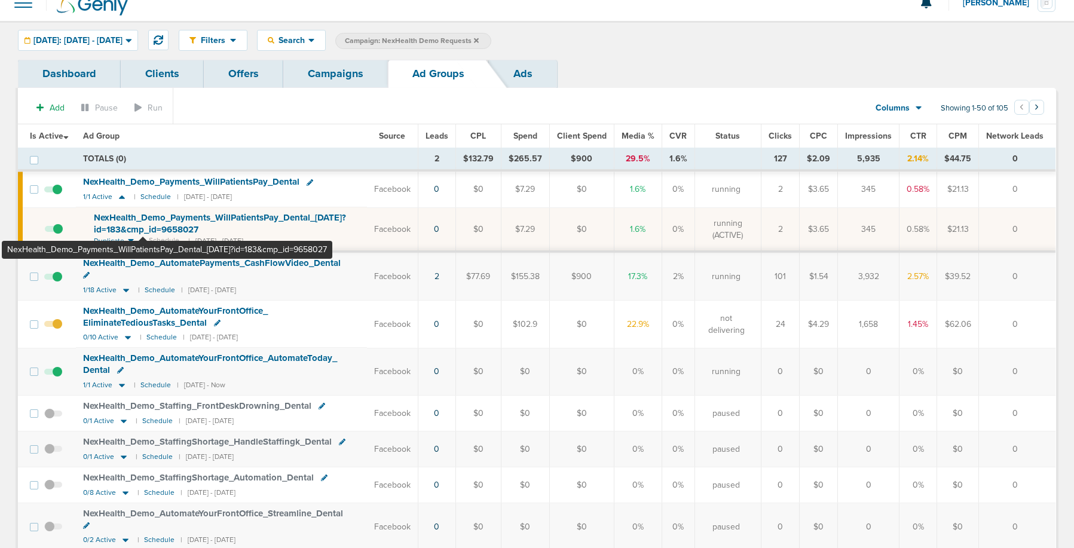
click at [143, 227] on span "NexHealth_ Demo_ Payments_ WillPatientsPay_ Dental_ [DATE]?id=183&cmp_ id=96580…" at bounding box center [220, 223] width 252 height 23
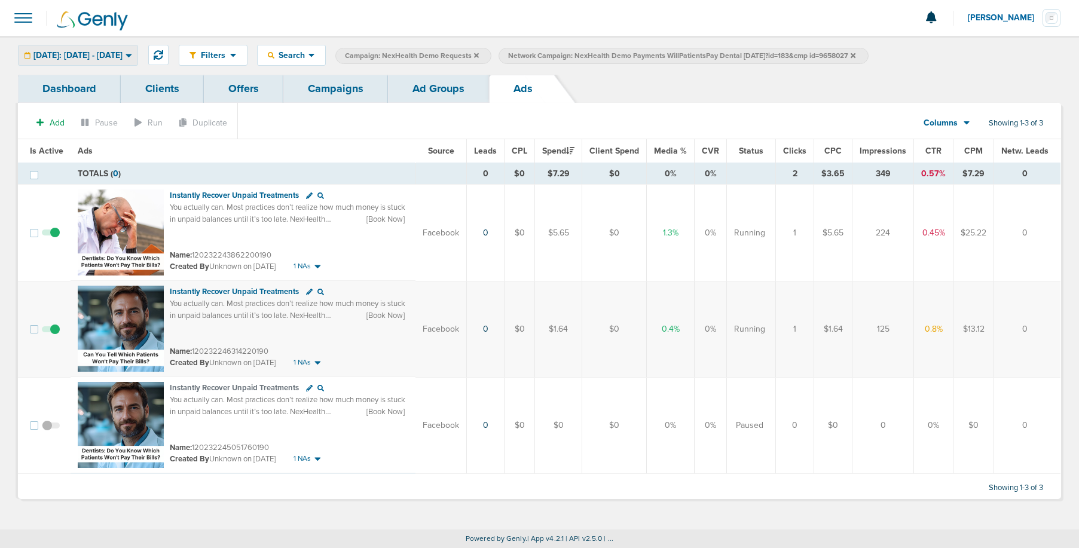
click at [96, 53] on span "[DATE]: [DATE] - [DATE]" at bounding box center [77, 55] width 89 height 8
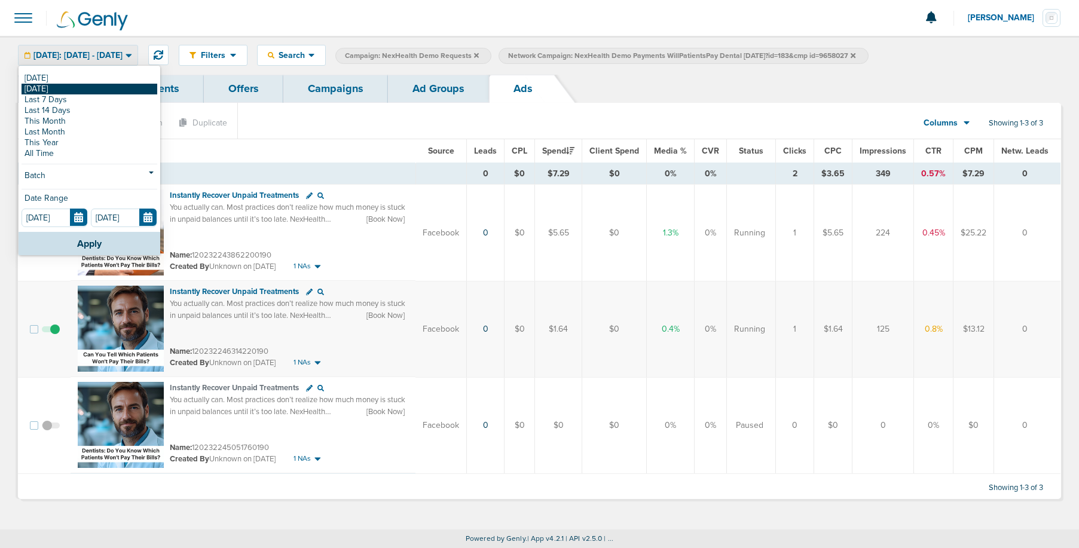
click at [90, 87] on link "[DATE]" at bounding box center [90, 89] width 136 height 11
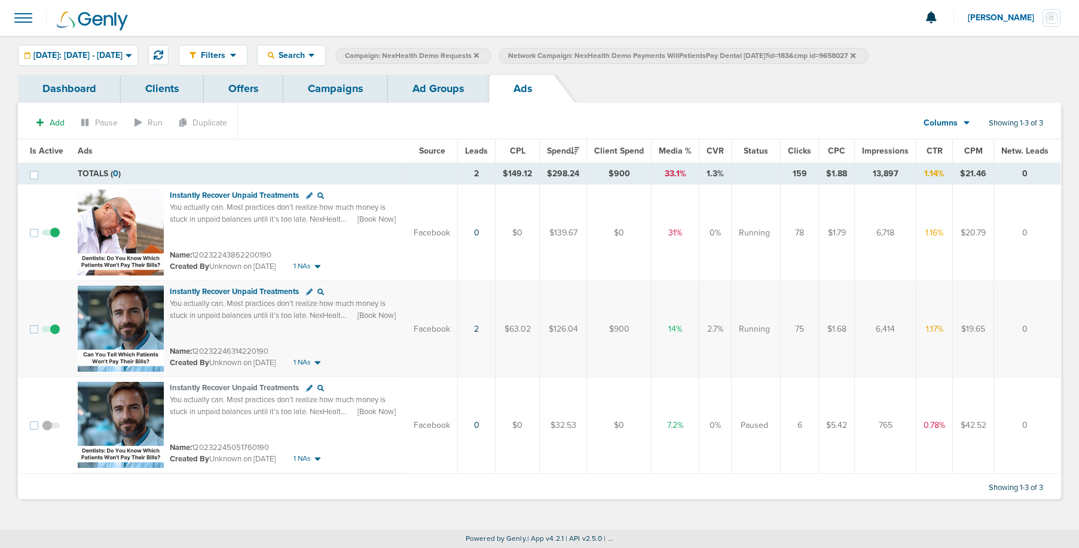
click at [54, 239] on span at bounding box center [51, 239] width 18 height 0
click at [51, 236] on input "checkbox" at bounding box center [51, 236] width 0 height 0
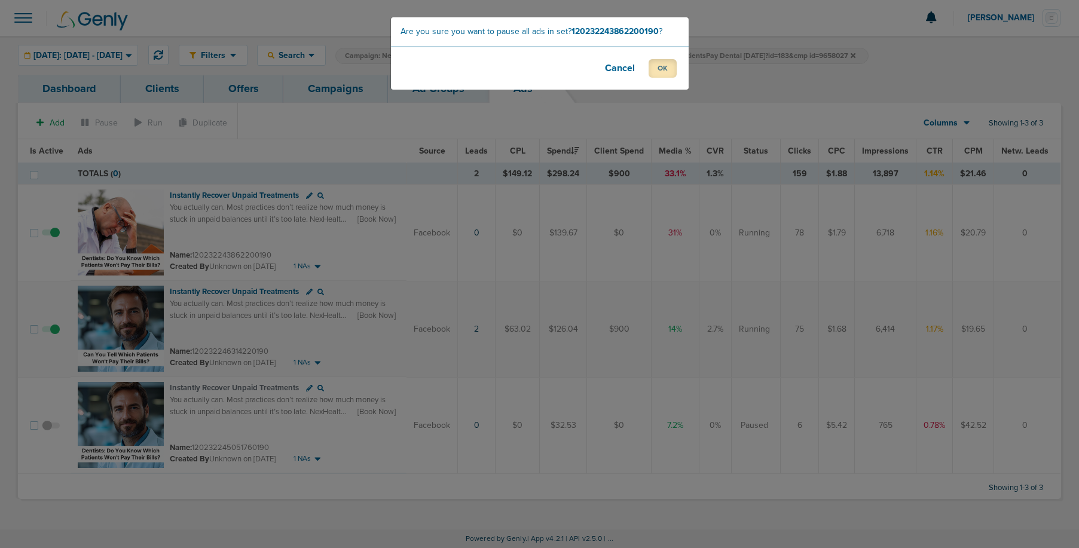
click at [661, 70] on button "OK" at bounding box center [663, 68] width 28 height 19
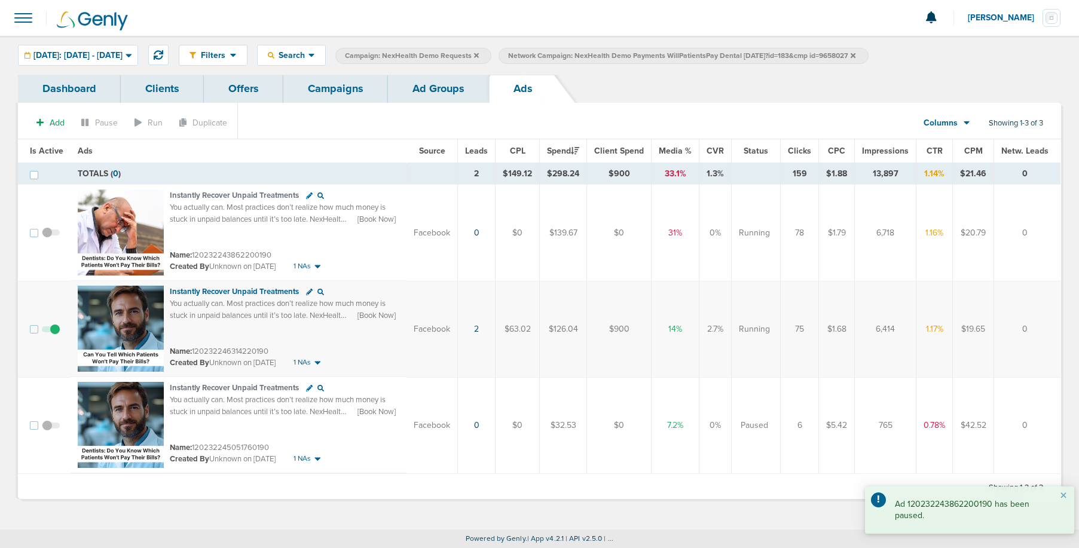
click at [325, 88] on link "Campaigns" at bounding box center [335, 89] width 105 height 28
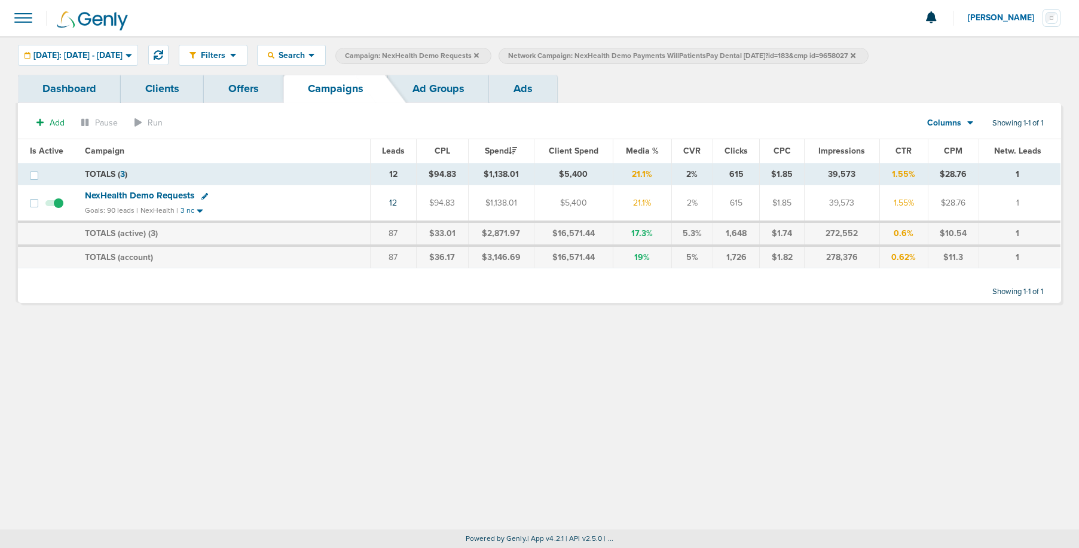
click at [868, 57] on label "Network Campaign: NexHealth Demo Payments WillPatientsPay Dental [DATE]?id=183&…" at bounding box center [683, 56] width 369 height 16
click at [855, 56] on icon at bounding box center [853, 55] width 5 height 7
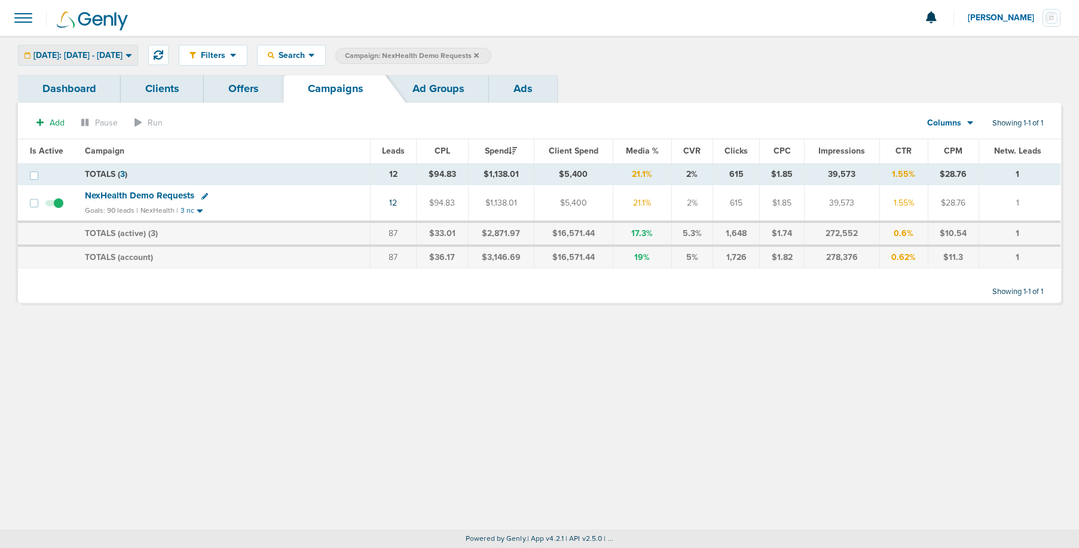
drag, startPoint x: 106, startPoint y: 53, endPoint x: 100, endPoint y: 62, distance: 10.5
click at [106, 54] on span "[DATE]: [DATE] - [DATE]" at bounding box center [77, 55] width 89 height 8
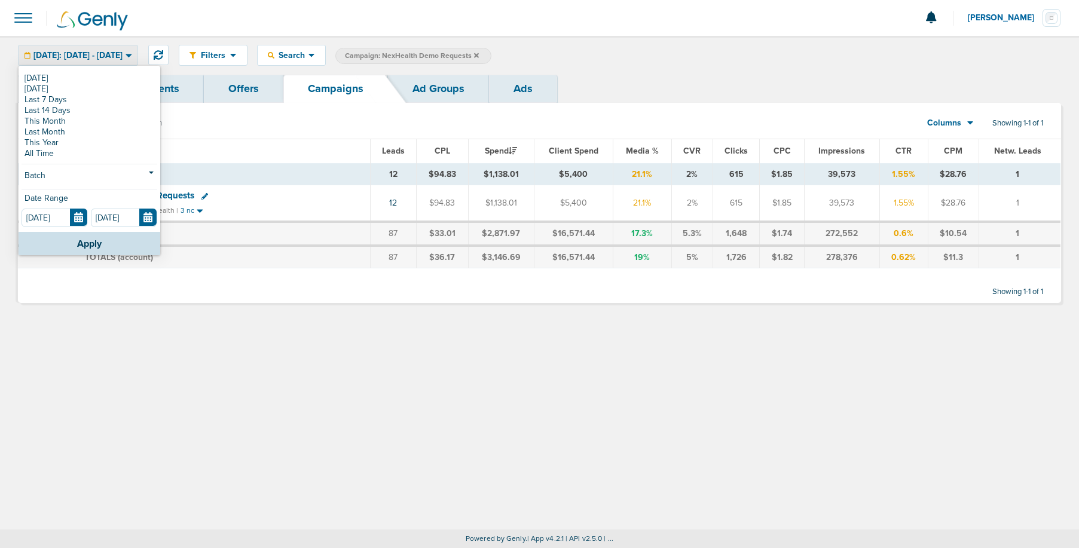
click at [96, 74] on link "[DATE]" at bounding box center [90, 78] width 136 height 11
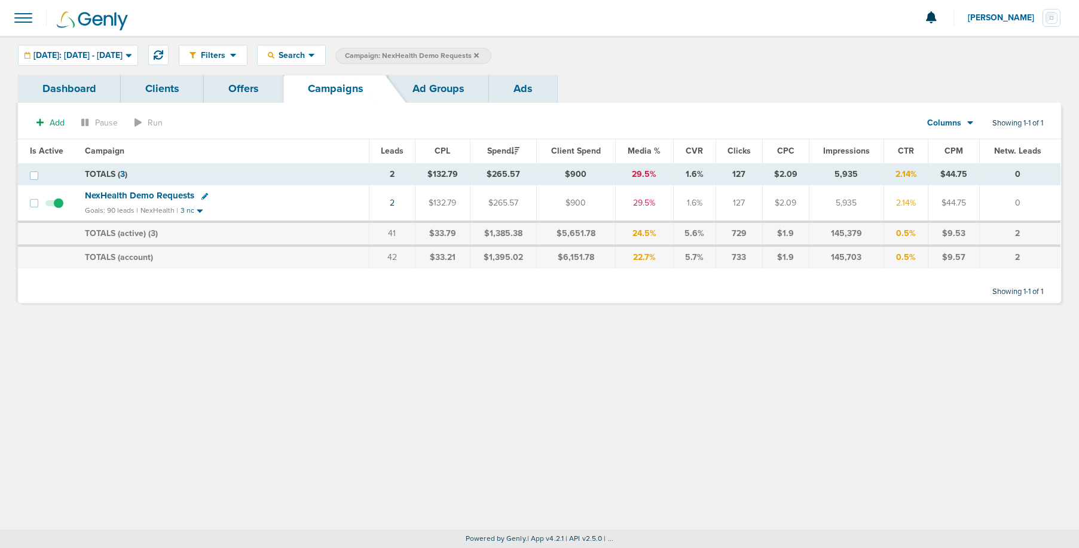
click at [479, 55] on icon at bounding box center [476, 55] width 5 height 5
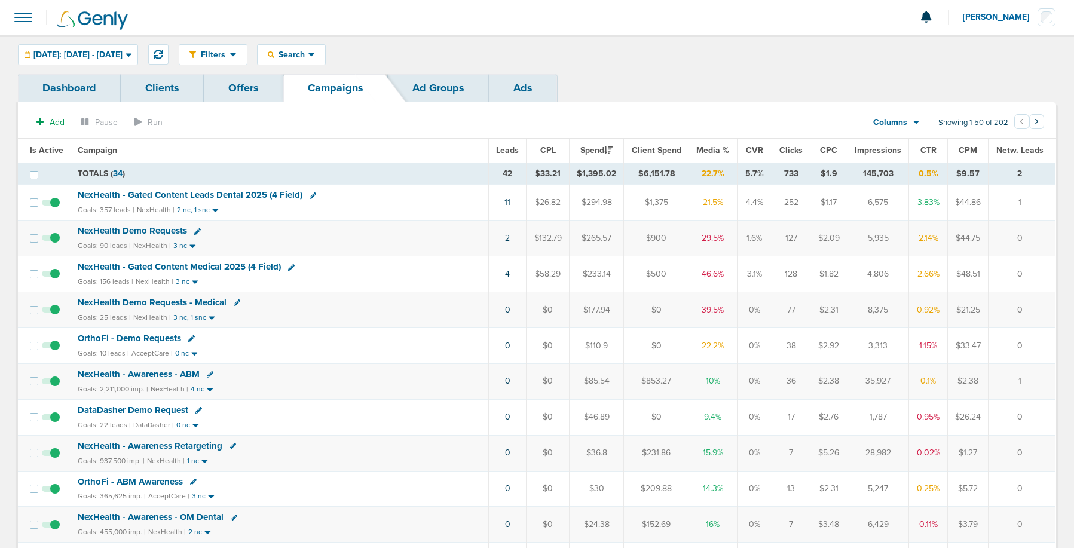
scroll to position [1, 0]
click at [160, 191] on span "NexHealth - Gated Content Leads Dental 2025 (4 Field)" at bounding box center [190, 194] width 225 height 11
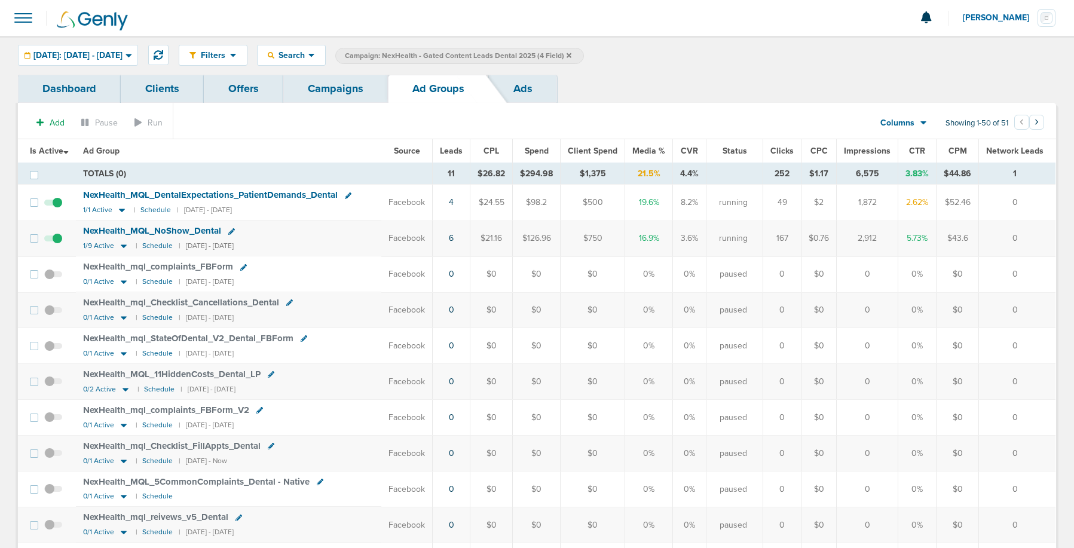
click at [321, 94] on link "Campaigns" at bounding box center [335, 89] width 105 height 28
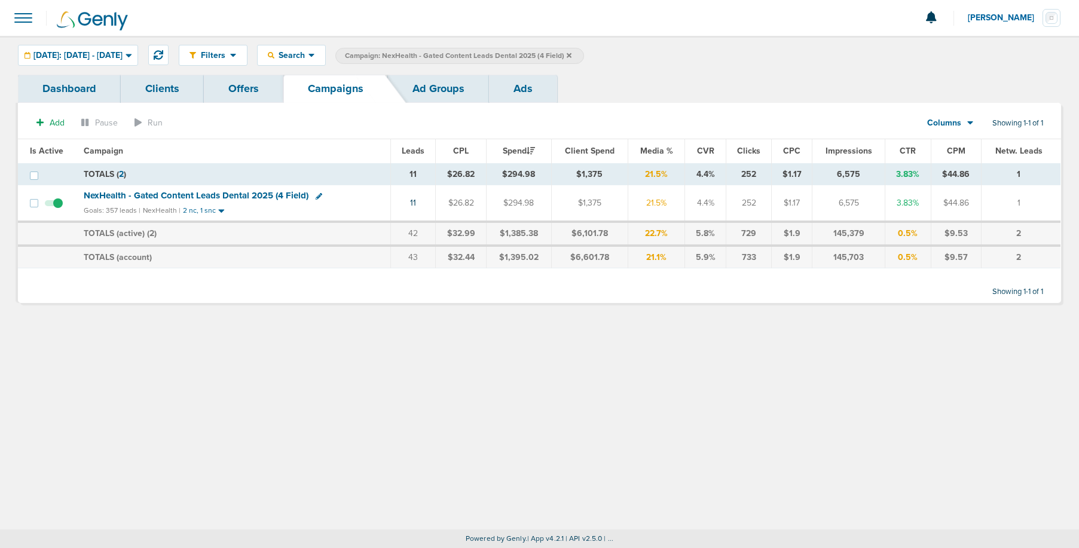
click at [571, 55] on icon at bounding box center [569, 55] width 5 height 5
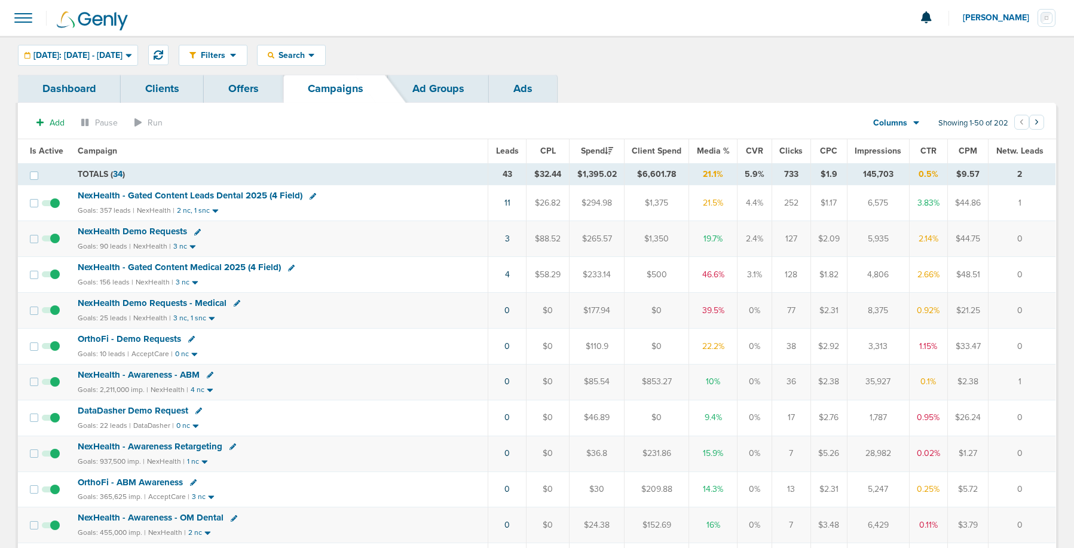
scroll to position [14, 0]
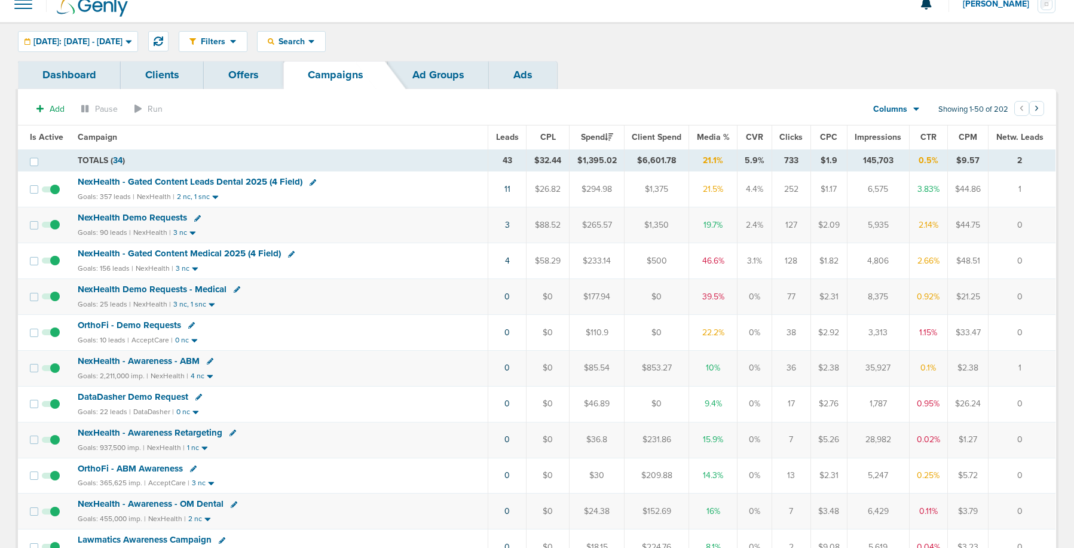
click at [98, 293] on span "NexHealth Demo Requests - Medical" at bounding box center [152, 289] width 149 height 11
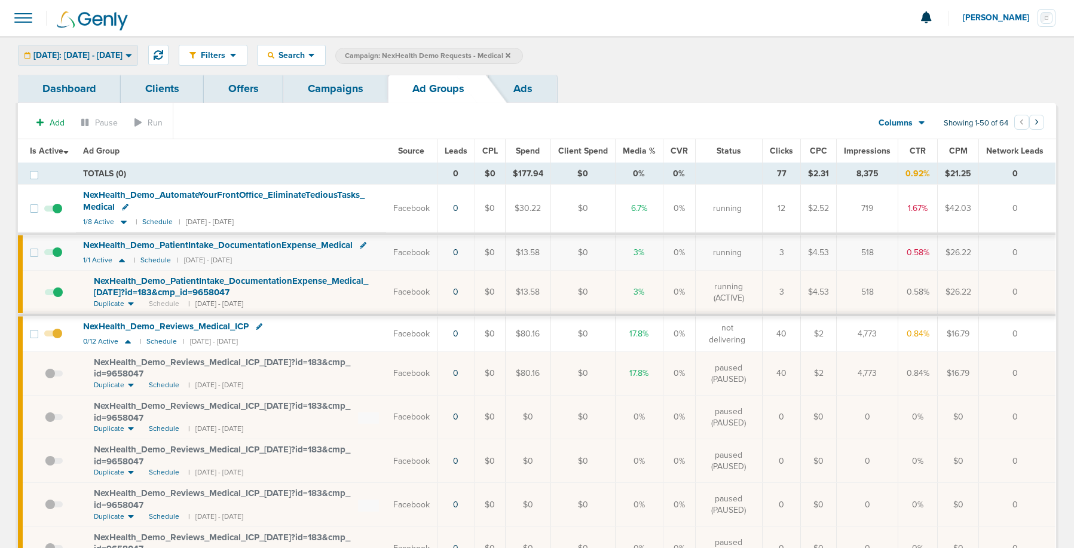
click at [123, 55] on span "[DATE]: [DATE] - [DATE]" at bounding box center [77, 55] width 89 height 8
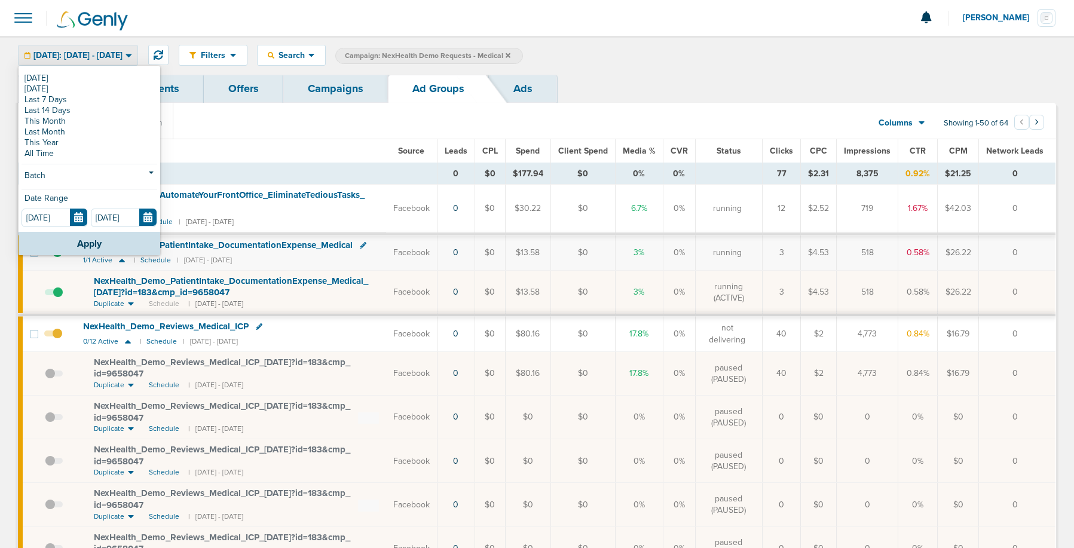
click at [123, 55] on span "[DATE]: [DATE] - [DATE]" at bounding box center [77, 55] width 89 height 8
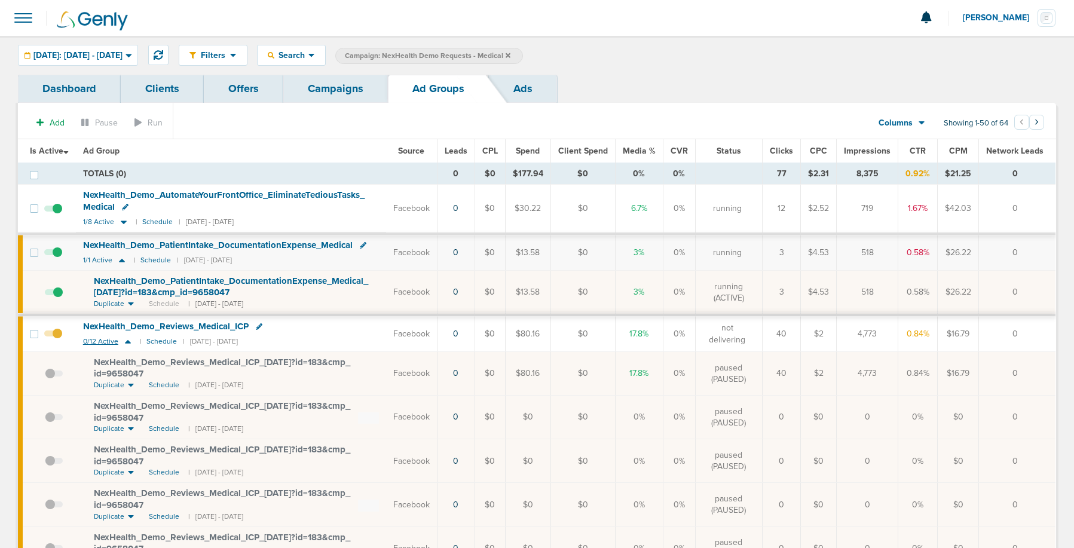
click at [127, 343] on icon at bounding box center [128, 342] width 6 height 4
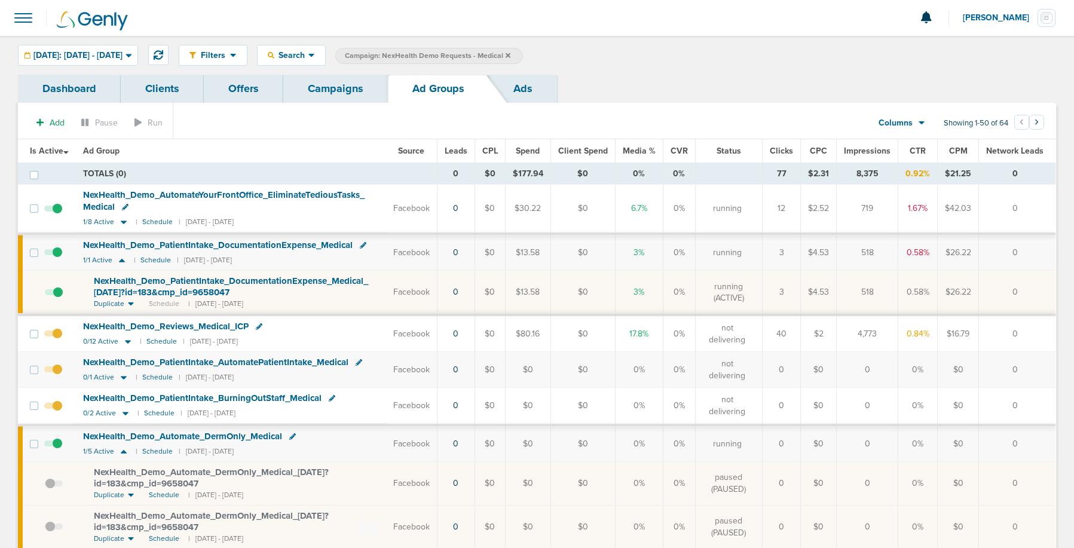
click at [57, 298] on span at bounding box center [54, 298] width 18 height 0
click at [45, 295] on input "checkbox" at bounding box center [45, 295] width 0 height 0
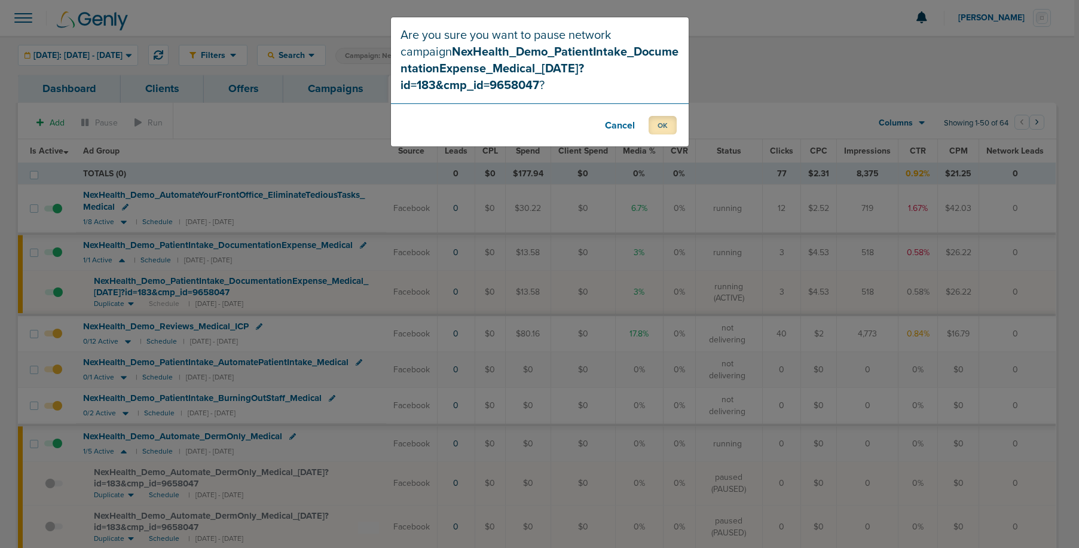
click at [664, 121] on button "OK" at bounding box center [663, 125] width 28 height 19
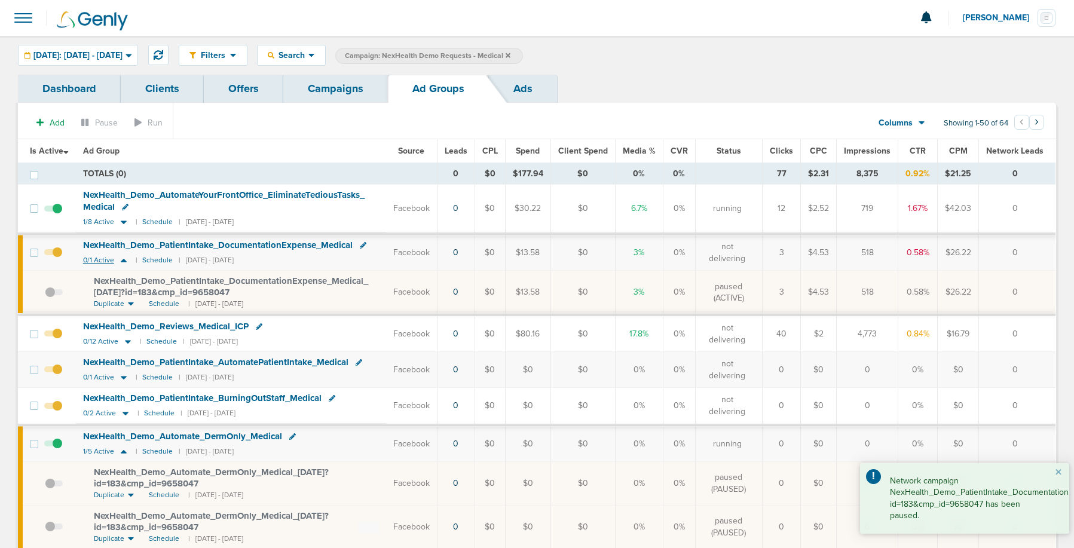
click at [126, 262] on icon at bounding box center [124, 261] width 6 height 4
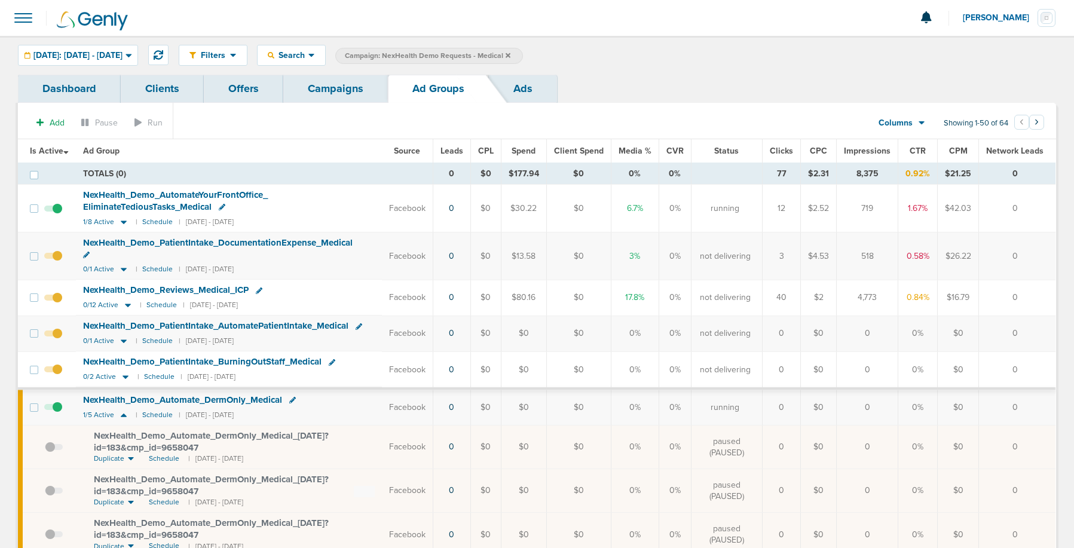
click at [326, 91] on link "Campaigns" at bounding box center [335, 89] width 105 height 28
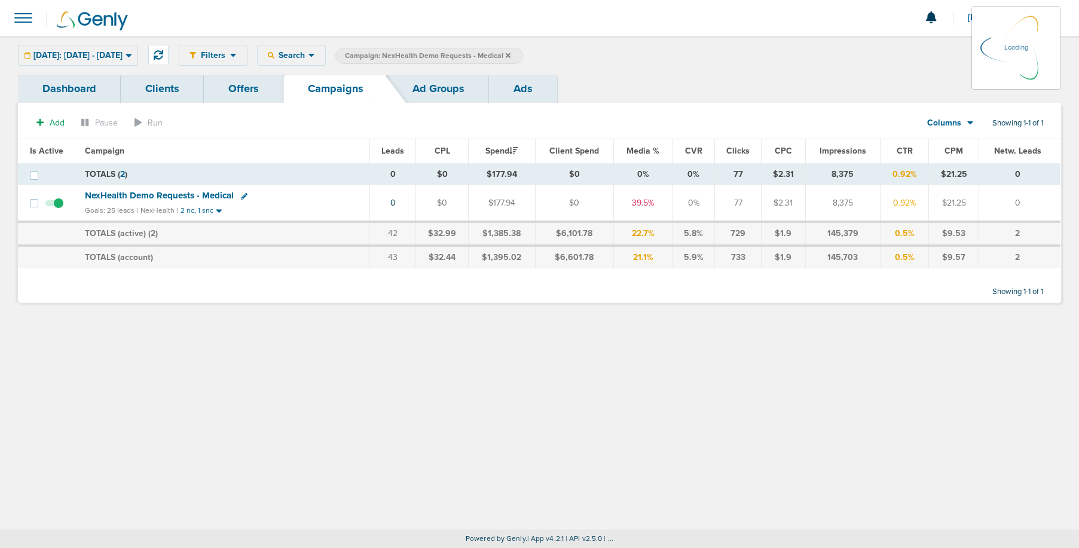
click at [510, 55] on icon at bounding box center [508, 55] width 5 height 5
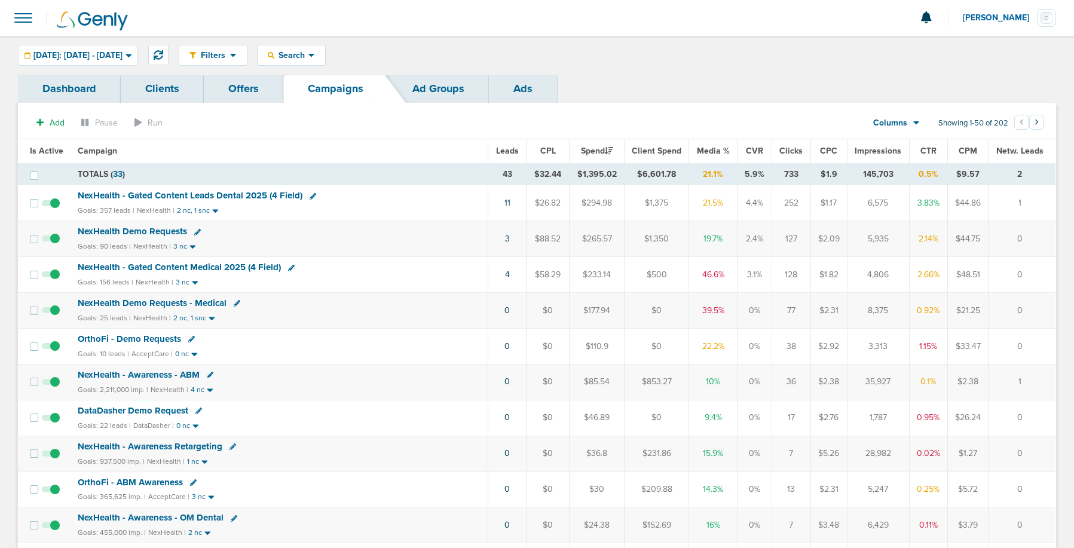
click at [130, 268] on span "NexHealth - Gated Content Medical 2025 (4 Field)" at bounding box center [179, 267] width 203 height 11
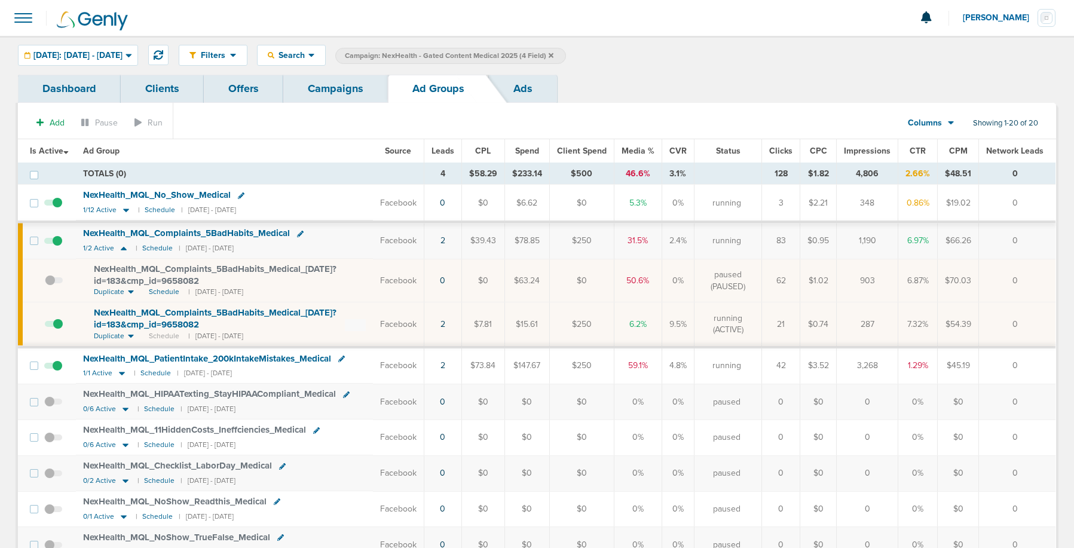
click at [140, 323] on span "NexHealth_ MQL_ Complaints_ 5BadHabits_ Medical_ [DATE]?id=183&cmp_ id=9658082" at bounding box center [215, 318] width 243 height 23
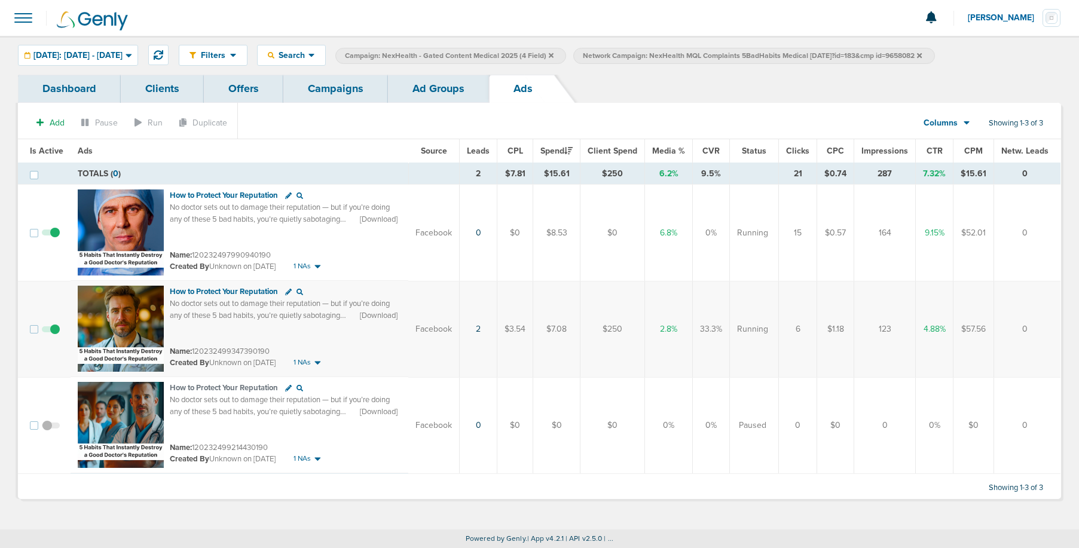
click at [344, 84] on link "Campaigns" at bounding box center [335, 89] width 105 height 28
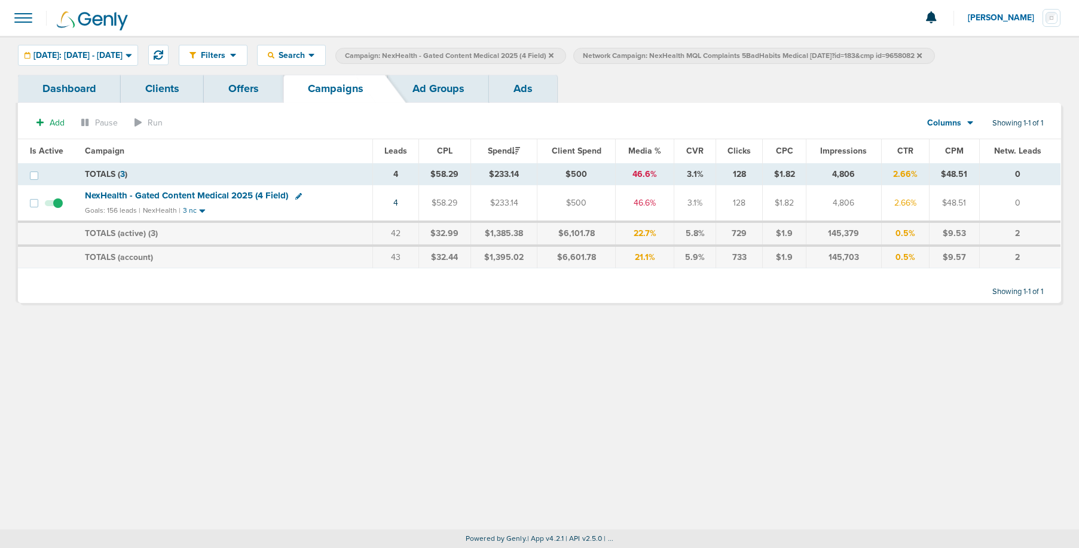
click at [922, 54] on icon at bounding box center [919, 55] width 5 height 7
click at [566, 56] on label "Campaign: NexHealth - Gated Content Medical 2025 (4 Field)" at bounding box center [450, 56] width 231 height 16
click at [554, 55] on icon at bounding box center [551, 55] width 5 height 5
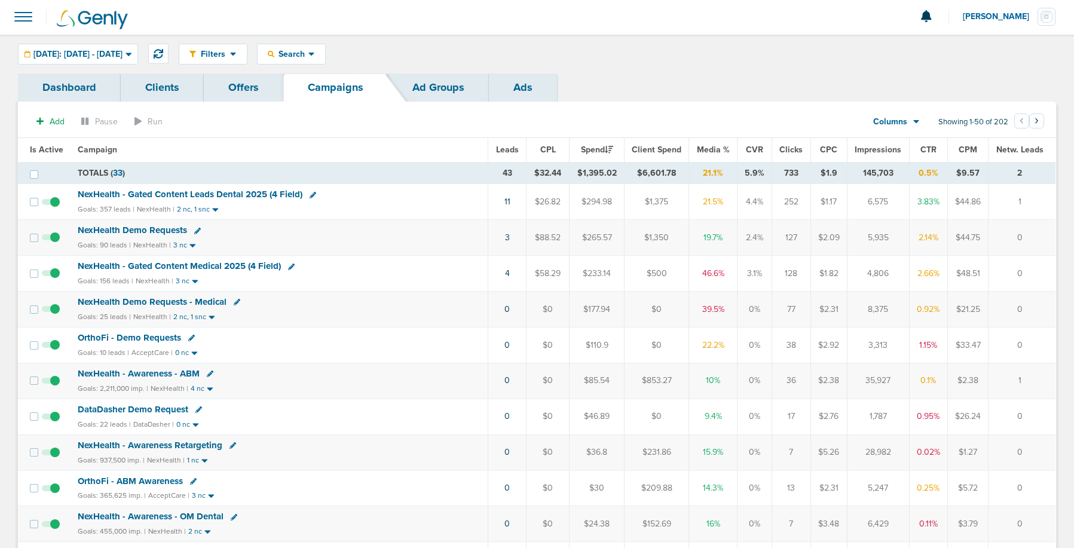
click at [169, 195] on span "NexHealth - Gated Content Leads Dental 2025 (4 Field)" at bounding box center [190, 194] width 225 height 11
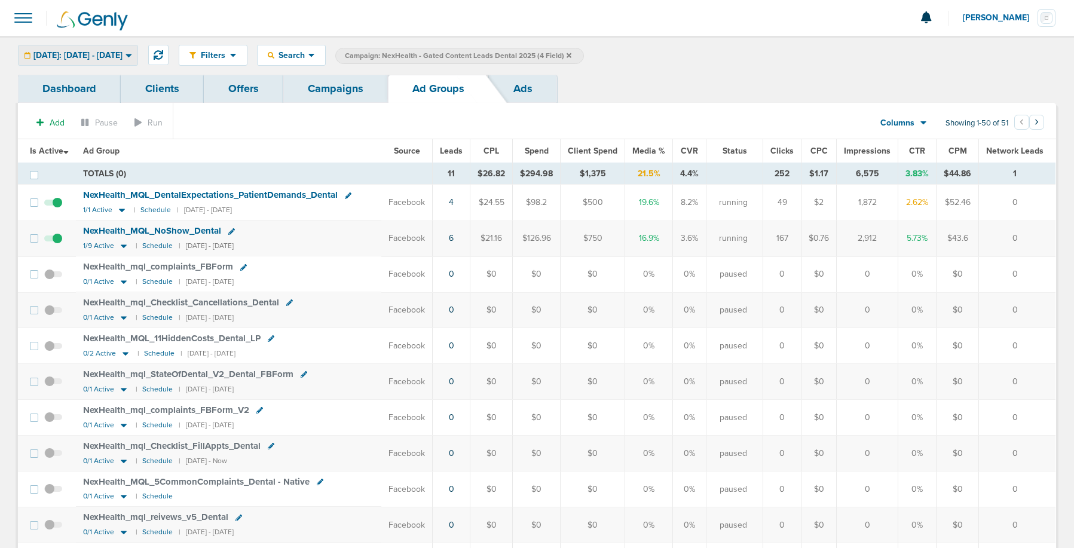
click at [108, 59] on span "[DATE]: [DATE] - [DATE]" at bounding box center [77, 55] width 89 height 8
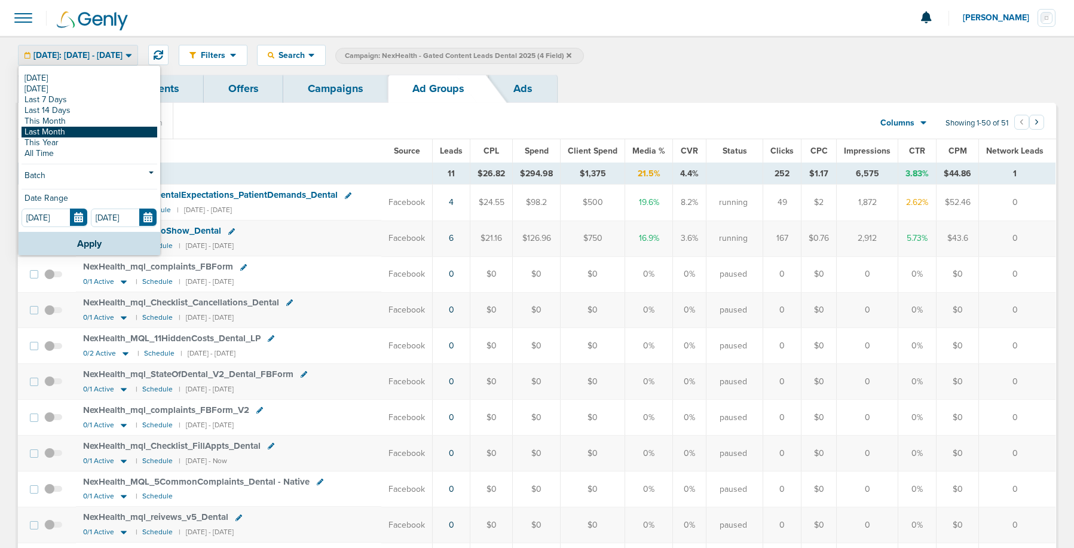
click at [63, 130] on link "Last Month" at bounding box center [90, 132] width 136 height 11
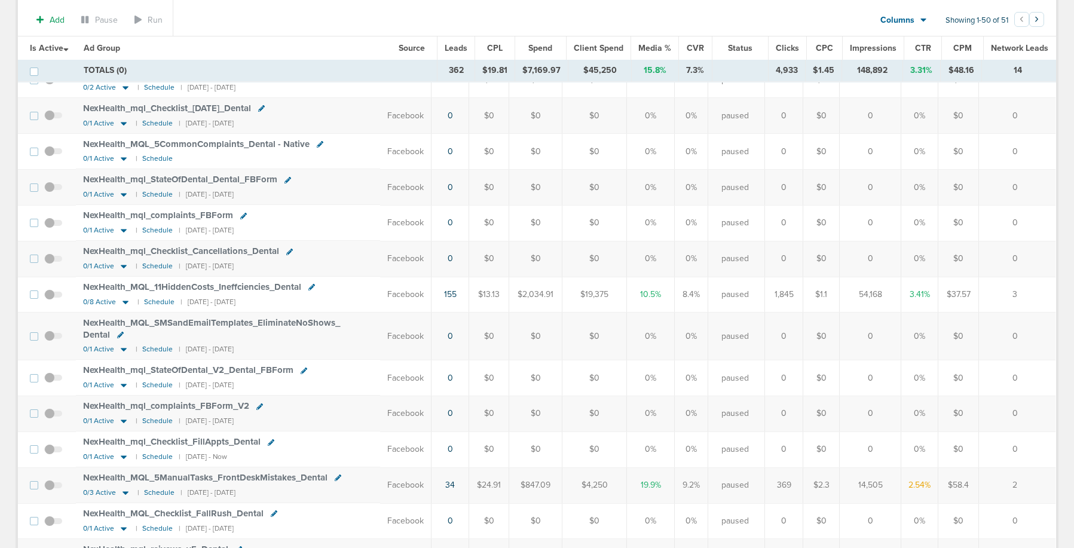
scroll to position [563, 0]
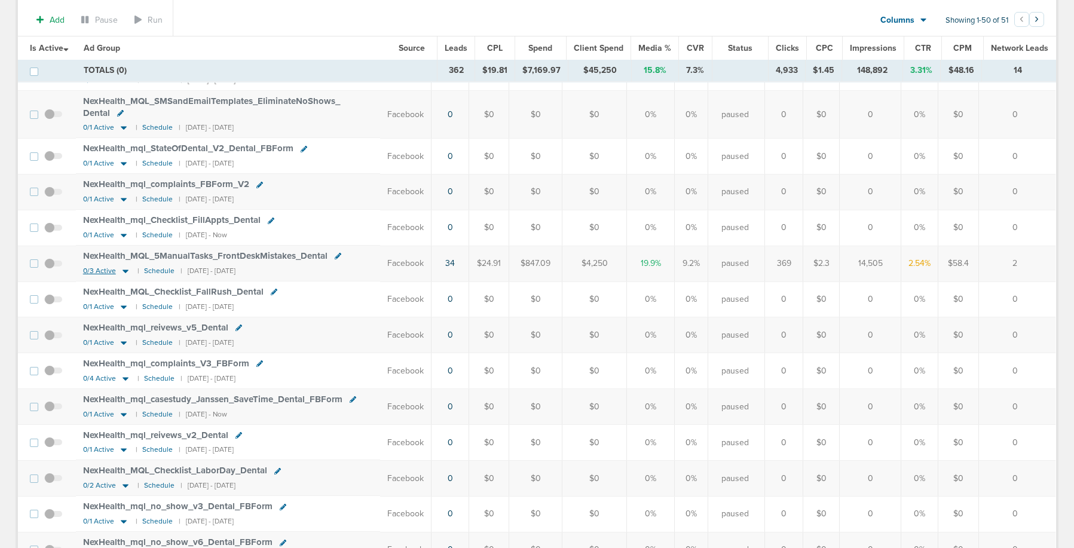
click at [125, 271] on icon at bounding box center [126, 272] width 6 height 4
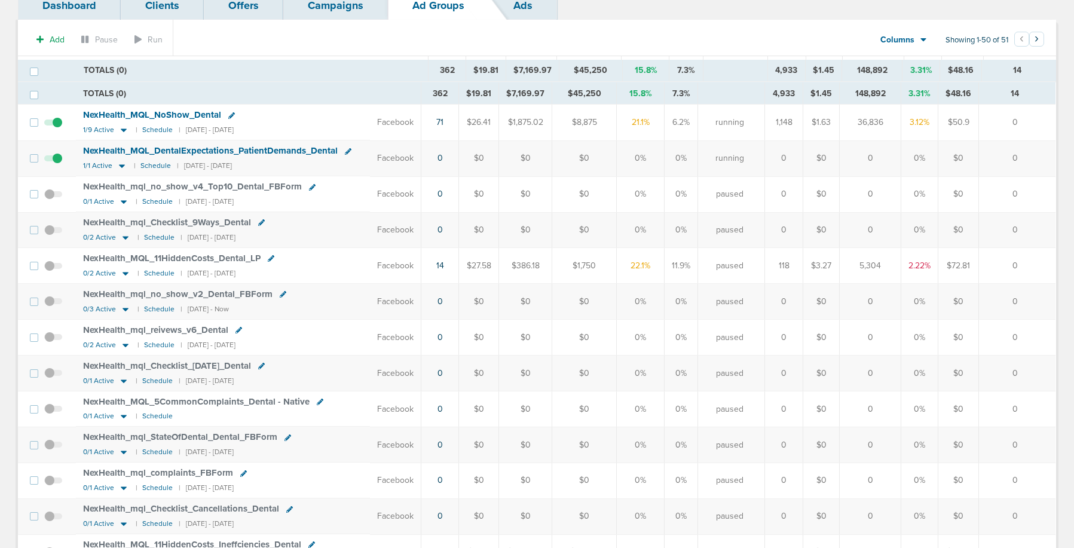
scroll to position [0, 0]
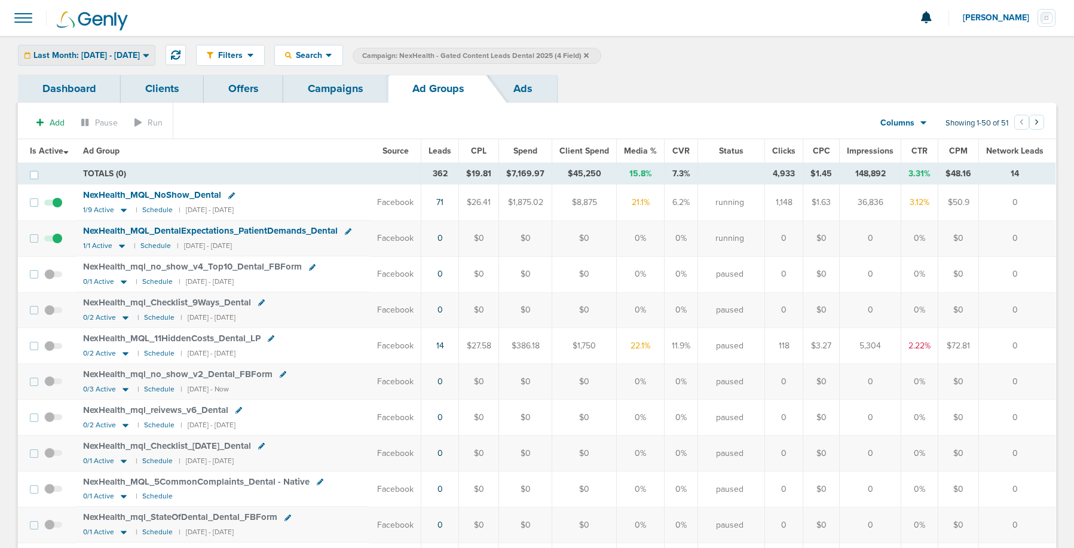
click at [96, 59] on span "Last Month: [DATE] - [DATE]" at bounding box center [86, 55] width 106 height 8
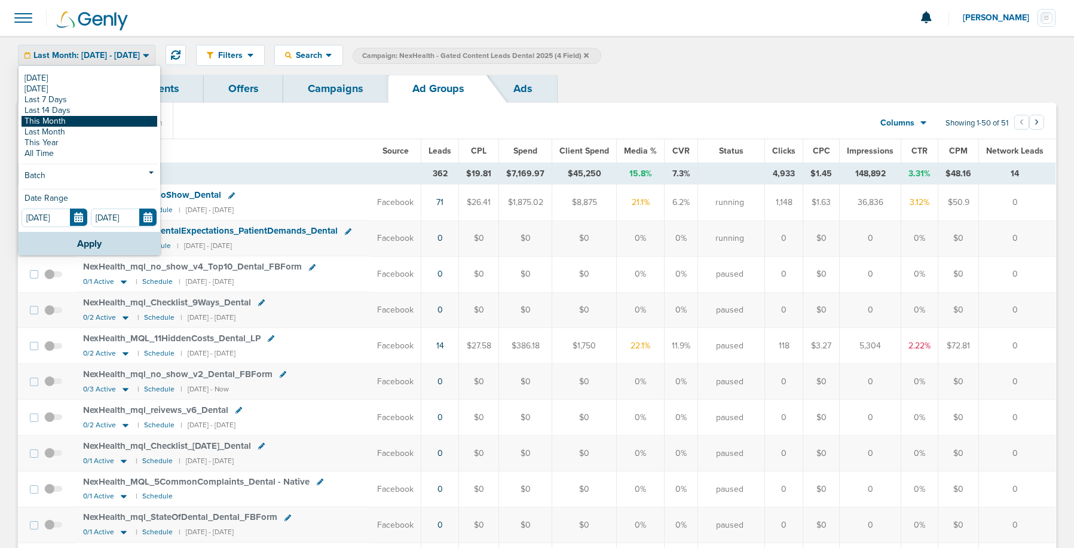
click at [72, 121] on link "This Month" at bounding box center [90, 121] width 136 height 11
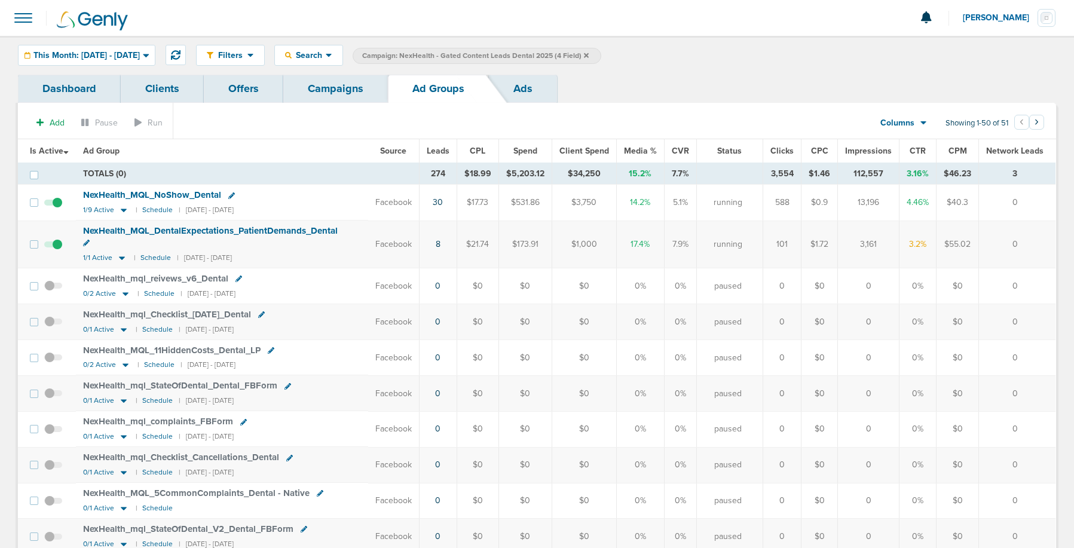
click at [442, 151] on span "Leads" at bounding box center [438, 151] width 23 height 10
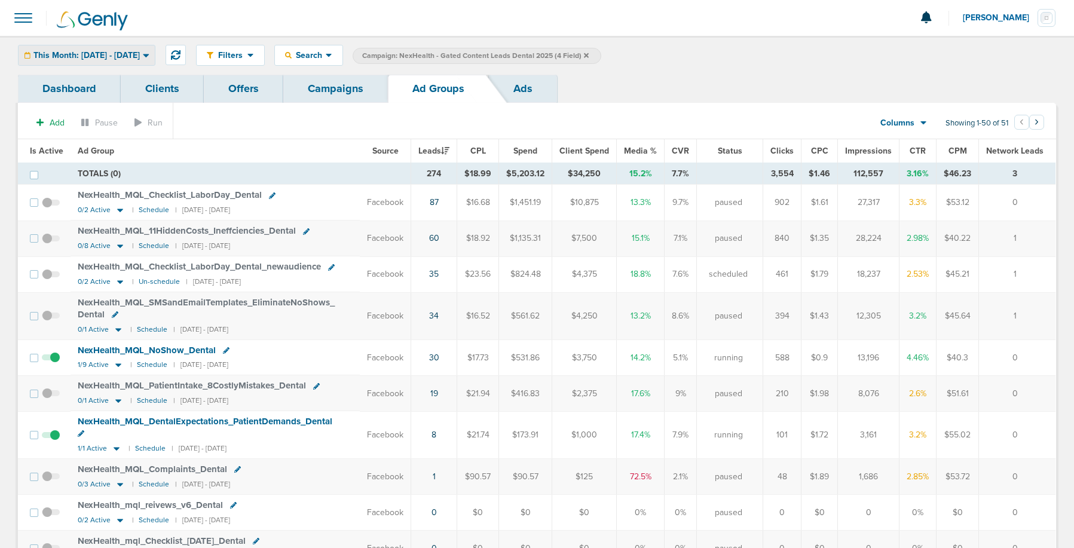
click at [105, 54] on span "This Month: [DATE] - [DATE]" at bounding box center [86, 55] width 106 height 8
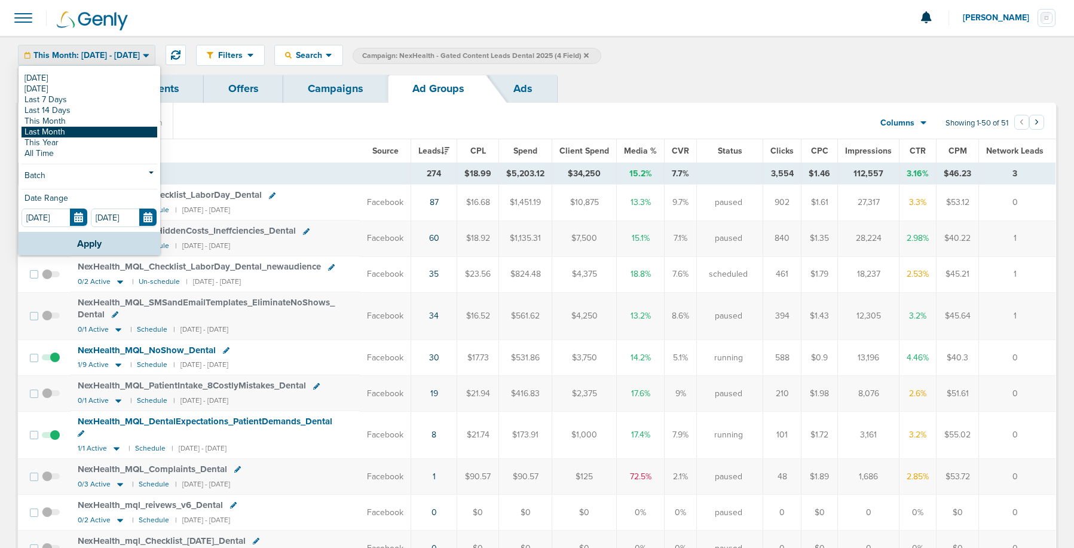
click at [92, 132] on link "Last Month" at bounding box center [90, 132] width 136 height 11
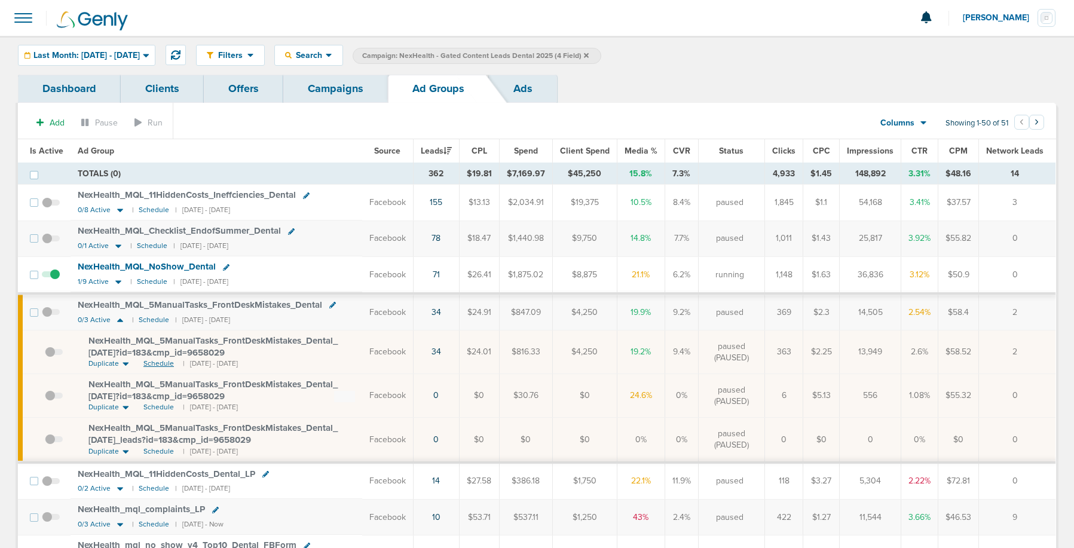
click at [155, 362] on span "Schedule" at bounding box center [158, 364] width 30 height 10
click at [45, 319] on span at bounding box center [51, 319] width 18 height 0
click at [51, 315] on input "checkbox" at bounding box center [51, 315] width 0 height 0
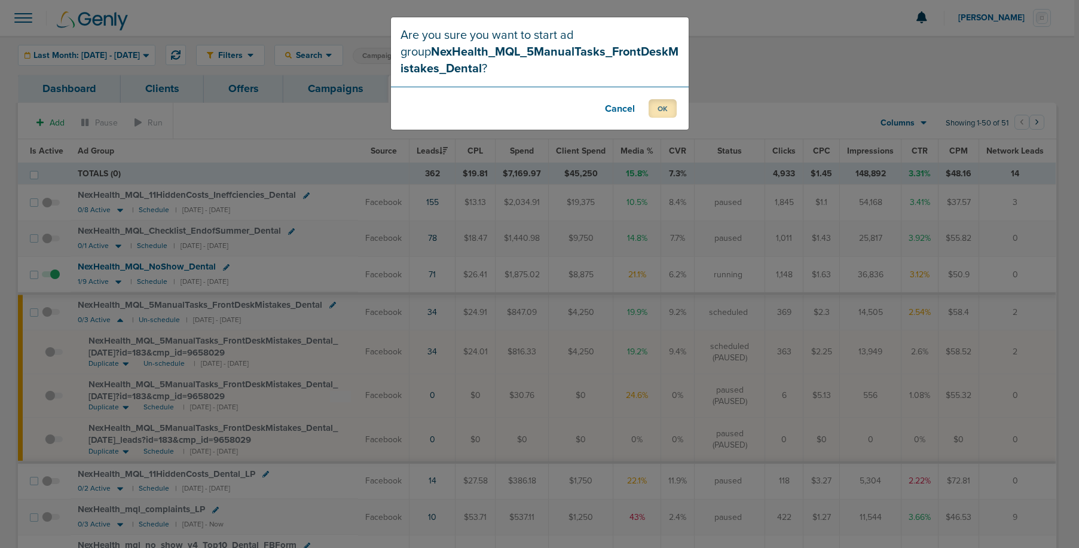
click at [664, 104] on button "OK" at bounding box center [663, 108] width 28 height 19
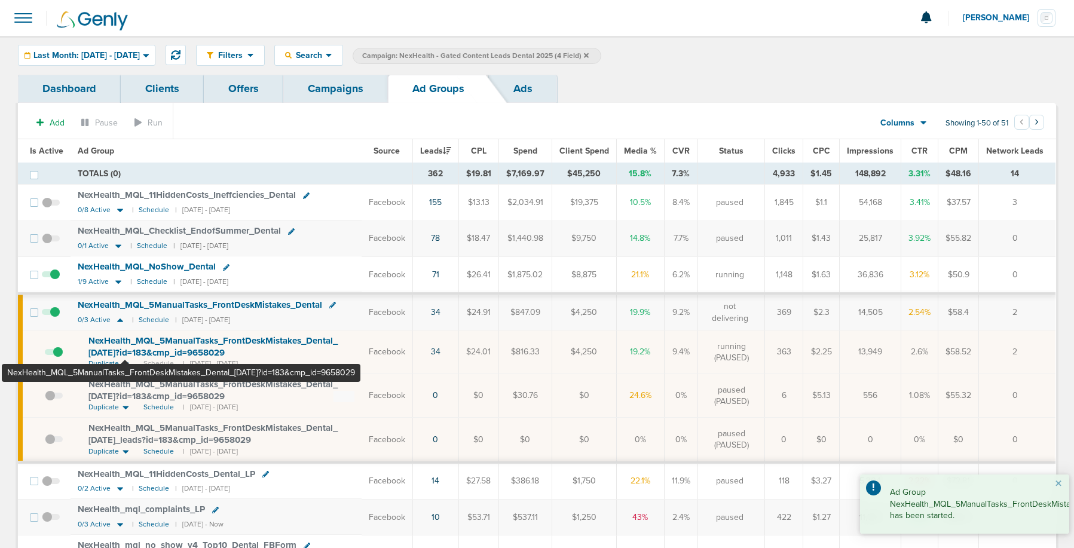
click at [126, 350] on span "NexHealth_ MQL_ 5ManualTasks_ FrontDeskMistakes_ Dental_ [DATE]?id=183&cmp_ id=…" at bounding box center [212, 346] width 249 height 23
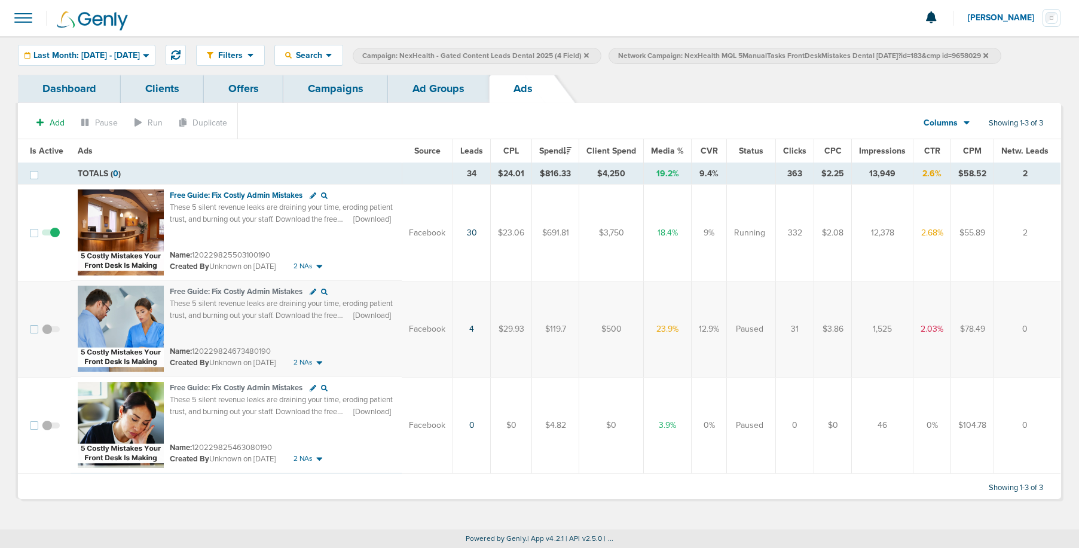
click at [340, 87] on link "Campaigns" at bounding box center [335, 89] width 105 height 28
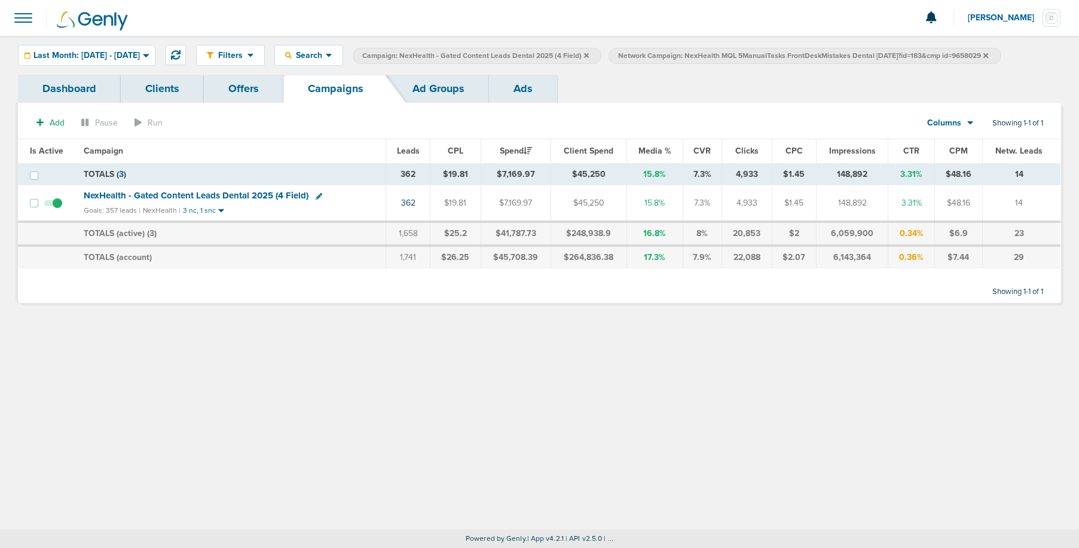
click at [988, 53] on icon at bounding box center [985, 55] width 5 height 7
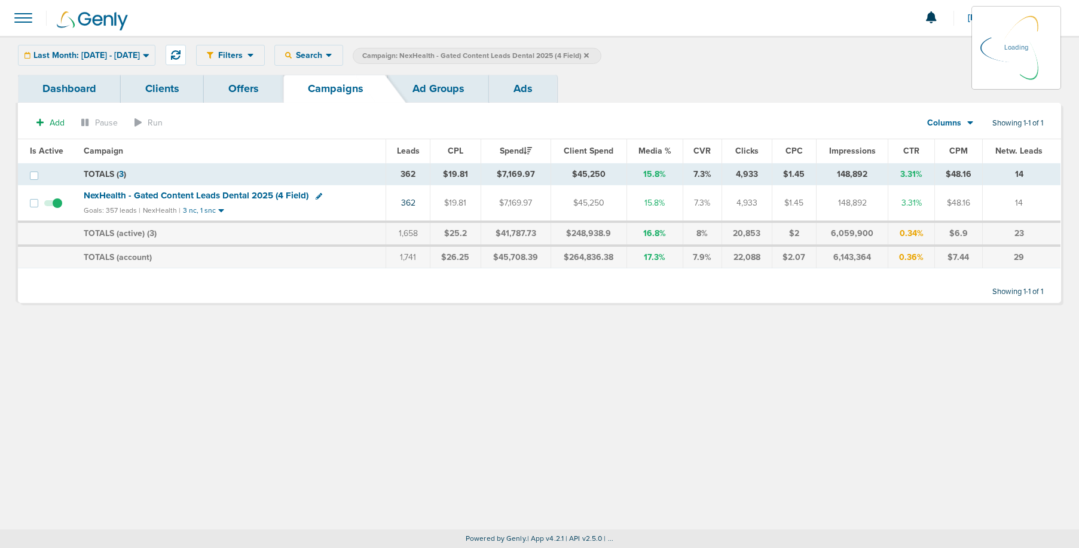
click at [601, 54] on label "Campaign: NexHealth - Gated Content Leads Dental 2025 (4 Field)" at bounding box center [477, 56] width 249 height 16
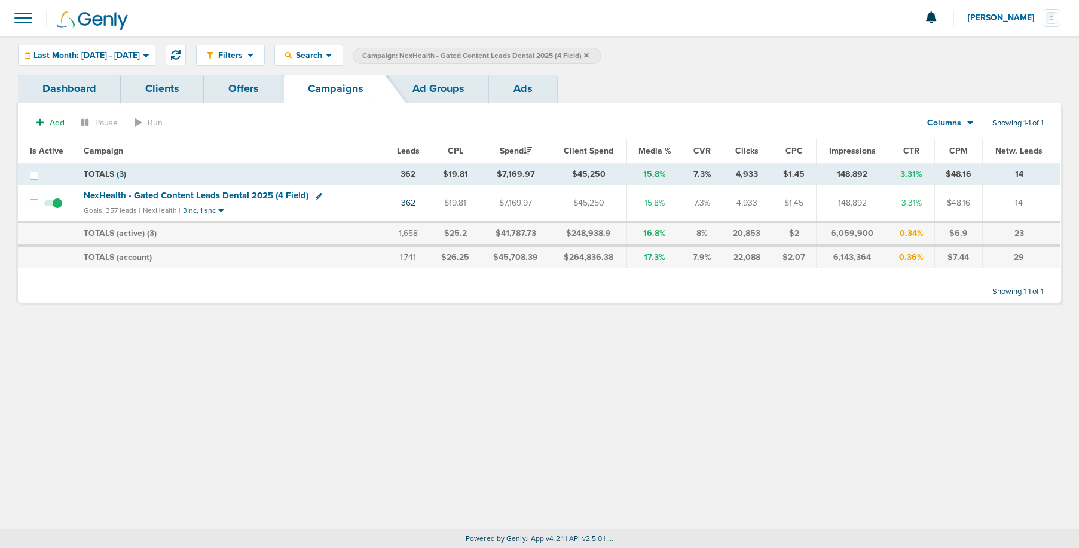
click at [589, 54] on icon at bounding box center [586, 55] width 5 height 5
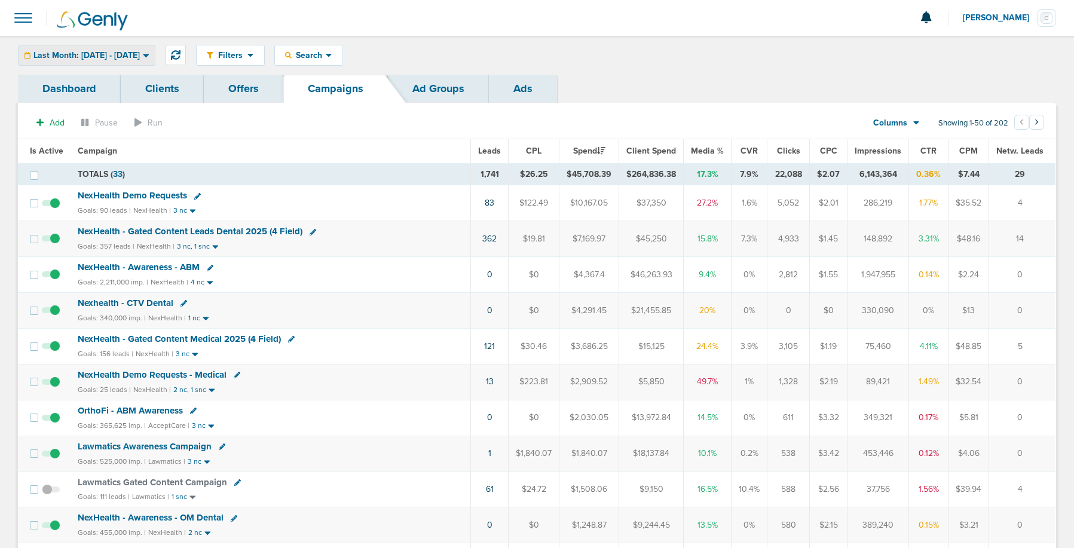
click at [121, 56] on span "Last Month: [DATE] - [DATE]" at bounding box center [86, 55] width 106 height 8
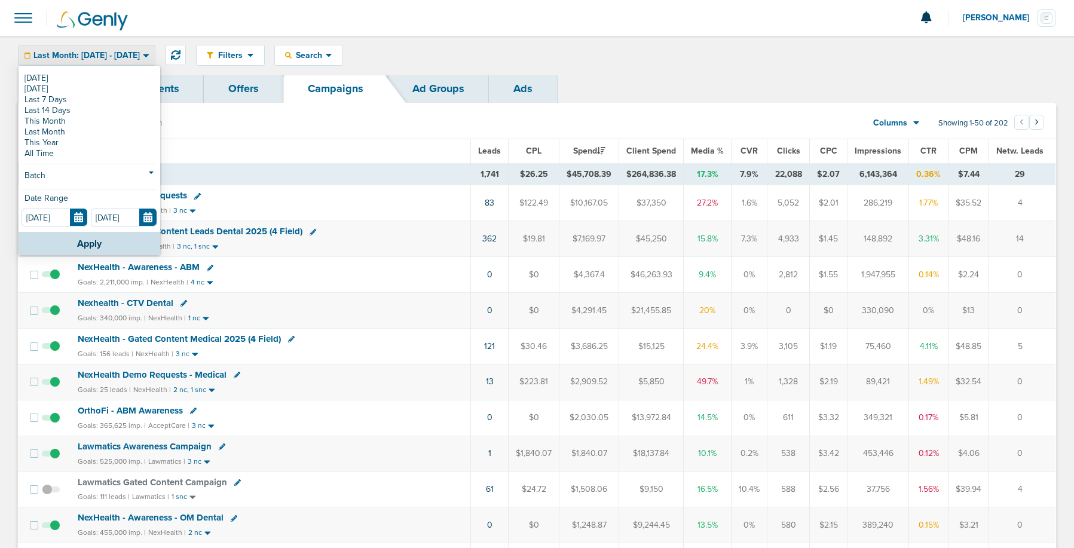
click at [121, 56] on span "Last Month: [DATE] - [DATE]" at bounding box center [86, 55] width 106 height 8
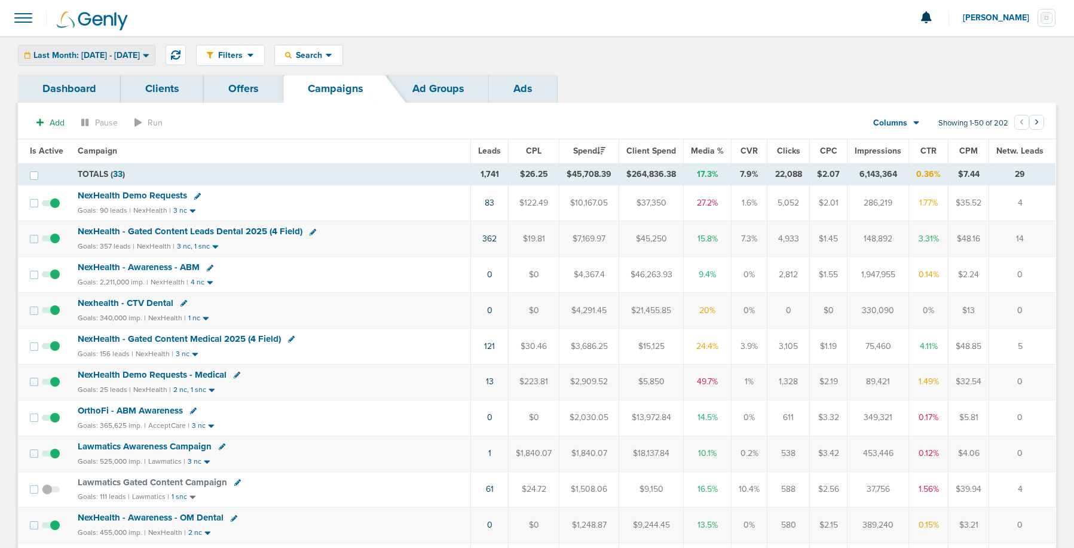
click at [121, 56] on span "Last Month: [DATE] - [DATE]" at bounding box center [86, 55] width 106 height 8
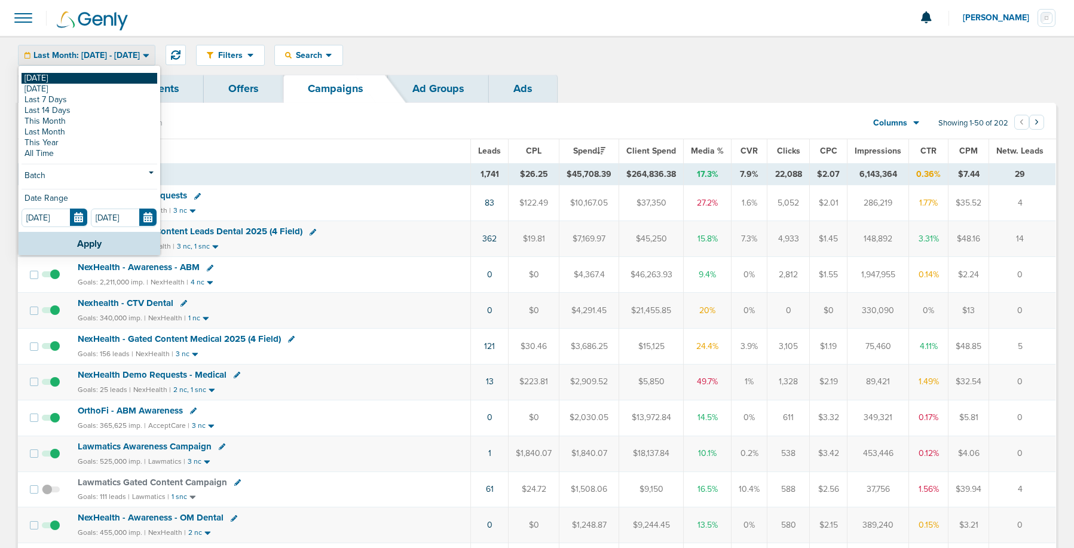
click at [105, 78] on link "[DATE]" at bounding box center [90, 78] width 136 height 11
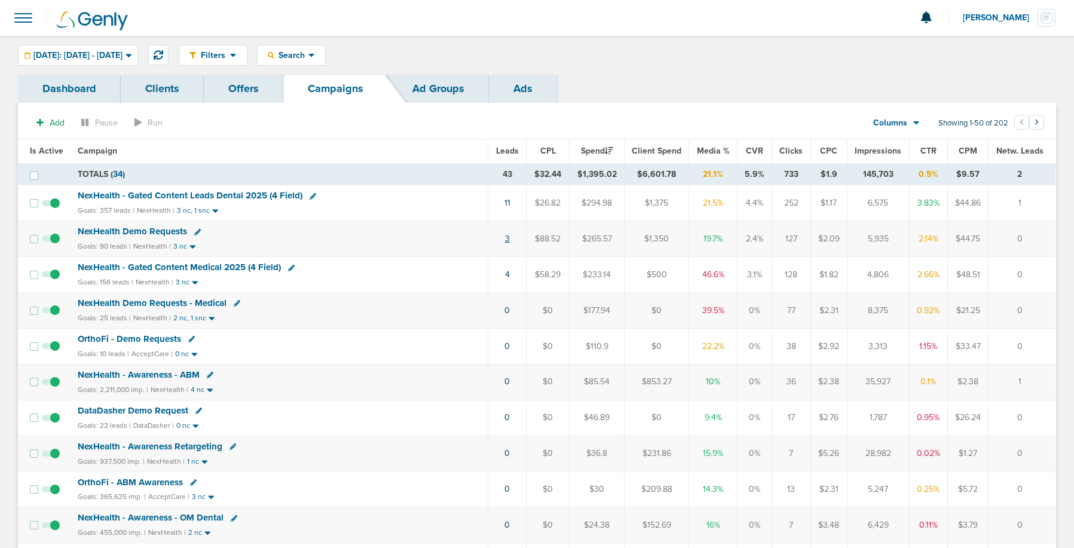
click at [510, 237] on link "3" at bounding box center [507, 239] width 5 height 10
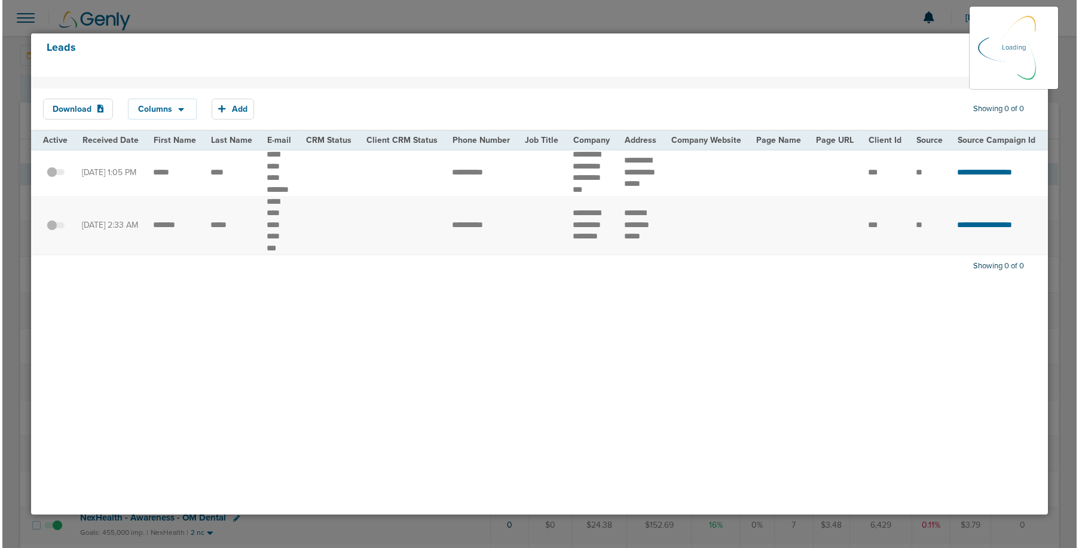
scroll to position [2, 0]
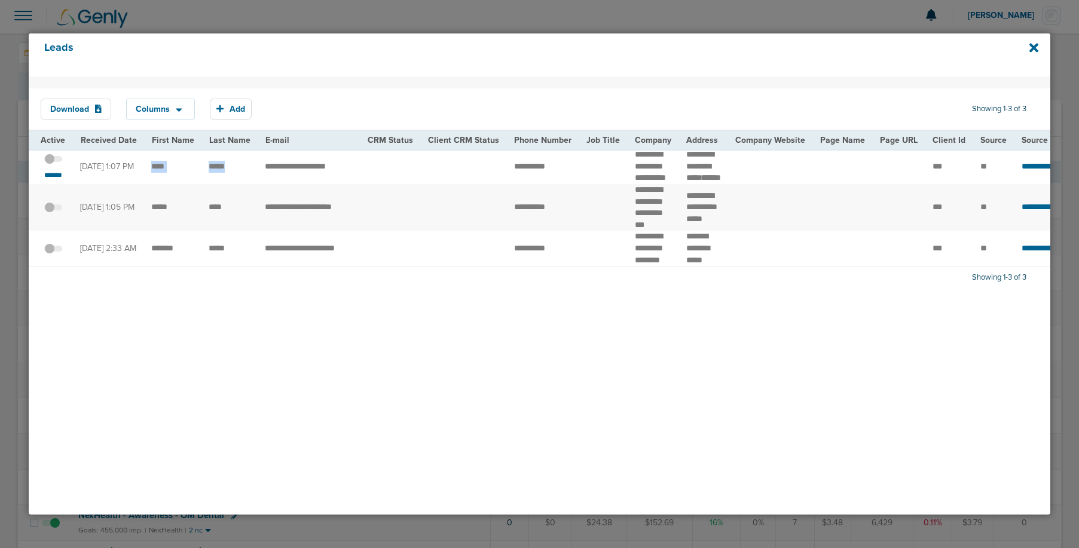
drag, startPoint x: 148, startPoint y: 172, endPoint x: 237, endPoint y: 174, distance: 89.1
drag, startPoint x: 625, startPoint y: 155, endPoint x: 661, endPoint y: 191, distance: 51.1
click at [661, 184] on td "**********" at bounding box center [653, 166] width 51 height 35
copy td "**********"
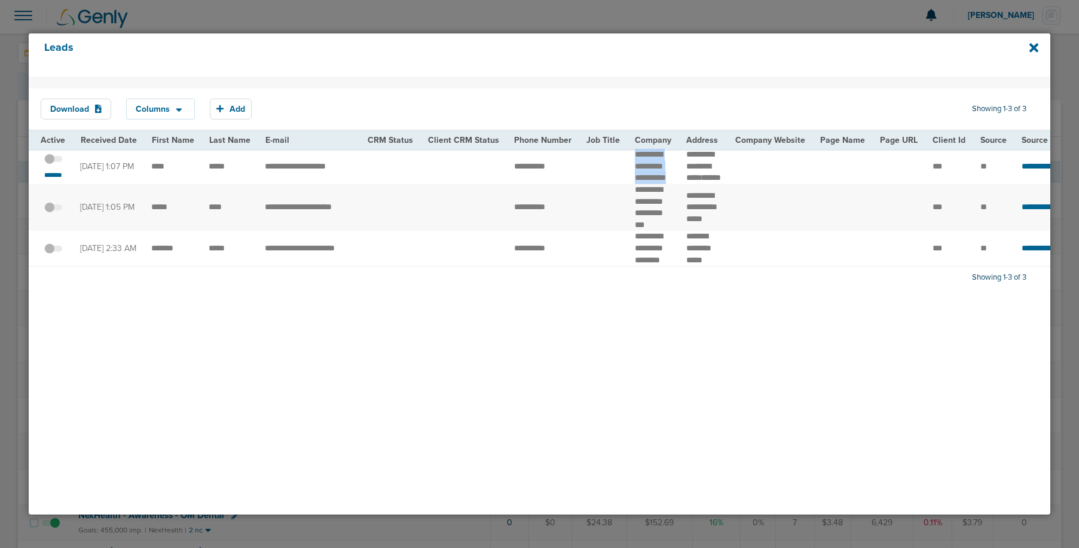
click at [647, 173] on td "**********" at bounding box center [653, 166] width 51 height 35
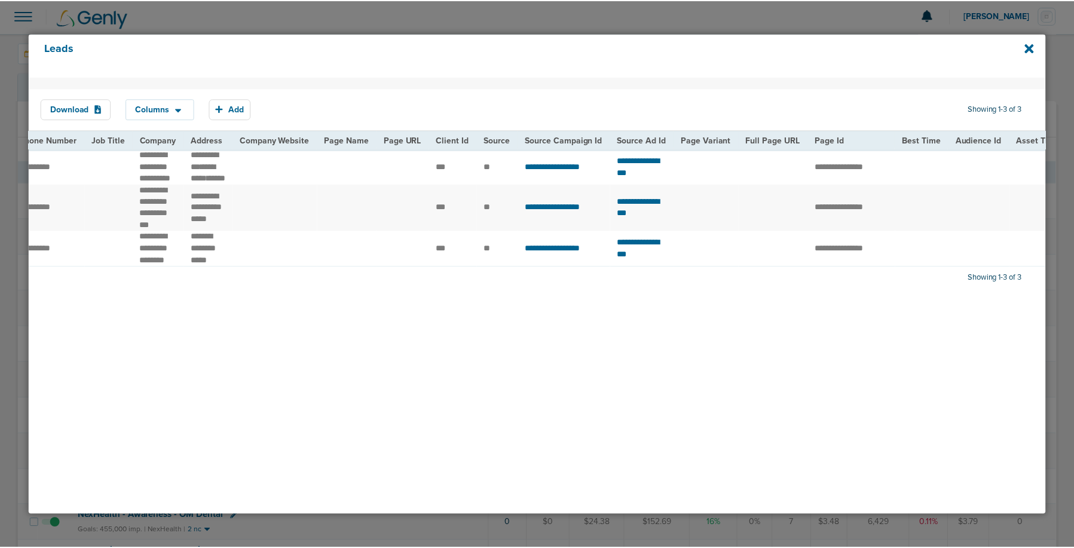
scroll to position [0, 0]
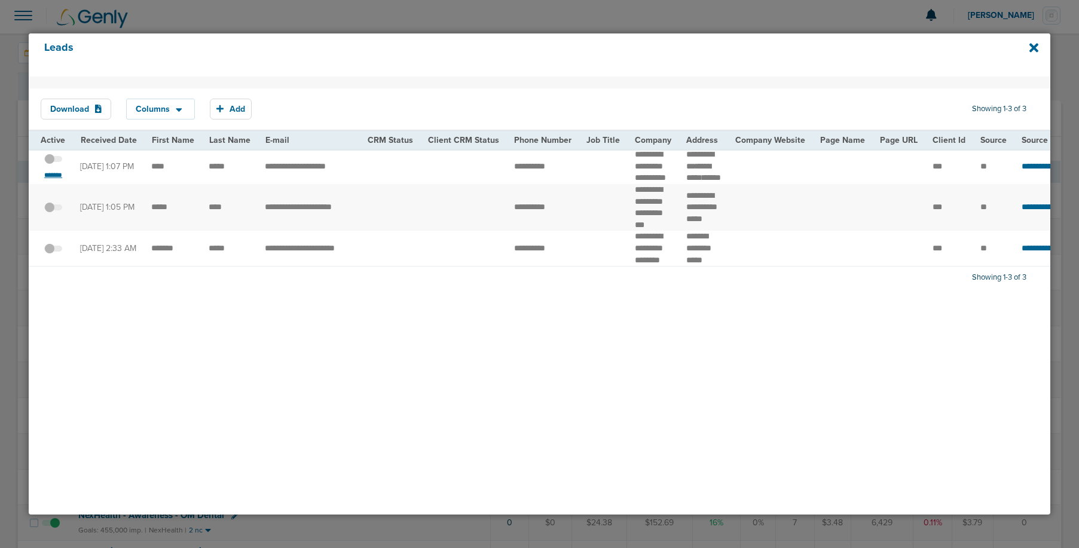
click at [52, 180] on small "*******" at bounding box center [53, 175] width 25 height 10
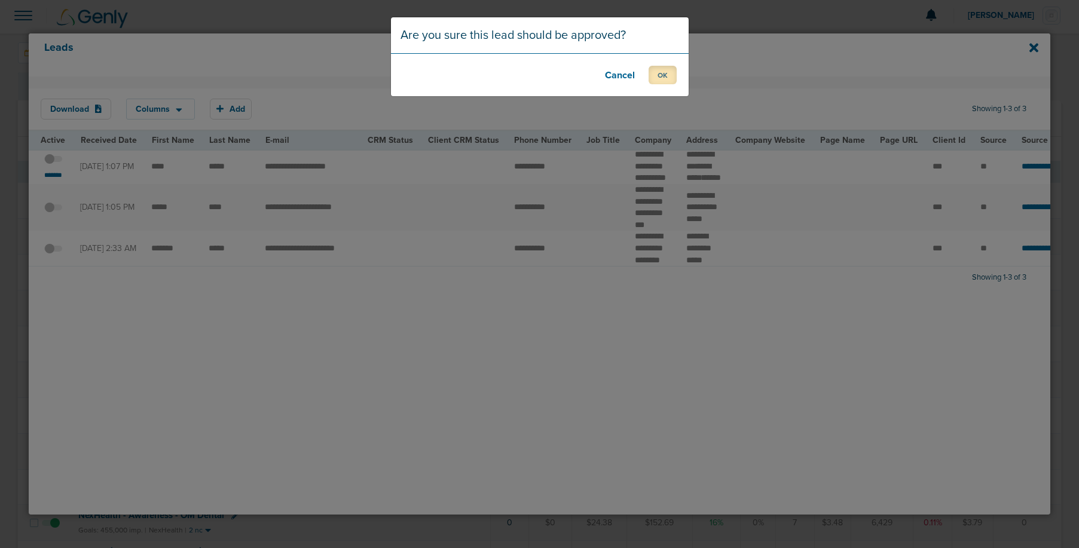
click at [662, 74] on button "OK" at bounding box center [663, 75] width 28 height 19
click at [659, 77] on button "OK" at bounding box center [663, 75] width 28 height 19
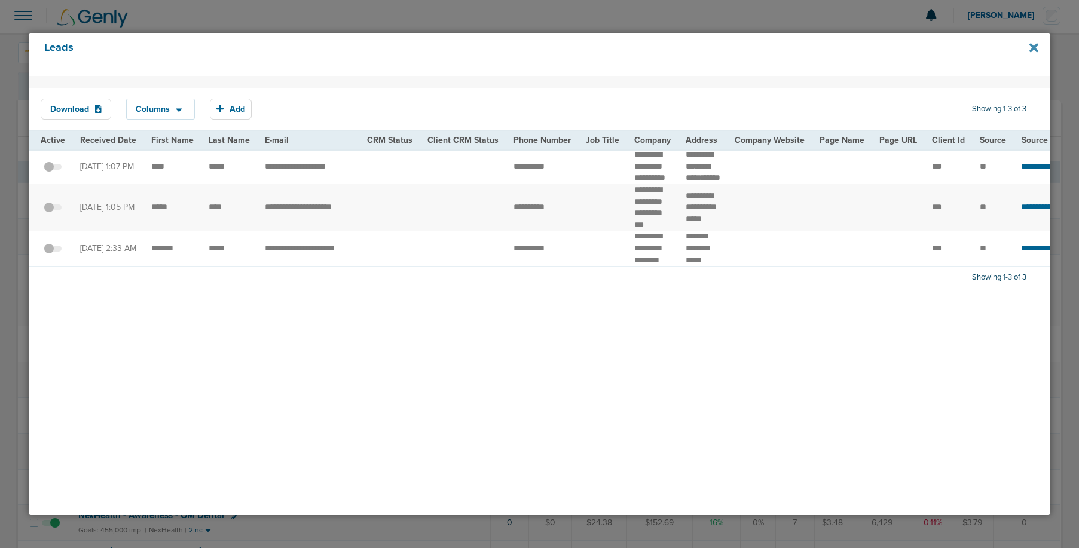
click at [1033, 48] on icon at bounding box center [1033, 47] width 9 height 9
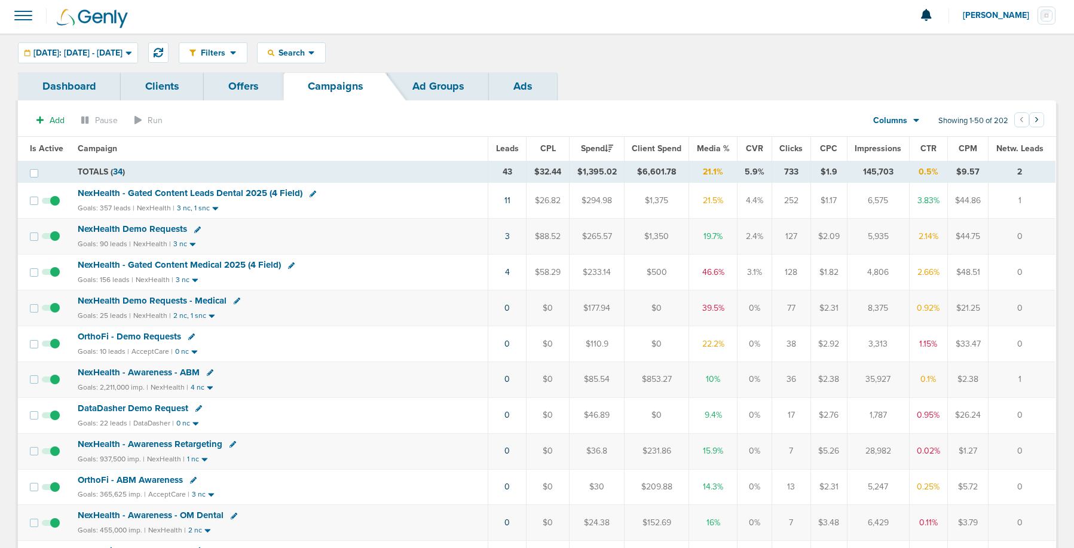
click at [152, 228] on span "NexHealth Demo Requests" at bounding box center [132, 229] width 109 height 11
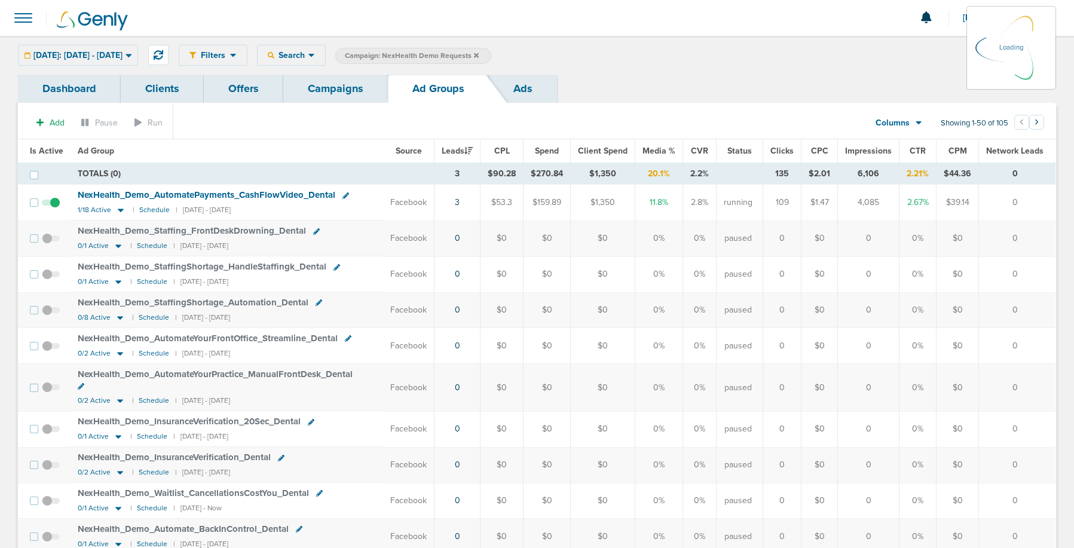
click at [75, 59] on div "[DATE]: [DATE] - [DATE] [DATE] [DATE] Last 7 Days Last 14 Days This Month Last …" at bounding box center [78, 55] width 120 height 21
click at [108, 53] on div "[DATE]: [DATE] - [DATE] [DATE] [DATE] Last 7 Days Last 14 Days This Month Last …" at bounding box center [78, 55] width 120 height 21
click at [138, 56] on div "[DATE]: [DATE] - [DATE] [DATE] [DATE] Last 7 Days Last 14 Days This Month Last …" at bounding box center [78, 55] width 120 height 21
click at [132, 56] on icon at bounding box center [129, 55] width 7 height 10
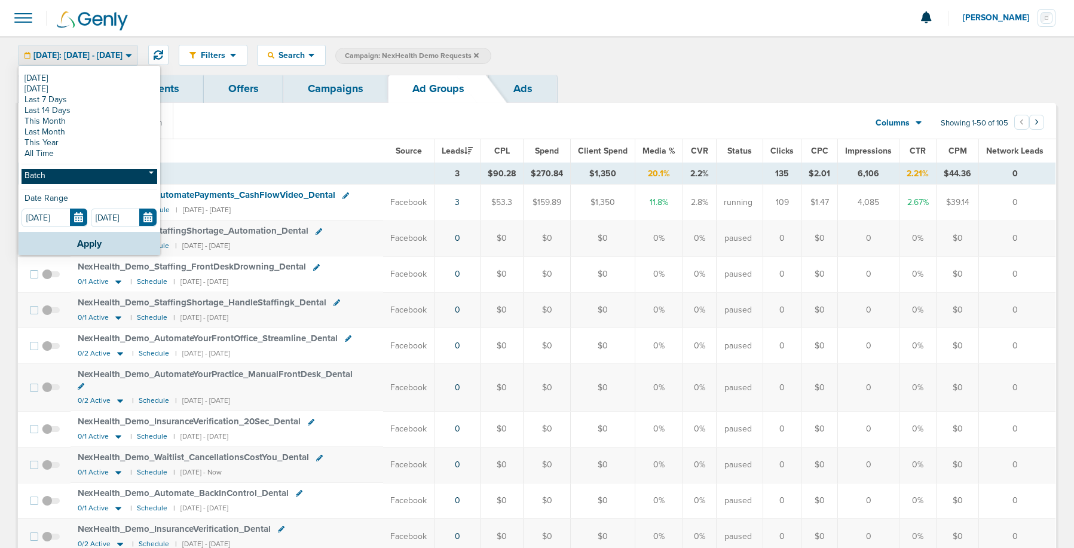
click at [71, 182] on link "Batch" at bounding box center [90, 176] width 136 height 15
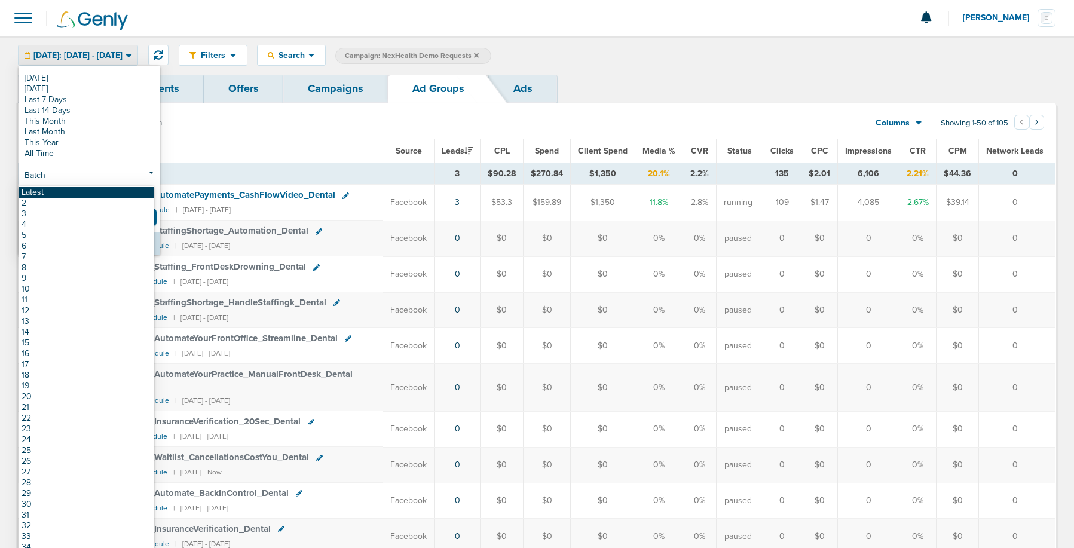
click at [71, 188] on link "Latest" at bounding box center [87, 192] width 136 height 11
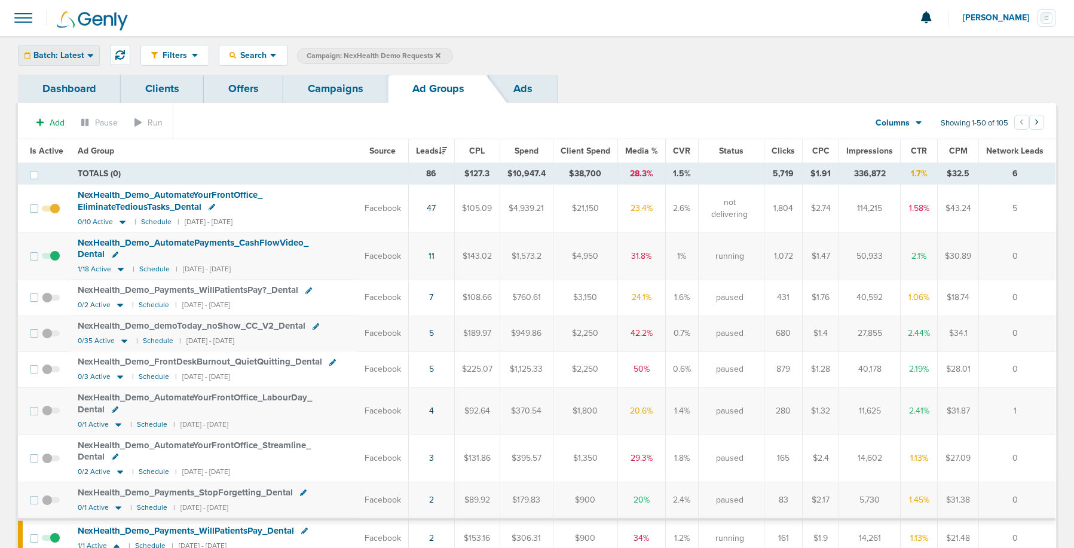
click at [63, 55] on span "Batch: Latest" at bounding box center [58, 55] width 51 height 8
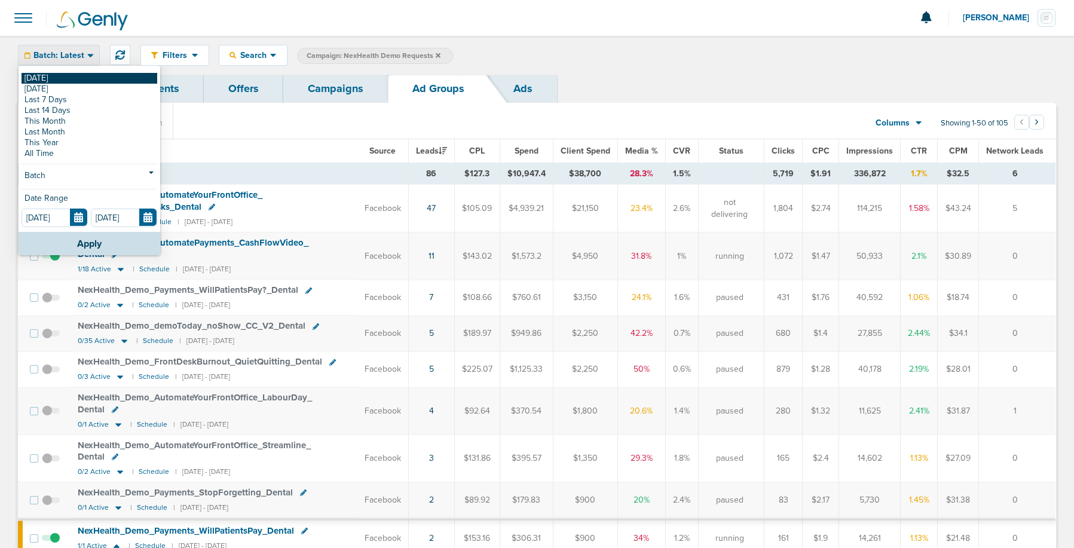
click at [63, 79] on link "[DATE]" at bounding box center [90, 78] width 136 height 11
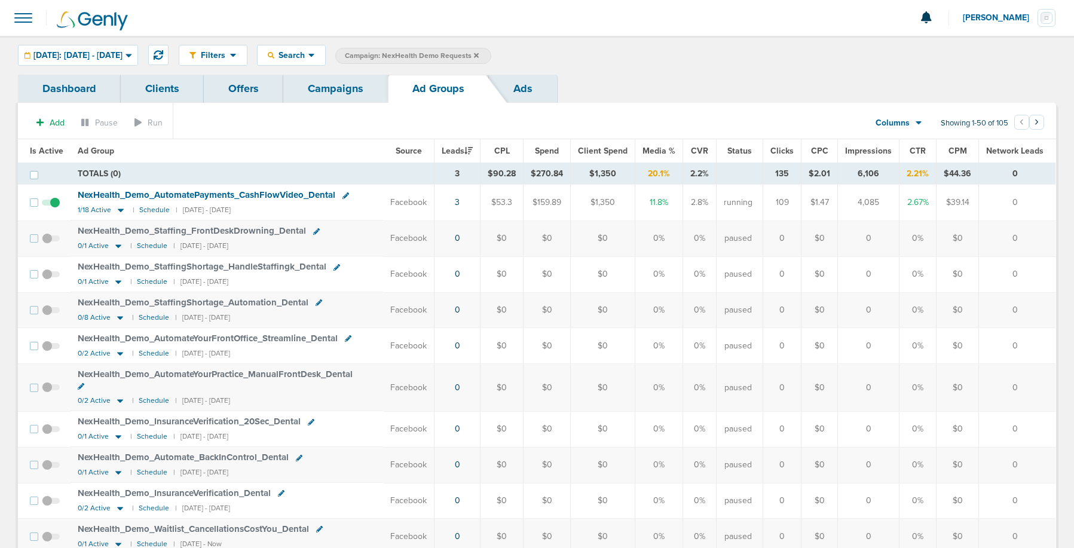
click at [479, 54] on icon at bounding box center [476, 55] width 5 height 5
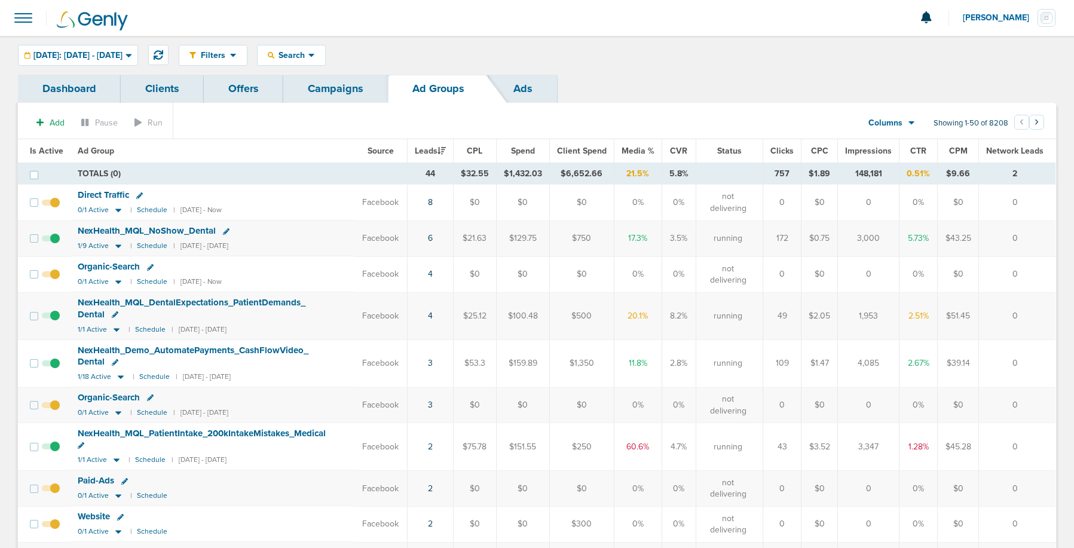
click at [327, 80] on link "Campaigns" at bounding box center [335, 89] width 105 height 28
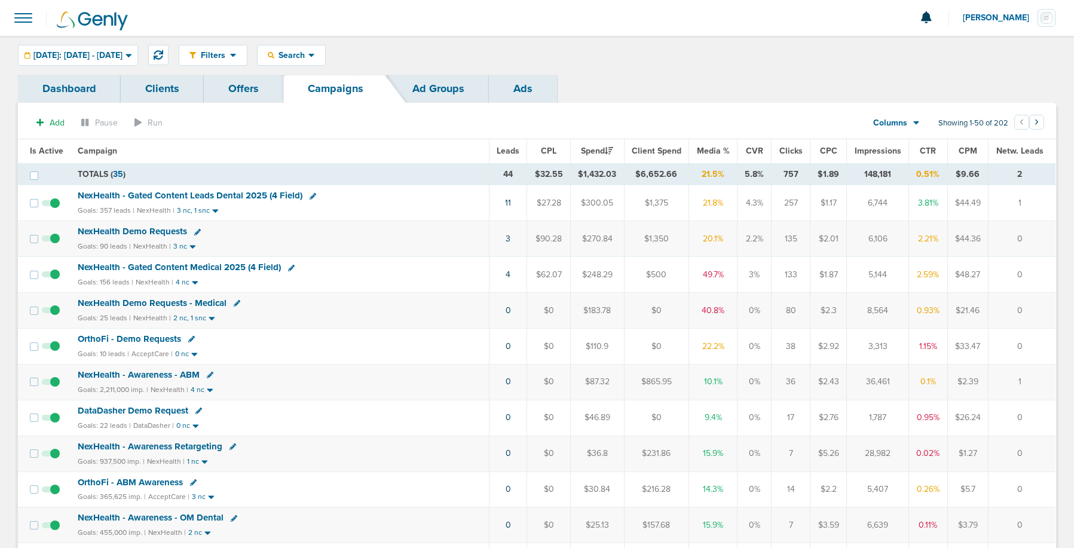
click at [131, 302] on span "NexHealth Demo Requests - Medical" at bounding box center [152, 303] width 149 height 11
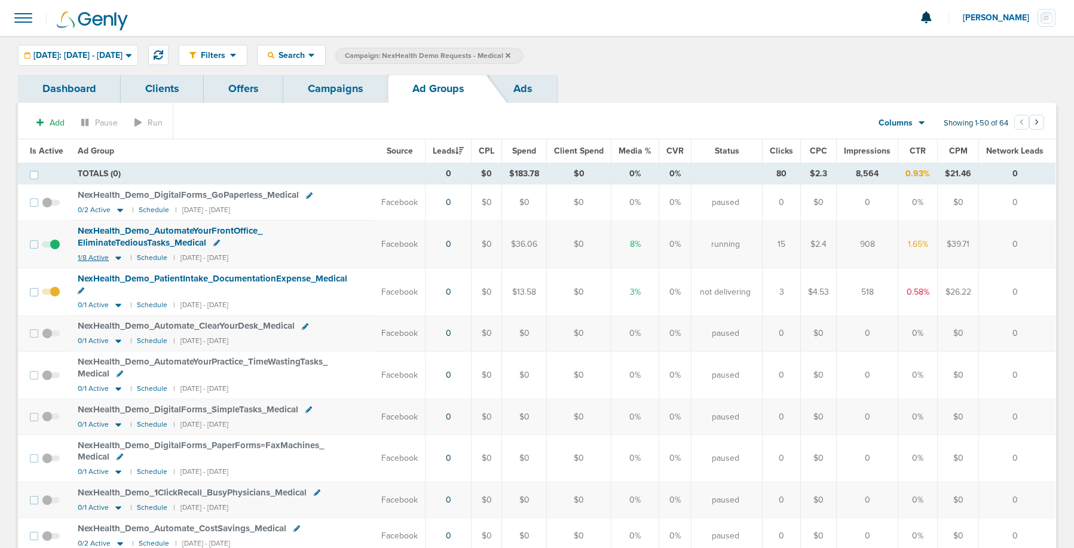
click at [118, 258] on icon at bounding box center [118, 258] width 6 height 4
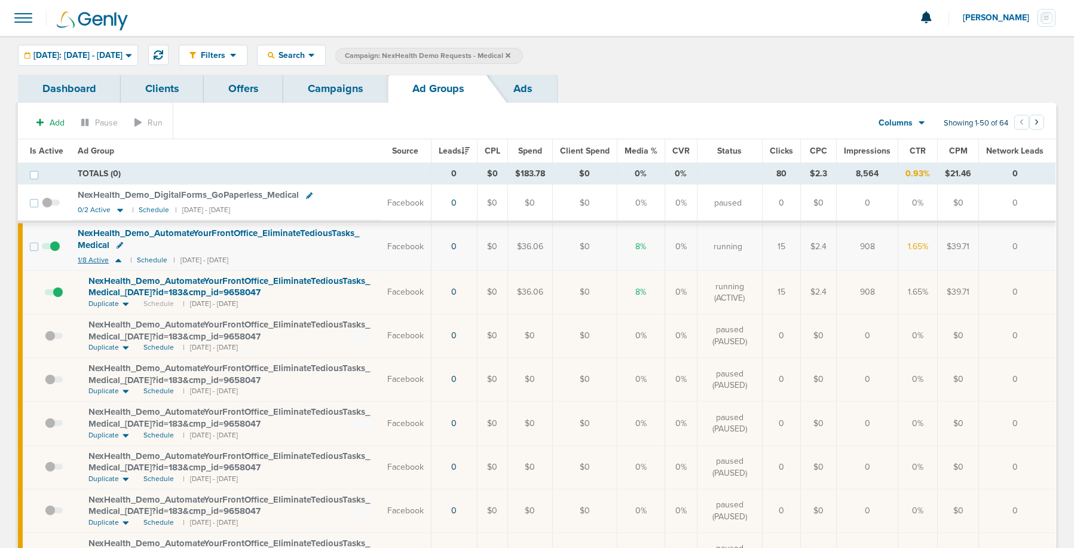
click at [118, 258] on icon at bounding box center [118, 260] width 12 height 10
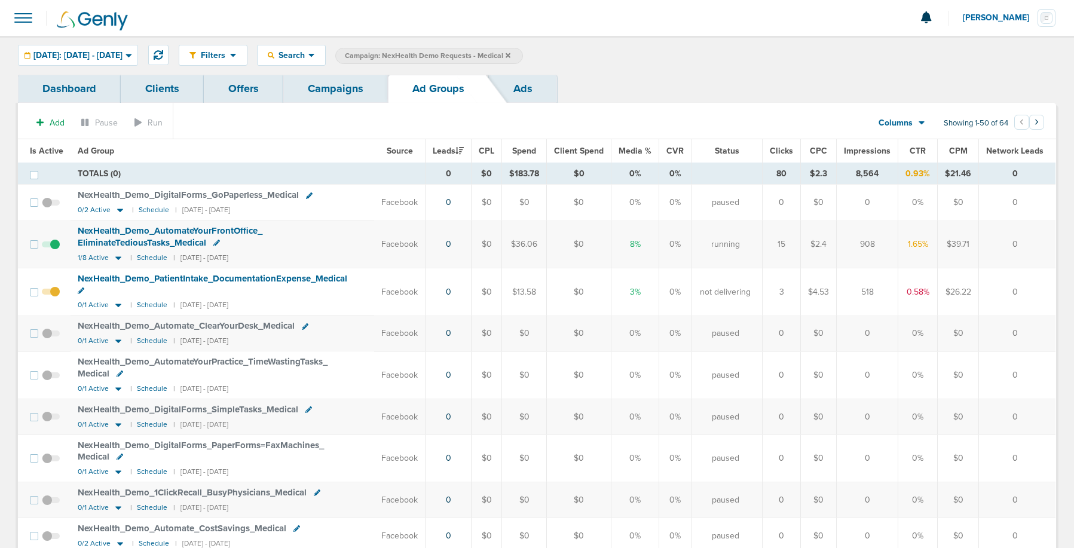
click at [323, 94] on link "Campaigns" at bounding box center [335, 89] width 105 height 28
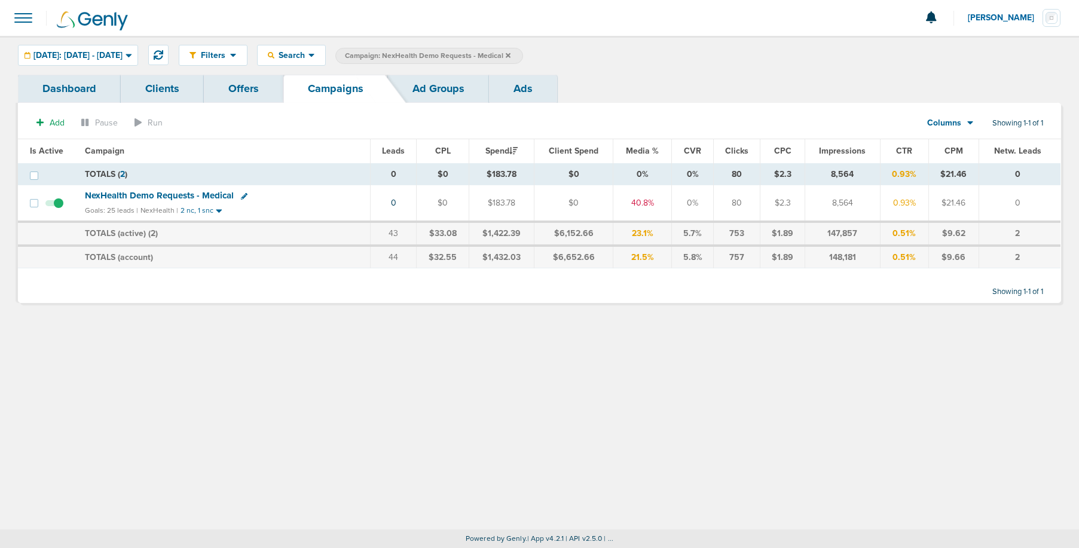
click at [510, 54] on icon at bounding box center [508, 55] width 5 height 7
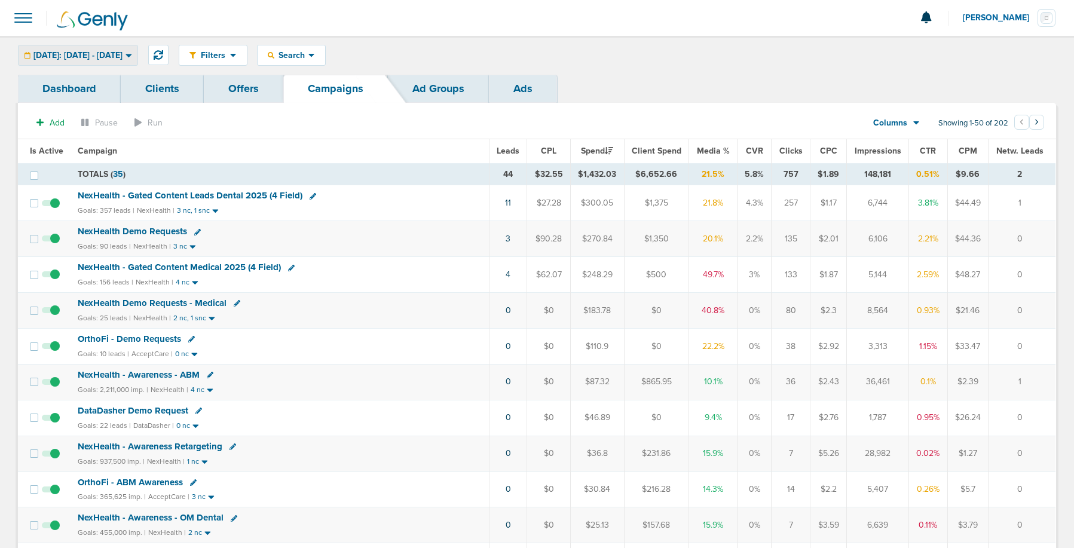
click at [123, 51] on span "[DATE]: [DATE] - [DATE]" at bounding box center [77, 55] width 89 height 8
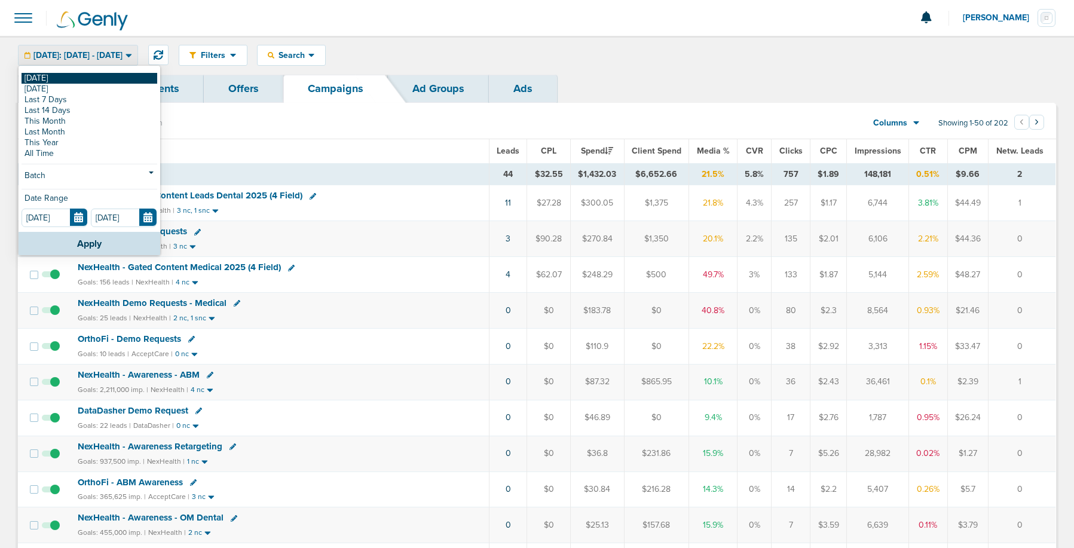
click at [102, 79] on link "[DATE]" at bounding box center [90, 78] width 136 height 11
